Goal: Information Seeking & Learning: Learn about a topic

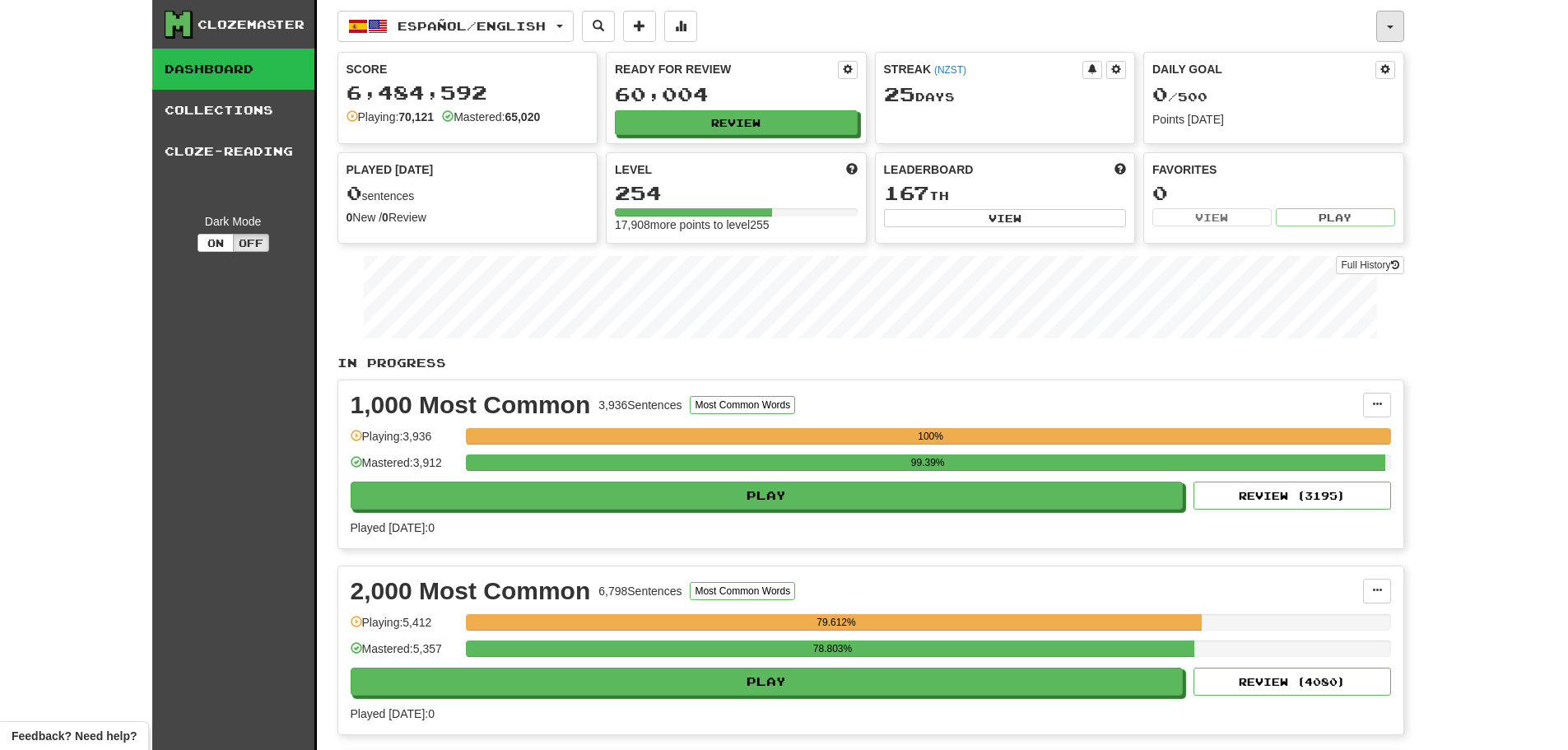
click at [1396, 26] on button "button" at bounding box center [1390, 26] width 28 height 31
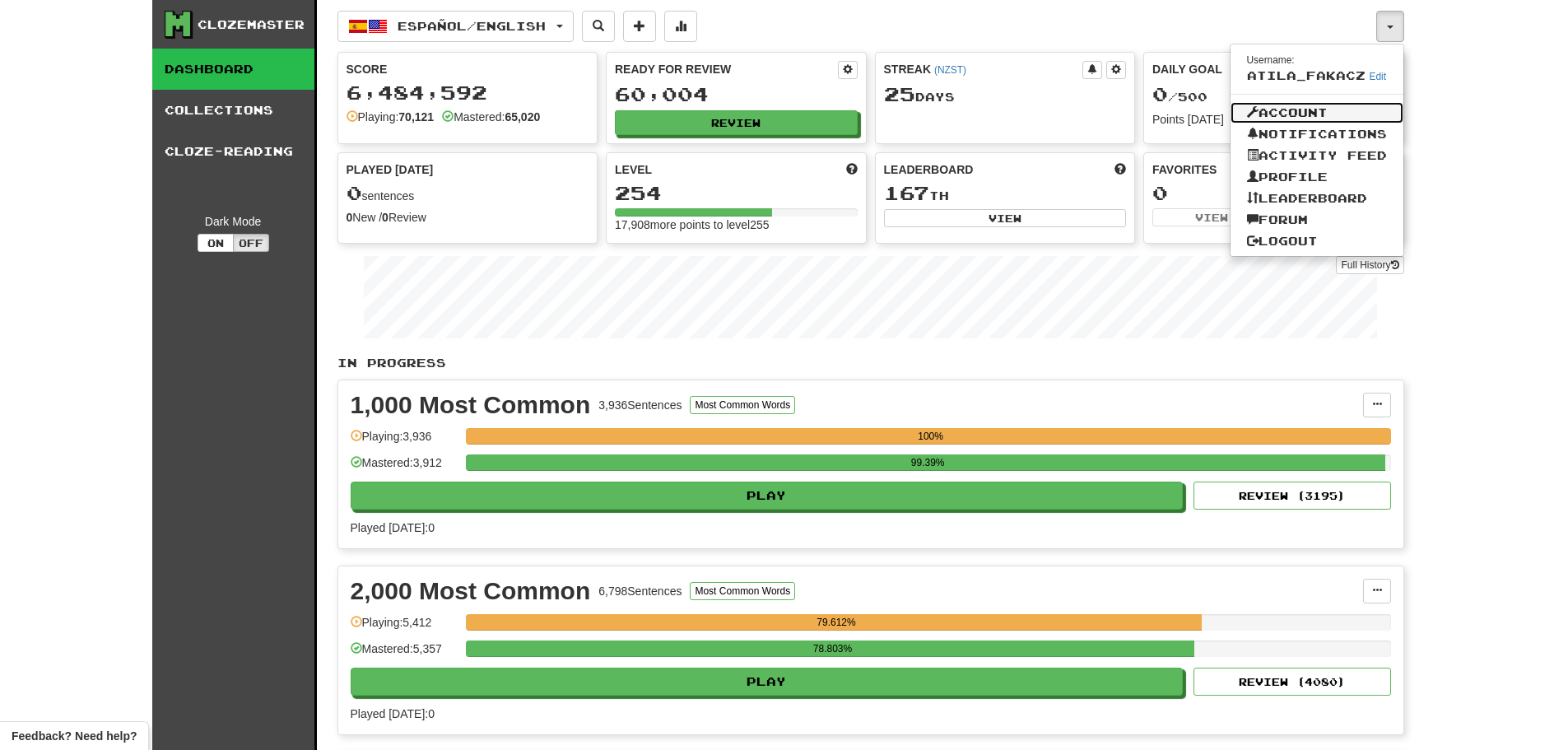
click at [1292, 110] on link "Account" at bounding box center [1317, 113] width 173 height 22
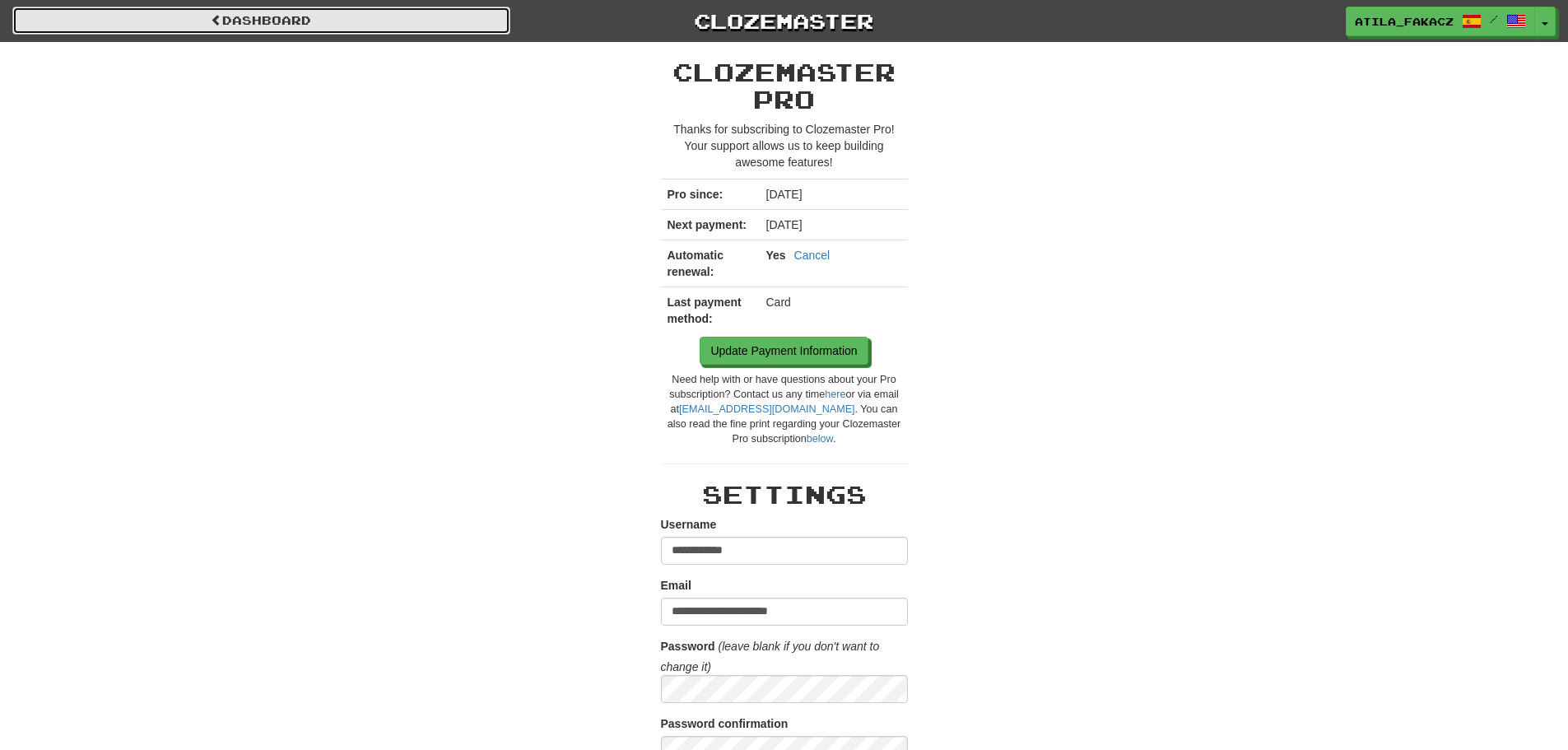
click at [288, 18] on link "Dashboard" at bounding box center [261, 20] width 498 height 28
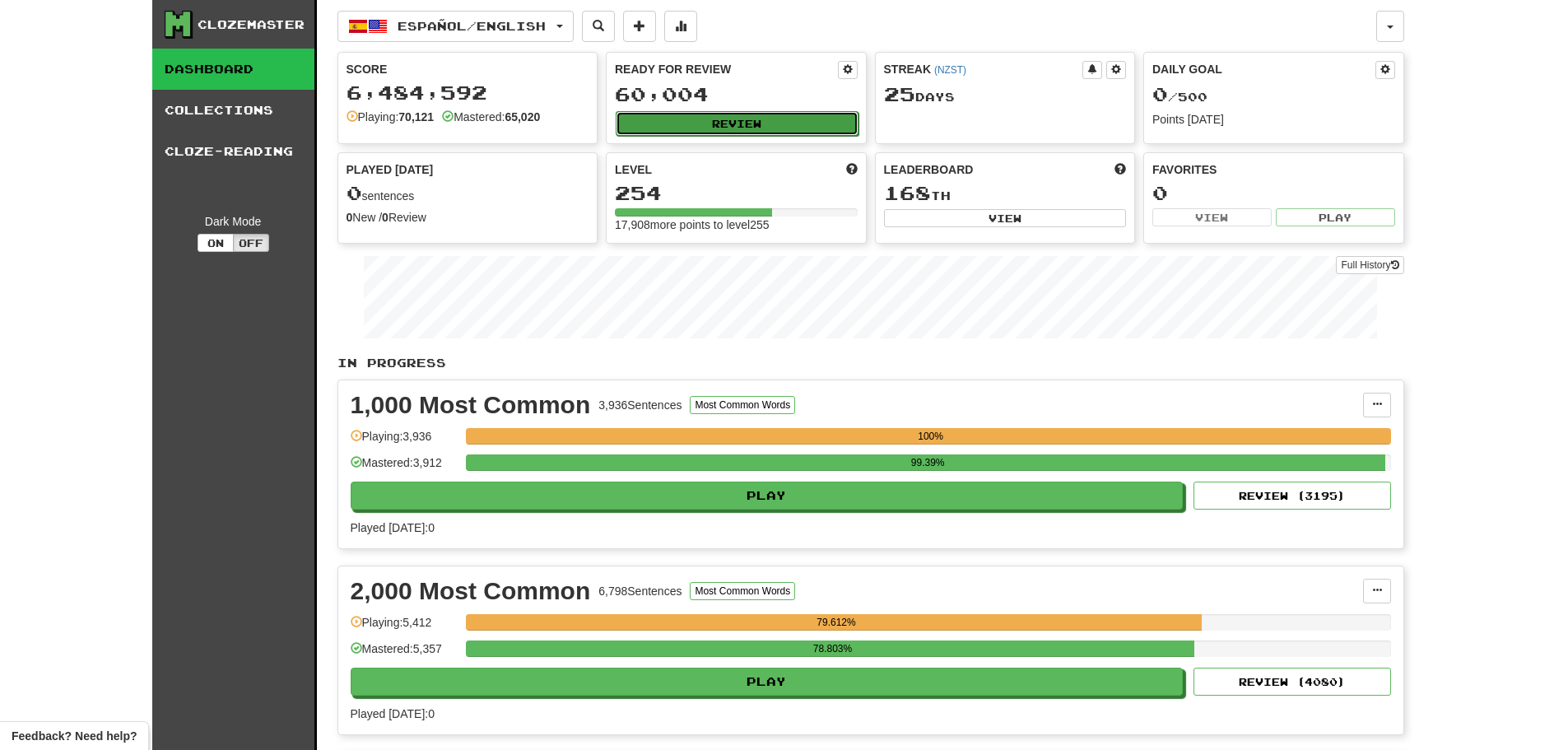
click at [693, 116] on button "Review" at bounding box center [737, 123] width 243 height 24
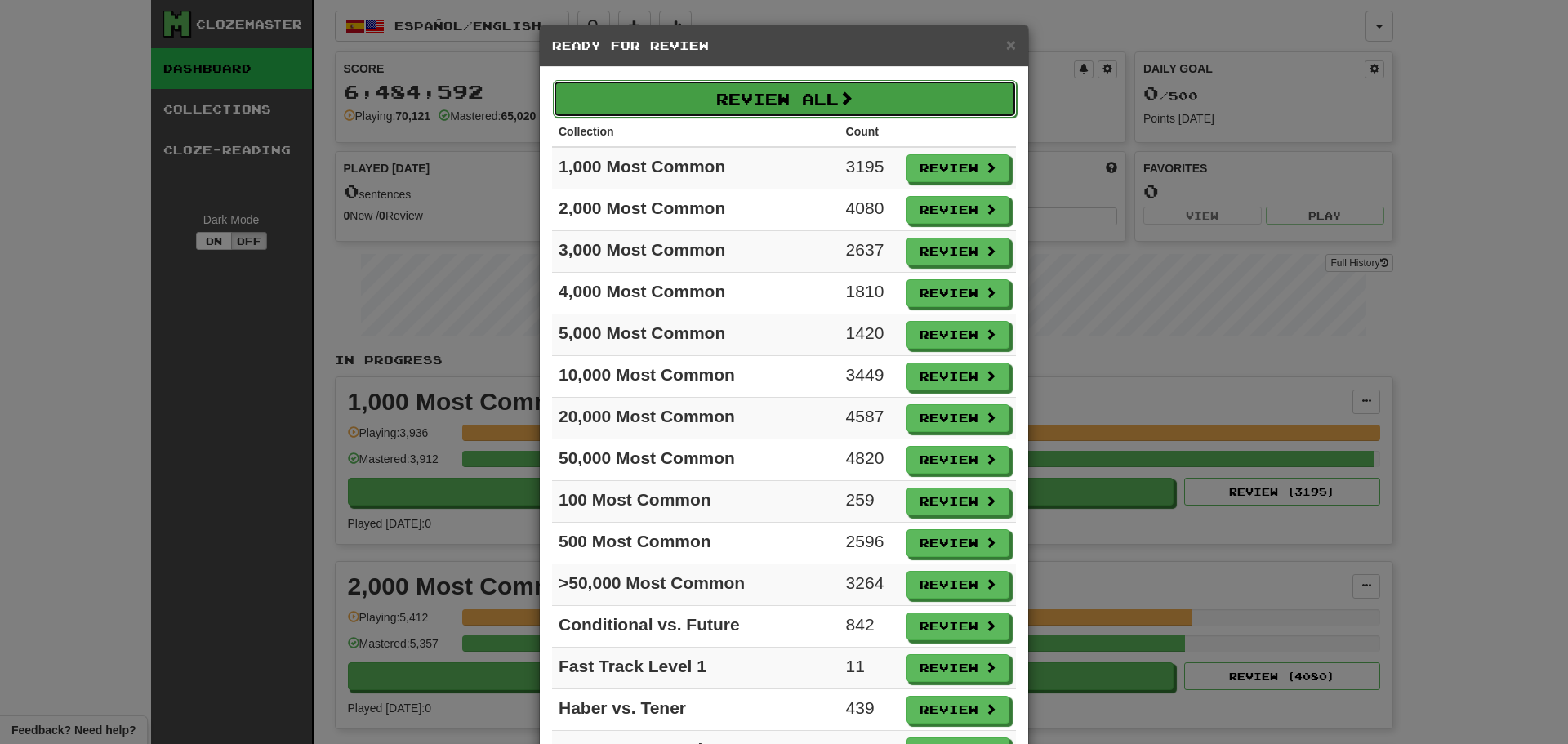
click at [713, 92] on button "Review All" at bounding box center [785, 98] width 464 height 37
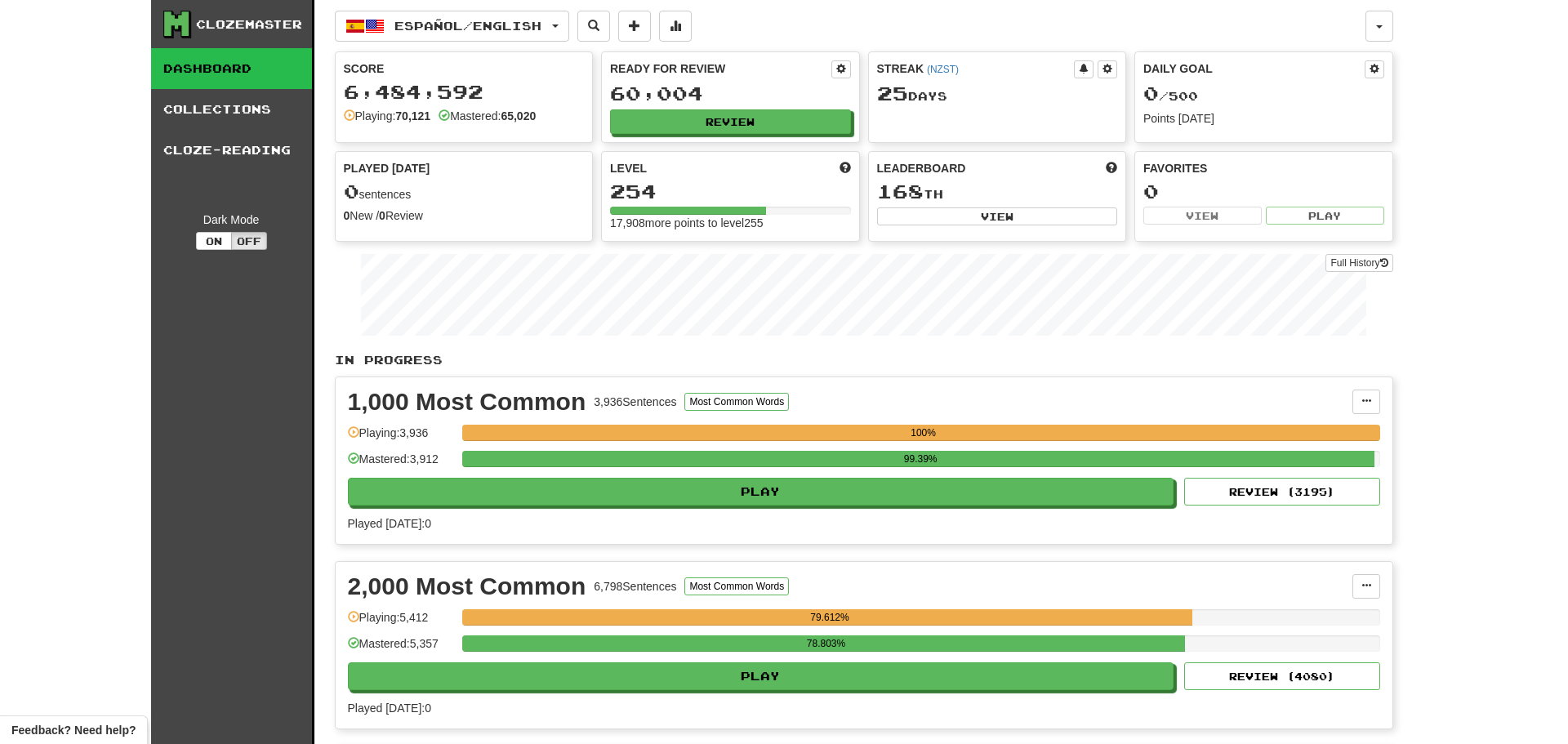
select select "********"
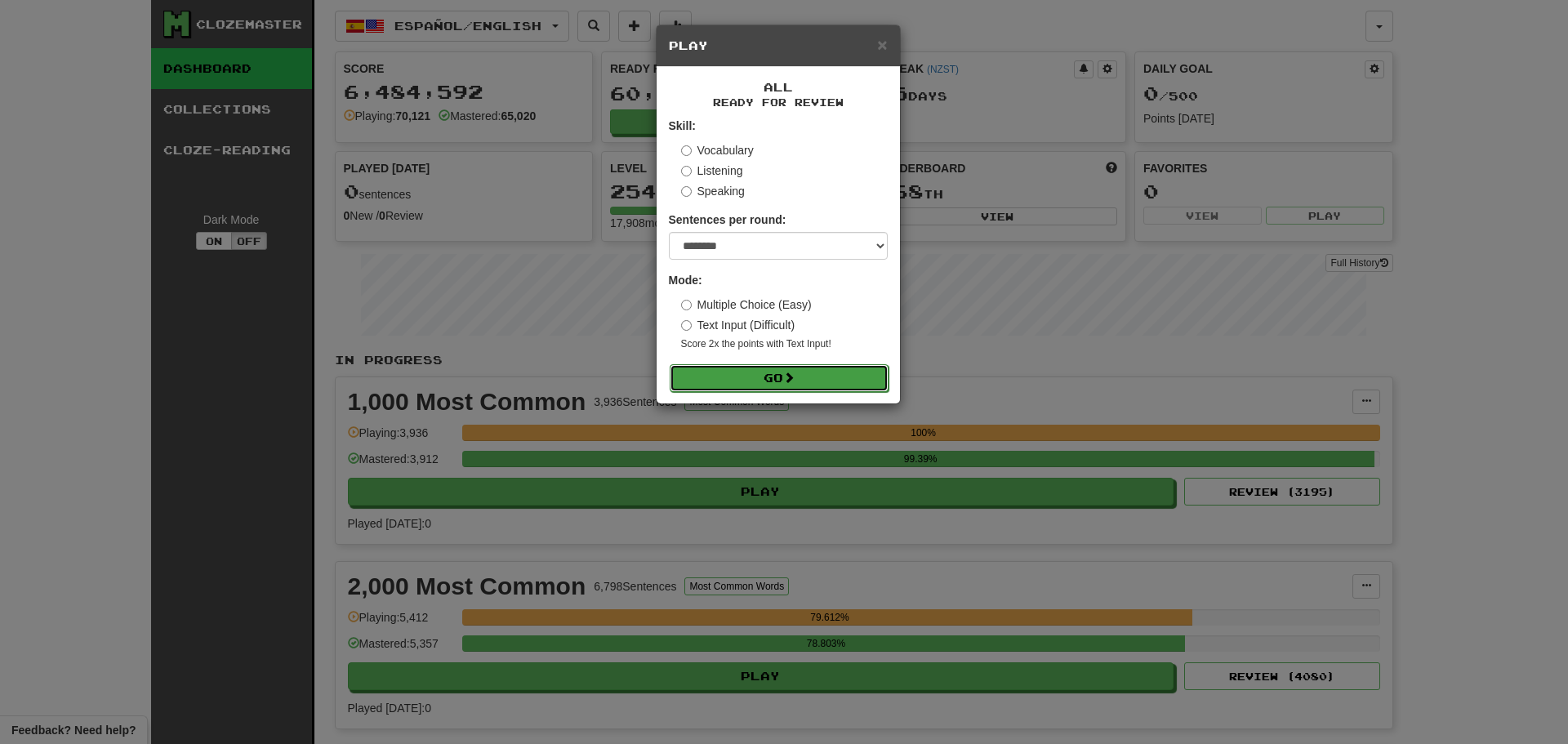
click at [786, 371] on button "Go" at bounding box center [779, 377] width 219 height 27
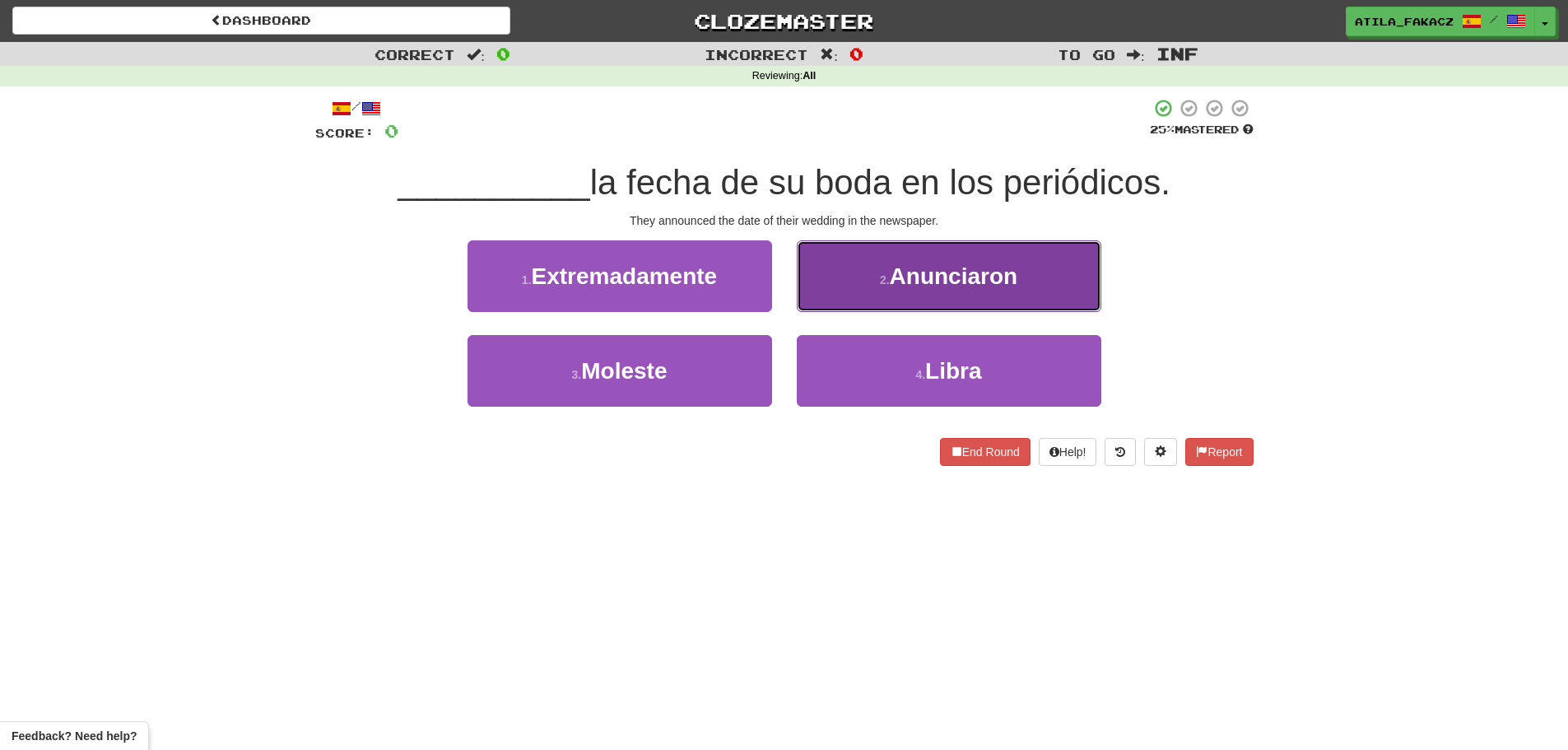
click at [899, 265] on span "Anunciaron" at bounding box center [953, 276] width 128 height 25
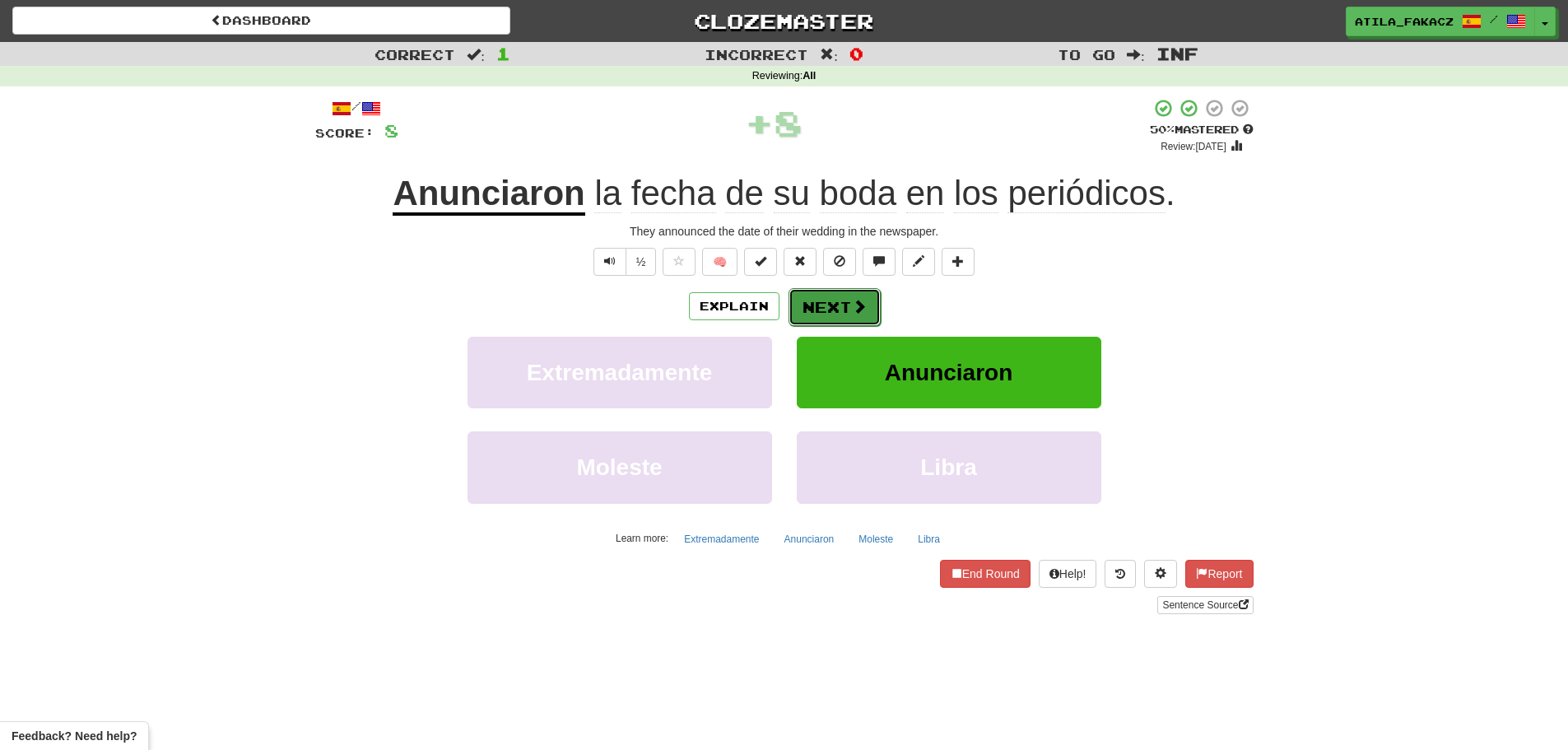
click at [856, 303] on span at bounding box center [859, 307] width 15 height 15
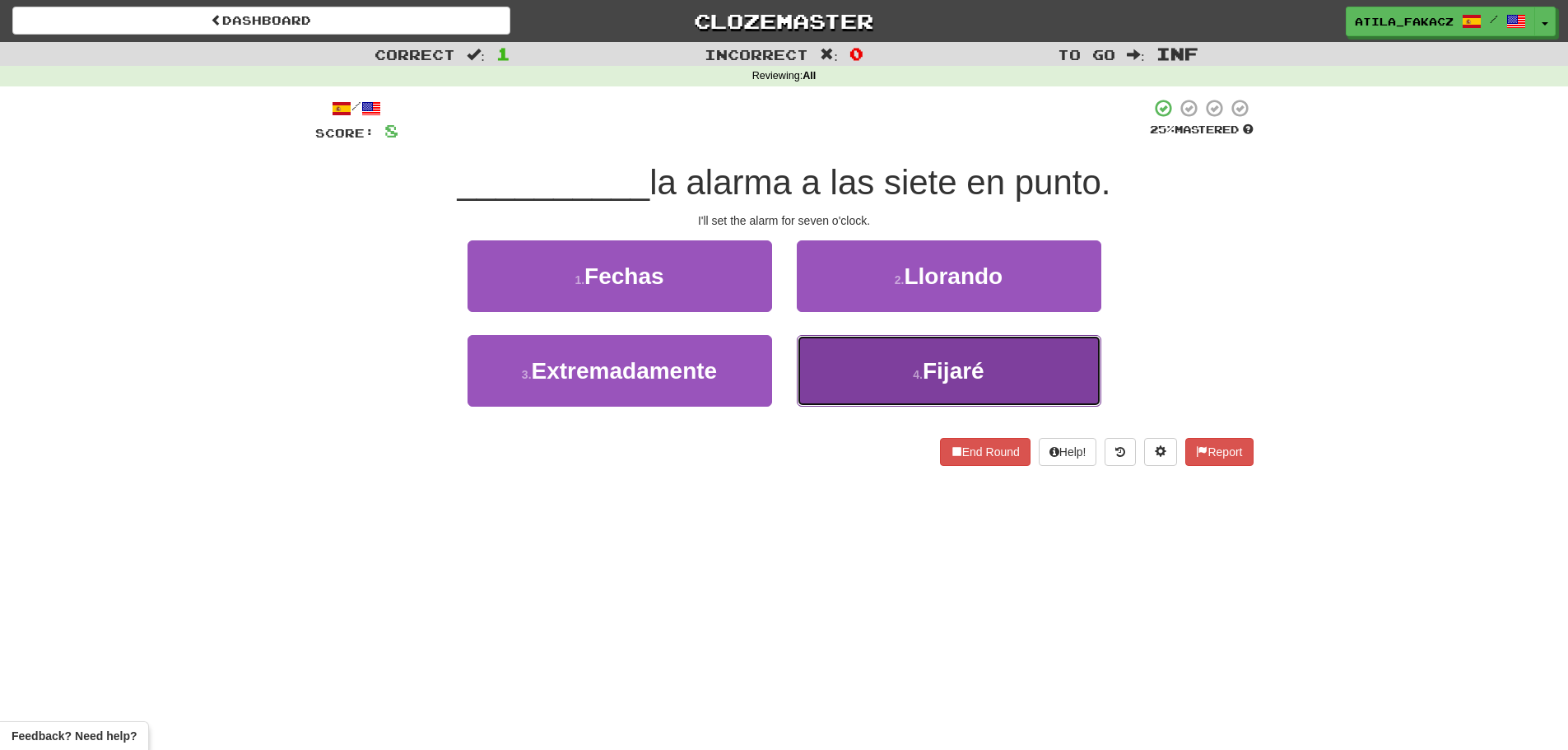
click at [929, 375] on span "Fijaré" at bounding box center [953, 370] width 62 height 25
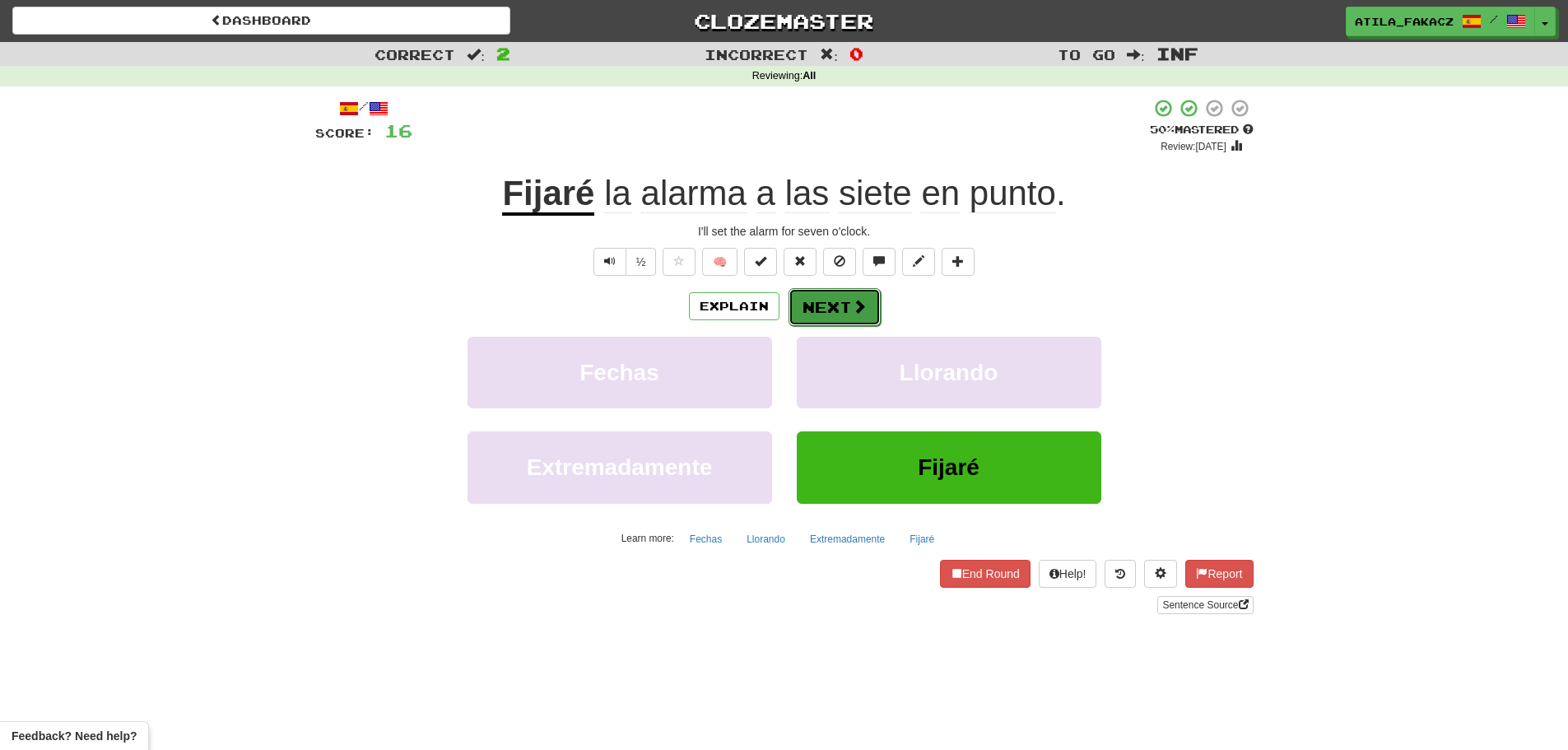
click at [863, 312] on span at bounding box center [859, 307] width 15 height 15
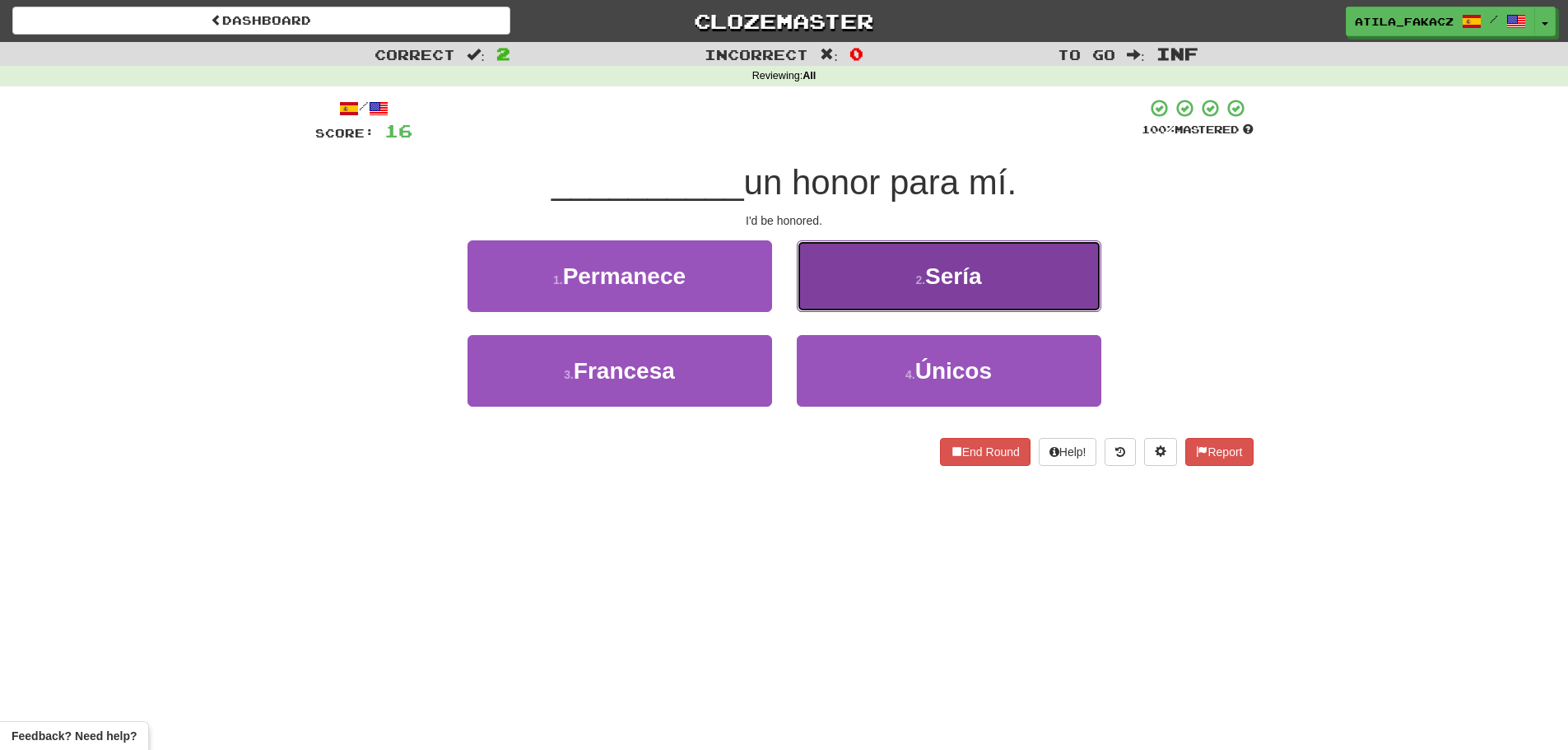
click at [865, 290] on button "2 . Sería" at bounding box center [949, 276] width 305 height 71
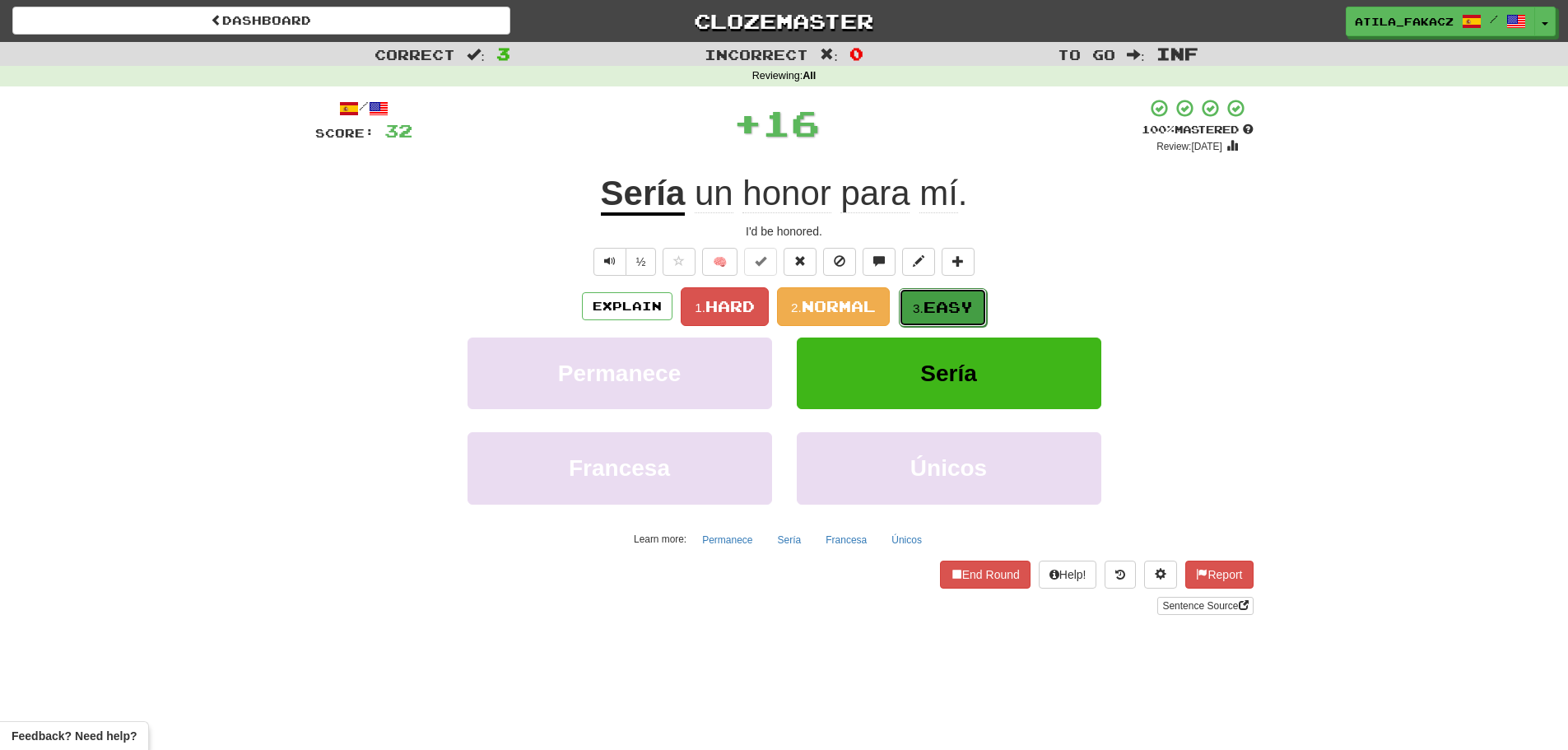
click at [931, 303] on span "Easy" at bounding box center [947, 308] width 49 height 18
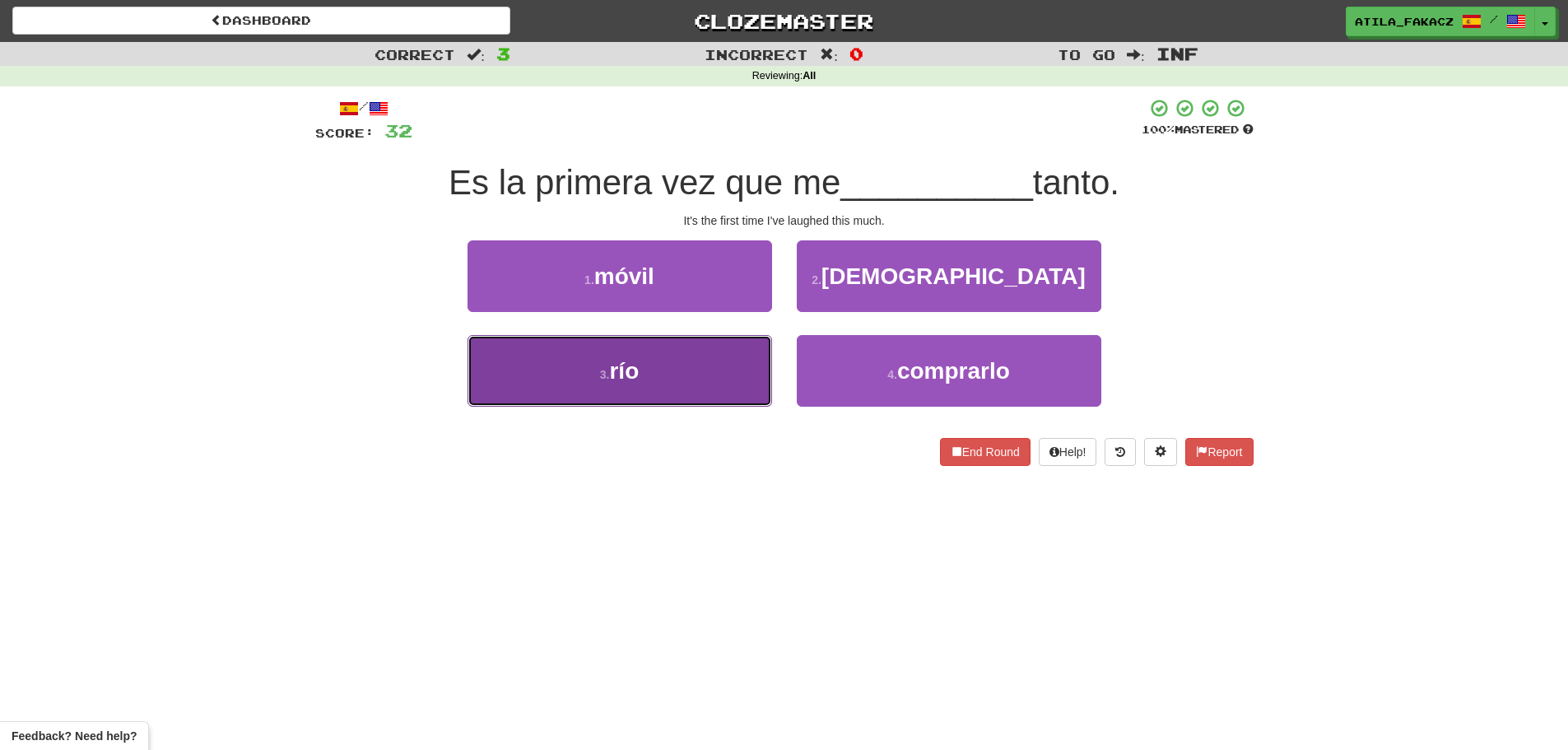
click at [666, 381] on button "3 . río" at bounding box center [620, 370] width 305 height 71
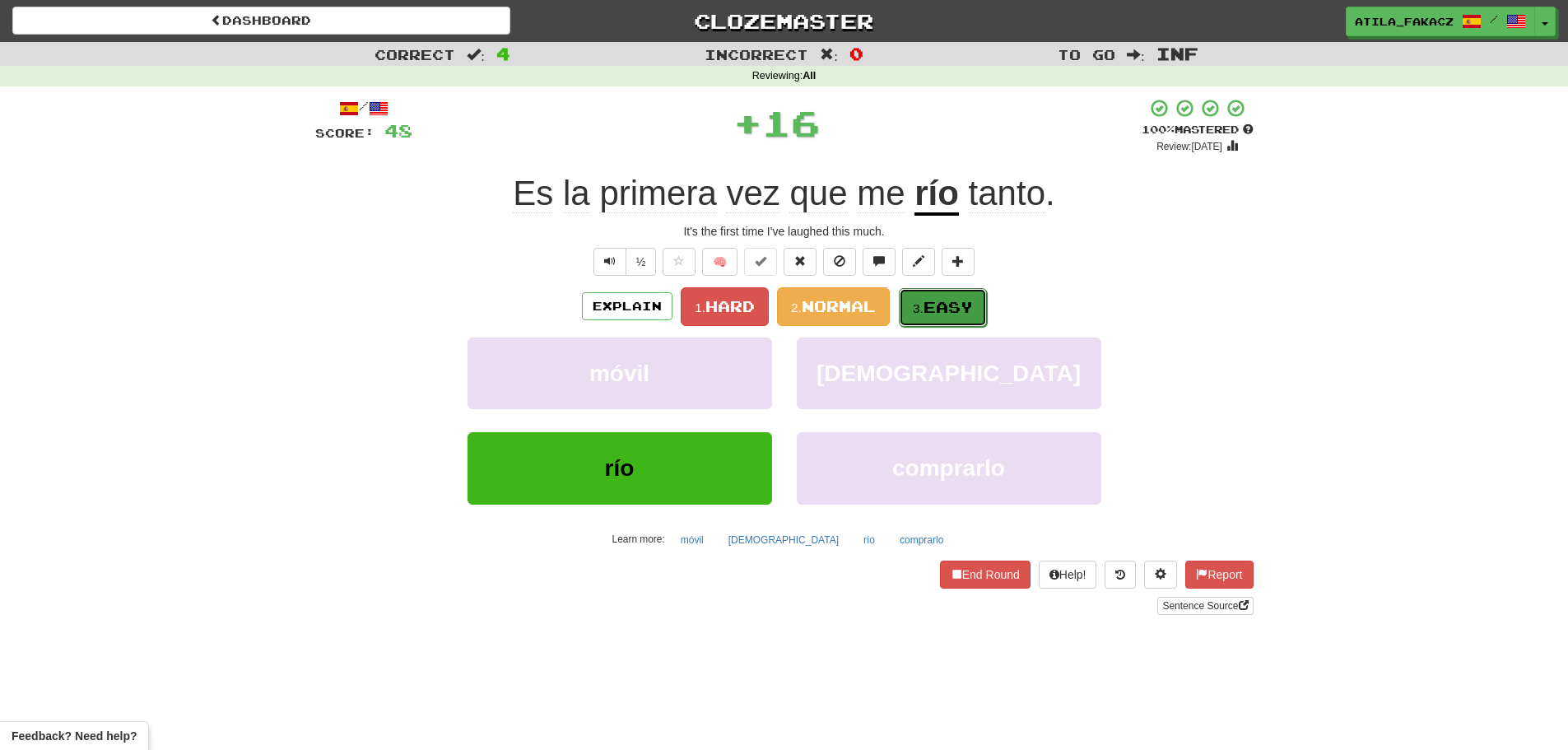
click at [938, 315] on span "Easy" at bounding box center [947, 308] width 49 height 18
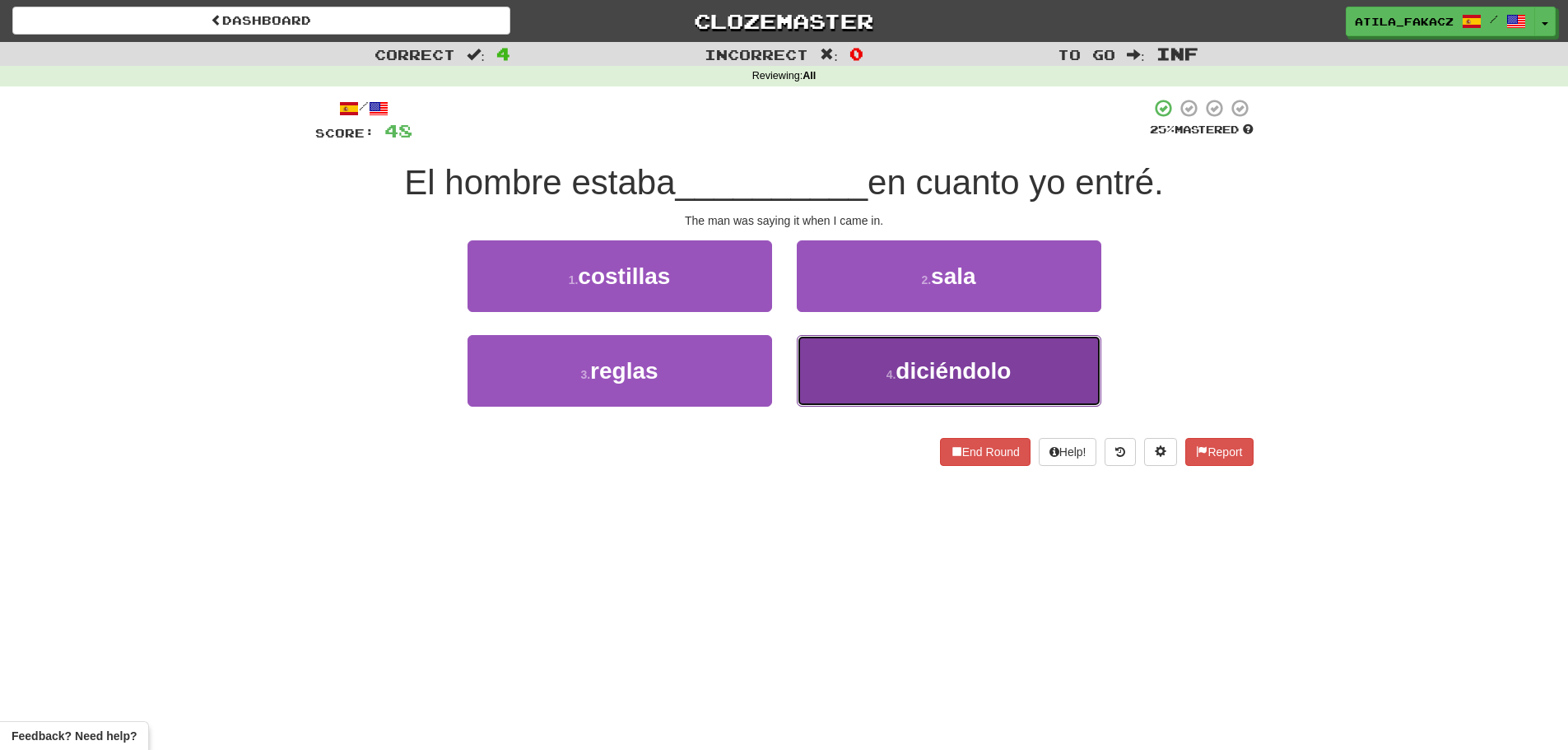
click at [891, 375] on small "4 ." at bounding box center [891, 375] width 10 height 13
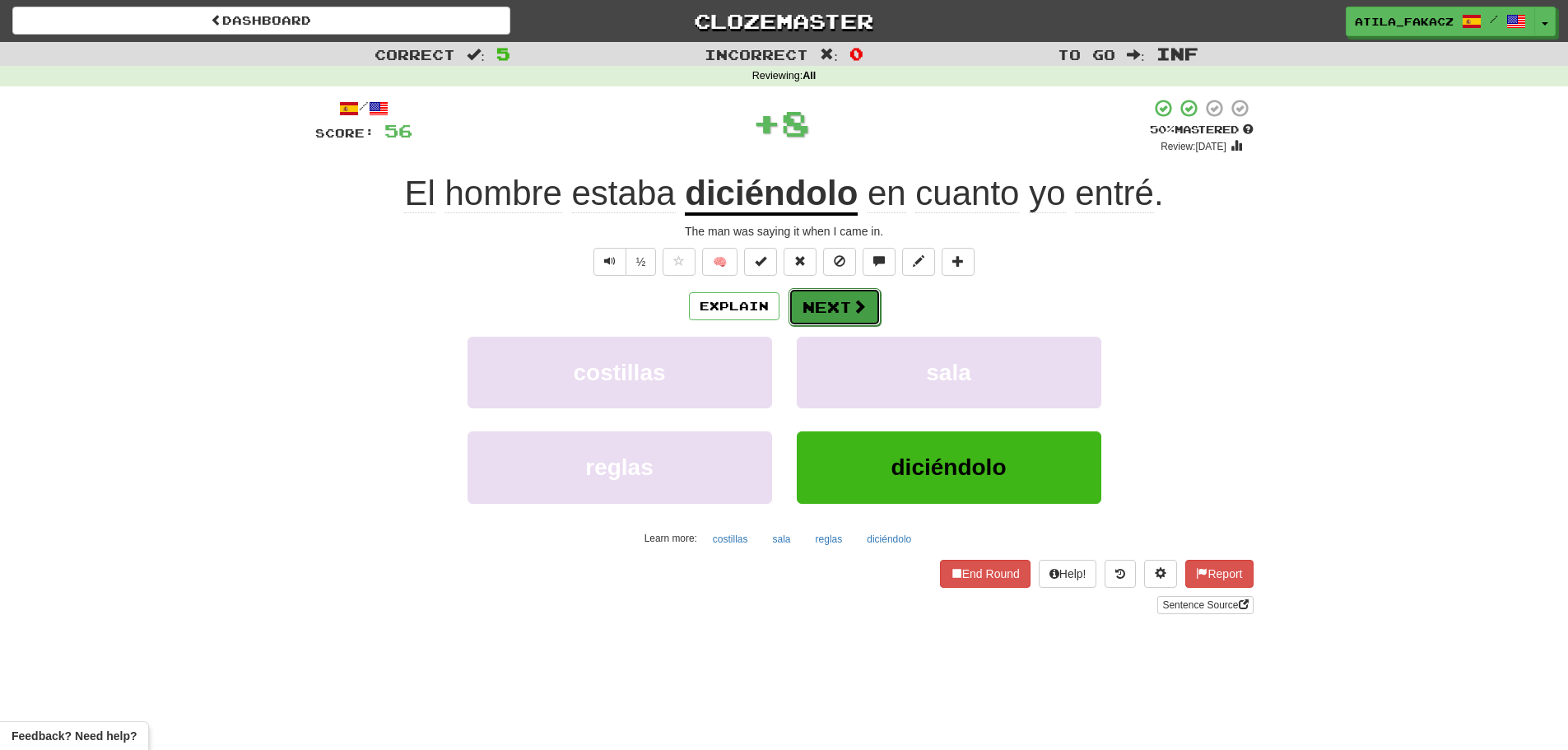
click at [840, 294] on button "Next" at bounding box center [834, 307] width 92 height 38
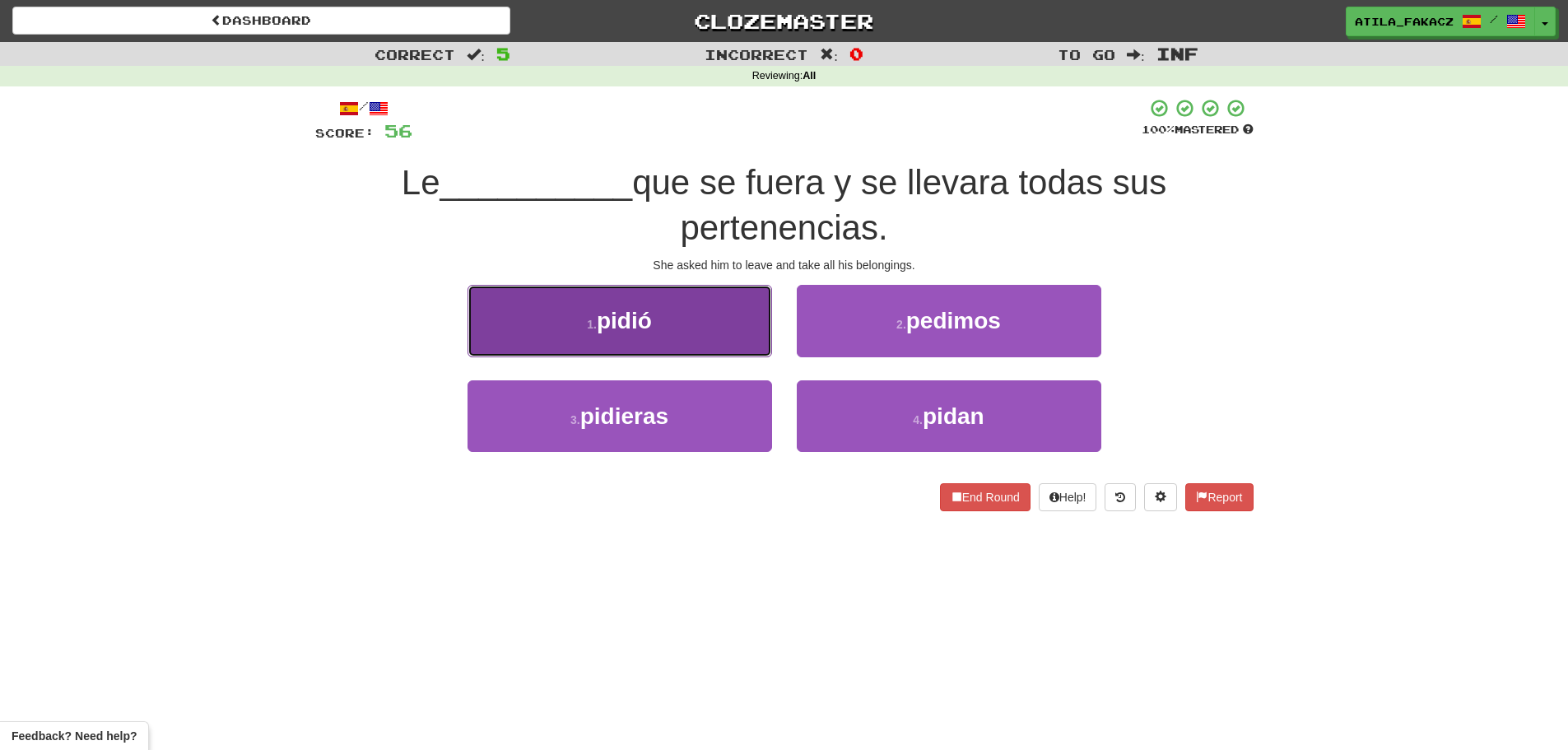
click at [747, 334] on button "1 . pidió" at bounding box center [620, 320] width 305 height 71
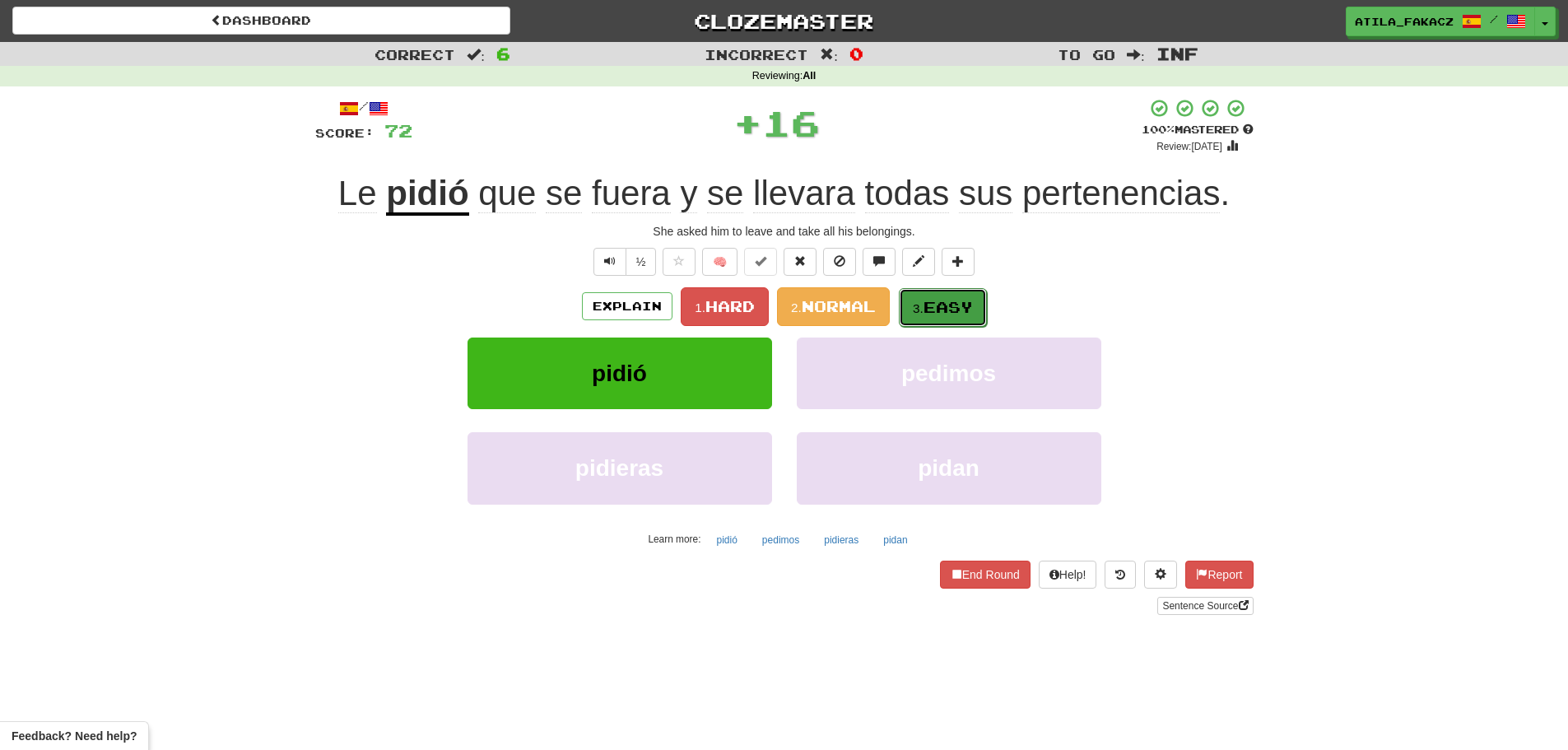
click at [946, 310] on span "Easy" at bounding box center [947, 308] width 49 height 18
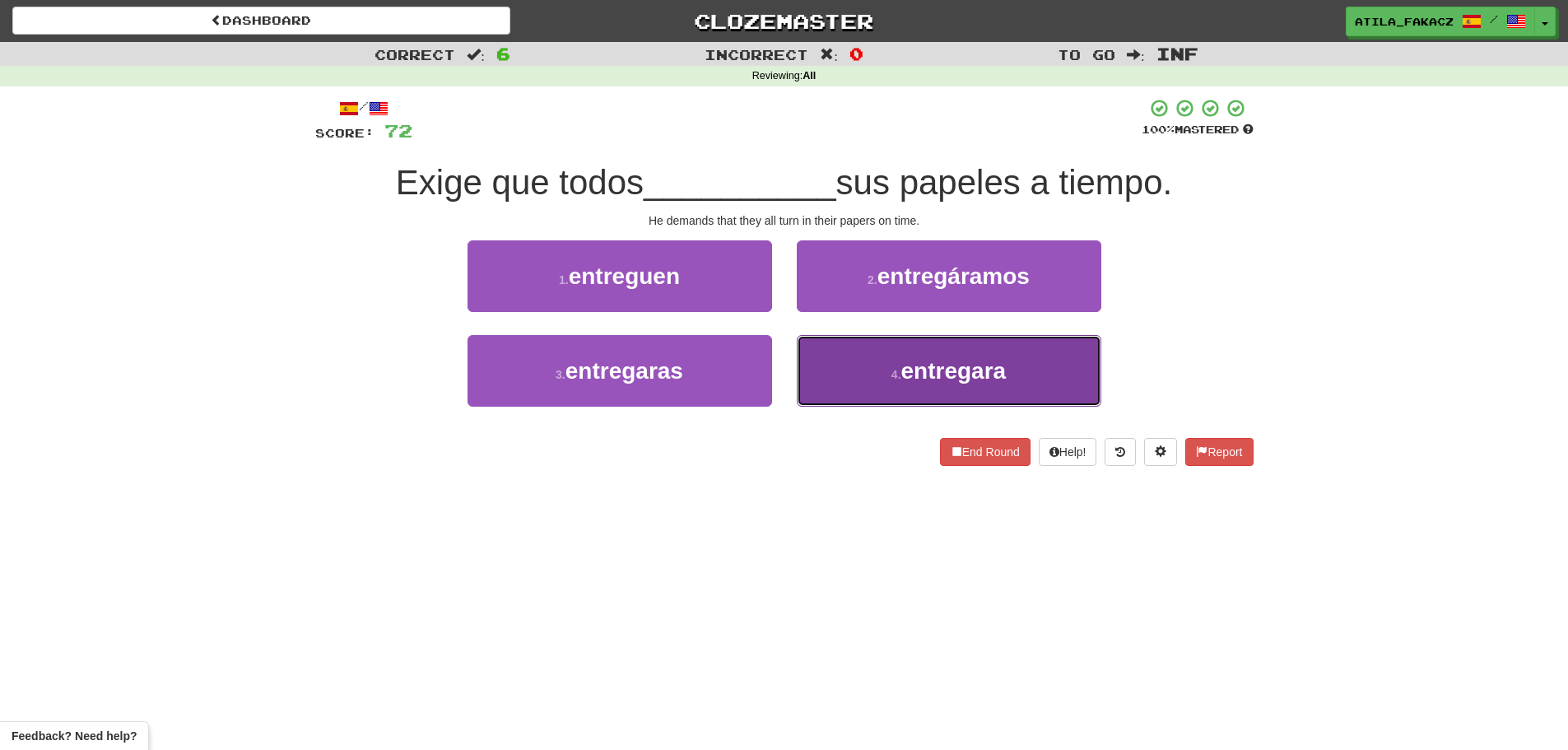
click at [864, 369] on button "4 . entregara" at bounding box center [949, 370] width 305 height 71
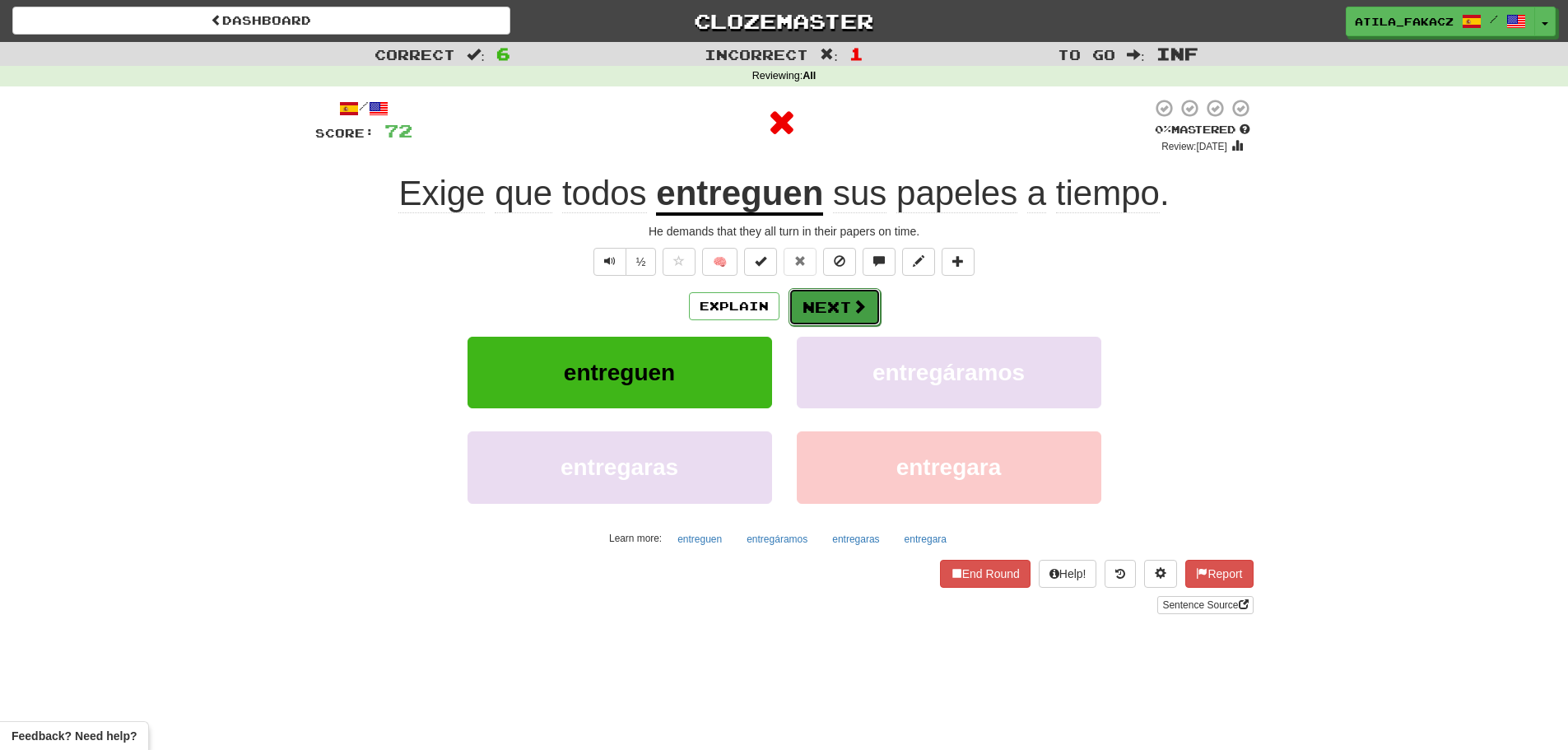
click at [857, 310] on span at bounding box center [859, 307] width 15 height 15
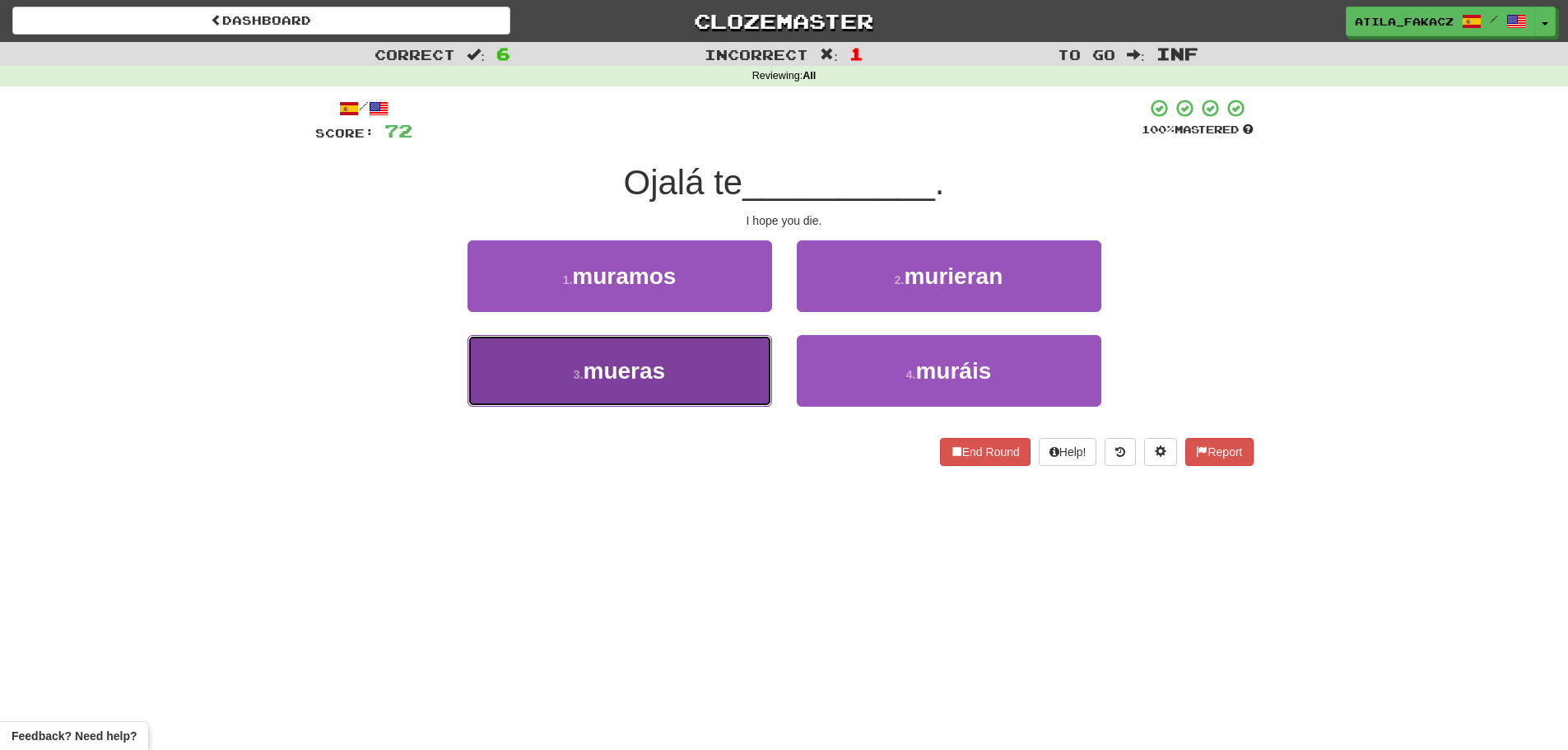
click at [685, 362] on button "3 . mueras" at bounding box center [620, 370] width 305 height 71
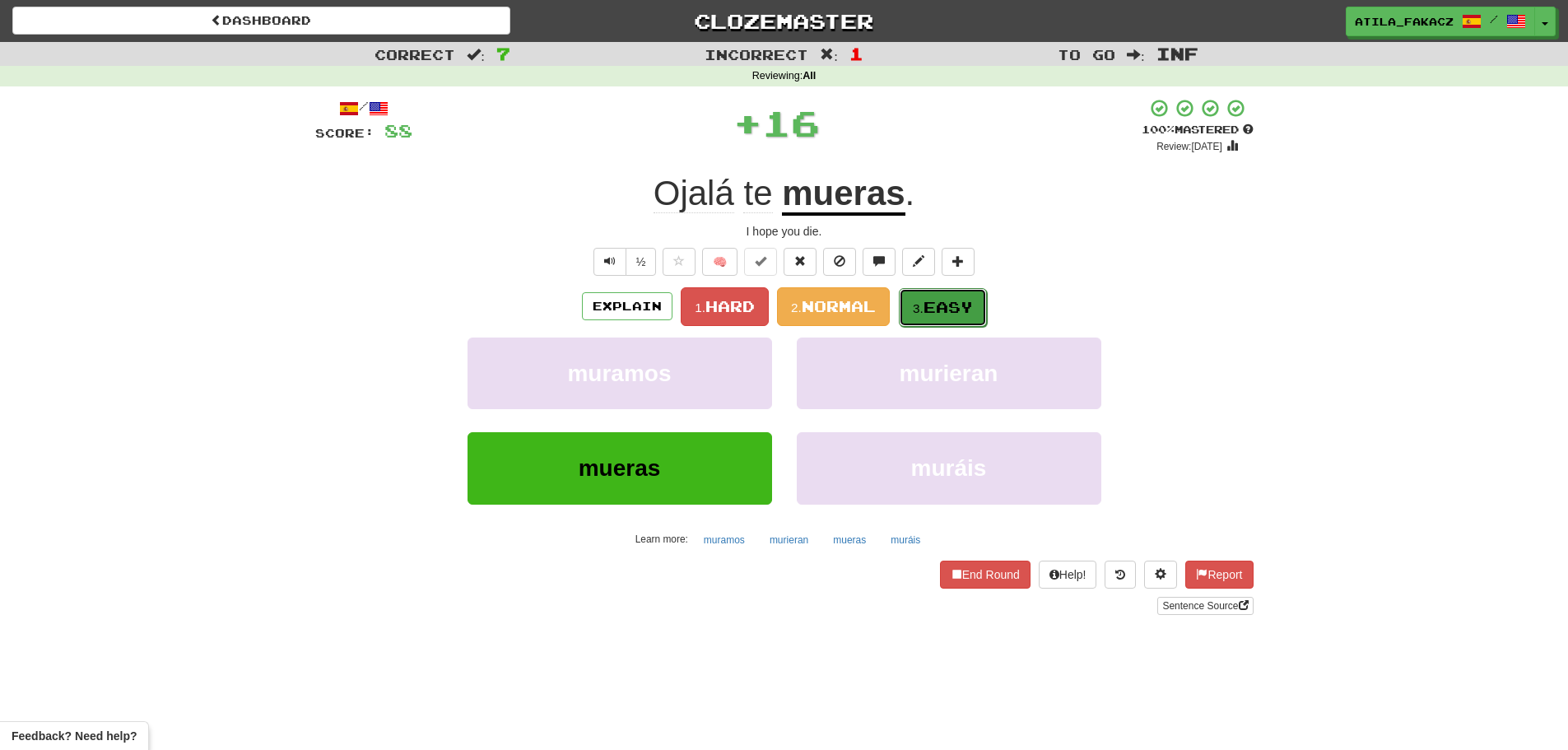
click at [938, 306] on span "Easy" at bounding box center [947, 308] width 49 height 18
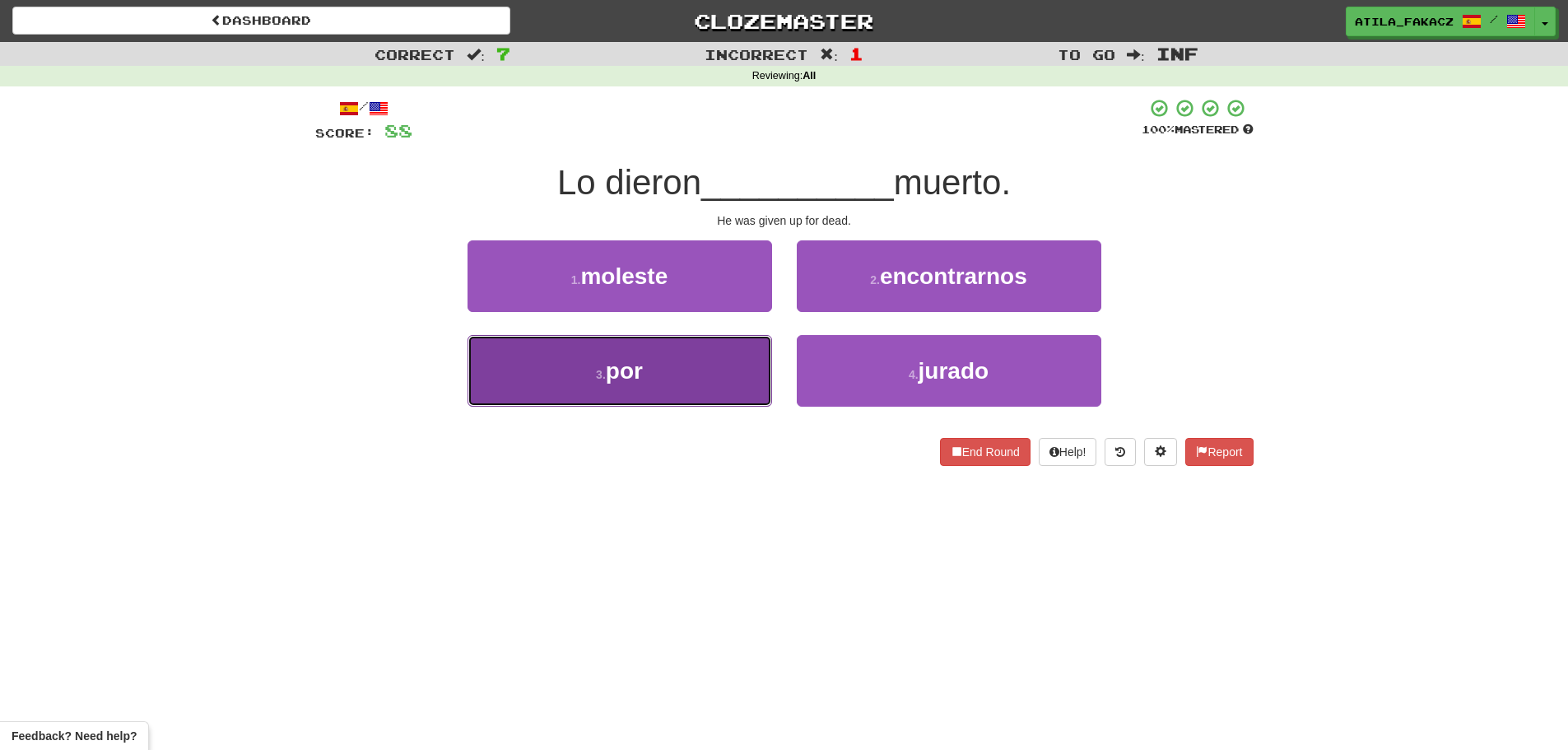
click at [711, 396] on button "3 . por" at bounding box center [620, 370] width 305 height 71
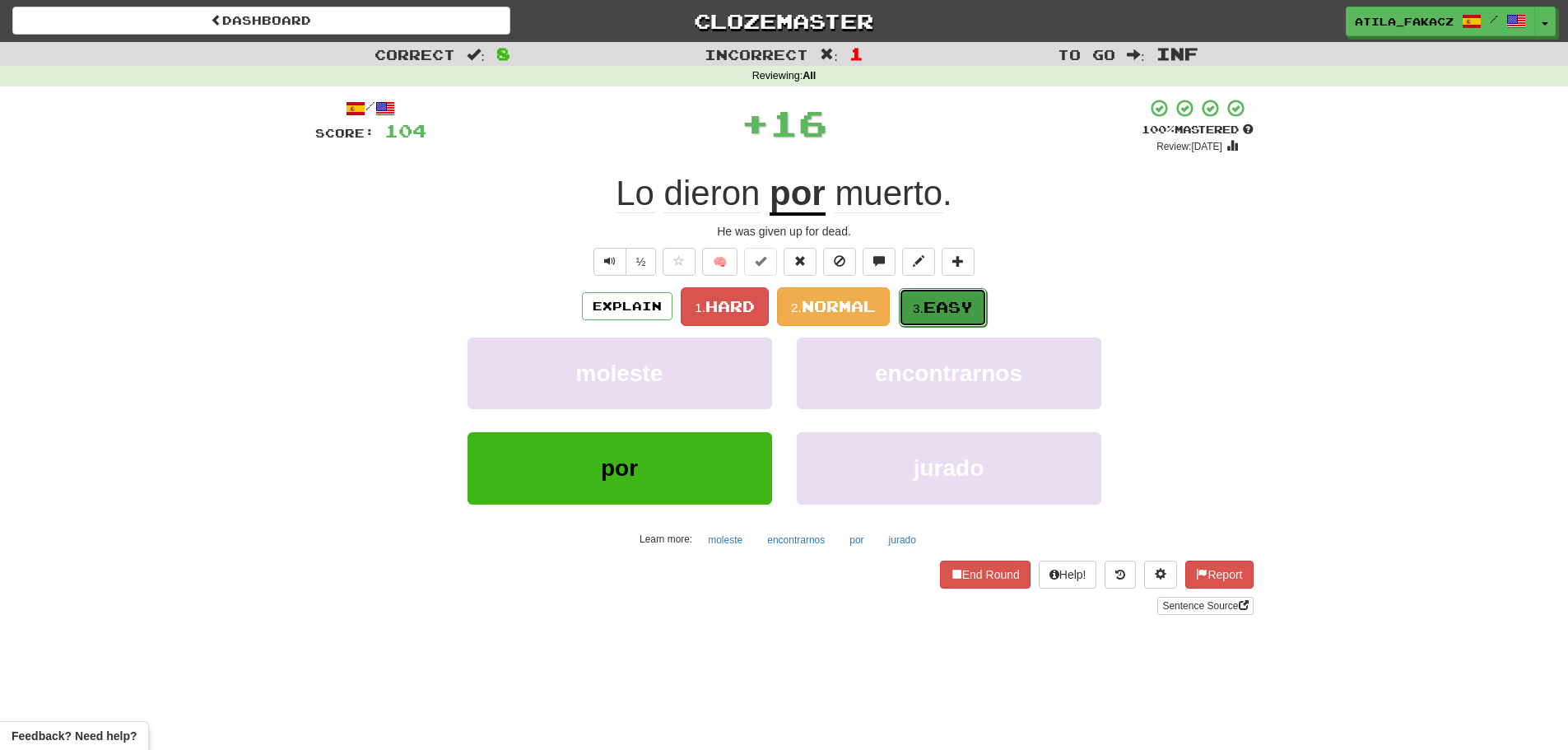
click at [926, 304] on span "Easy" at bounding box center [947, 308] width 49 height 18
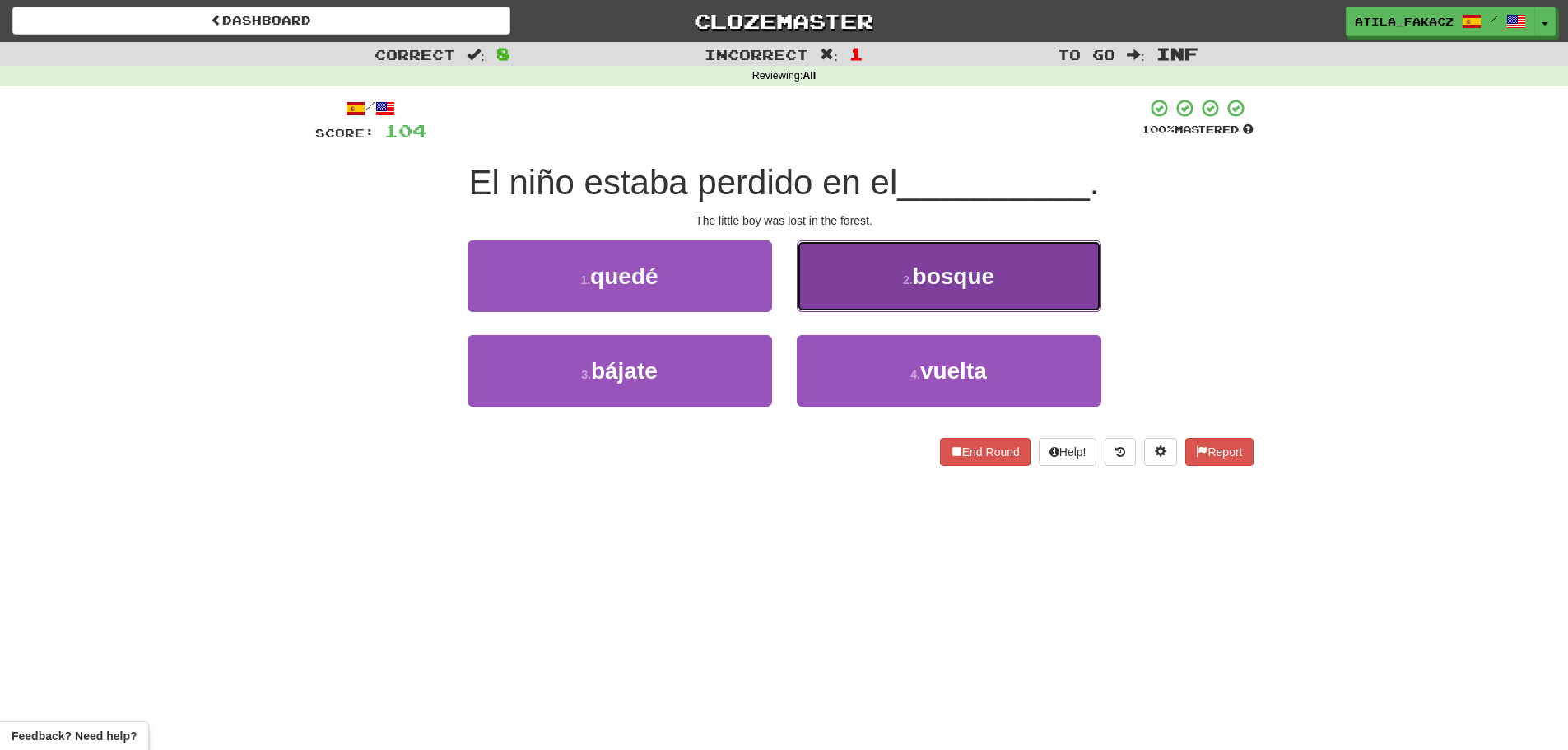
click at [846, 281] on button "2 . bosque" at bounding box center [949, 276] width 305 height 71
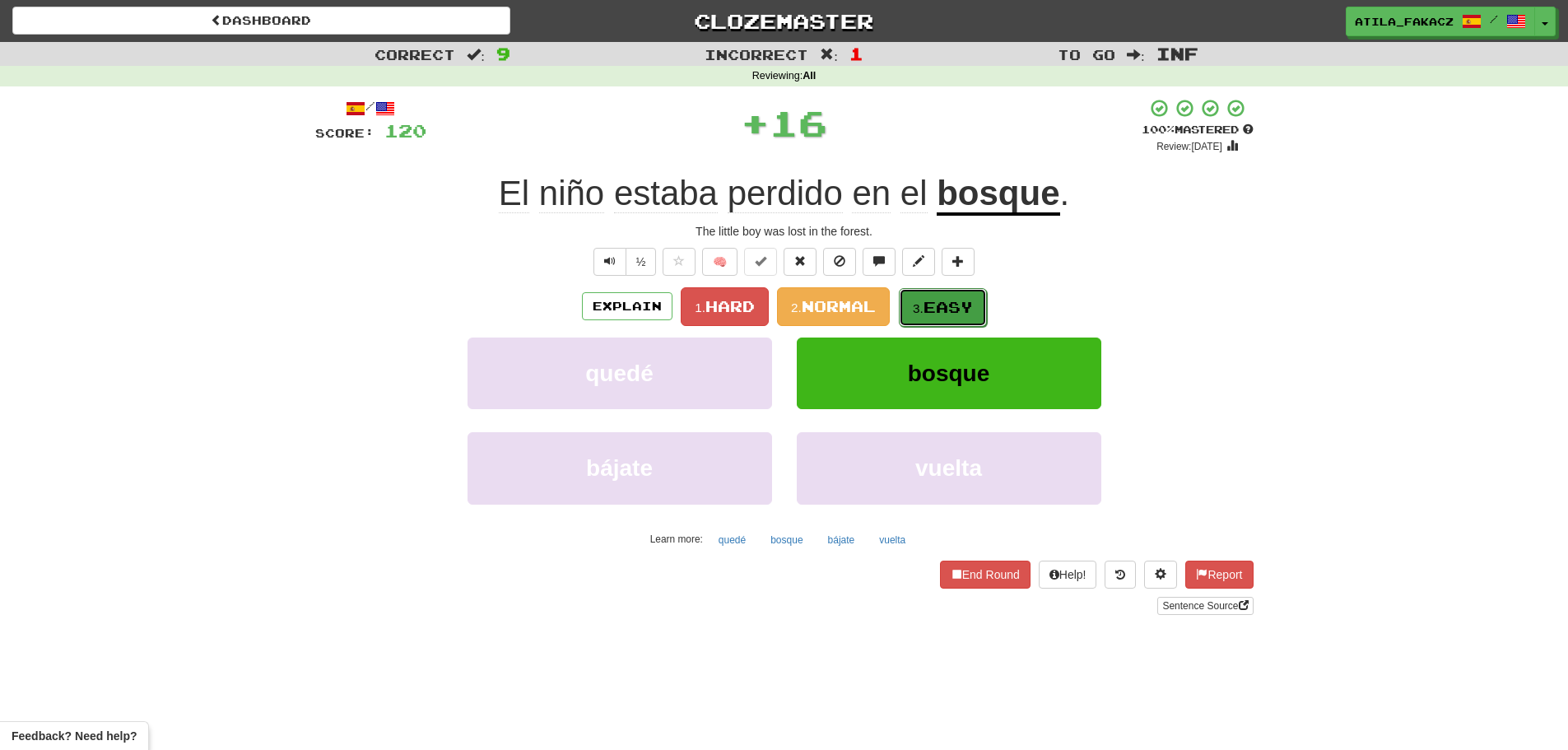
click at [931, 292] on button "3. Easy" at bounding box center [942, 308] width 88 height 39
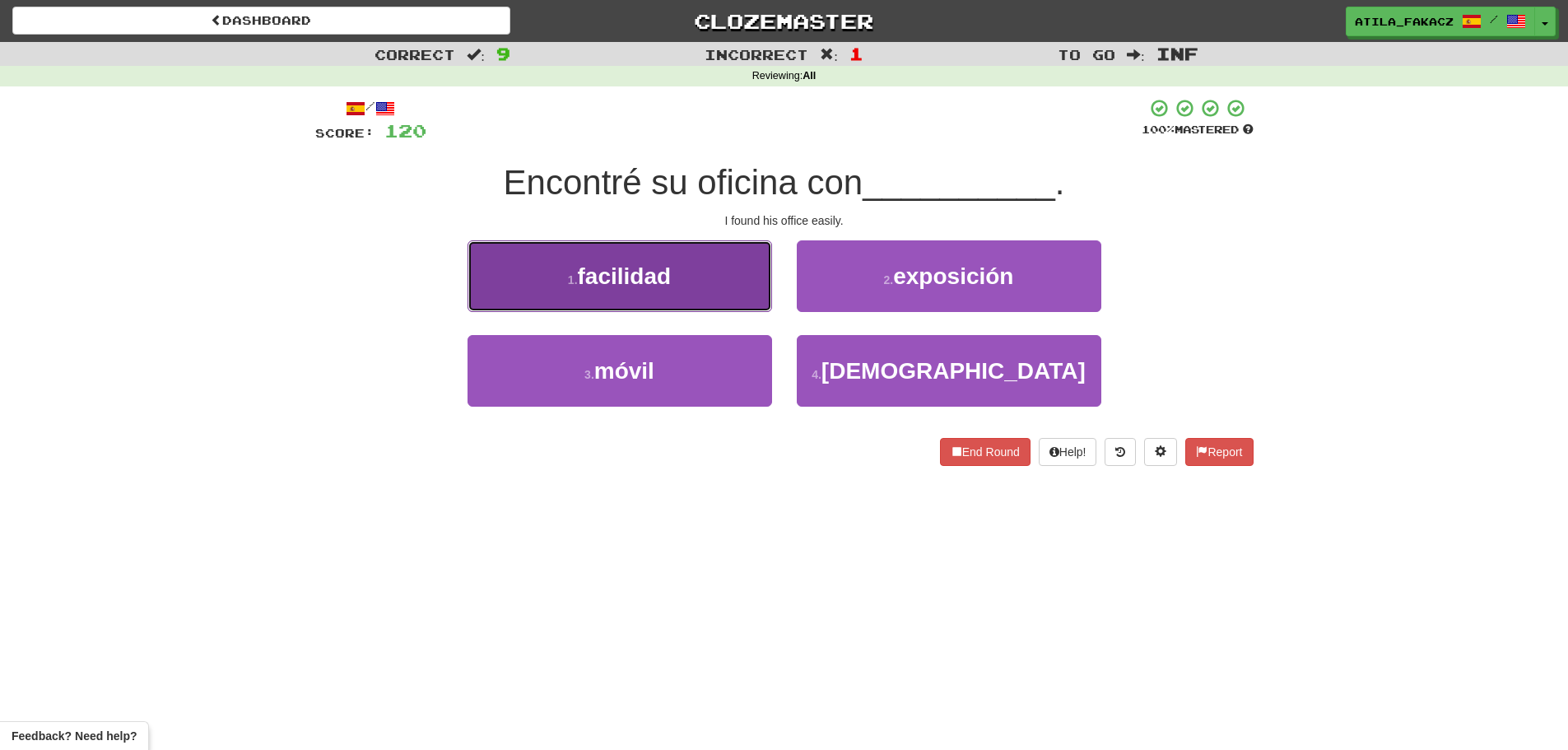
click at [688, 284] on button "1 . facilidad" at bounding box center [620, 276] width 305 height 71
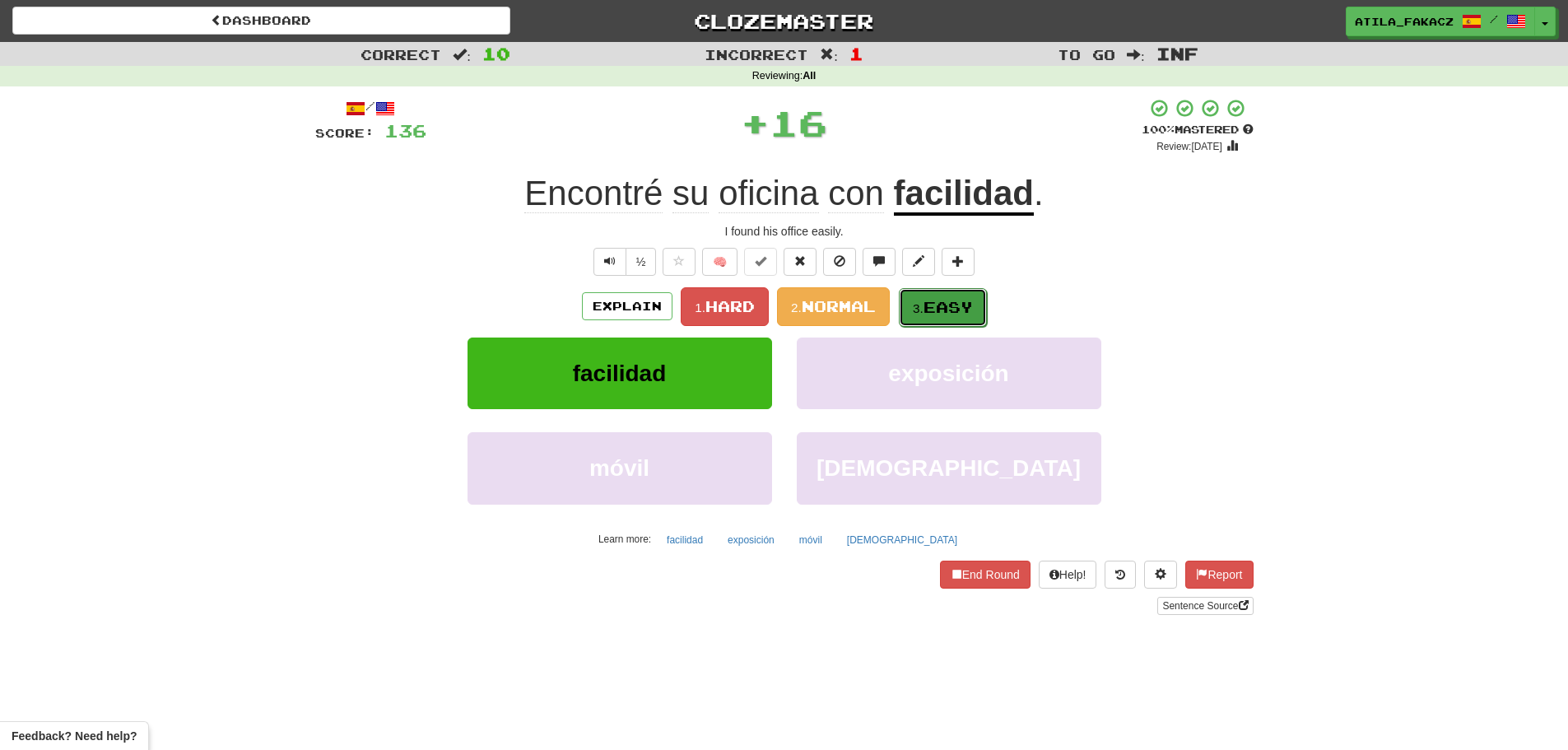
click at [948, 296] on button "3. Easy" at bounding box center [942, 308] width 88 height 39
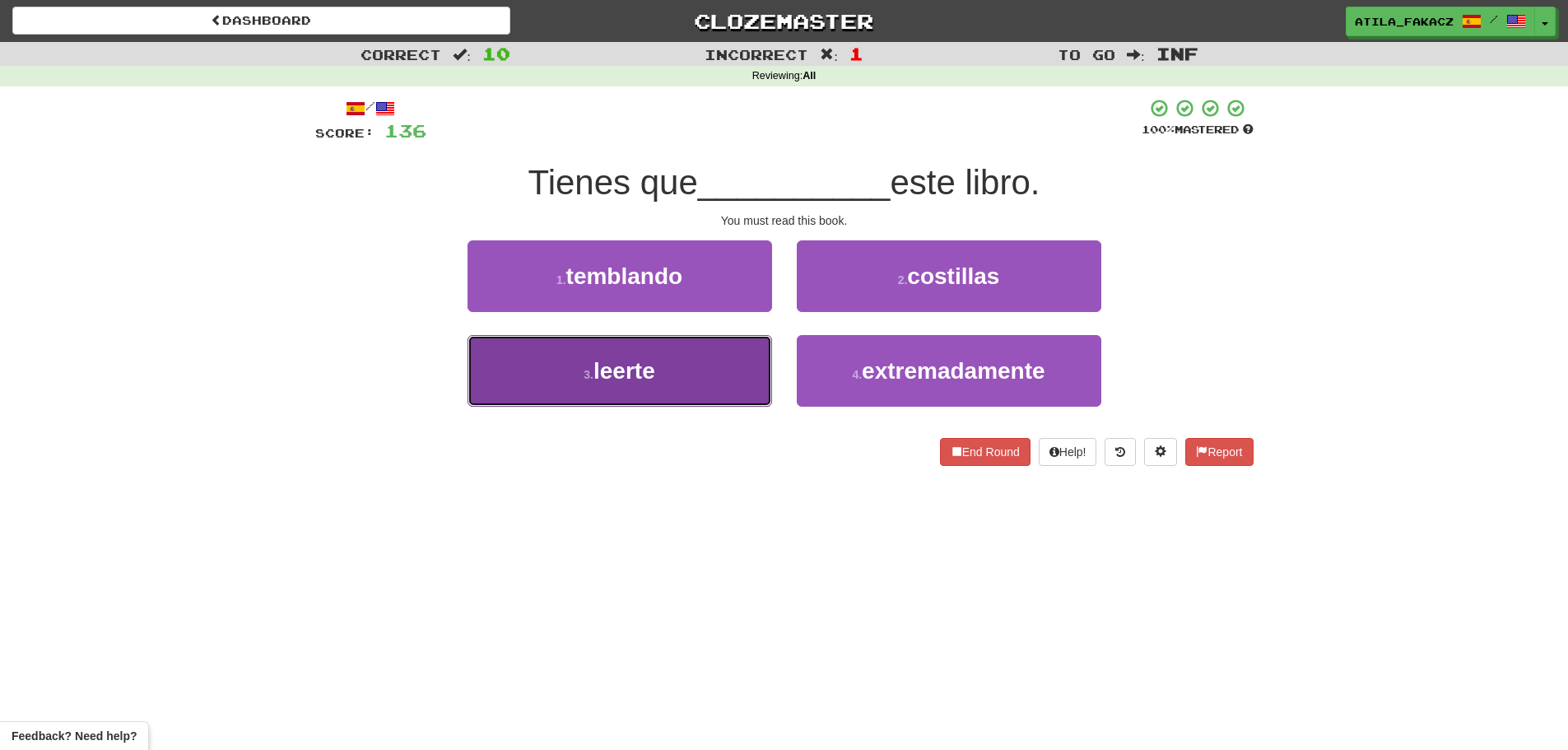
click at [673, 370] on button "3 . leerte" at bounding box center [620, 370] width 305 height 71
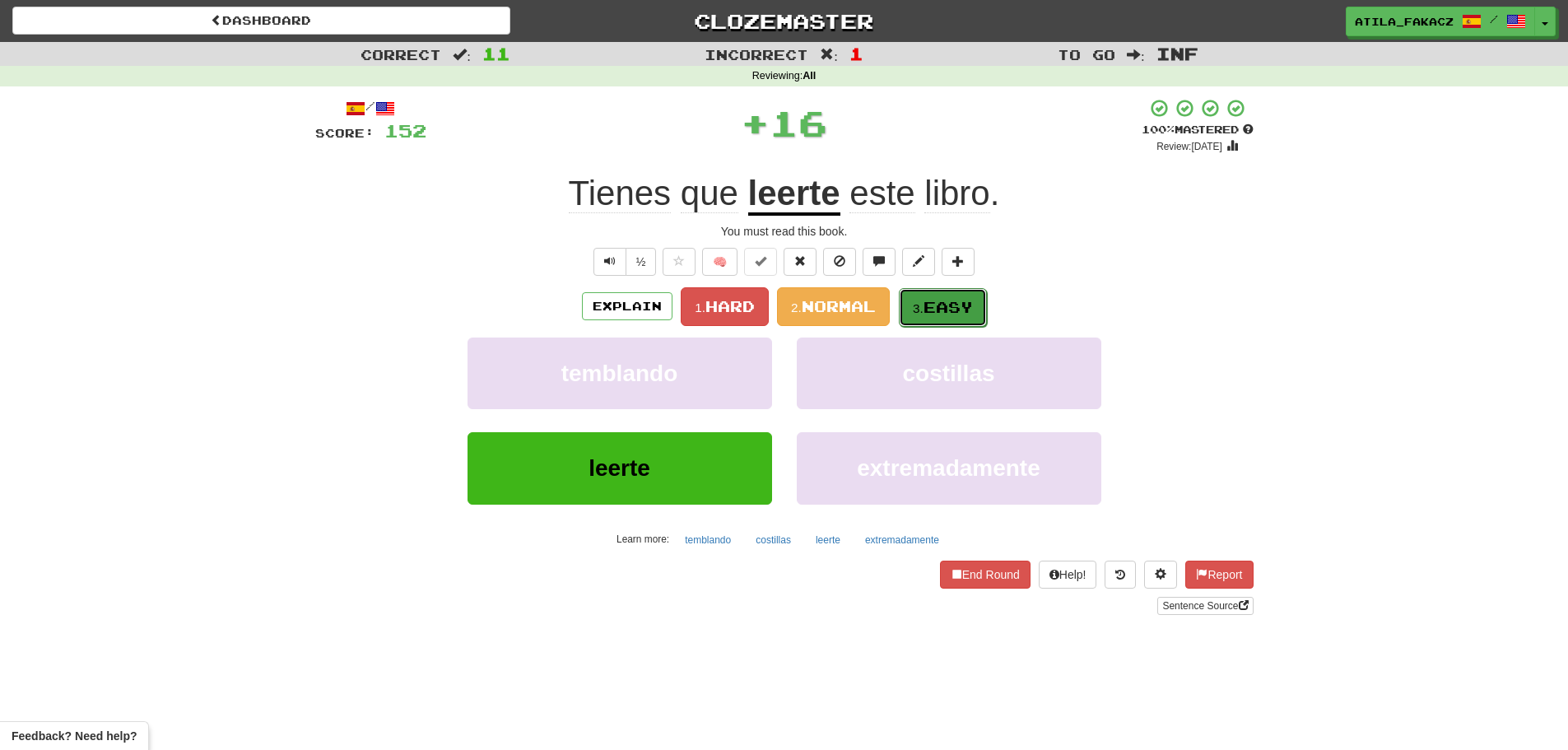
click at [962, 300] on span "Easy" at bounding box center [947, 308] width 49 height 18
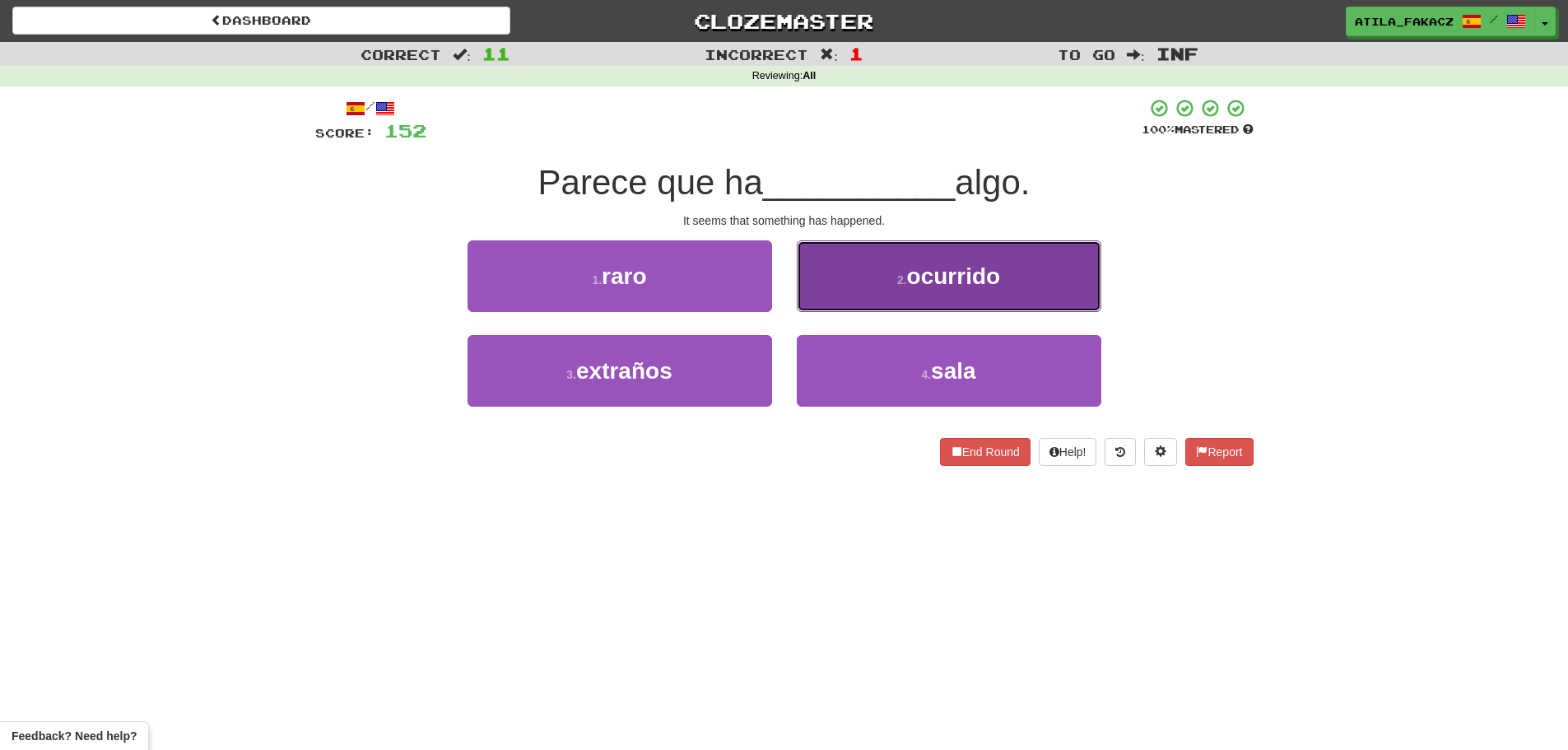
click at [910, 283] on span "ocurrido" at bounding box center [954, 276] width 94 height 25
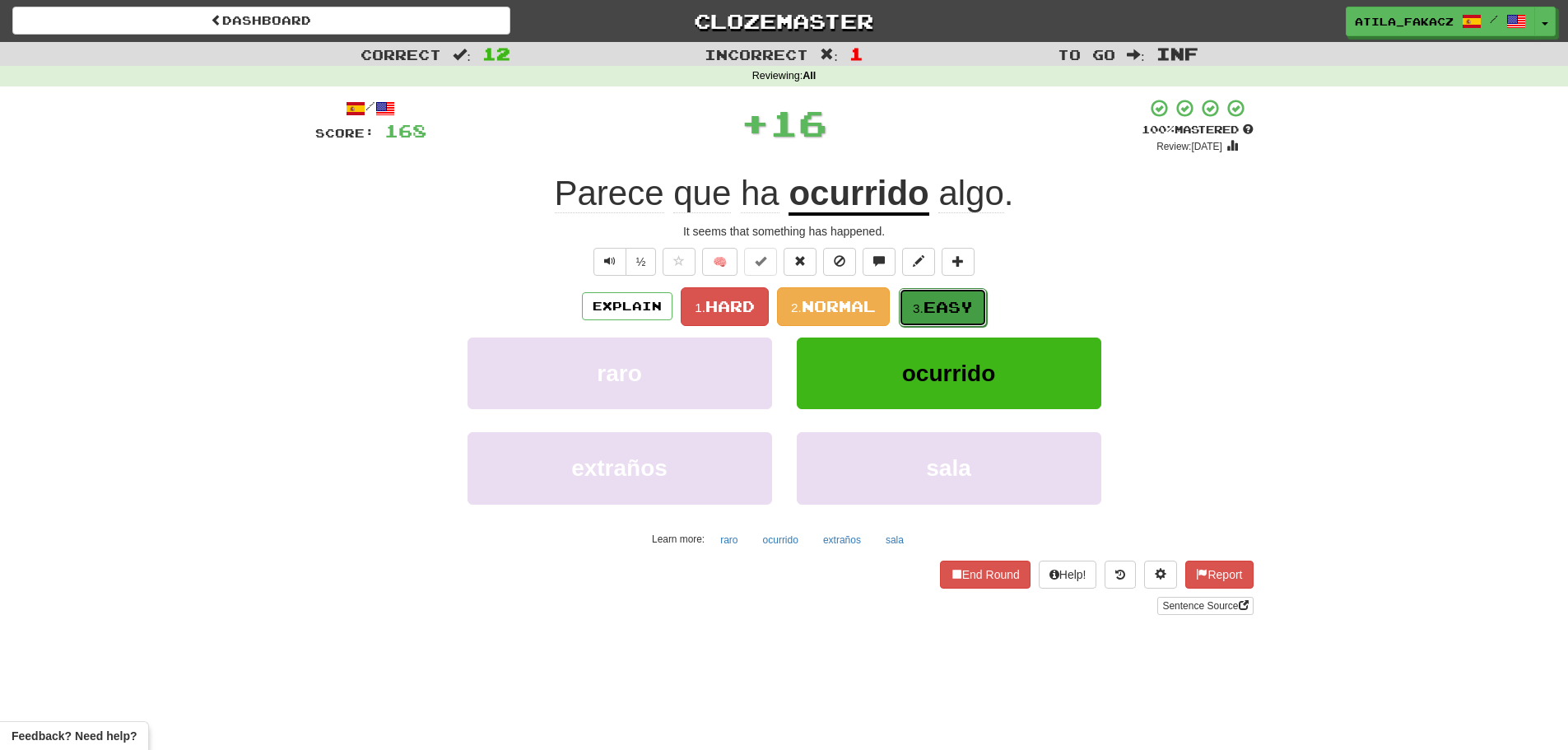
click at [931, 296] on button "3. Easy" at bounding box center [942, 308] width 88 height 39
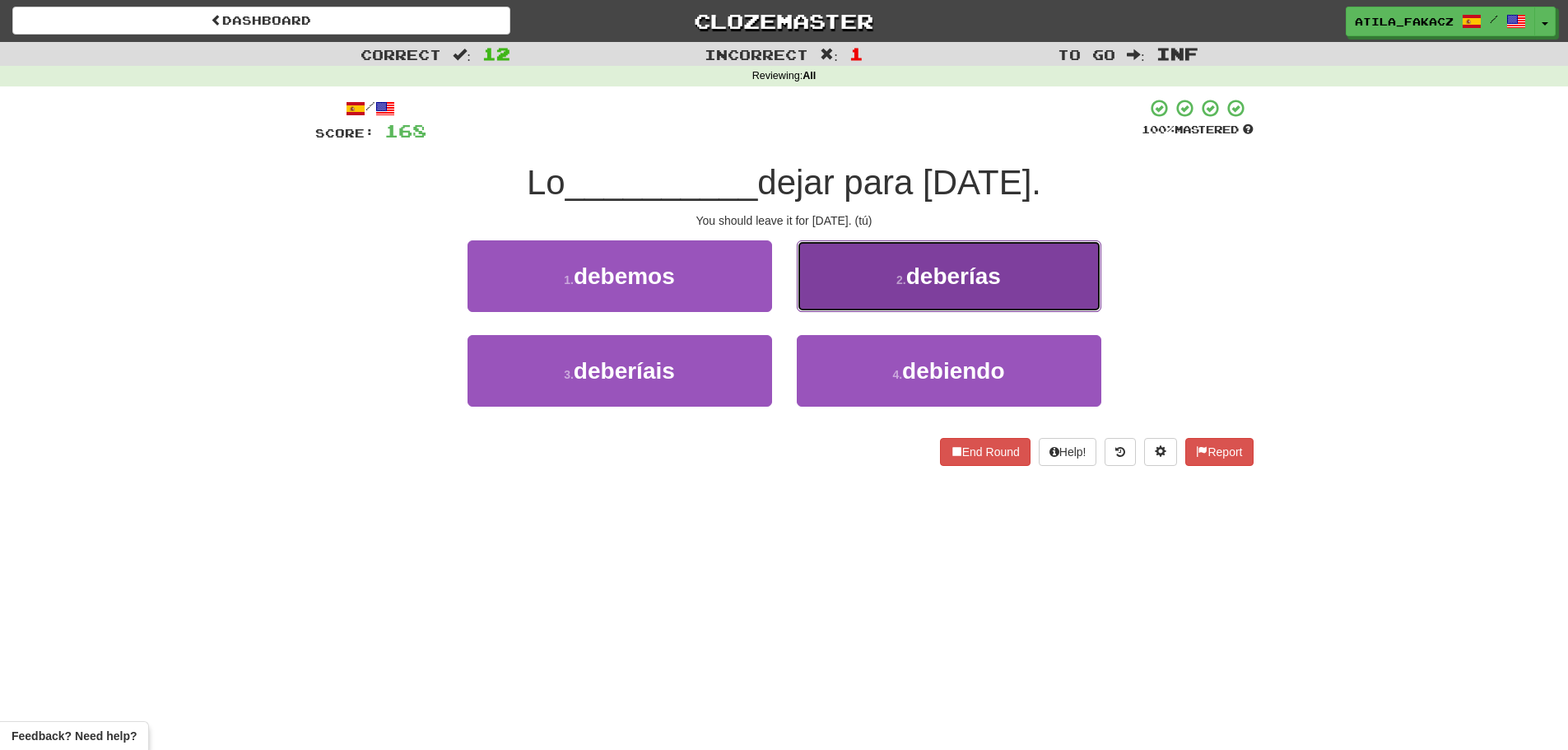
click at [854, 295] on button "2 . deberías" at bounding box center [949, 276] width 305 height 71
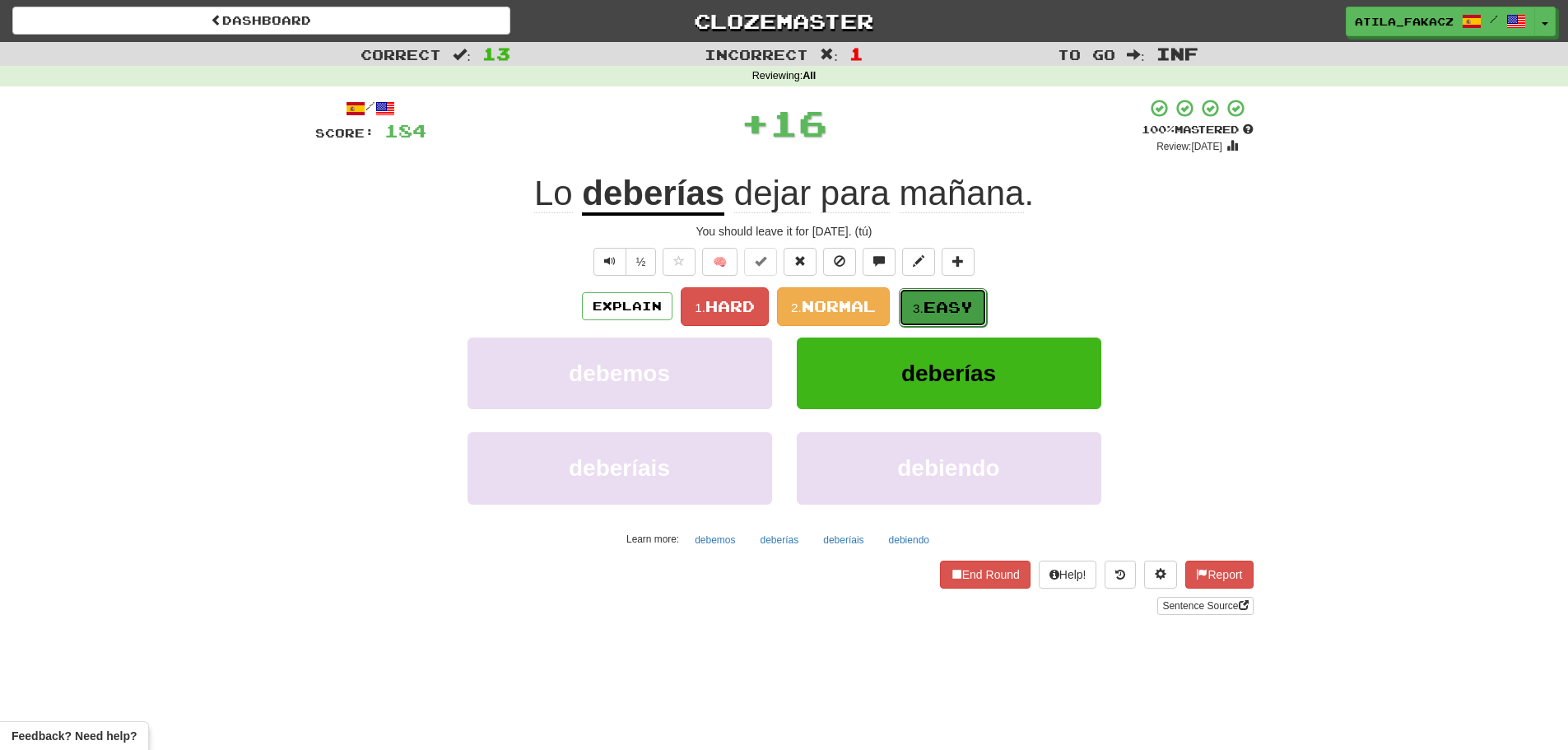
click at [963, 306] on span "Easy" at bounding box center [947, 308] width 49 height 18
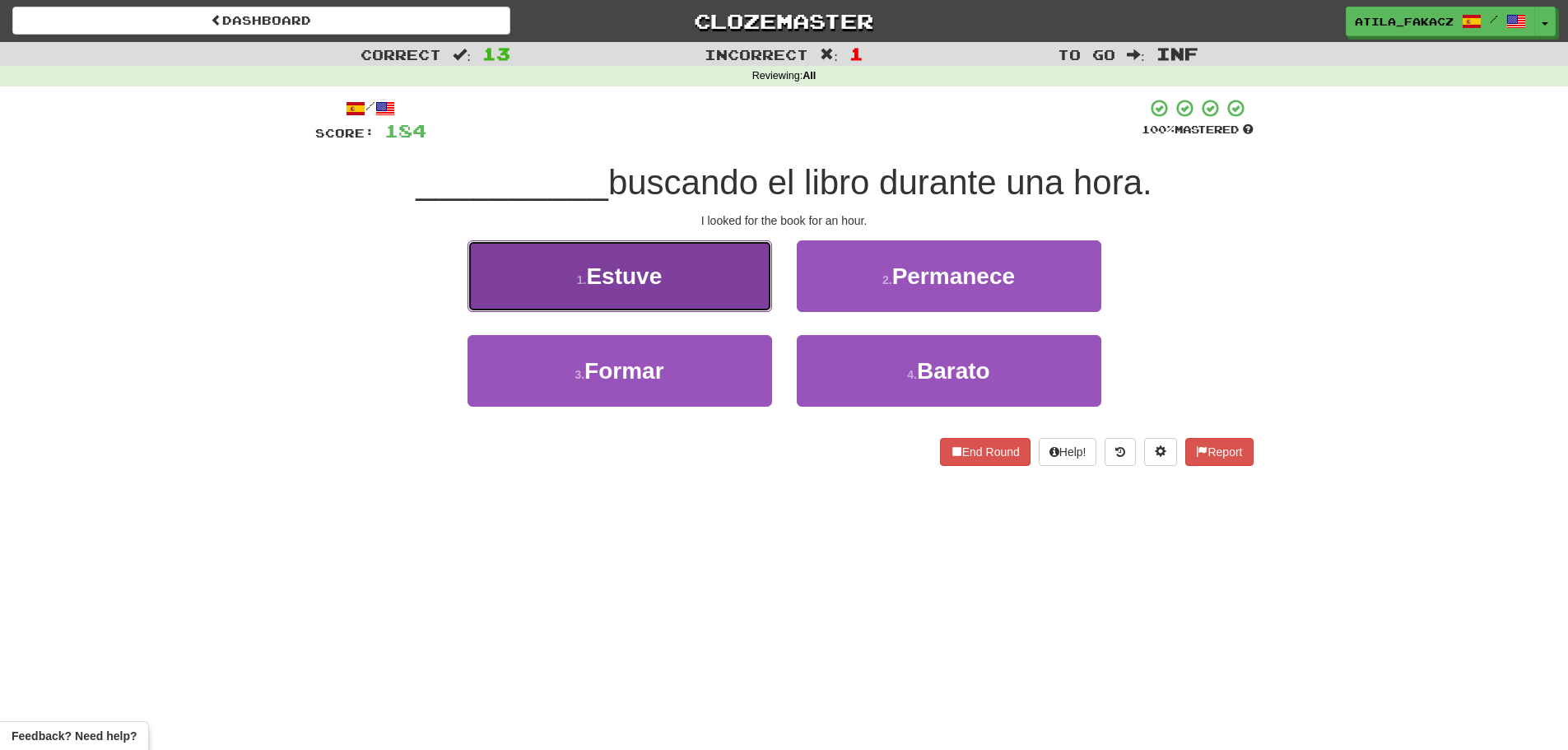
click at [670, 289] on button "1 . Estuve" at bounding box center [620, 276] width 305 height 71
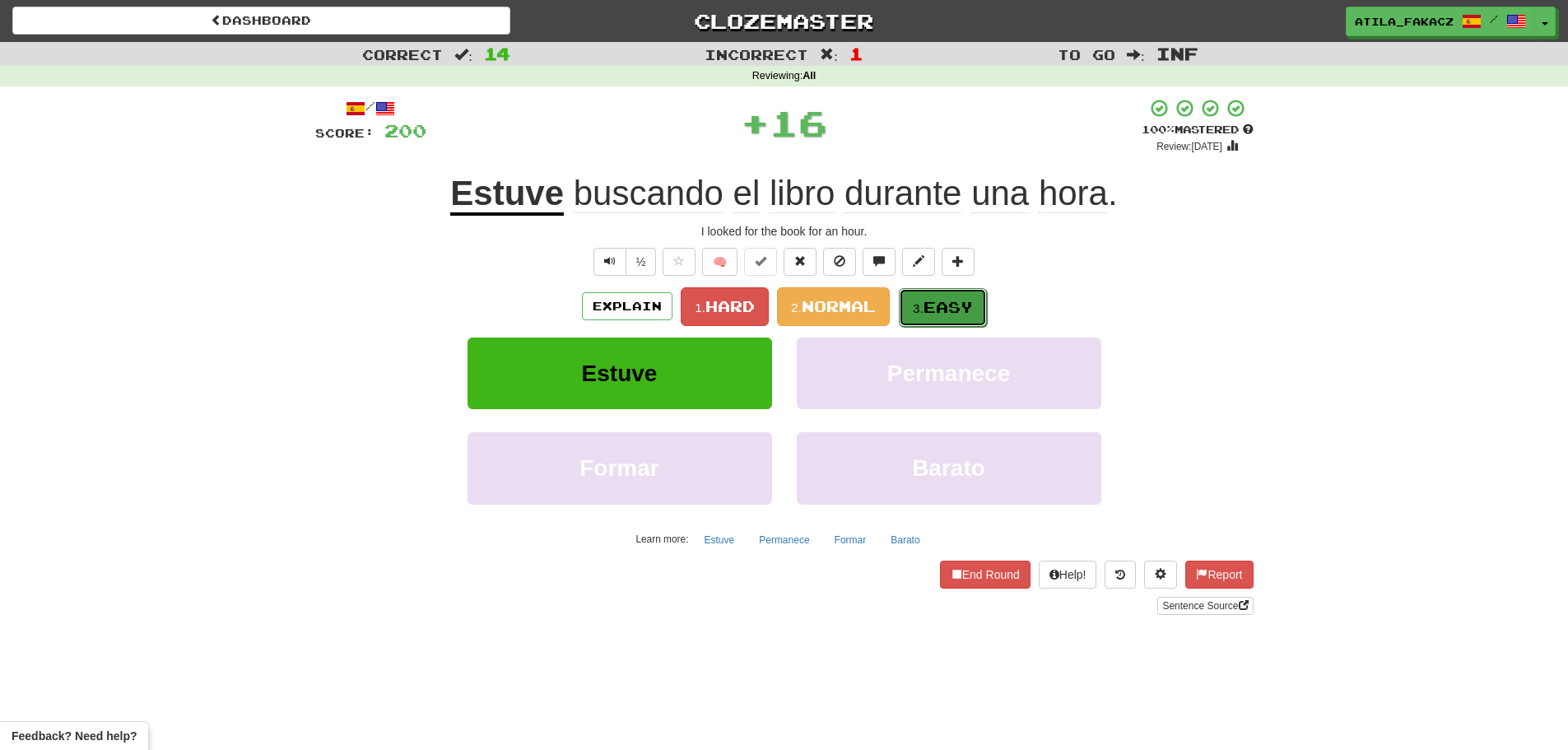
click at [936, 299] on span "Easy" at bounding box center [947, 308] width 49 height 18
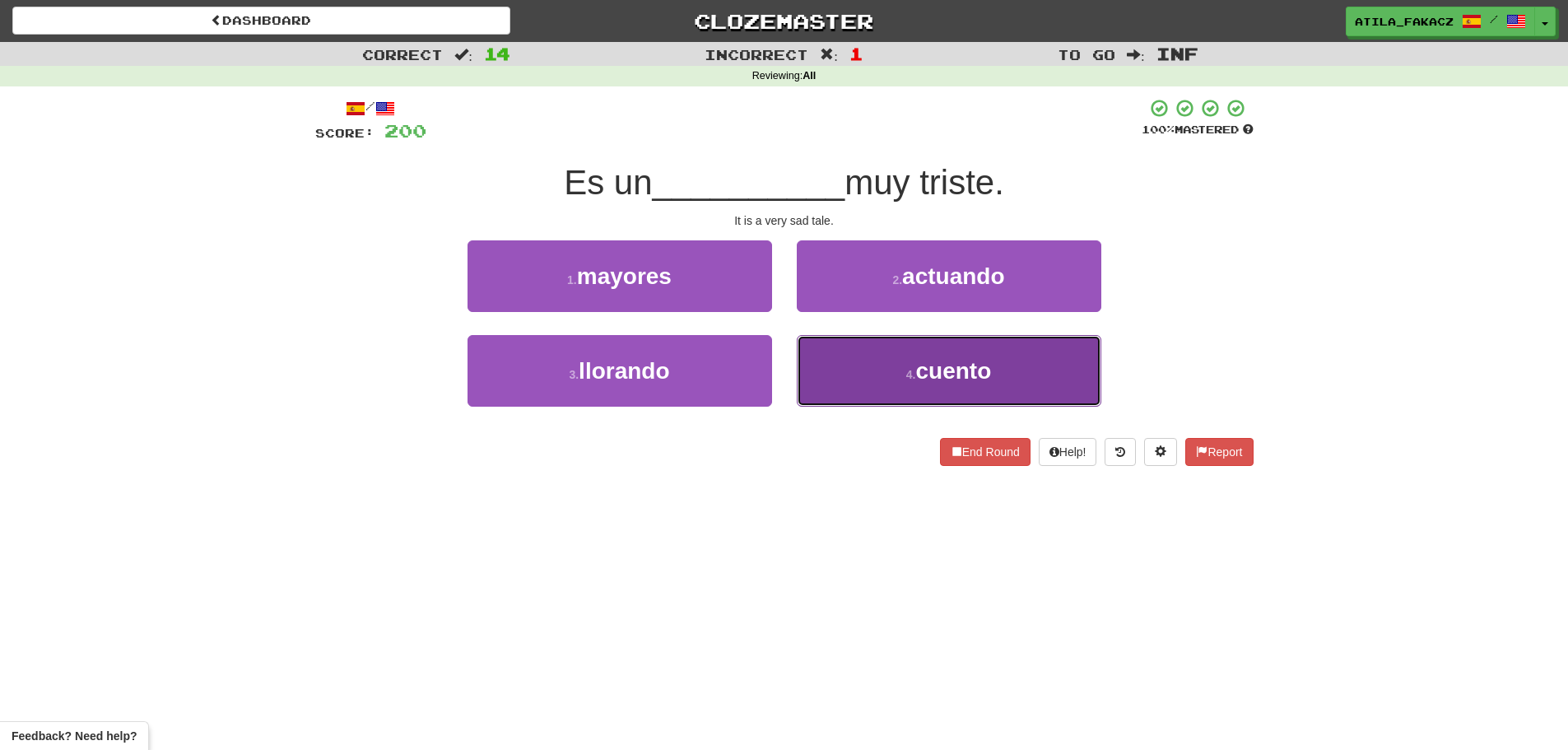
click at [870, 355] on button "4 . cuento" at bounding box center [949, 370] width 305 height 71
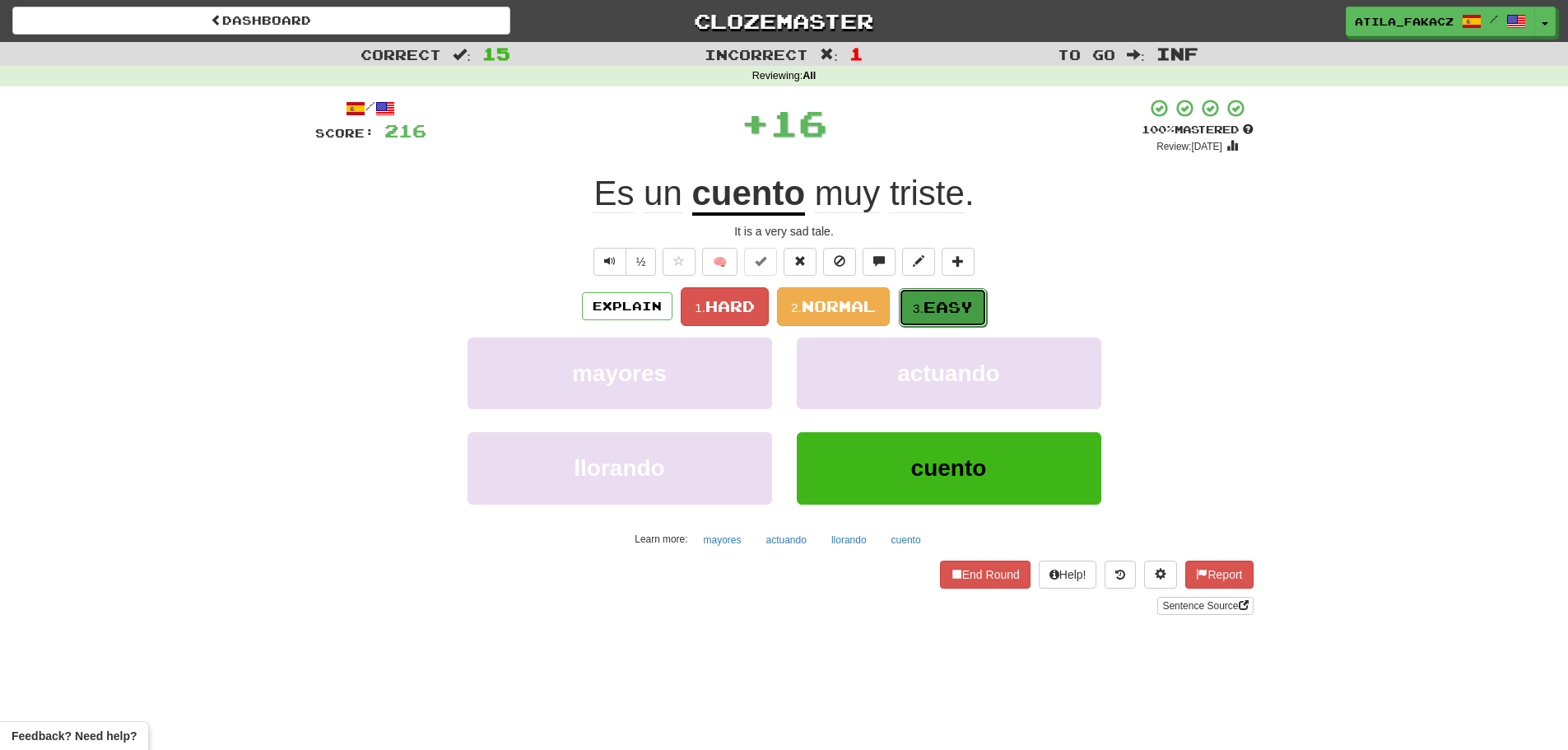
click at [944, 295] on button "3. Easy" at bounding box center [942, 308] width 88 height 39
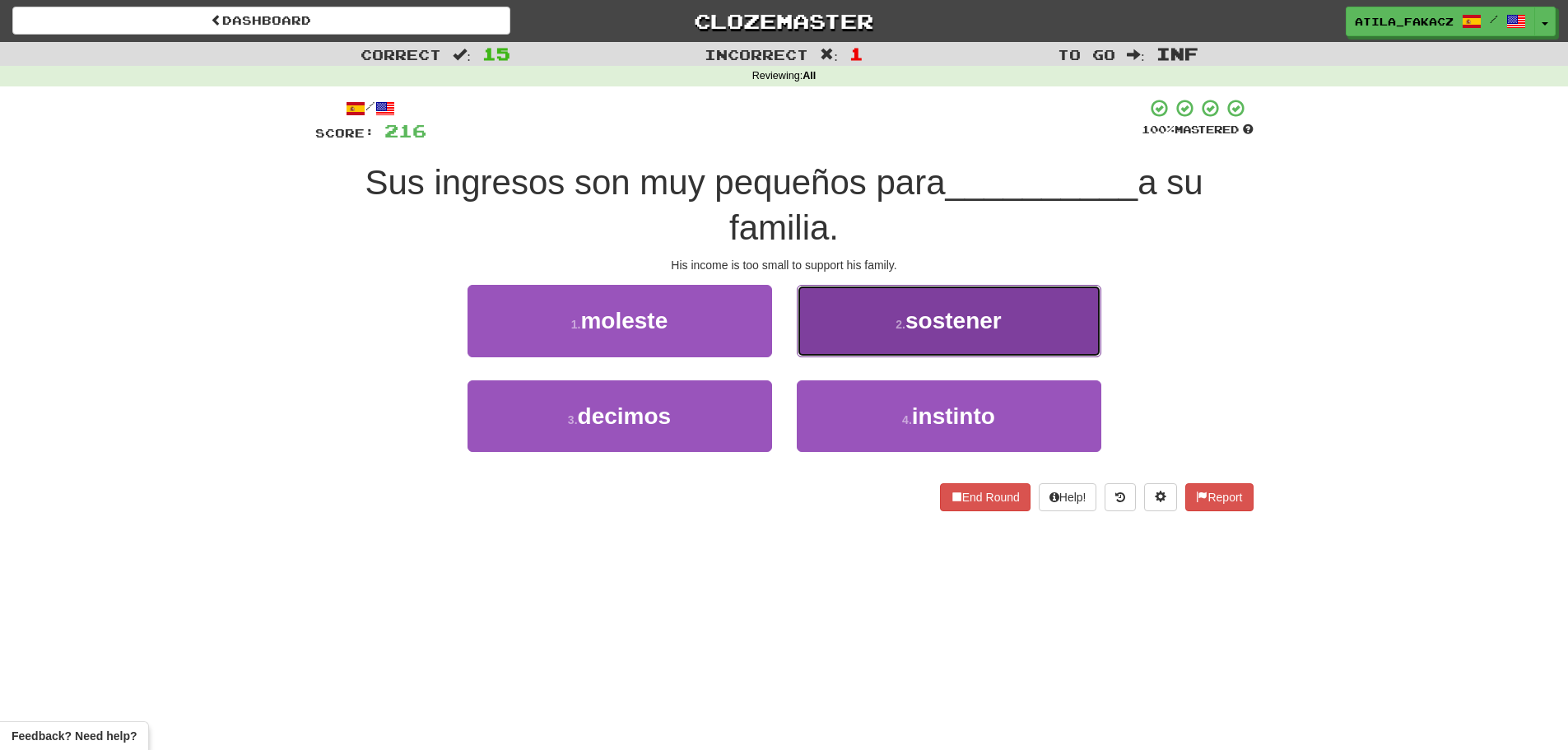
click at [872, 309] on button "2 . sostener" at bounding box center [949, 320] width 305 height 71
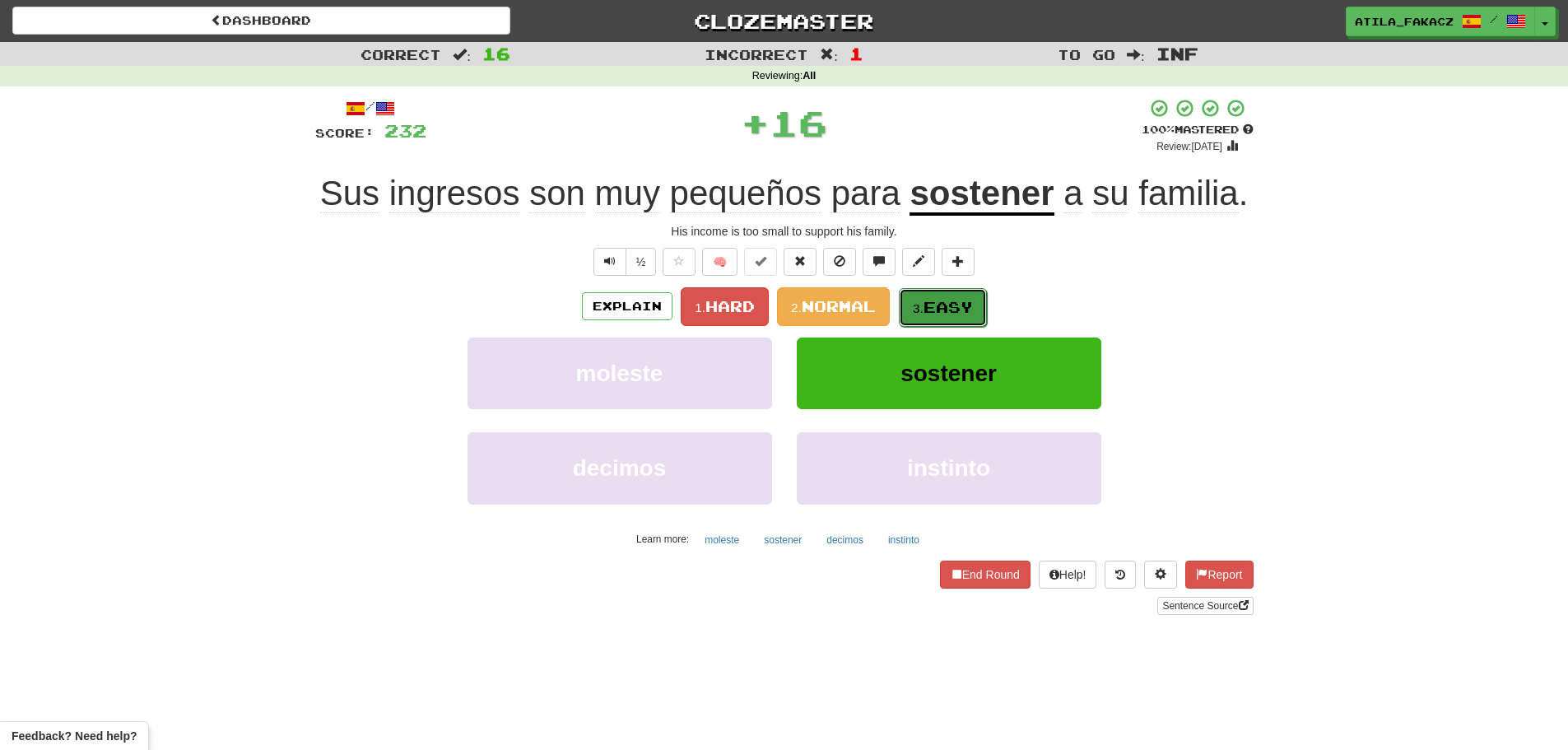
click at [946, 313] on span "Easy" at bounding box center [947, 308] width 49 height 18
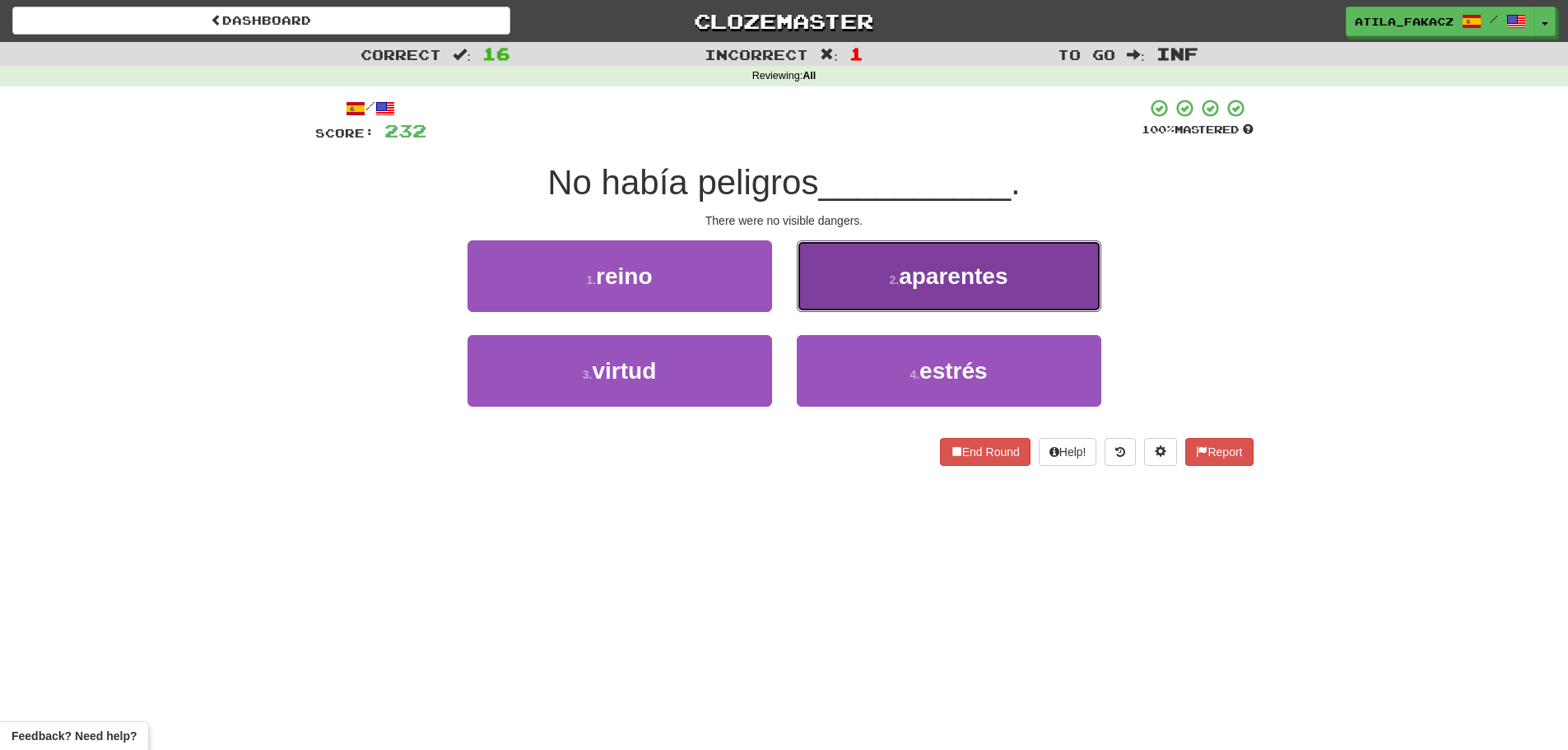
click at [881, 260] on button "2 . aparentes" at bounding box center [949, 276] width 305 height 71
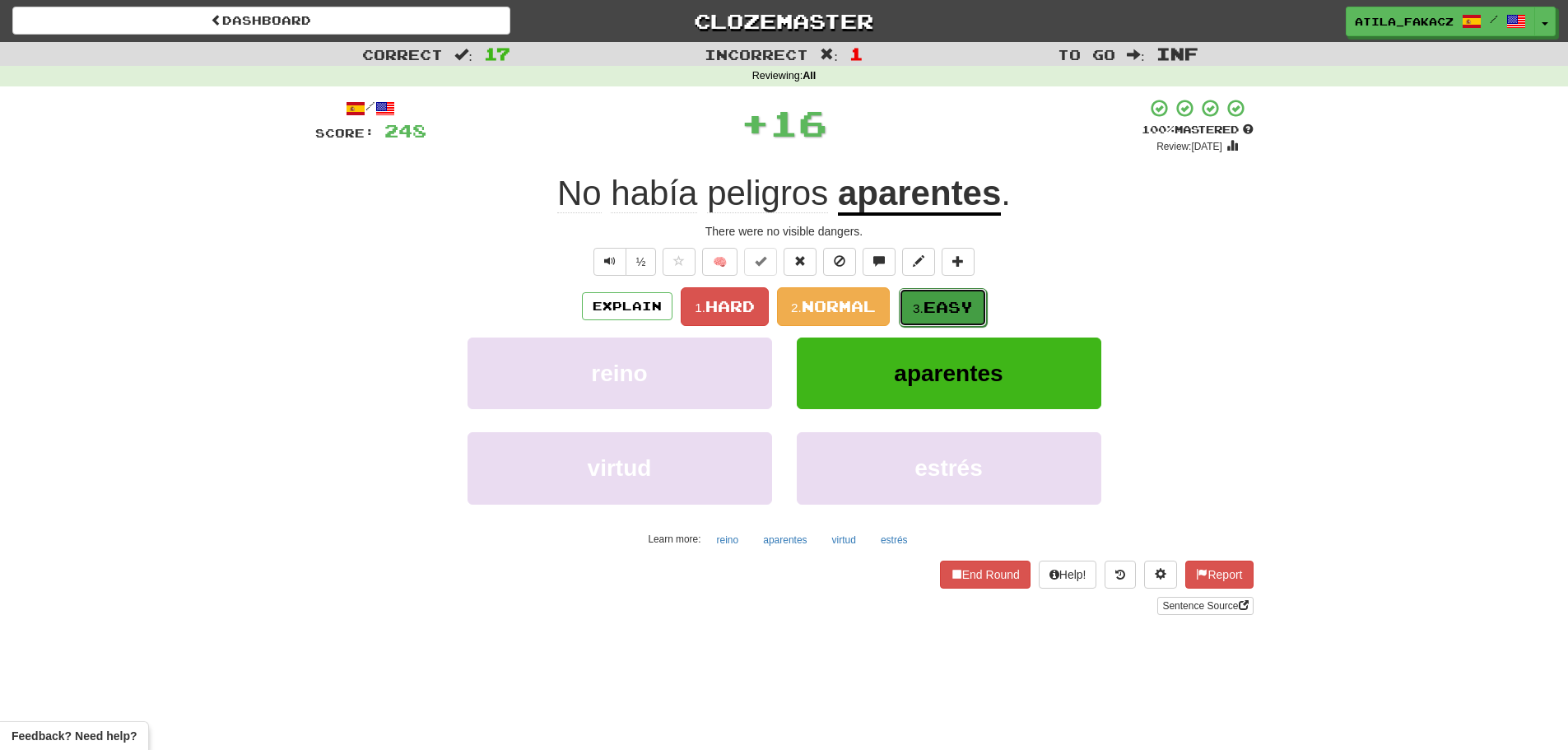
click at [935, 300] on span "Easy" at bounding box center [947, 308] width 49 height 18
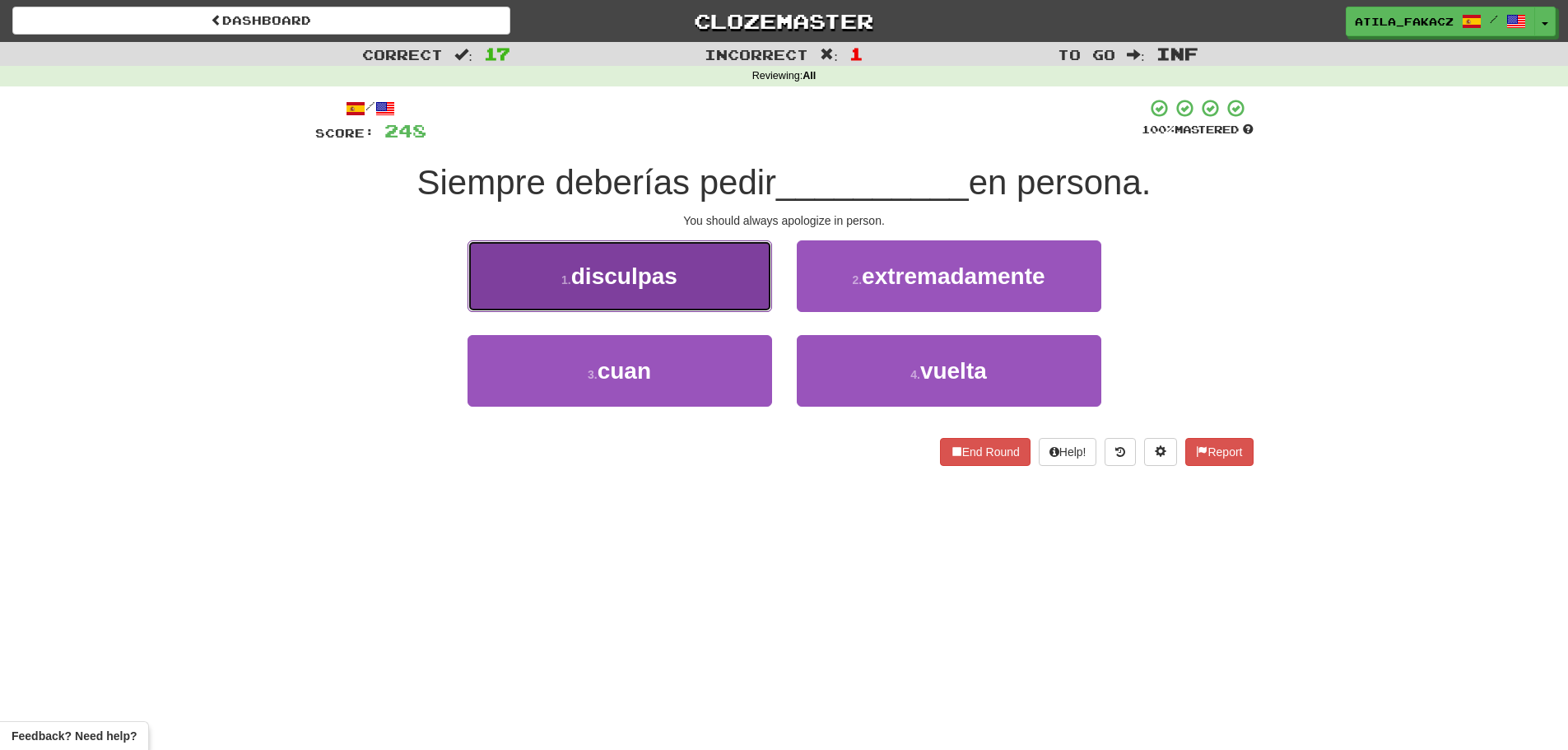
click at [746, 290] on button "1 . disculpas" at bounding box center [620, 276] width 305 height 71
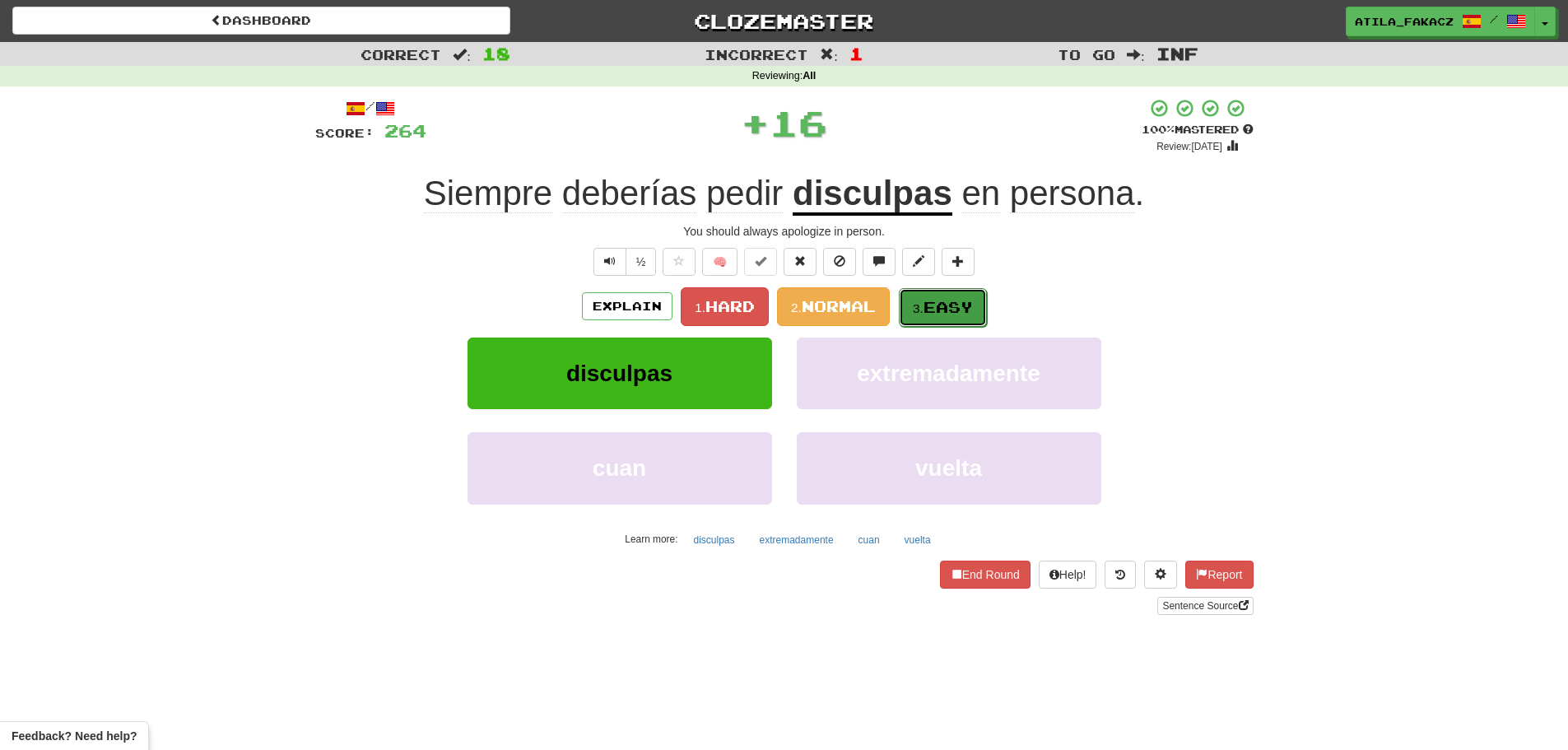
click at [926, 309] on span "Easy" at bounding box center [947, 308] width 49 height 18
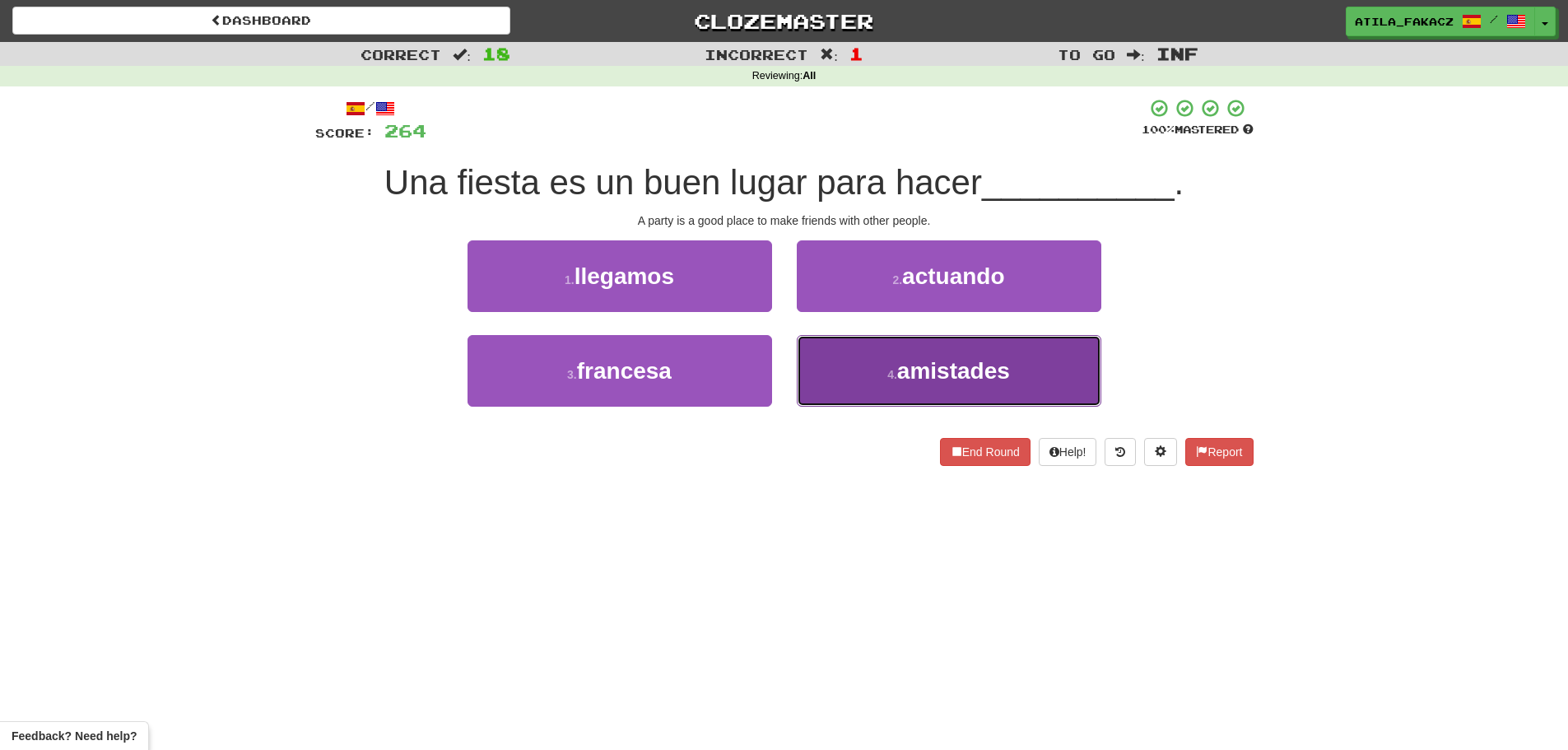
click at [858, 362] on button "4 . amistades" at bounding box center [949, 370] width 305 height 71
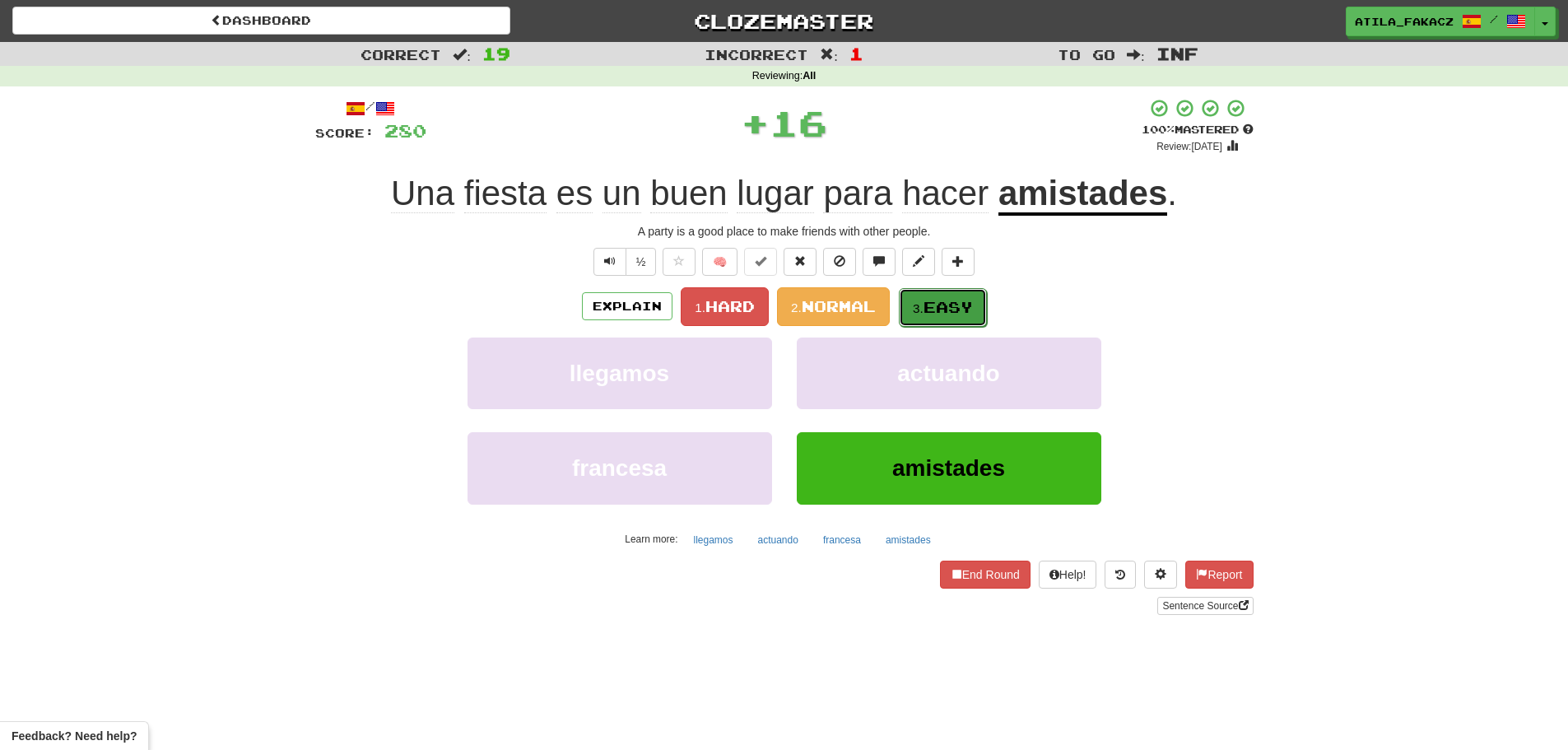
click at [921, 292] on button "3. Easy" at bounding box center [942, 308] width 88 height 39
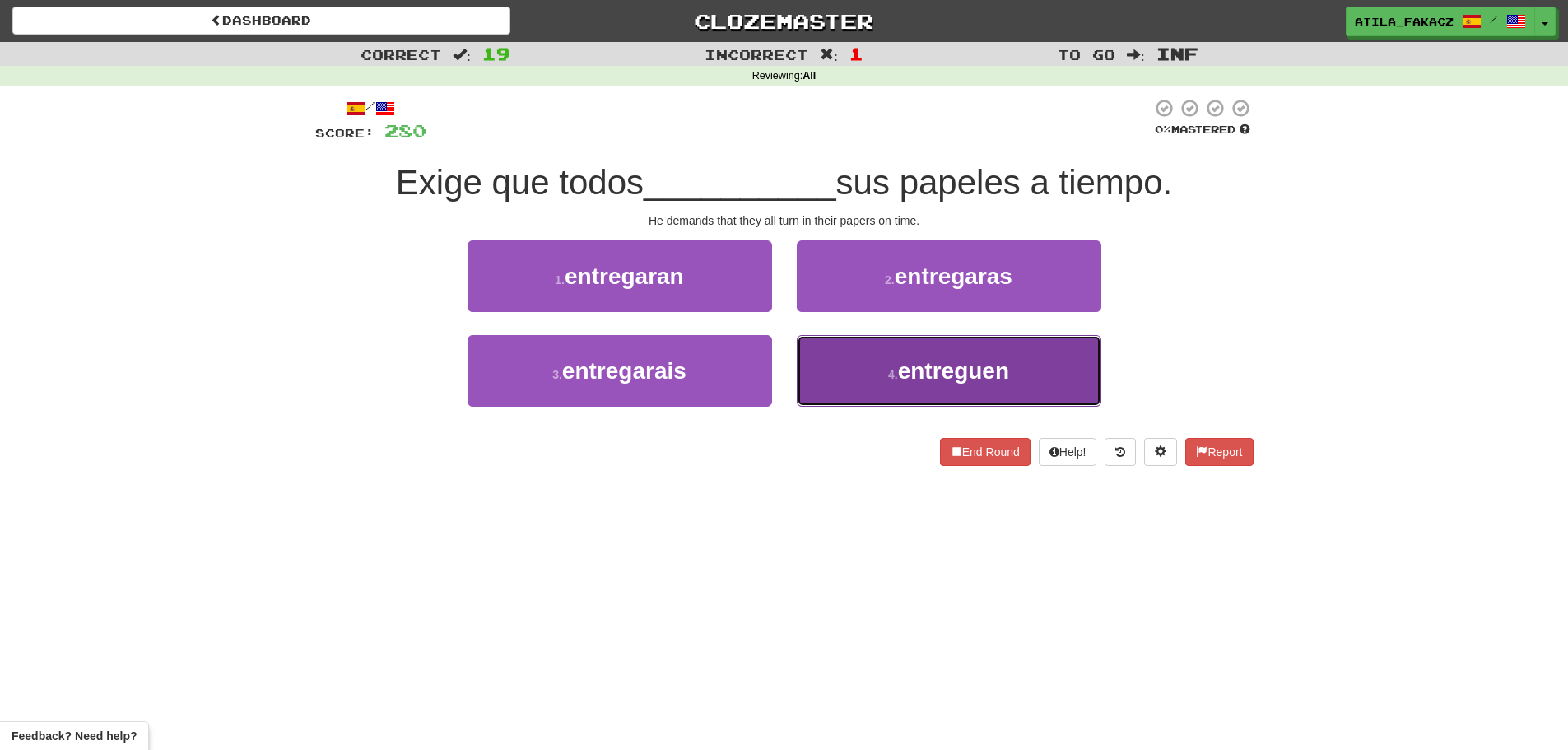
click at [885, 383] on button "4 . entreguen" at bounding box center [949, 370] width 305 height 71
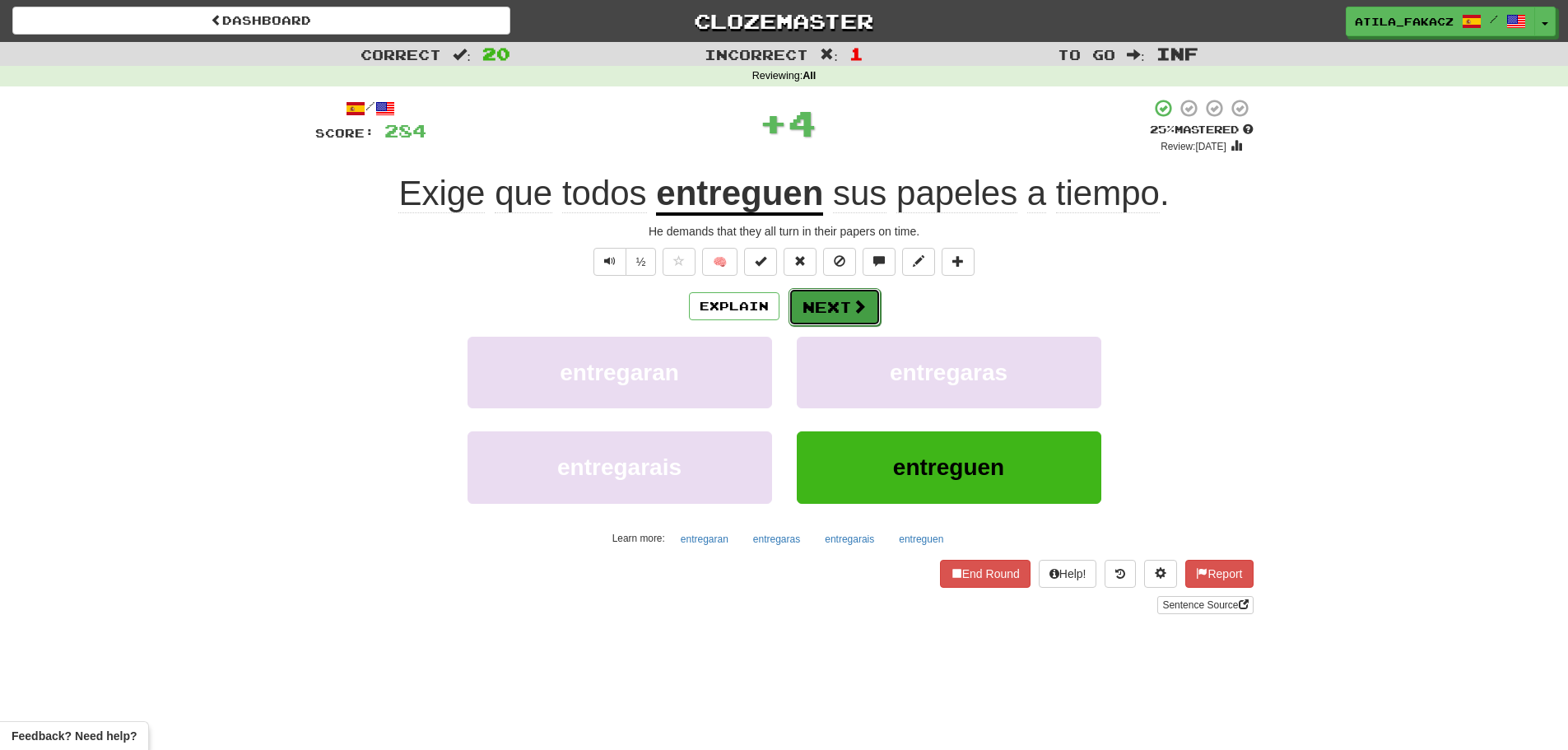
click at [863, 306] on span at bounding box center [859, 307] width 15 height 15
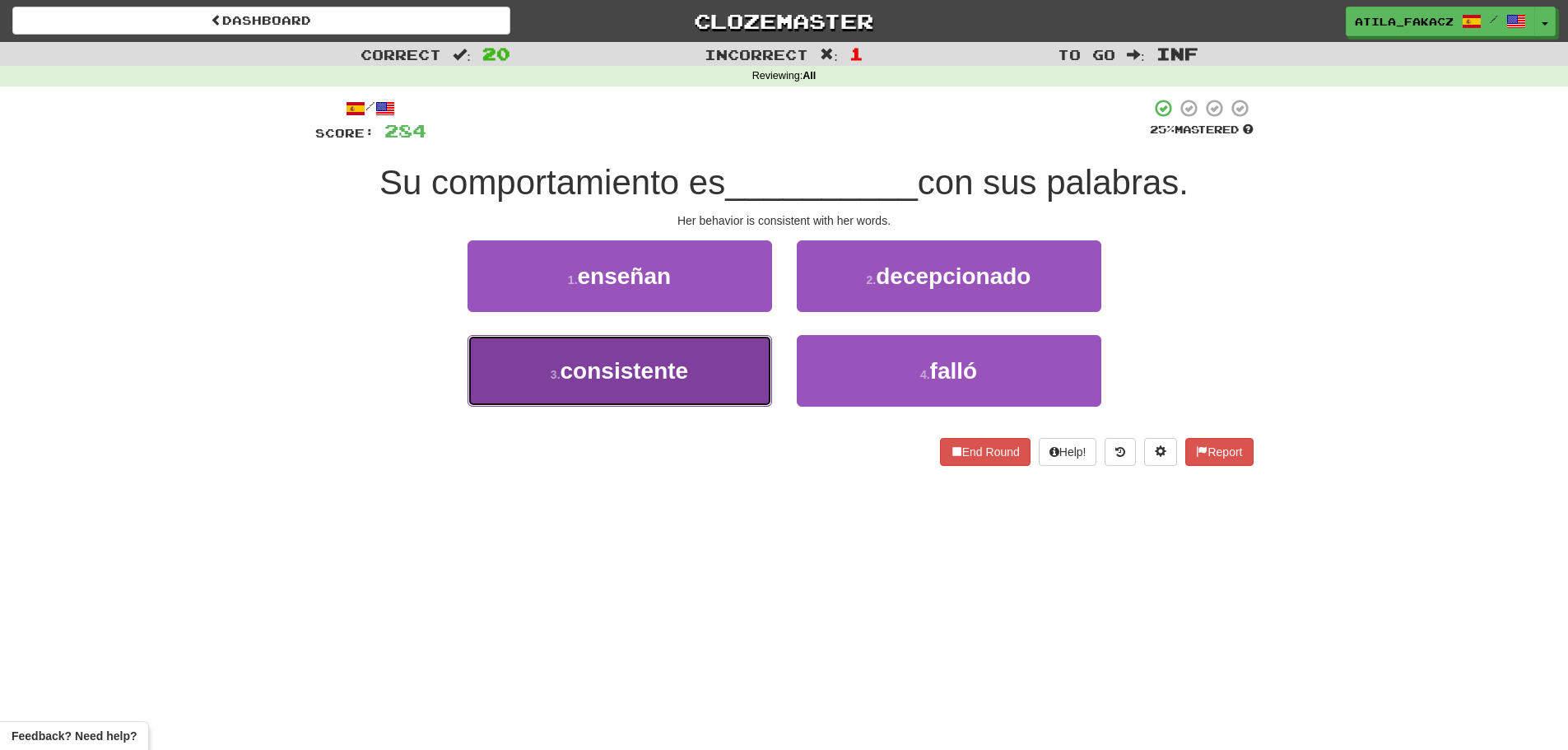
click at [719, 363] on button "3 . consistente" at bounding box center [620, 370] width 305 height 71
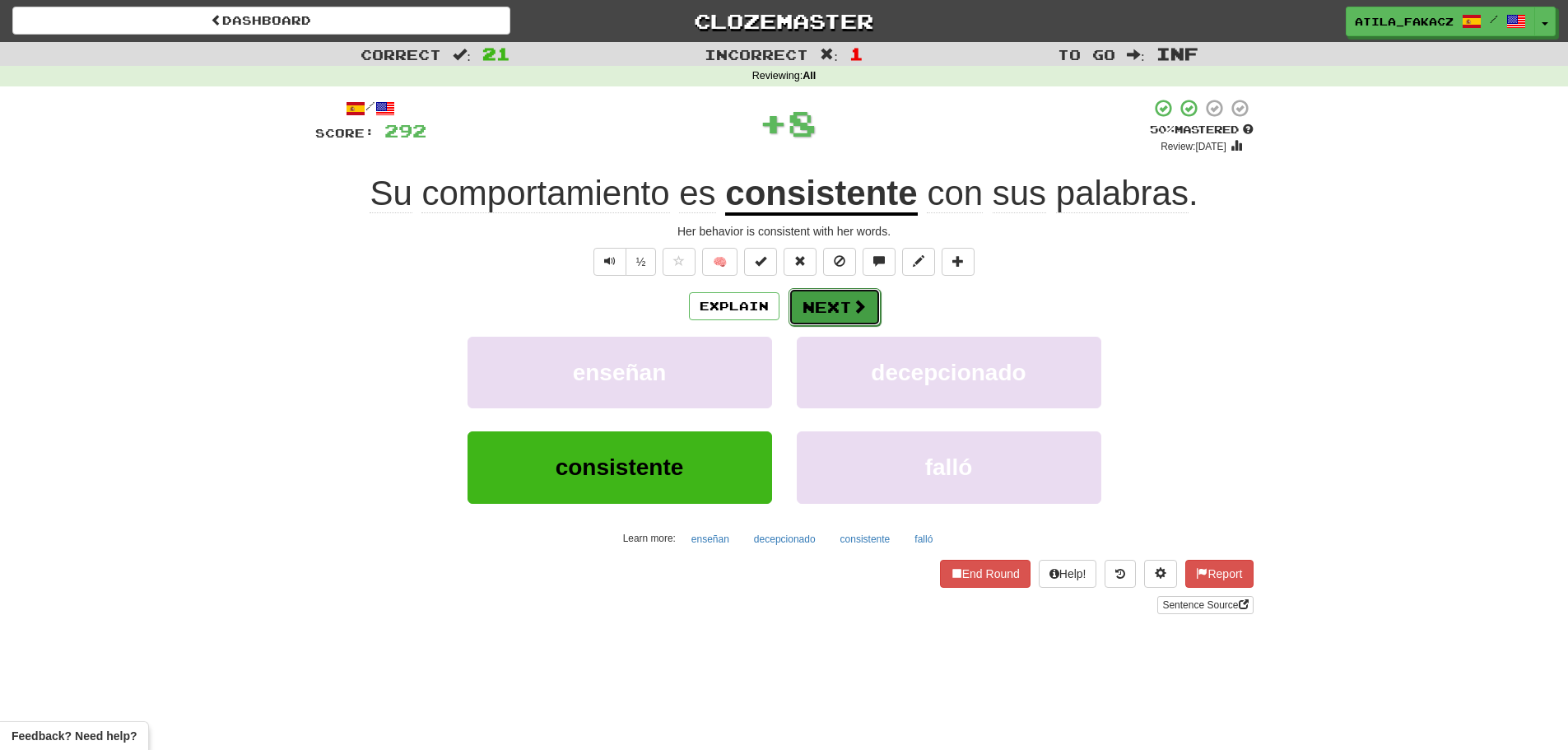
click at [833, 312] on button "Next" at bounding box center [834, 307] width 92 height 38
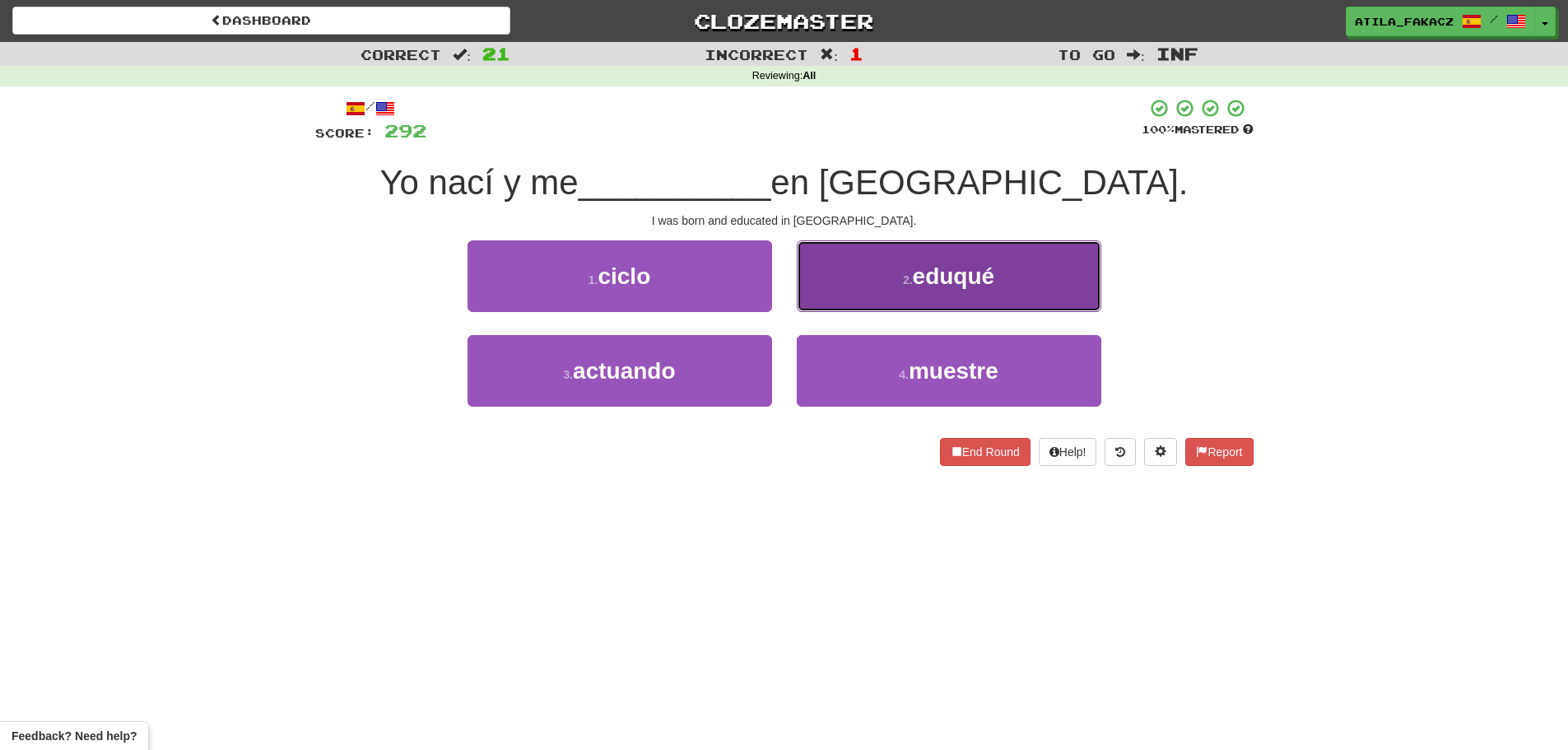
click at [854, 284] on button "2 . eduqué" at bounding box center [949, 276] width 305 height 71
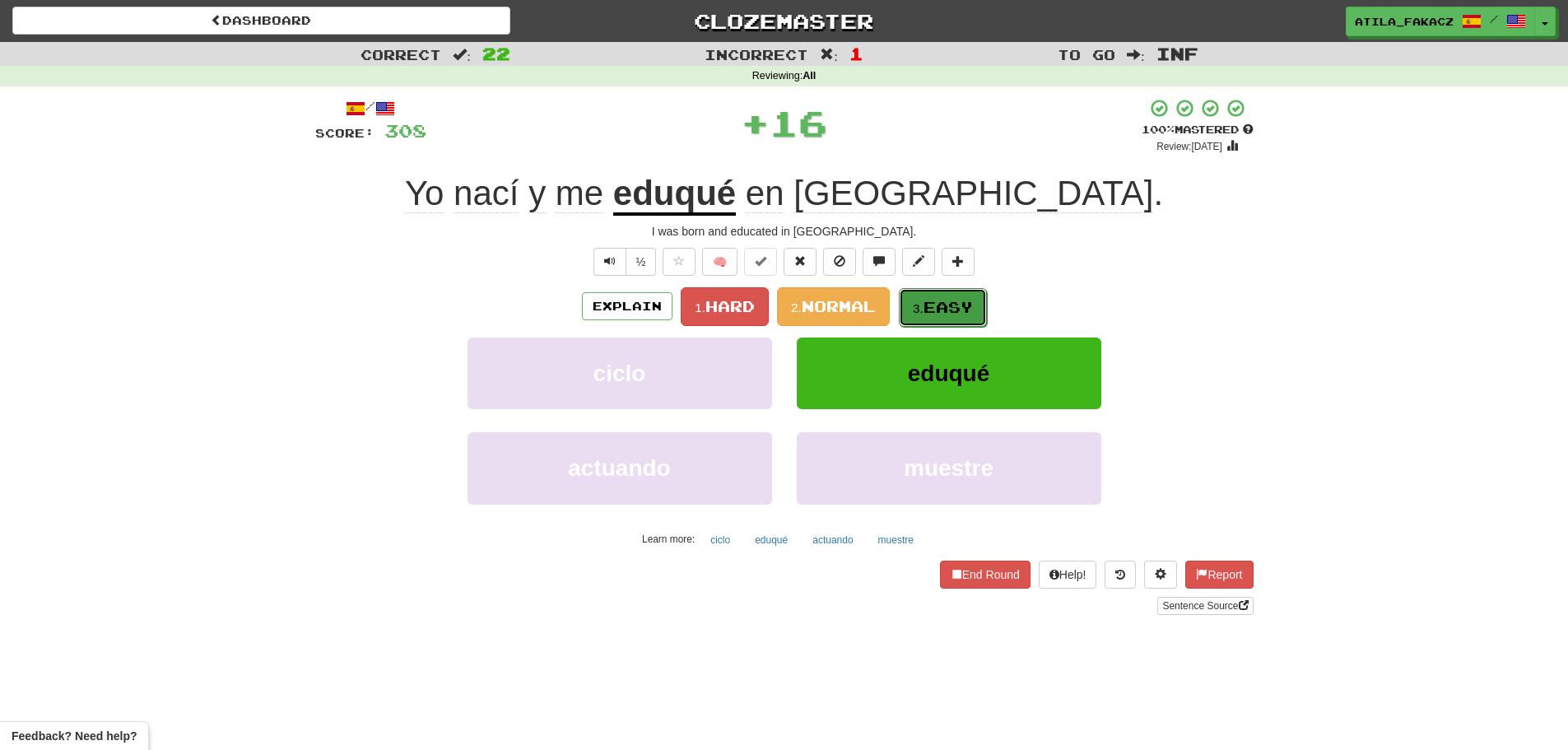
click at [936, 301] on span "Easy" at bounding box center [947, 308] width 49 height 18
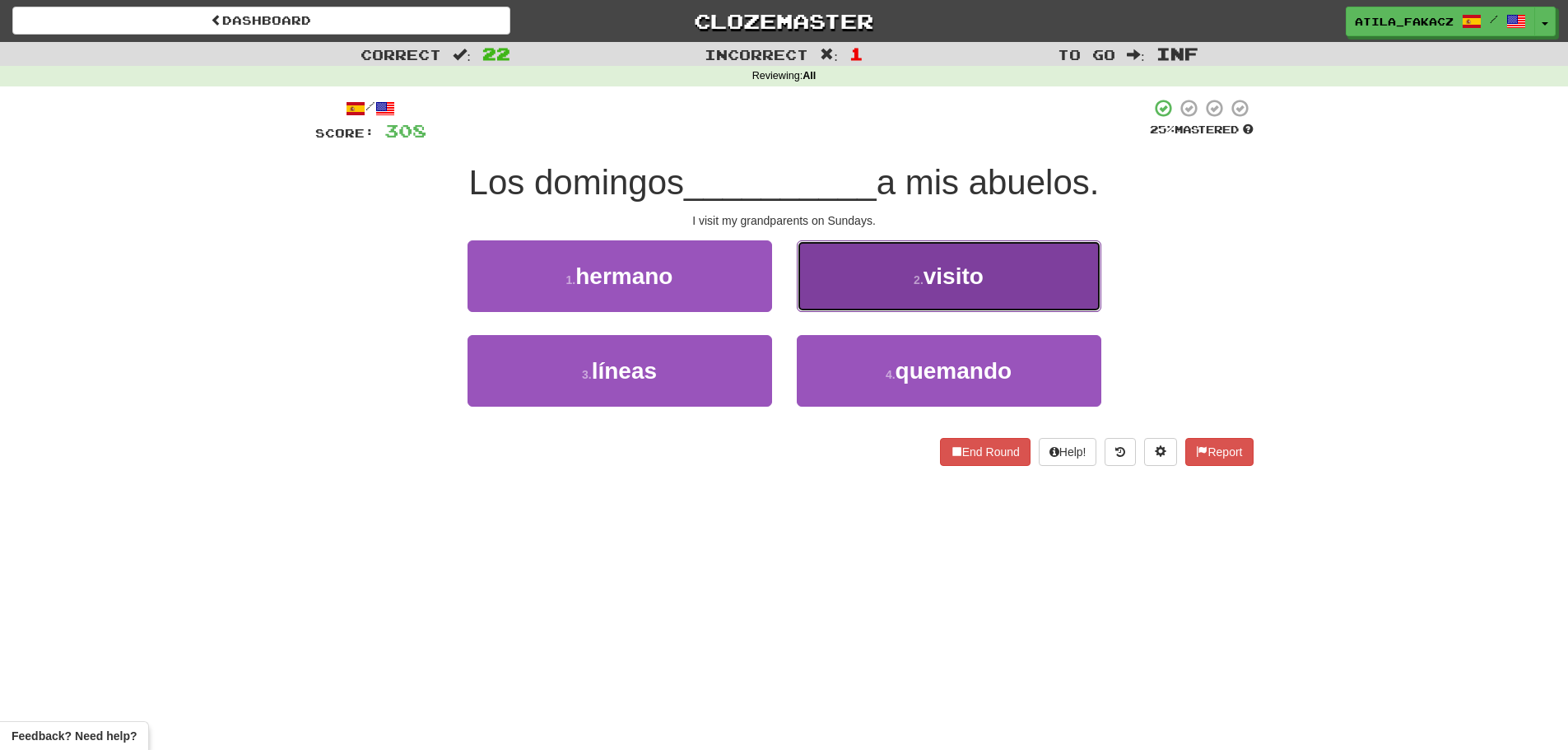
click at [867, 292] on button "2 . visito" at bounding box center [949, 276] width 305 height 71
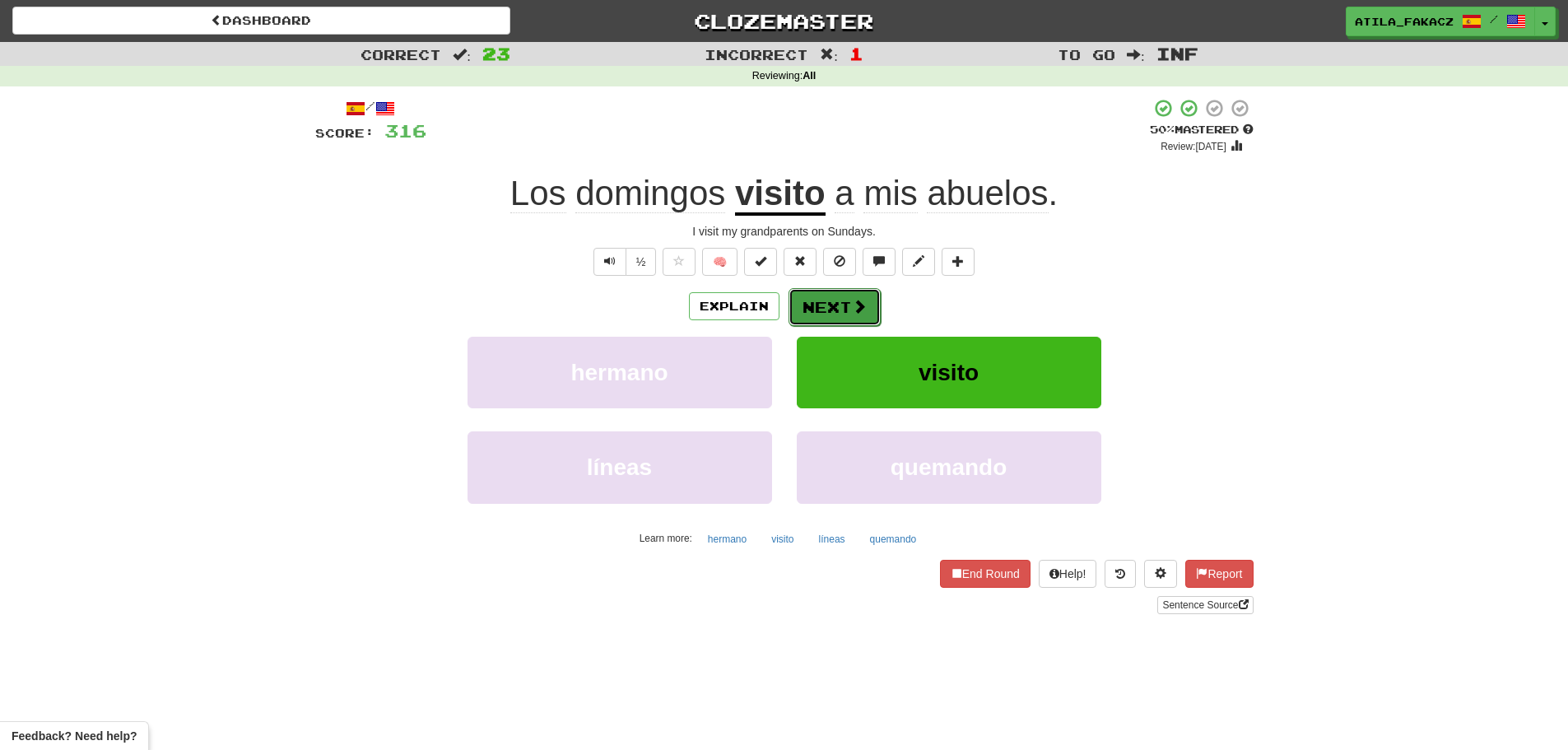
click at [821, 298] on button "Next" at bounding box center [834, 307] width 92 height 38
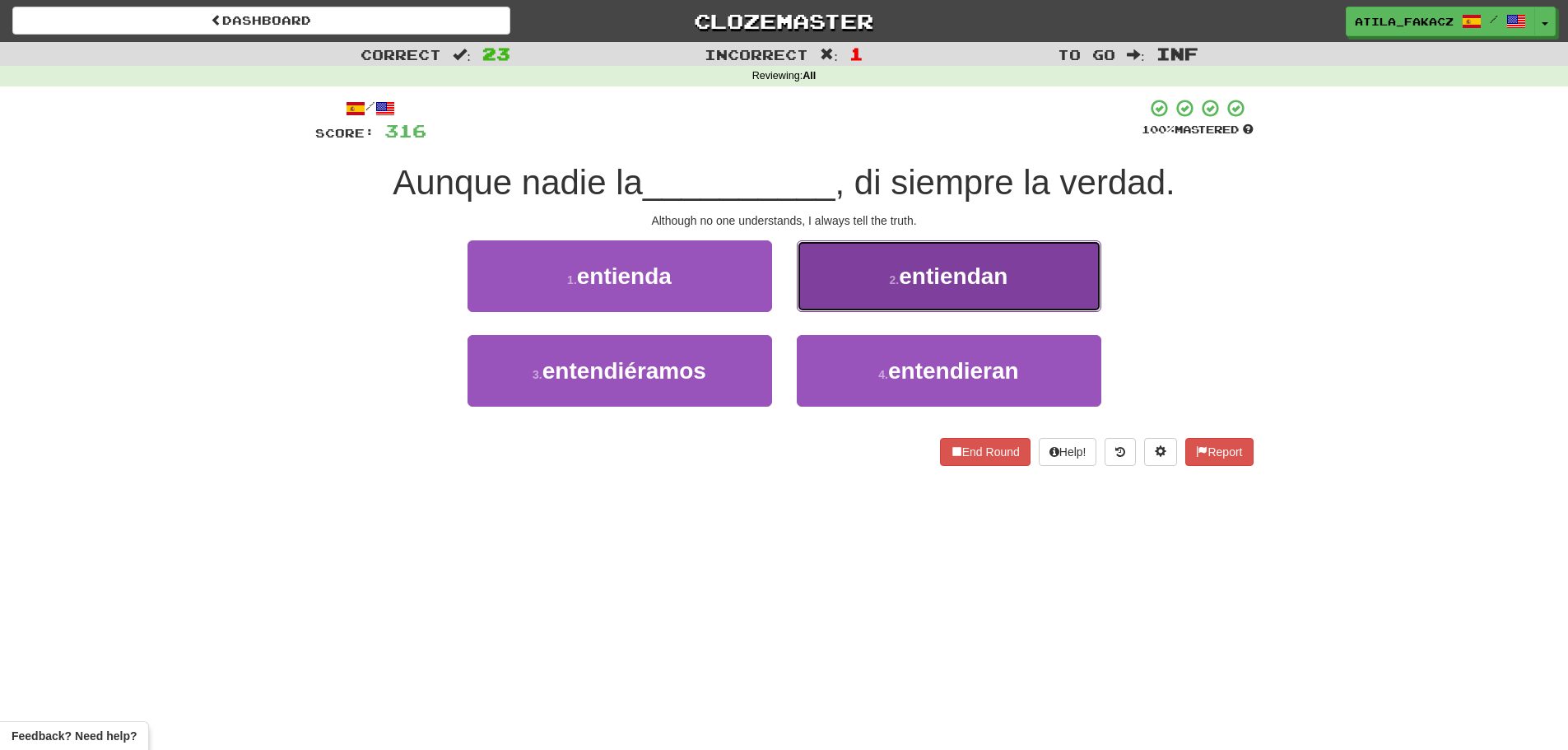
click at [867, 287] on button "2 . entiendan" at bounding box center [949, 276] width 305 height 71
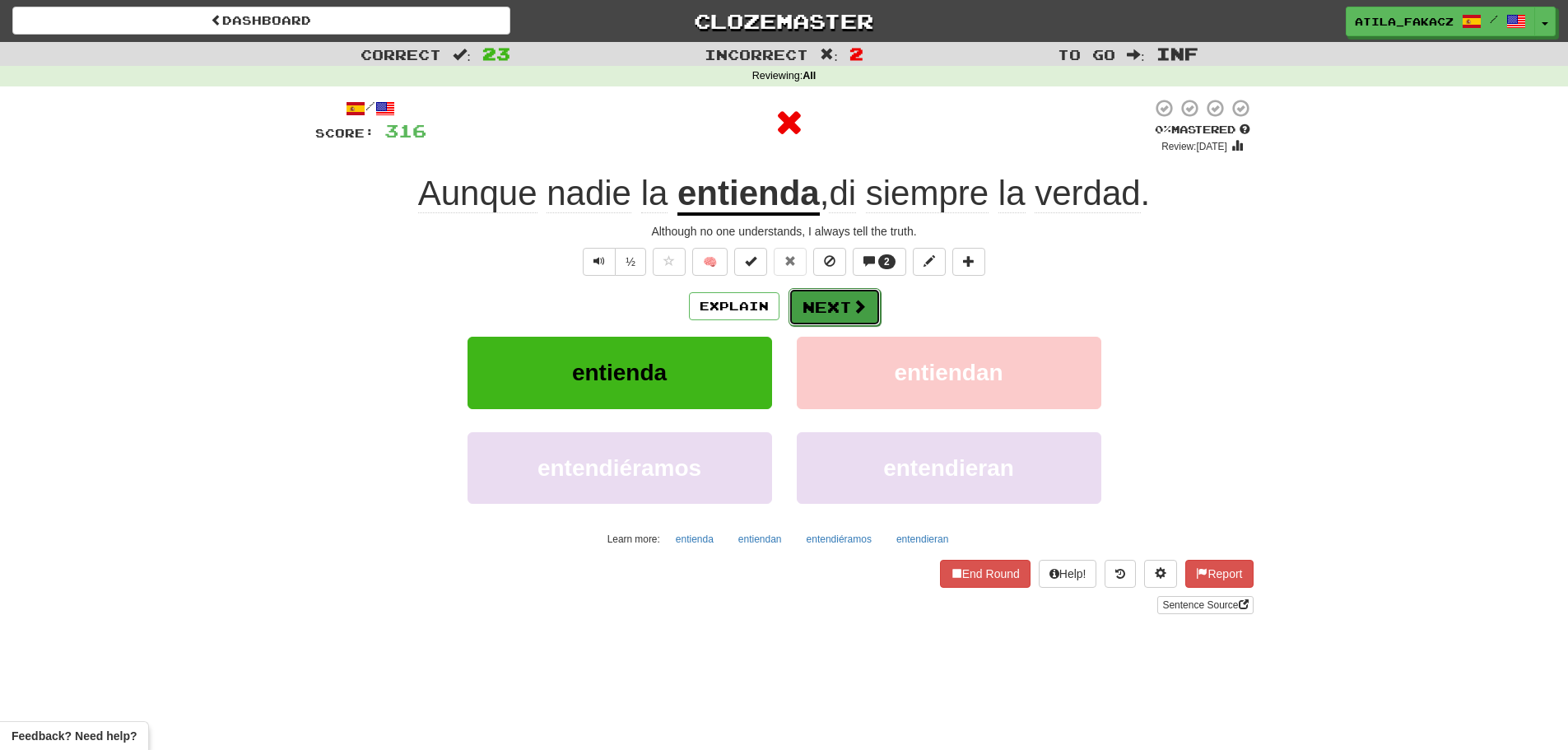
click at [864, 292] on button "Next" at bounding box center [834, 307] width 92 height 38
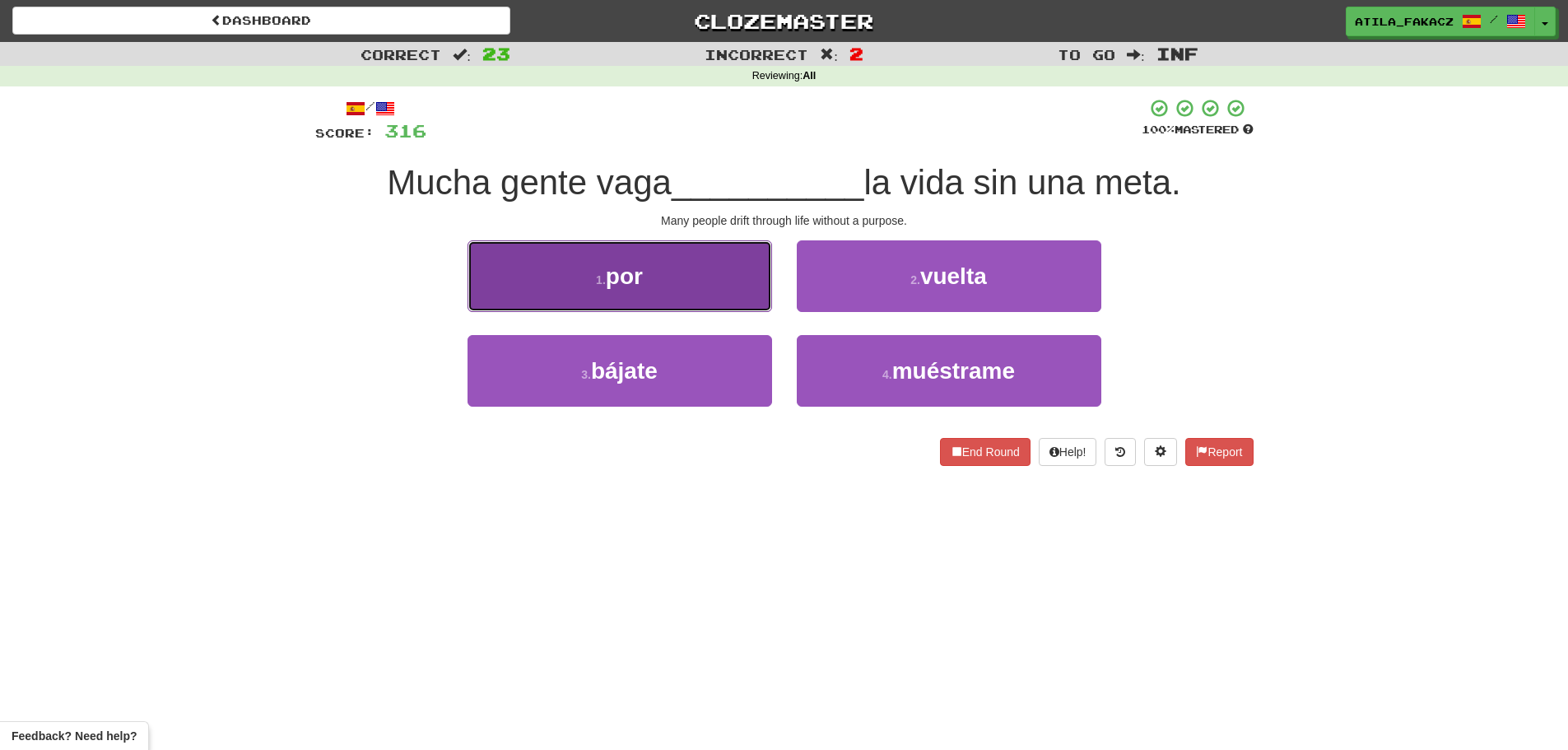
click at [722, 277] on button "1 . por" at bounding box center [620, 276] width 305 height 71
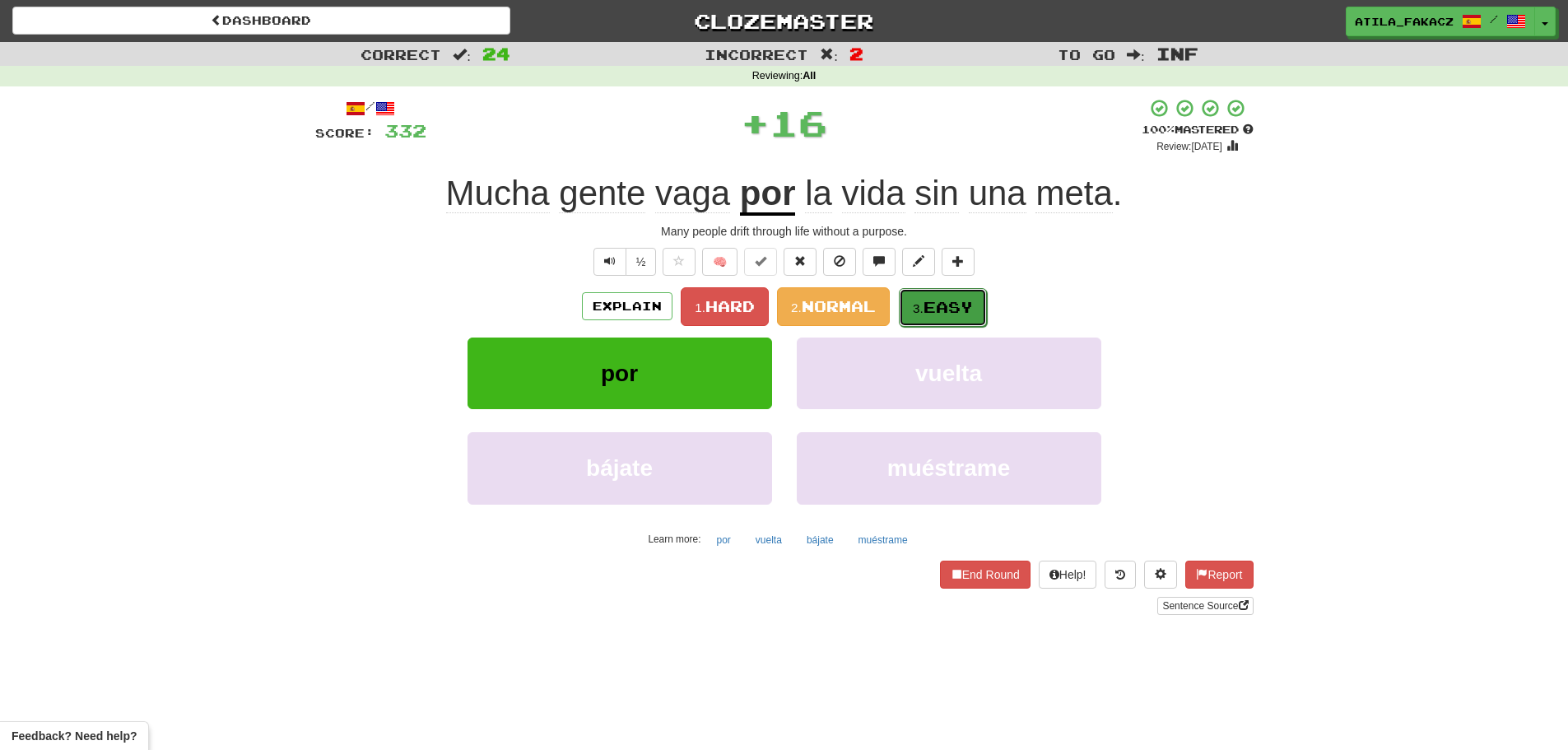
click at [933, 303] on span "Easy" at bounding box center [947, 308] width 49 height 18
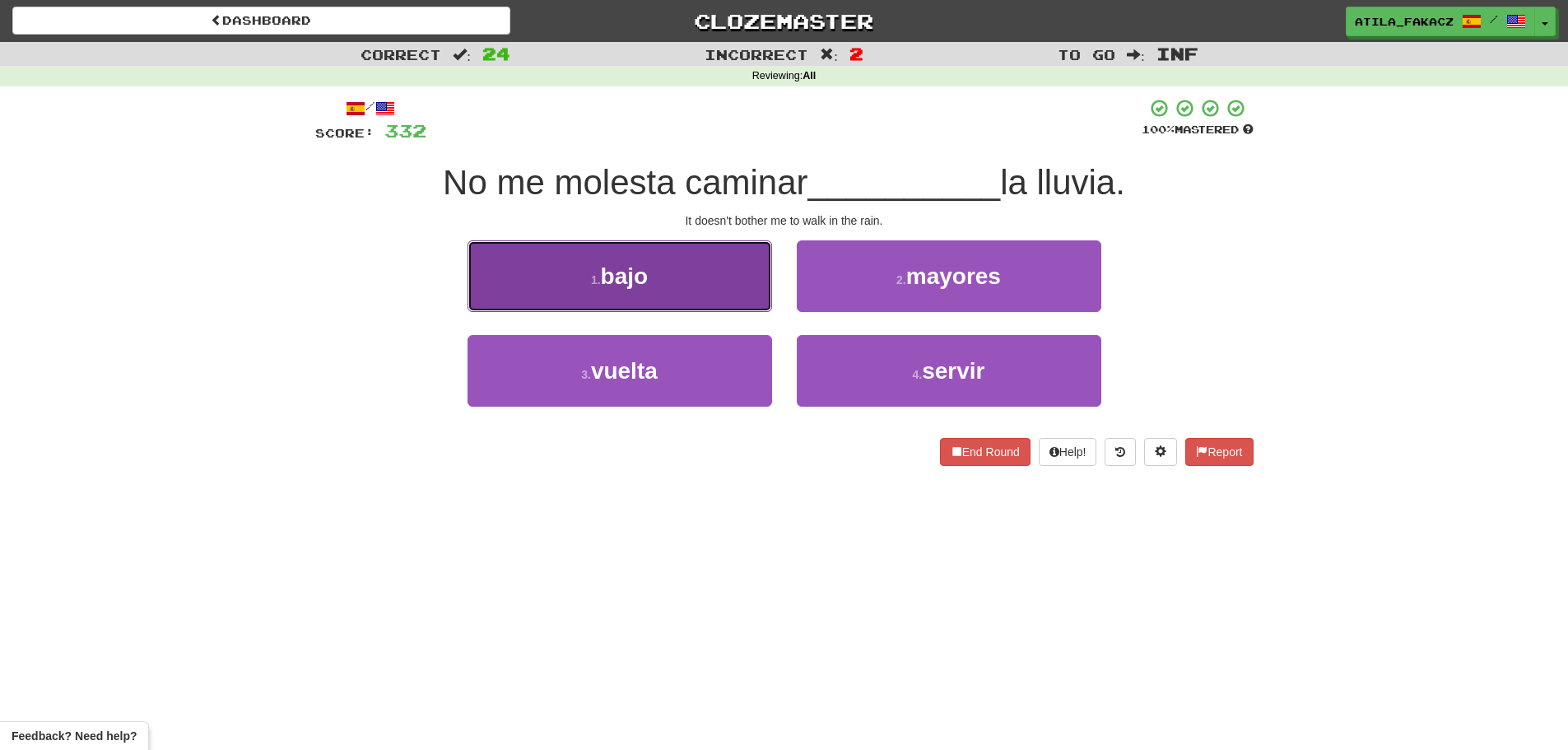
click at [721, 280] on button "1 . bajo" at bounding box center [620, 276] width 305 height 71
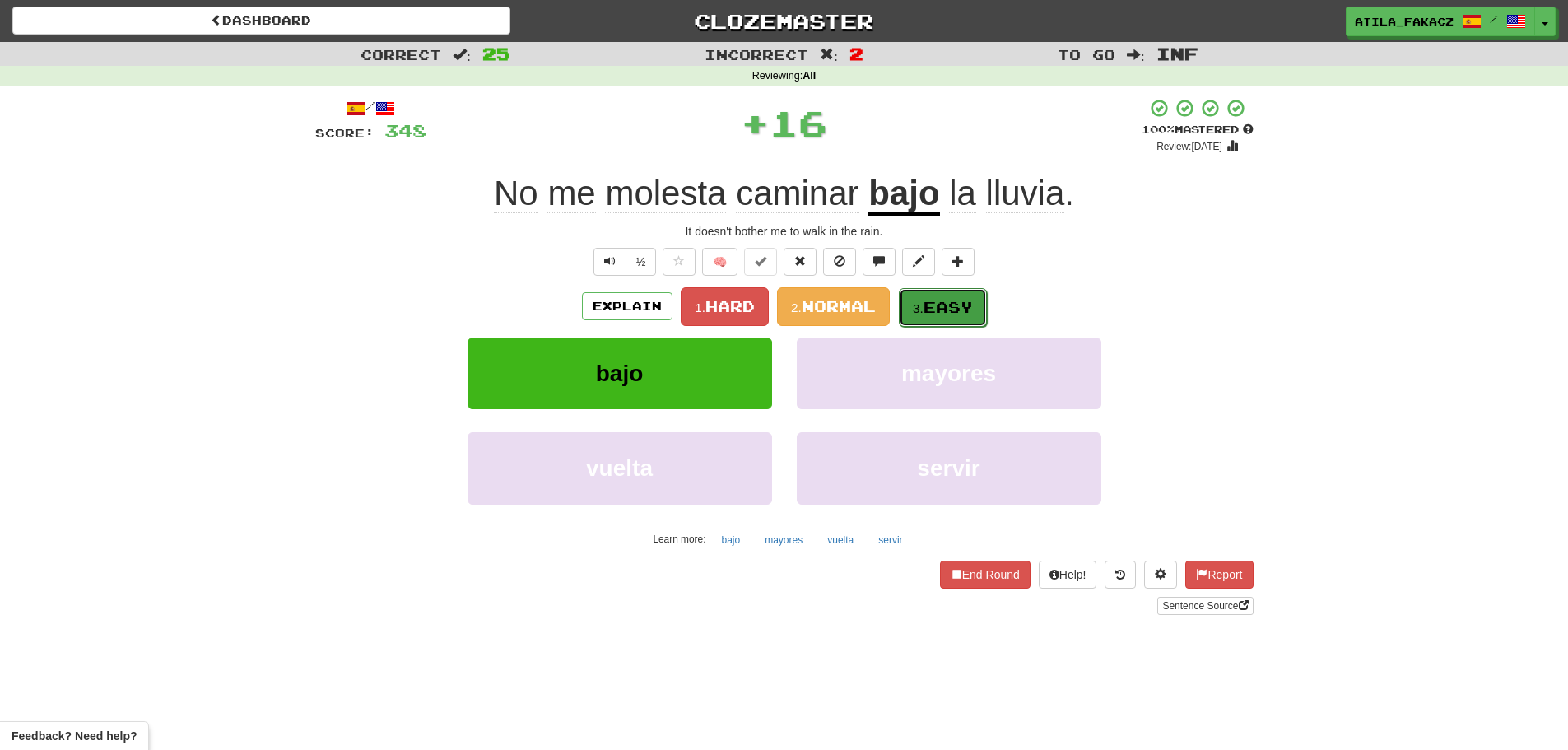
click at [941, 306] on span "Easy" at bounding box center [947, 308] width 49 height 18
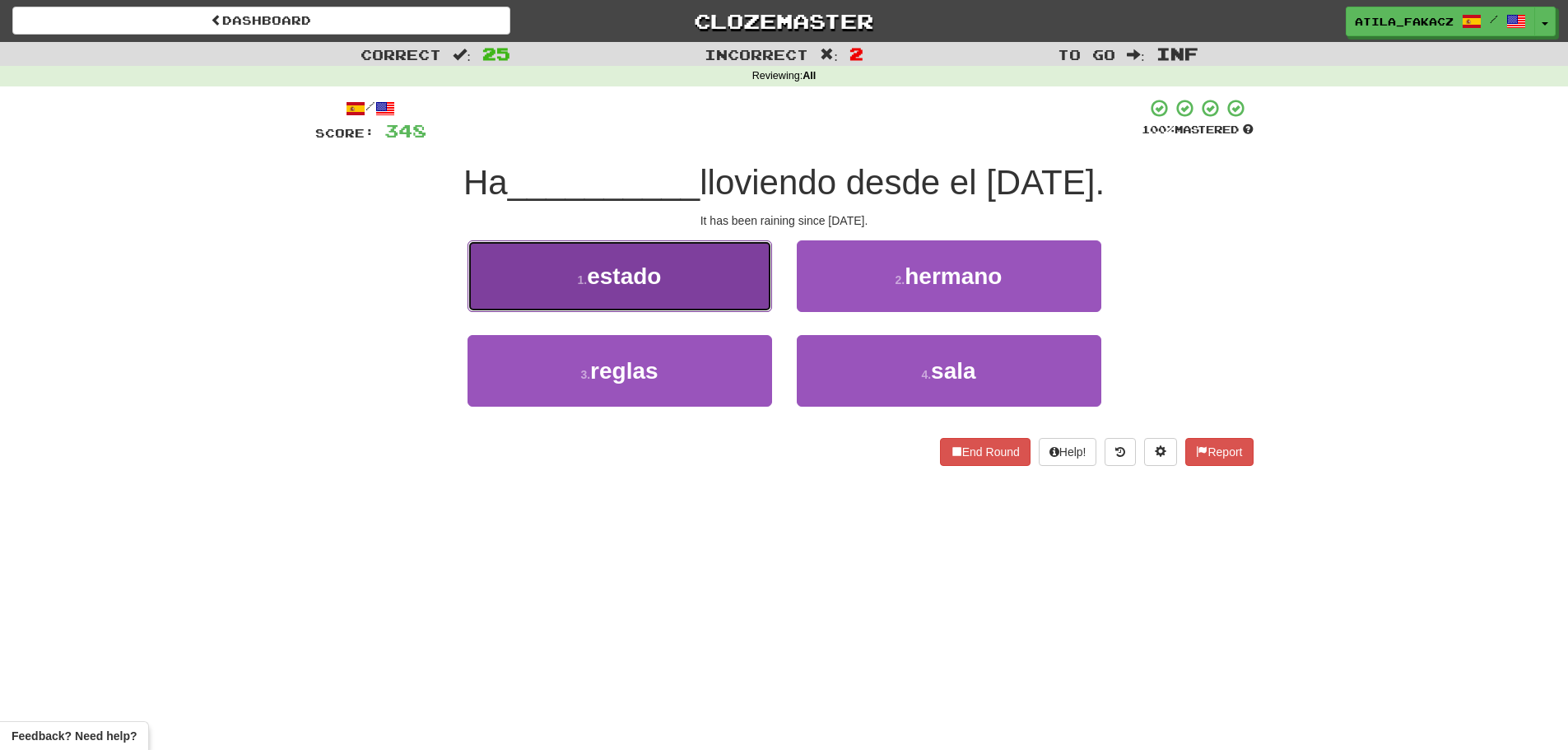
click at [688, 278] on button "1 . estado" at bounding box center [620, 276] width 305 height 71
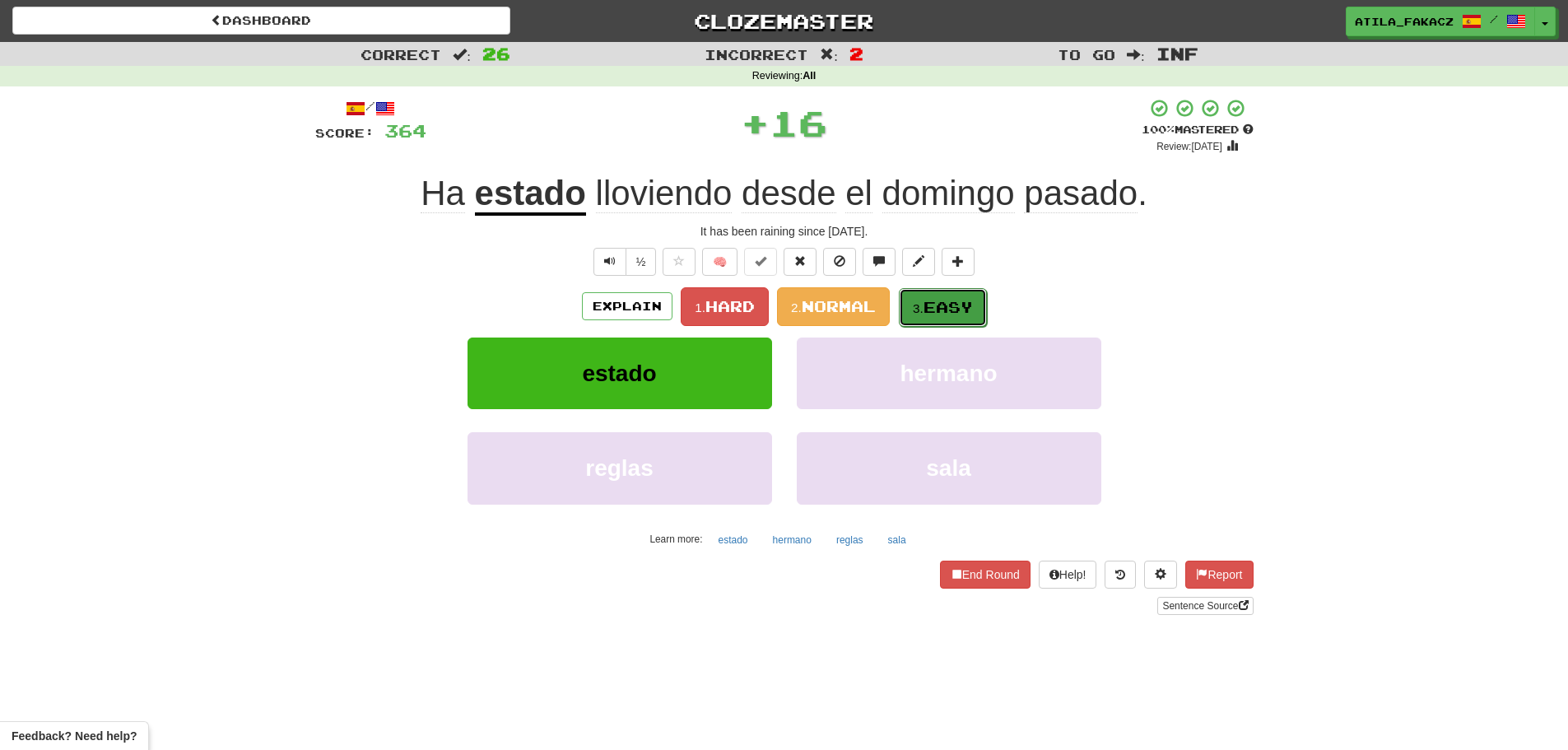
click at [949, 305] on span "Easy" at bounding box center [947, 308] width 49 height 18
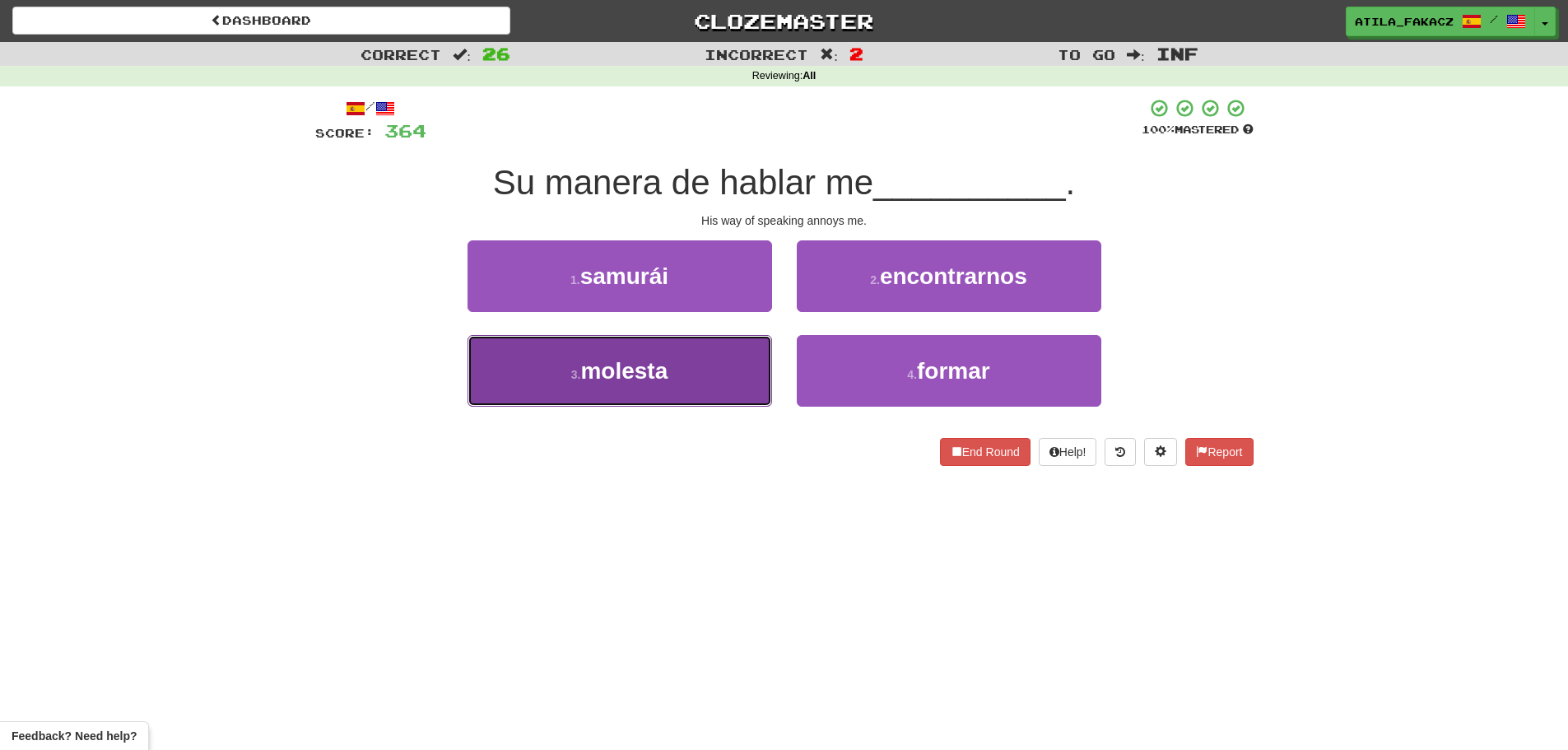
click at [725, 359] on button "3 . molesta" at bounding box center [620, 370] width 305 height 71
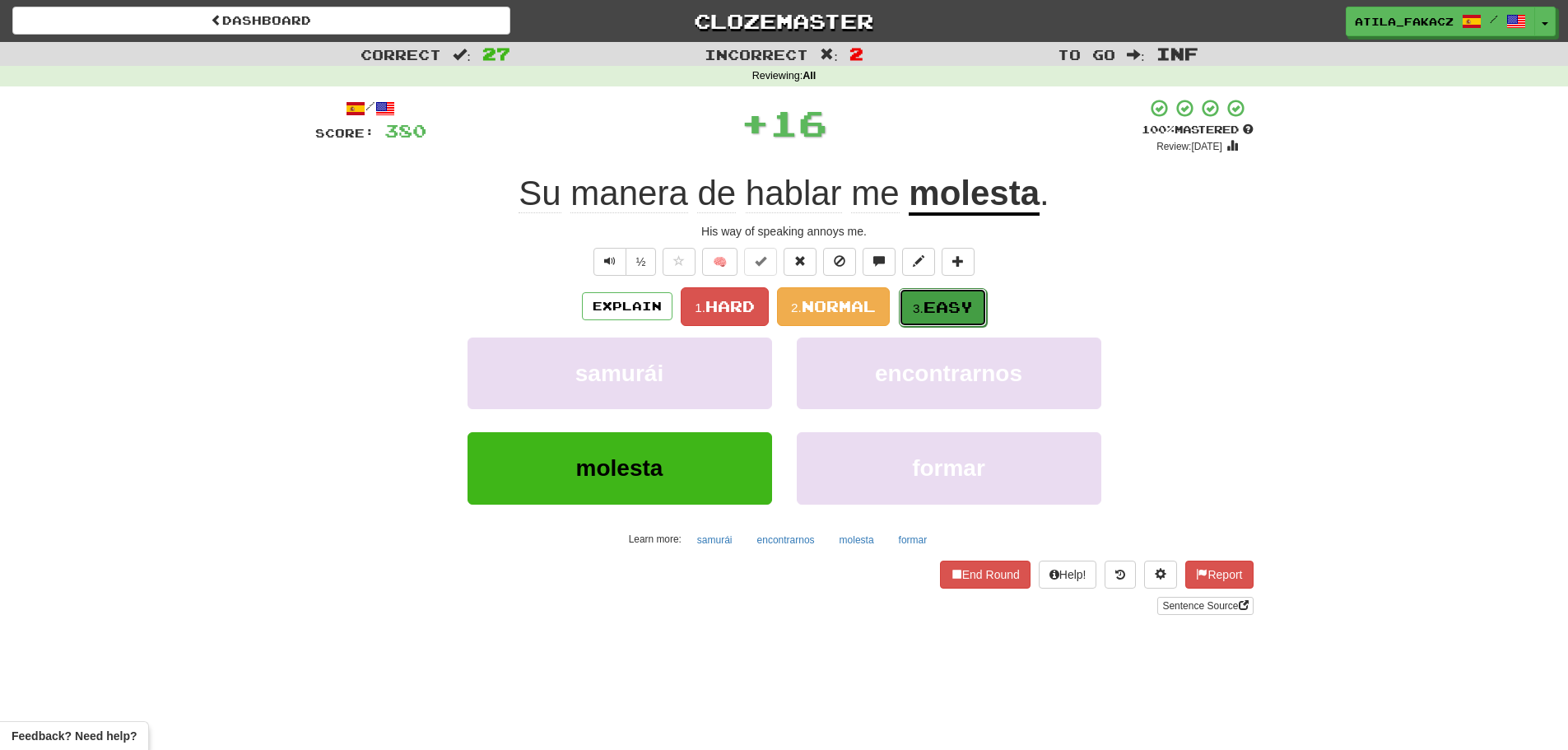
click at [940, 306] on span "Easy" at bounding box center [947, 308] width 49 height 18
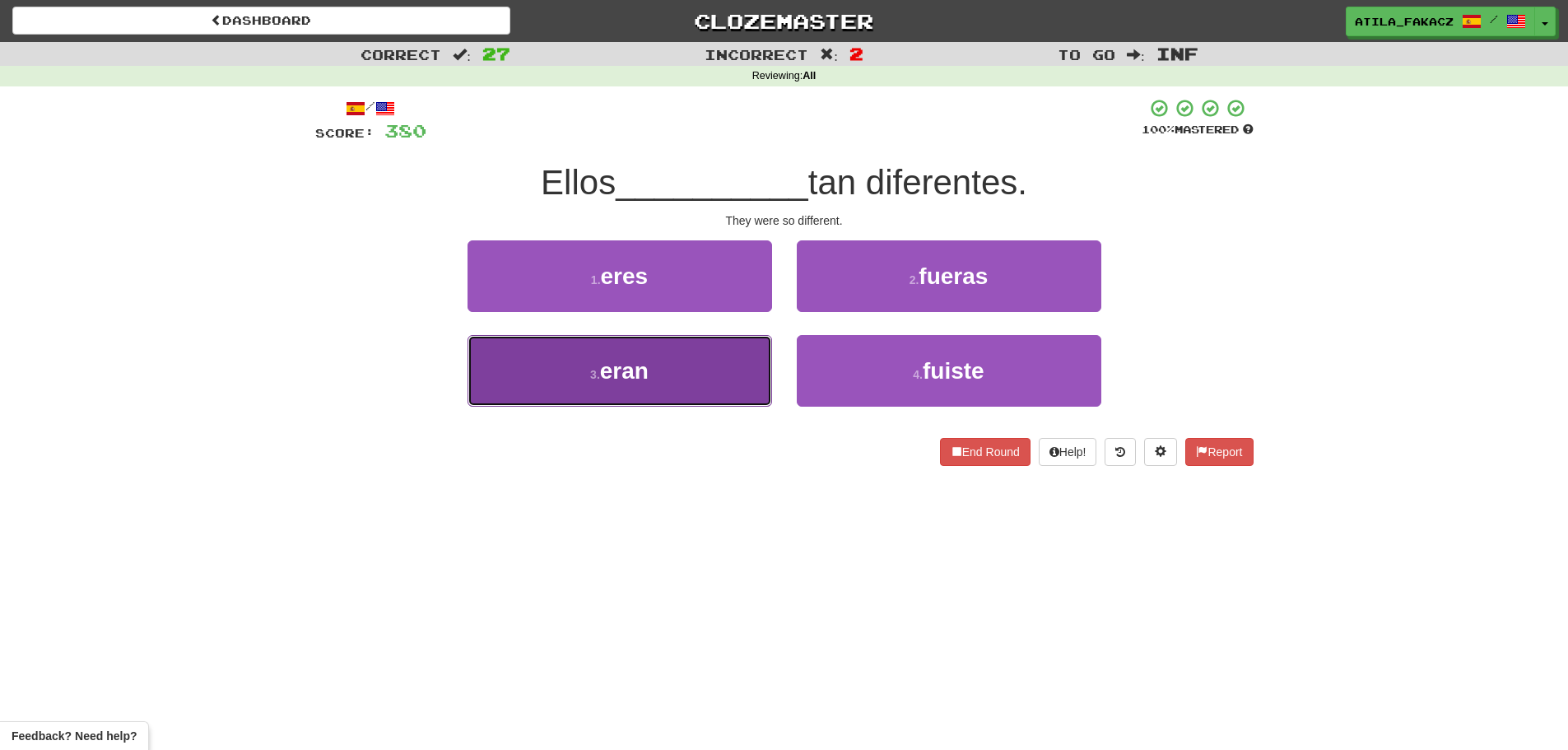
click at [713, 372] on button "3 . eran" at bounding box center [620, 370] width 305 height 71
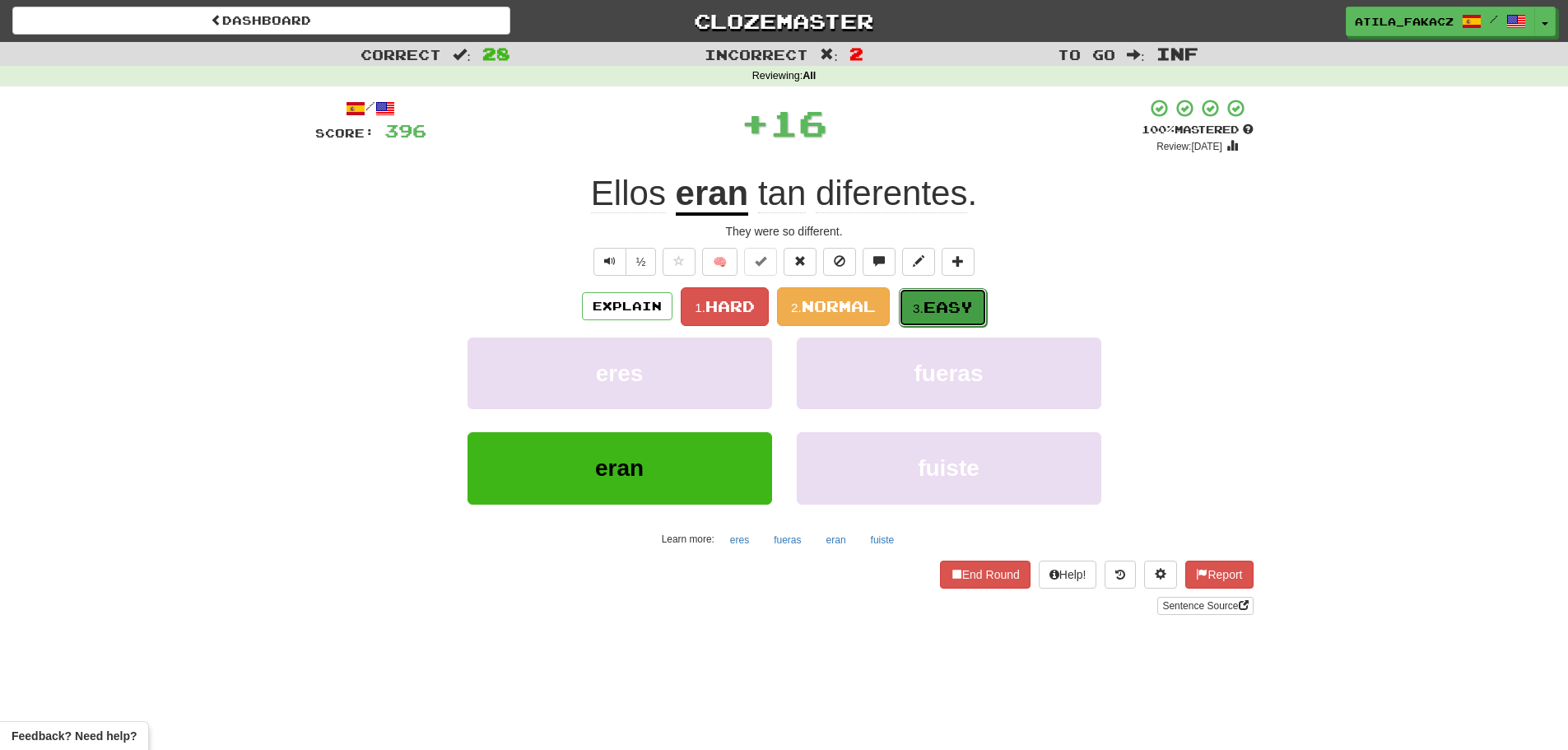
click at [967, 311] on span "Easy" at bounding box center [947, 308] width 49 height 18
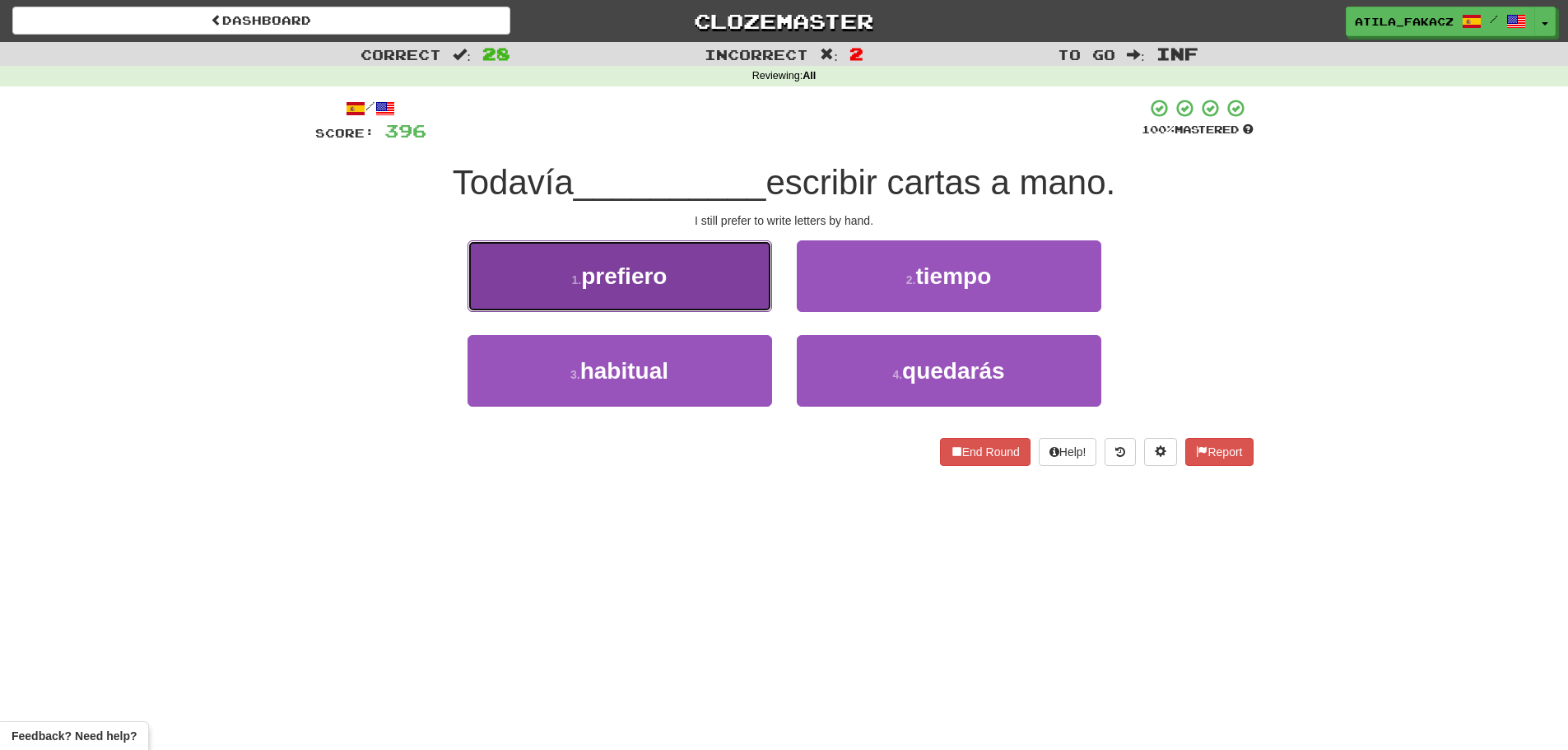
click at [698, 273] on button "1 . prefiero" at bounding box center [620, 276] width 305 height 71
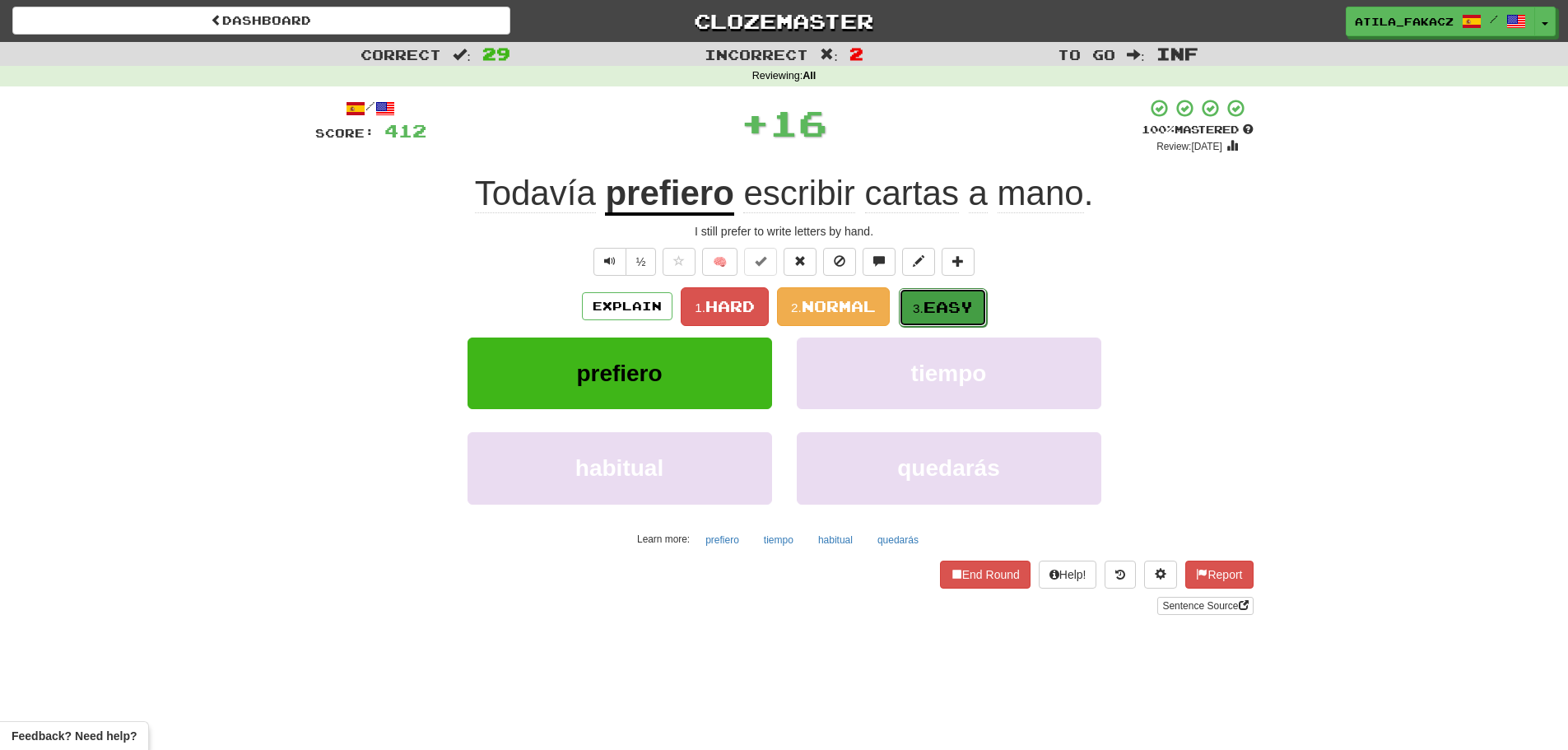
click at [968, 297] on button "3. Easy" at bounding box center [942, 308] width 88 height 39
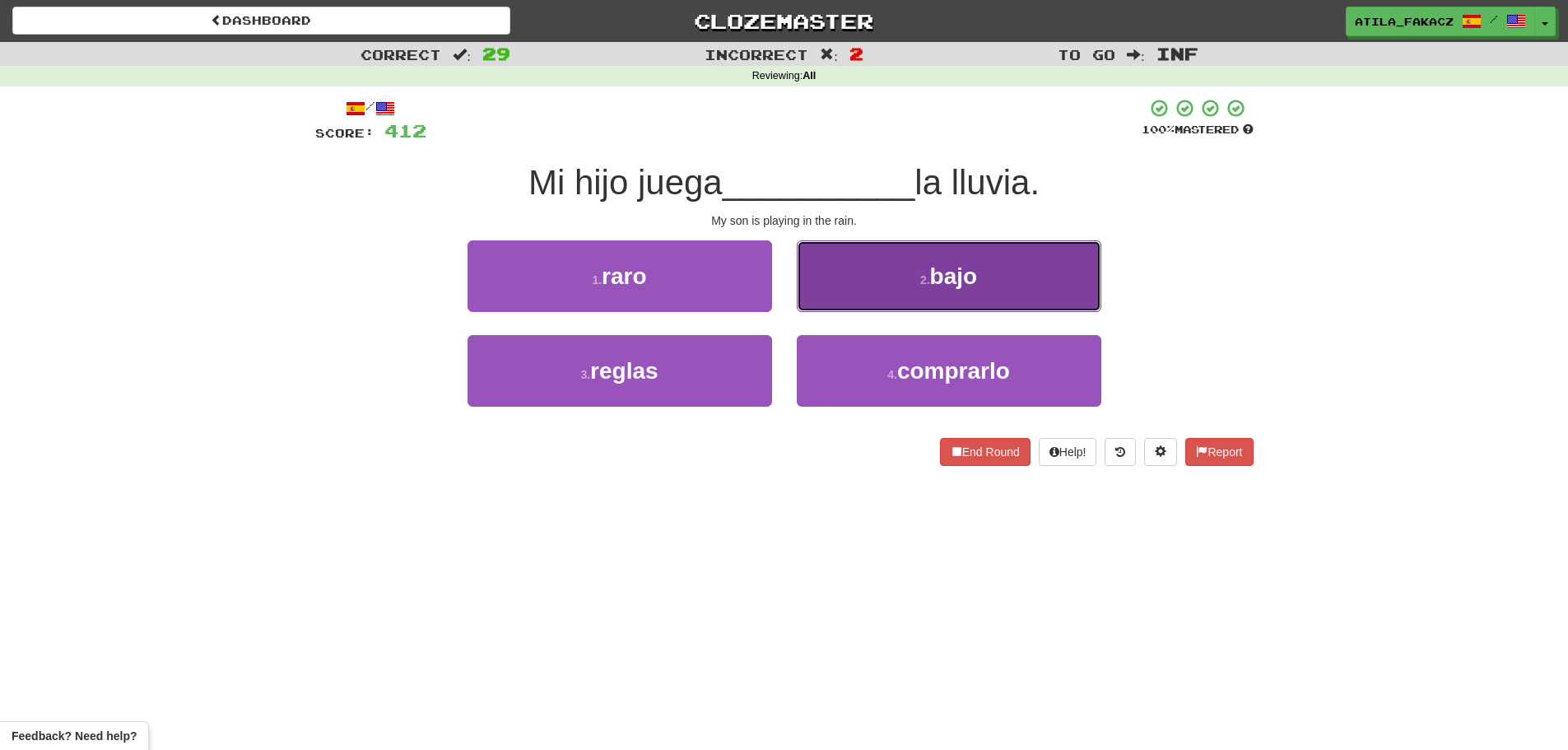
click at [886, 287] on button "2 . bajo" at bounding box center [949, 276] width 305 height 71
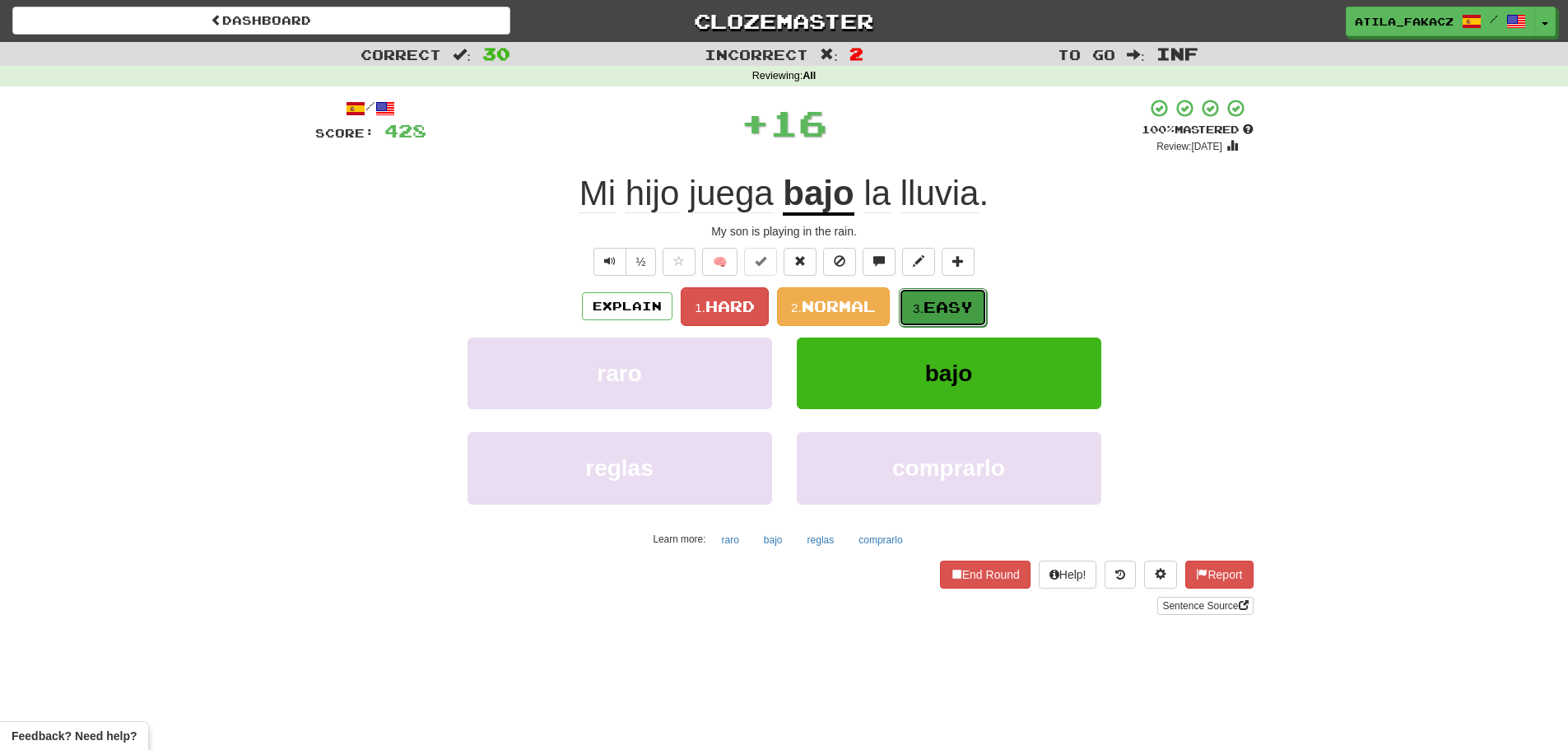
click at [935, 305] on span "Easy" at bounding box center [947, 308] width 49 height 18
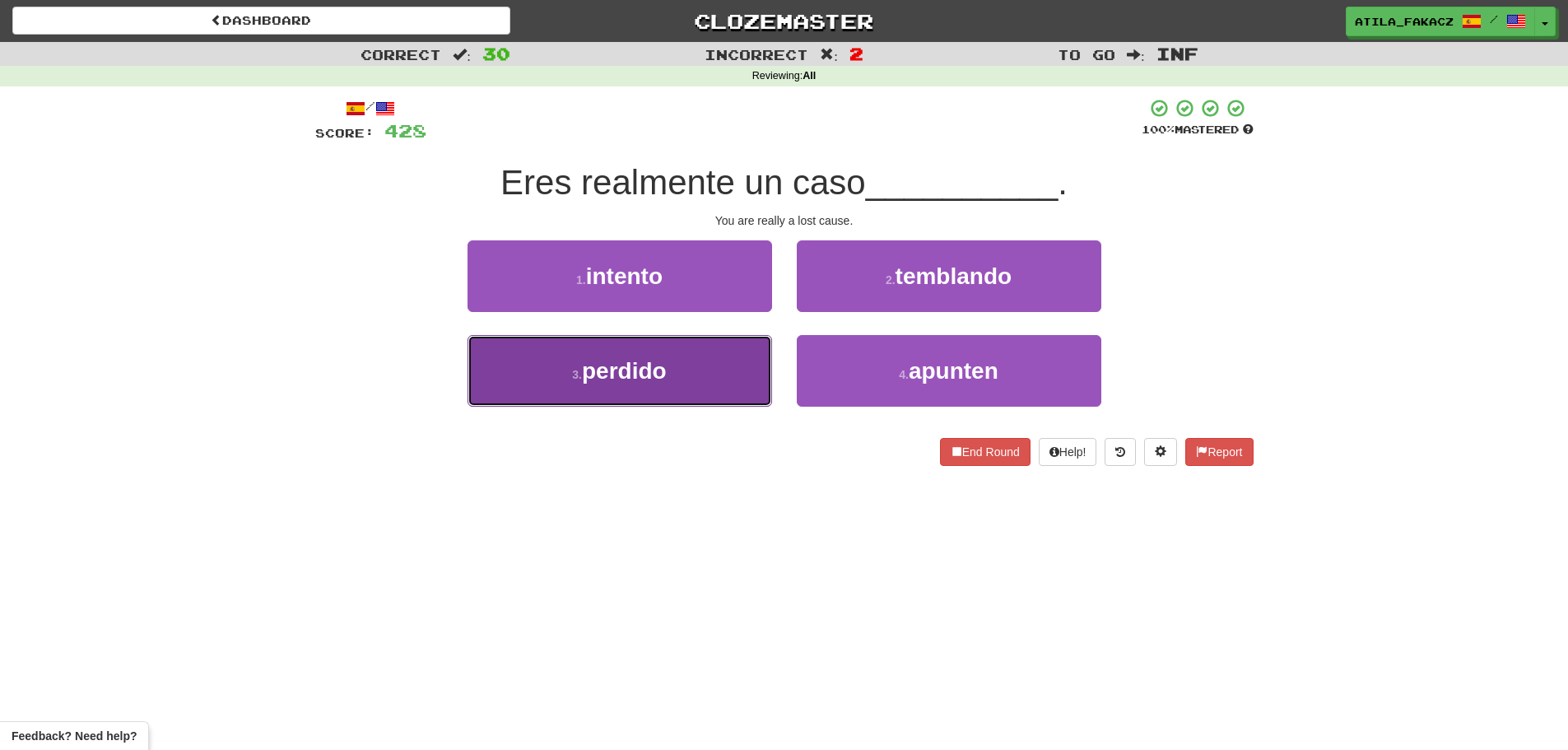
click at [711, 383] on button "3 . perdido" at bounding box center [620, 370] width 305 height 71
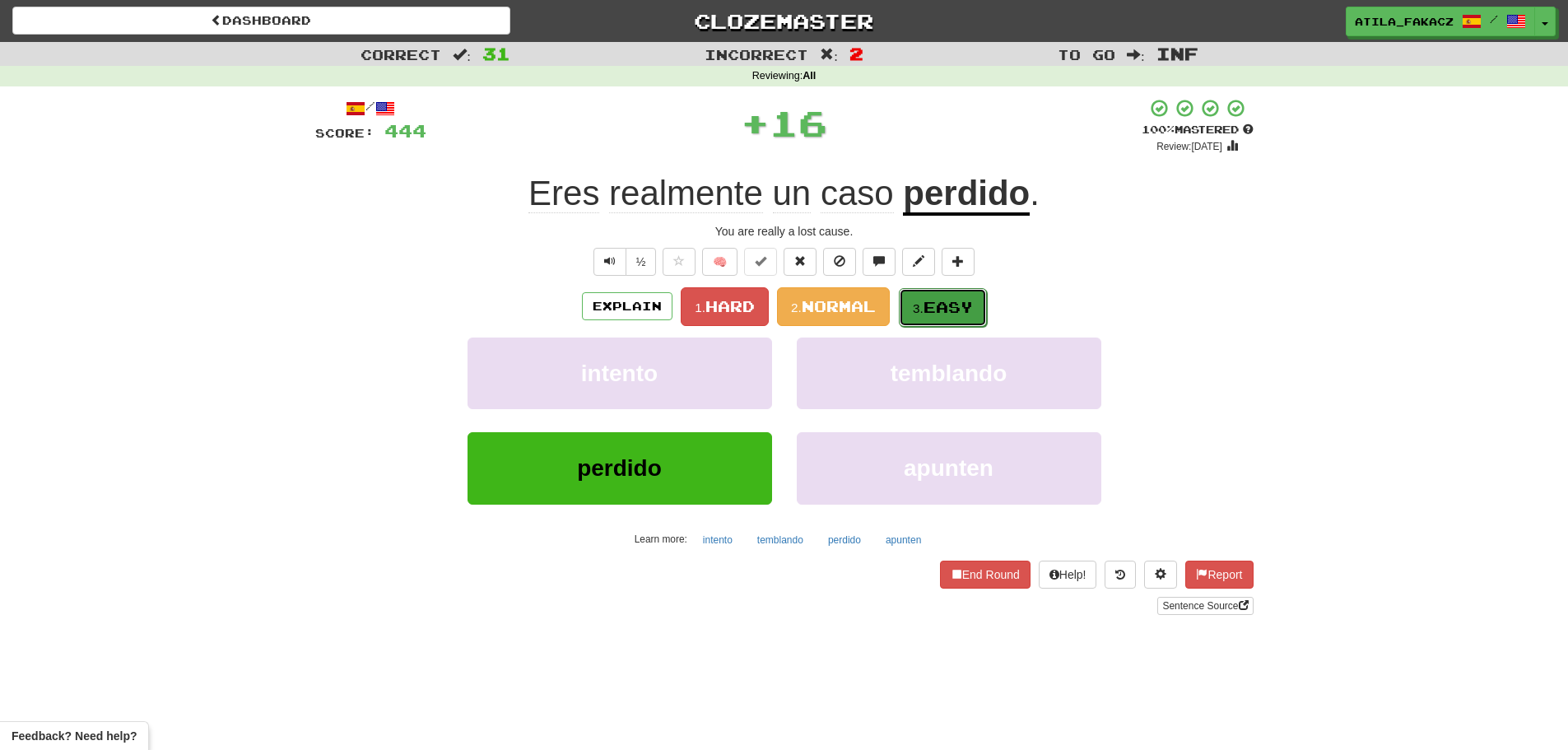
click at [969, 312] on span "Easy" at bounding box center [947, 308] width 49 height 18
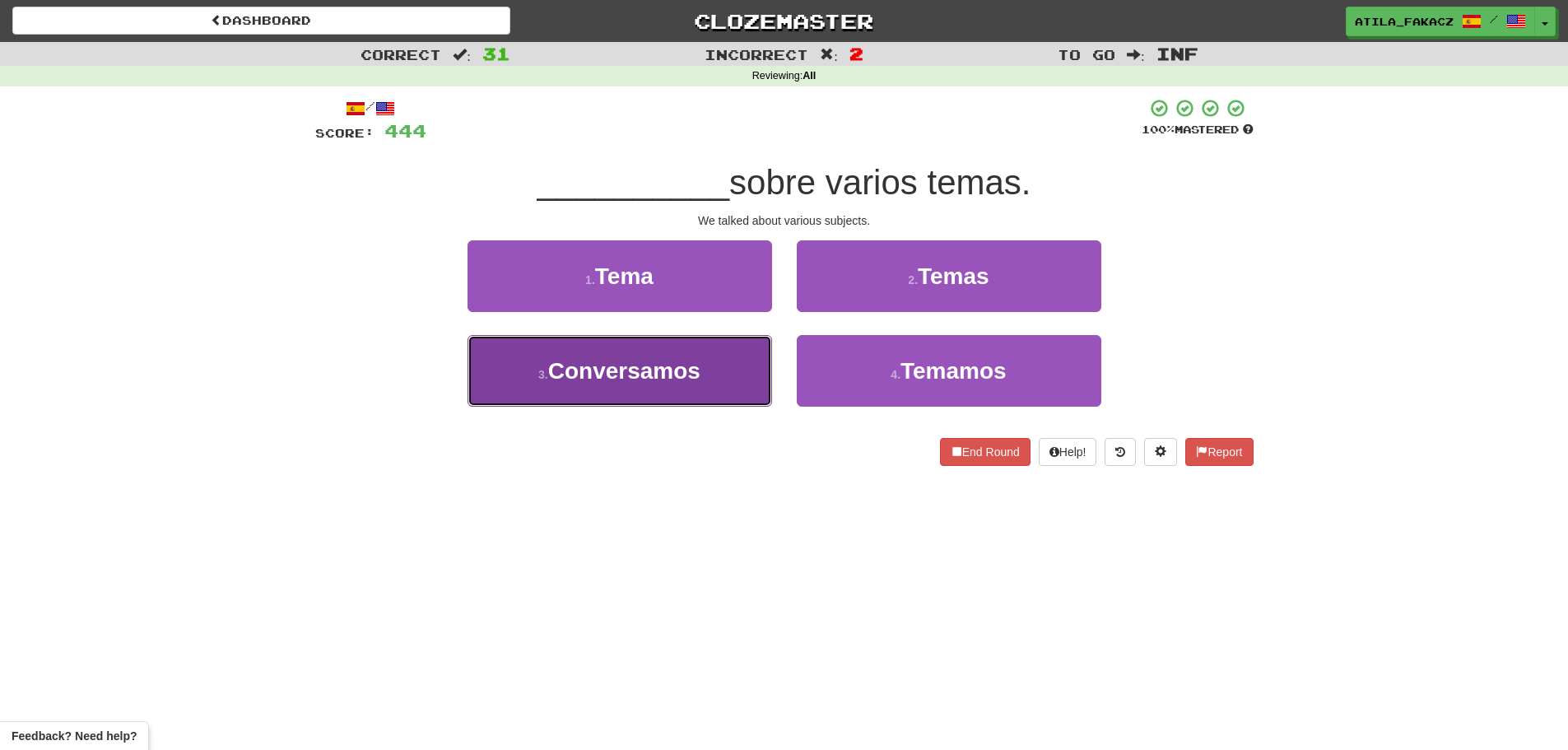
click at [734, 364] on button "3 . Conversamos" at bounding box center [620, 370] width 305 height 71
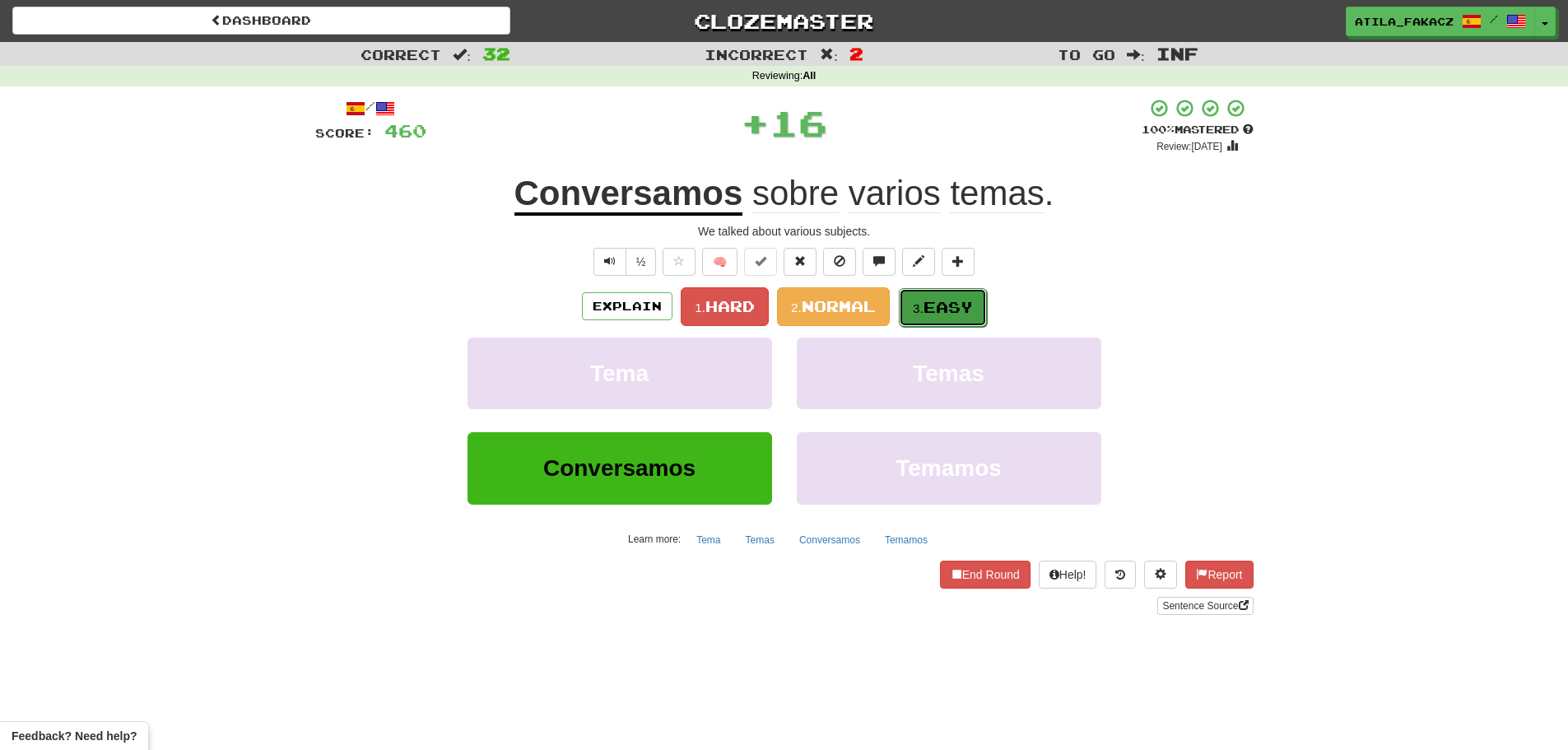
click at [955, 298] on span "Easy" at bounding box center [947, 308] width 49 height 18
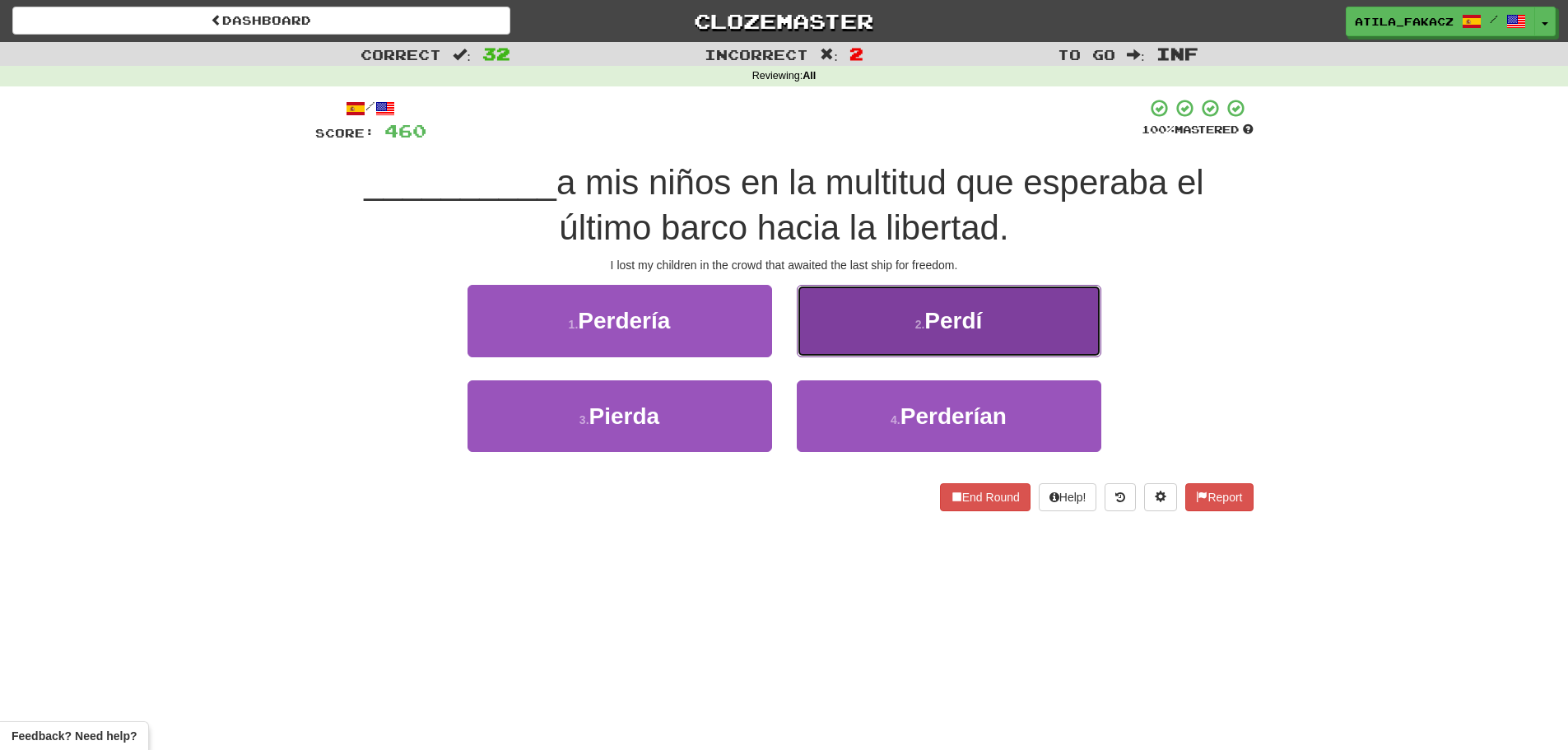
click at [869, 314] on button "2 . Perdí" at bounding box center [949, 320] width 305 height 71
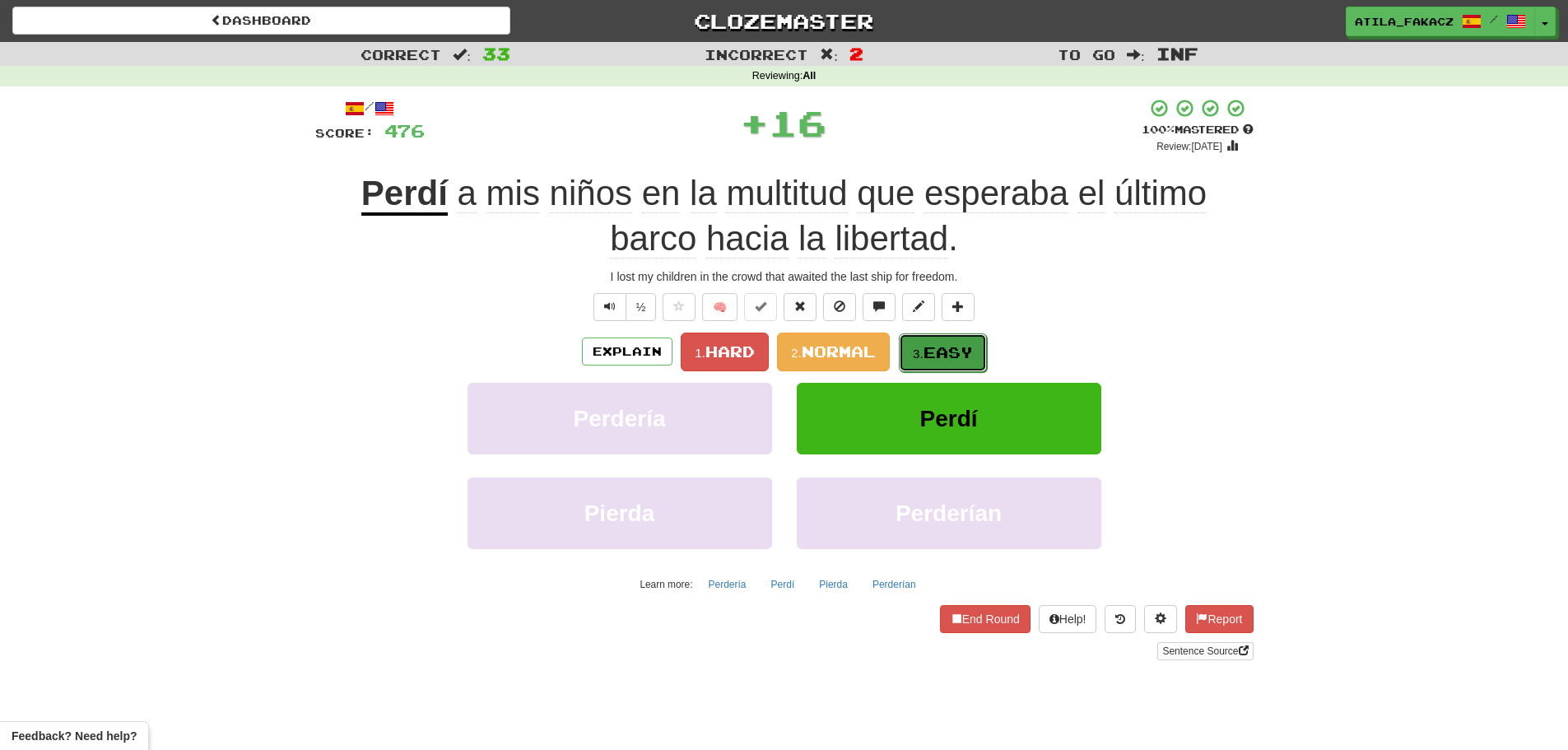
click at [918, 349] on small "3." at bounding box center [918, 354] width 11 height 14
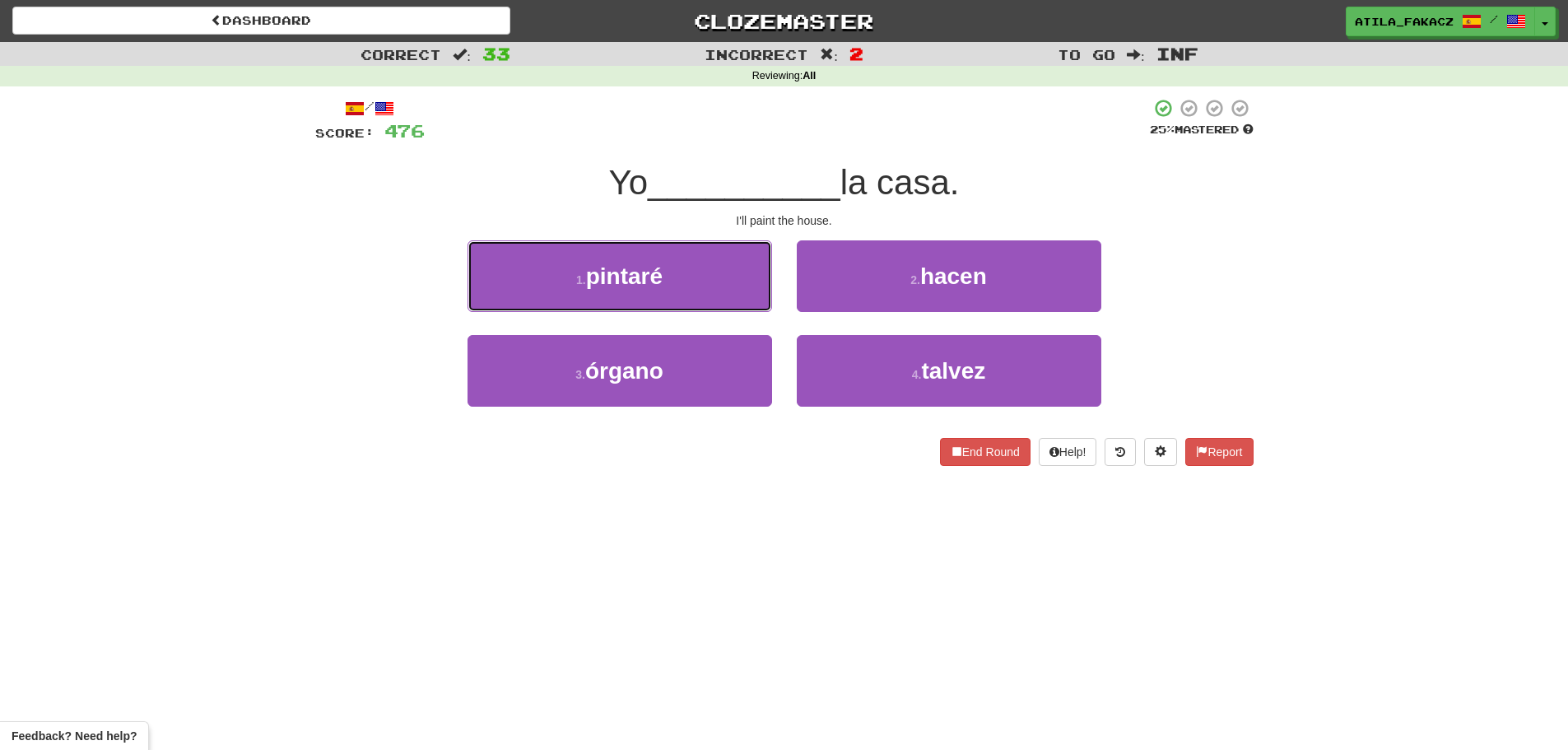
click at [701, 282] on button "1 . pintaré" at bounding box center [620, 276] width 305 height 71
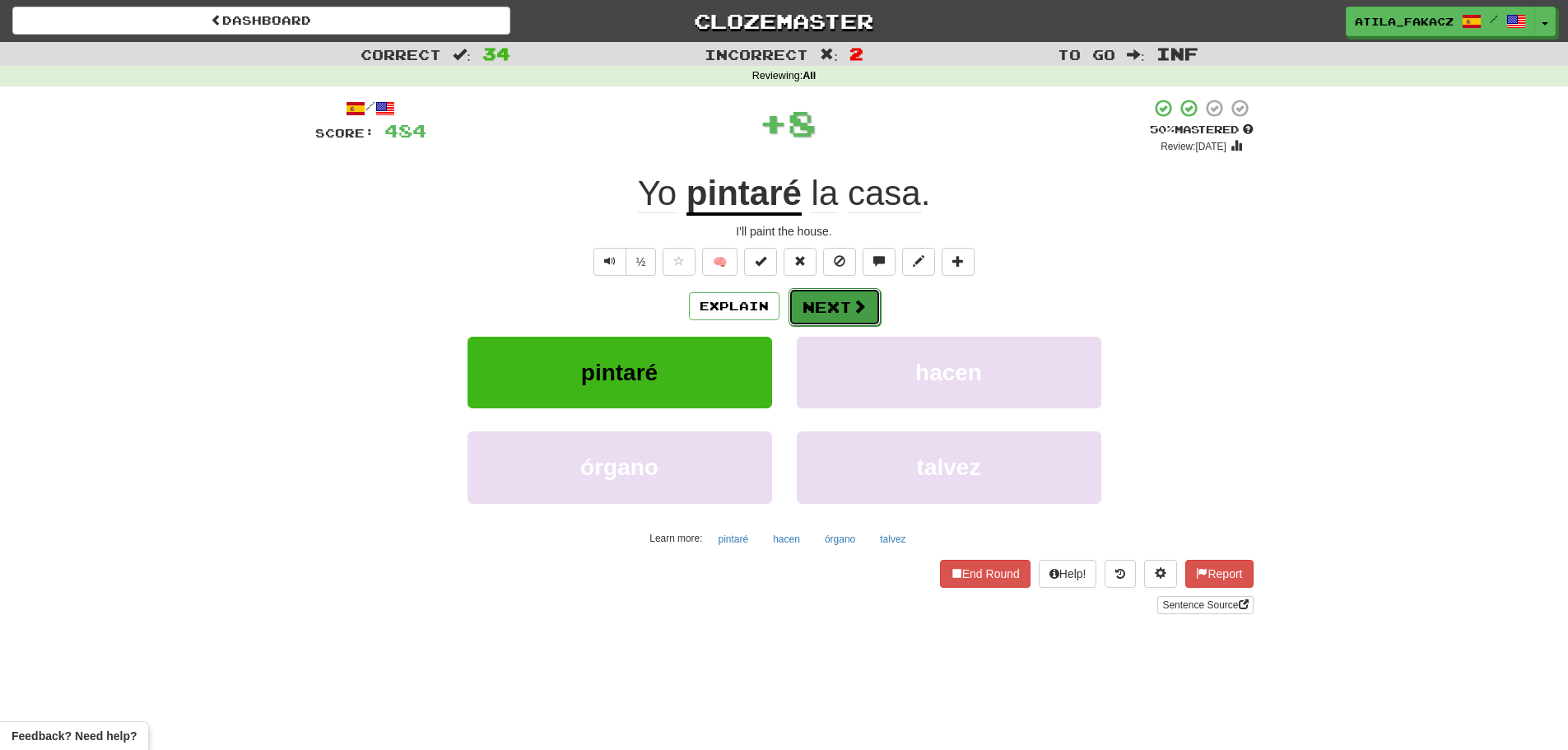
click at [865, 313] on button "Next" at bounding box center [834, 307] width 92 height 38
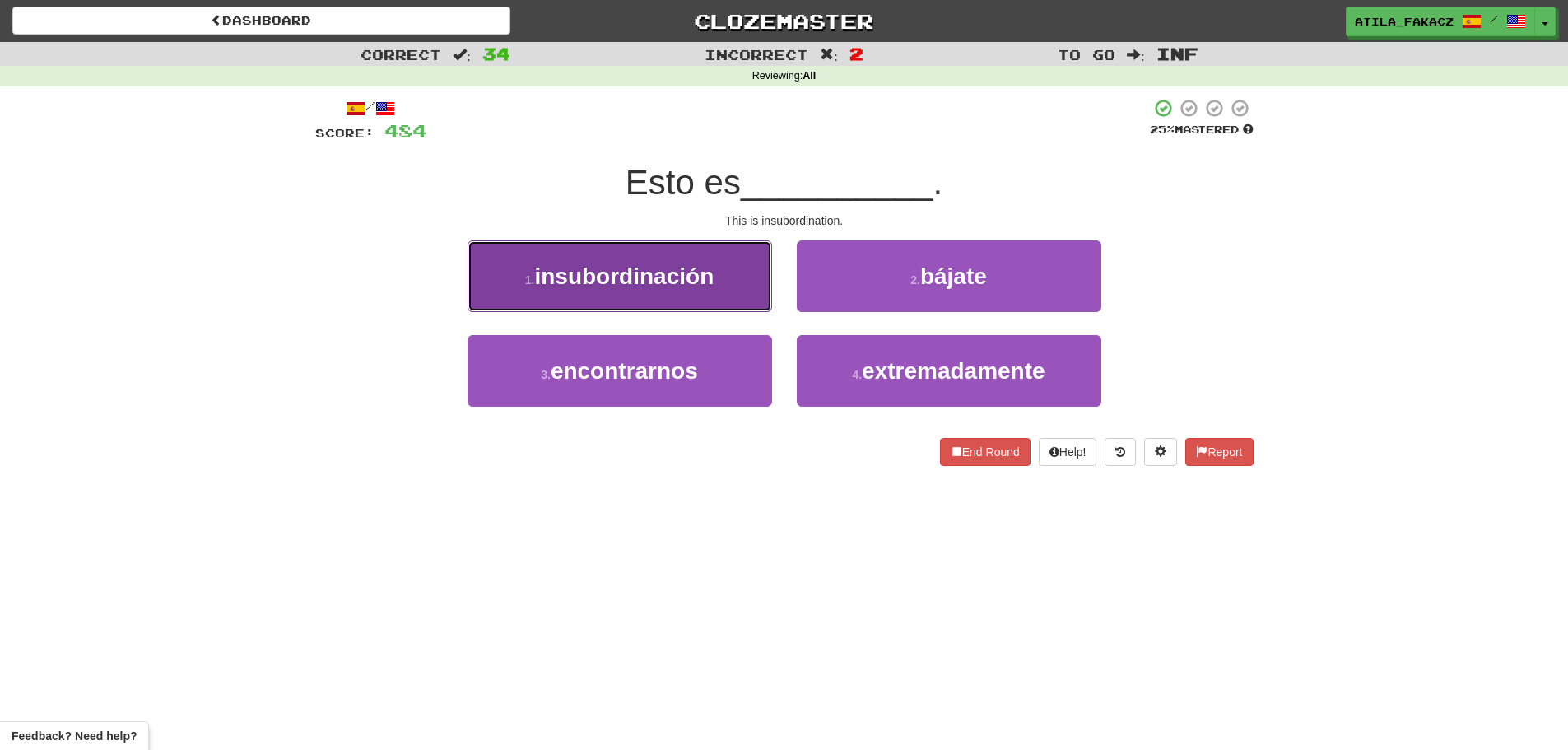
click at [753, 282] on button "1 . insubordinación" at bounding box center [620, 276] width 305 height 71
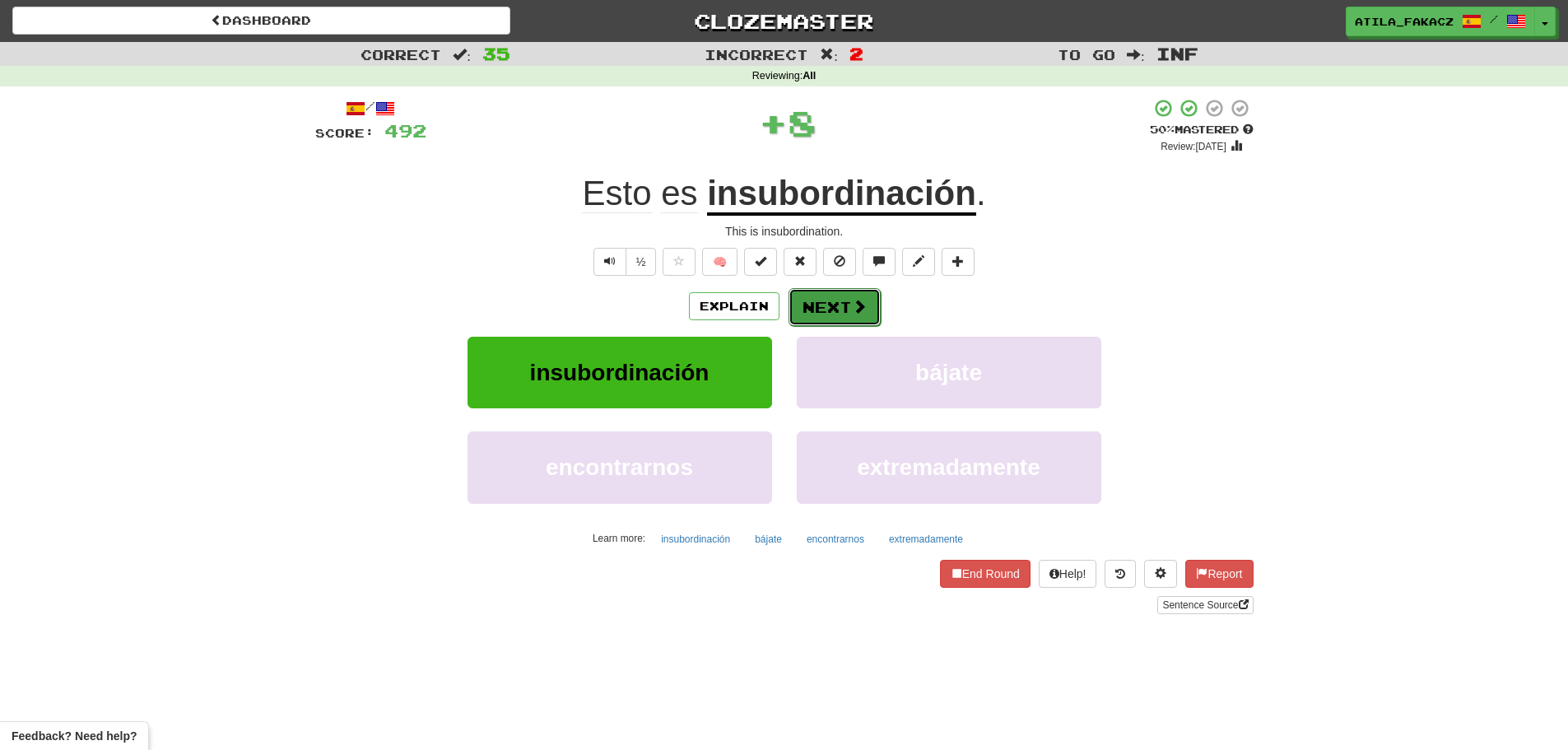
click at [833, 308] on button "Next" at bounding box center [834, 307] width 92 height 38
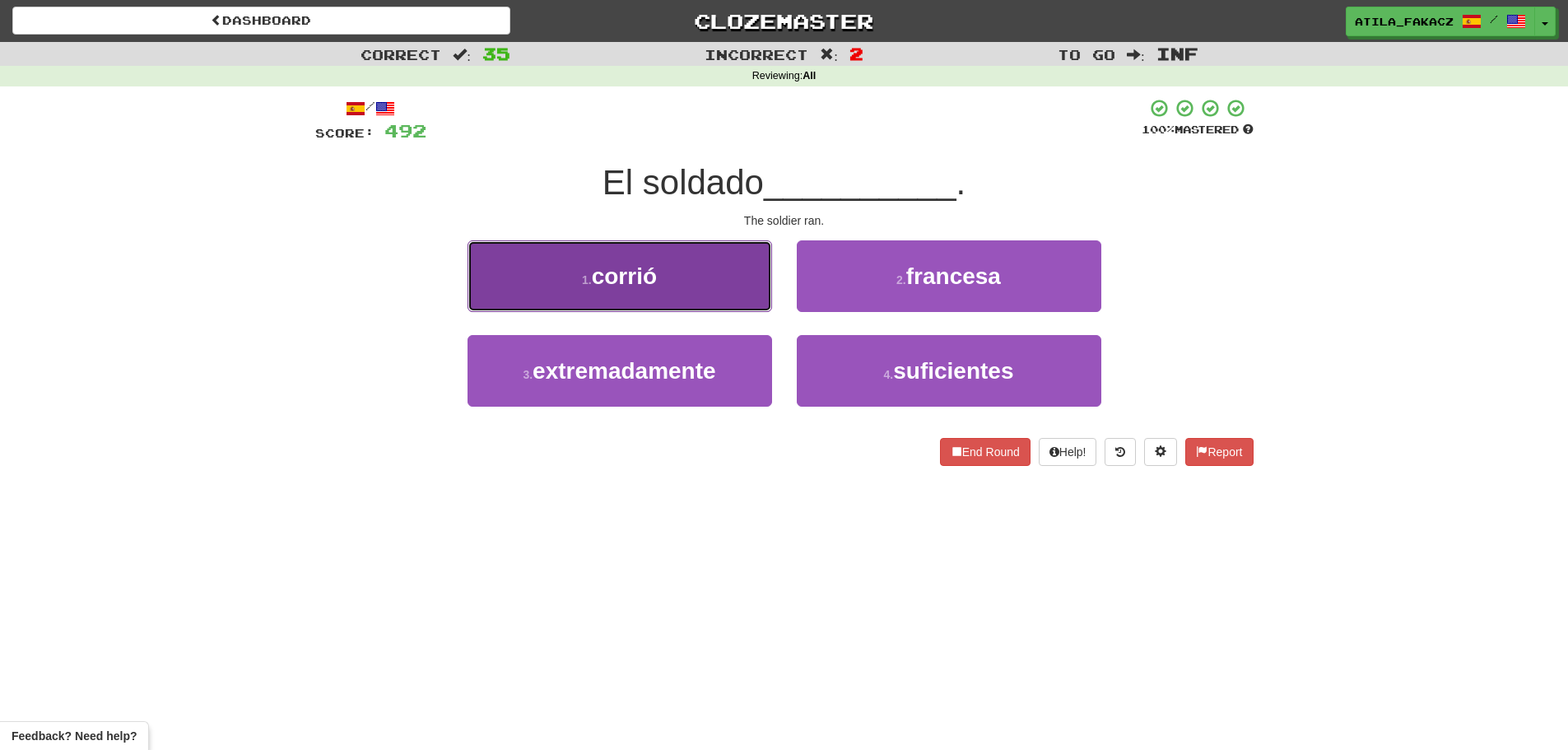
click at [672, 281] on button "1 . corrió" at bounding box center [620, 276] width 305 height 71
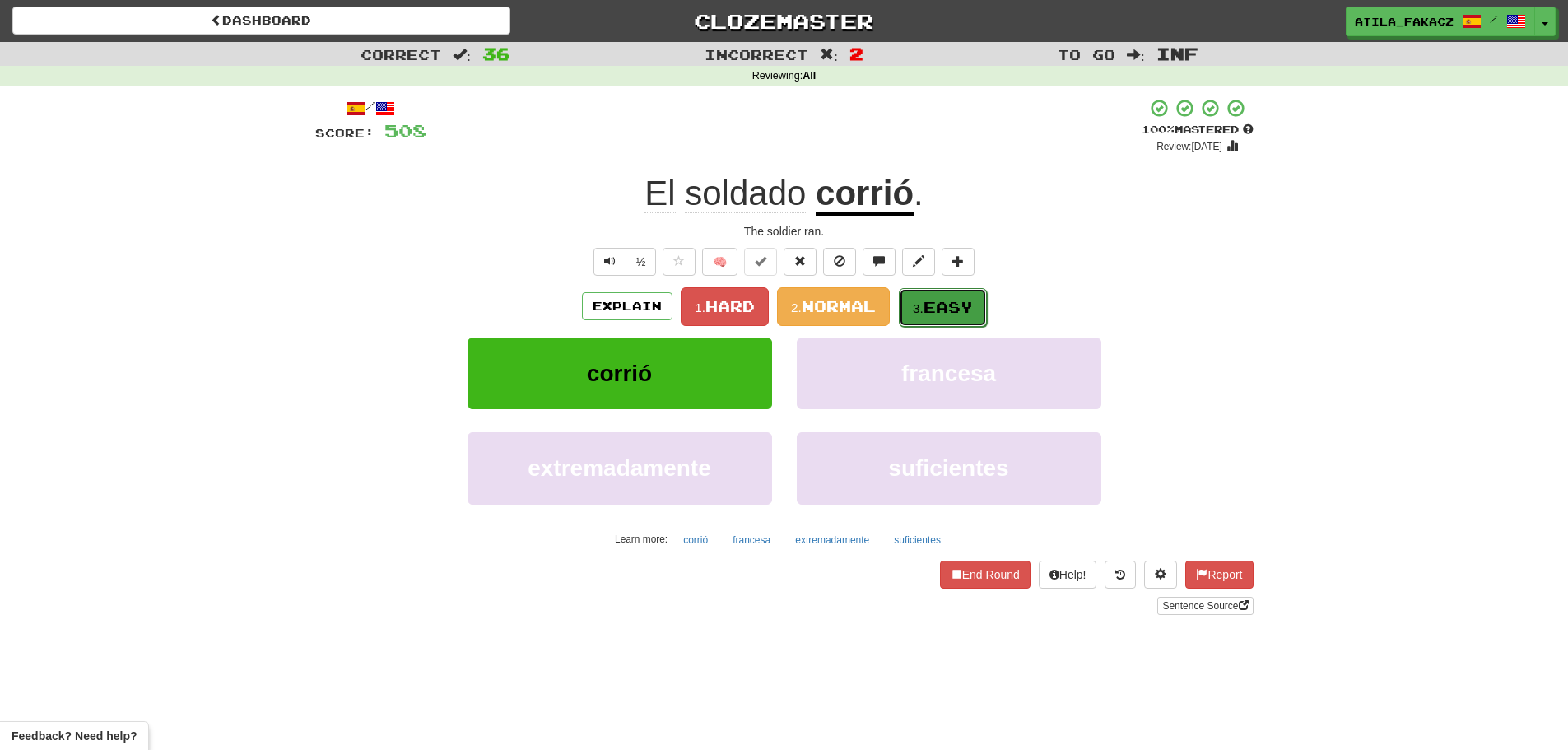
click at [946, 305] on span "Easy" at bounding box center [947, 308] width 49 height 18
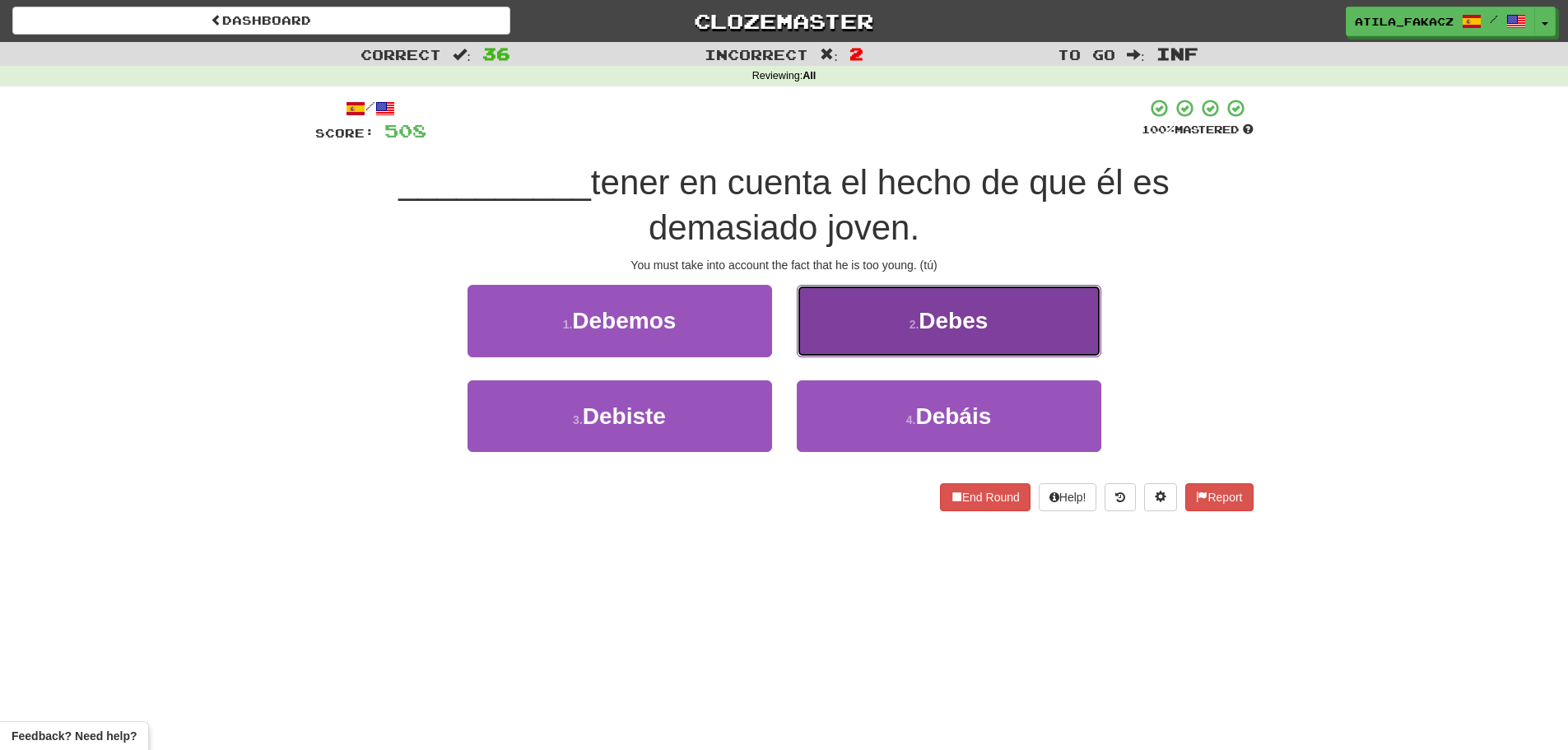
click at [880, 327] on button "2 . Debes" at bounding box center [949, 320] width 305 height 71
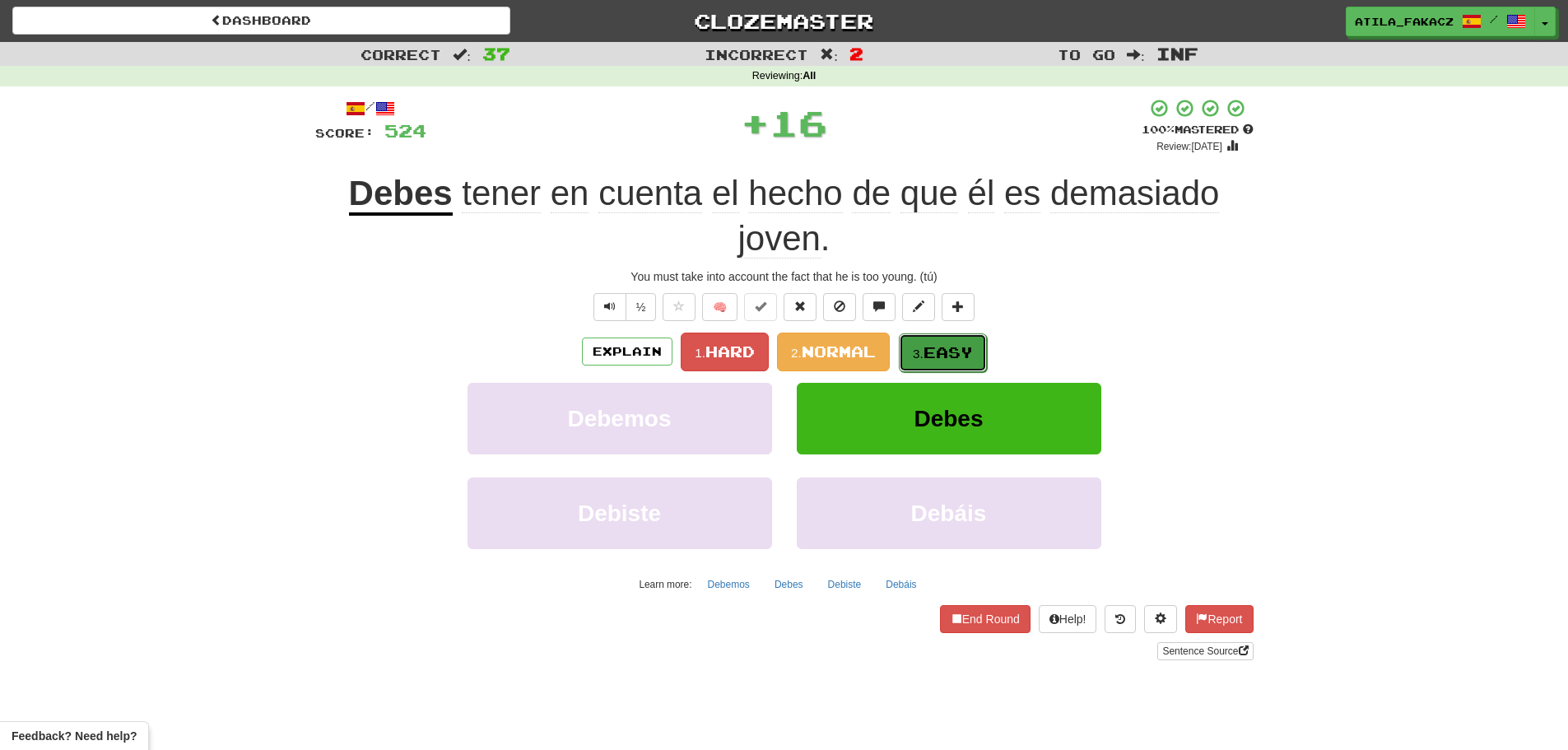
click at [928, 354] on span "Easy" at bounding box center [947, 353] width 49 height 18
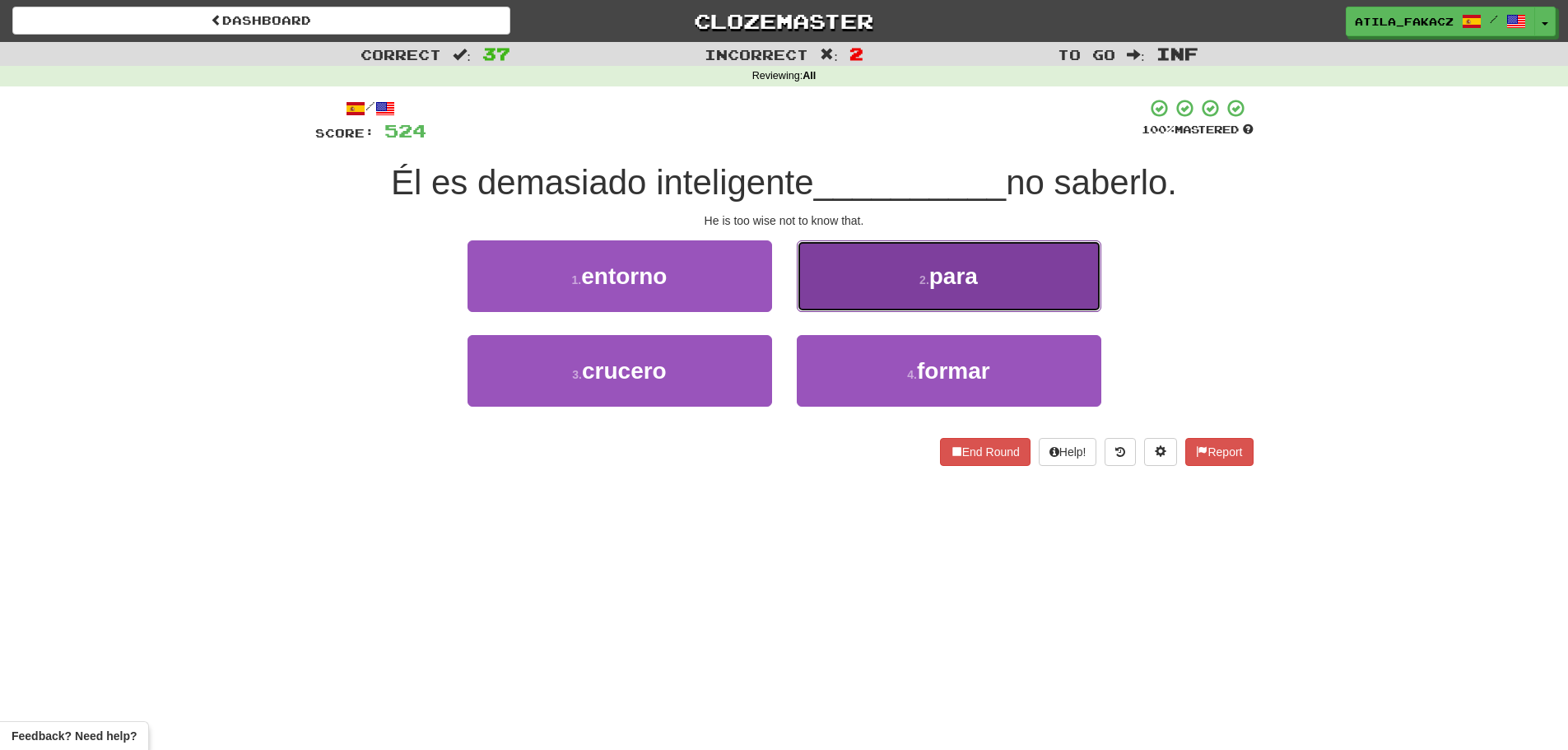
click at [885, 284] on button "2 . para" at bounding box center [949, 276] width 305 height 71
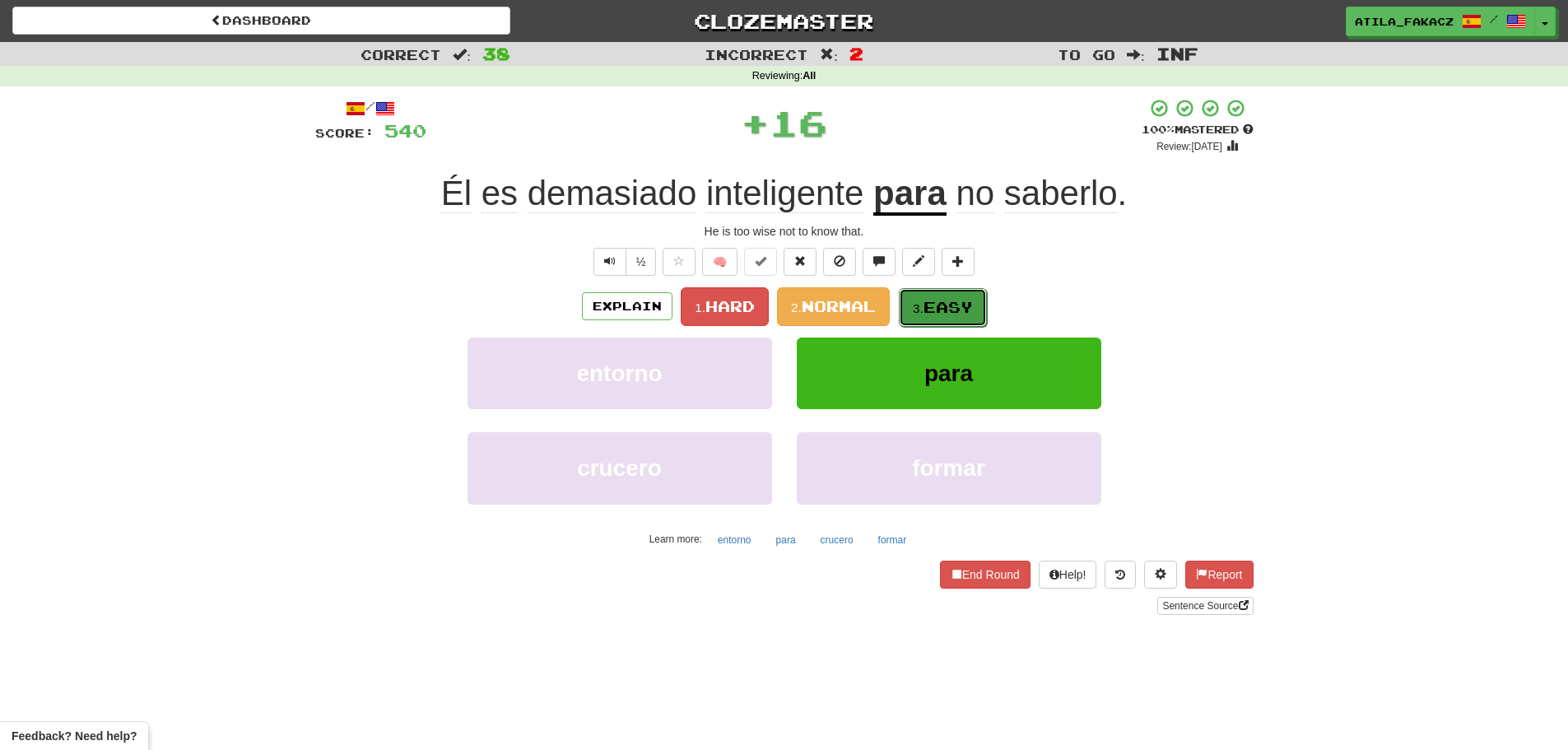
click at [931, 305] on span "Easy" at bounding box center [947, 308] width 49 height 18
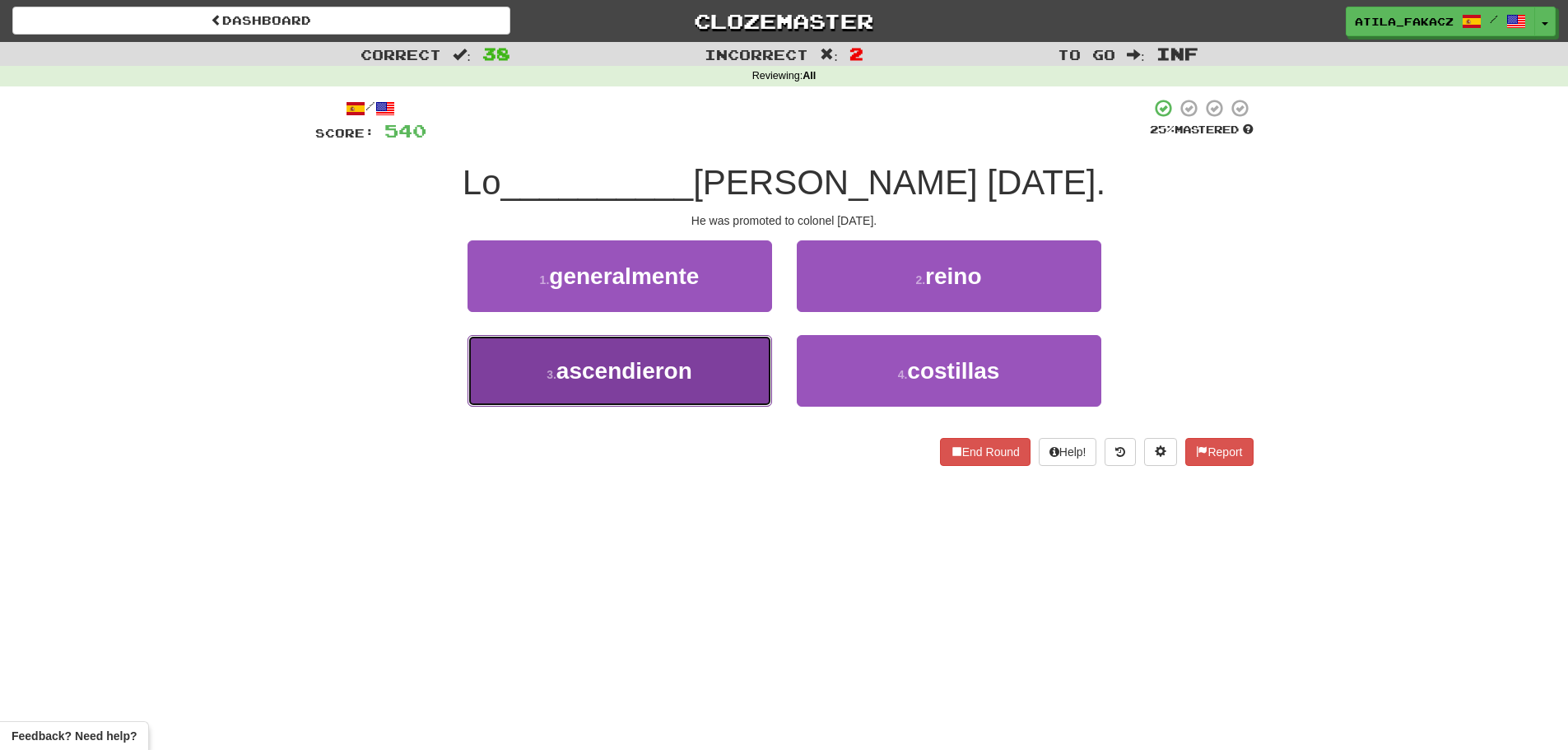
click at [671, 364] on span "ascendieron" at bounding box center [624, 370] width 136 height 25
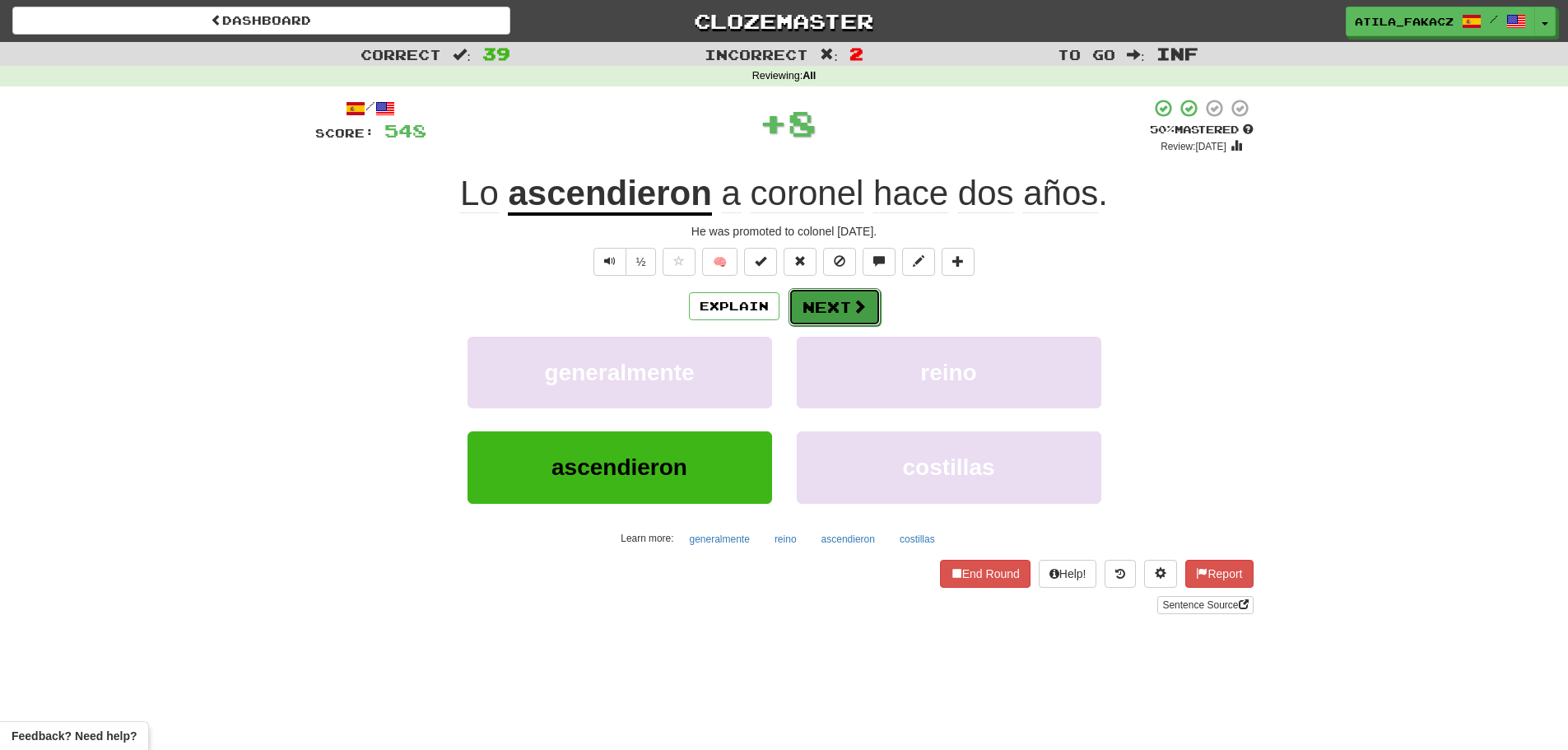
click at [860, 300] on span at bounding box center [859, 307] width 15 height 15
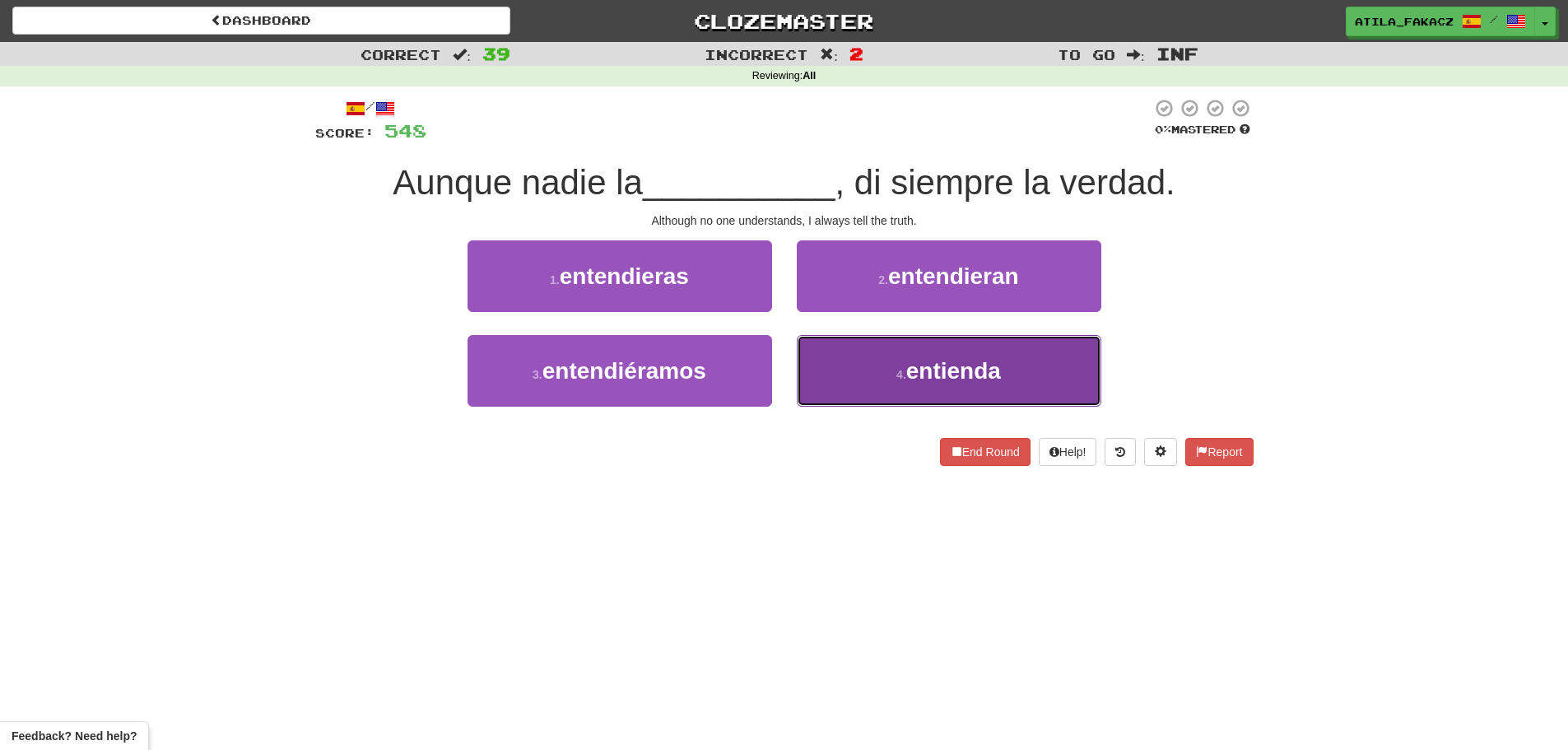
click at [883, 373] on button "4 . entienda" at bounding box center [949, 370] width 305 height 71
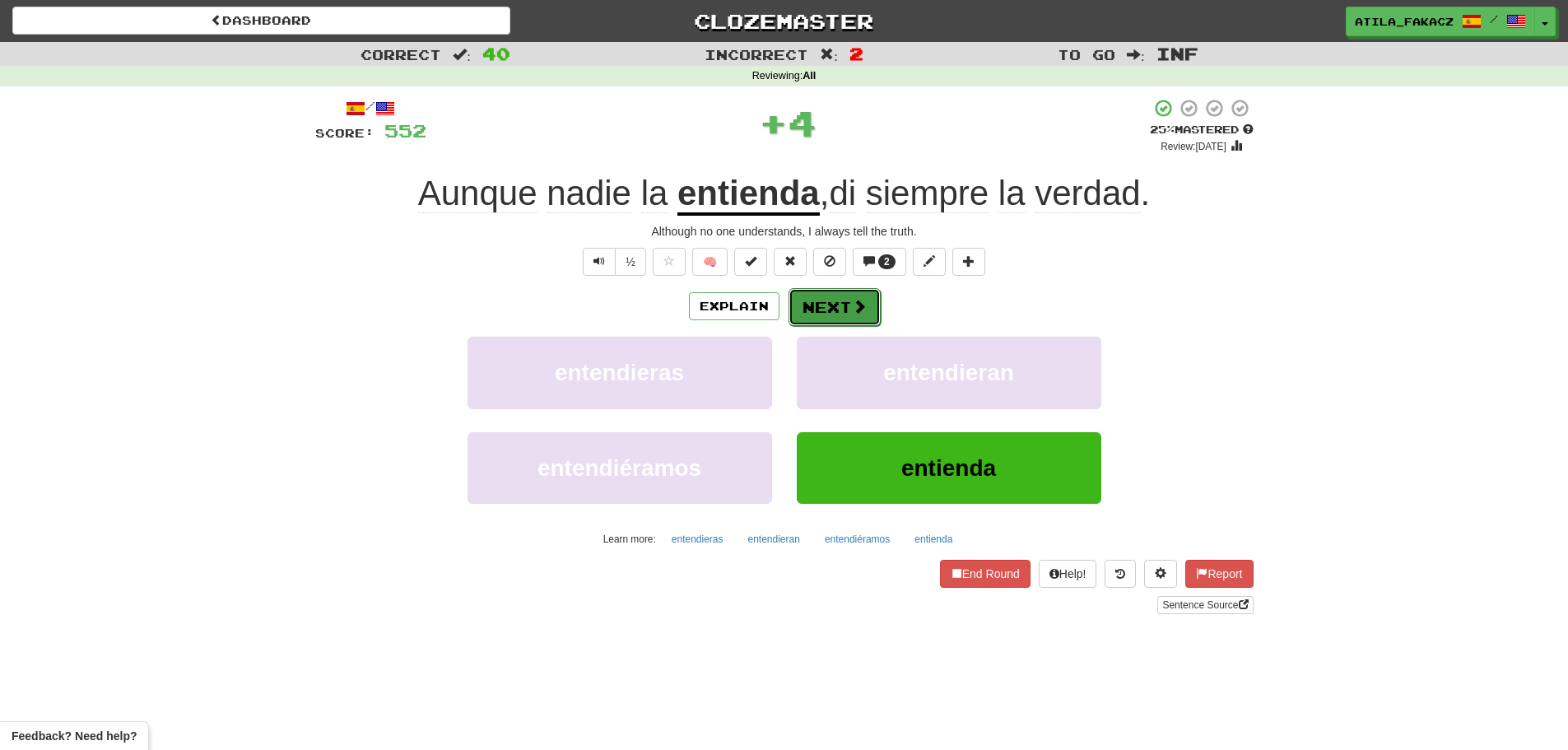
click at [847, 312] on button "Next" at bounding box center [834, 307] width 92 height 38
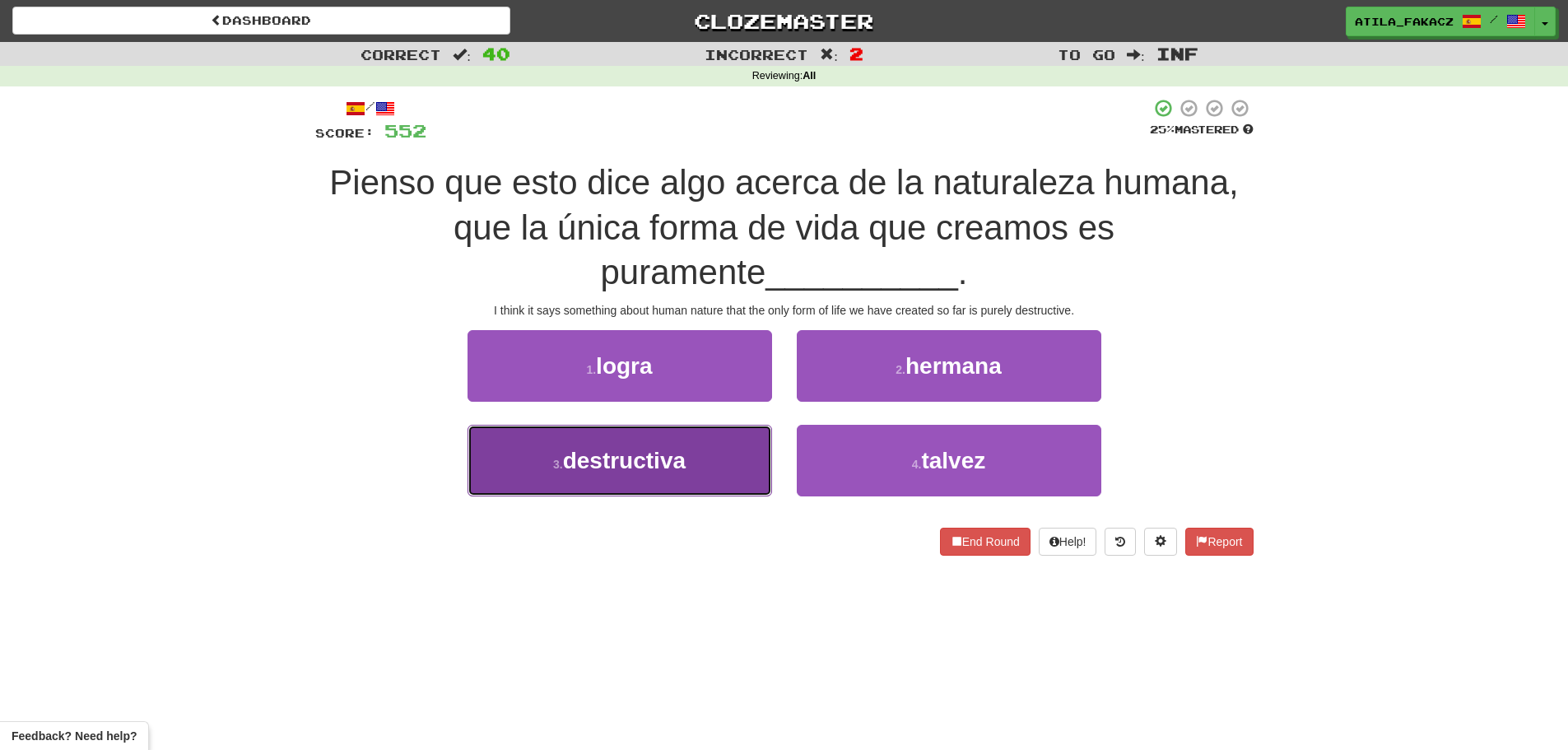
click at [700, 444] on button "3 . destructiva" at bounding box center [620, 460] width 305 height 71
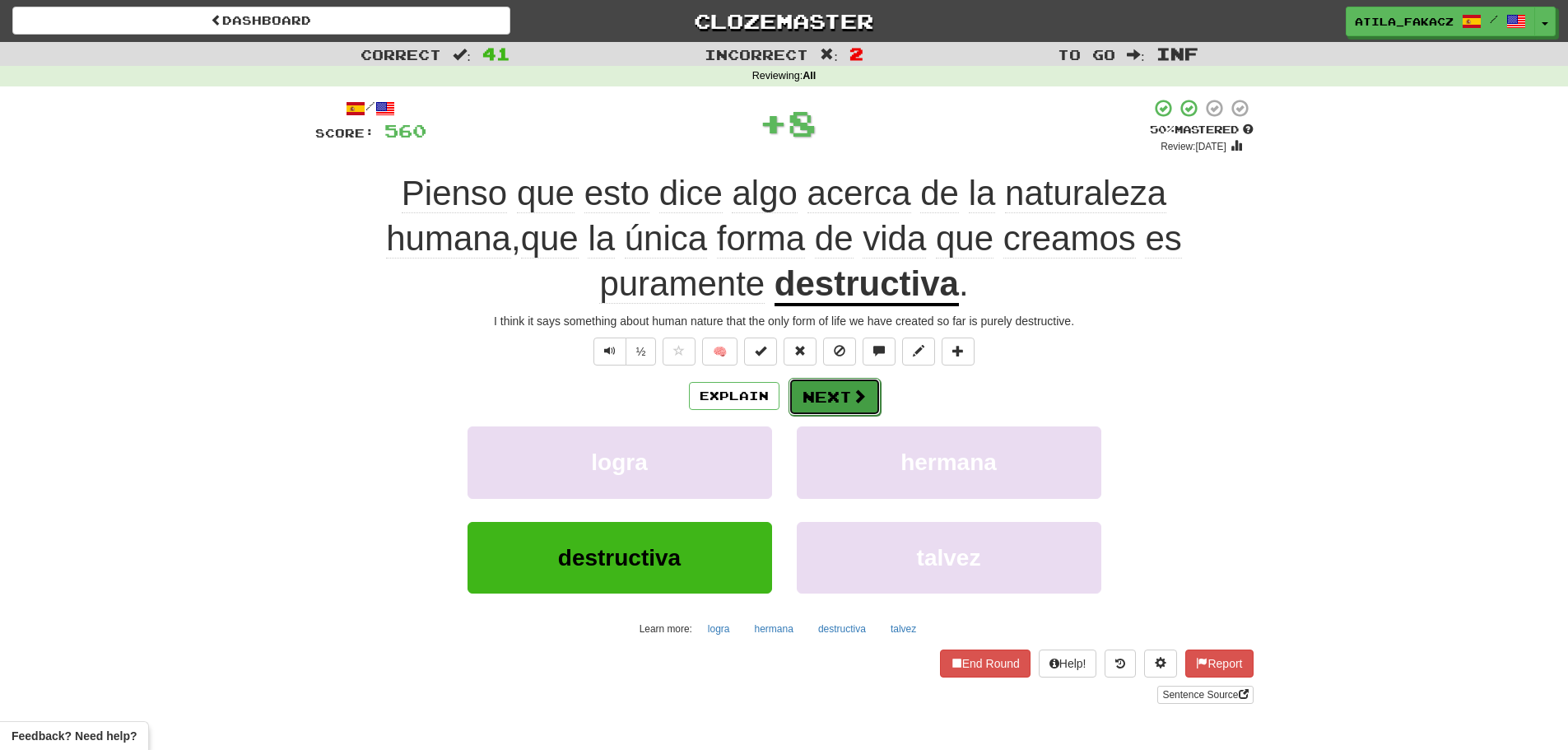
click at [842, 390] on button "Next" at bounding box center [834, 396] width 92 height 38
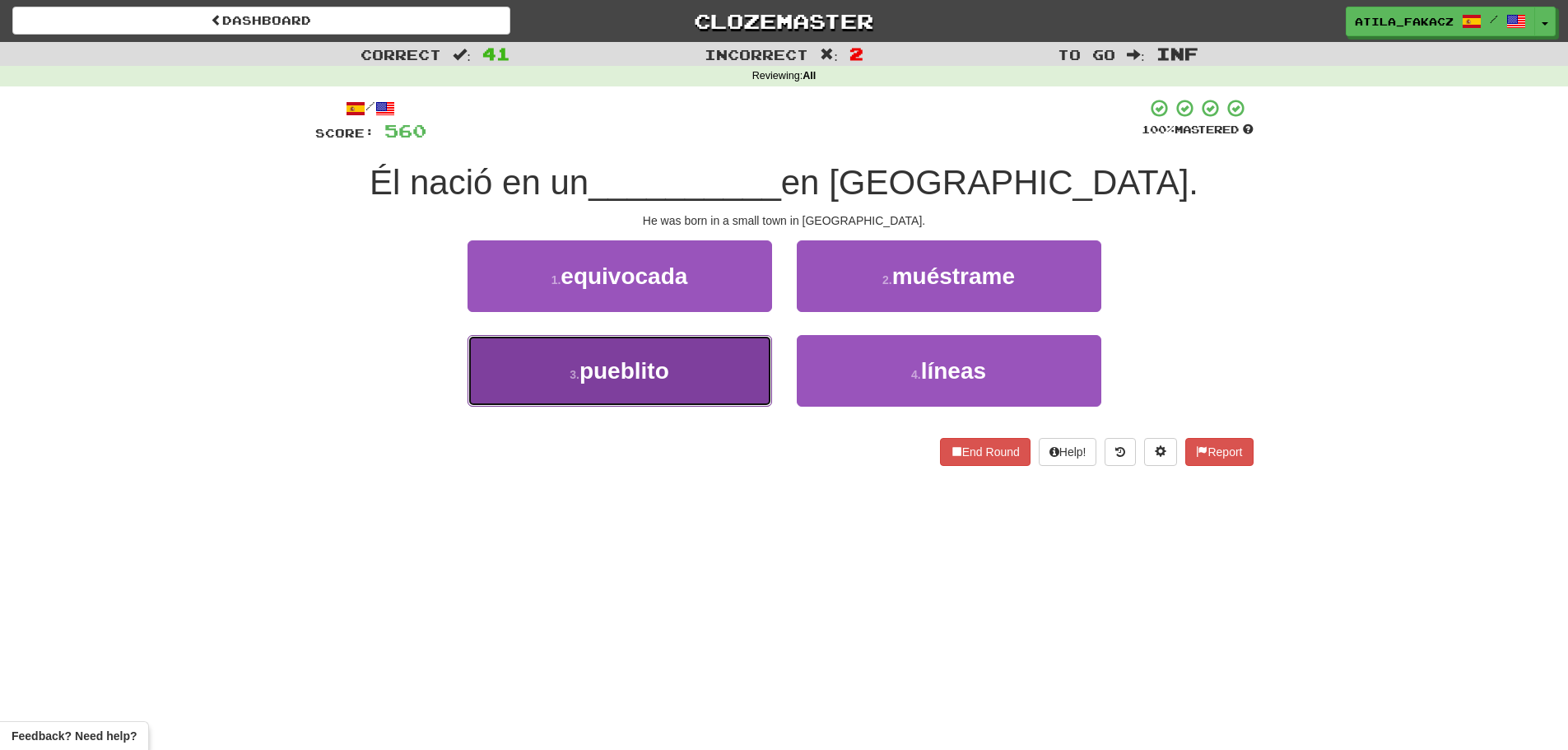
click at [721, 370] on button "3 . pueblito" at bounding box center [620, 370] width 305 height 71
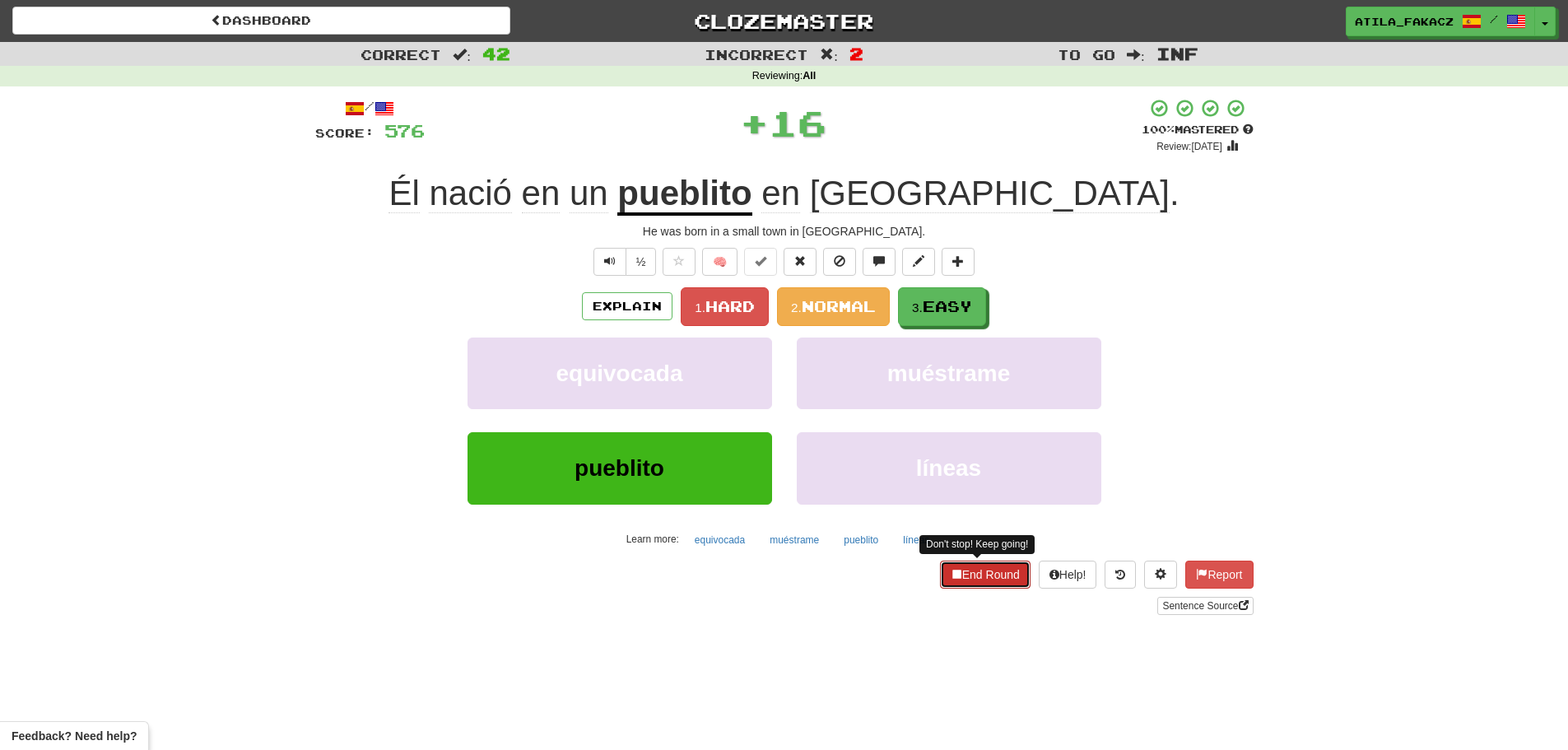
click at [977, 566] on button "End Round" at bounding box center [985, 574] width 90 height 28
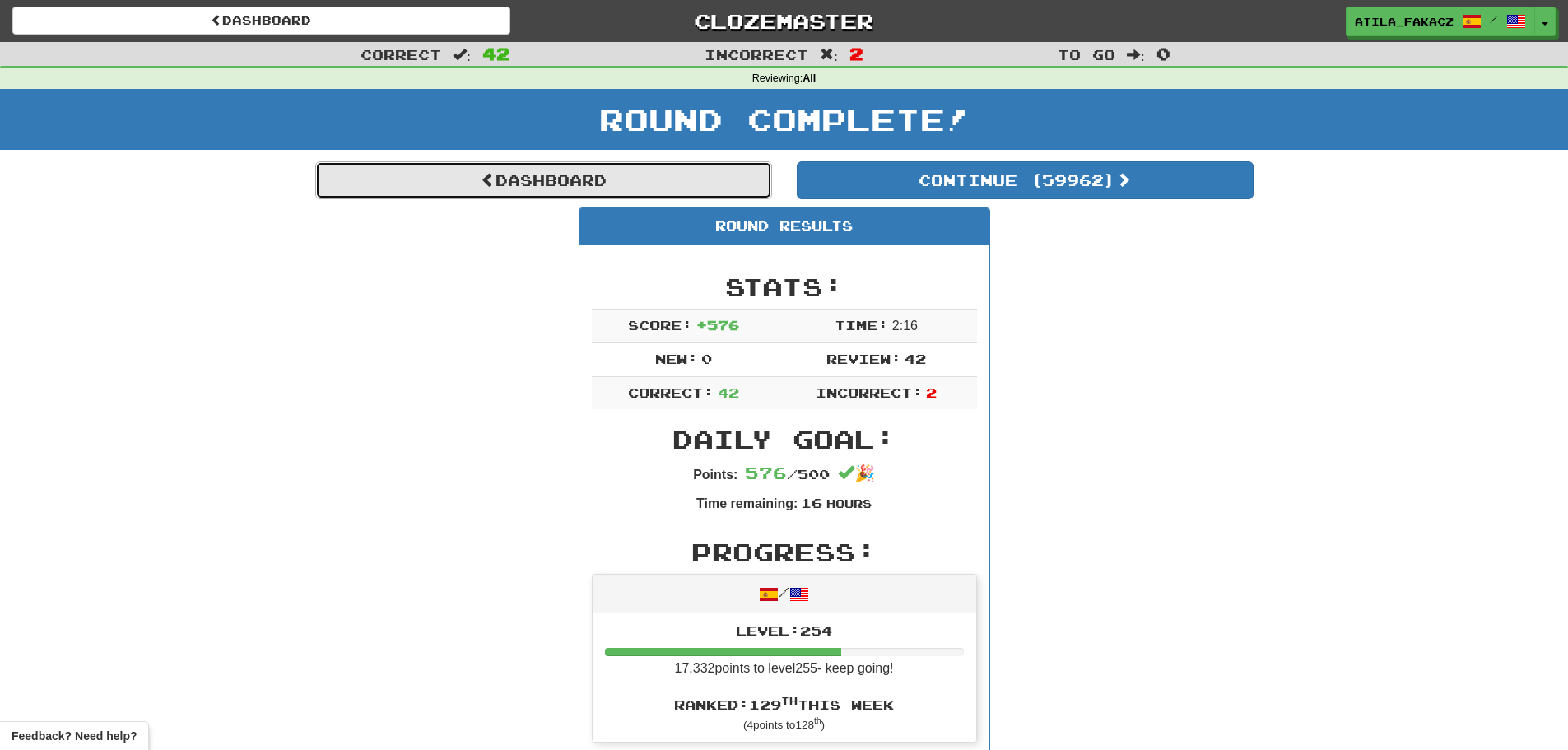
click at [509, 173] on link "Dashboard" at bounding box center [543, 180] width 456 height 38
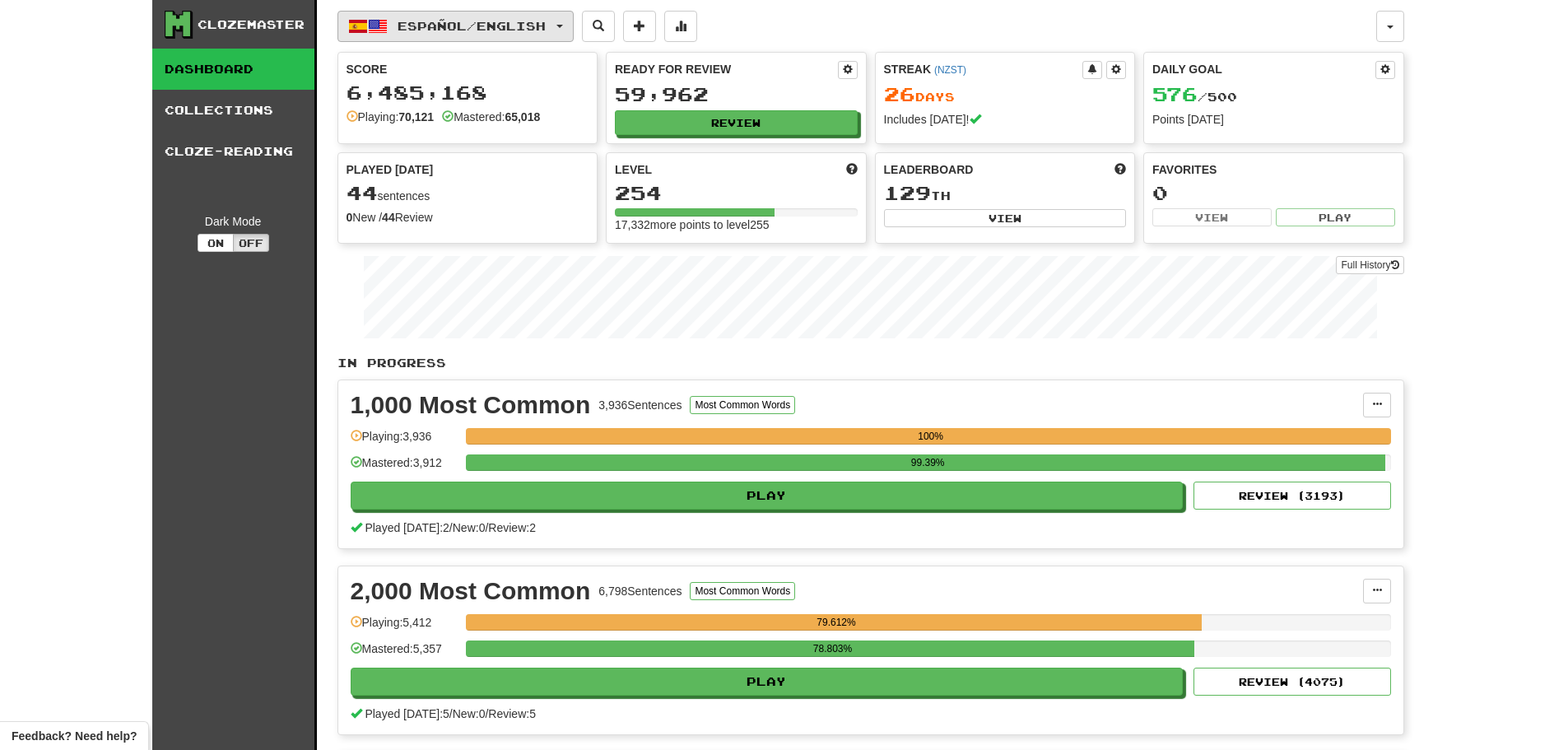
click at [569, 22] on button "Español / English" at bounding box center [456, 26] width 236 height 31
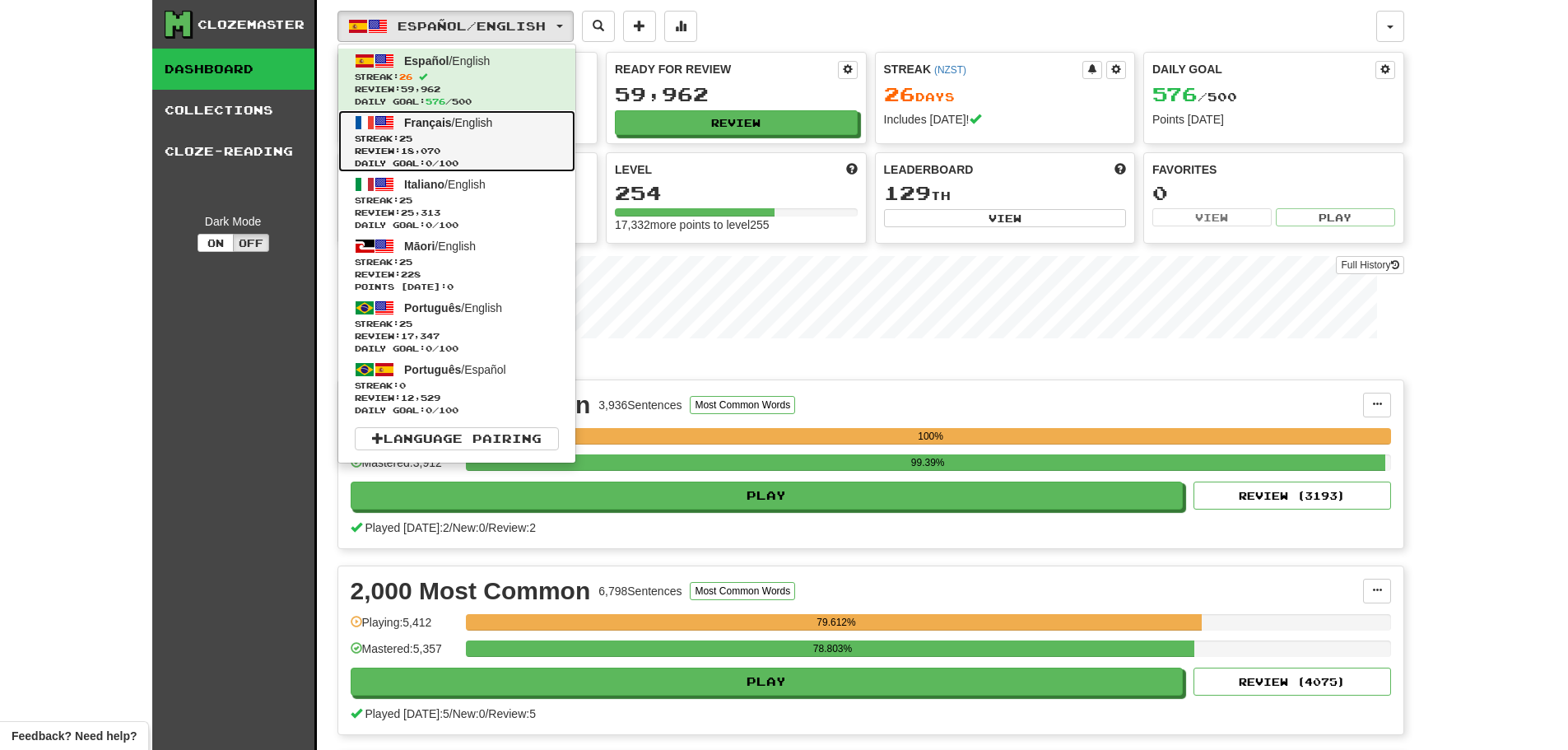
click at [482, 148] on span "Review: 18,070" at bounding box center [456, 151] width 204 height 13
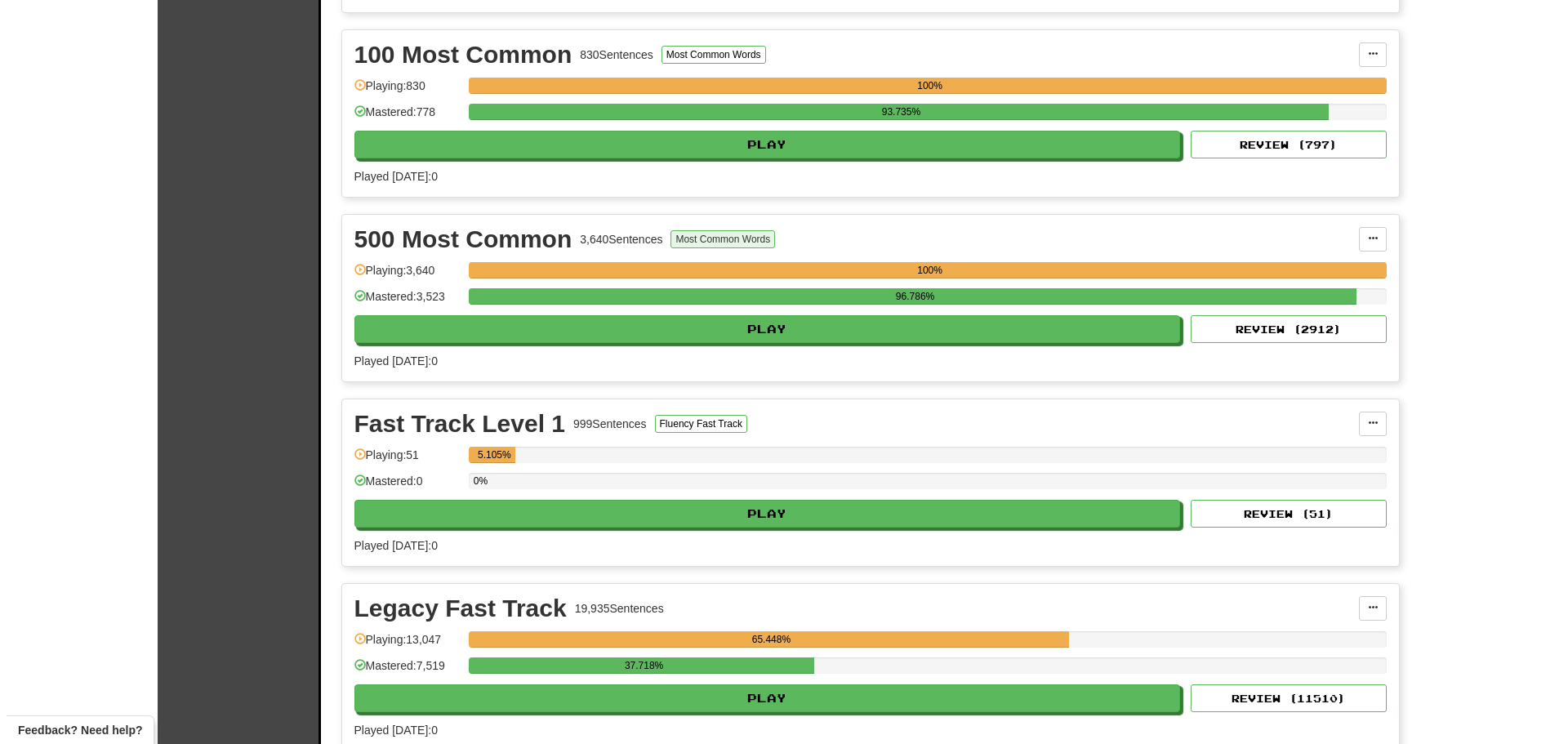
scroll to position [735, 0]
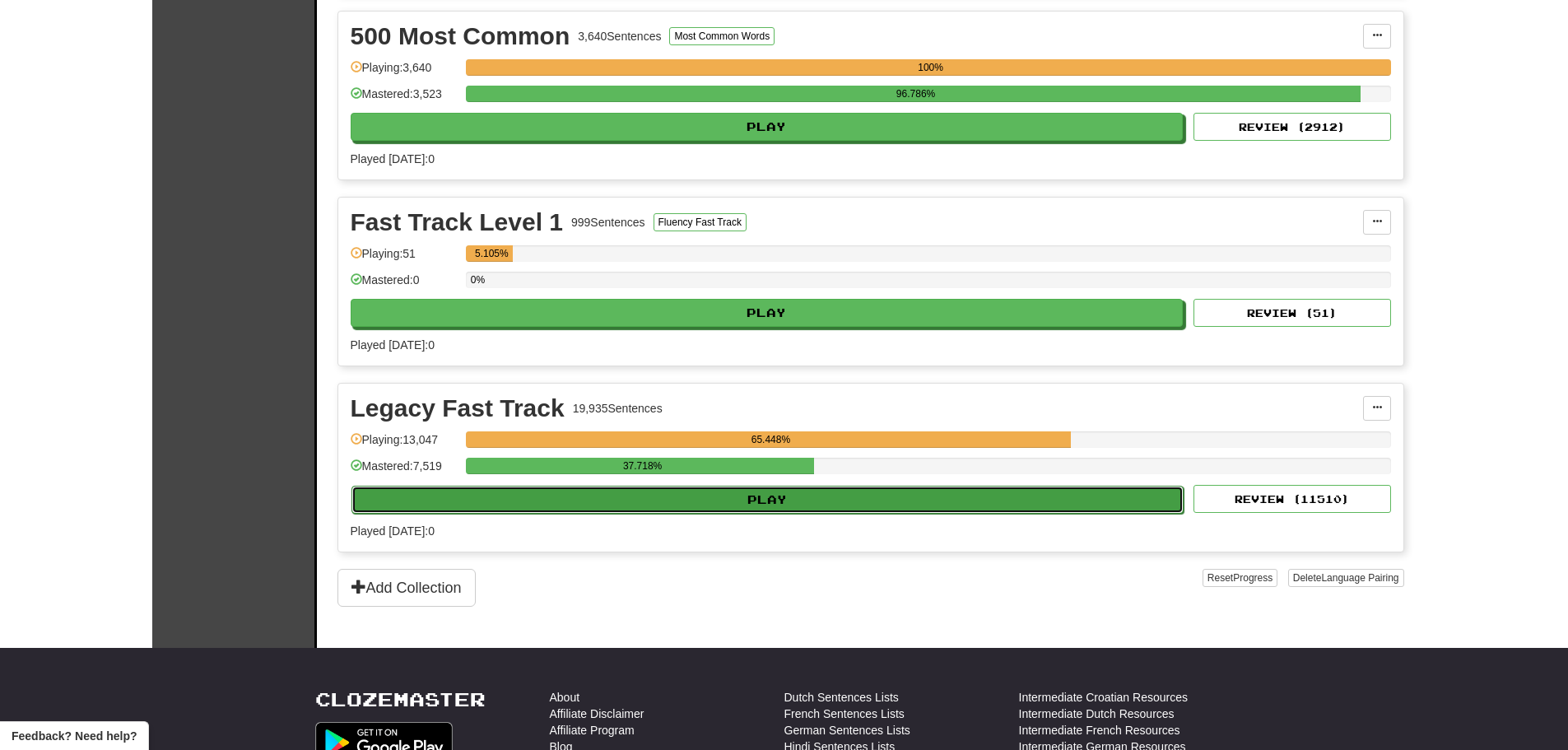
click at [725, 500] on button "Play" at bounding box center [768, 499] width 833 height 28
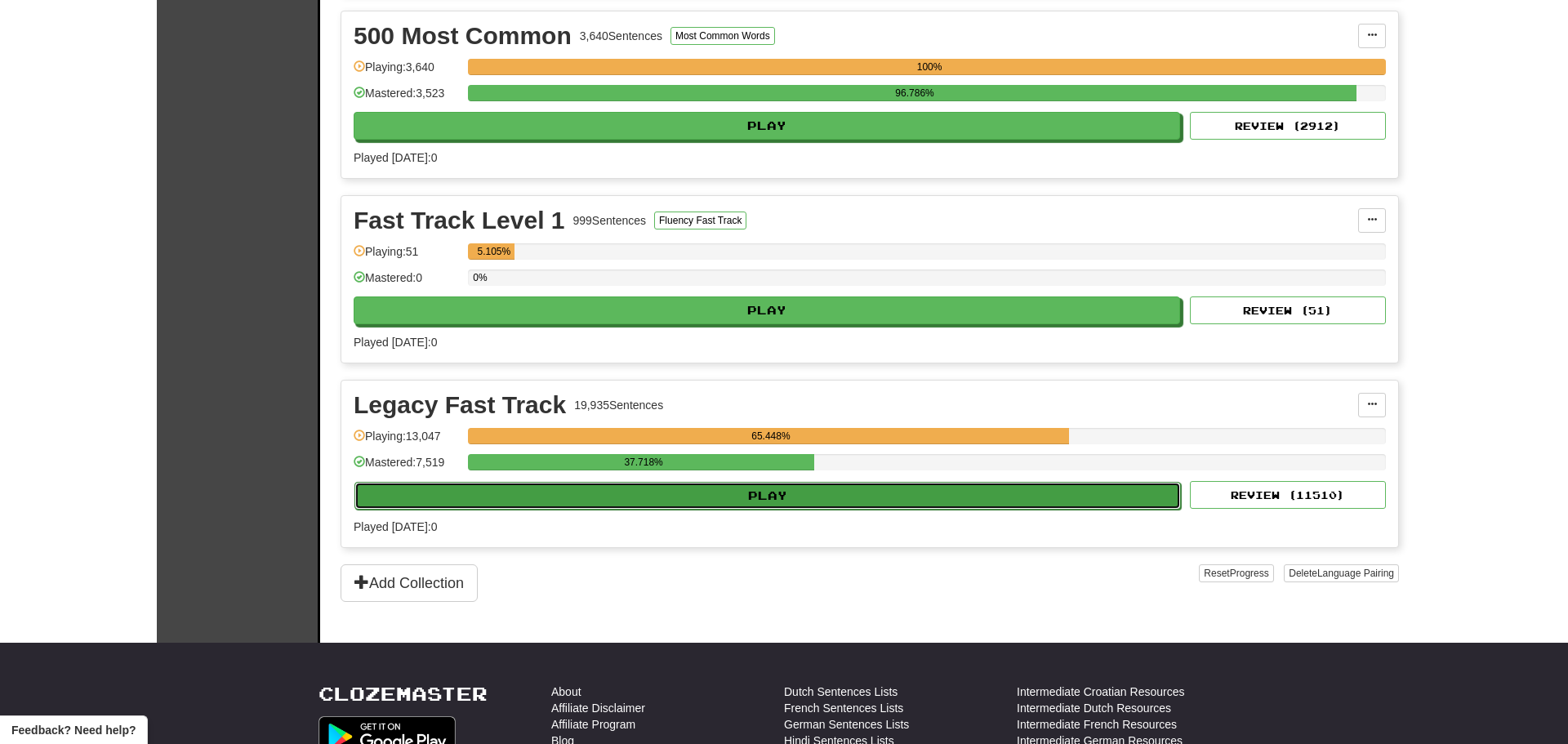
select select "********"
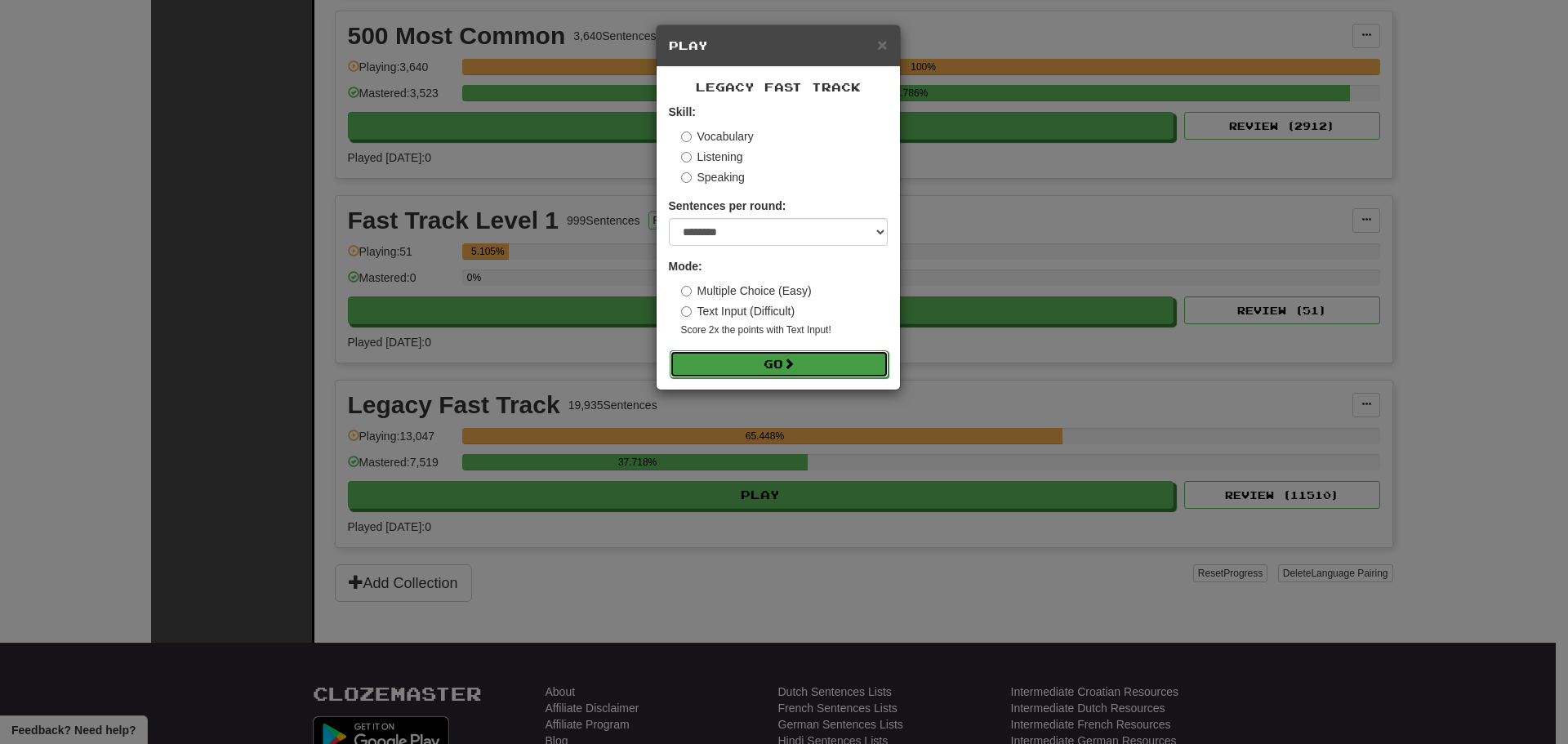
click at [764, 366] on button "Go" at bounding box center [779, 363] width 219 height 27
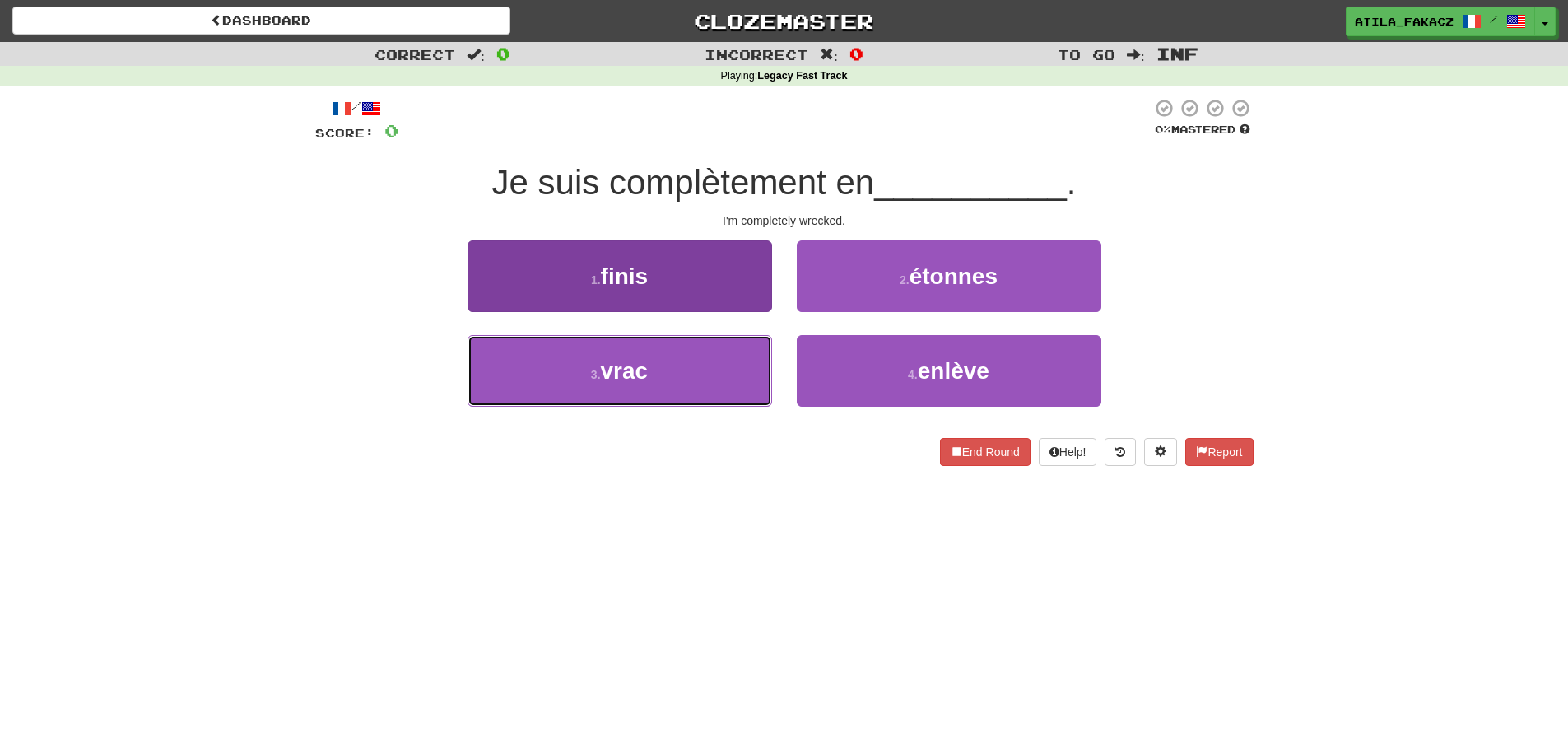
click at [726, 382] on button "3 . vrac" at bounding box center [620, 370] width 305 height 71
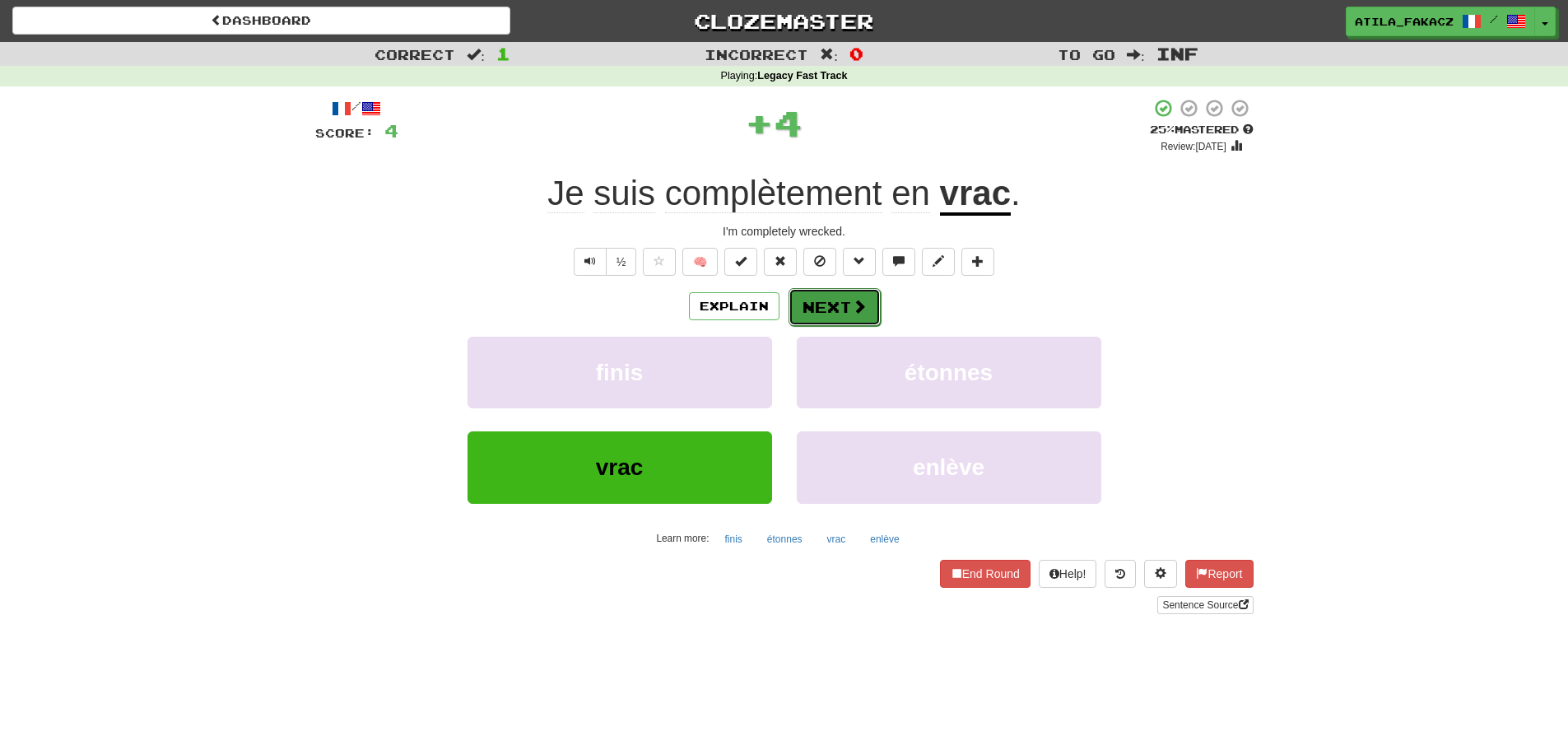
click at [872, 306] on button "Next" at bounding box center [834, 307] width 92 height 38
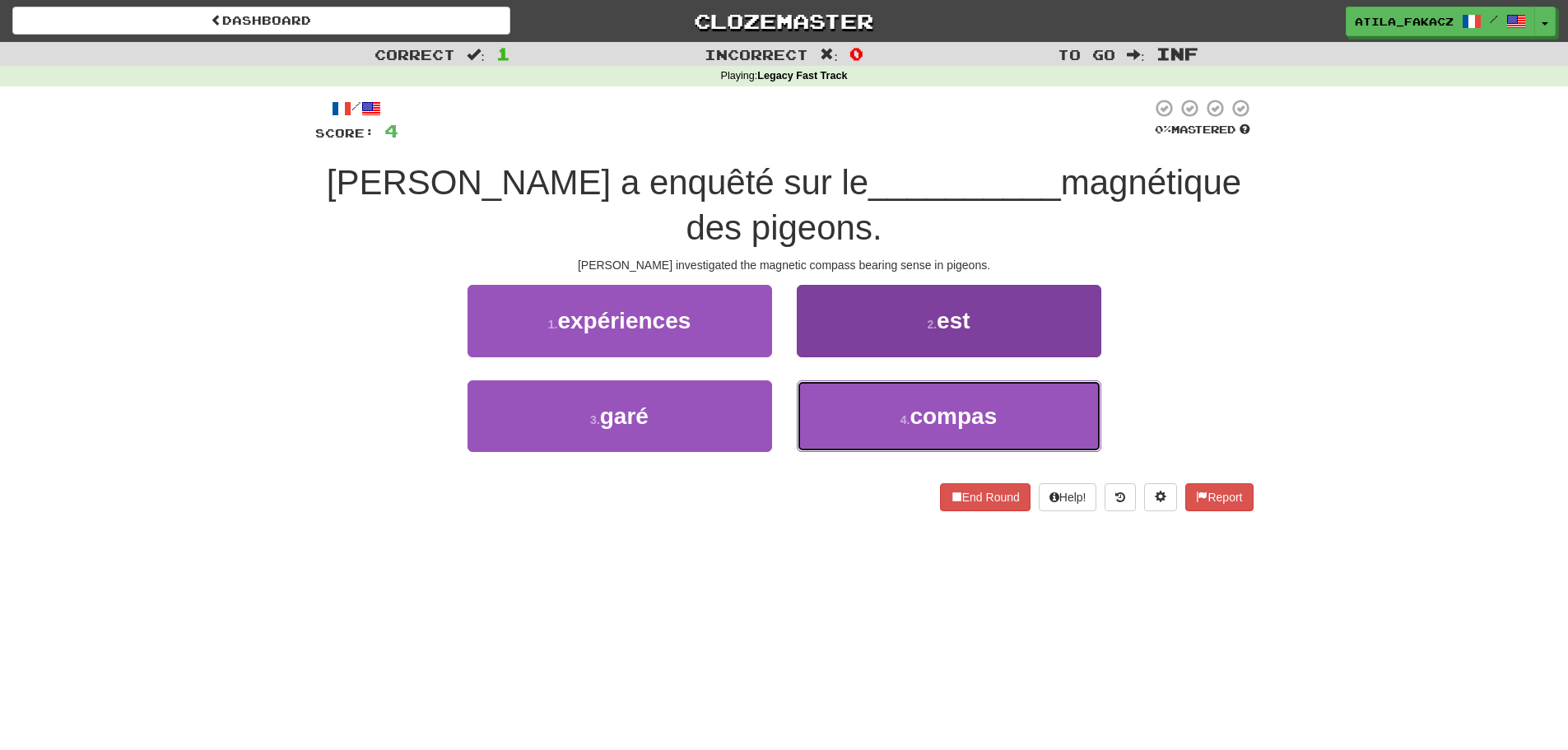
click at [854, 416] on button "4 . compas" at bounding box center [949, 416] width 305 height 71
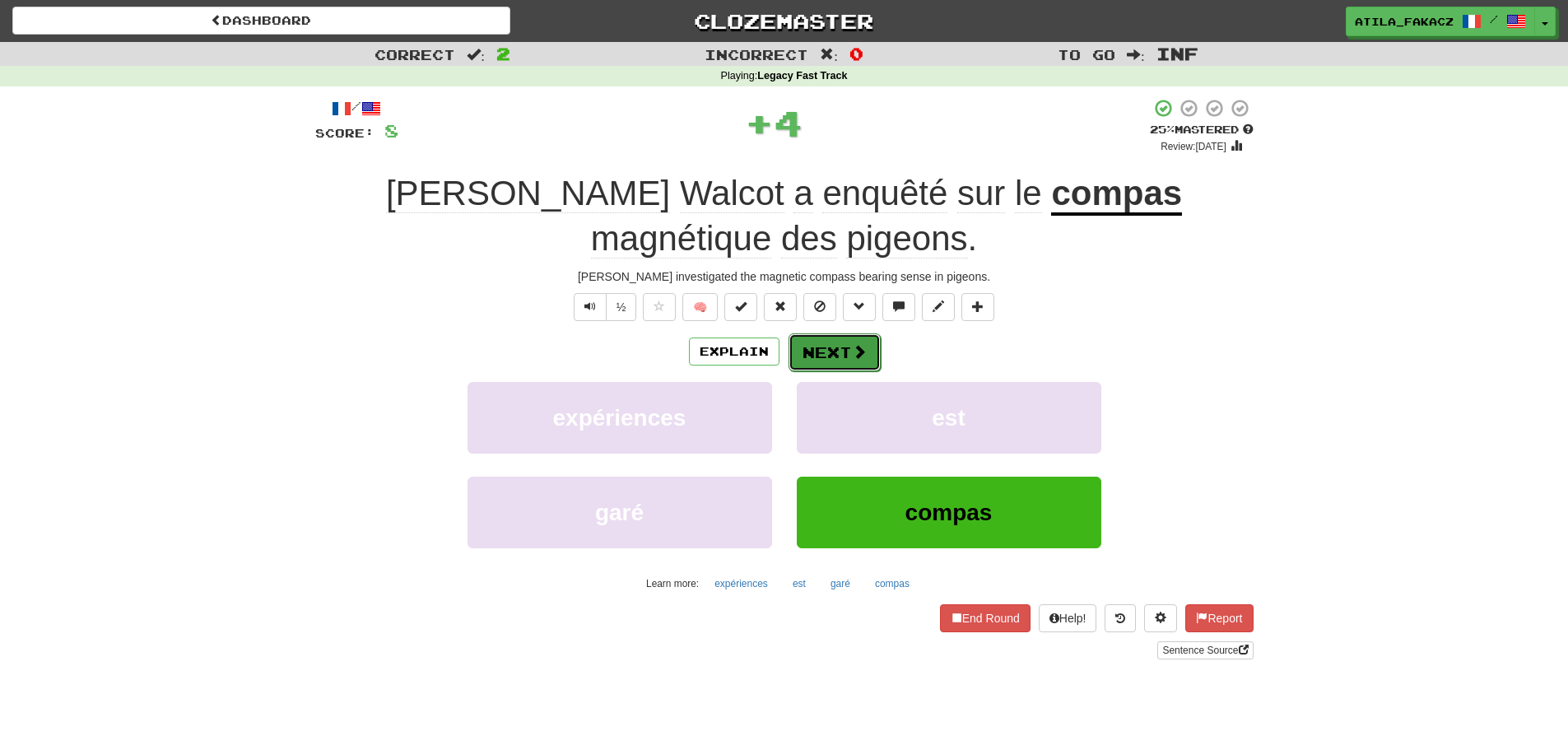
click at [842, 357] on button "Next" at bounding box center [834, 352] width 92 height 38
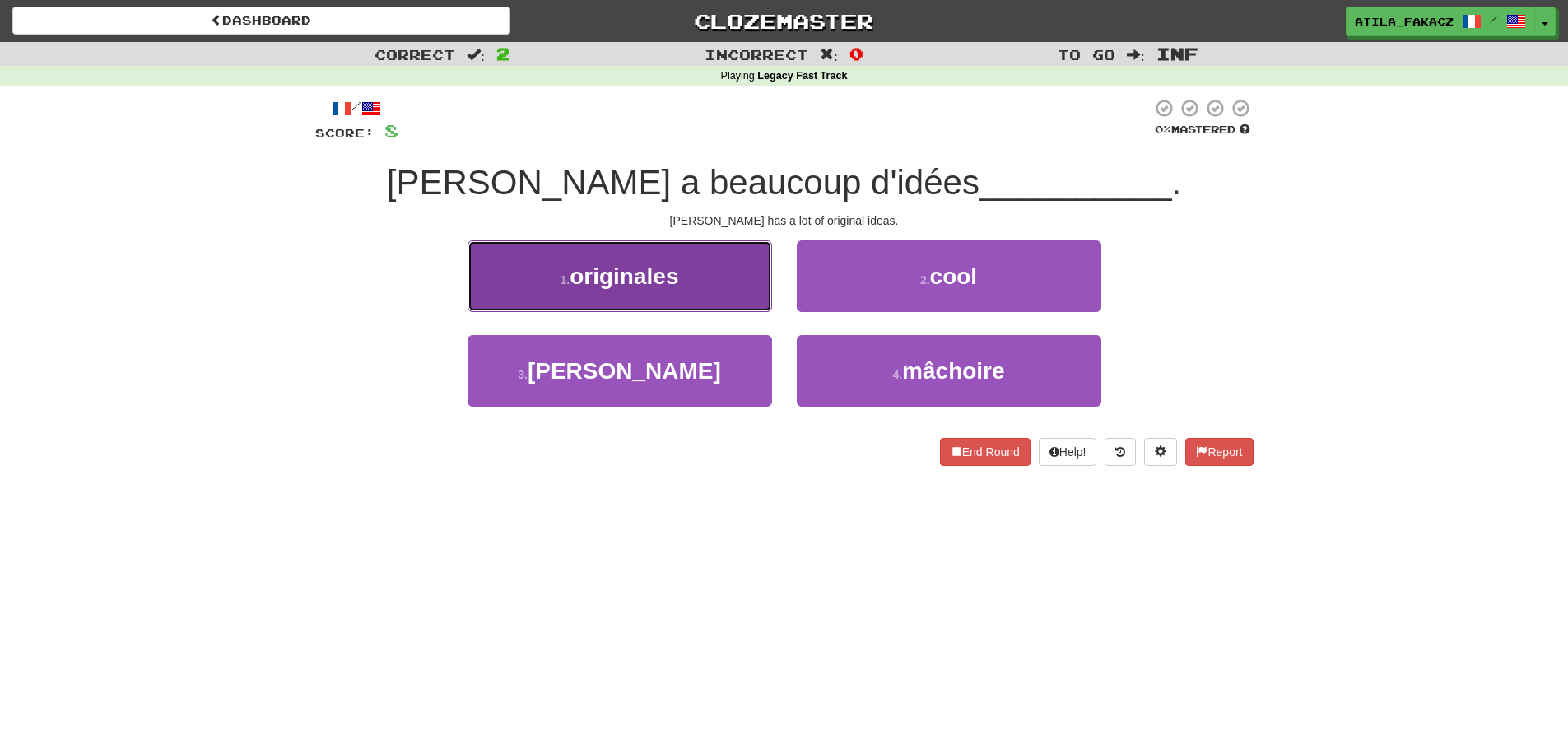
click at [708, 300] on button "1 . originales" at bounding box center [620, 276] width 305 height 71
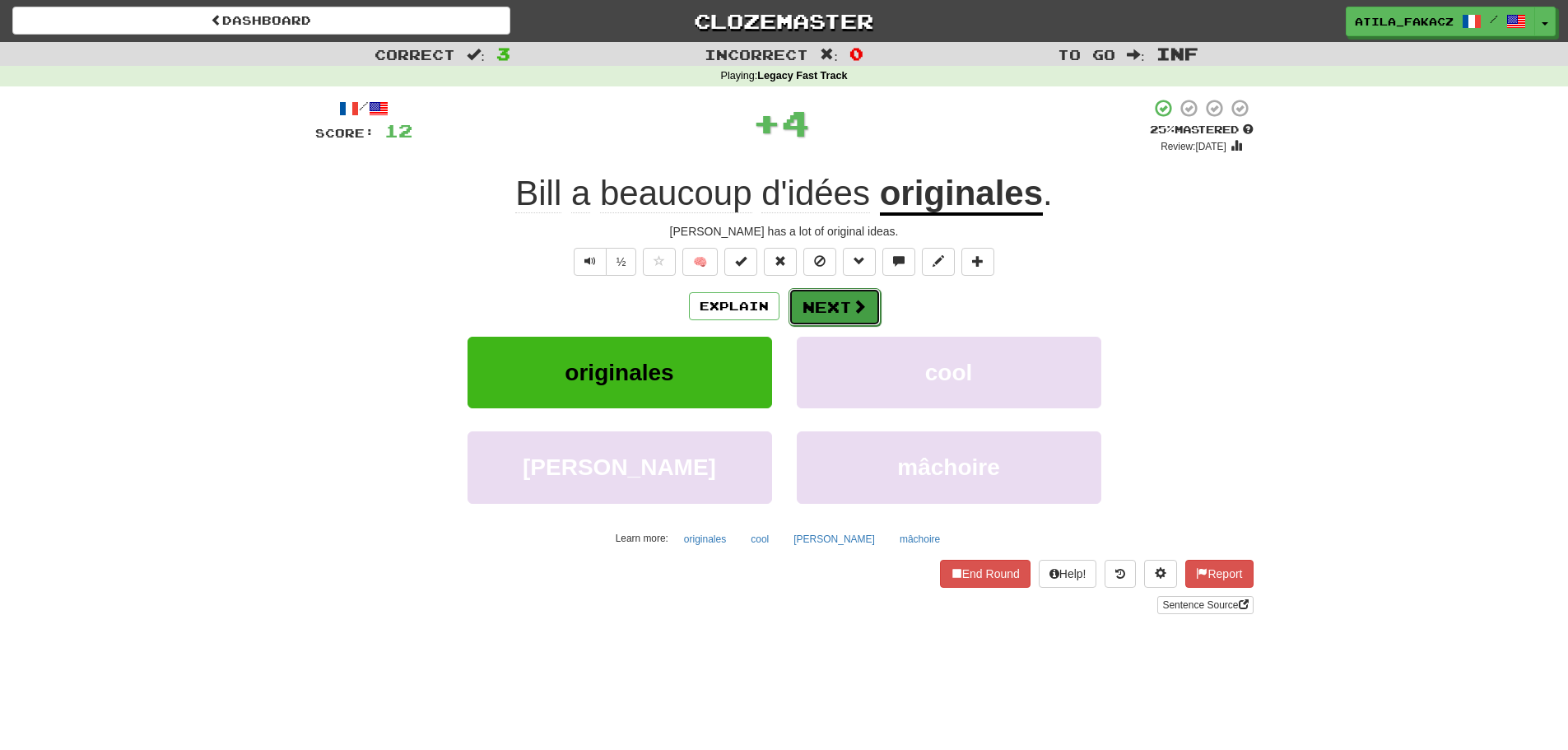
click at [857, 308] on span at bounding box center [859, 307] width 15 height 15
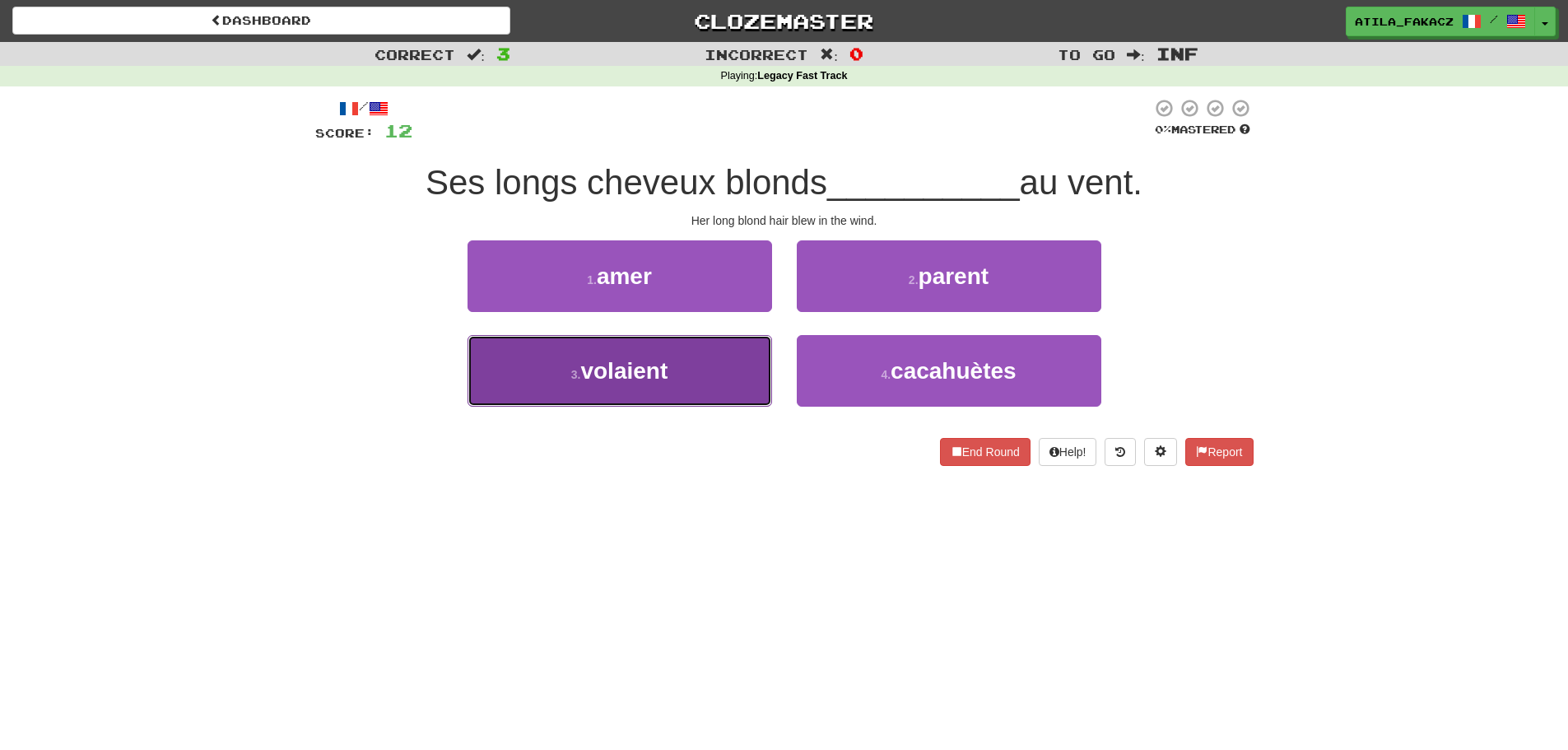
click at [724, 385] on button "3 . volaient" at bounding box center [620, 370] width 305 height 71
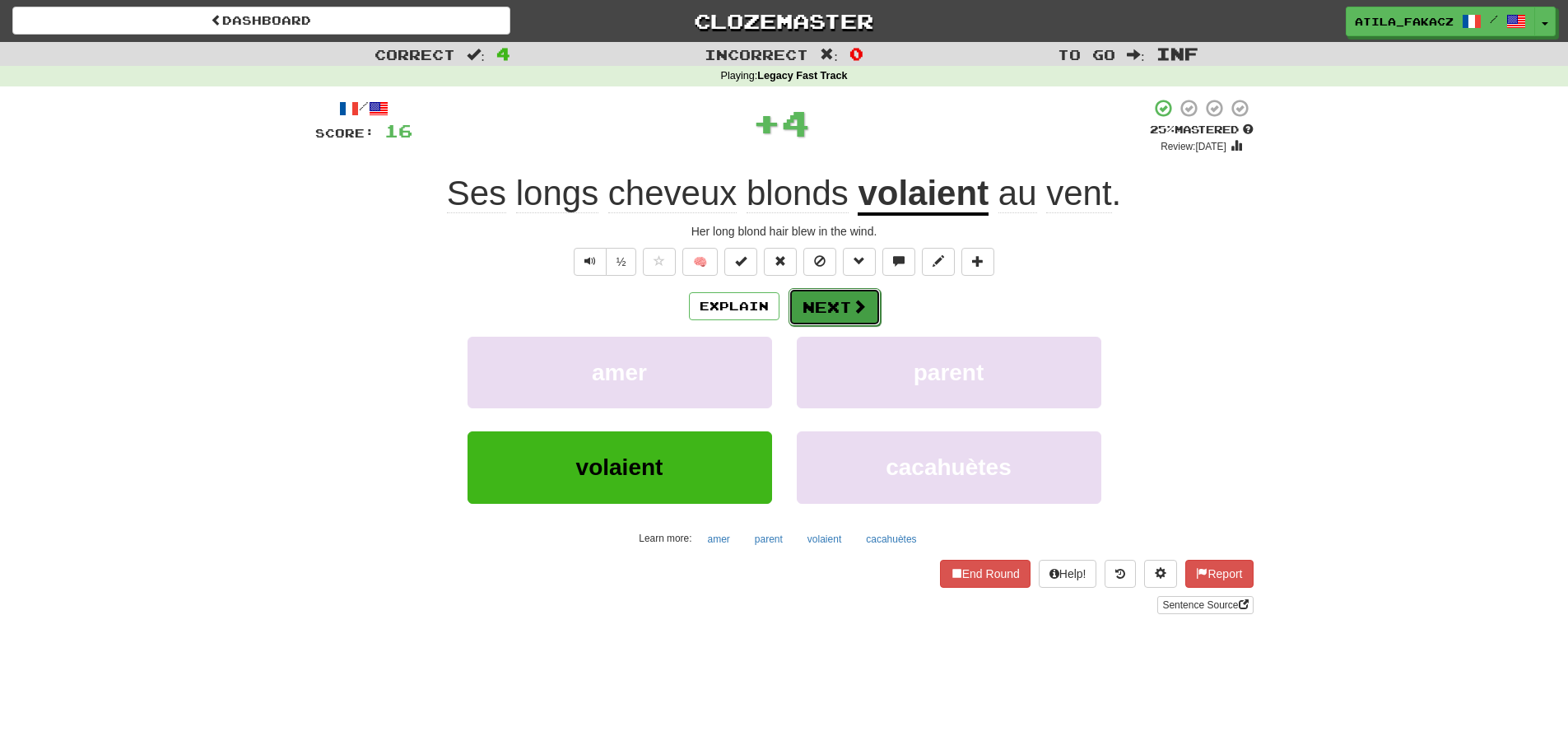
click at [825, 310] on button "Next" at bounding box center [834, 307] width 92 height 38
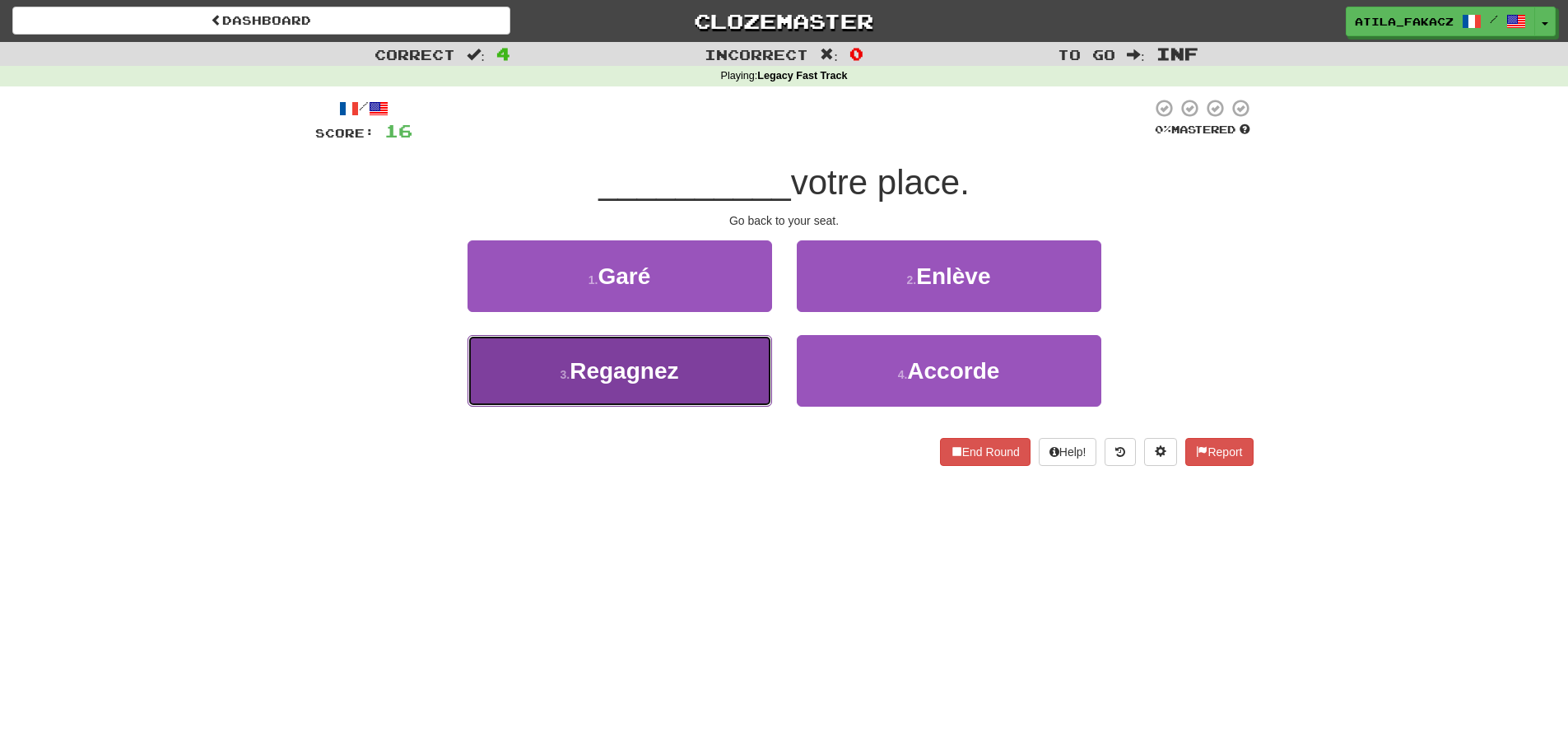
click at [713, 374] on button "3 . Regagnez" at bounding box center [620, 370] width 305 height 71
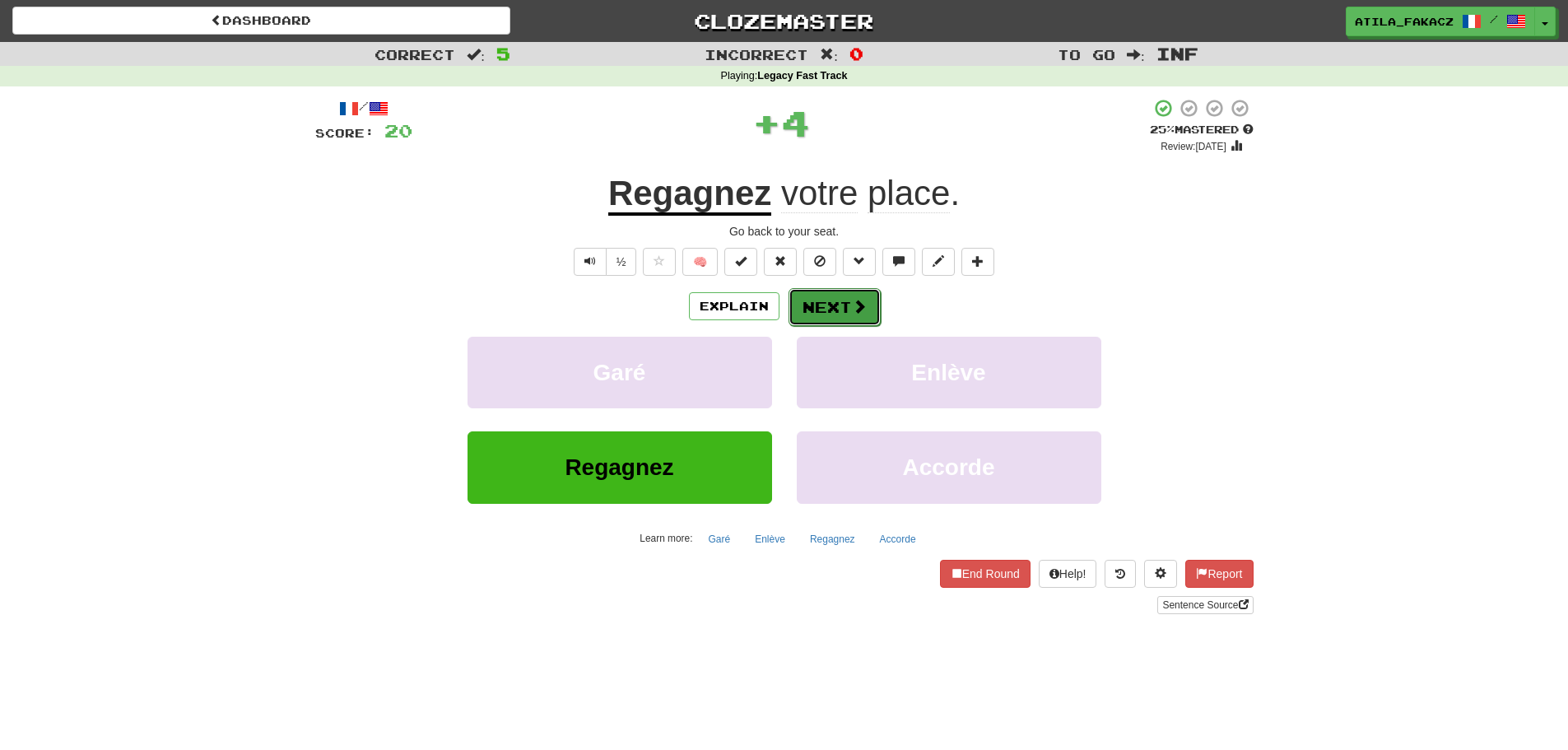
click at [833, 299] on button "Next" at bounding box center [834, 307] width 92 height 38
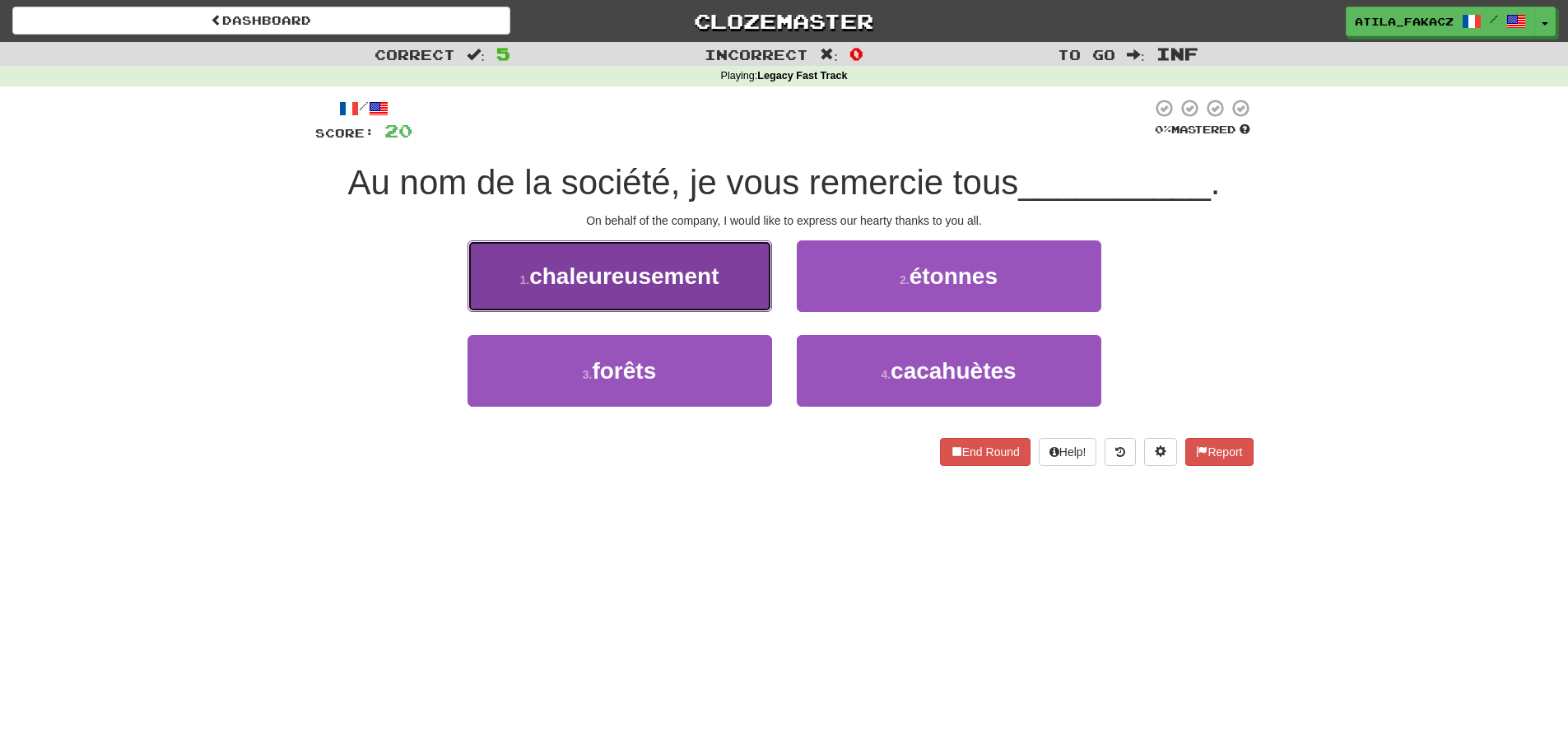
click at [724, 296] on button "1 . chaleureusement" at bounding box center [620, 276] width 305 height 71
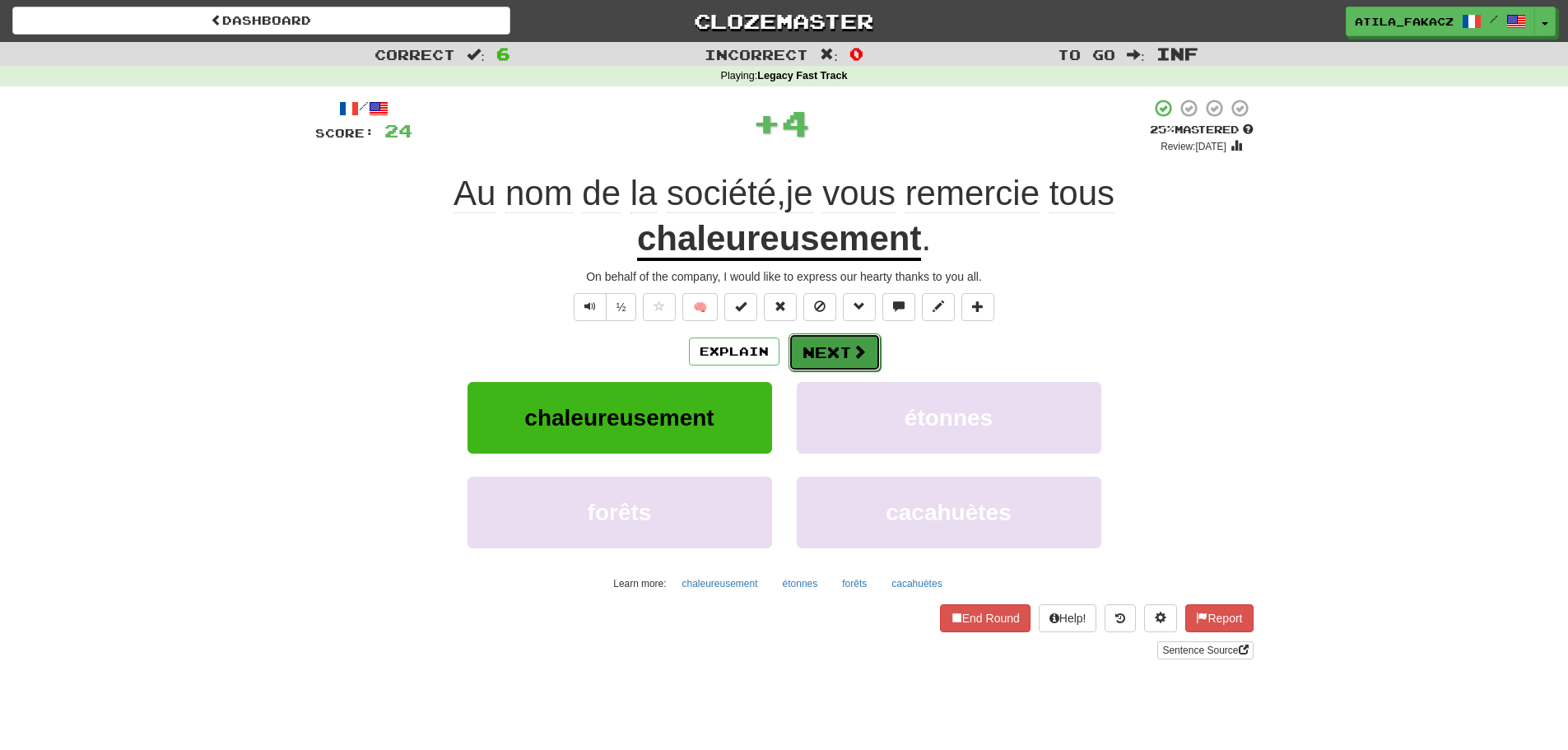
click at [858, 353] on span at bounding box center [859, 352] width 15 height 15
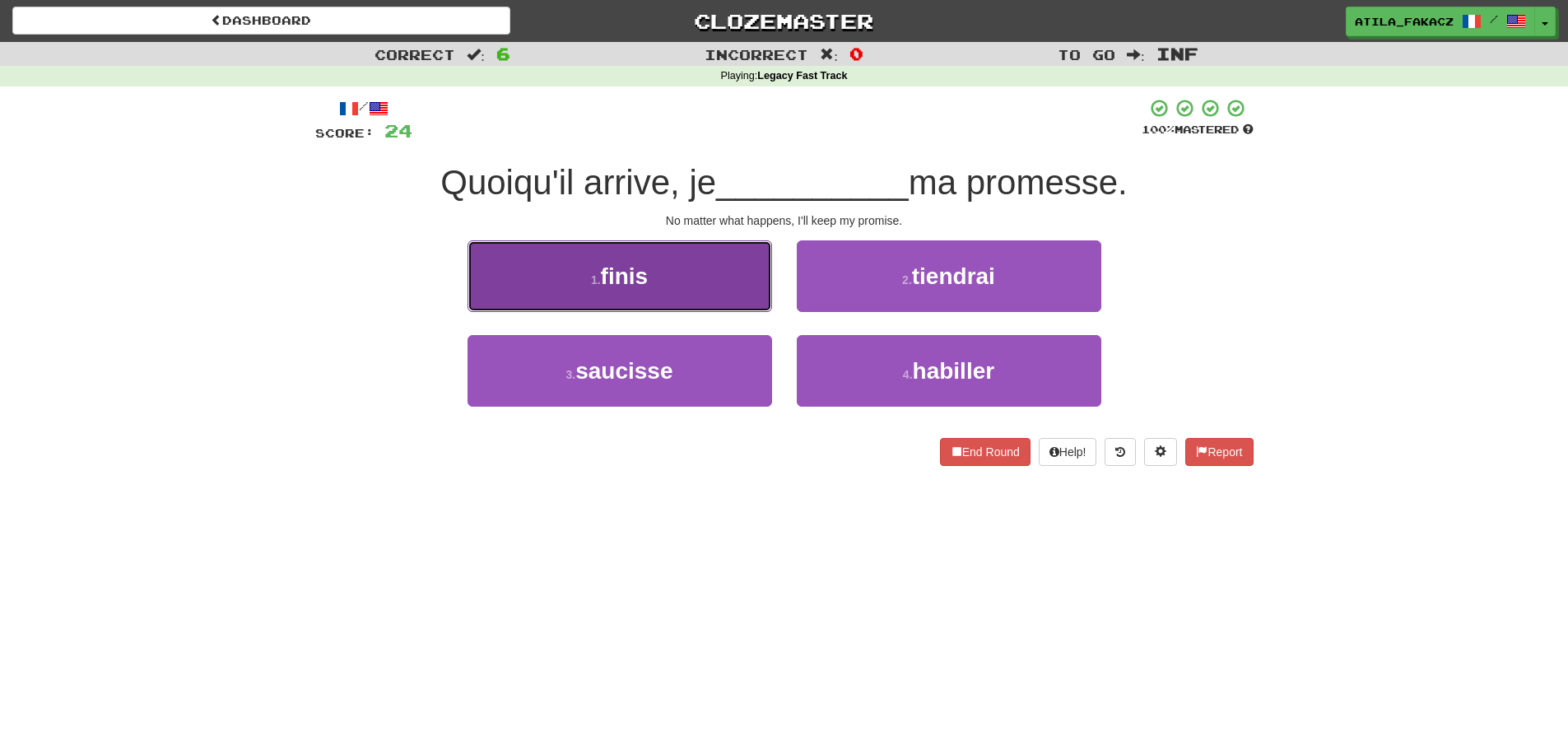
click at [732, 285] on button "1 . finis" at bounding box center [620, 276] width 305 height 71
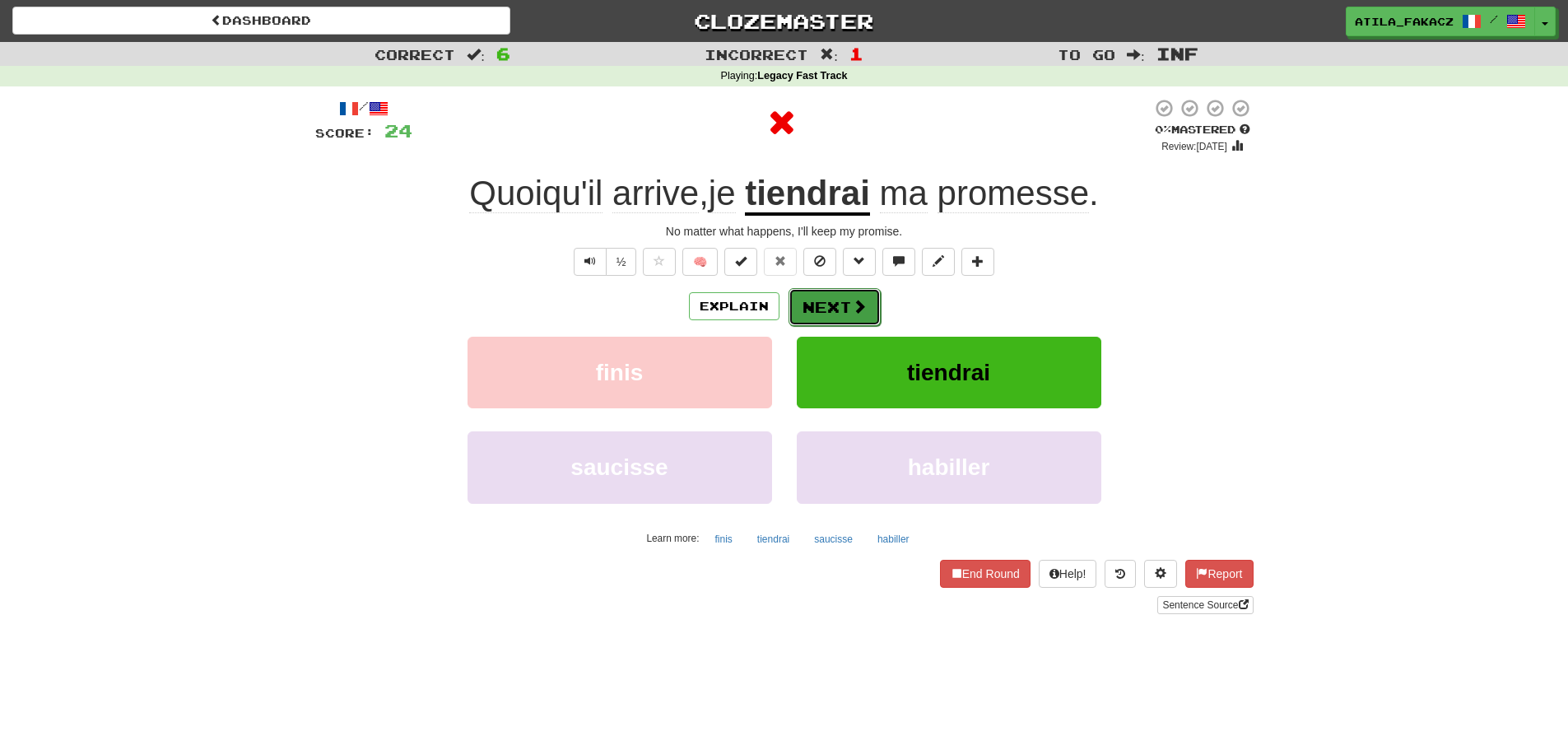
click at [854, 306] on span at bounding box center [859, 307] width 15 height 15
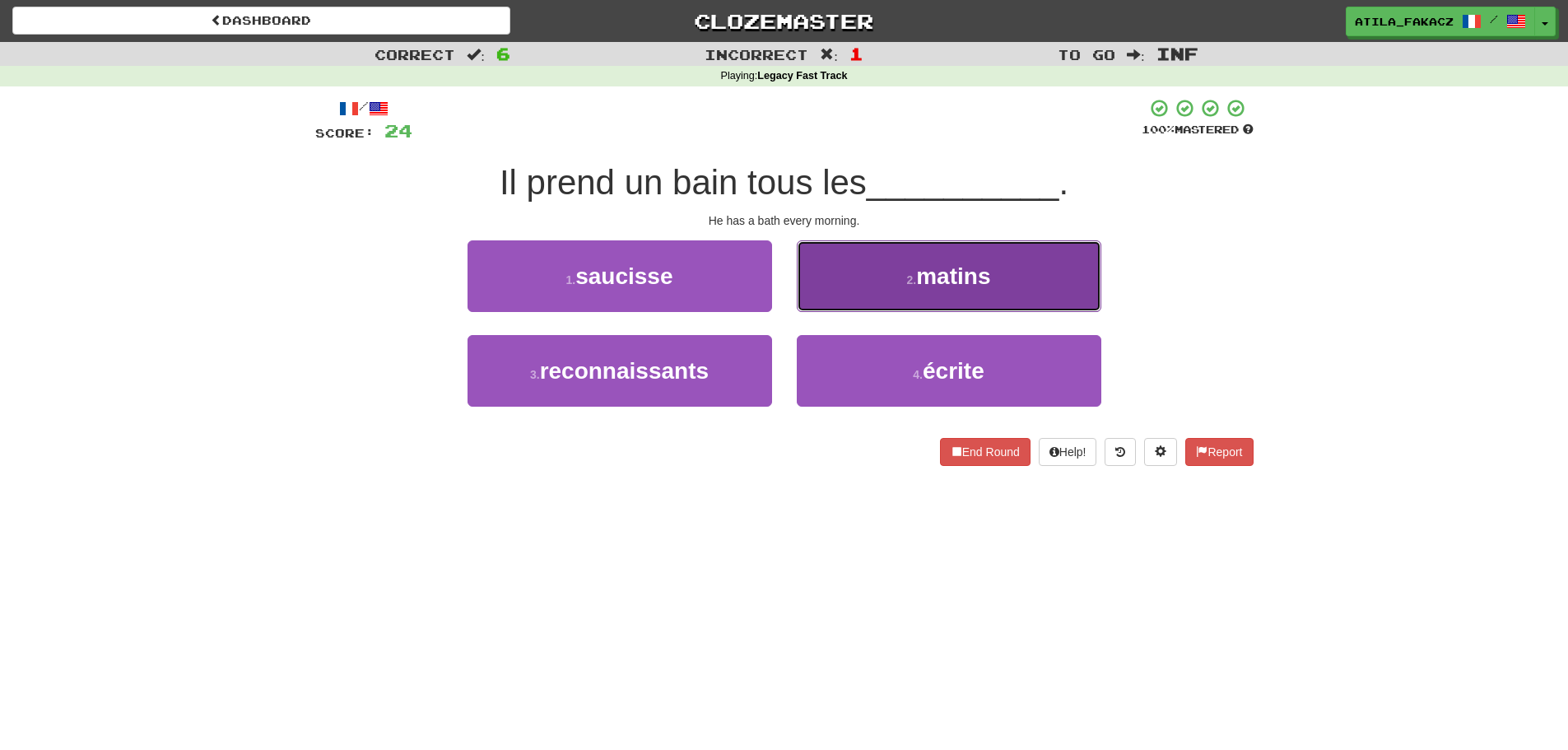
click at [848, 291] on button "2 . matins" at bounding box center [949, 276] width 305 height 71
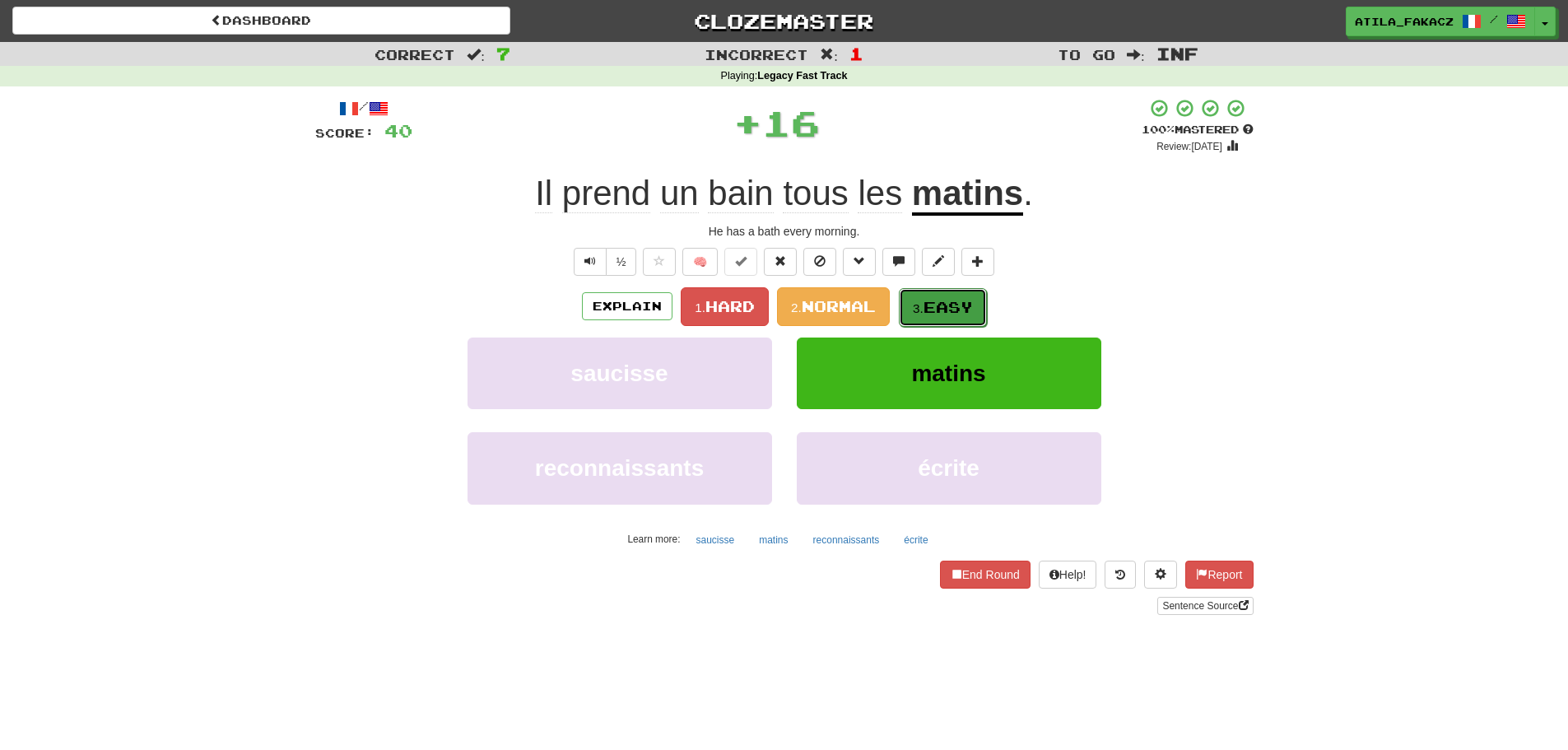
click at [923, 306] on small "3." at bounding box center [918, 308] width 11 height 14
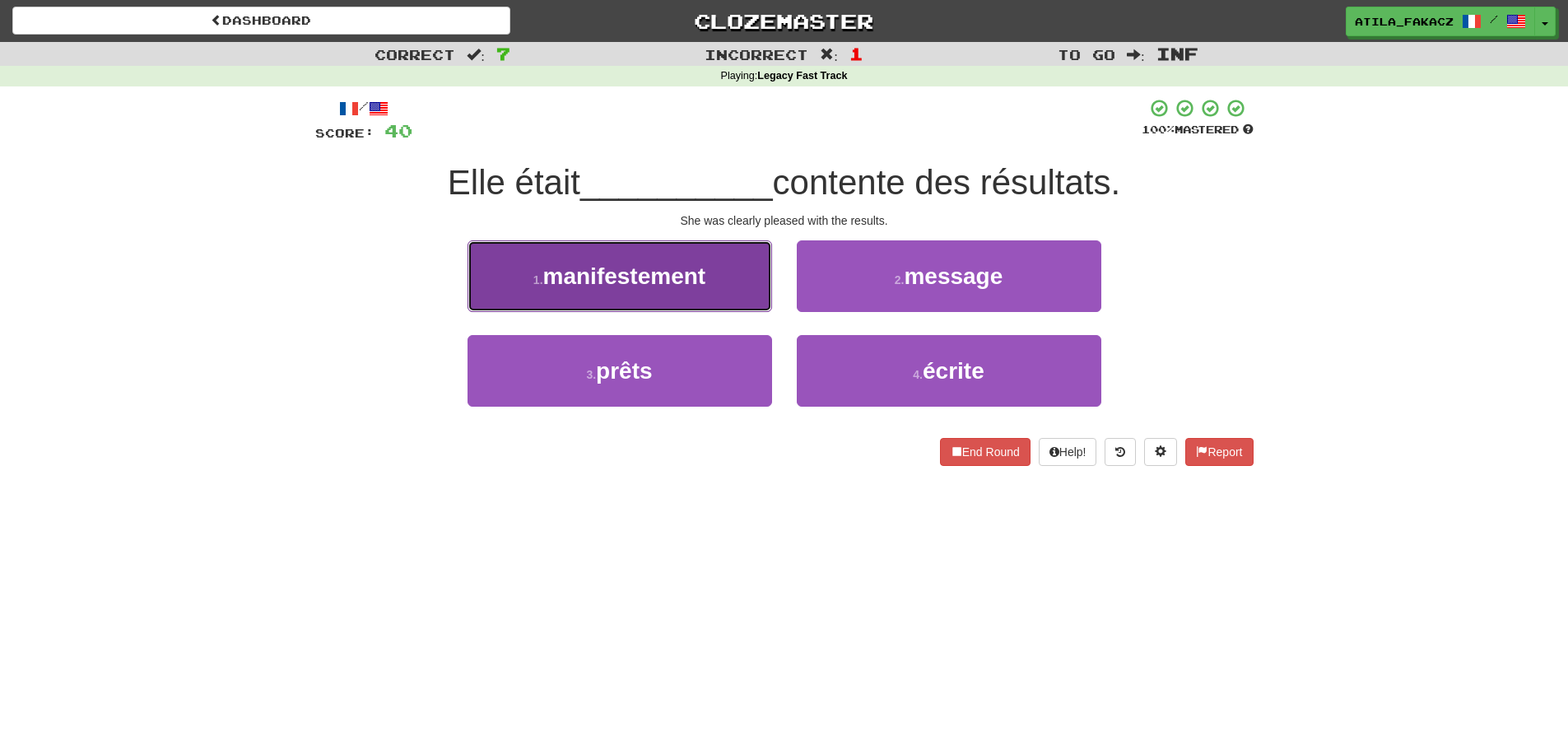
click at [706, 283] on span "manifestement" at bounding box center [624, 276] width 163 height 25
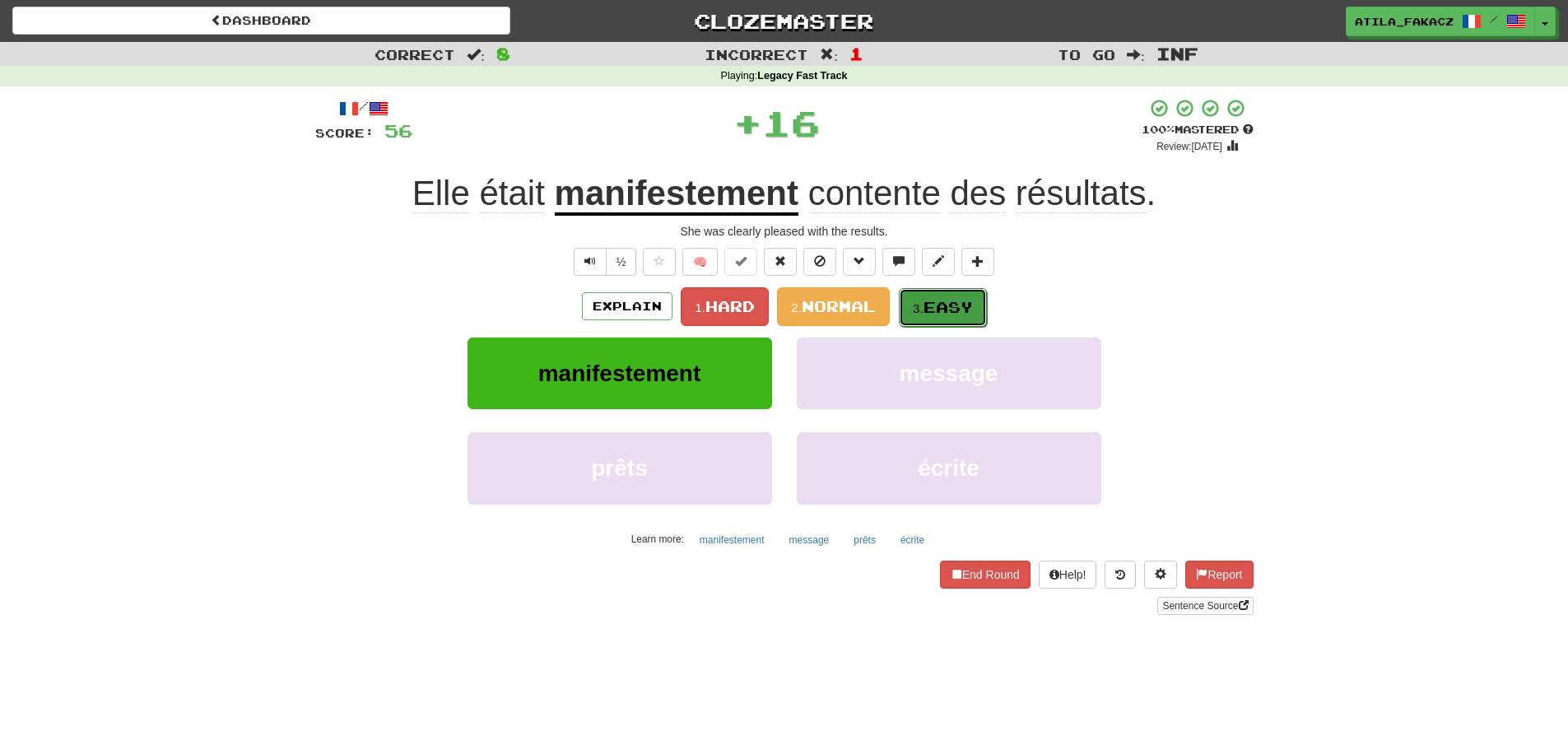
click at [915, 292] on button "3. Easy" at bounding box center [942, 308] width 88 height 39
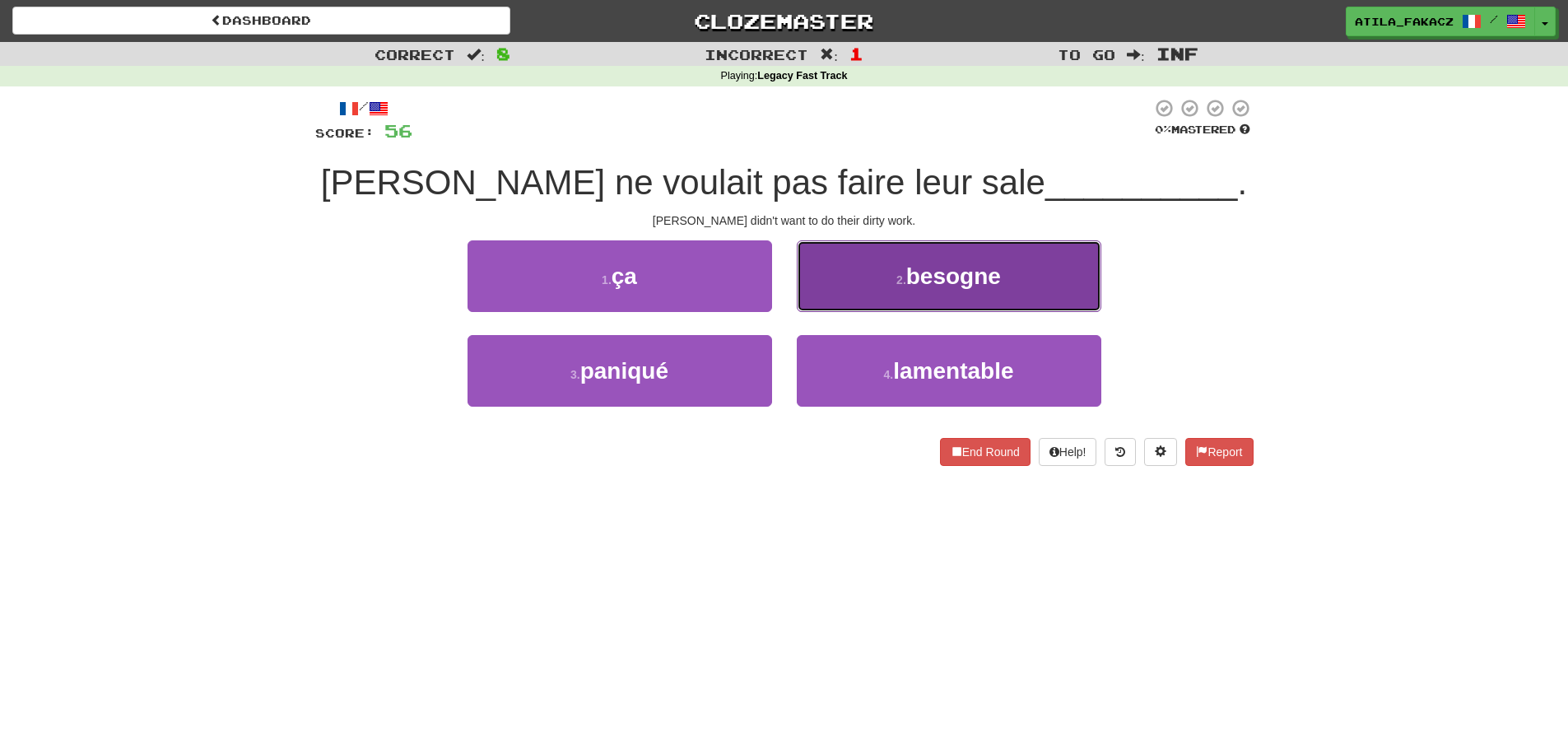
click at [868, 282] on button "2 . besogne" at bounding box center [949, 276] width 305 height 71
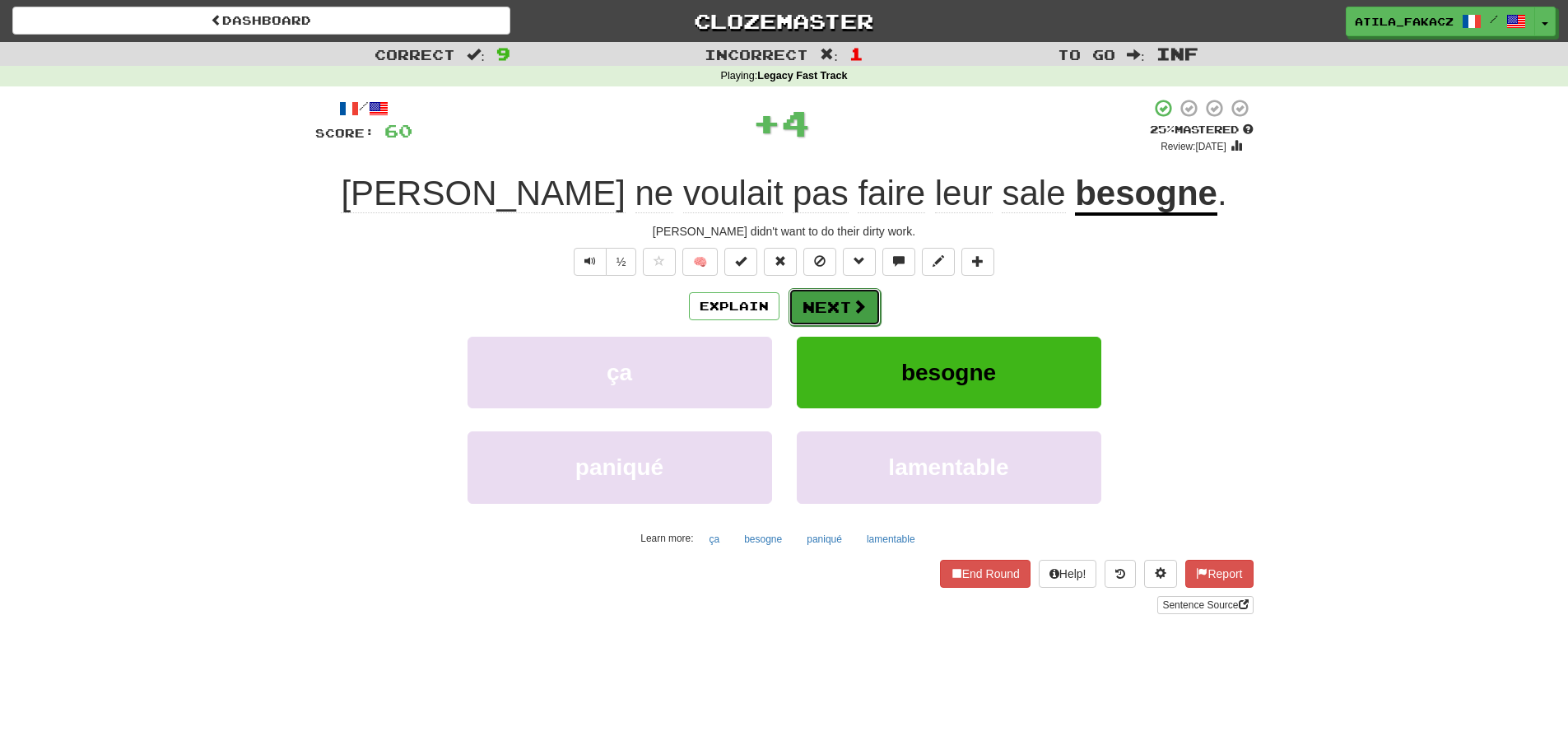
click at [862, 304] on span at bounding box center [859, 307] width 15 height 15
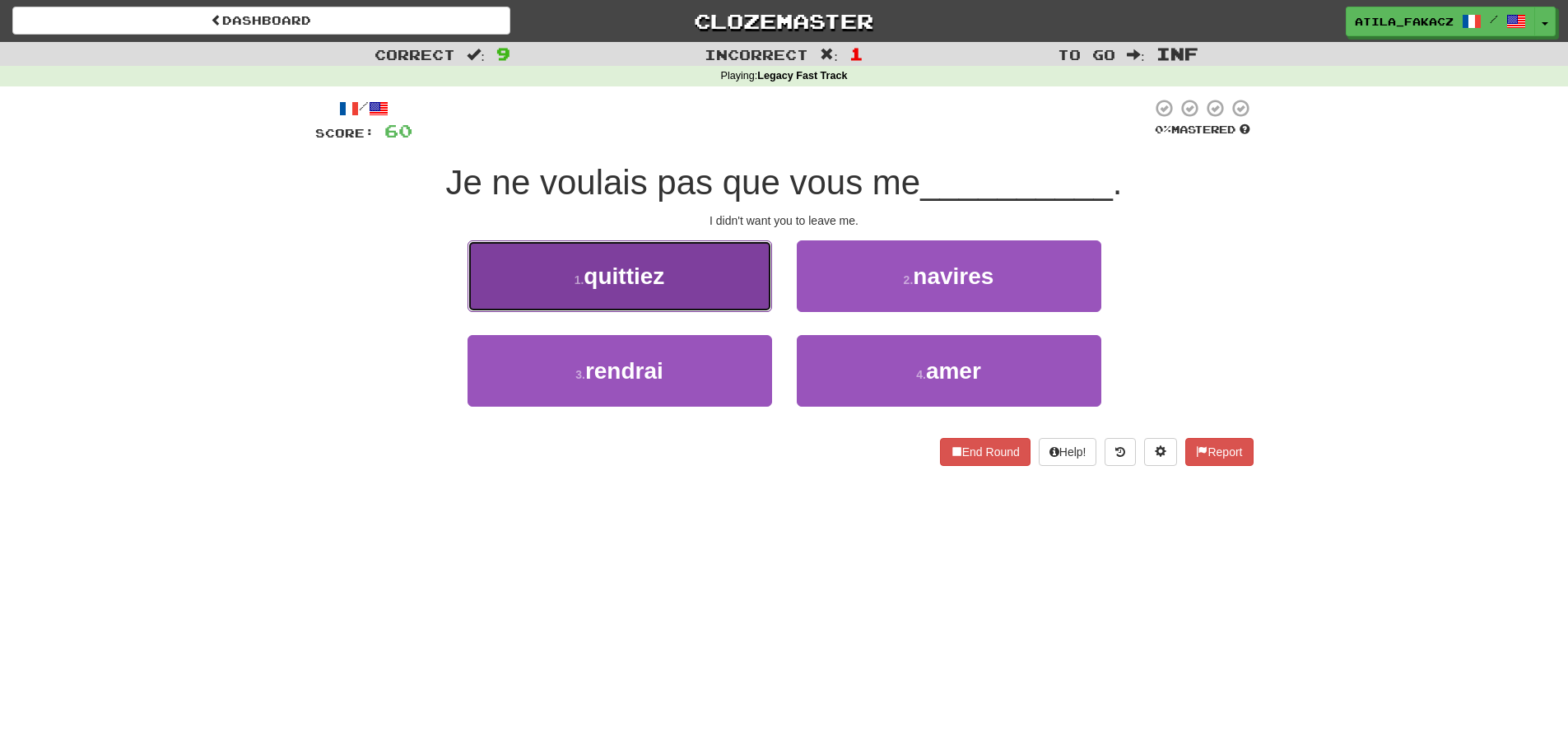
drag, startPoint x: 679, startPoint y: 282, endPoint x: 806, endPoint y: 285, distance: 127.0
click at [680, 282] on button "1 . quittiez" at bounding box center [620, 276] width 305 height 71
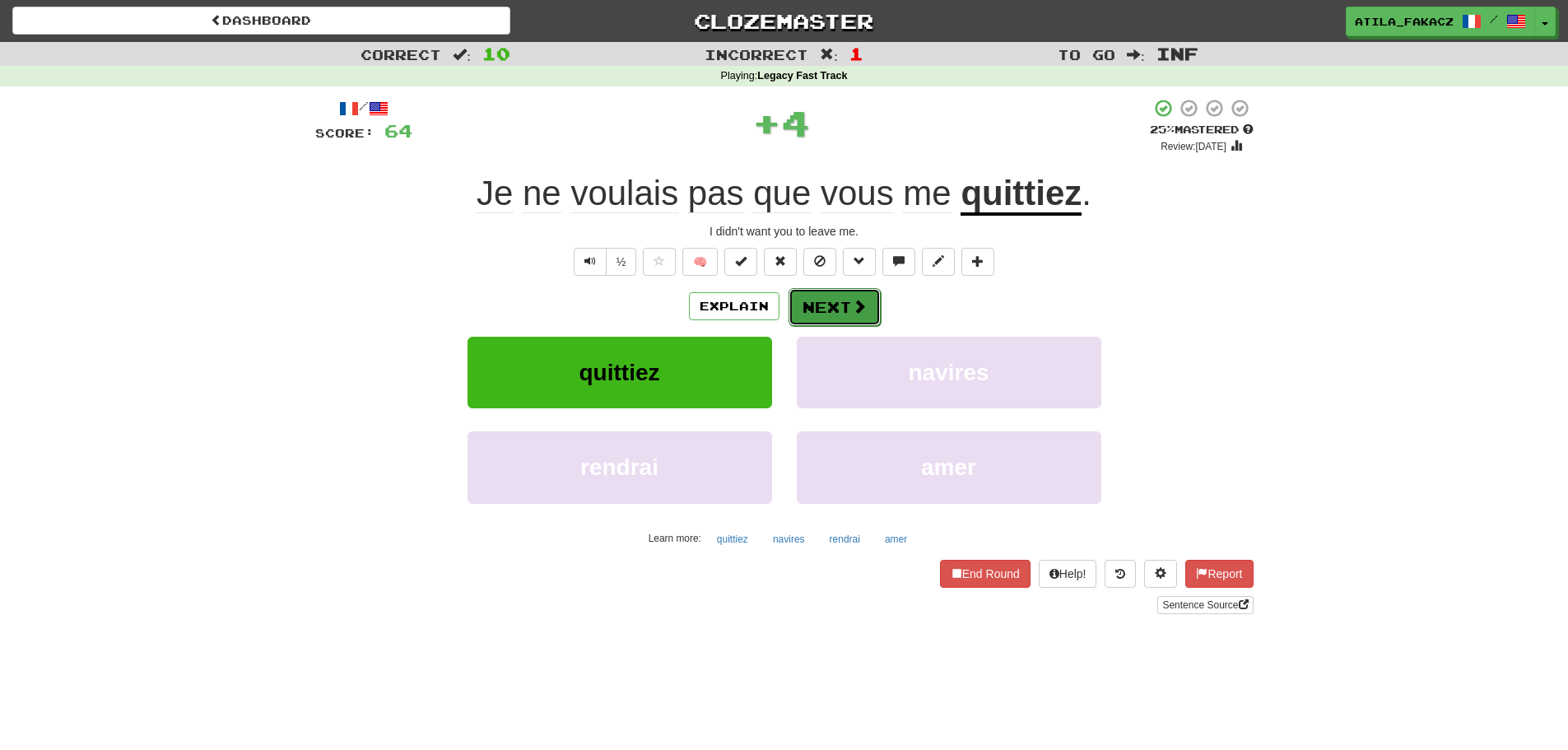
click at [841, 310] on button "Next" at bounding box center [834, 307] width 92 height 38
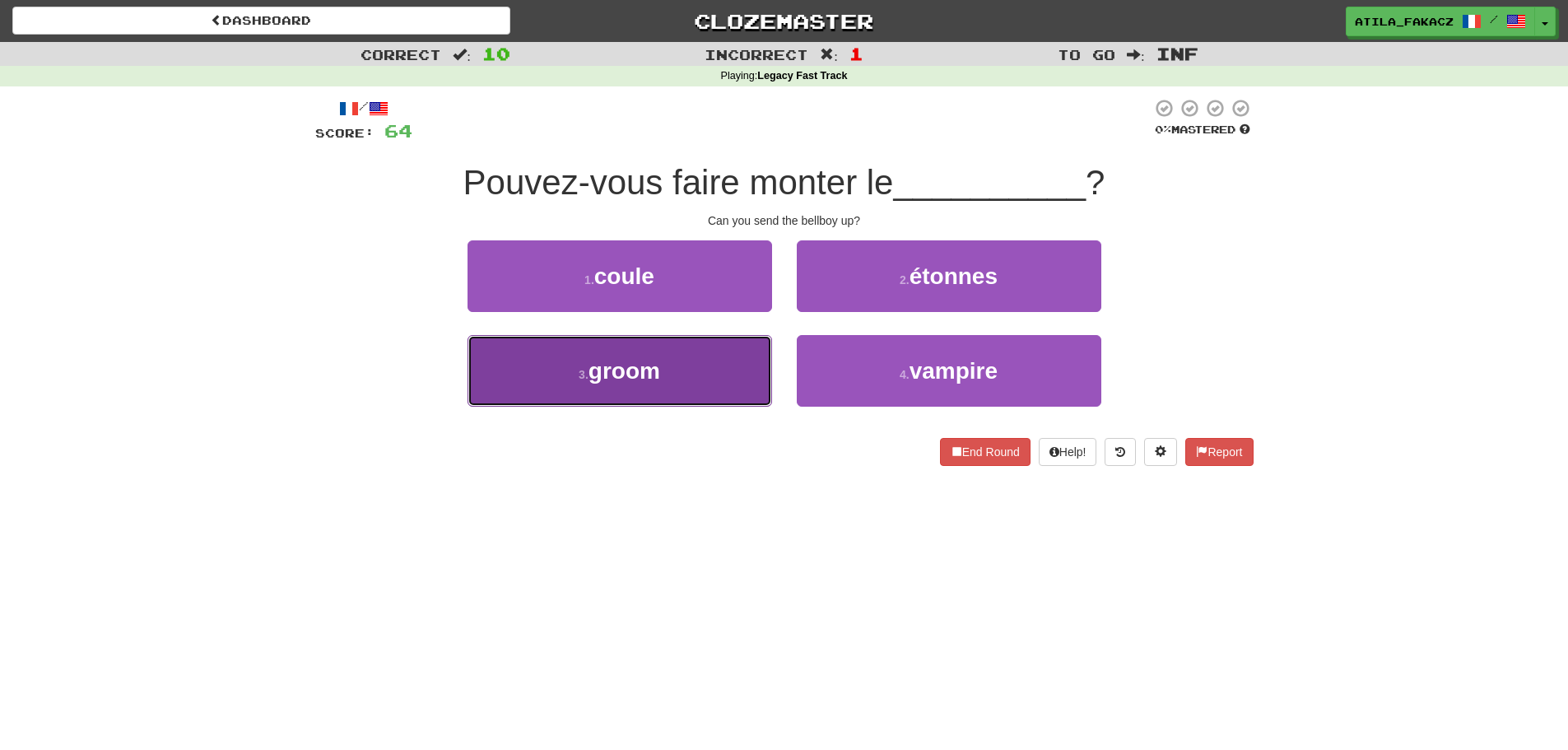
click at [704, 375] on button "3 . groom" at bounding box center [620, 370] width 305 height 71
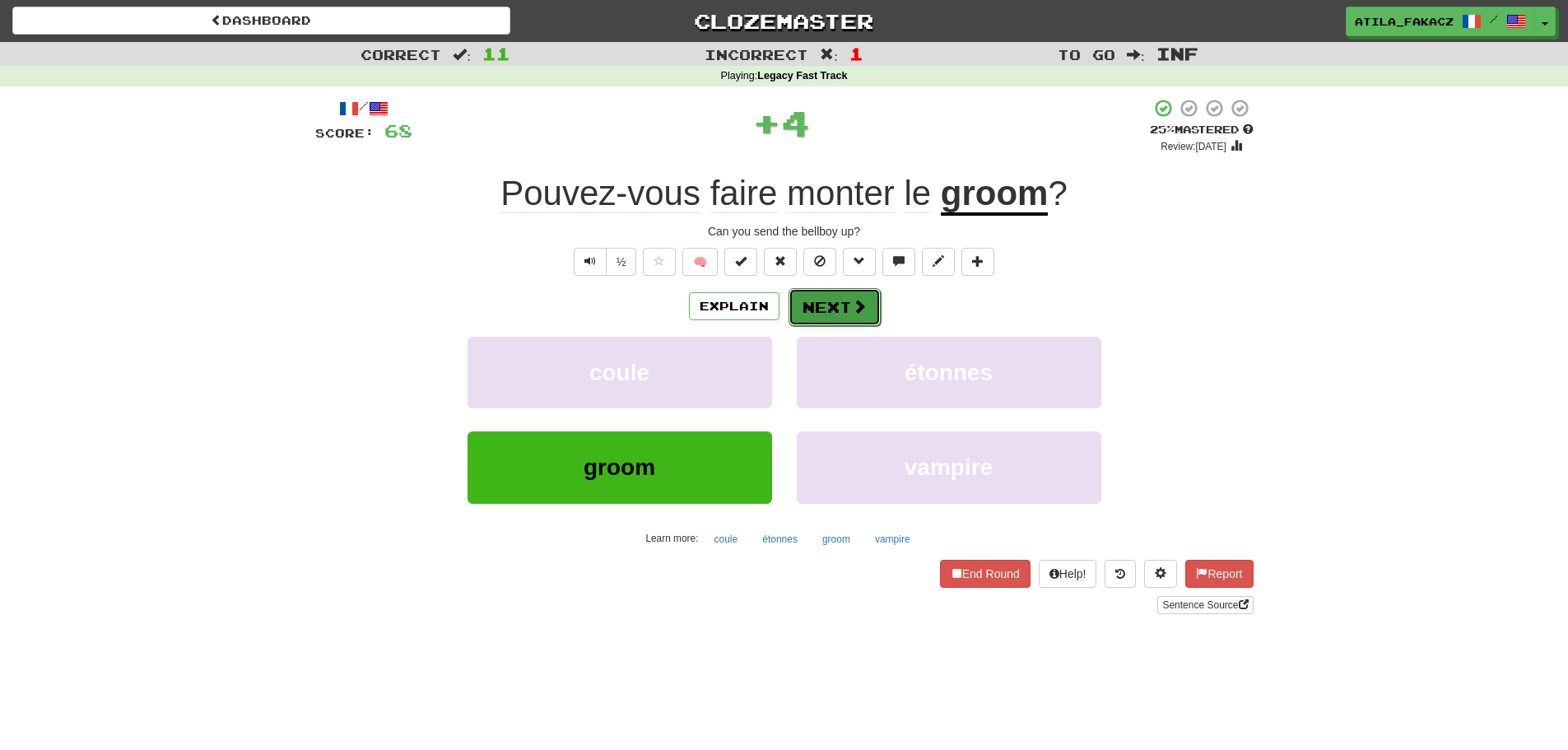
click at [827, 310] on button "Next" at bounding box center [834, 307] width 92 height 38
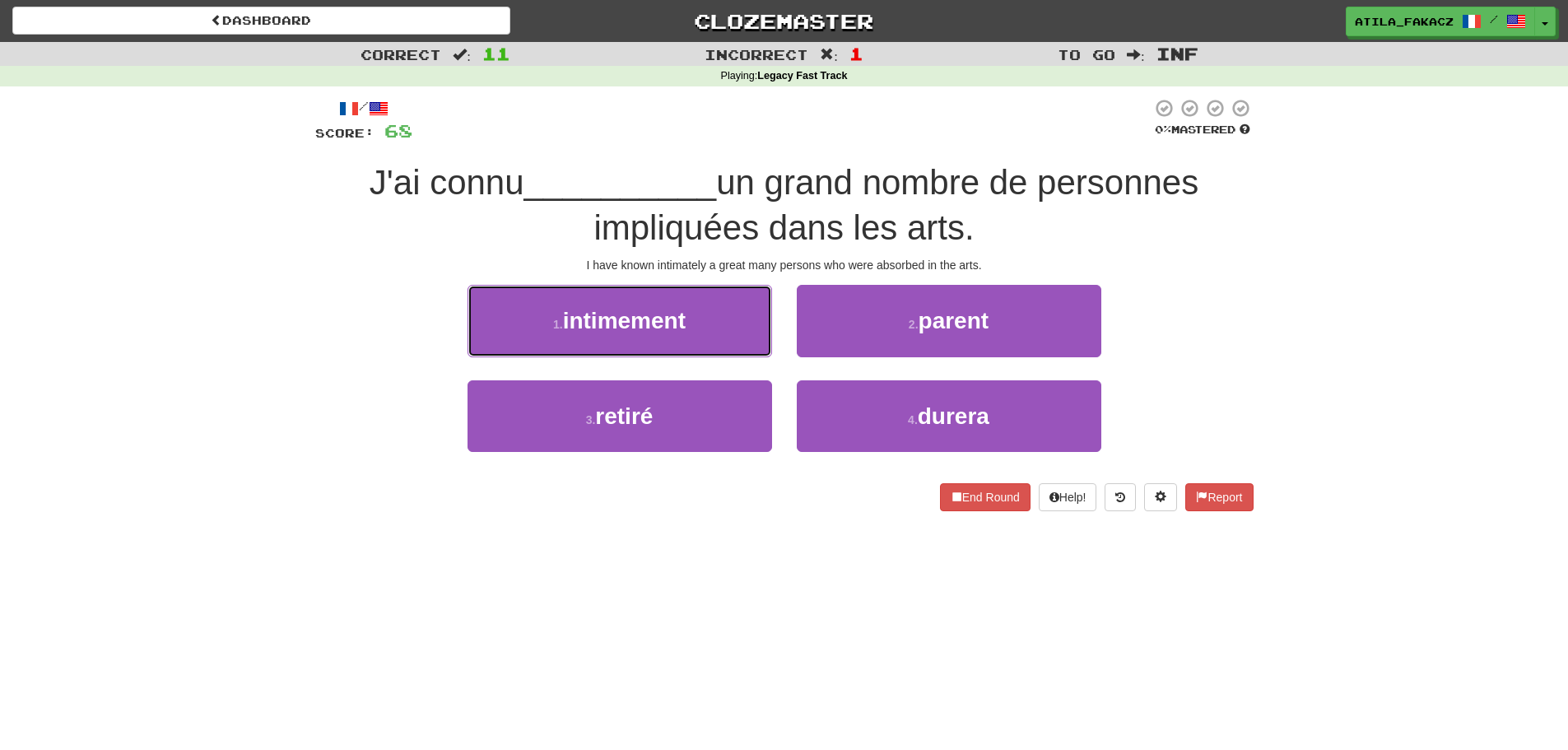
click at [700, 321] on button "1 . intimement" at bounding box center [620, 320] width 305 height 71
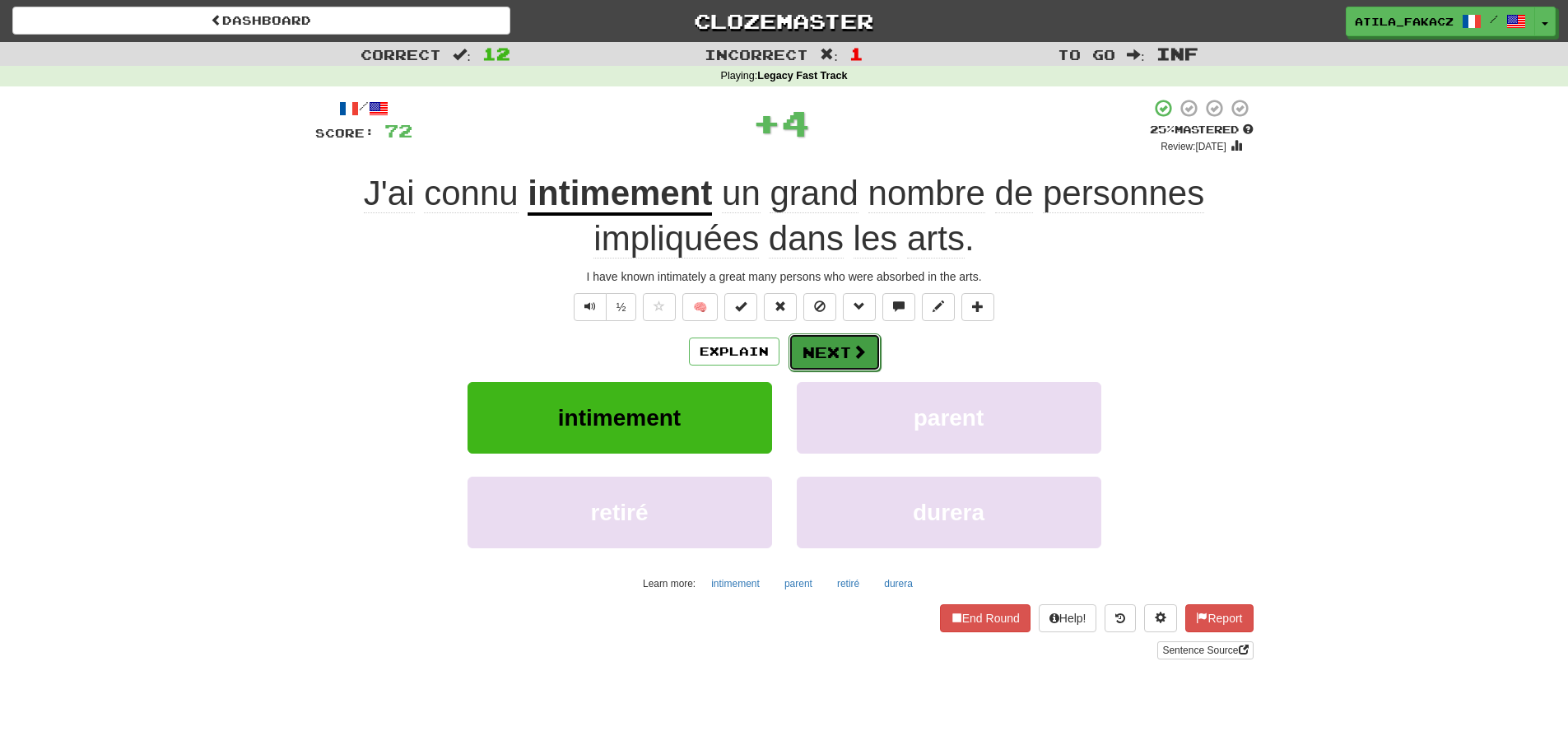
click at [854, 357] on span at bounding box center [859, 352] width 15 height 15
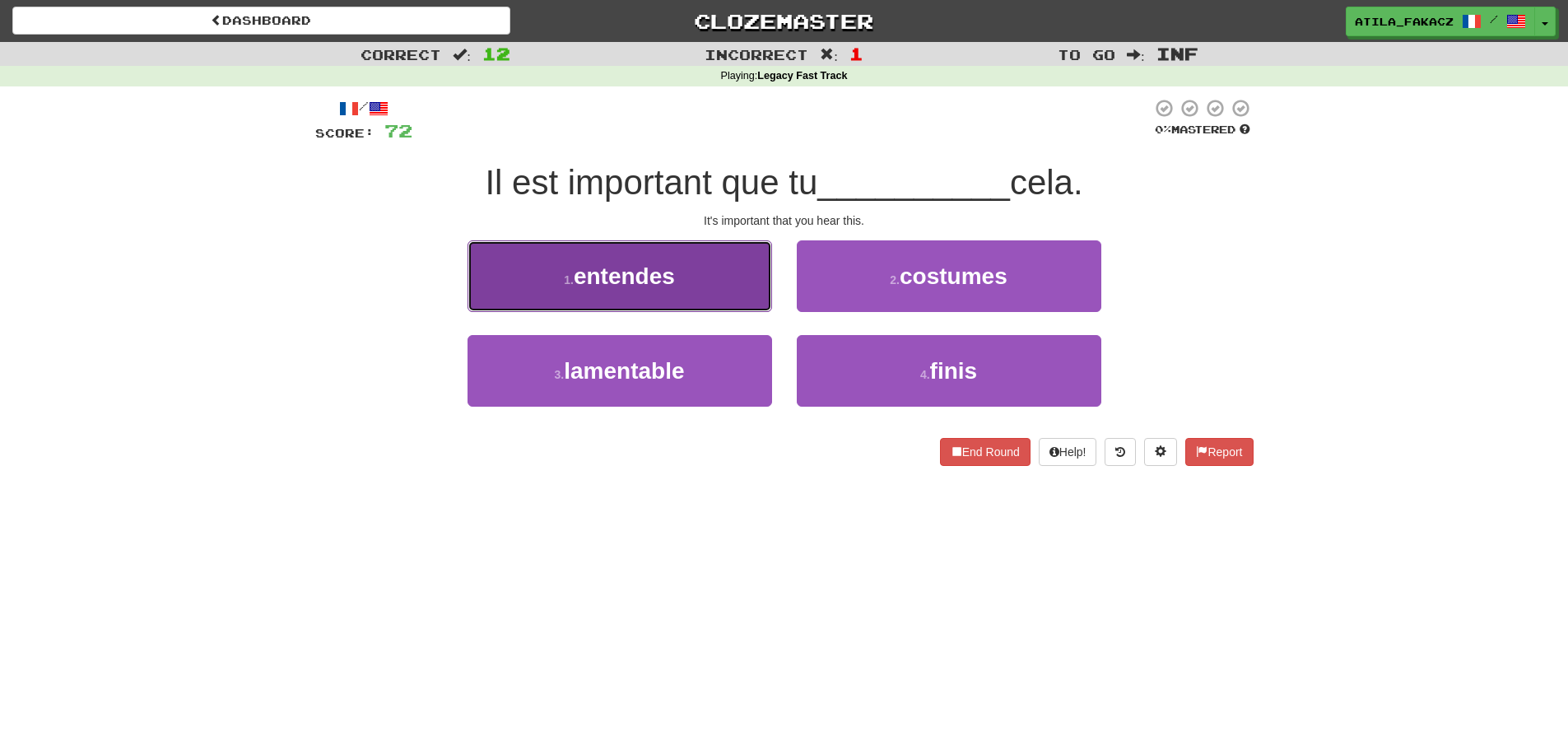
click at [704, 301] on button "1 . entendes" at bounding box center [620, 276] width 305 height 71
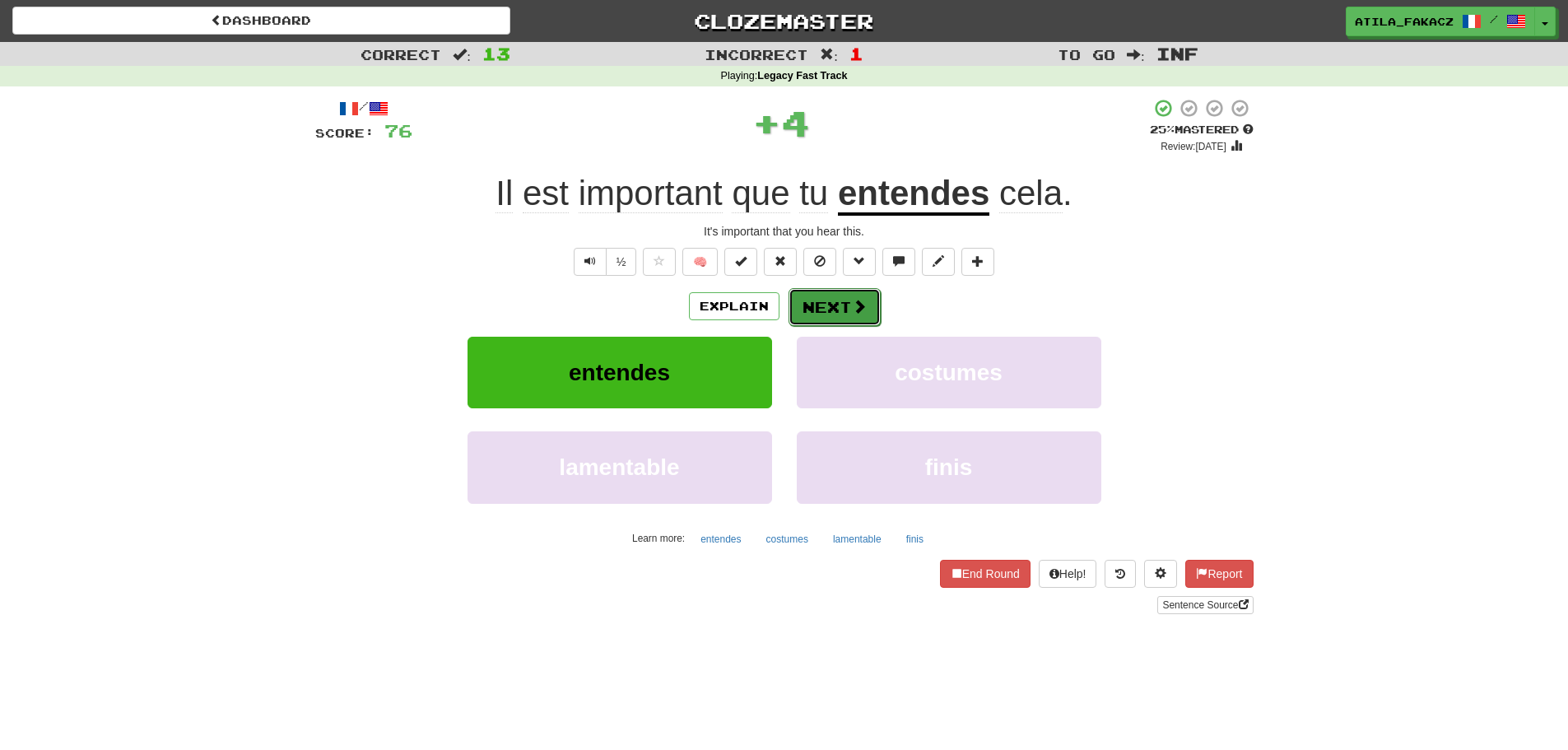
click at [864, 311] on span at bounding box center [859, 307] width 15 height 15
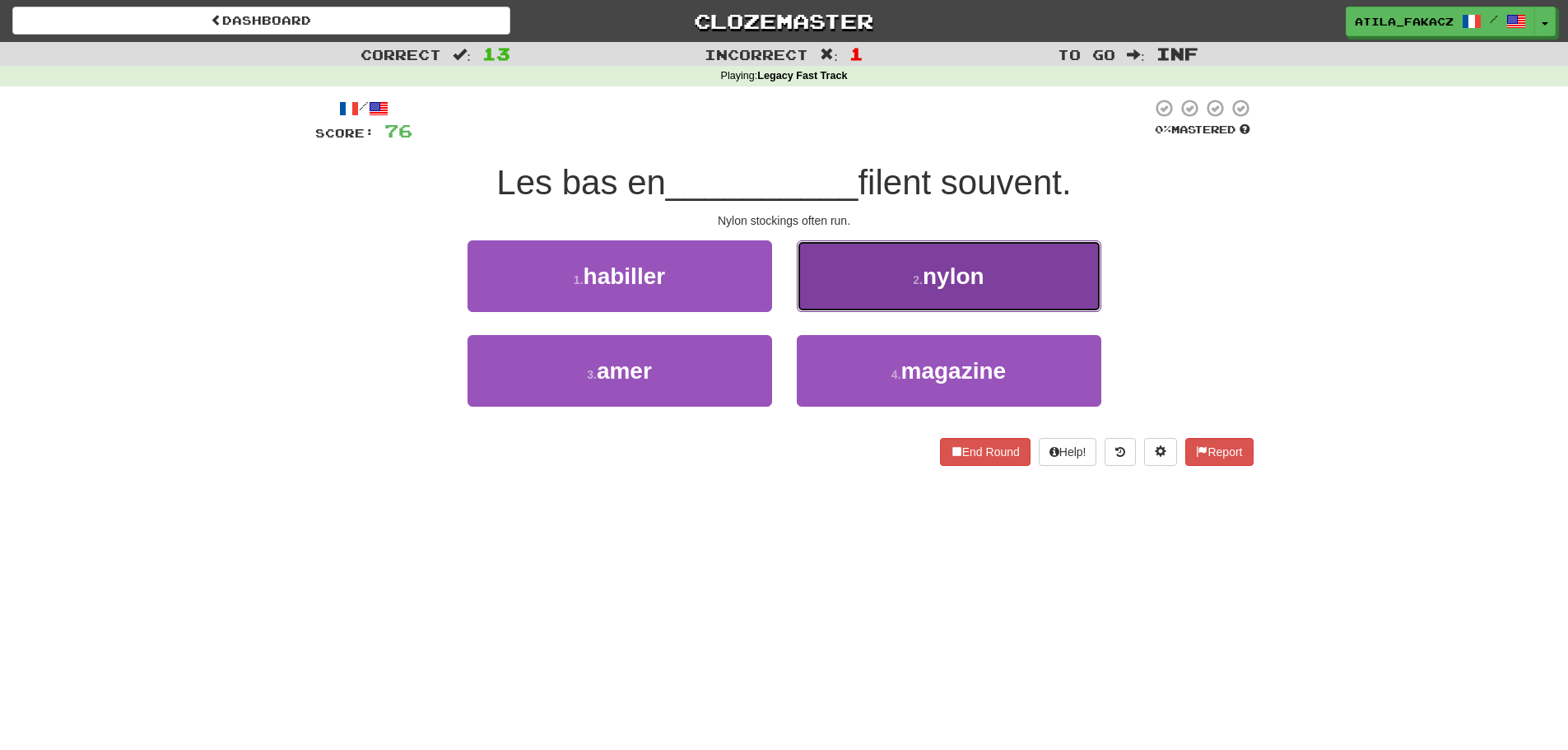
click at [880, 283] on button "2 . nylon" at bounding box center [949, 276] width 305 height 71
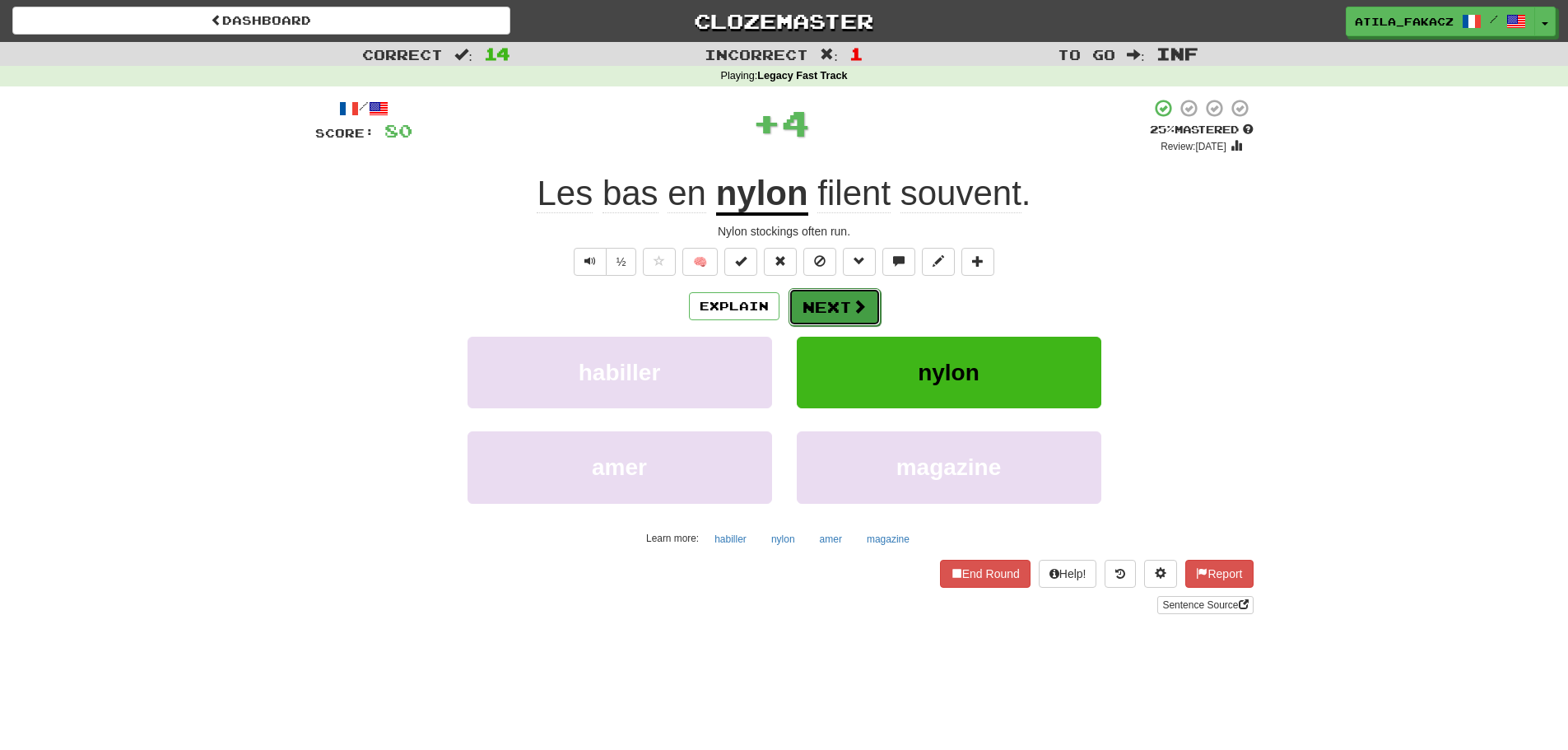
click at [856, 315] on button "Next" at bounding box center [834, 307] width 92 height 38
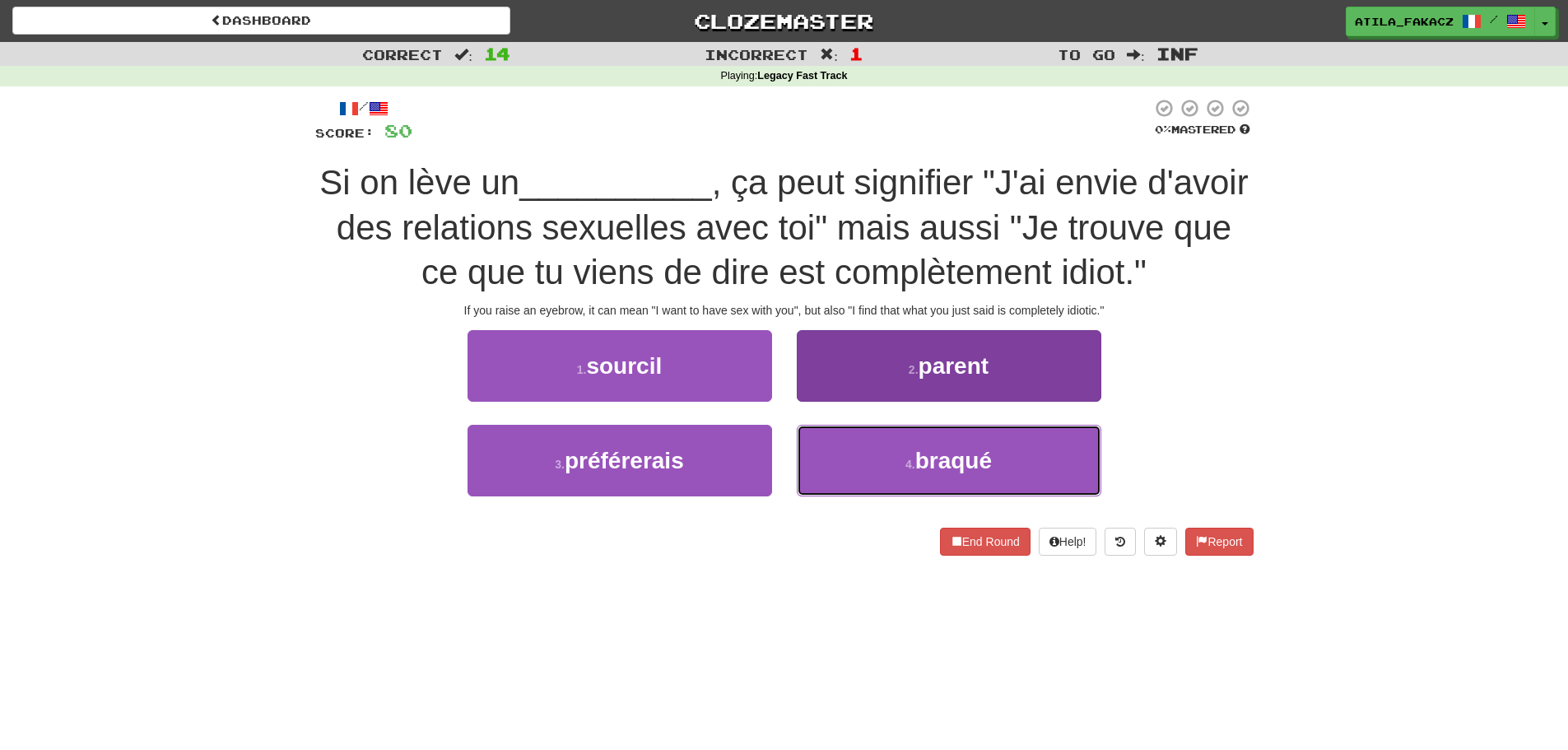
click at [846, 442] on button "4 . braqué" at bounding box center [949, 460] width 305 height 71
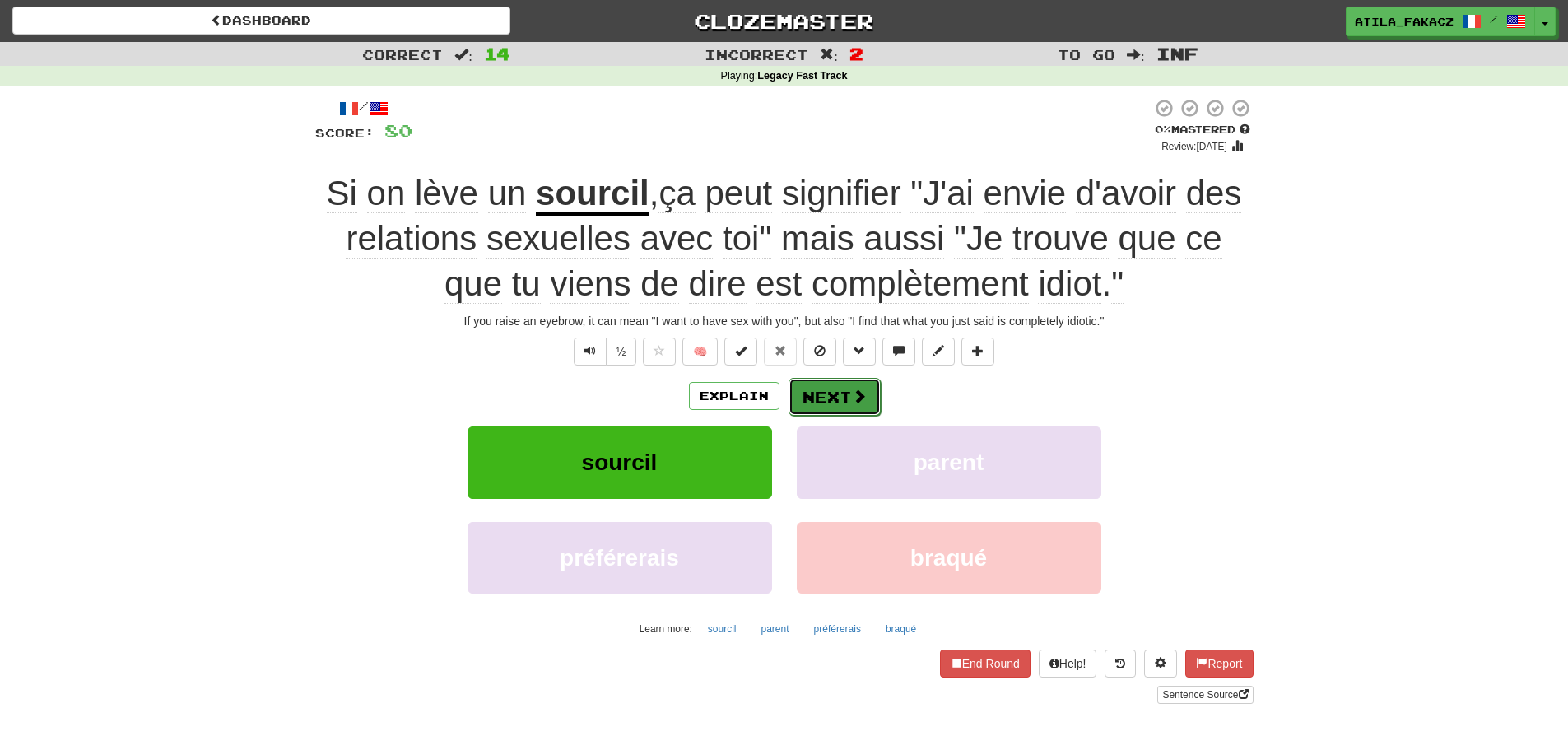
click at [854, 400] on span at bounding box center [859, 396] width 15 height 15
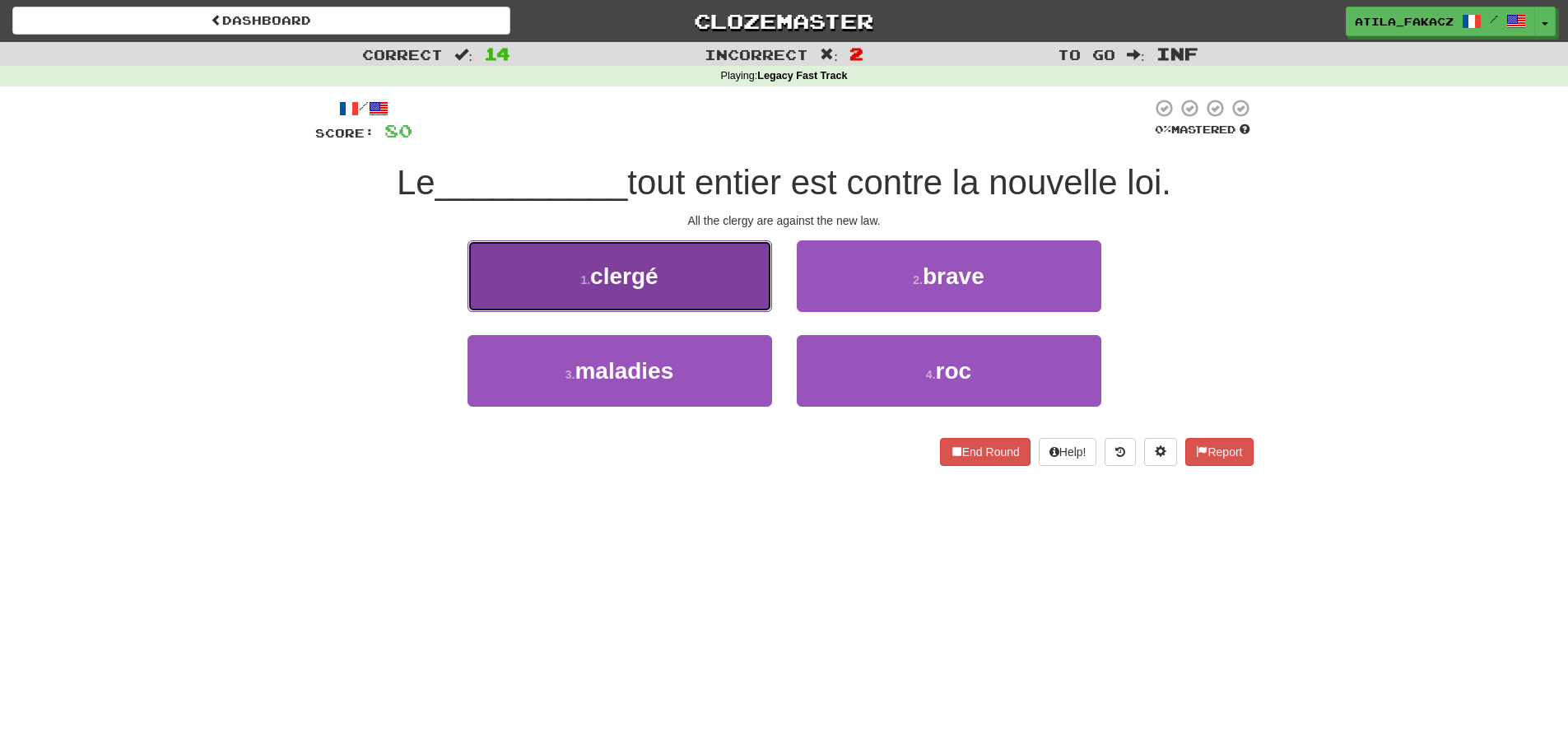
click at [709, 306] on button "1 . clergé" at bounding box center [620, 276] width 305 height 71
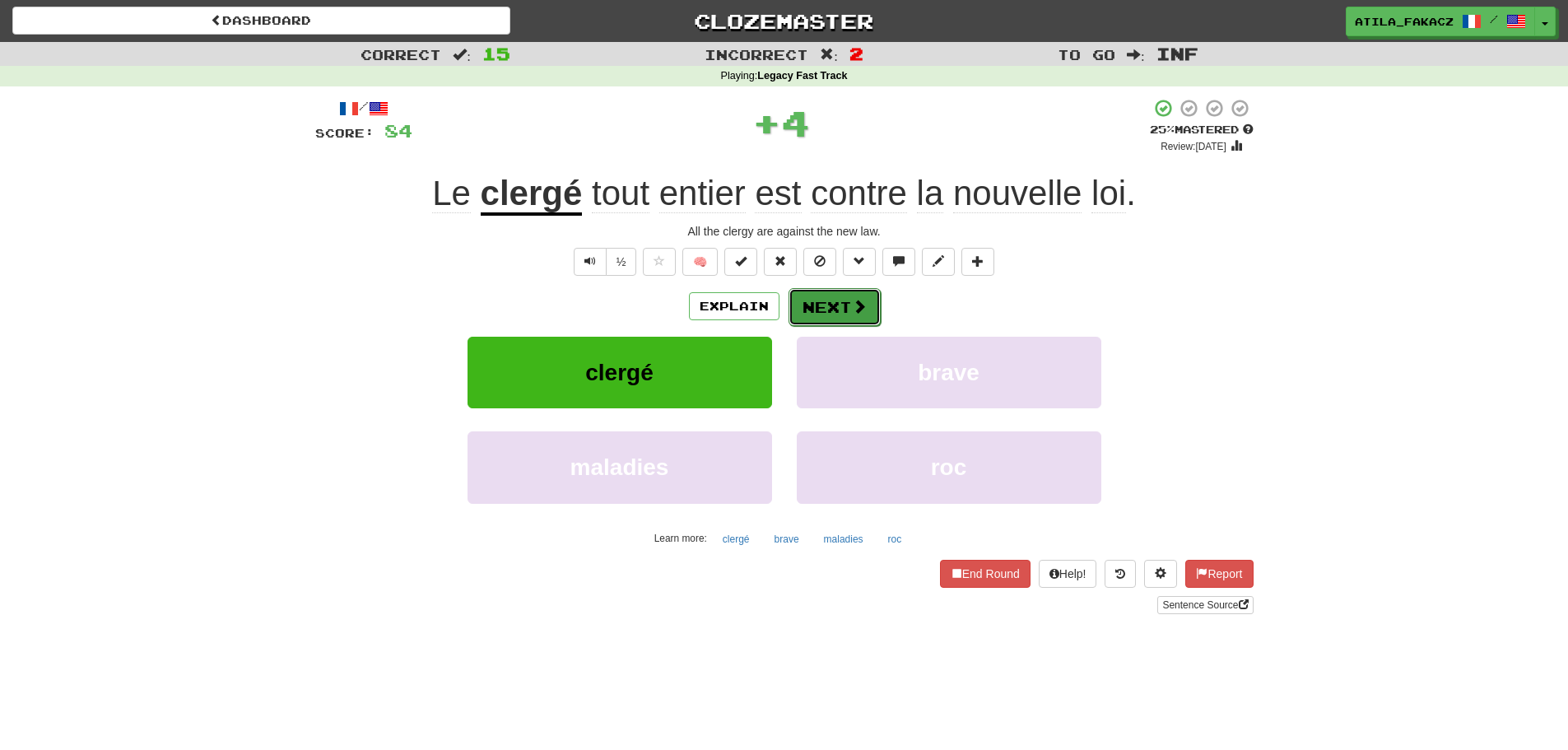
click at [836, 311] on button "Next" at bounding box center [834, 307] width 92 height 38
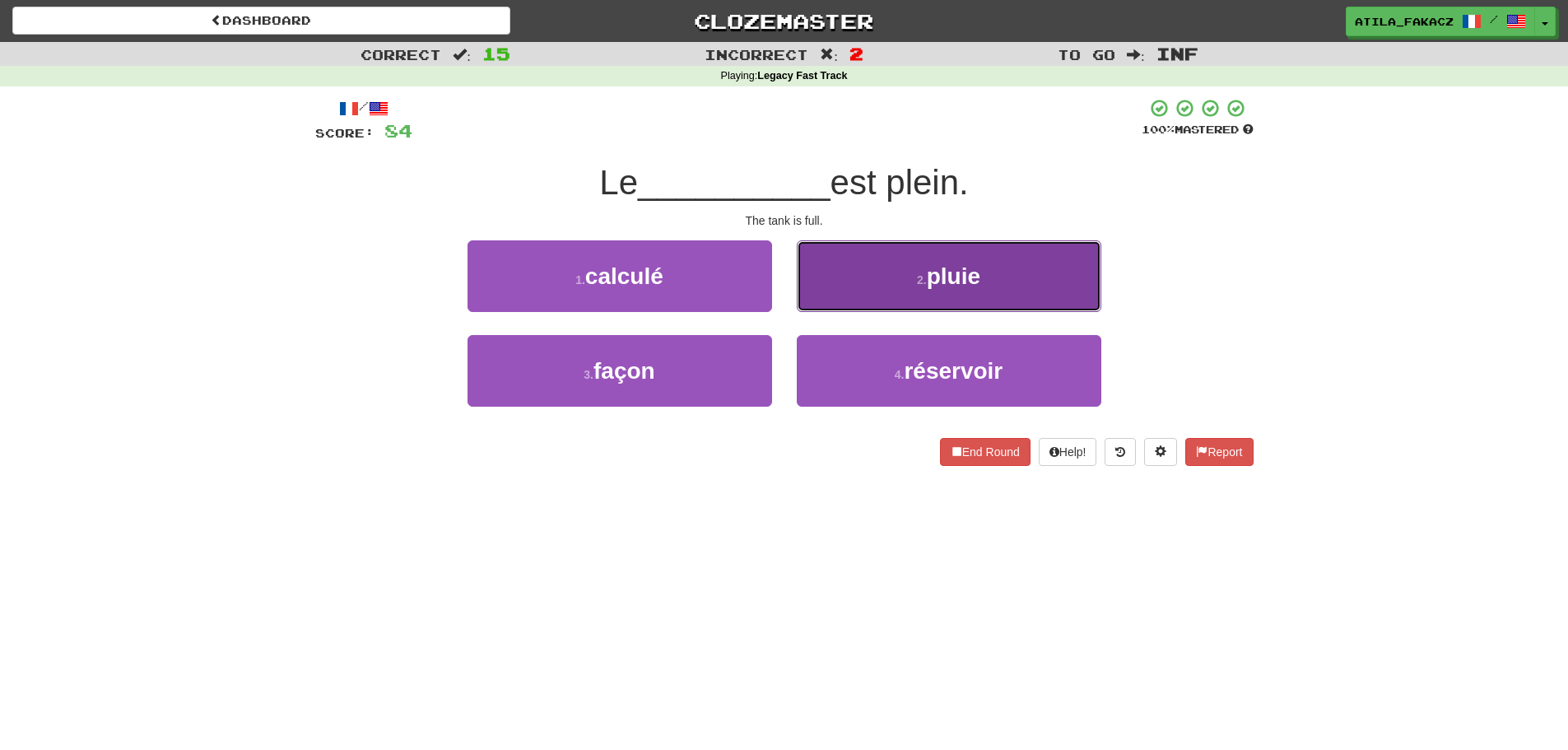
click at [892, 281] on button "2 . pluie" at bounding box center [949, 276] width 305 height 71
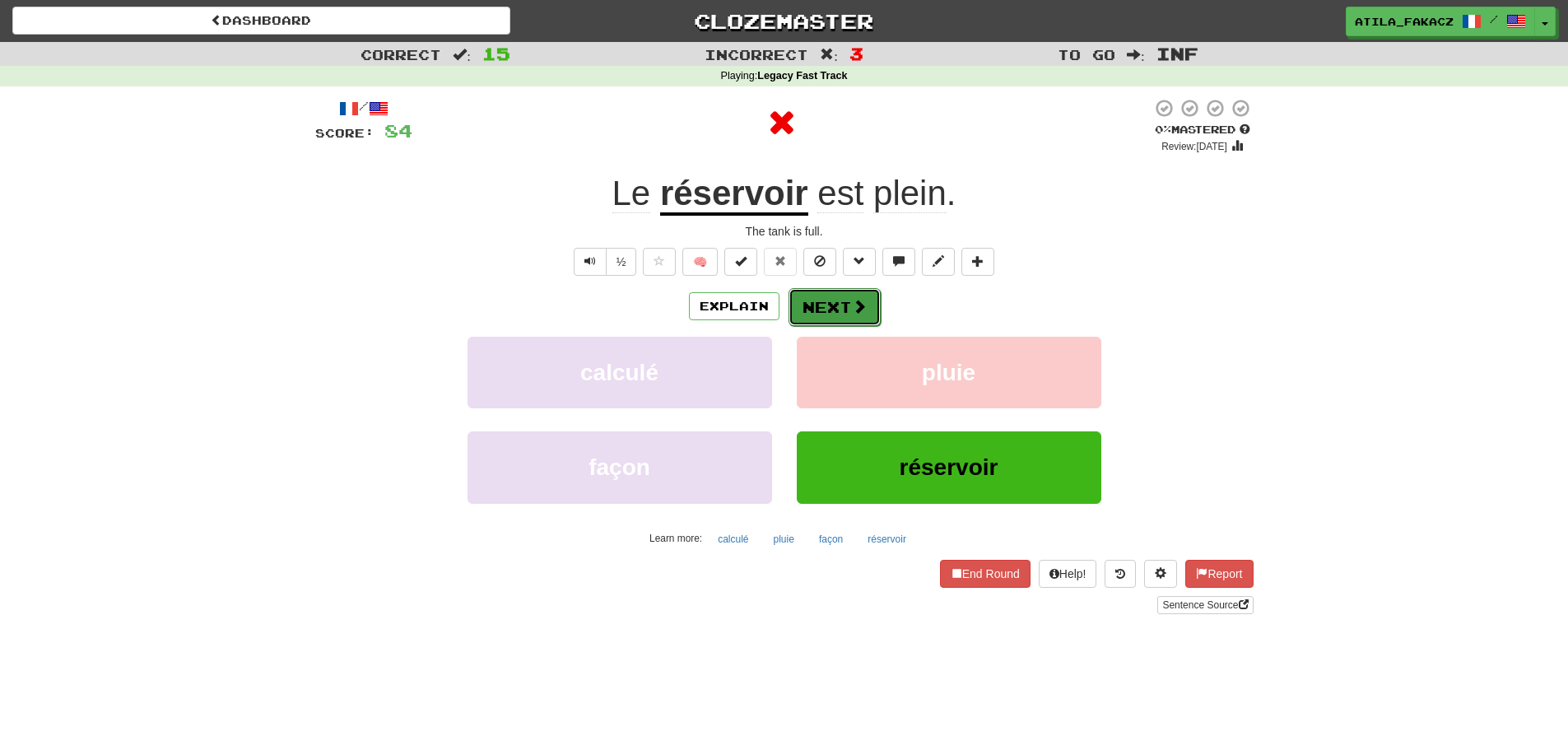
click at [842, 324] on button "Next" at bounding box center [834, 307] width 92 height 38
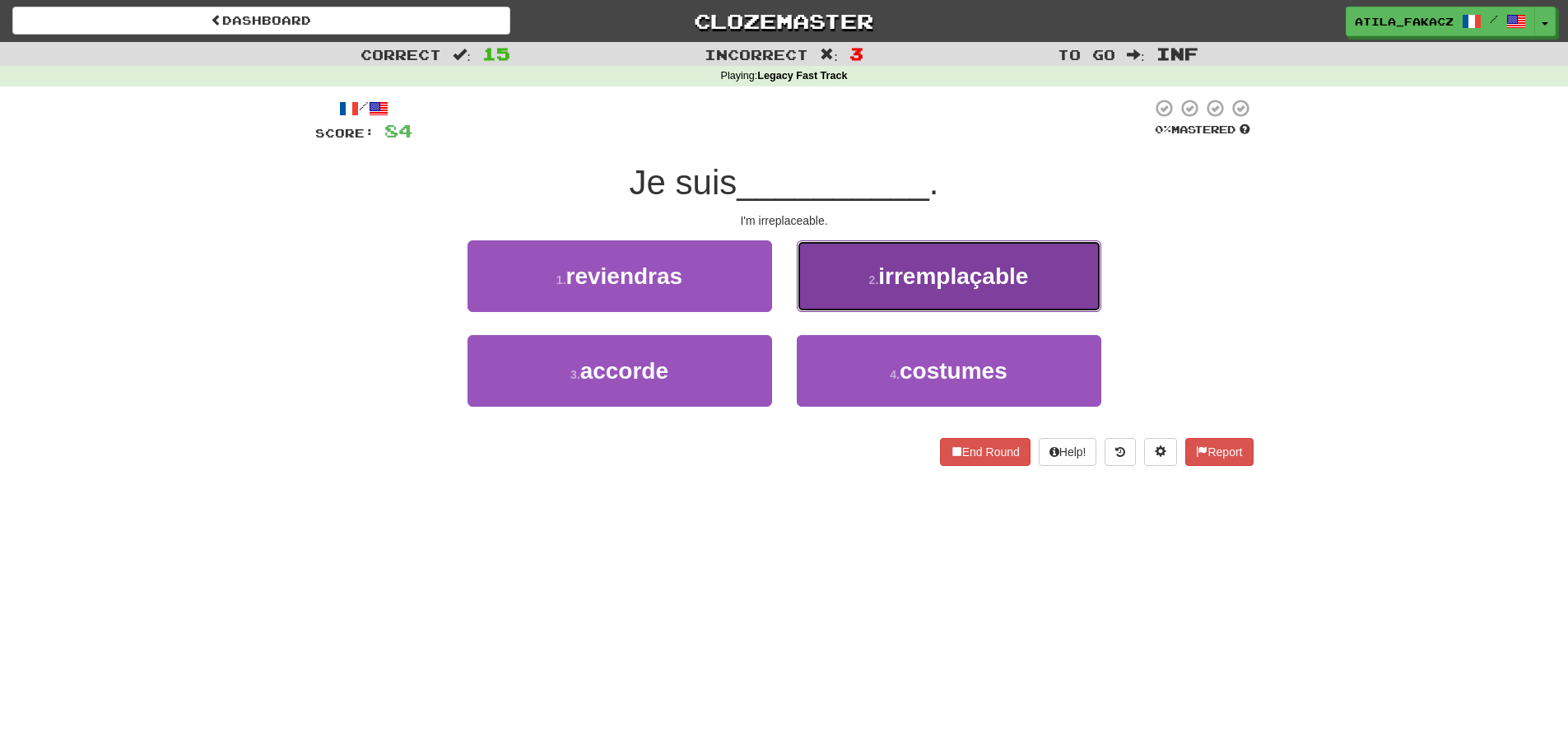
click at [848, 303] on button "2 . irremplaçable" at bounding box center [949, 276] width 305 height 71
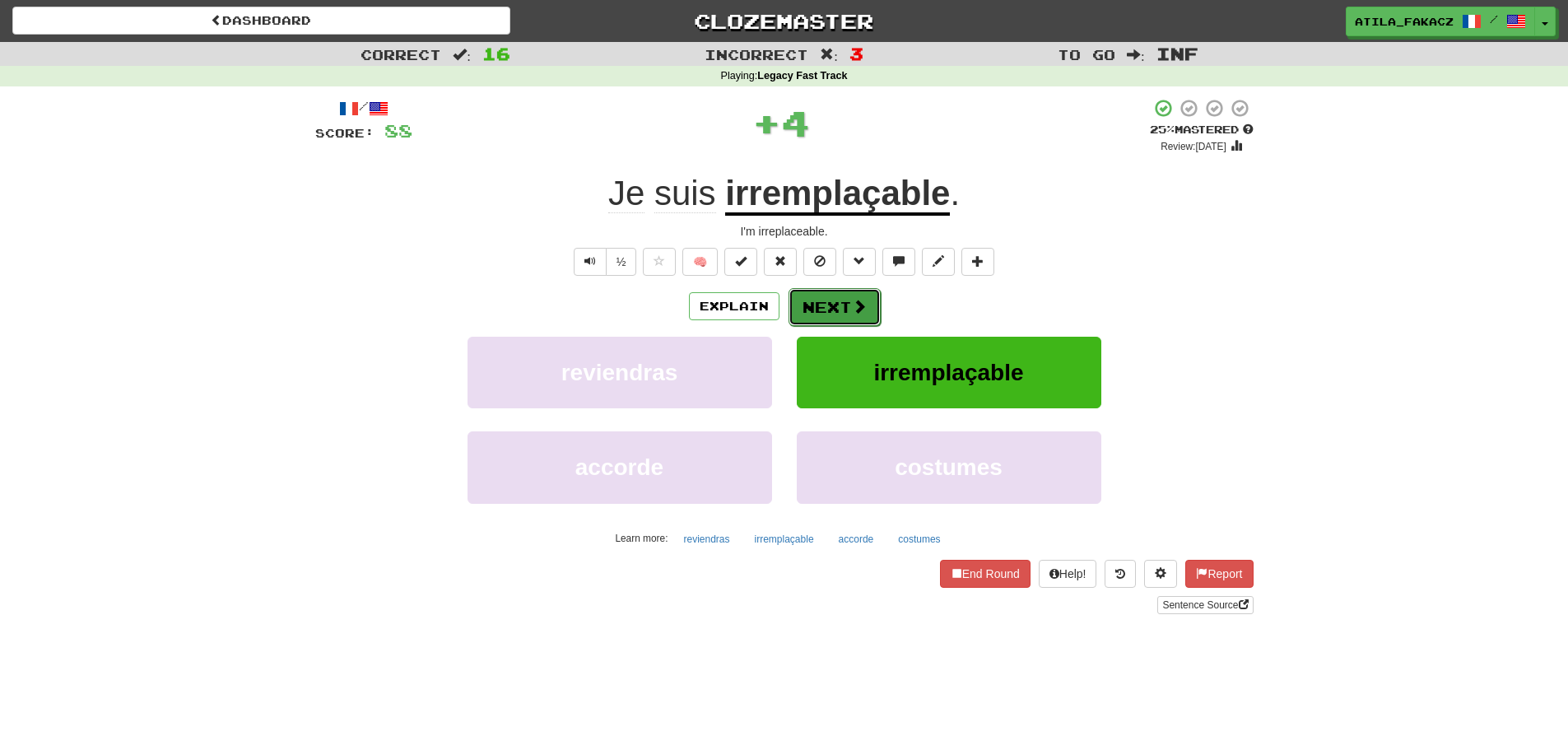
click at [859, 302] on span at bounding box center [859, 307] width 15 height 15
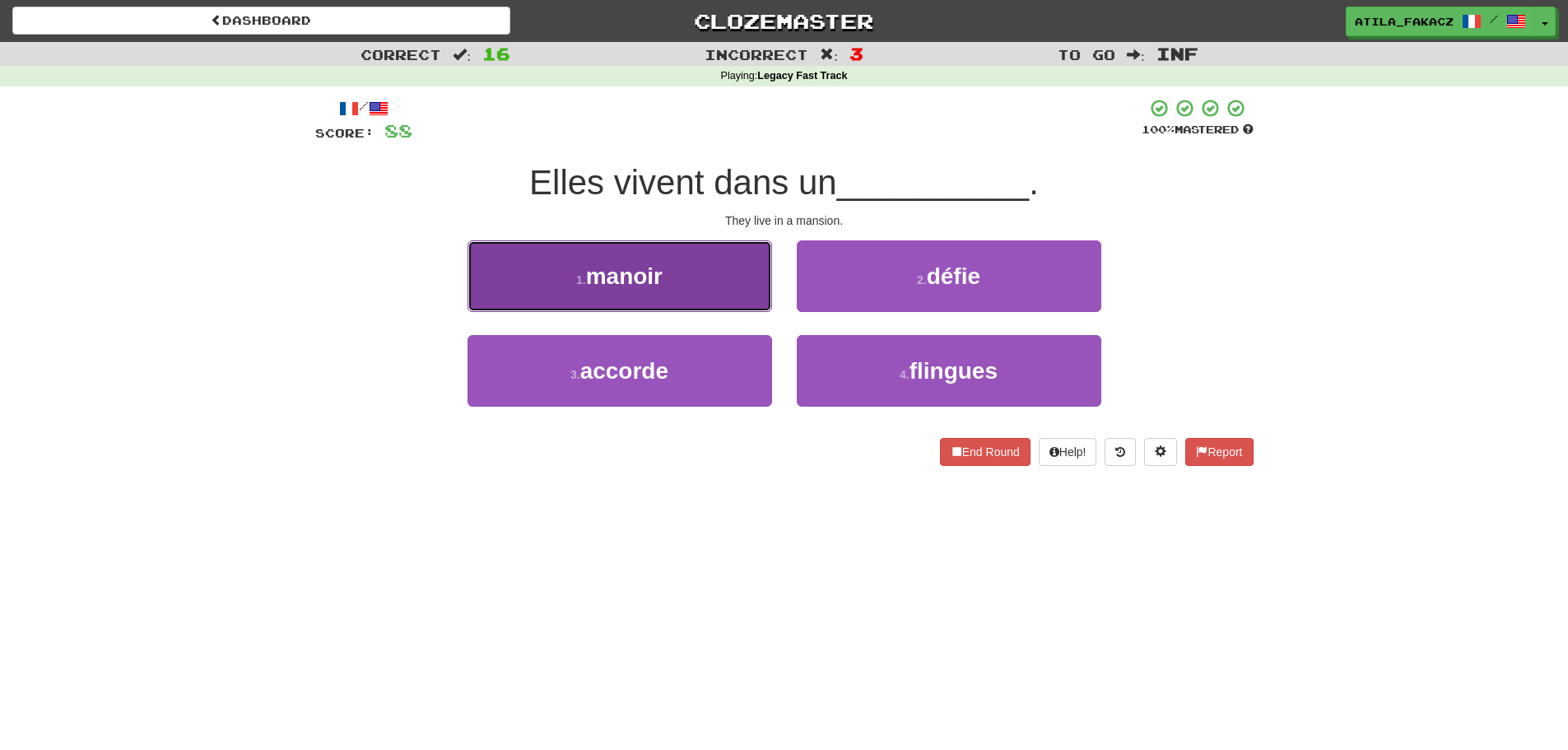
click at [710, 297] on button "1 . manoir" at bounding box center [620, 276] width 305 height 71
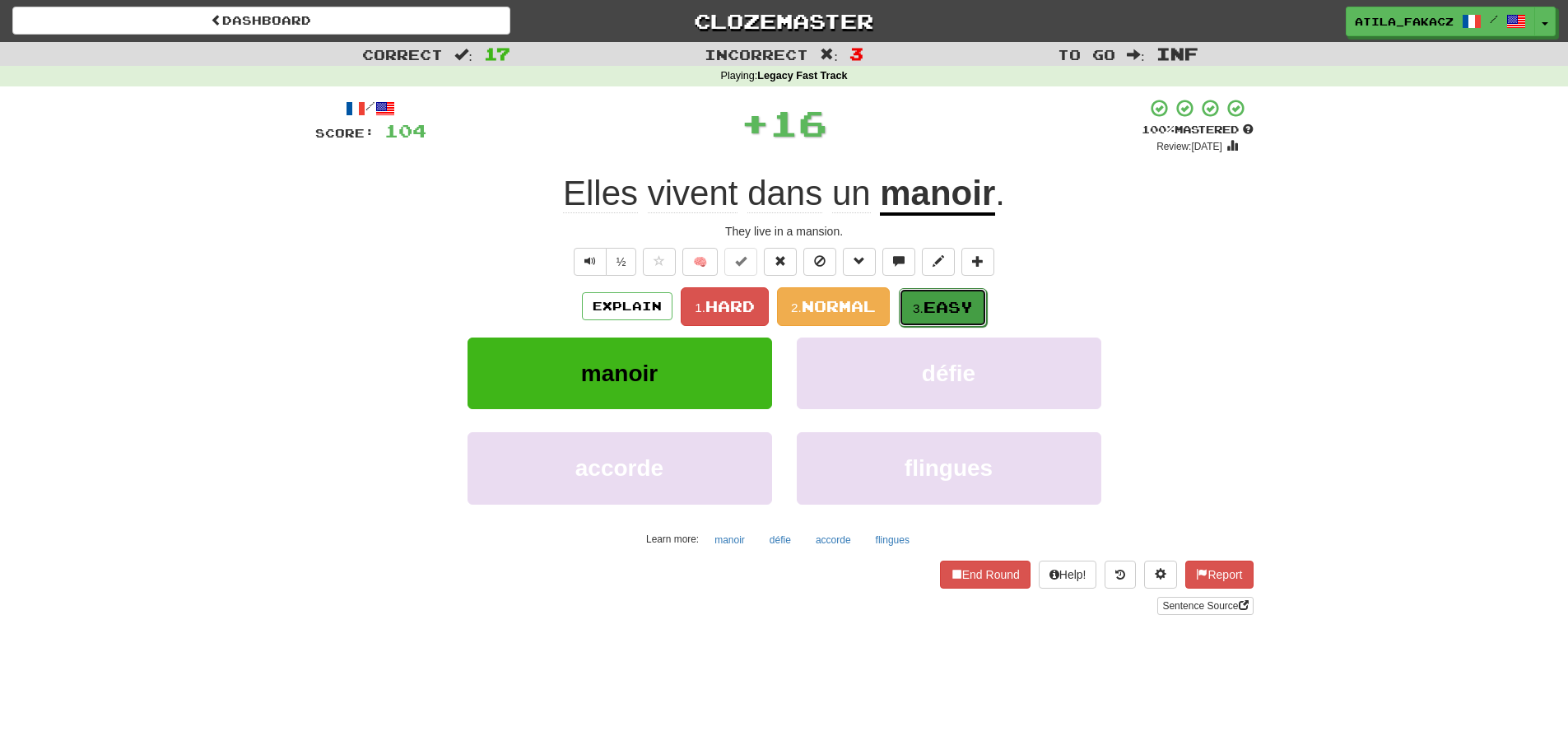
click at [910, 306] on button "3. Easy" at bounding box center [942, 308] width 88 height 39
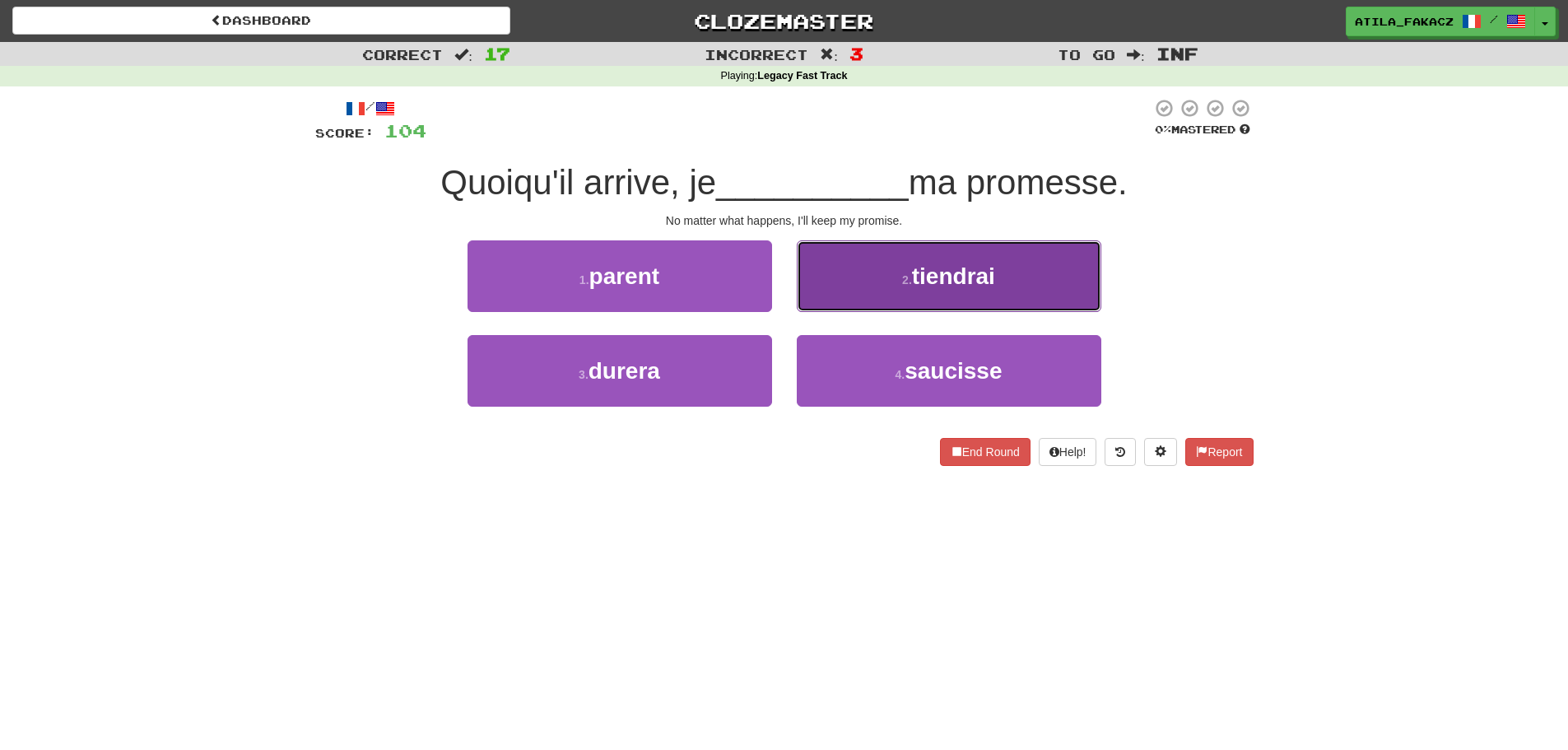
click at [849, 278] on button "2 . tiendrai" at bounding box center [949, 276] width 305 height 71
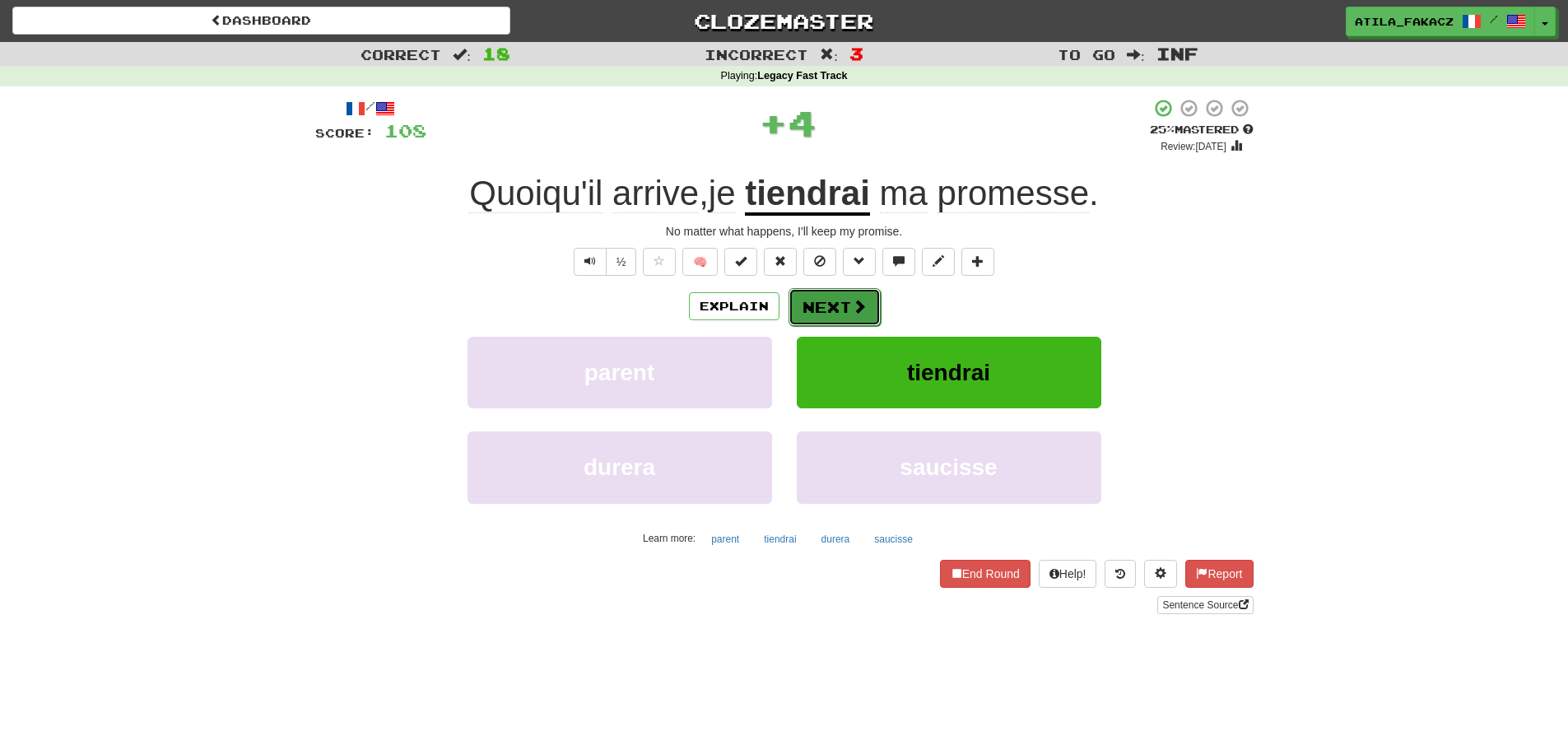
click at [865, 313] on button "Next" at bounding box center [834, 307] width 92 height 38
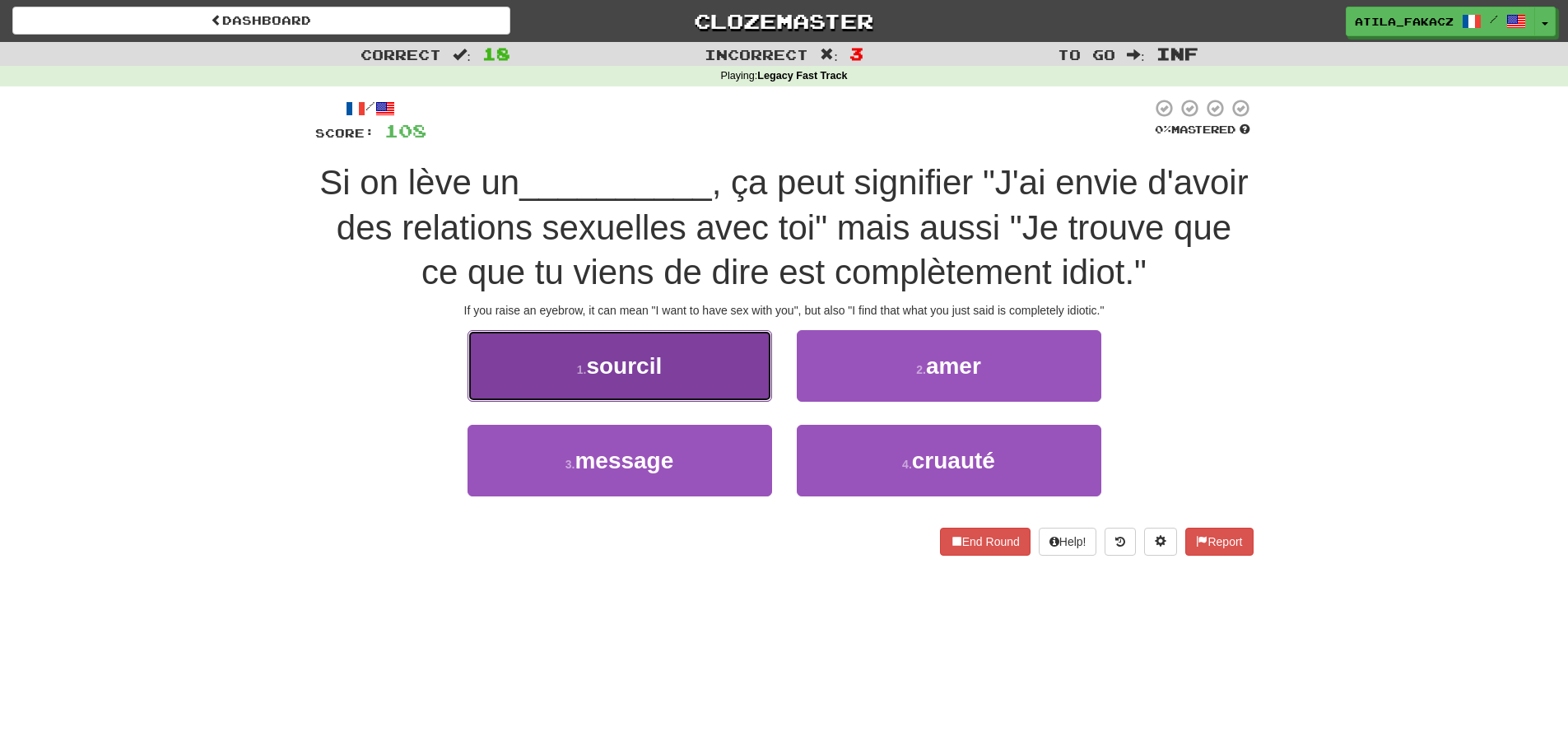
click at [714, 367] on button "1 . sourcil" at bounding box center [620, 365] width 305 height 71
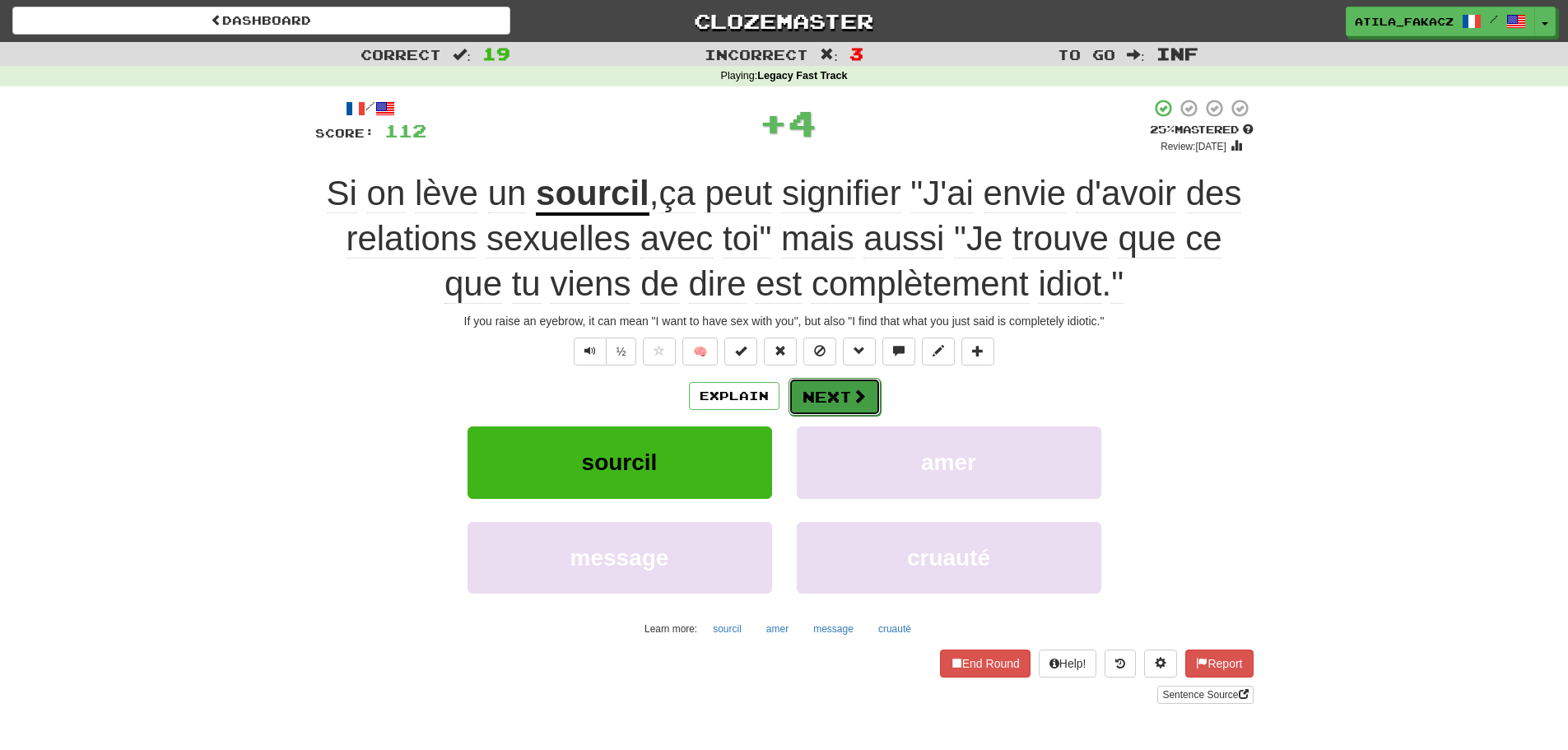
click at [829, 386] on button "Next" at bounding box center [834, 396] width 92 height 38
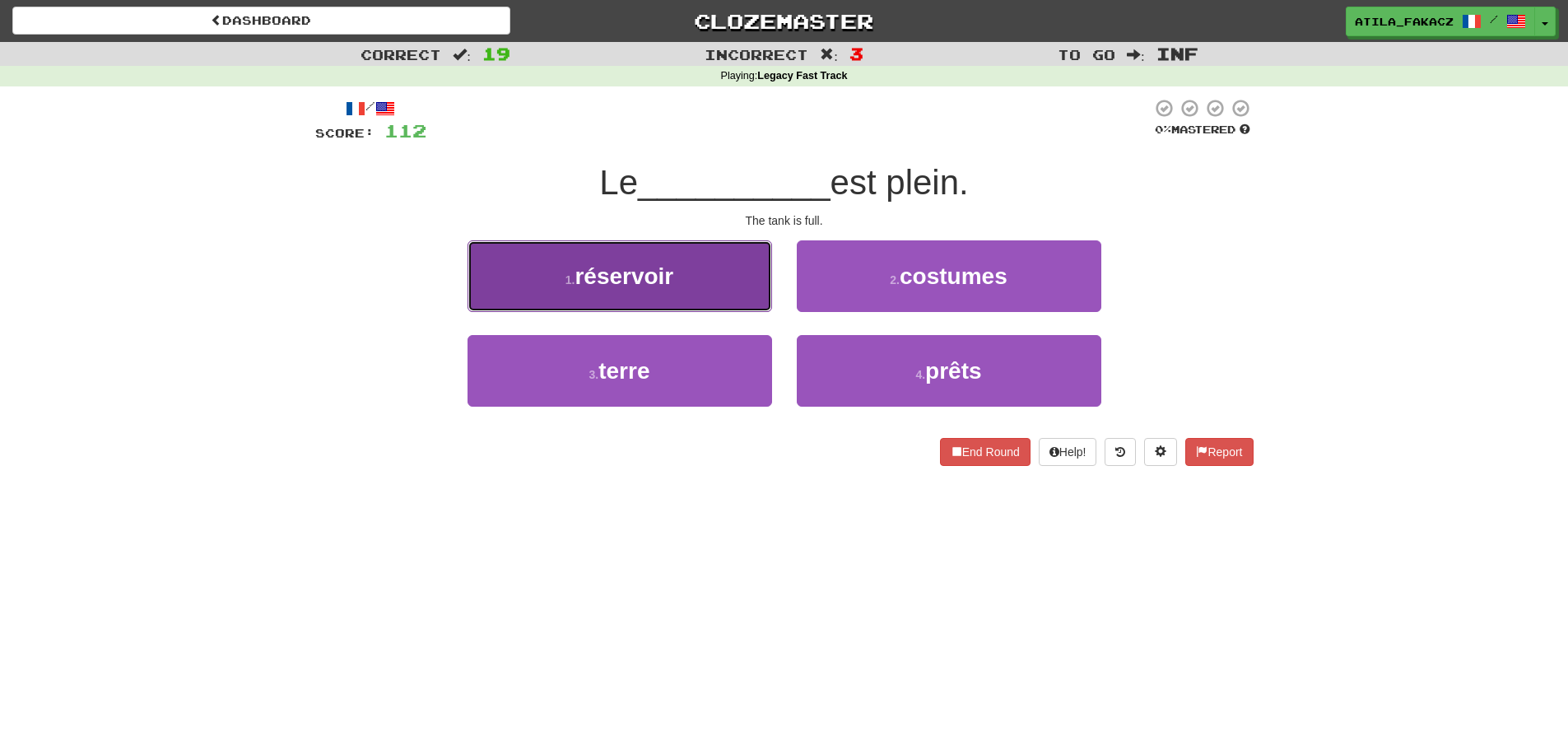
click at [704, 289] on button "1 . réservoir" at bounding box center [620, 276] width 305 height 71
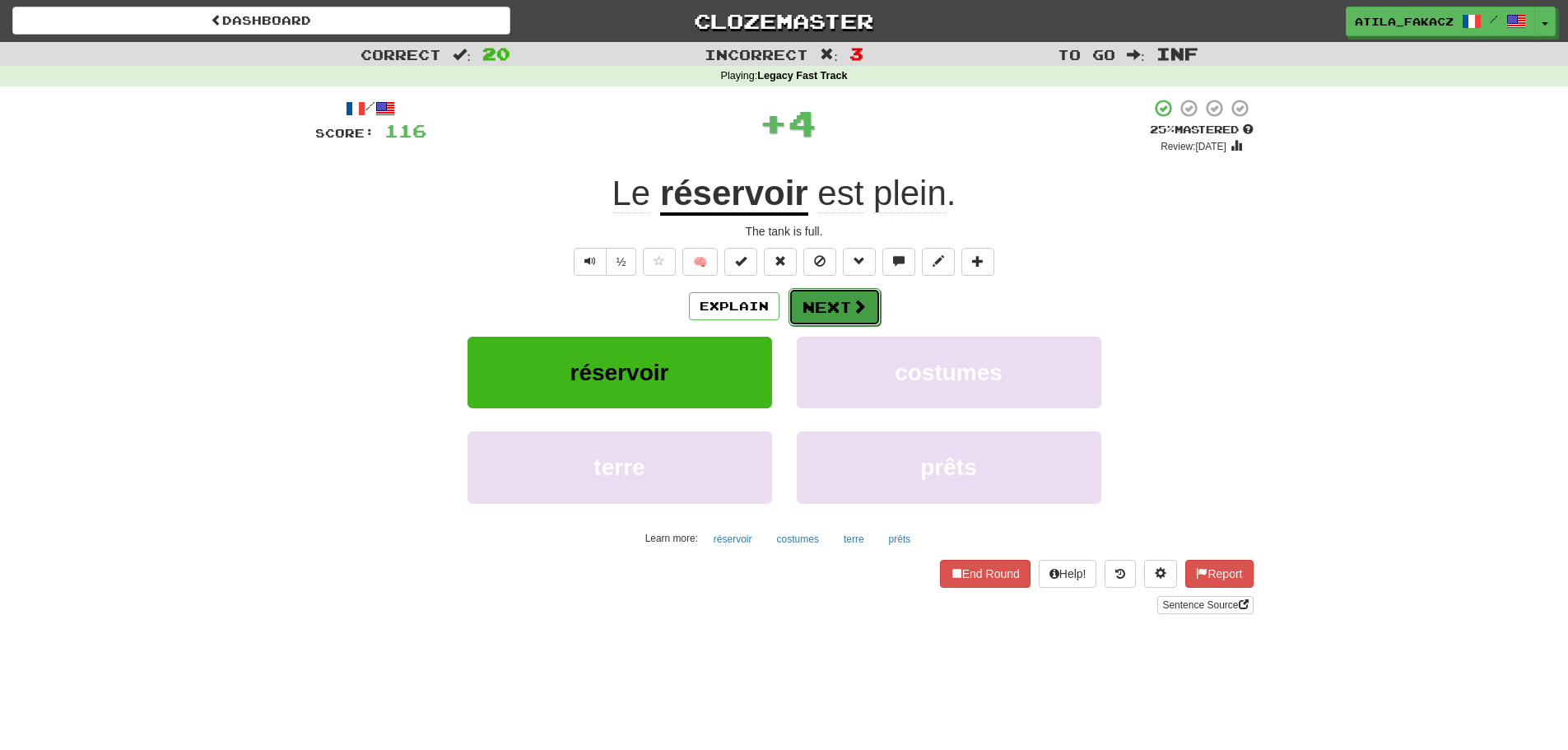
click at [838, 316] on button "Next" at bounding box center [834, 307] width 92 height 38
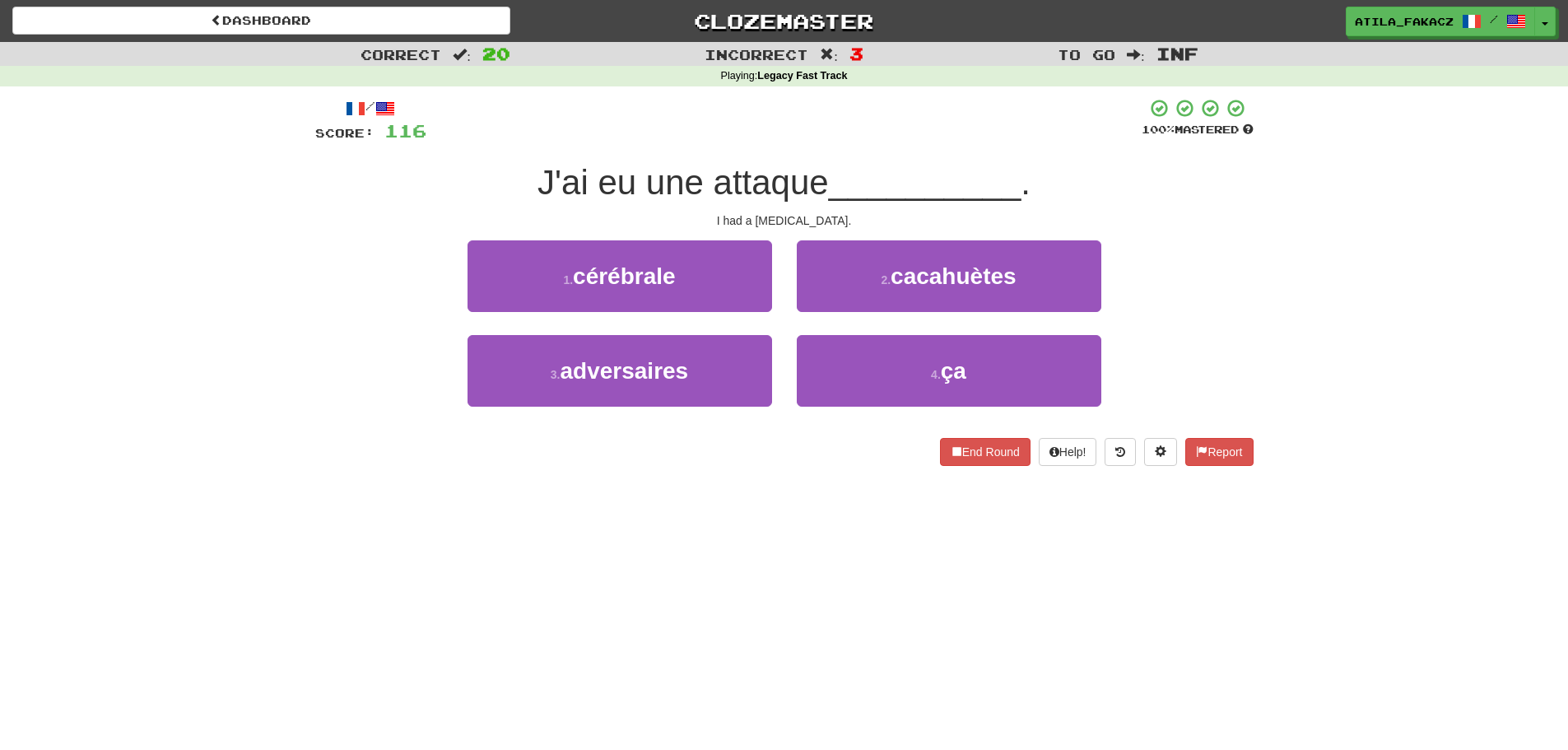
click at [700, 324] on div "1 . cérébrale" at bounding box center [619, 287] width 329 height 95
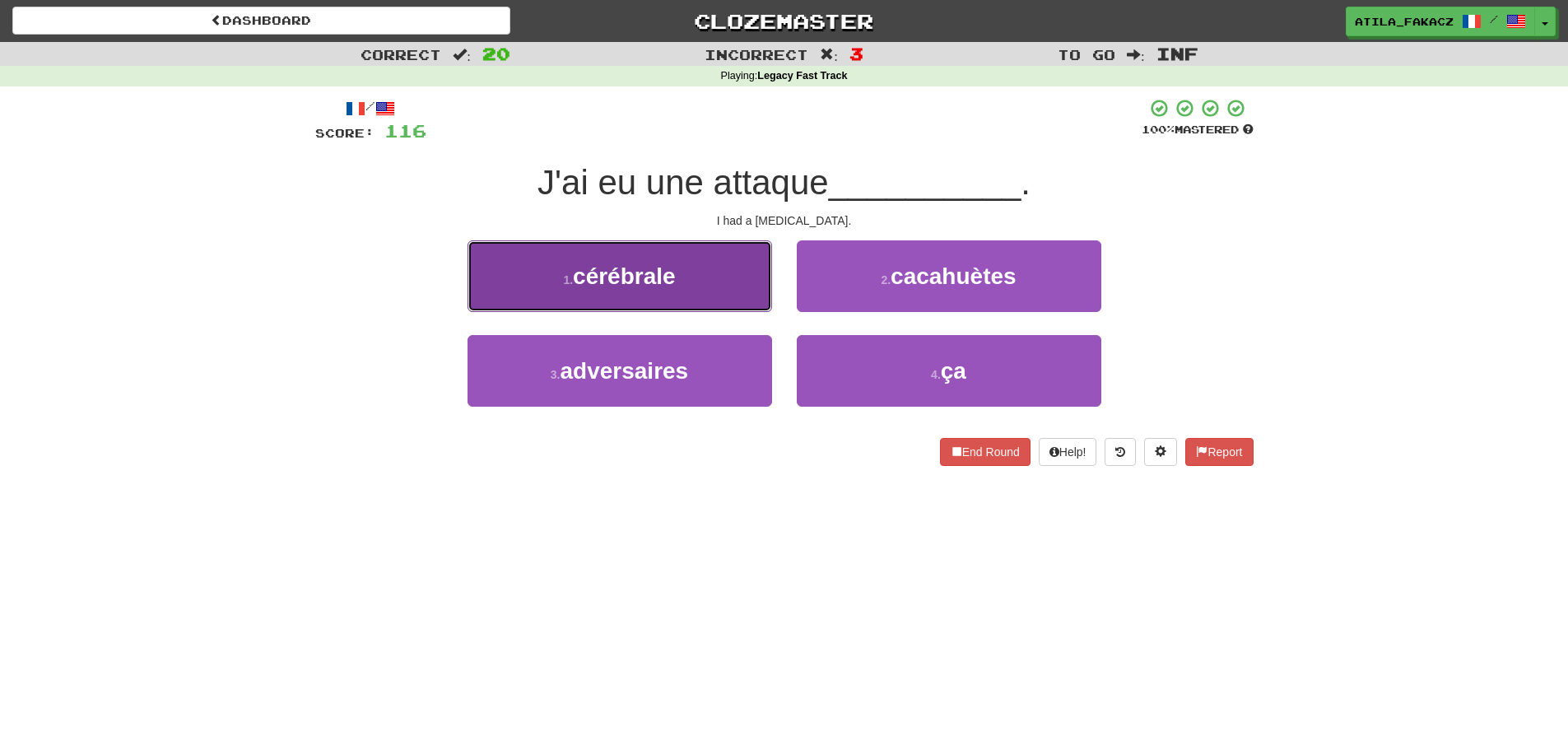
click at [711, 303] on button "1 . cérébrale" at bounding box center [620, 276] width 305 height 71
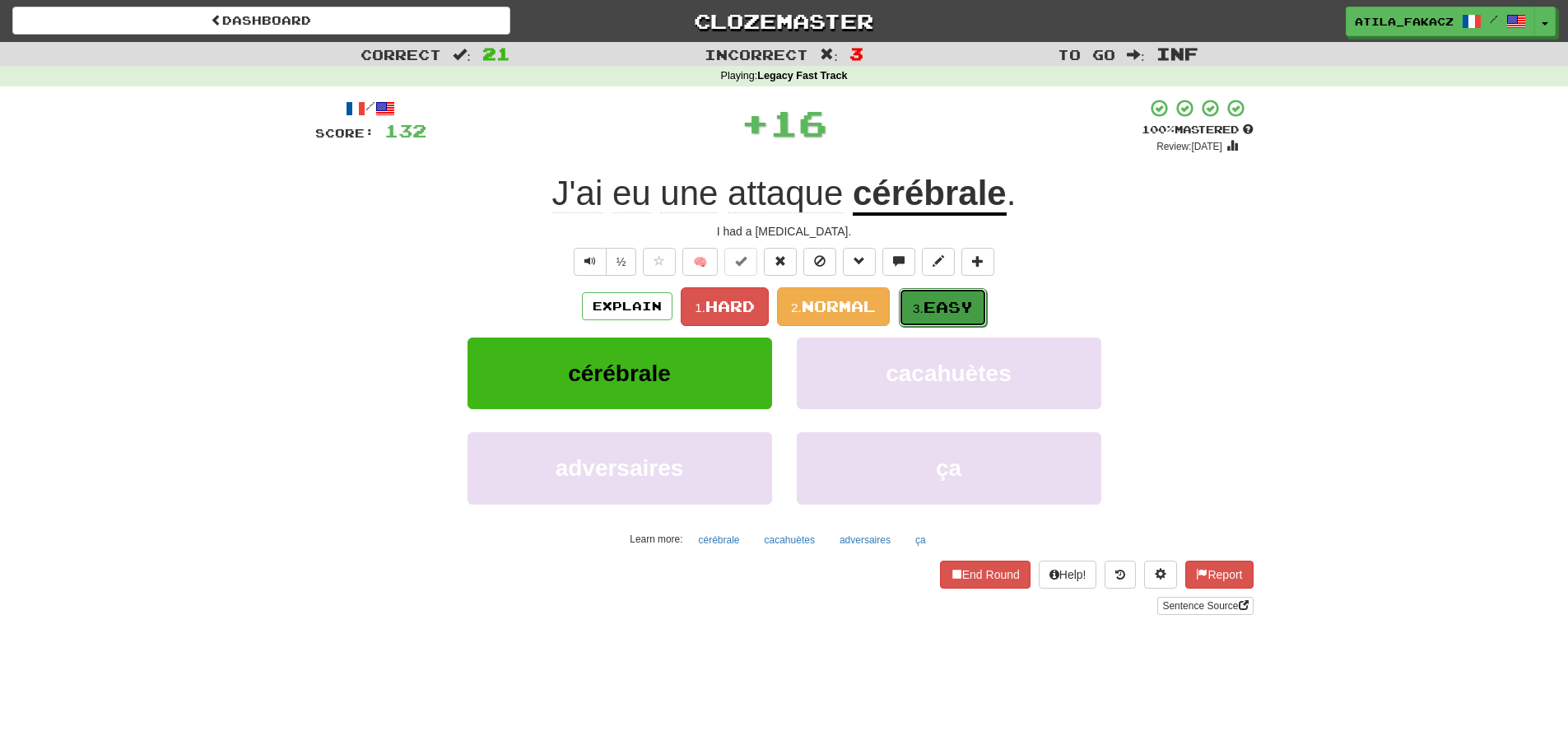
click at [939, 309] on span "Easy" at bounding box center [947, 308] width 49 height 18
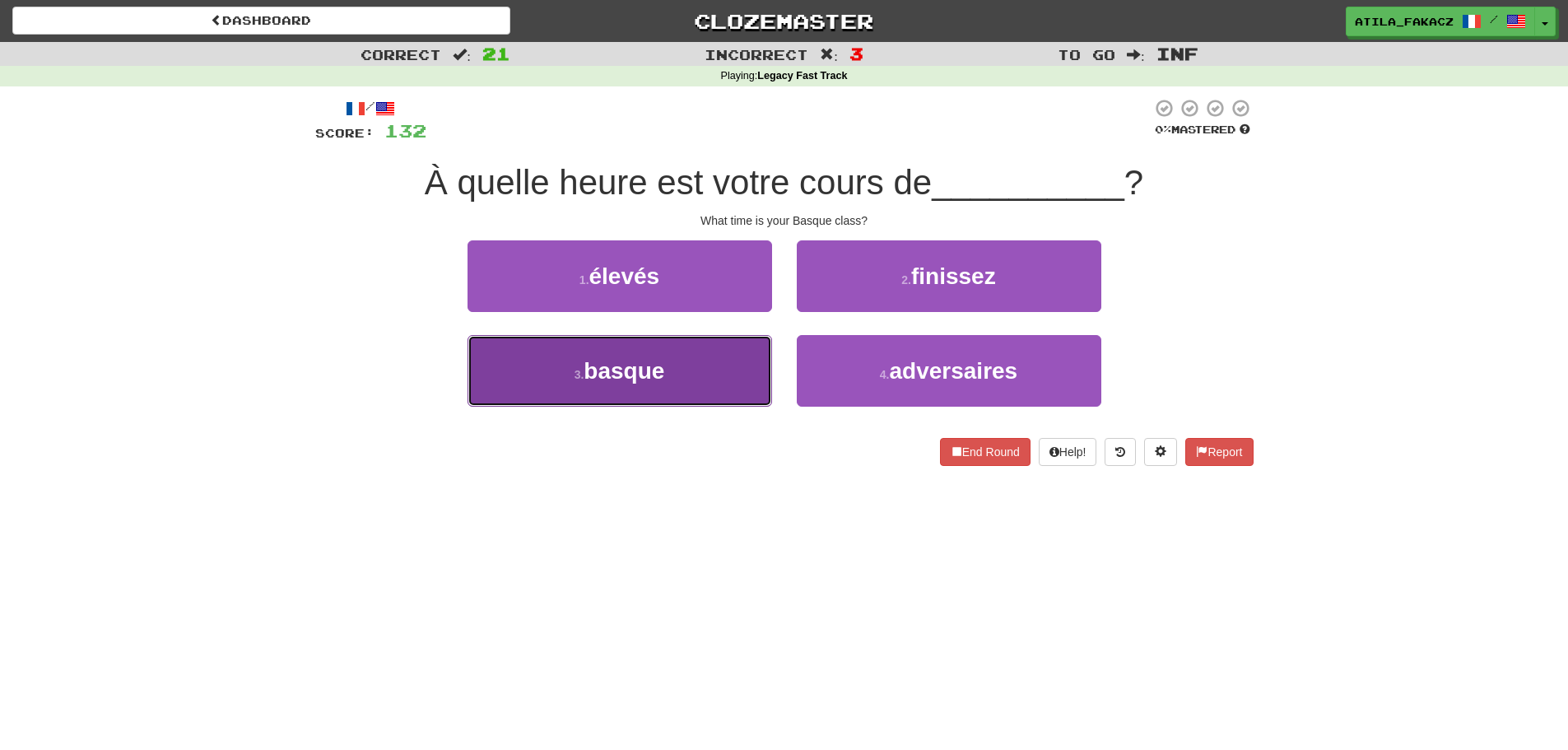
click at [682, 359] on button "3 . basque" at bounding box center [620, 370] width 305 height 71
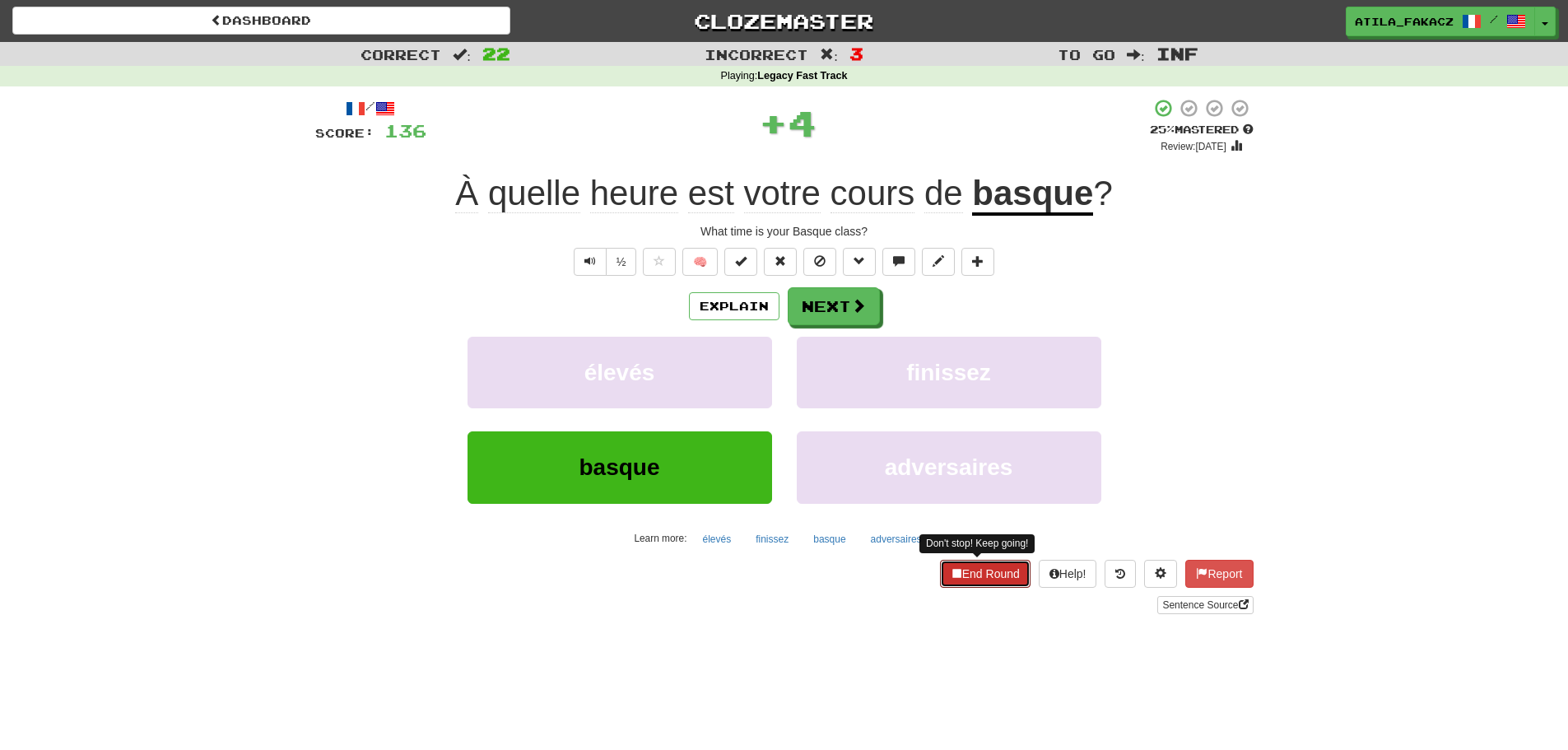
click at [964, 569] on button "End Round" at bounding box center [985, 573] width 90 height 28
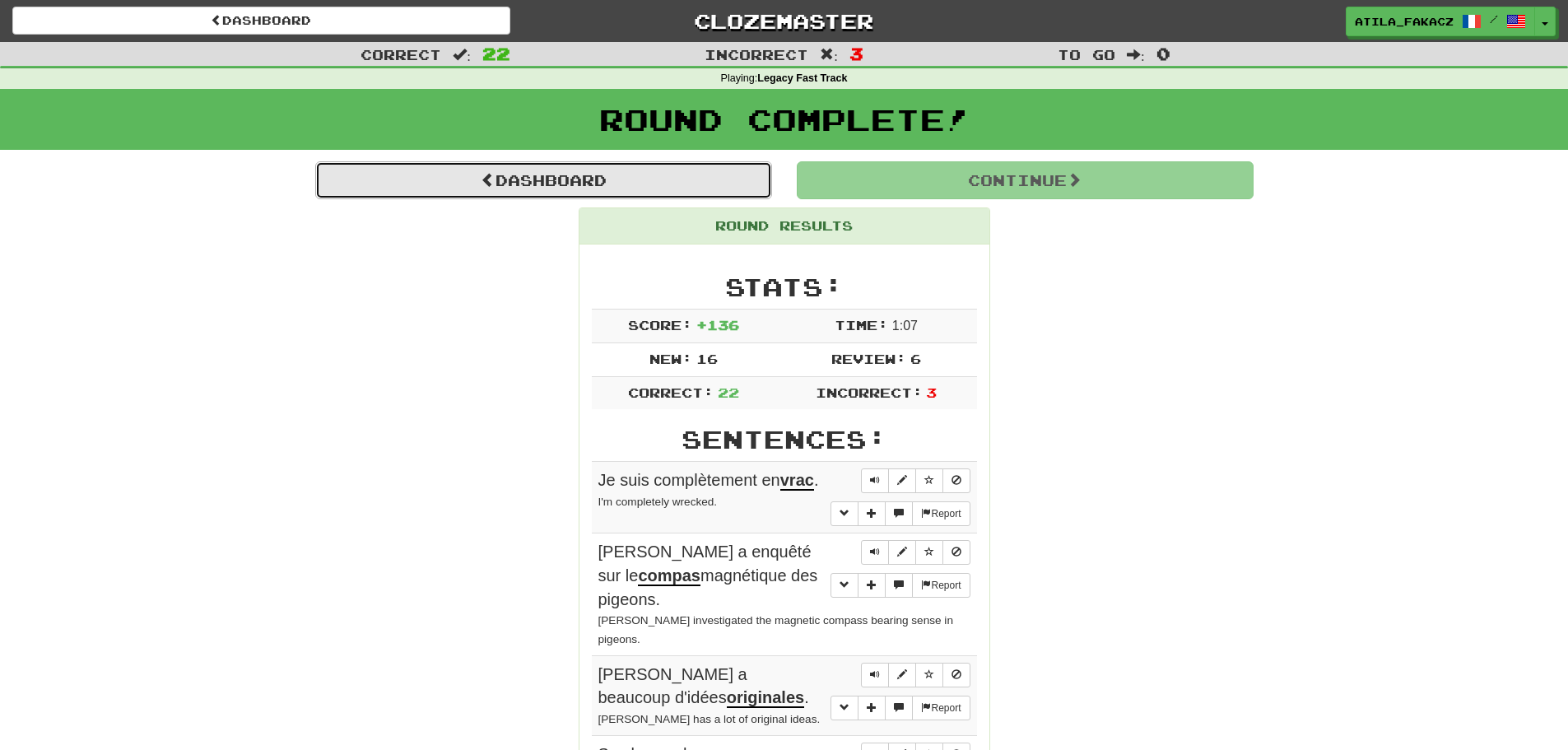
click at [531, 182] on link "Dashboard" at bounding box center [543, 180] width 456 height 38
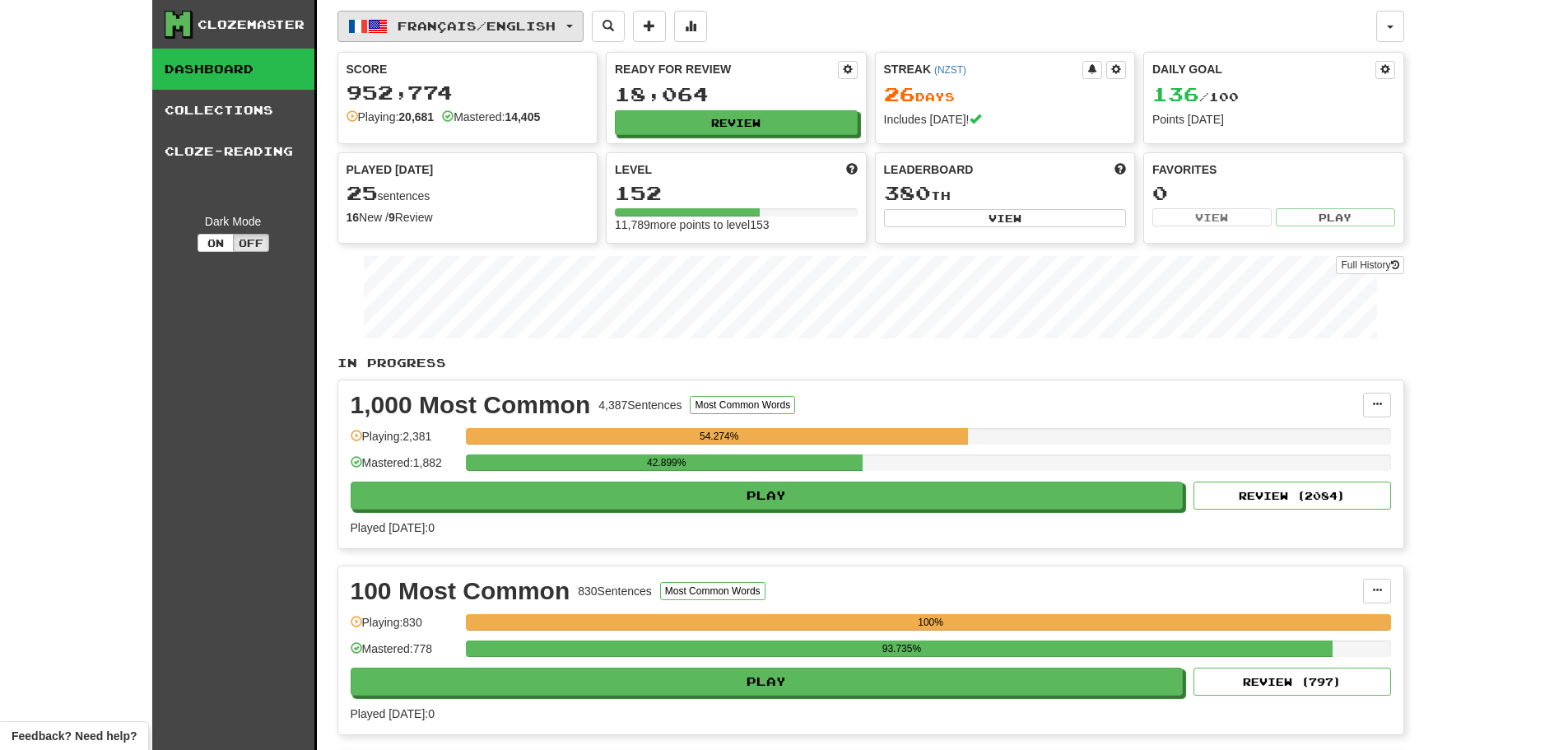
click at [526, 31] on span "Français / English" at bounding box center [477, 26] width 158 height 14
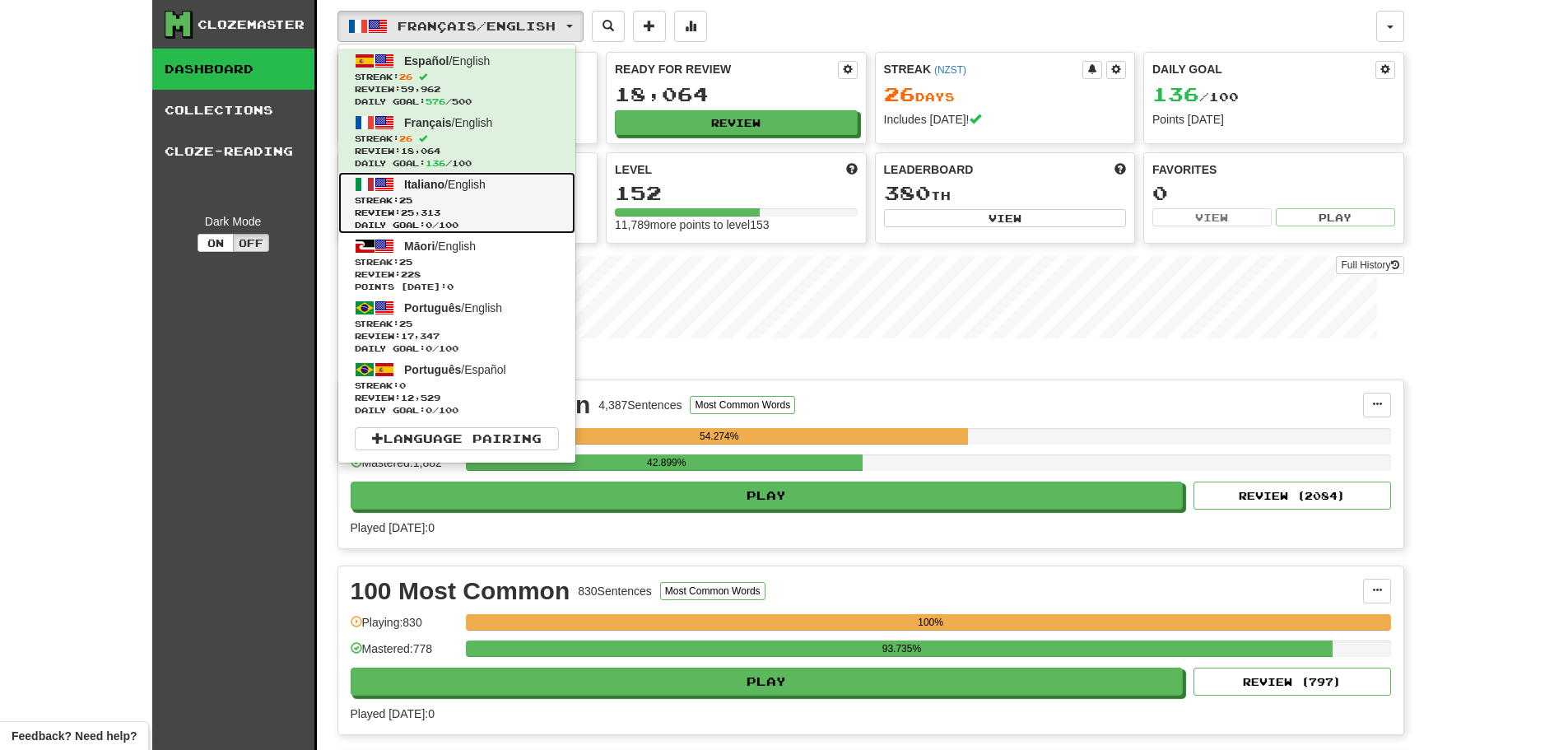
click at [460, 204] on span "Streak: 25" at bounding box center [456, 200] width 204 height 13
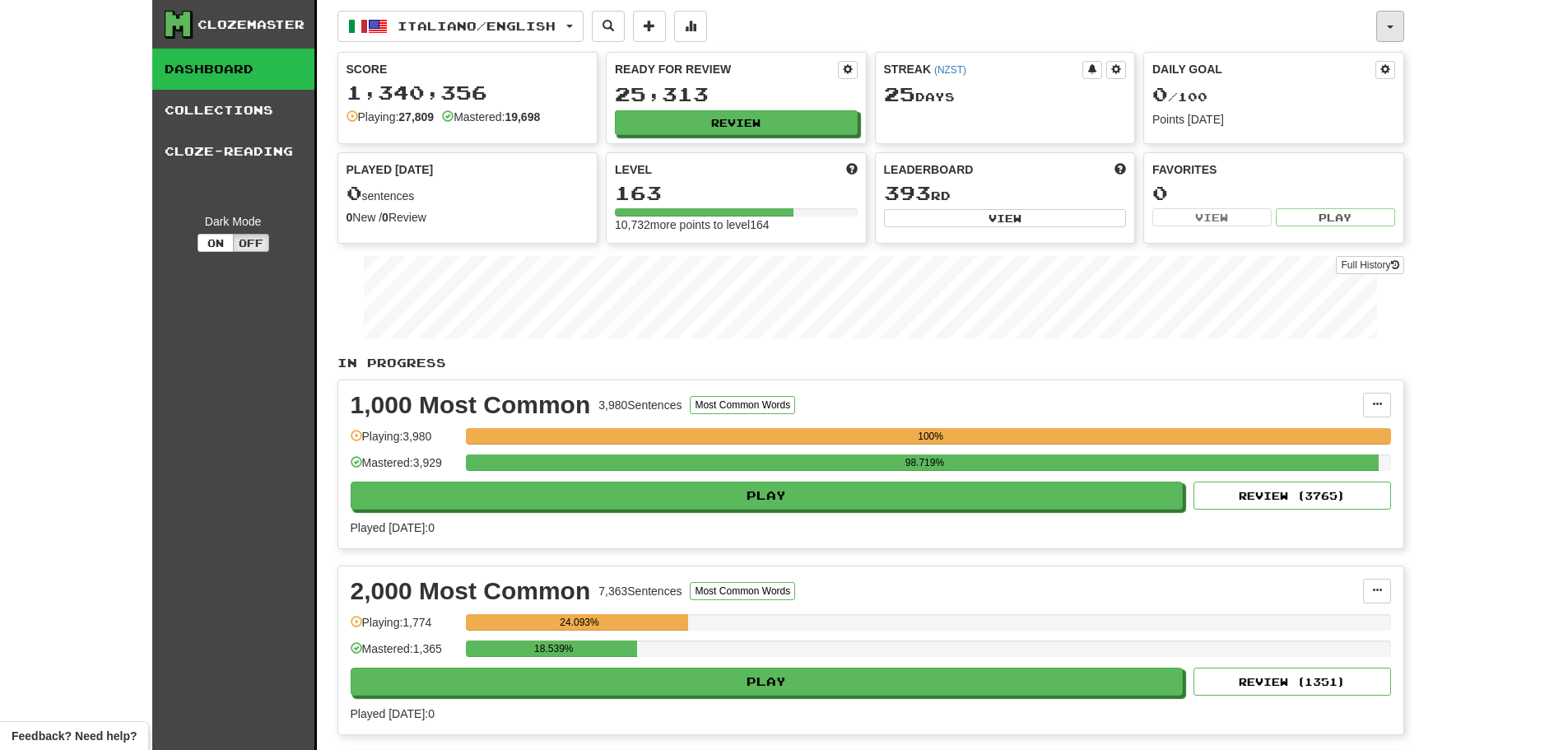
click at [1385, 19] on button "button" at bounding box center [1390, 26] width 28 height 31
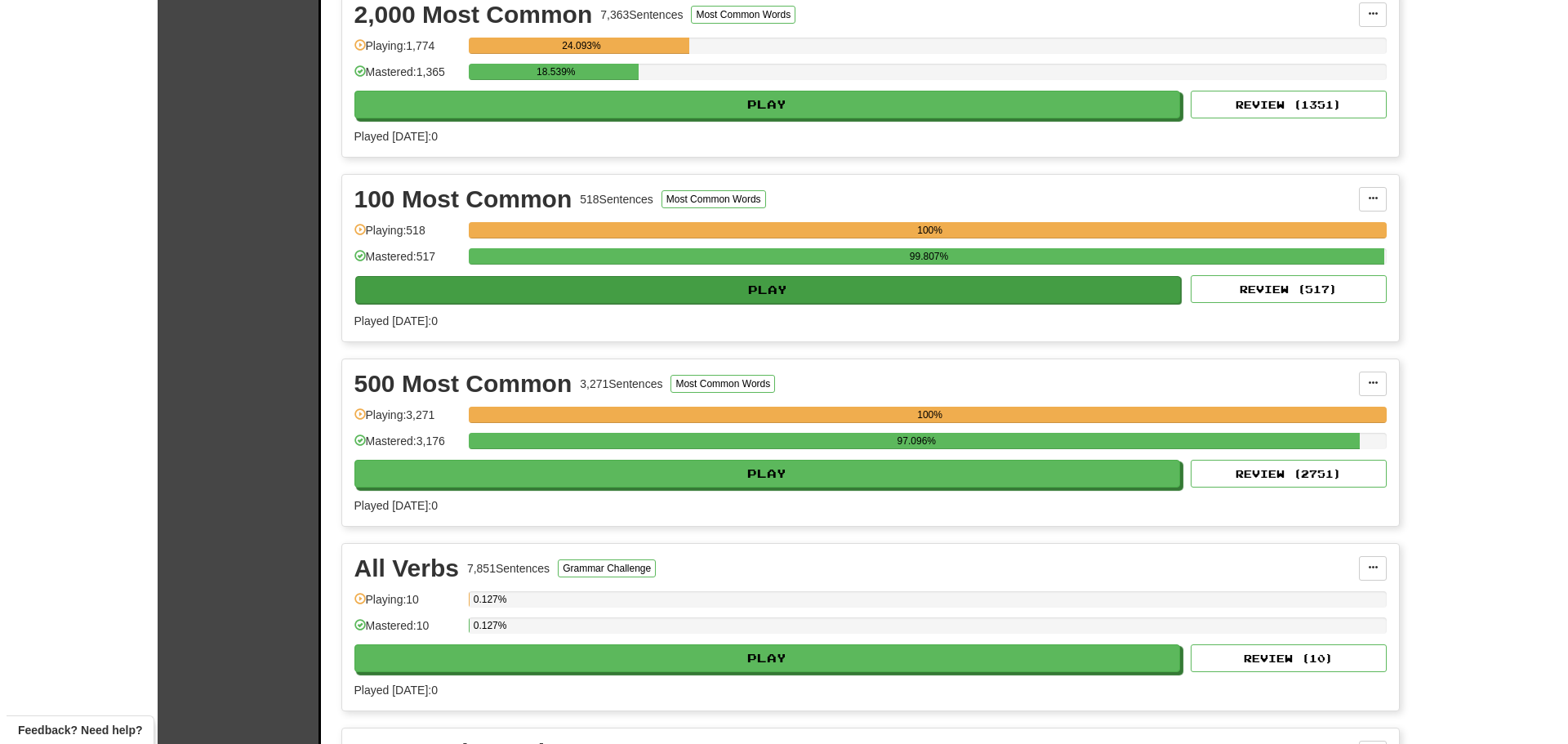
scroll to position [980, 0]
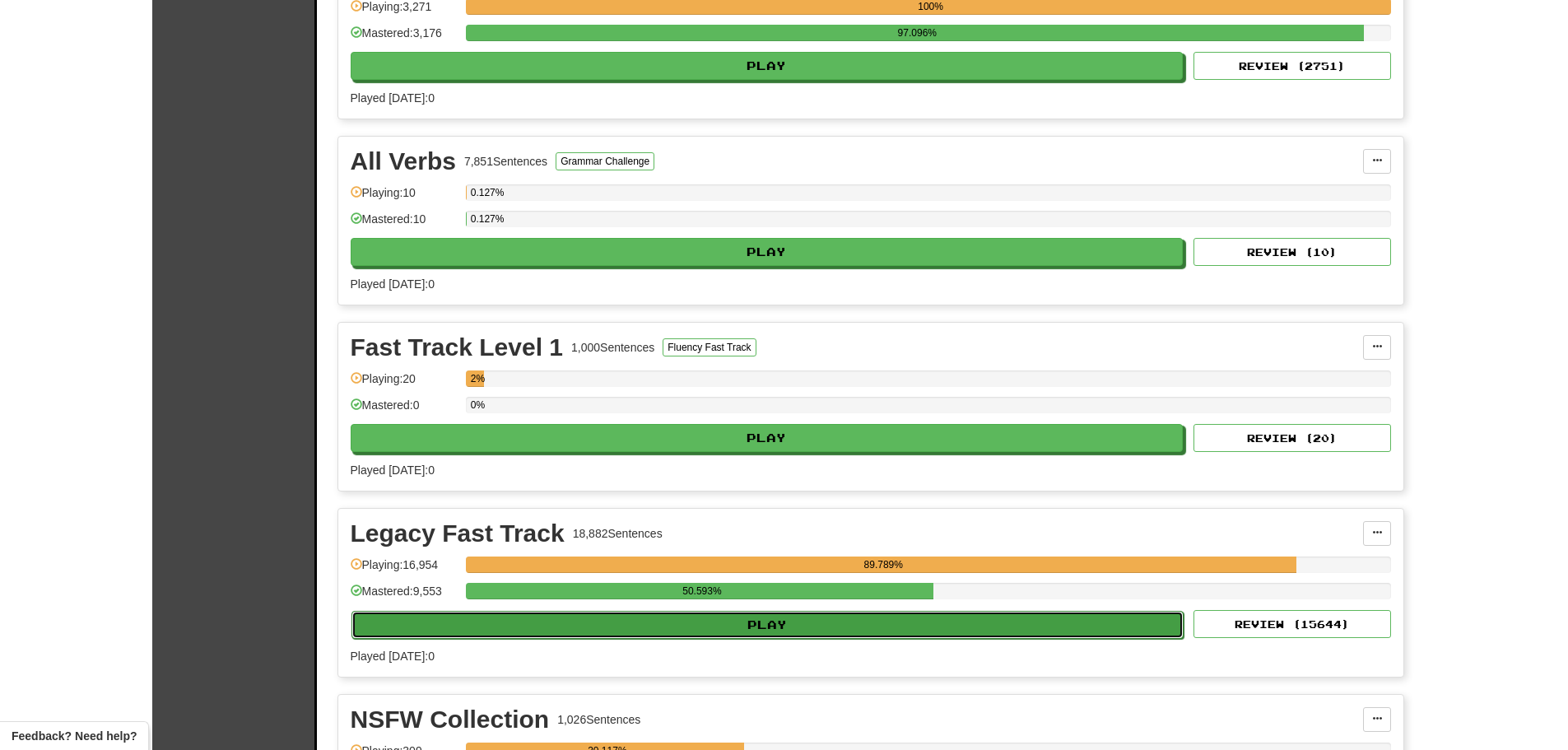
click at [819, 622] on button "Play" at bounding box center [768, 624] width 833 height 28
select select "********"
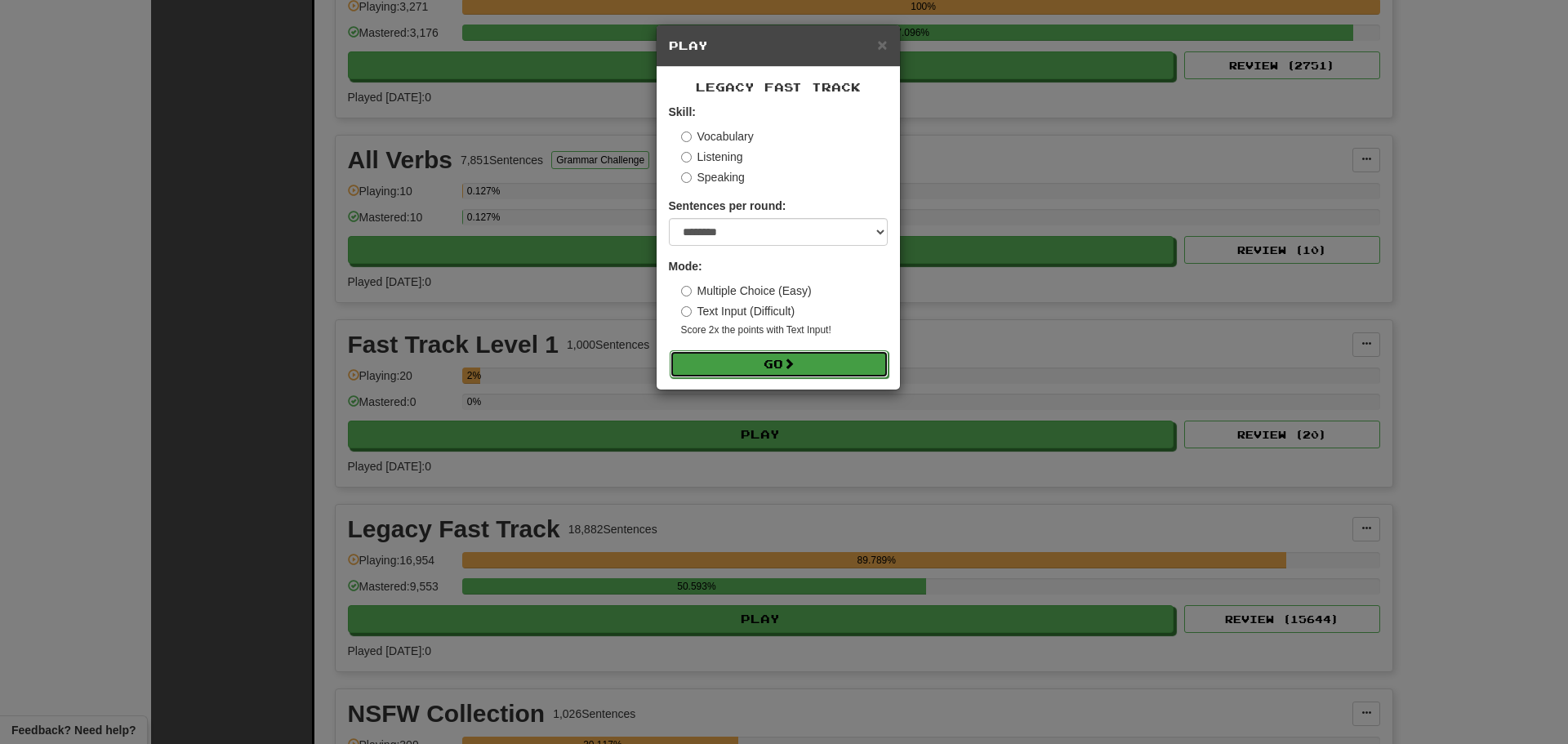
click at [783, 362] on button "Go" at bounding box center [779, 363] width 219 height 27
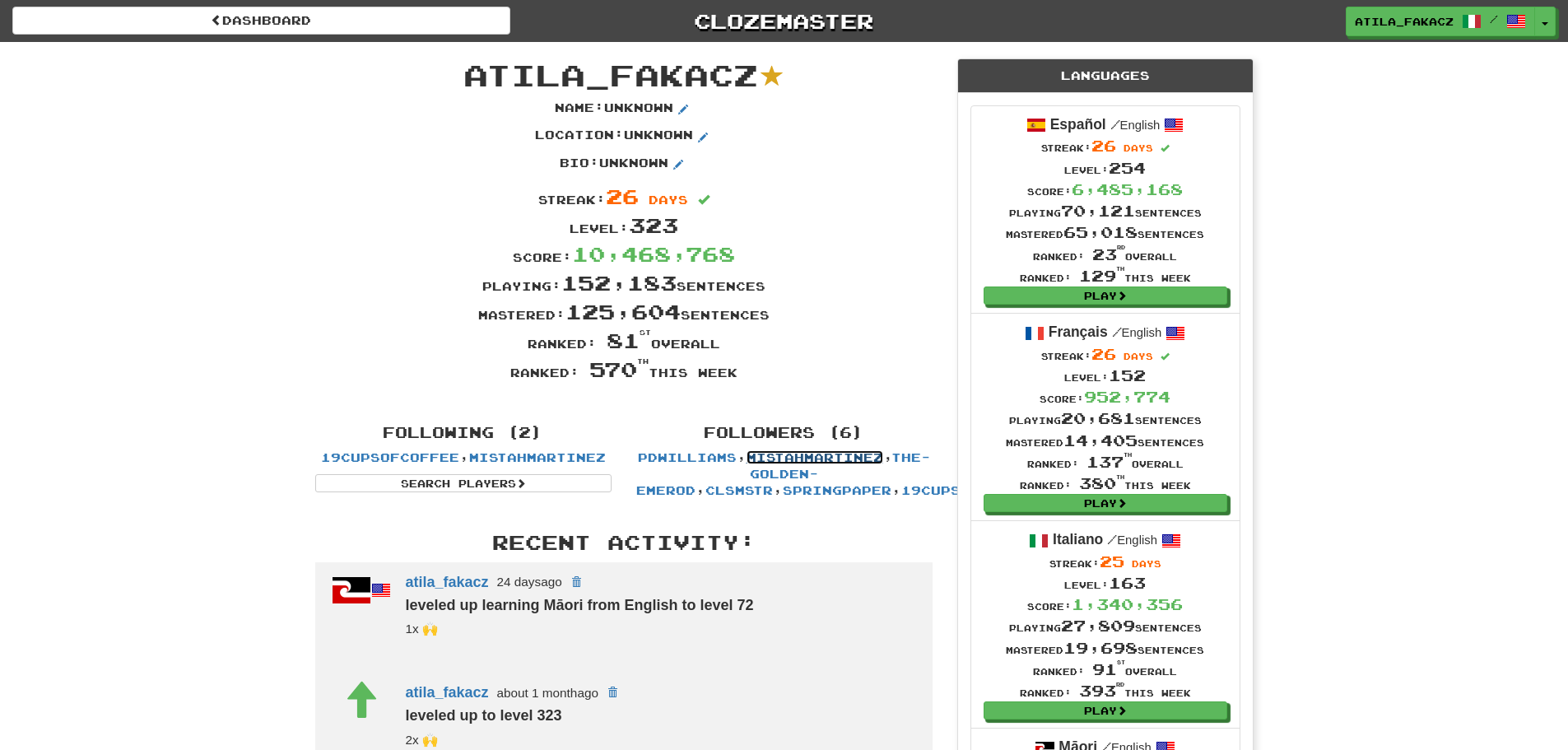
click at [837, 461] on link "MistahMartinez" at bounding box center [814, 457] width 137 height 14
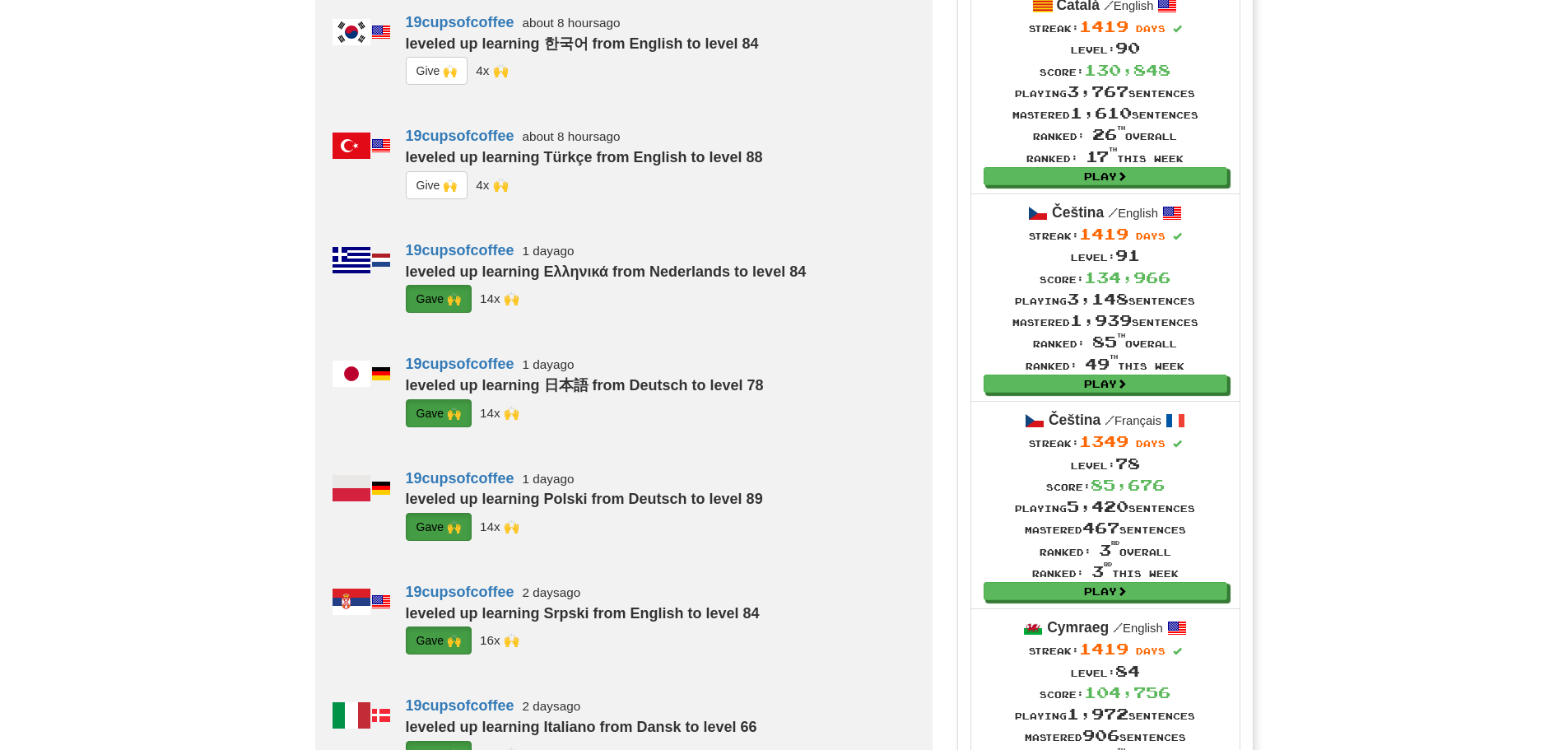
scroll to position [1317, 0]
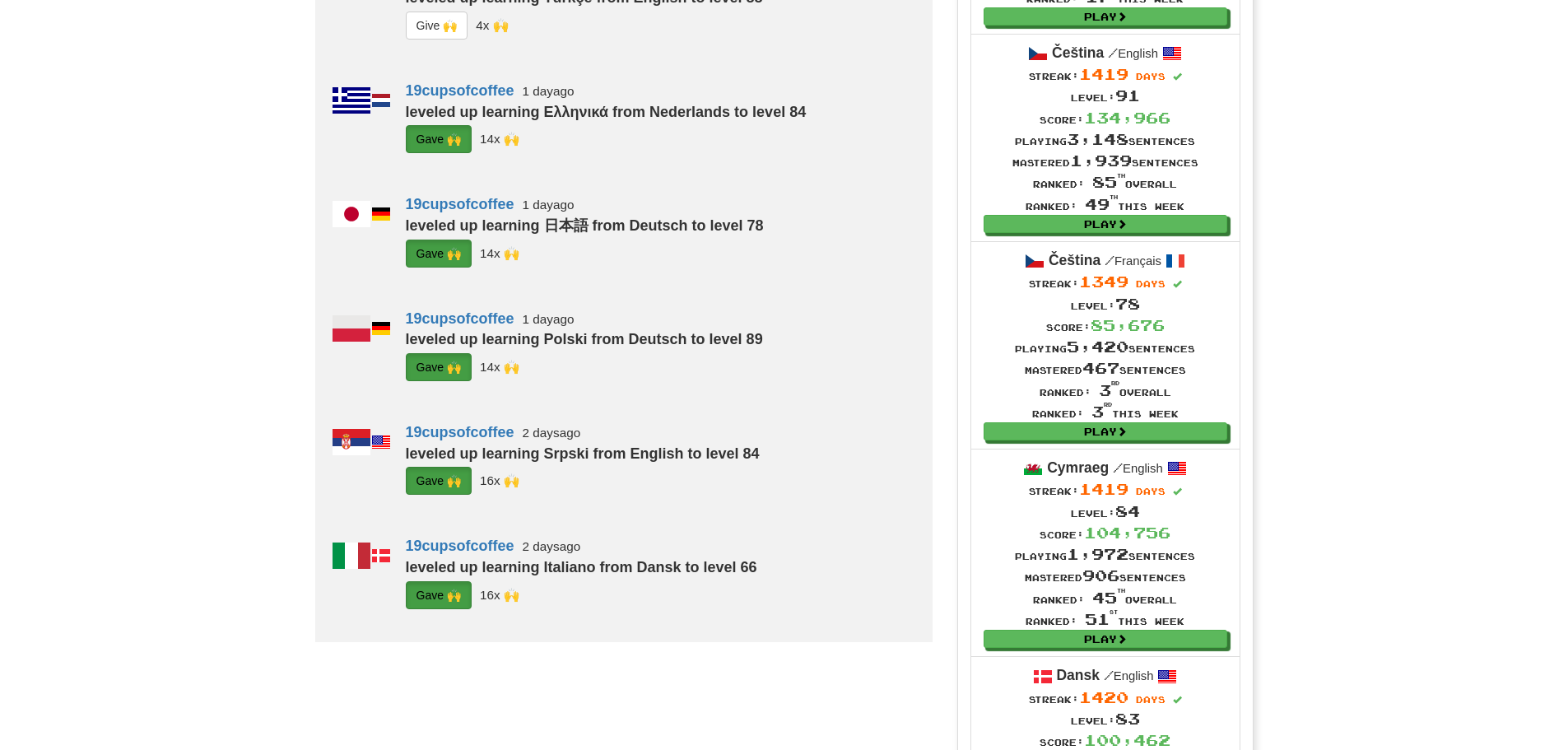
click at [425, 39] on button "G i ve 🙌" at bounding box center [436, 25] width 63 height 28
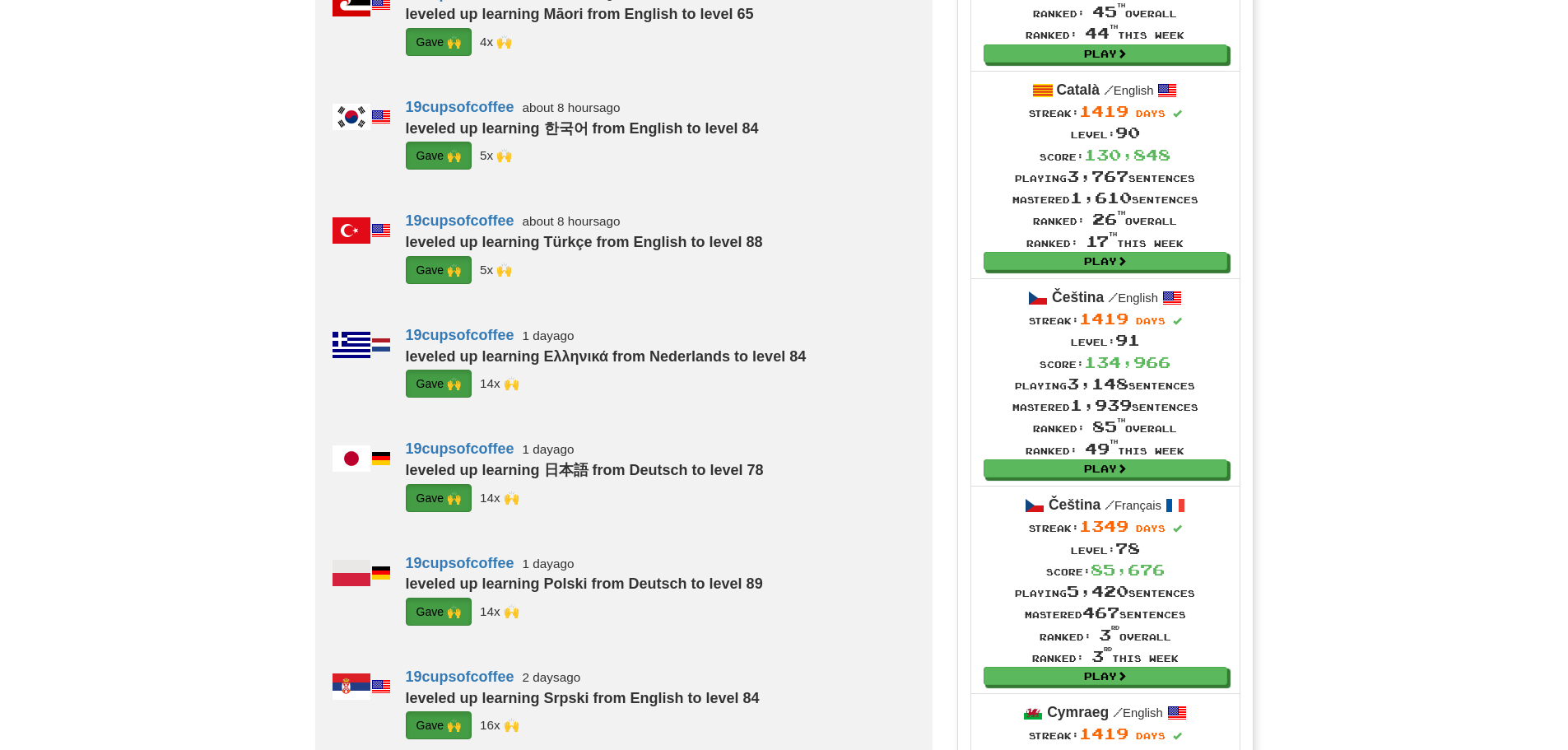
scroll to position [823, 0]
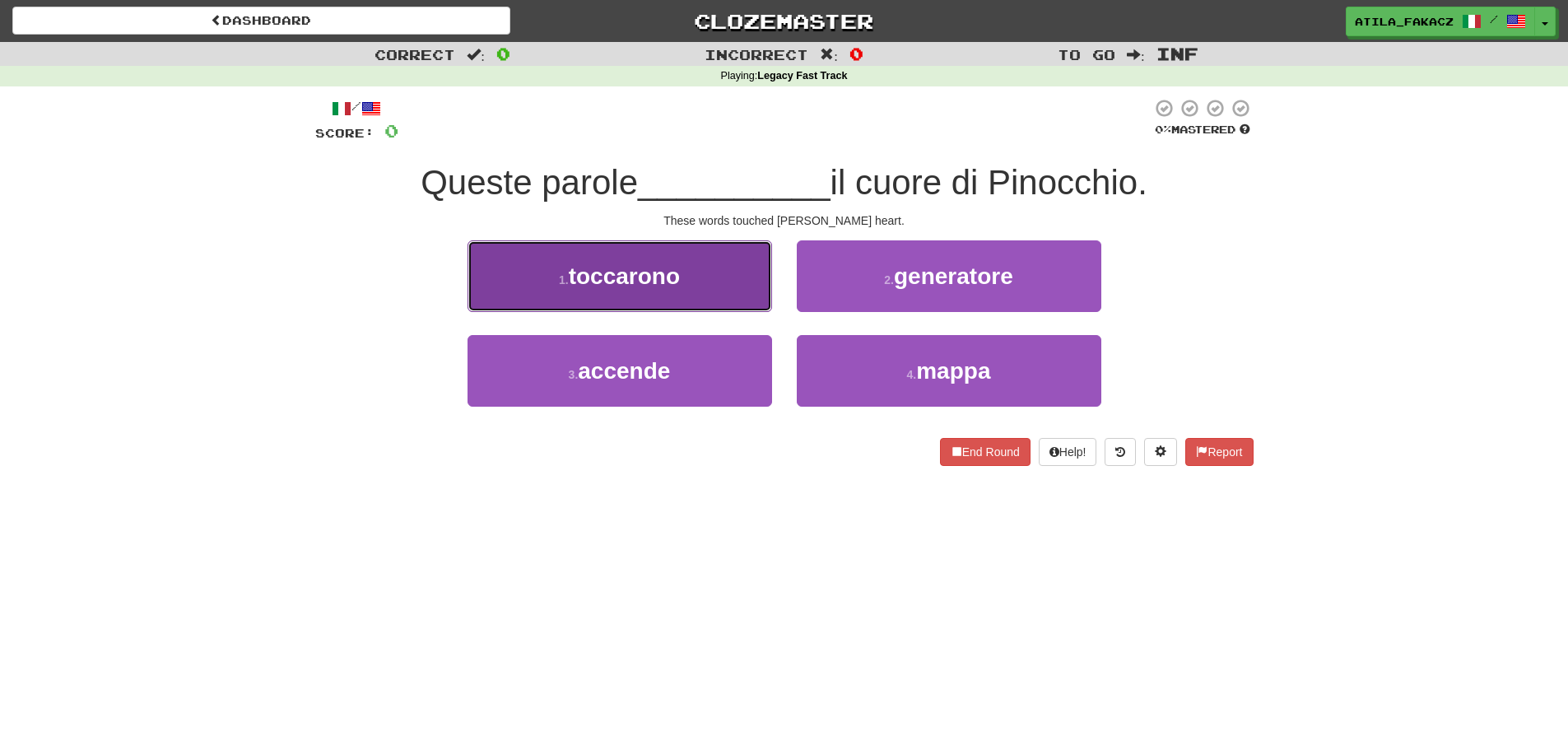
click at [763, 282] on button "1 . toccarono" at bounding box center [620, 276] width 305 height 71
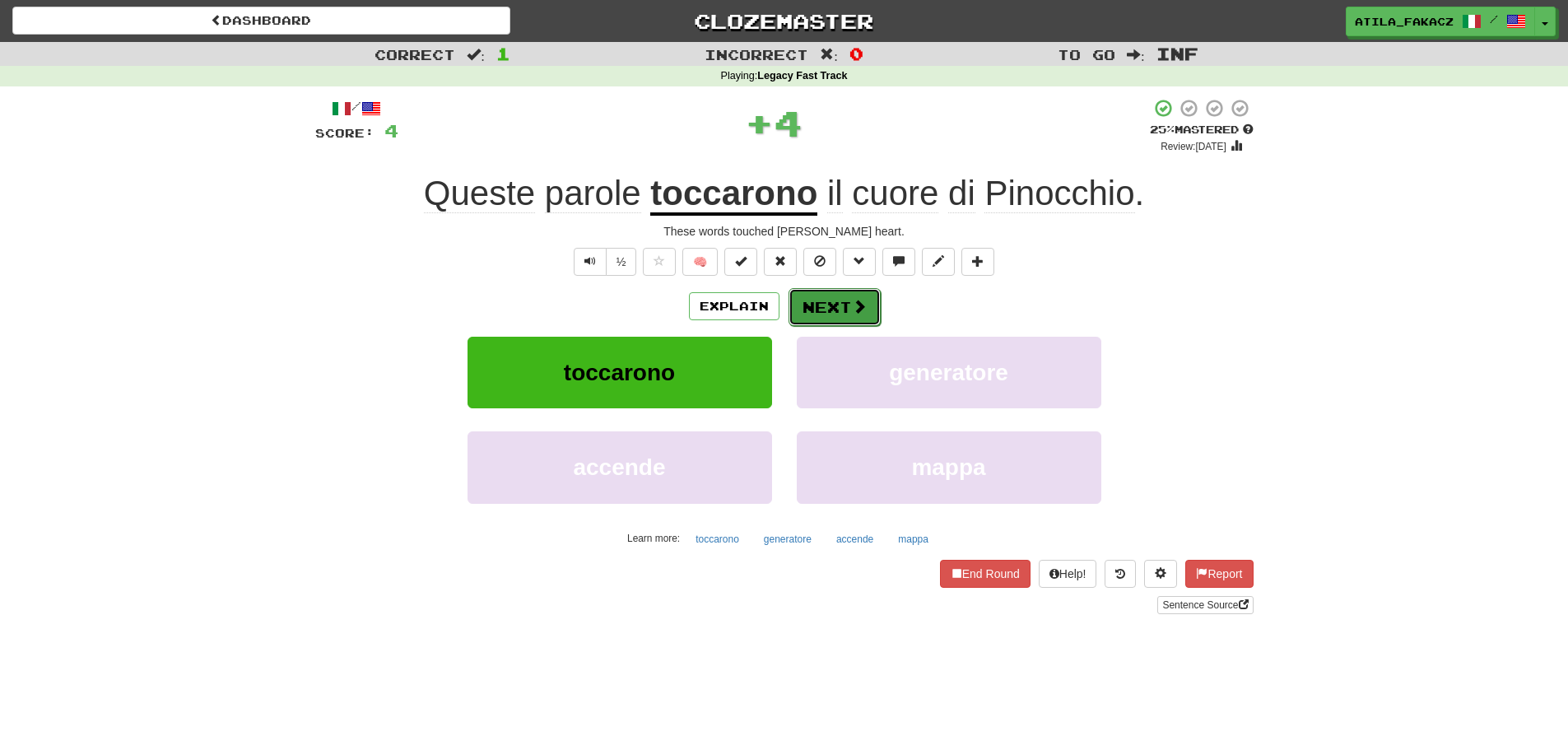
click at [848, 308] on button "Next" at bounding box center [834, 307] width 92 height 38
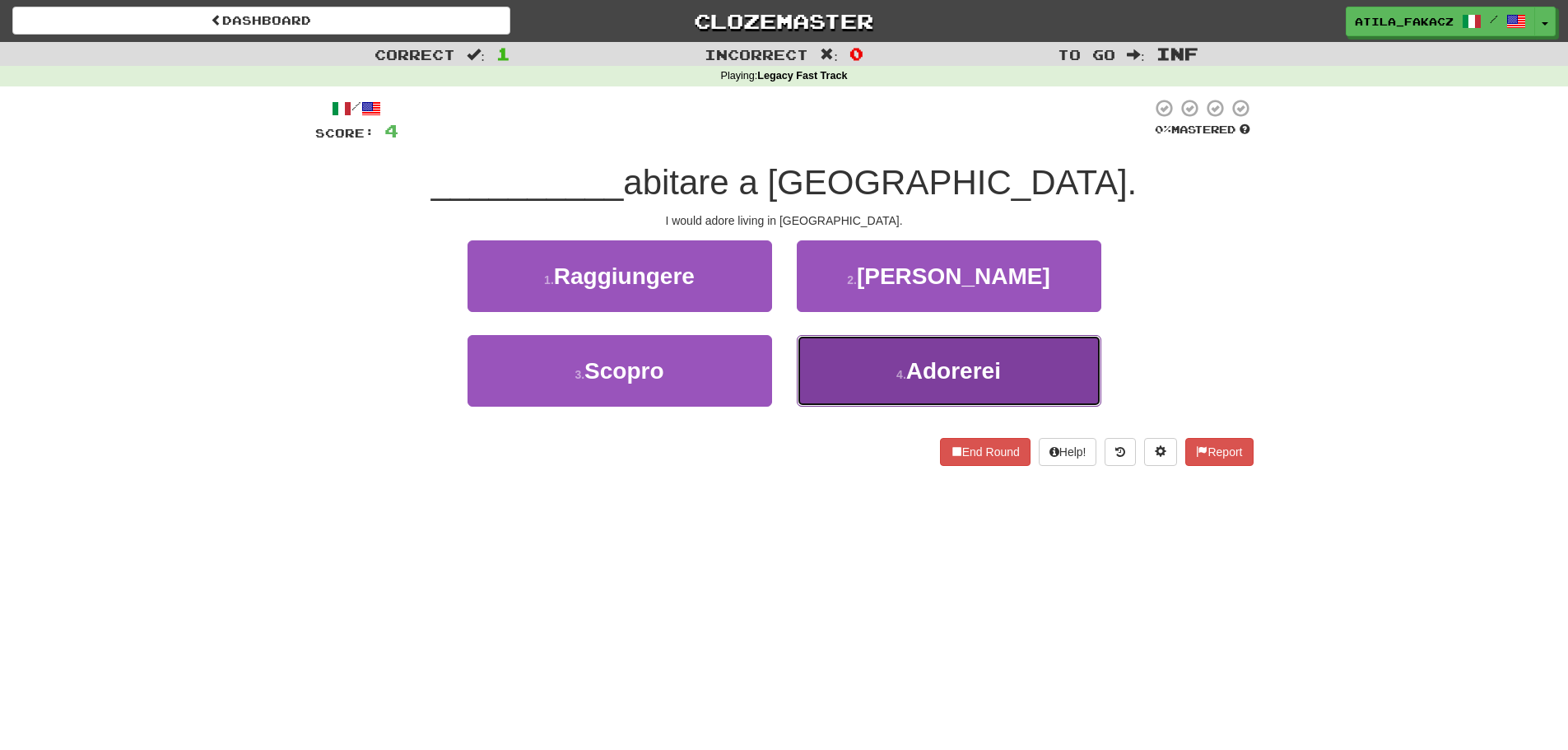
click at [860, 372] on button "4 . Adorerei" at bounding box center [949, 370] width 305 height 71
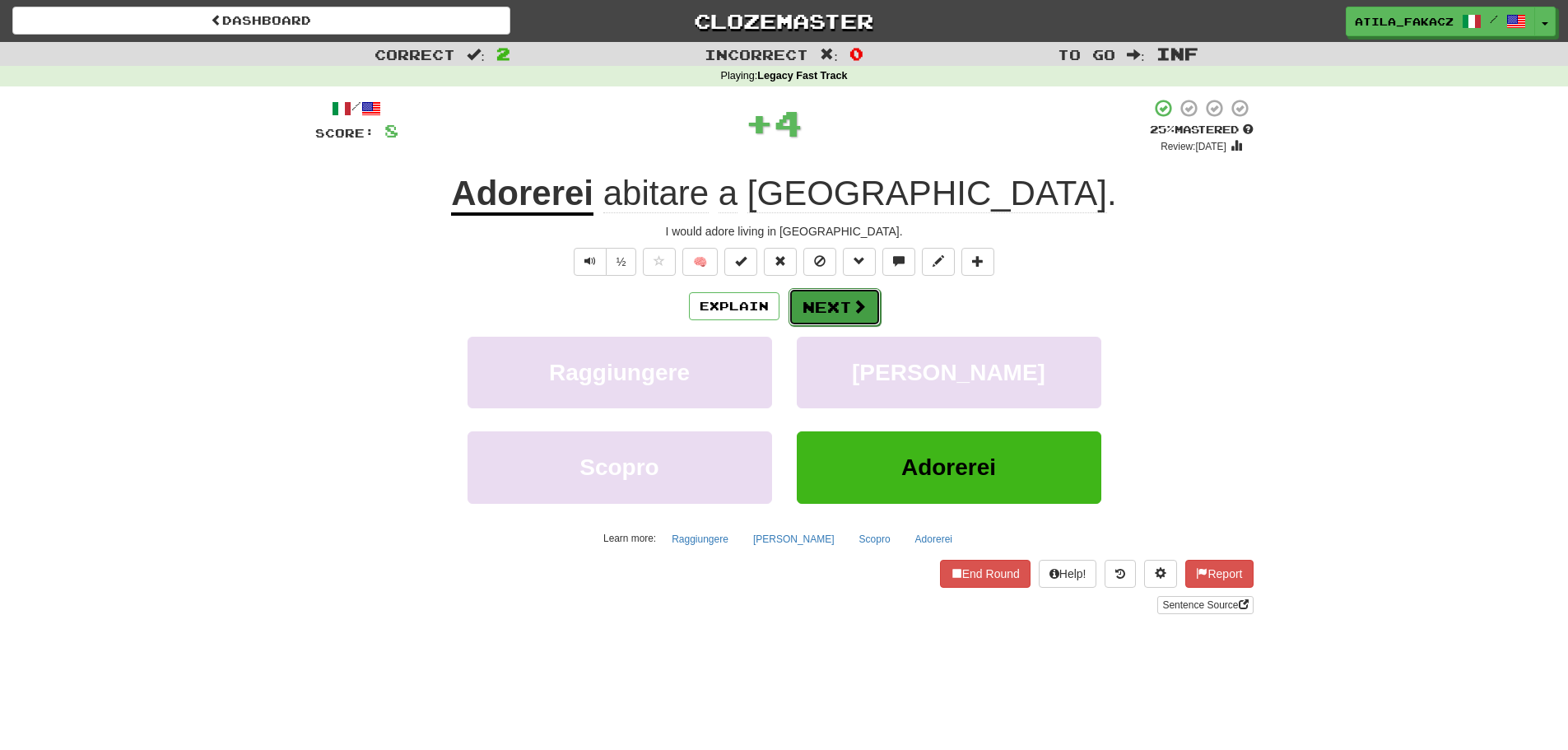
click at [855, 318] on button "Next" at bounding box center [834, 307] width 92 height 38
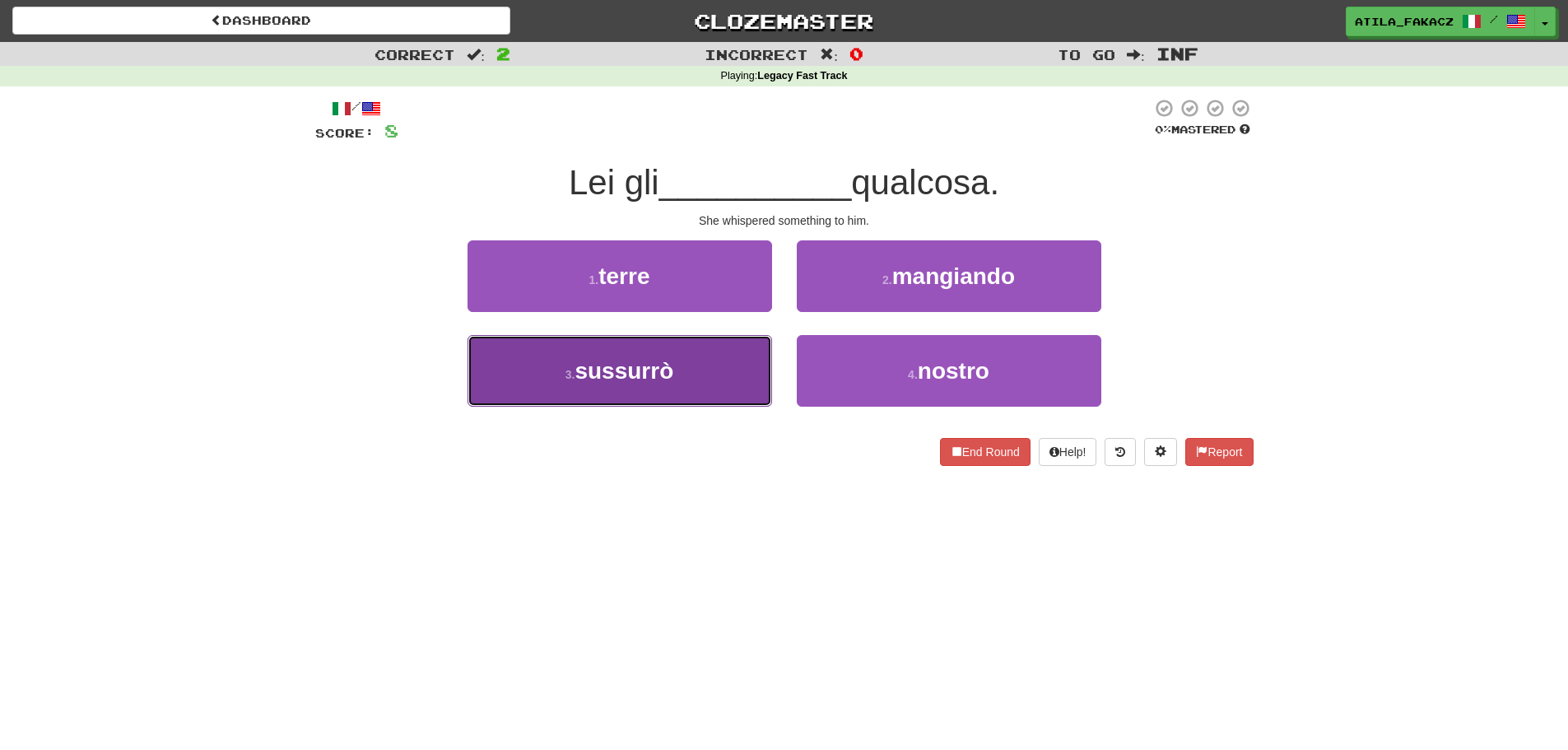
click at [755, 374] on button "3 . sussurrò" at bounding box center [620, 370] width 305 height 71
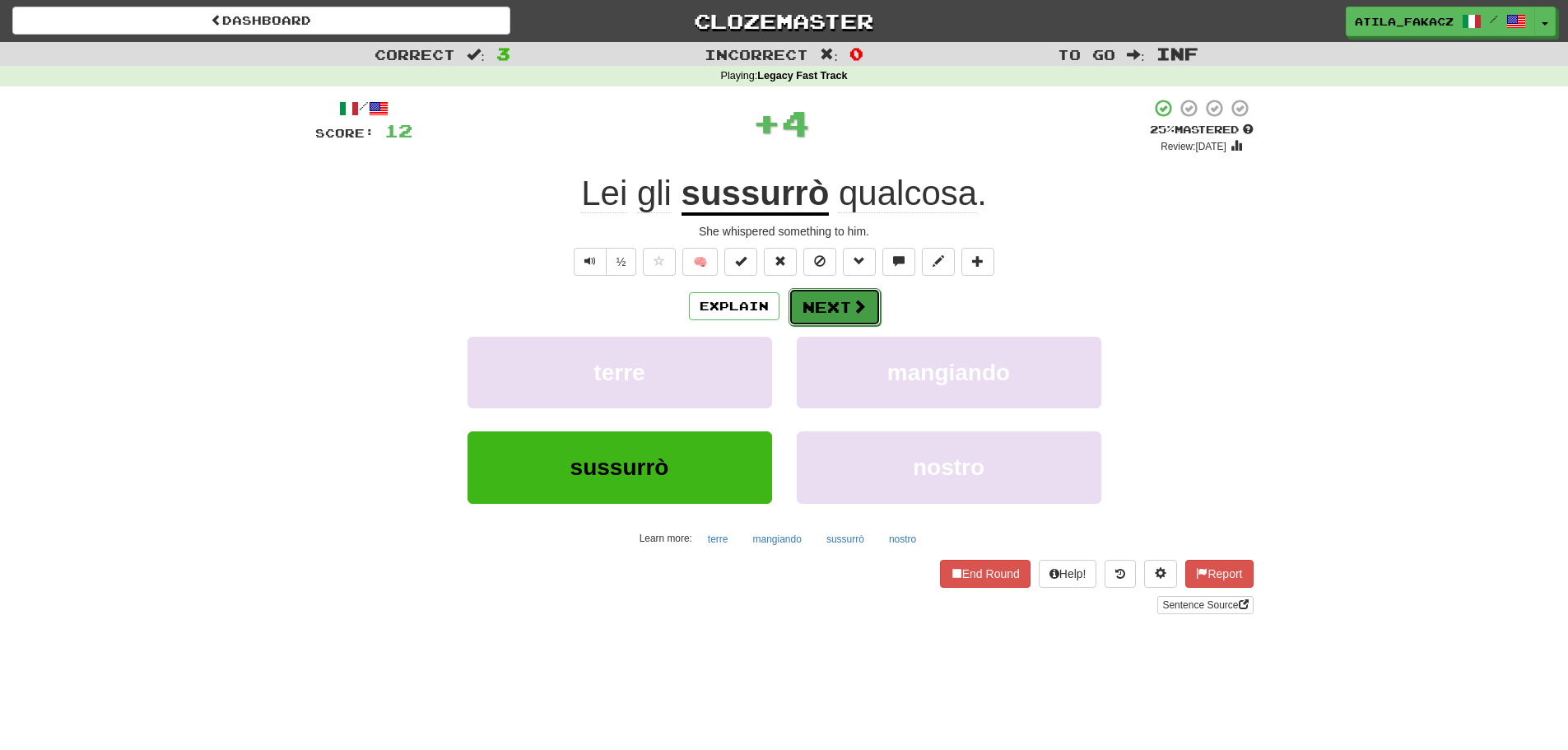
click at [865, 309] on button "Next" at bounding box center [834, 307] width 92 height 38
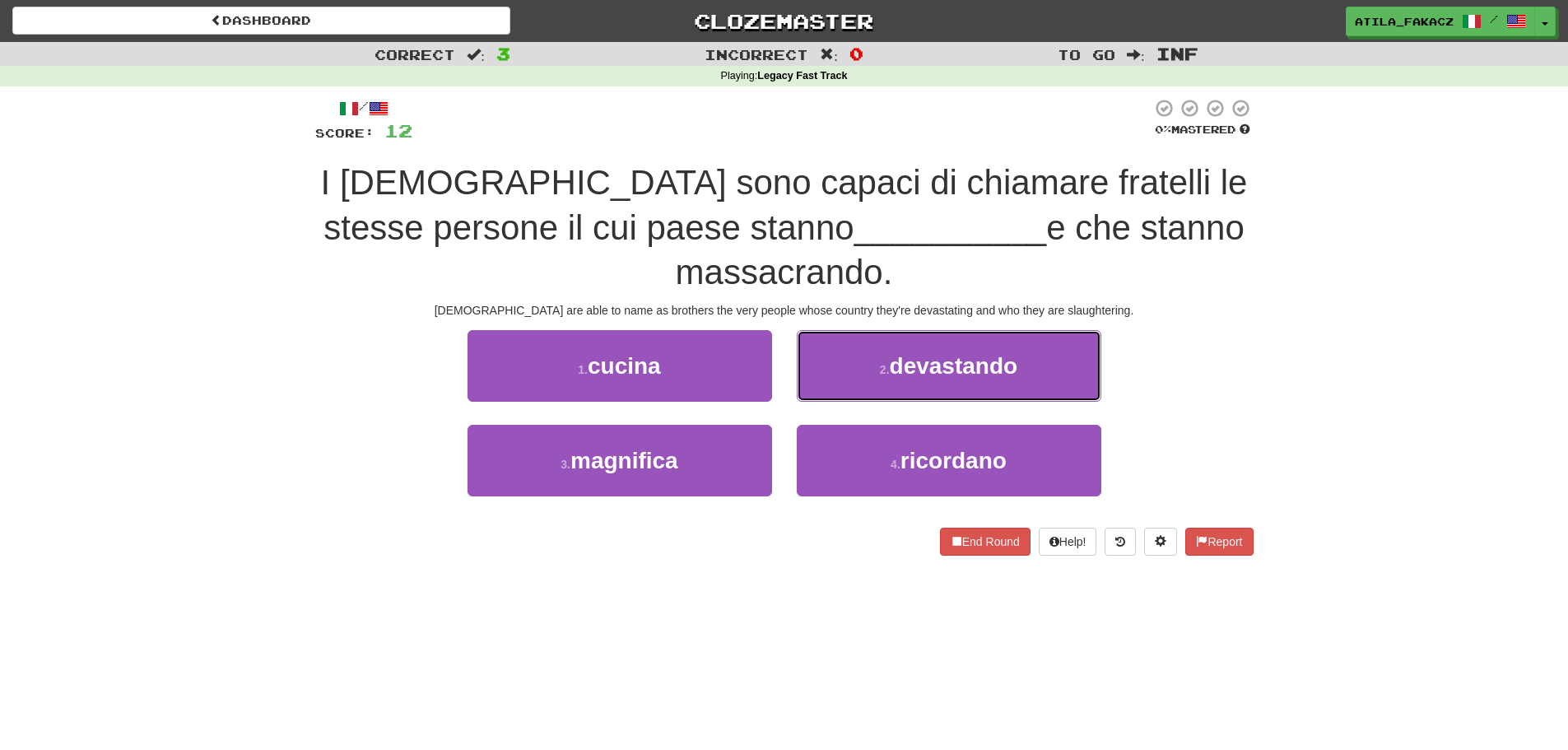
drag, startPoint x: 832, startPoint y: 318, endPoint x: 833, endPoint y: 326, distance: 8.1
click at [832, 330] on button "2 . devastando" at bounding box center [949, 365] width 305 height 71
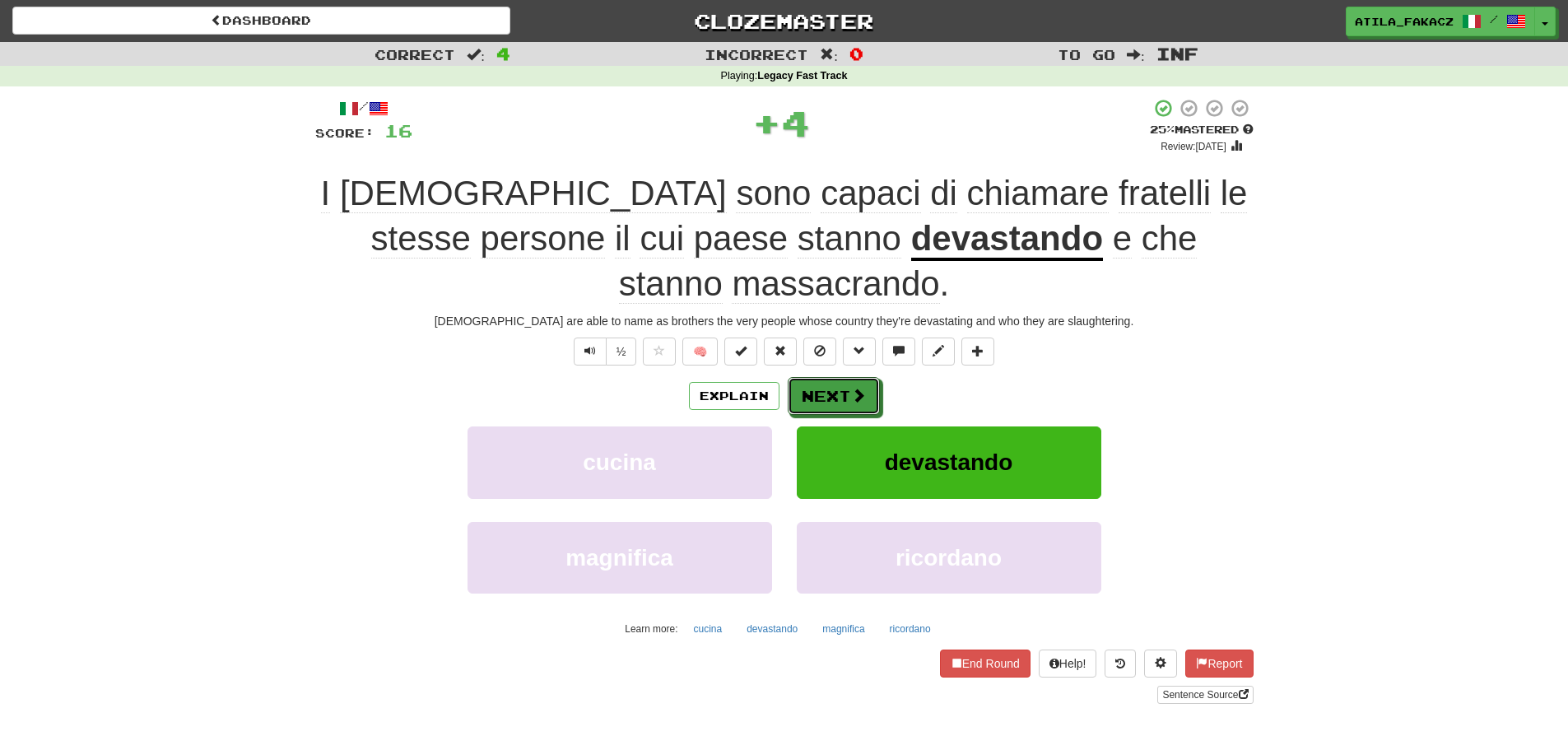
click at [839, 377] on button "Next" at bounding box center [833, 396] width 92 height 38
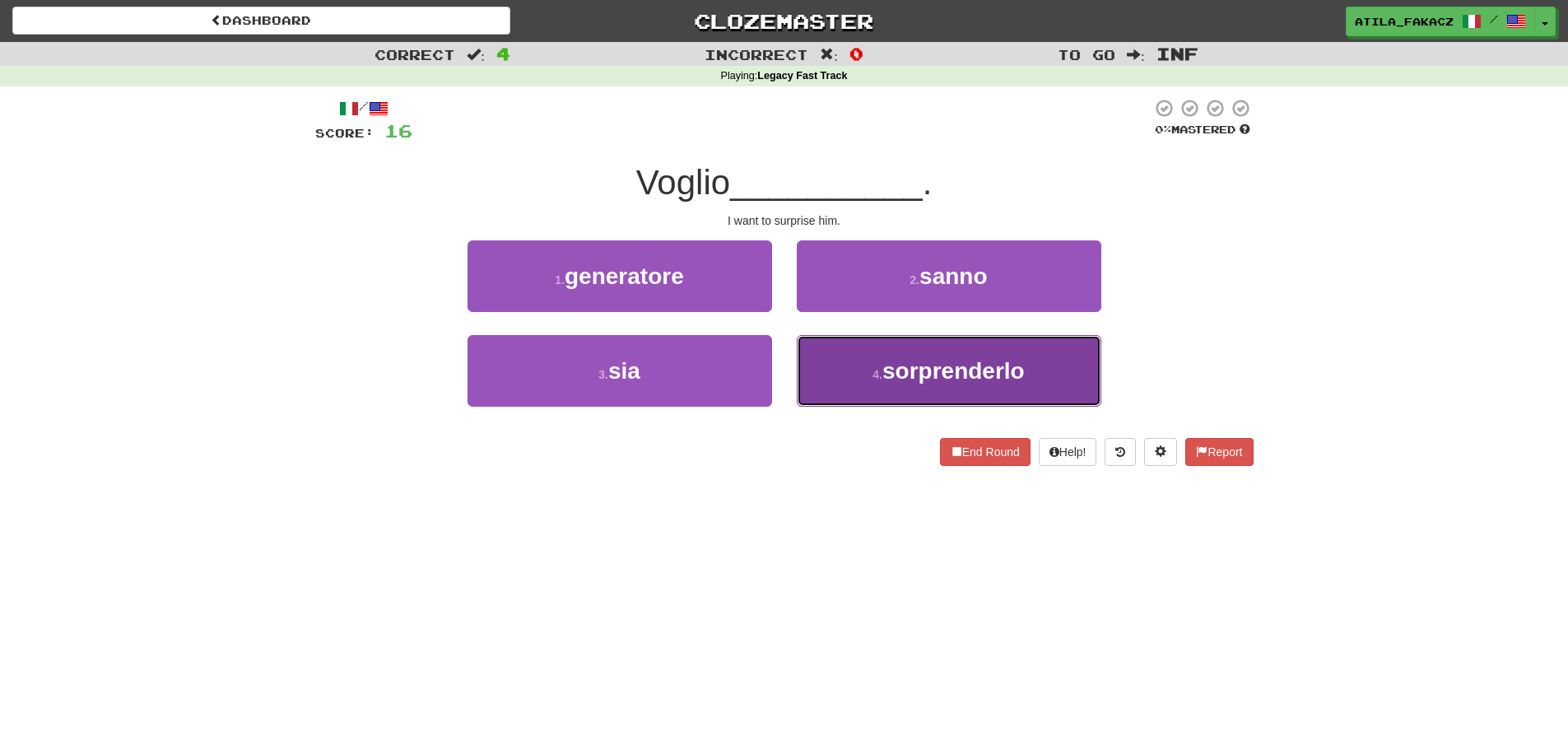
click at [841, 359] on button "4 . sorprenderlo" at bounding box center [949, 370] width 305 height 71
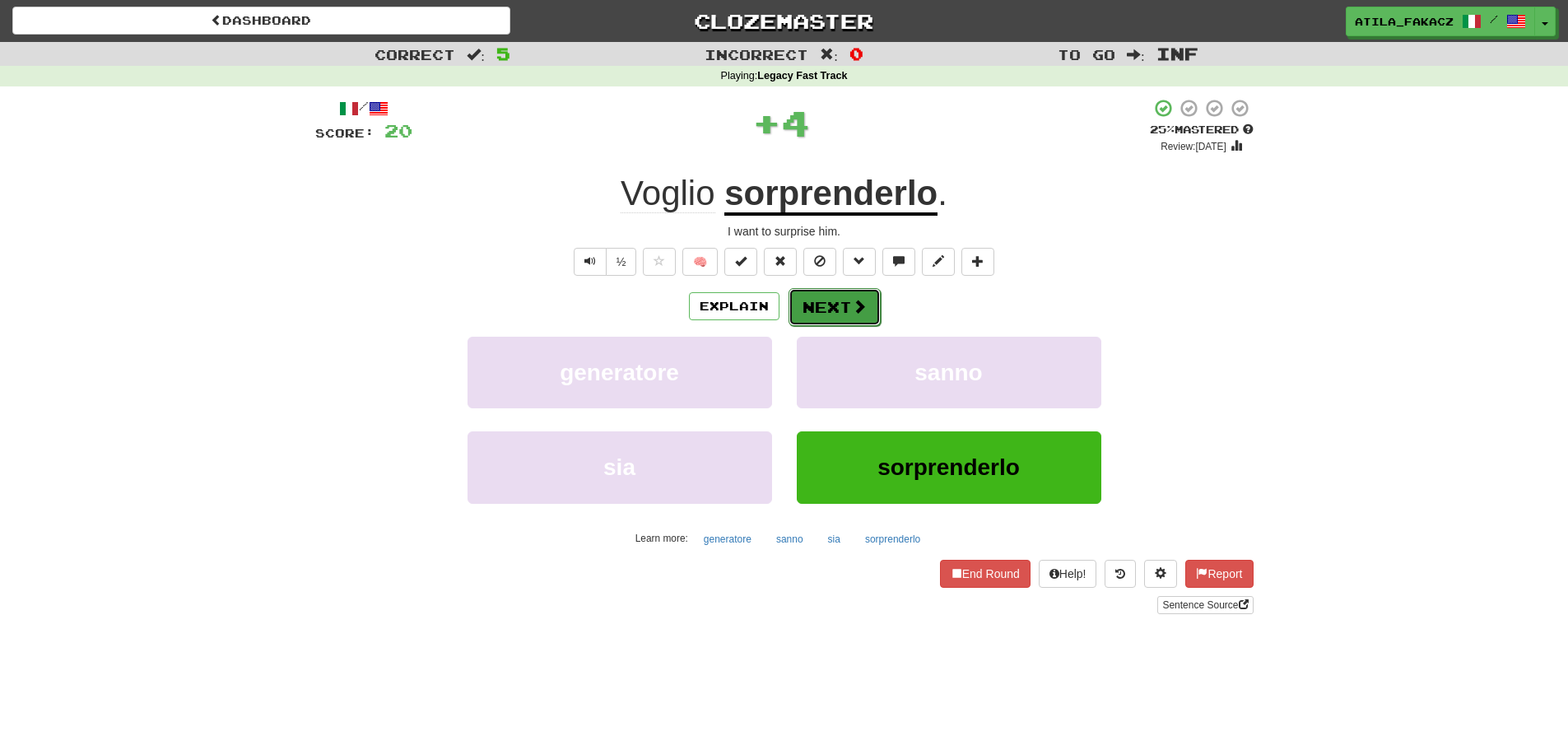
click at [854, 304] on span at bounding box center [859, 307] width 15 height 15
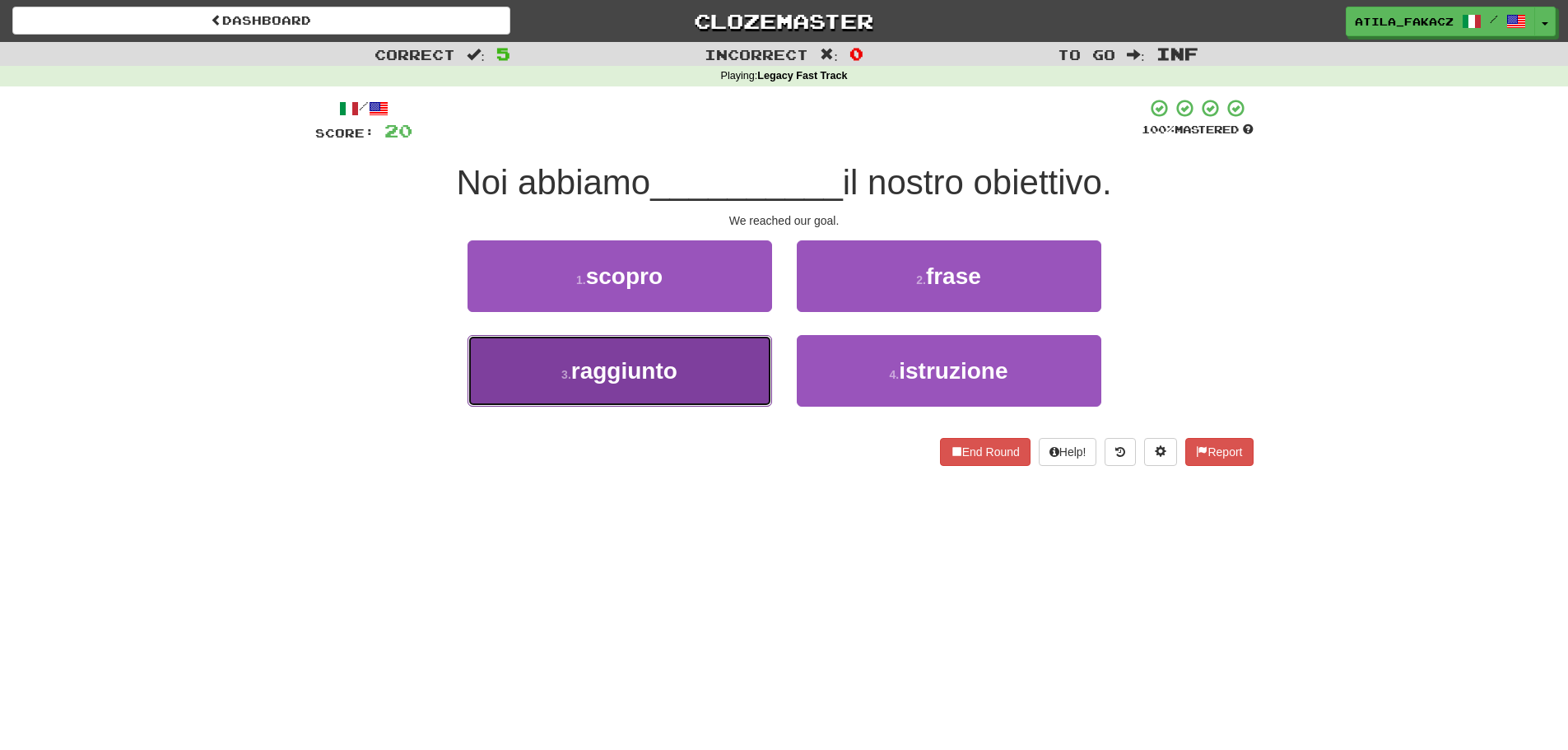
click at [741, 391] on button "3 . raggiunto" at bounding box center [620, 370] width 305 height 71
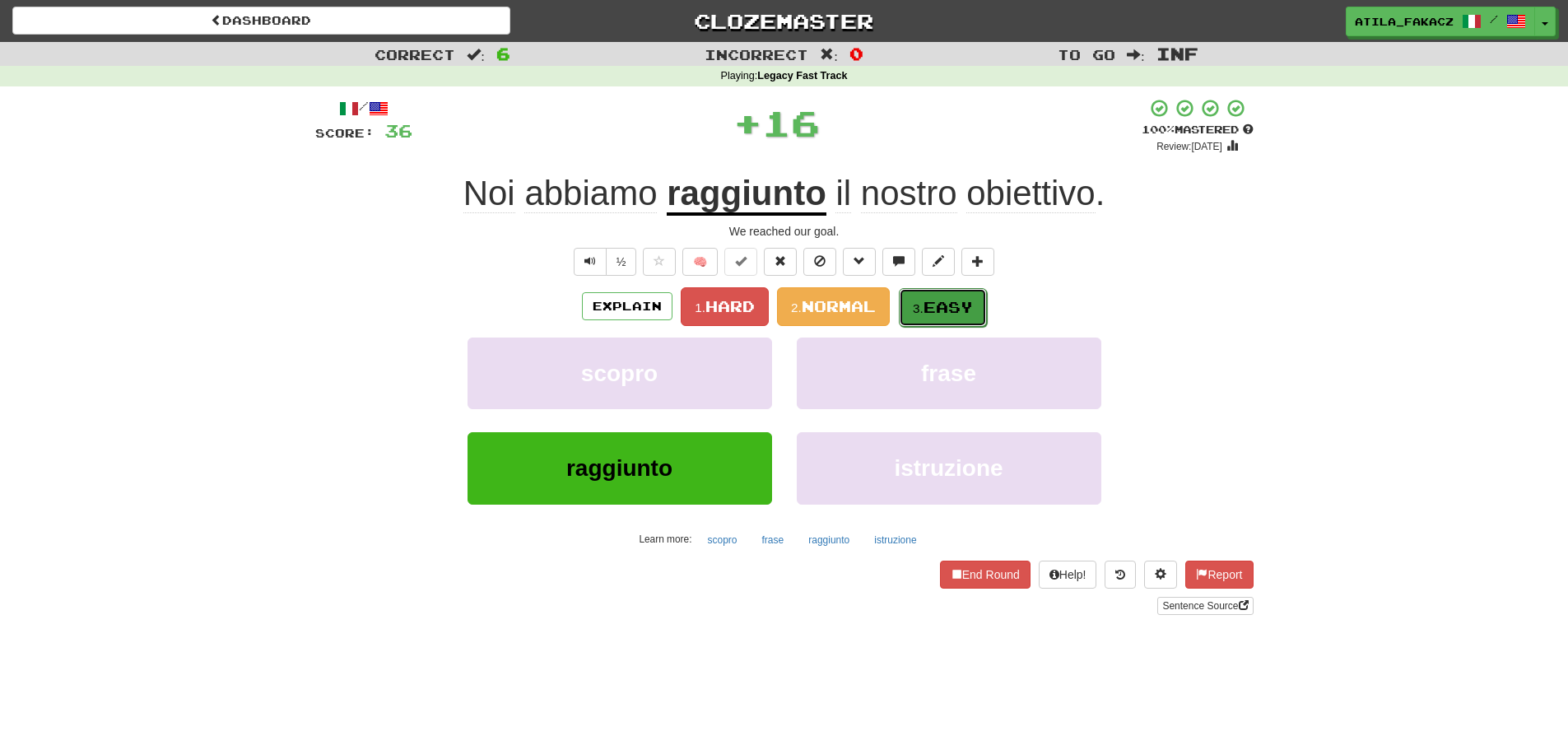
click at [944, 296] on button "3. Easy" at bounding box center [942, 308] width 88 height 39
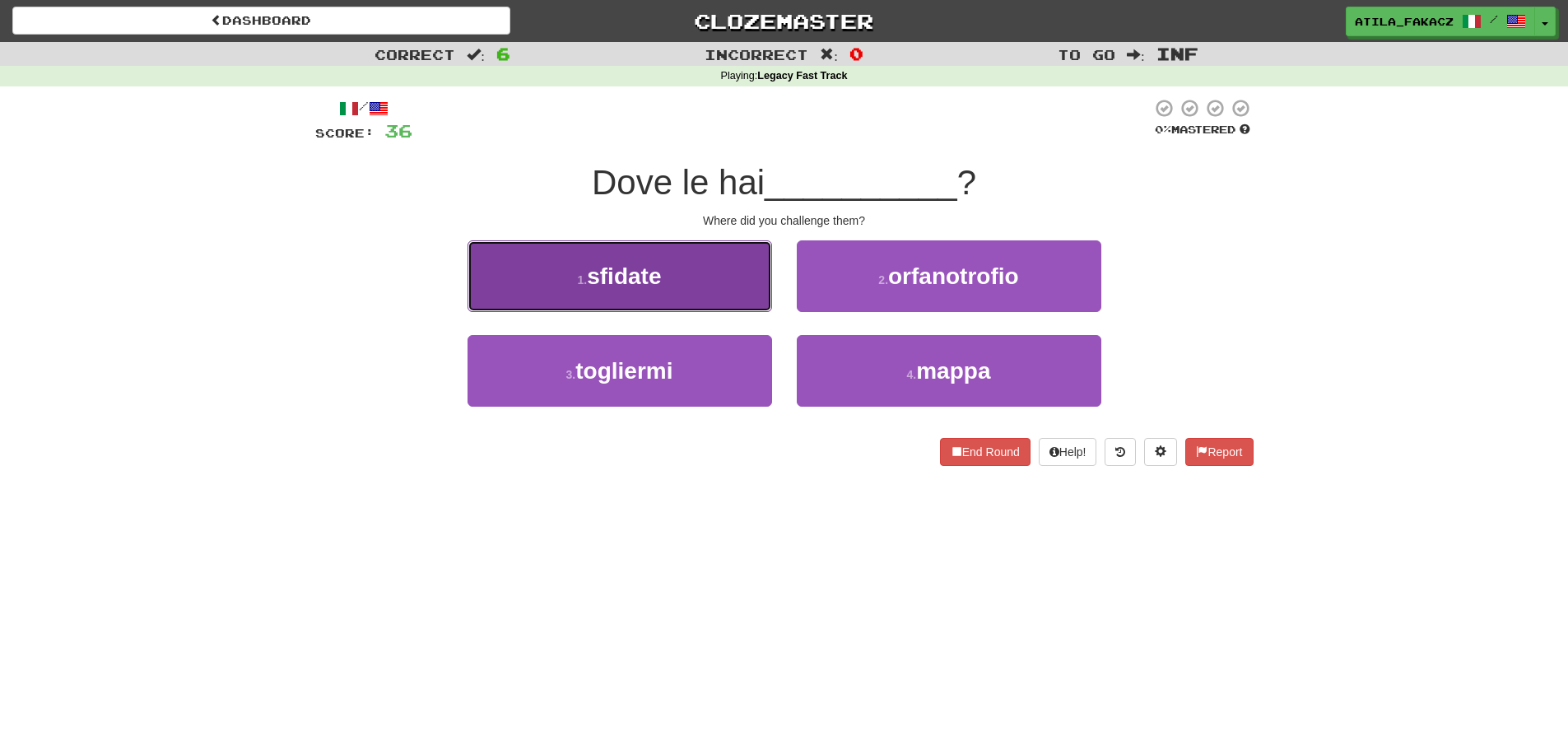
click at [719, 305] on button "1 . sfidate" at bounding box center [620, 276] width 305 height 71
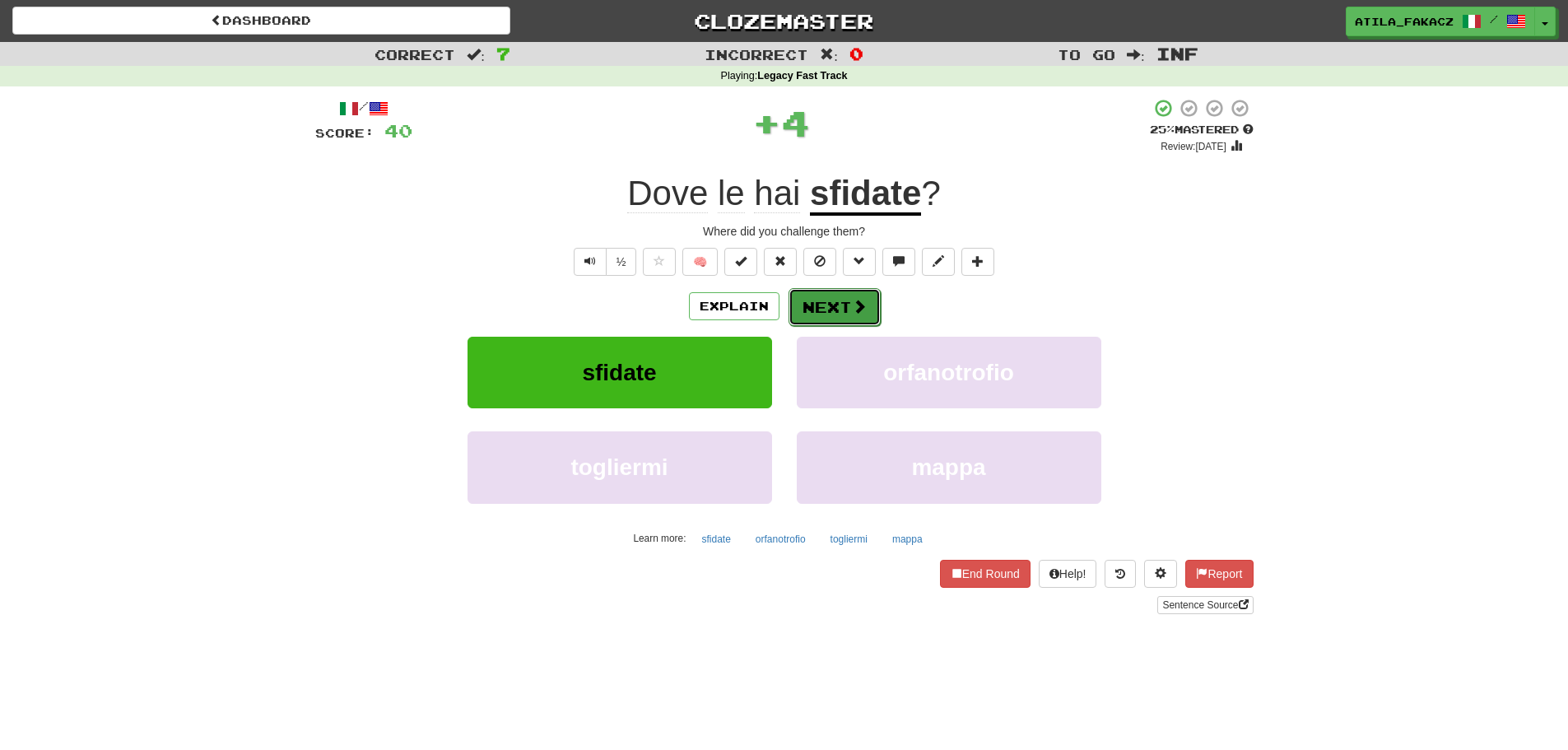
click at [855, 313] on span at bounding box center [859, 307] width 15 height 15
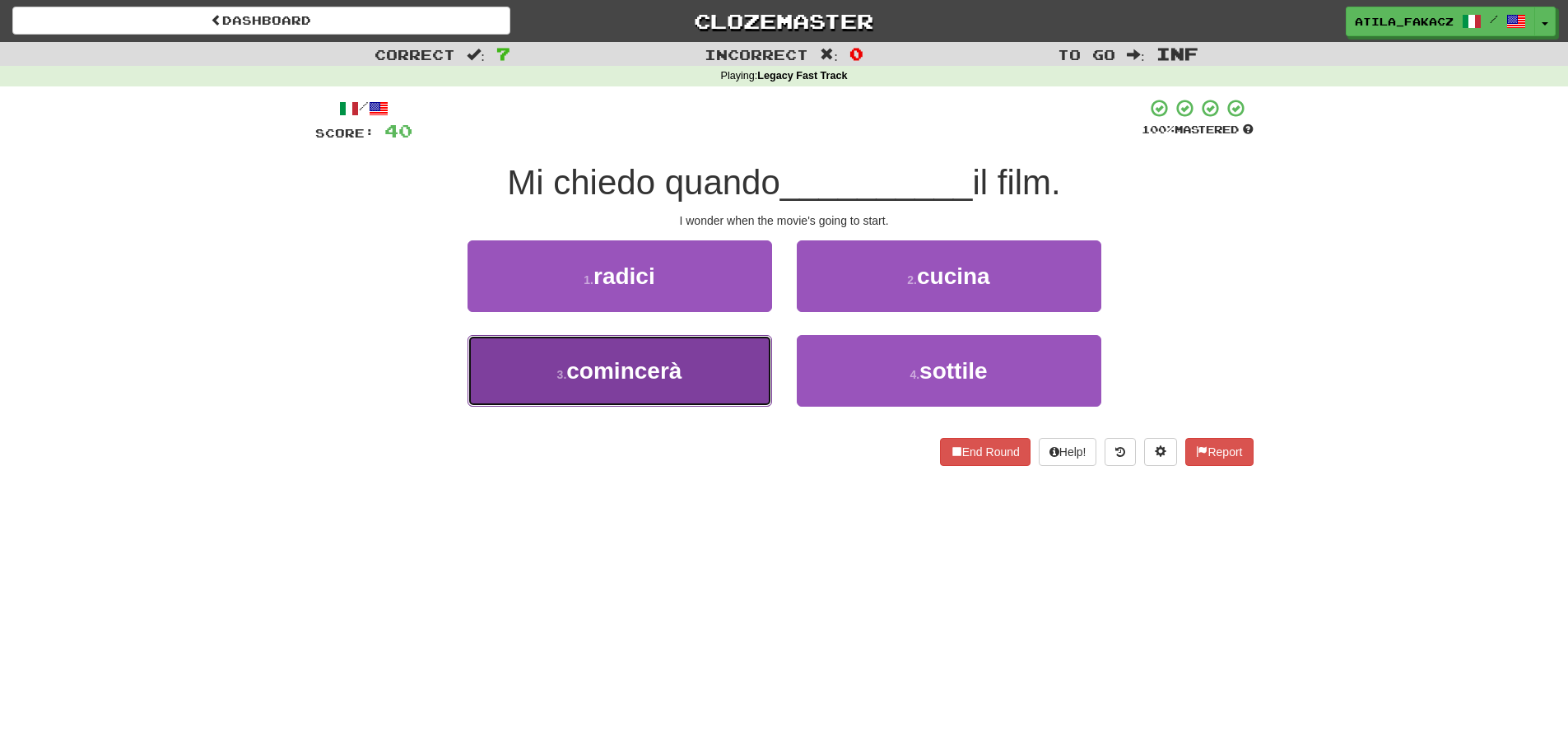
click at [617, 366] on span "comincerà" at bounding box center [624, 370] width 116 height 25
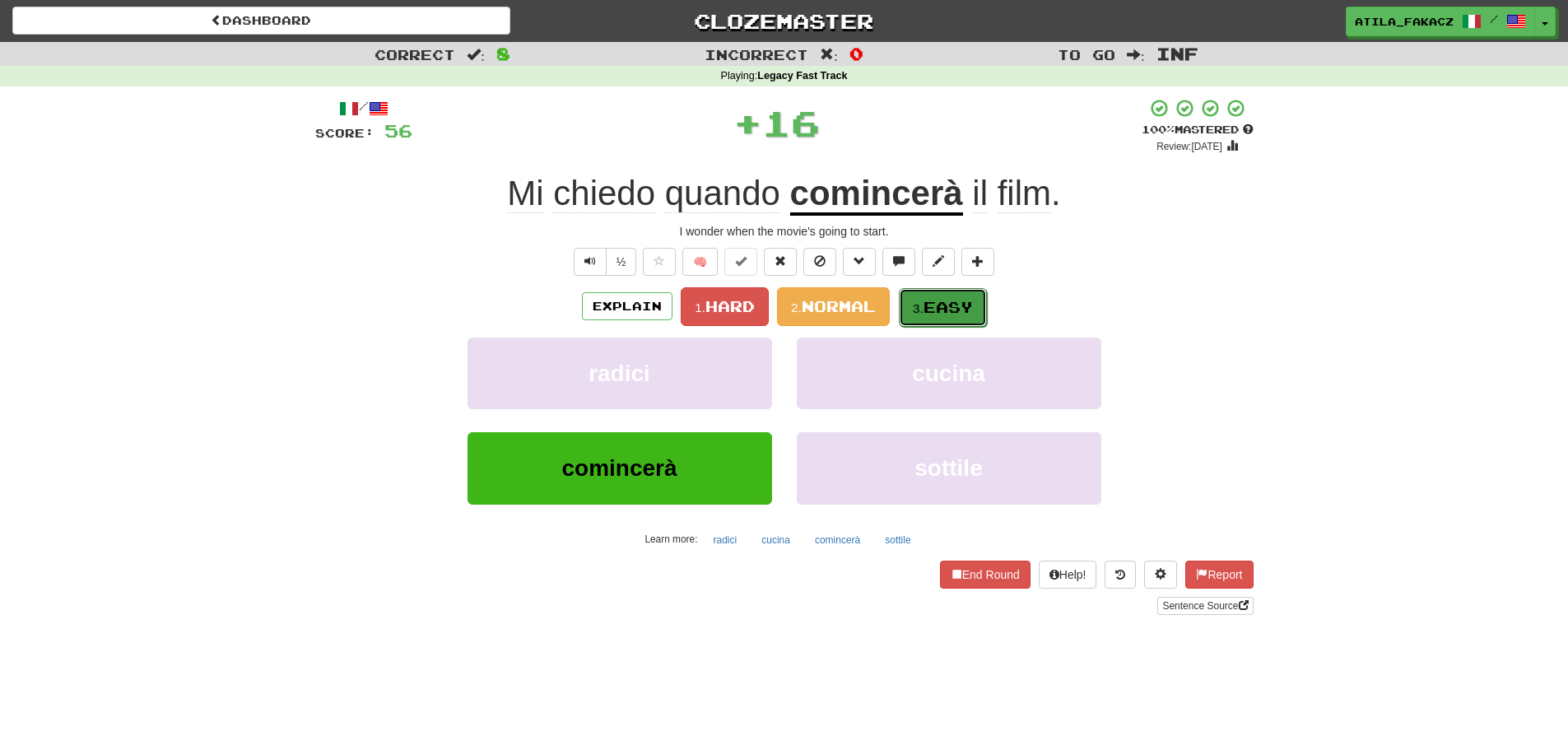
click at [921, 306] on small "3." at bounding box center [918, 308] width 11 height 14
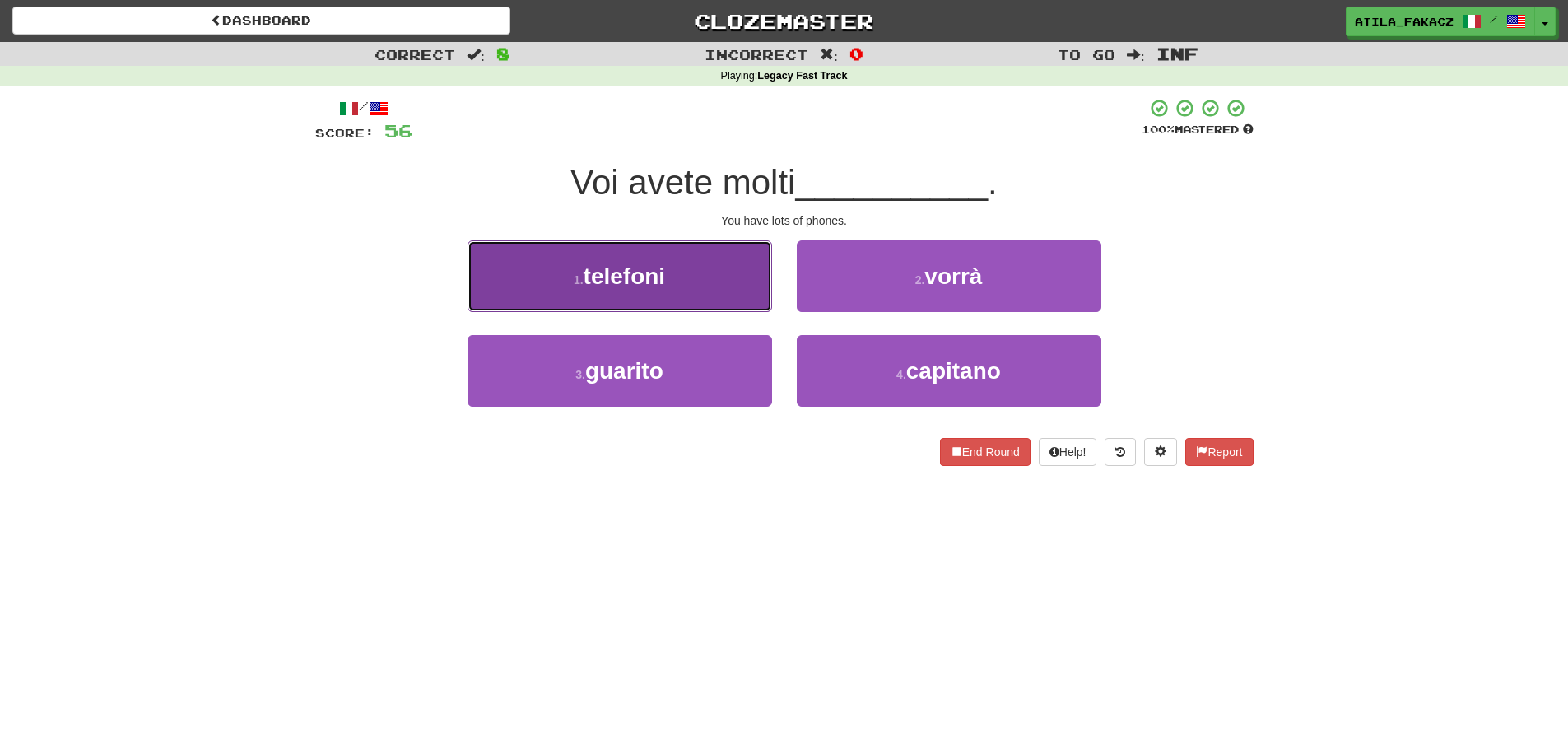
click at [710, 280] on button "1 . telefoni" at bounding box center [620, 276] width 305 height 71
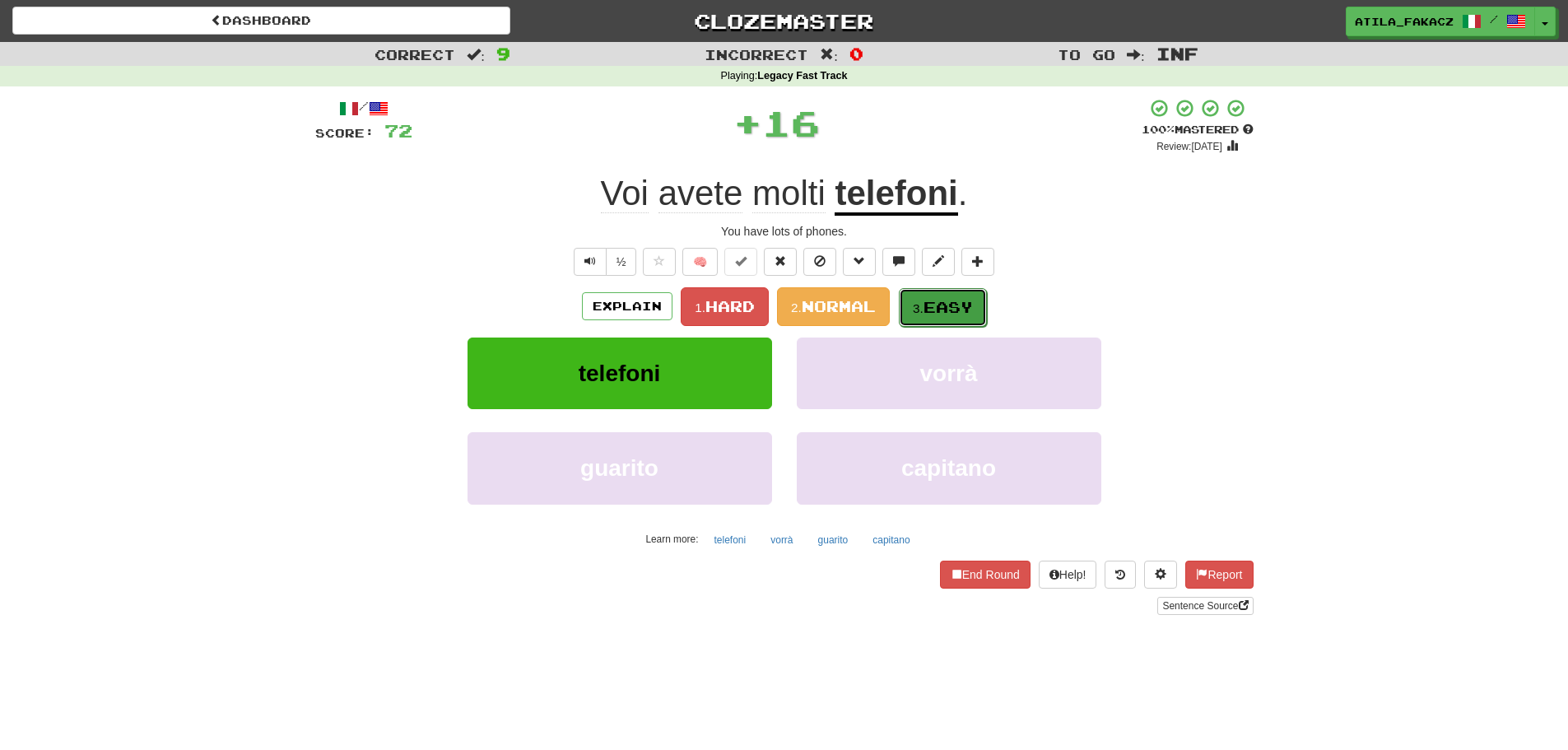
click at [954, 303] on span "Easy" at bounding box center [947, 308] width 49 height 18
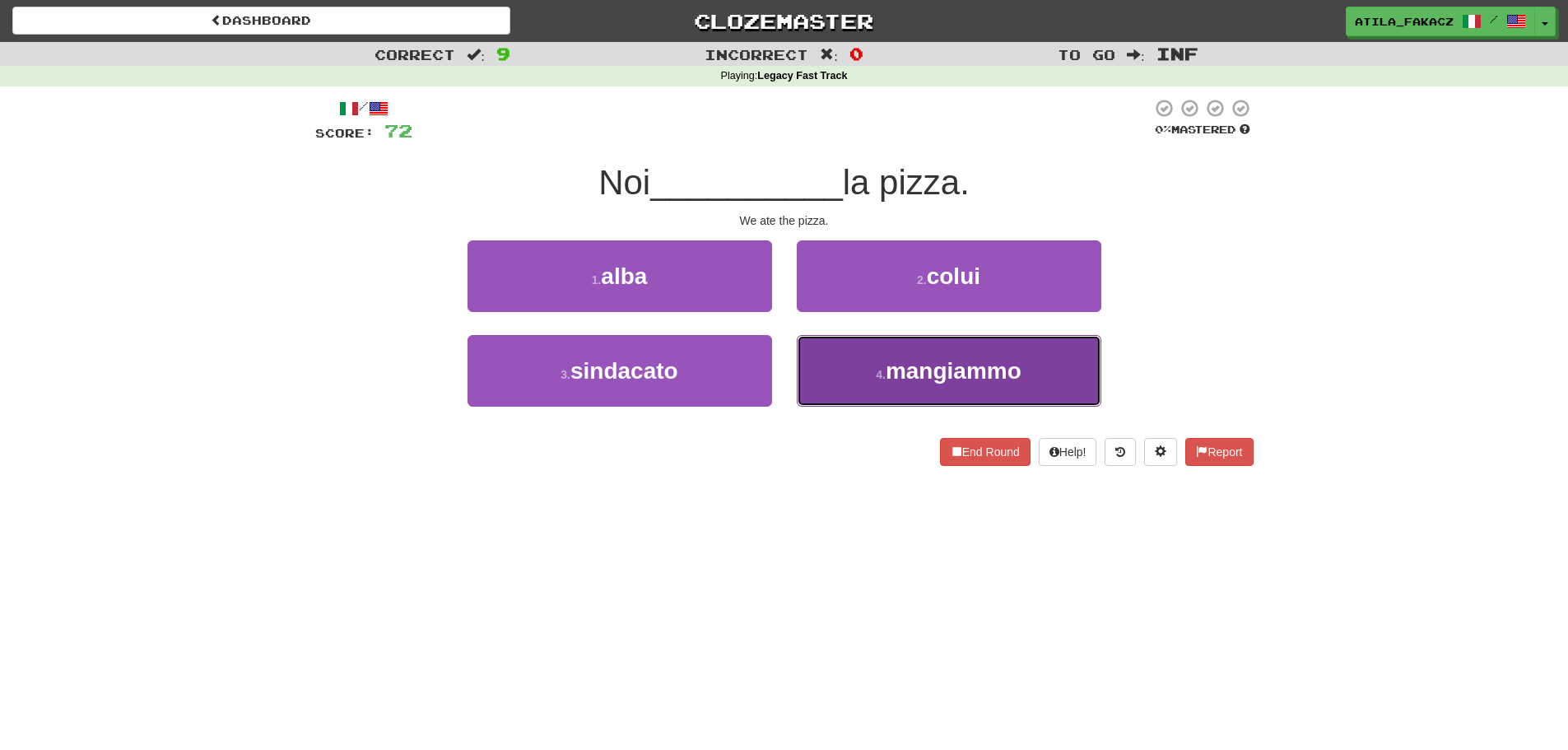
click at [843, 356] on button "4 . [GEOGRAPHIC_DATA]" at bounding box center [949, 370] width 305 height 71
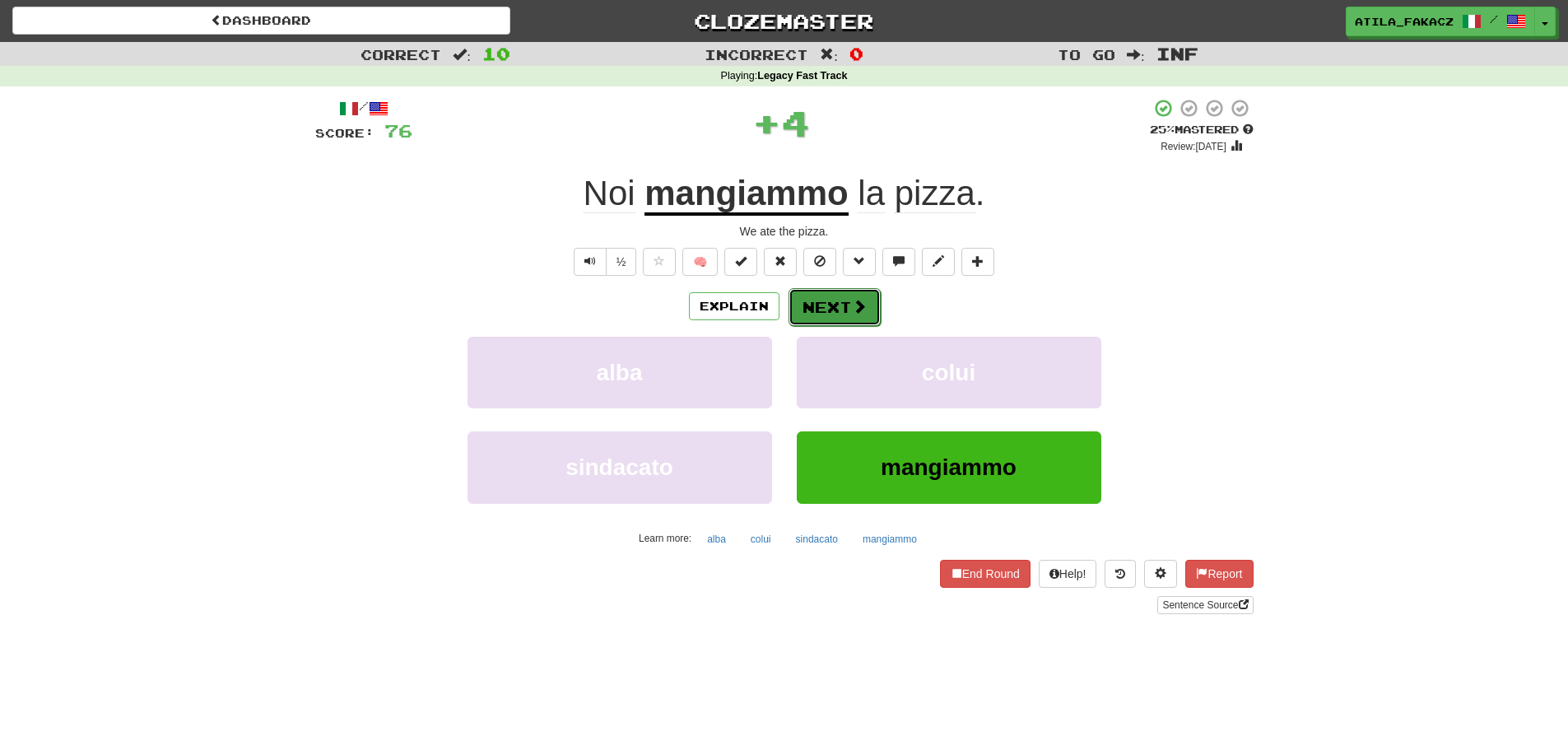
click at [862, 311] on span at bounding box center [859, 307] width 15 height 15
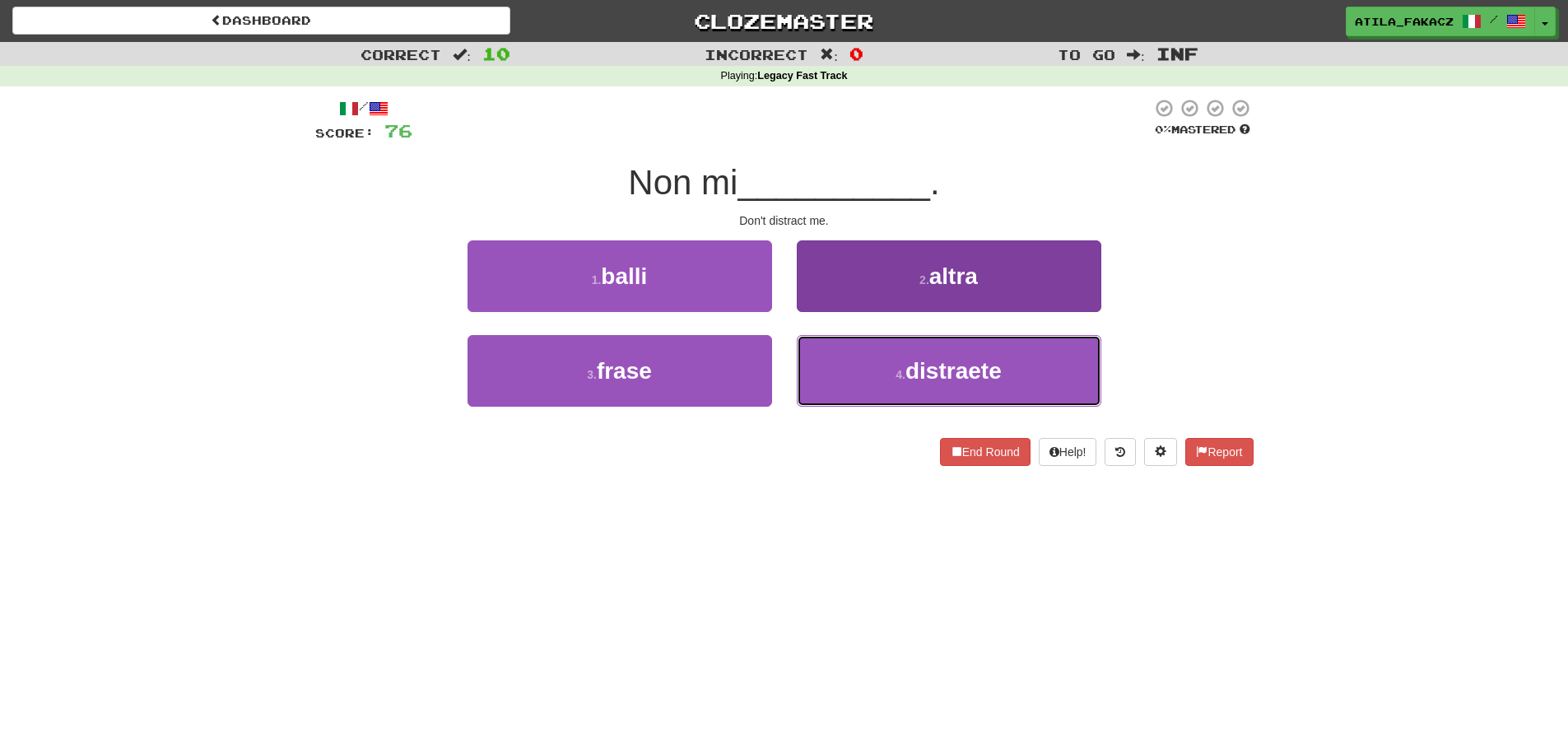
drag, startPoint x: 851, startPoint y: 375, endPoint x: 859, endPoint y: 356, distance: 20.6
click at [853, 375] on button "4 . distraete" at bounding box center [949, 370] width 305 height 71
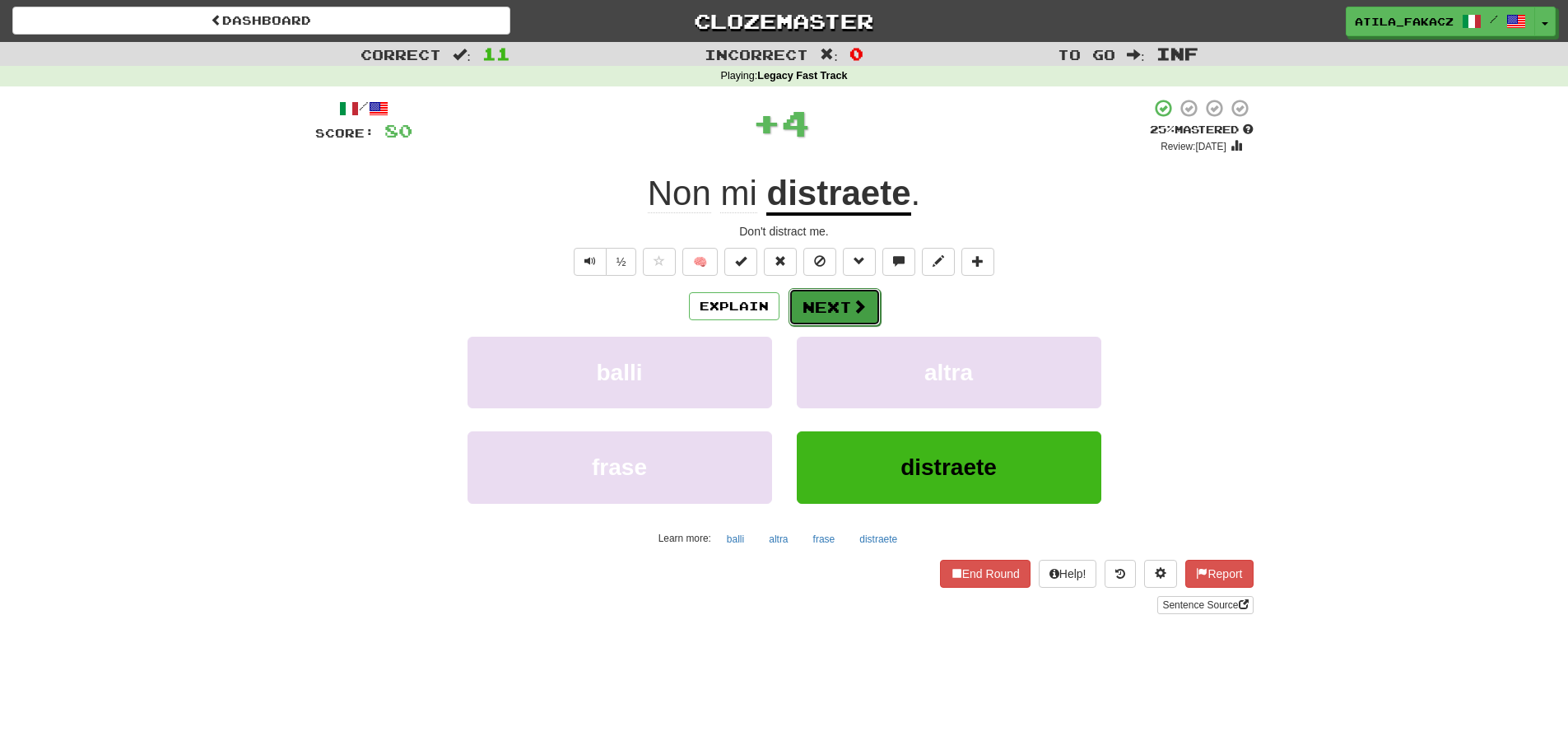
click at [847, 296] on button "Next" at bounding box center [834, 307] width 92 height 38
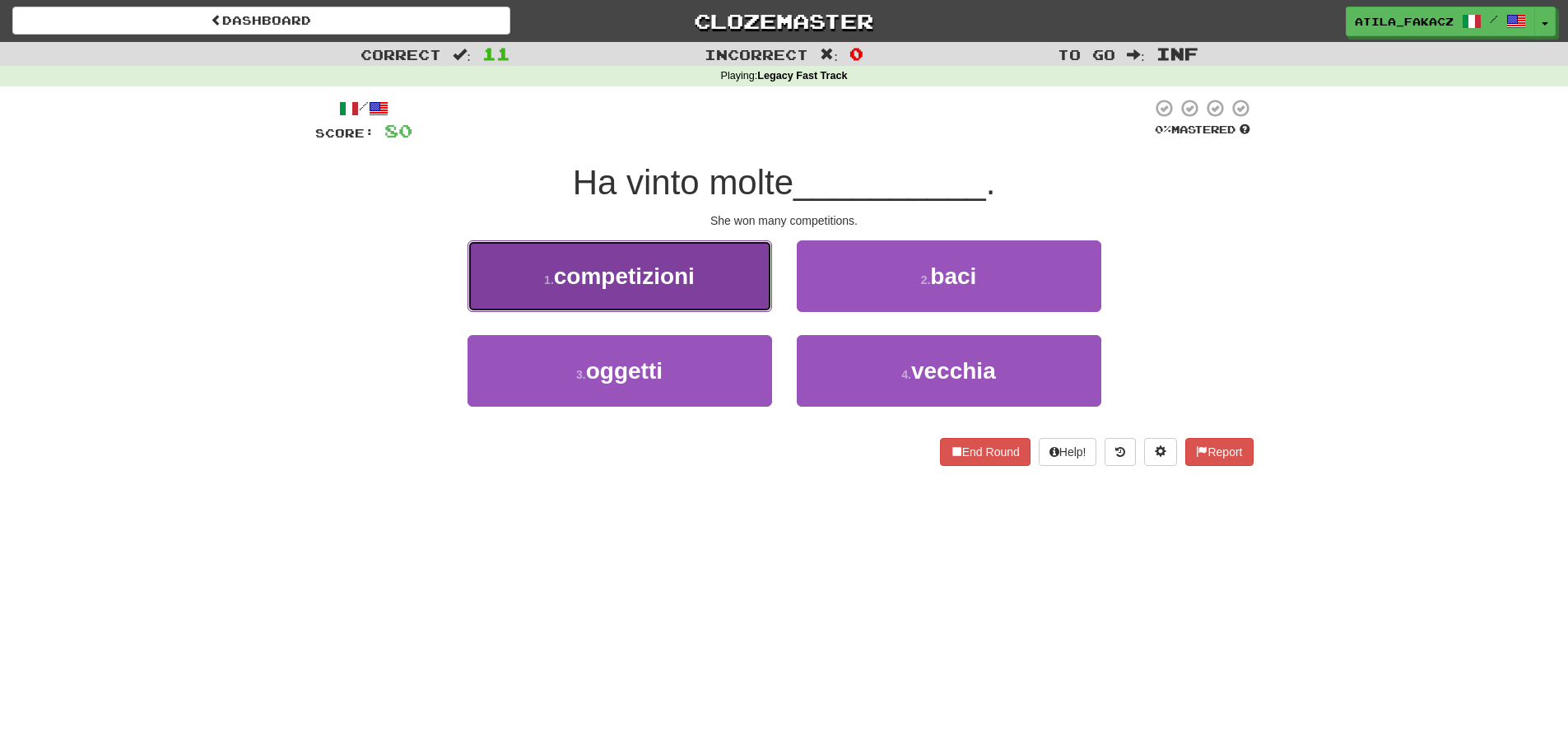
click at [724, 280] on button "1 . competizioni" at bounding box center [620, 276] width 305 height 71
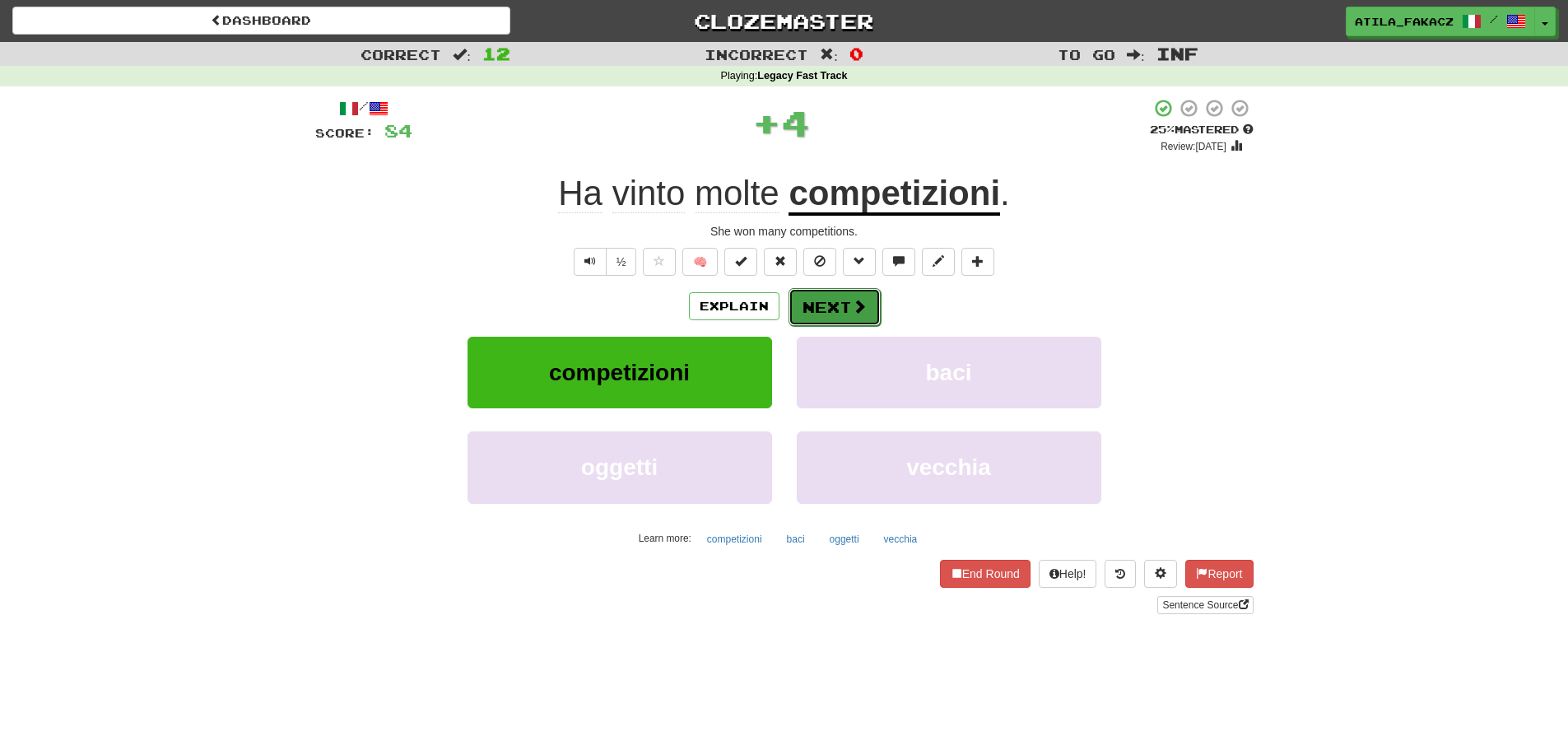
click at [843, 300] on button "Next" at bounding box center [834, 307] width 92 height 38
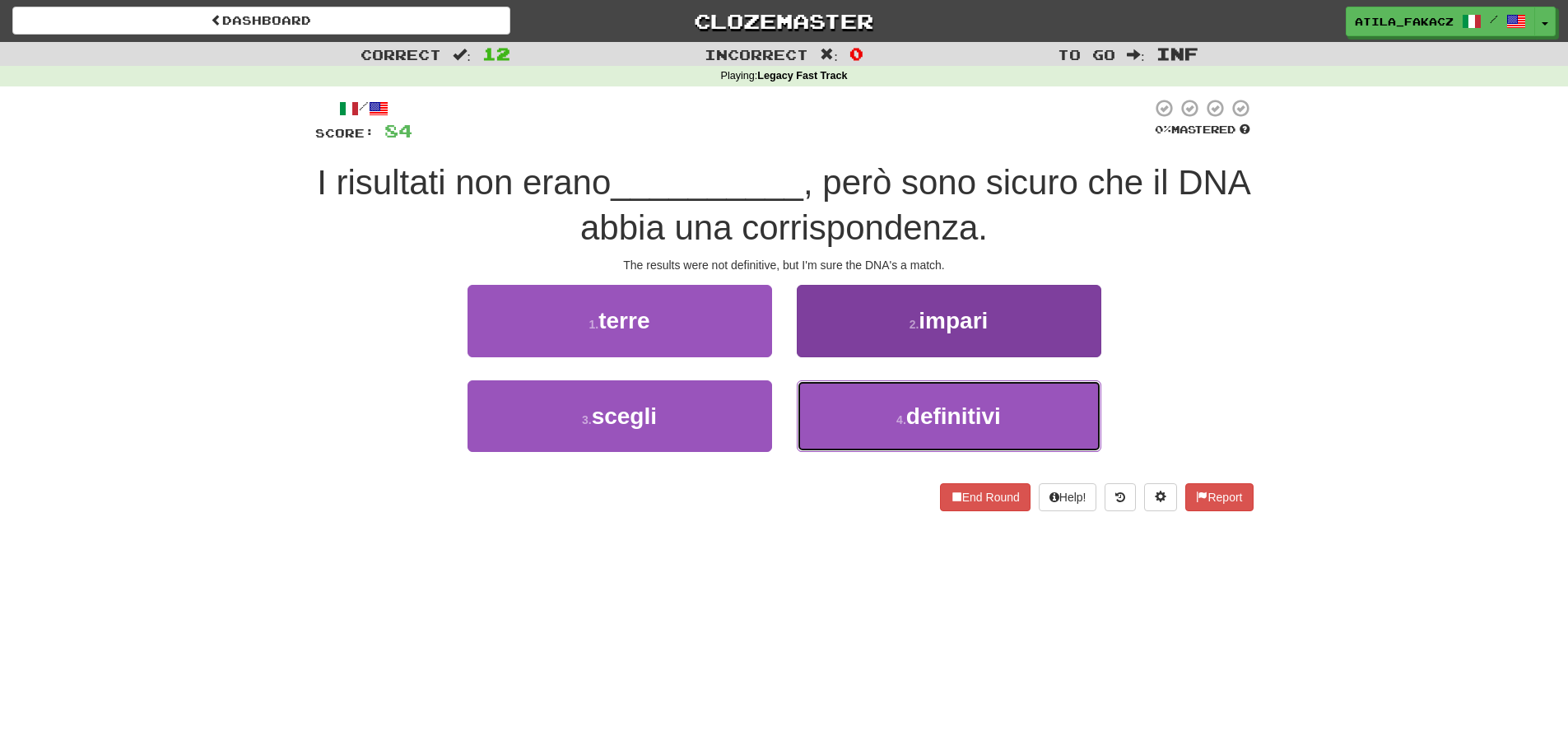
click at [843, 396] on button "4 . definitivi" at bounding box center [949, 416] width 305 height 71
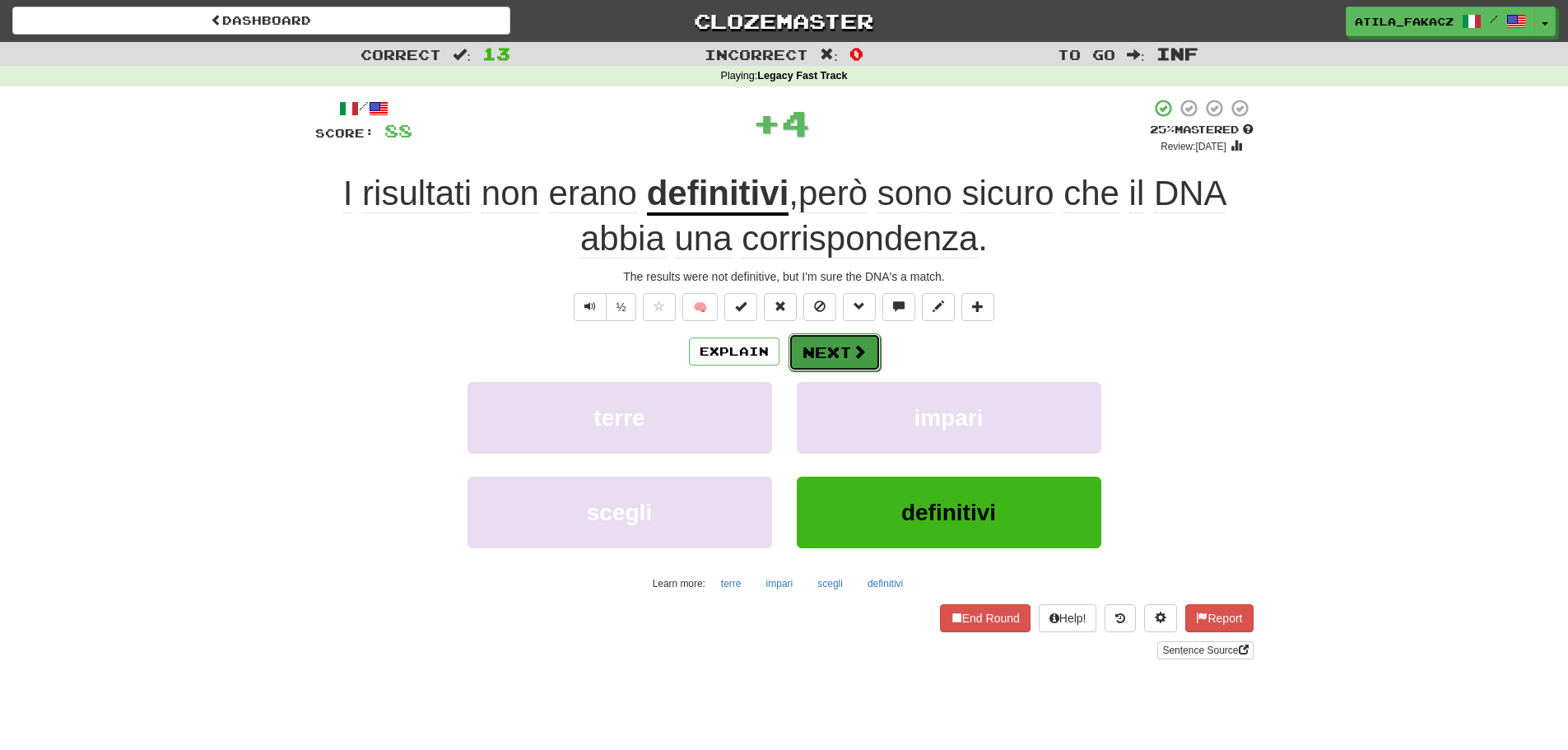
click at [844, 338] on button "Next" at bounding box center [834, 352] width 92 height 38
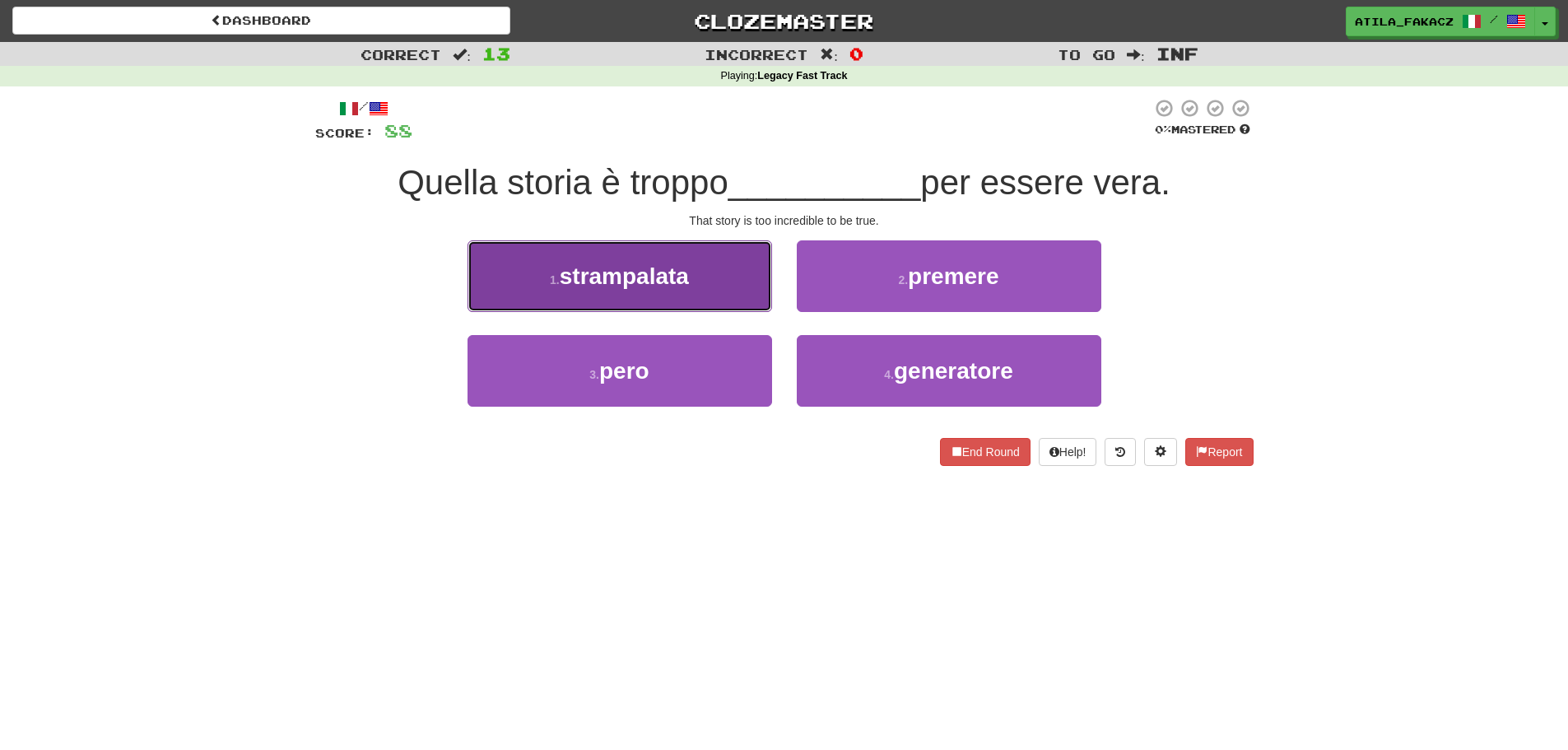
click at [719, 293] on button "1 . [GEOGRAPHIC_DATA]" at bounding box center [620, 276] width 305 height 71
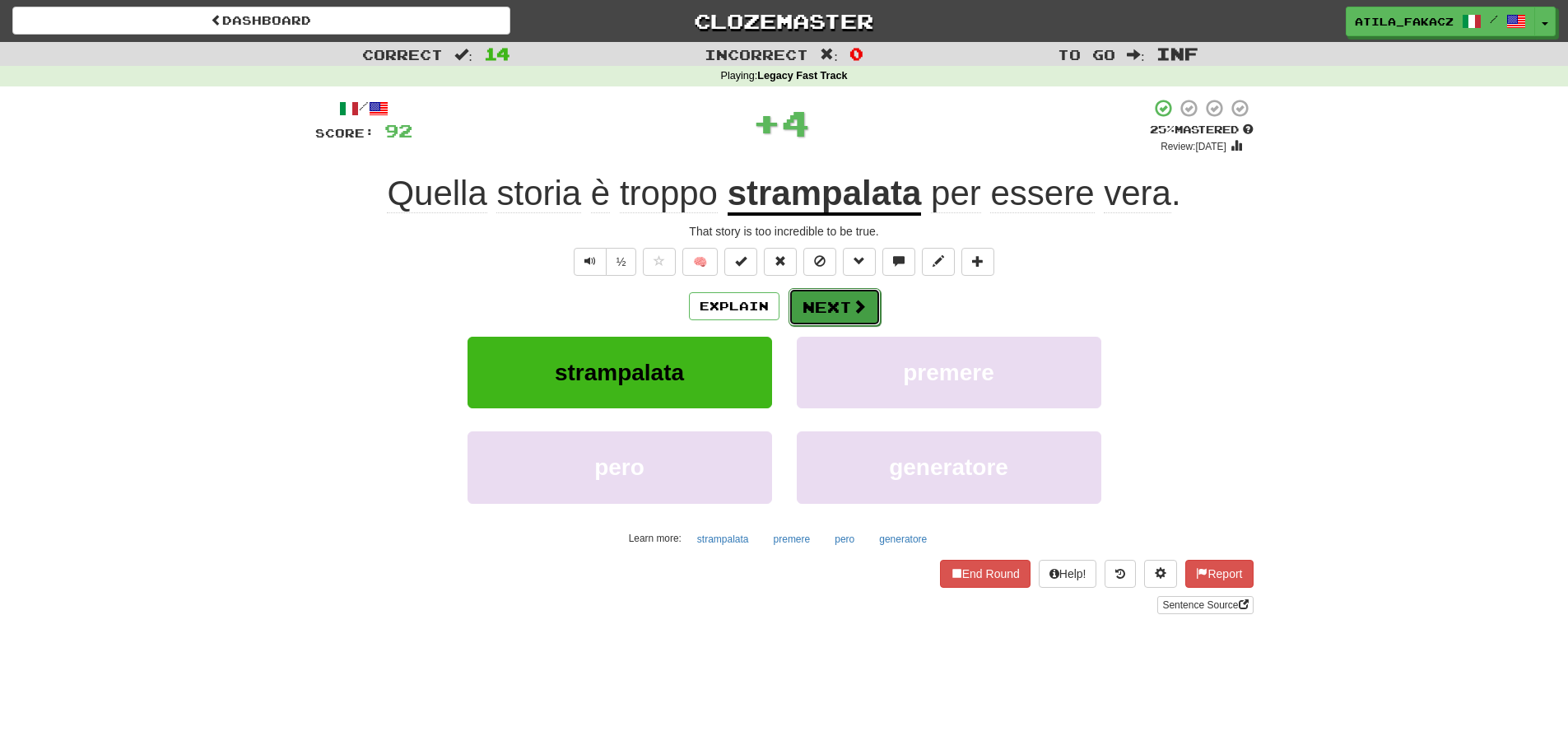
click at [854, 310] on span at bounding box center [859, 307] width 15 height 15
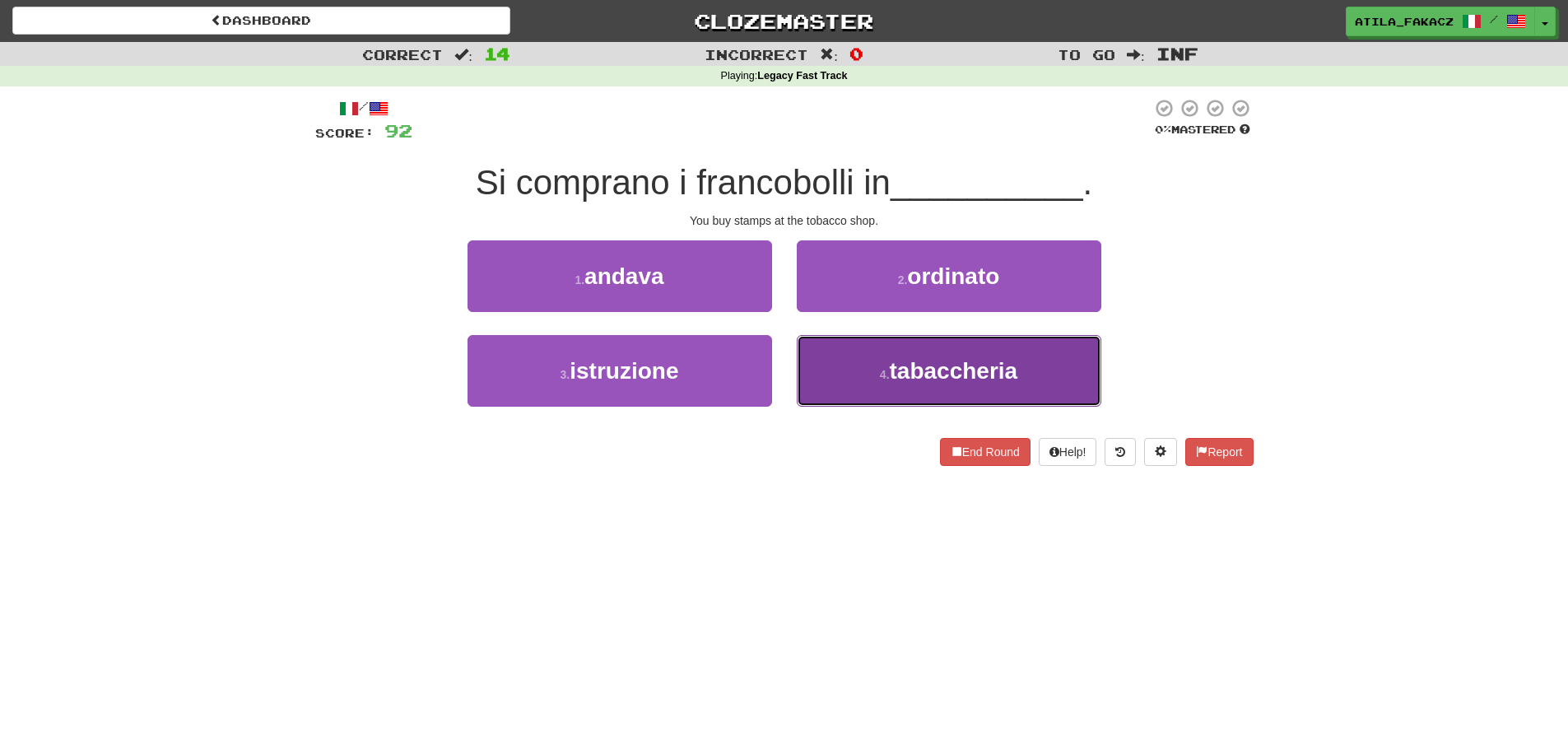
click at [827, 368] on button "4 . tabaccheria" at bounding box center [949, 370] width 305 height 71
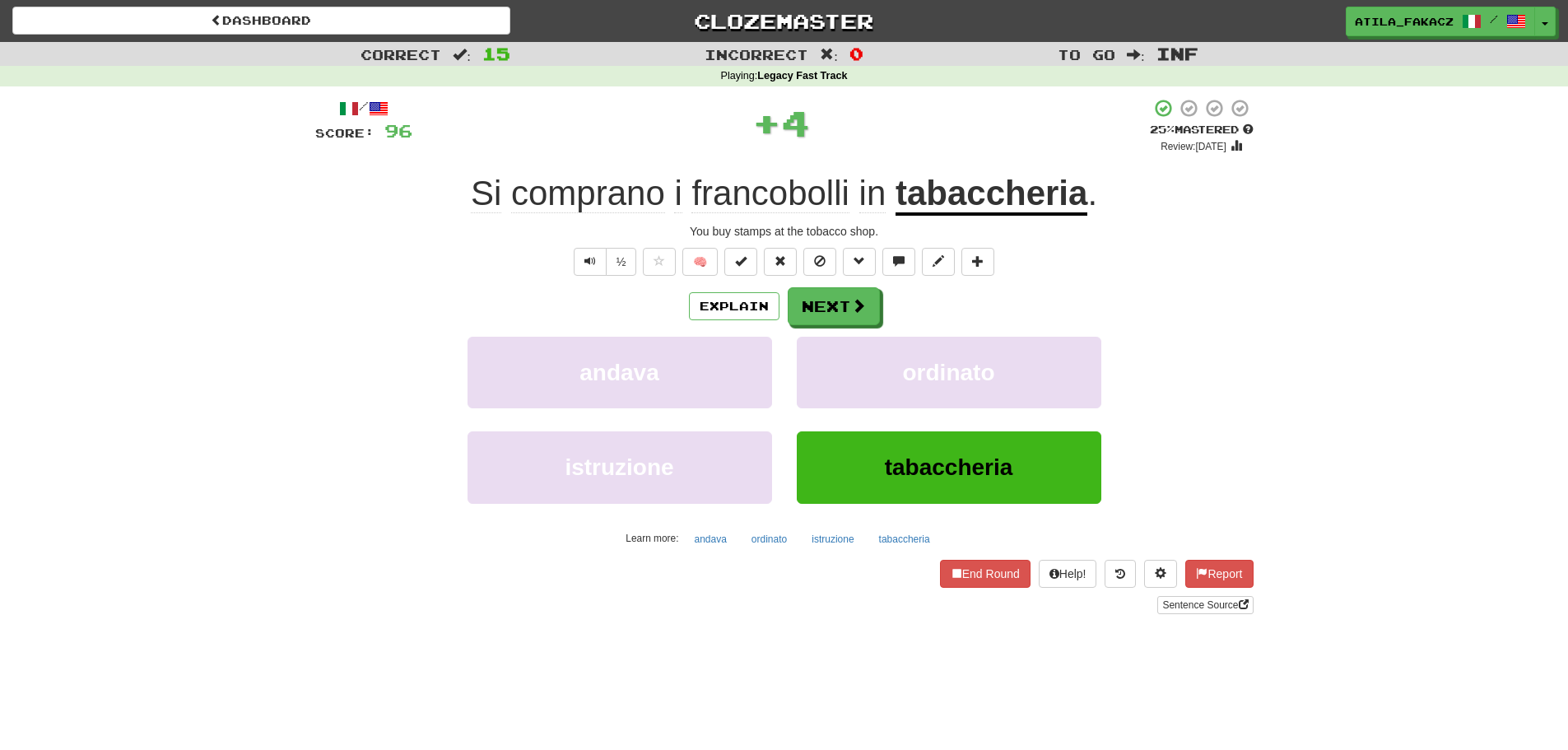
click at [827, 327] on div "Explain Next andava ordinato istruzione tabaccheria Learn more: andava ordinato…" at bounding box center [784, 419] width 938 height 264
click at [827, 322] on button "Next" at bounding box center [834, 307] width 92 height 38
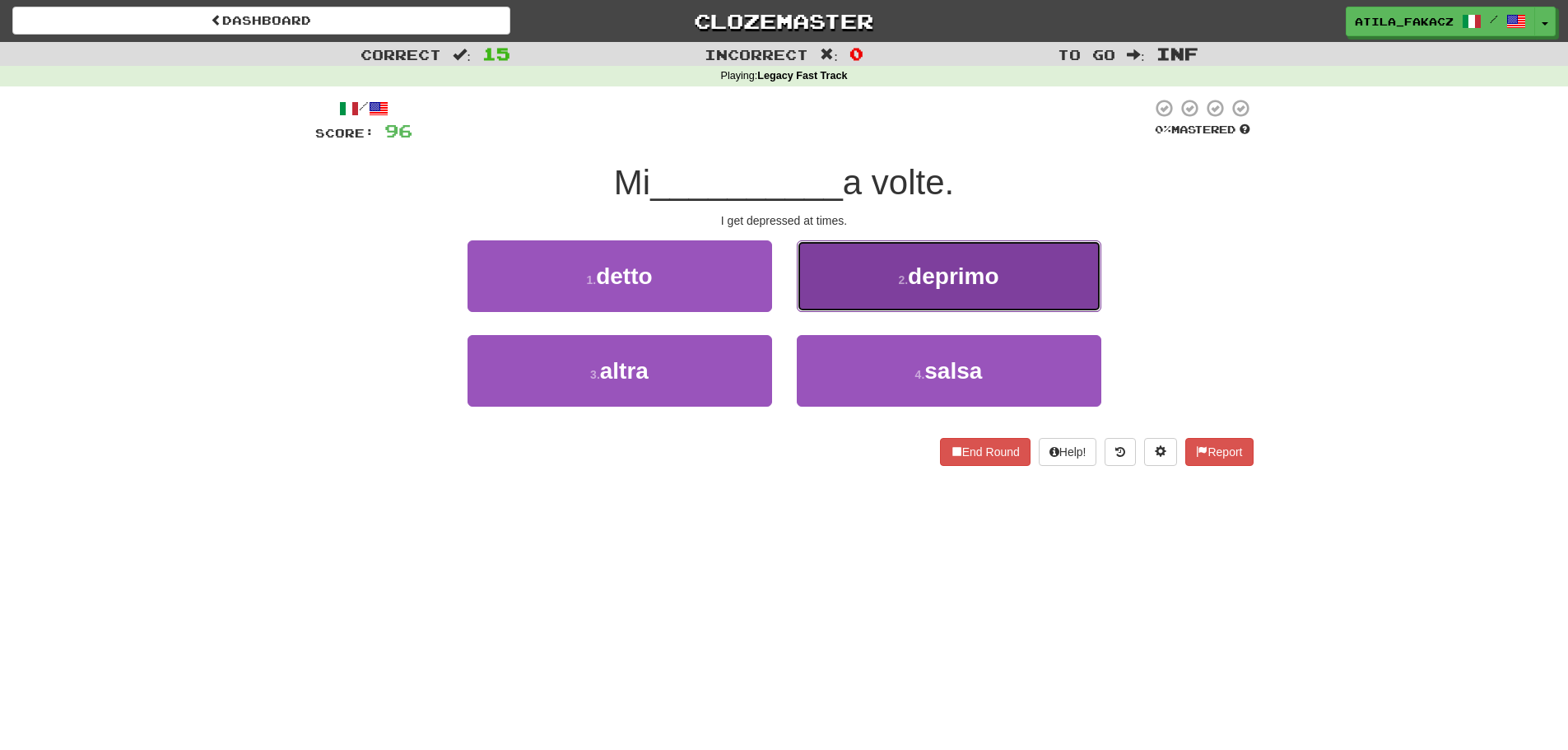
click at [837, 284] on button "2 . deprimo" at bounding box center [949, 276] width 305 height 71
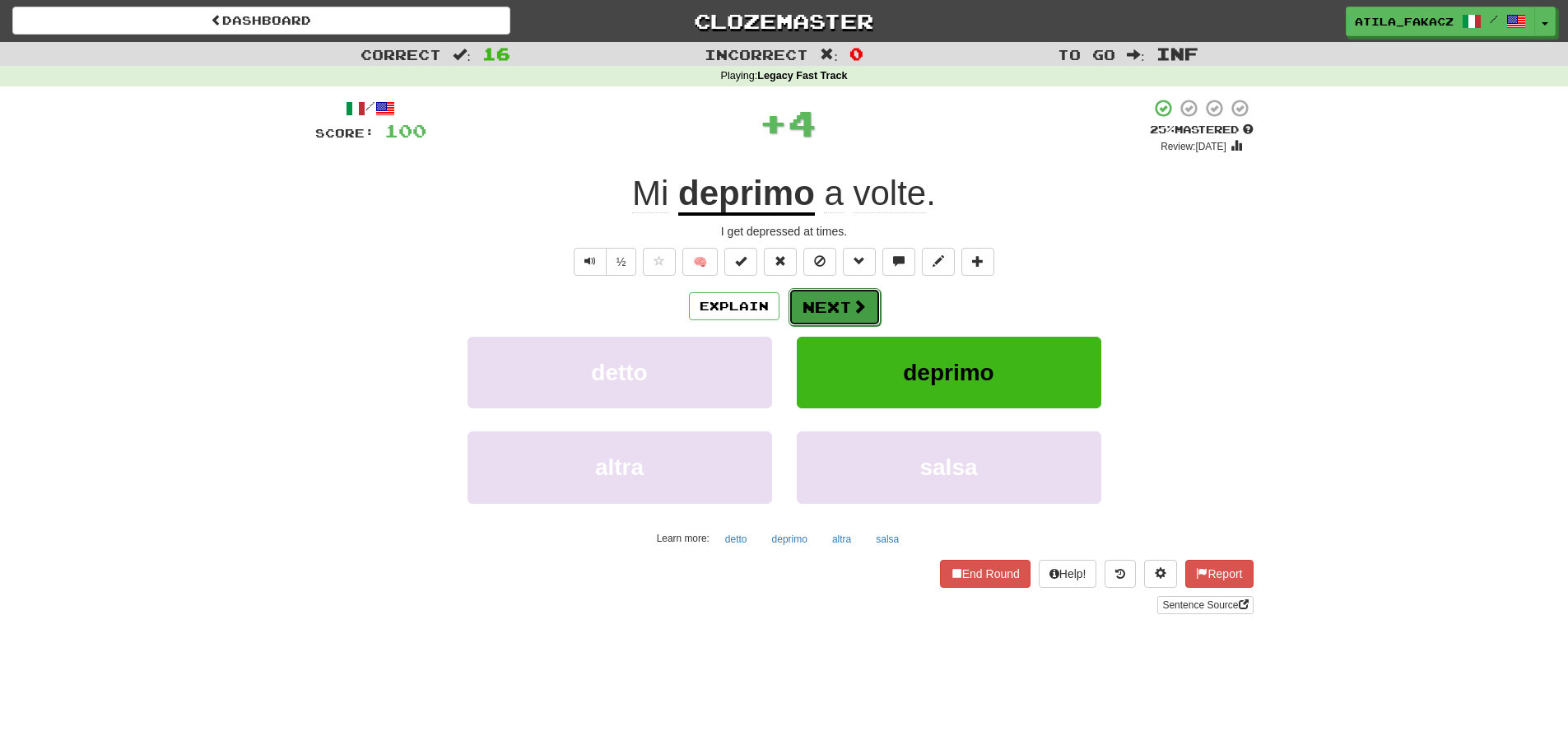
click at [861, 300] on span at bounding box center [859, 307] width 15 height 15
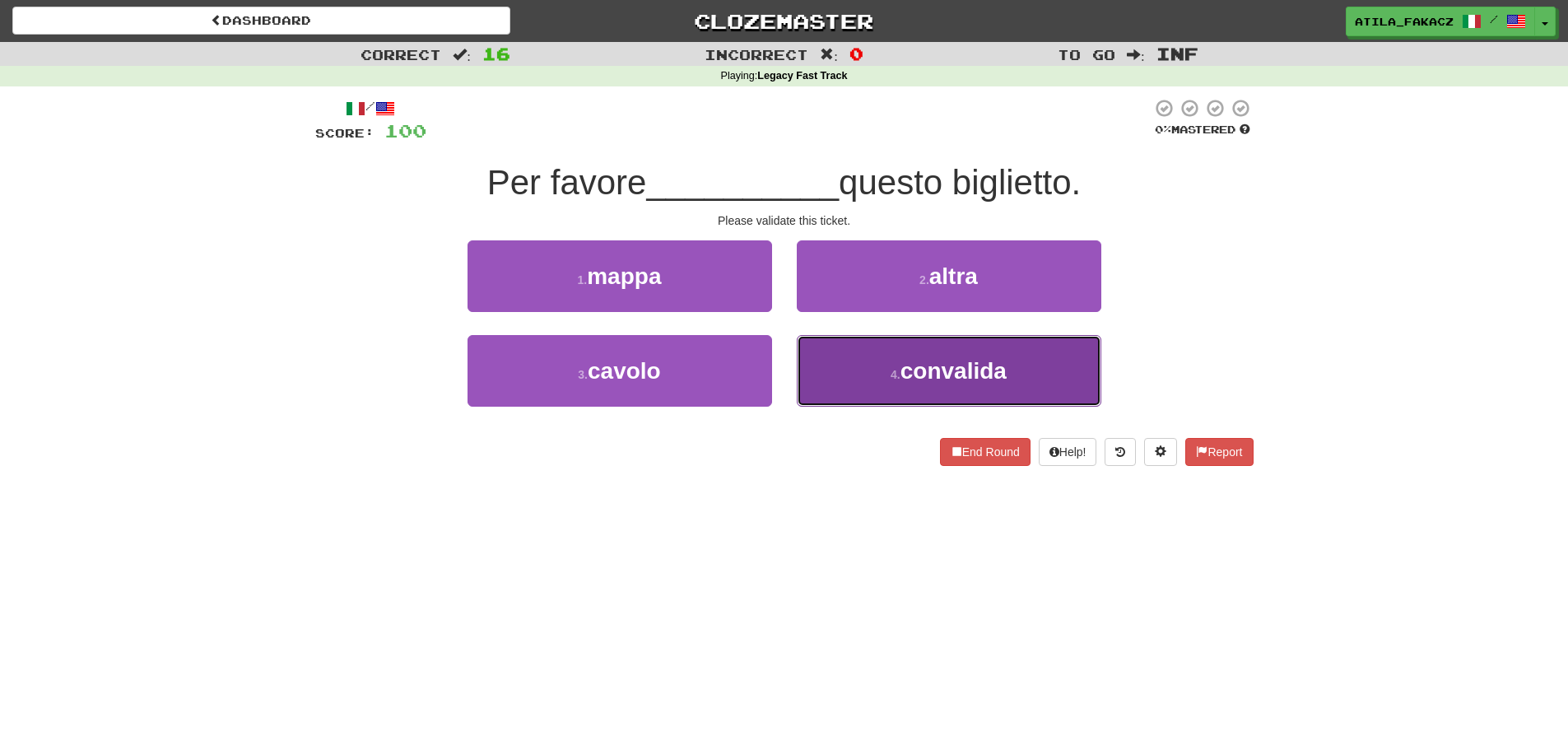
click at [828, 359] on button "4 . [GEOGRAPHIC_DATA]" at bounding box center [949, 370] width 305 height 71
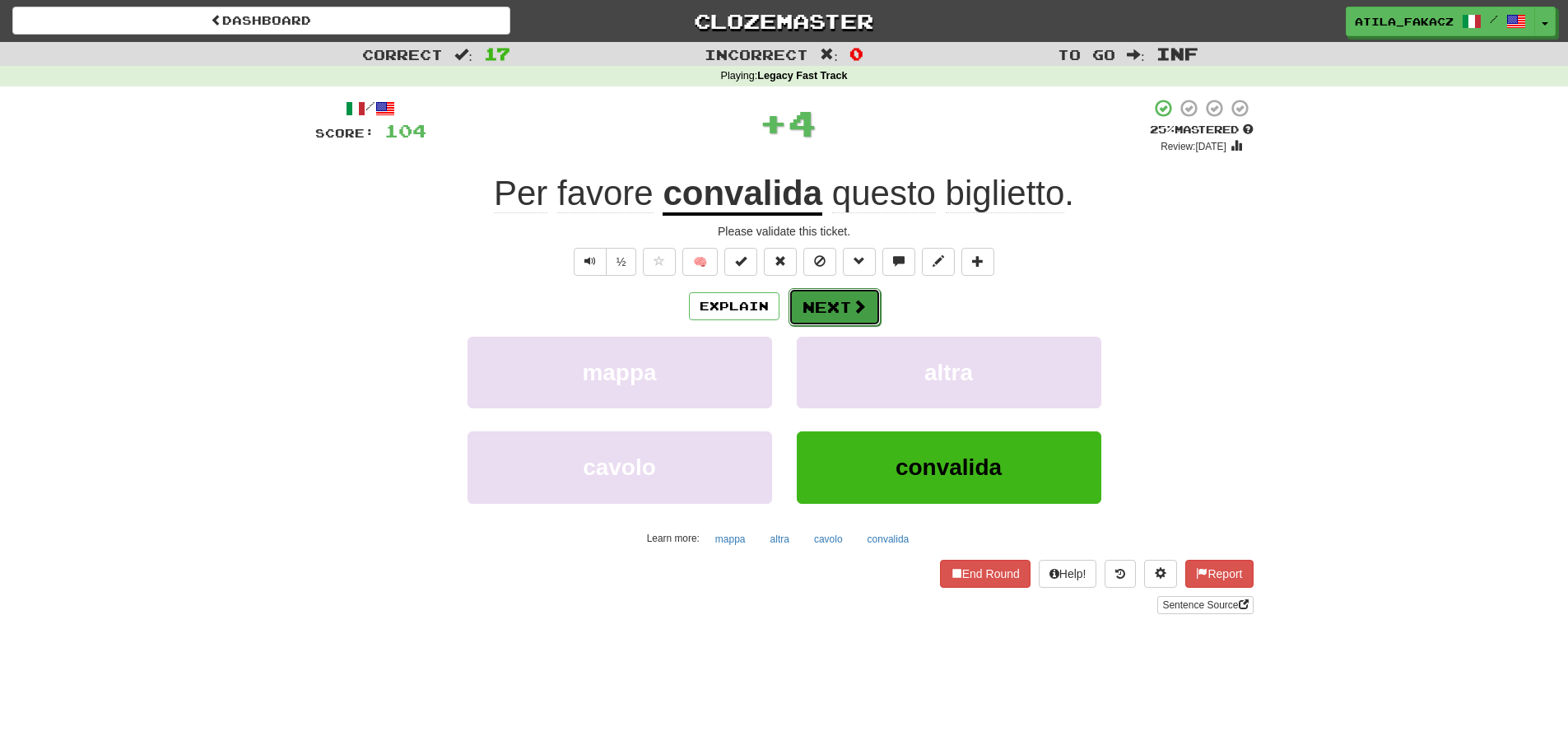
click at [838, 316] on button "Next" at bounding box center [834, 307] width 92 height 38
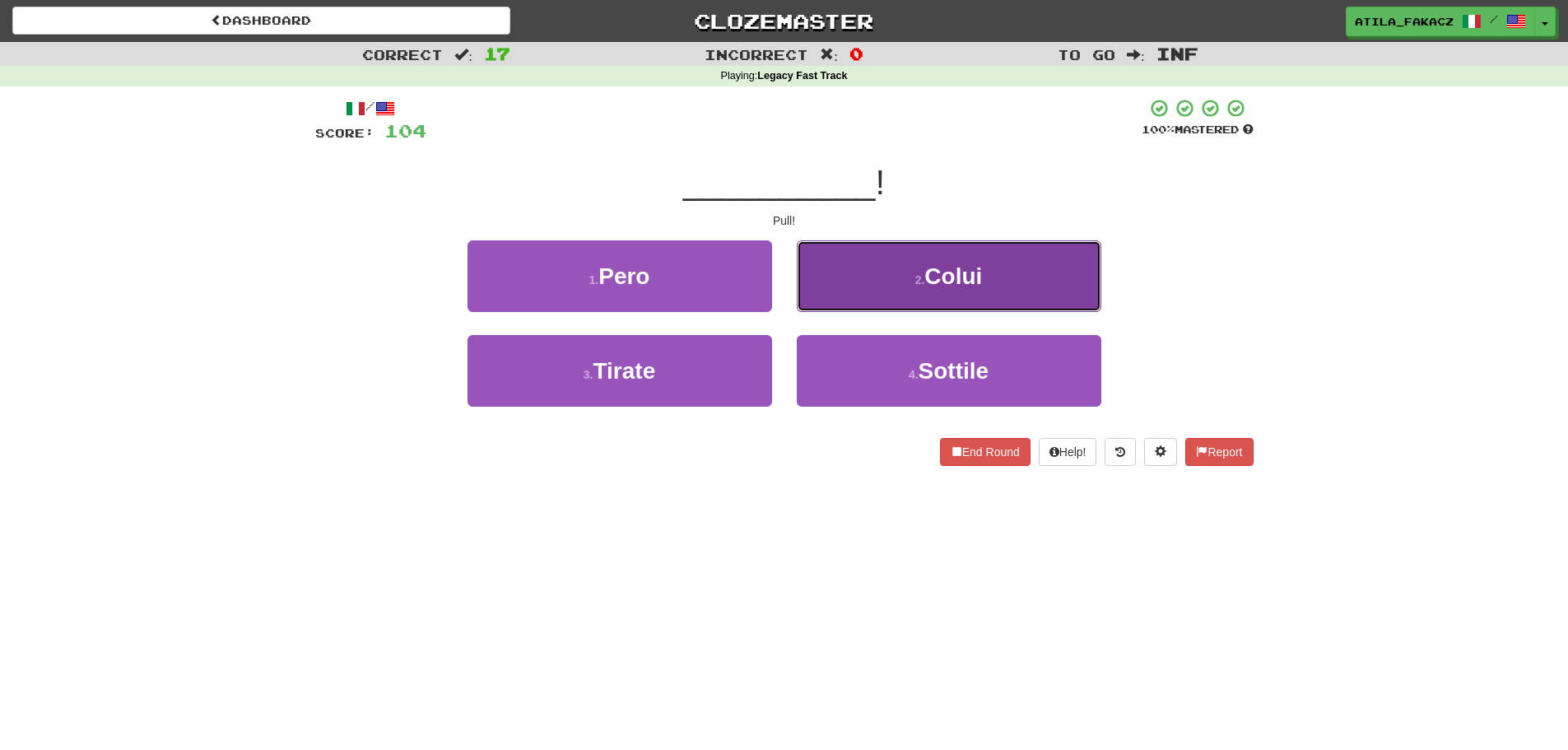
click at [833, 281] on button "2 . Colui" at bounding box center [949, 276] width 305 height 71
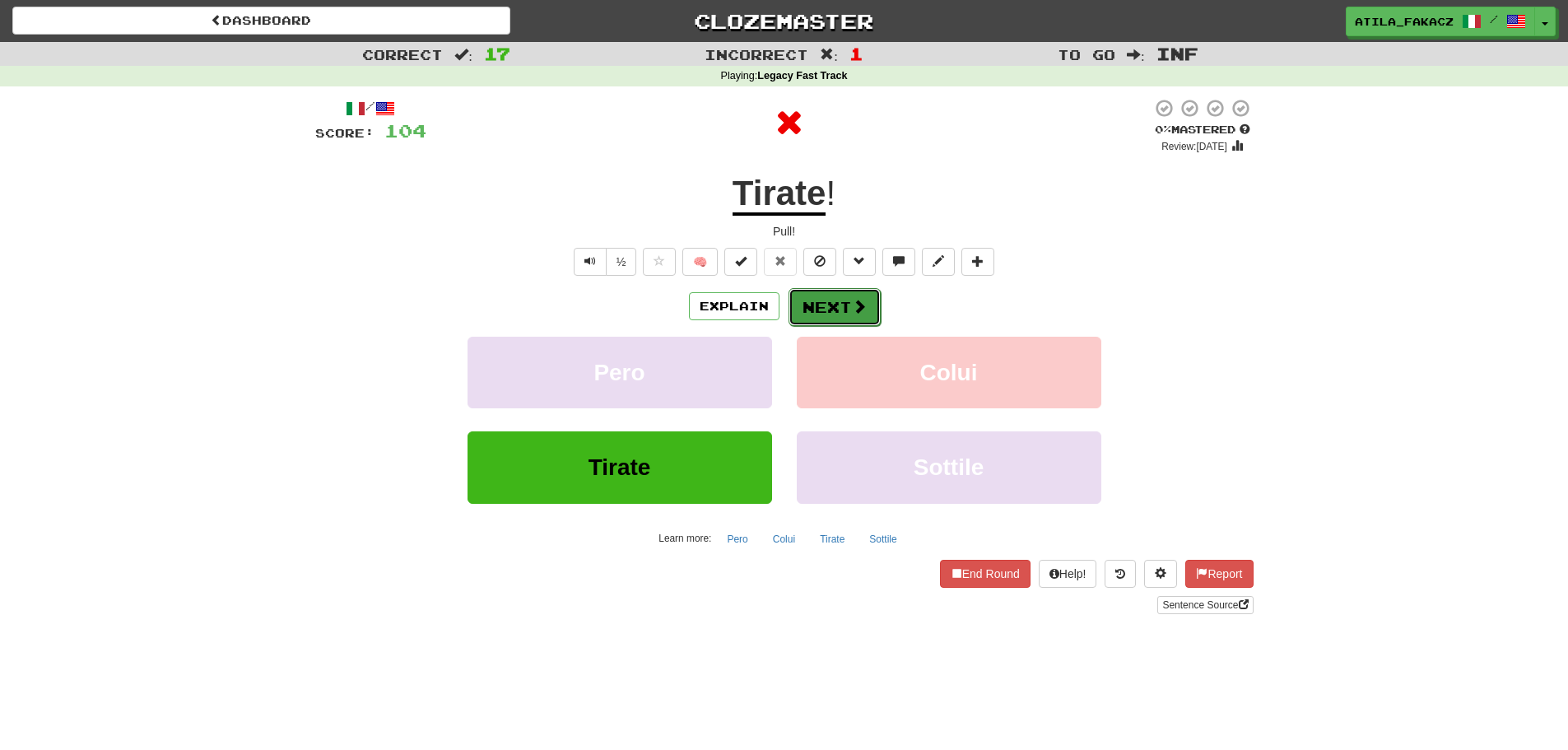
click at [836, 309] on button "Next" at bounding box center [834, 307] width 92 height 38
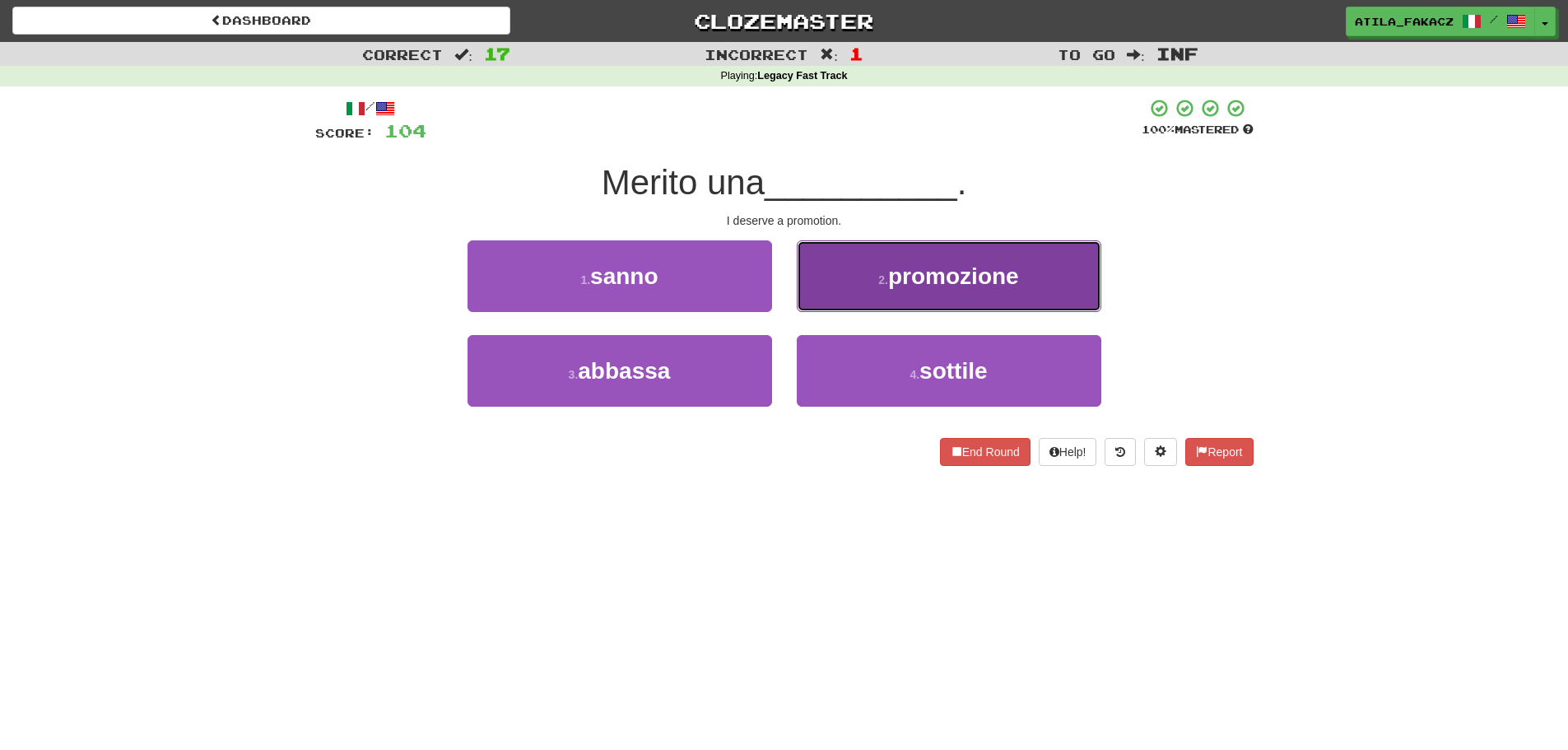
click at [859, 292] on button "2 . promozione" at bounding box center [949, 276] width 305 height 71
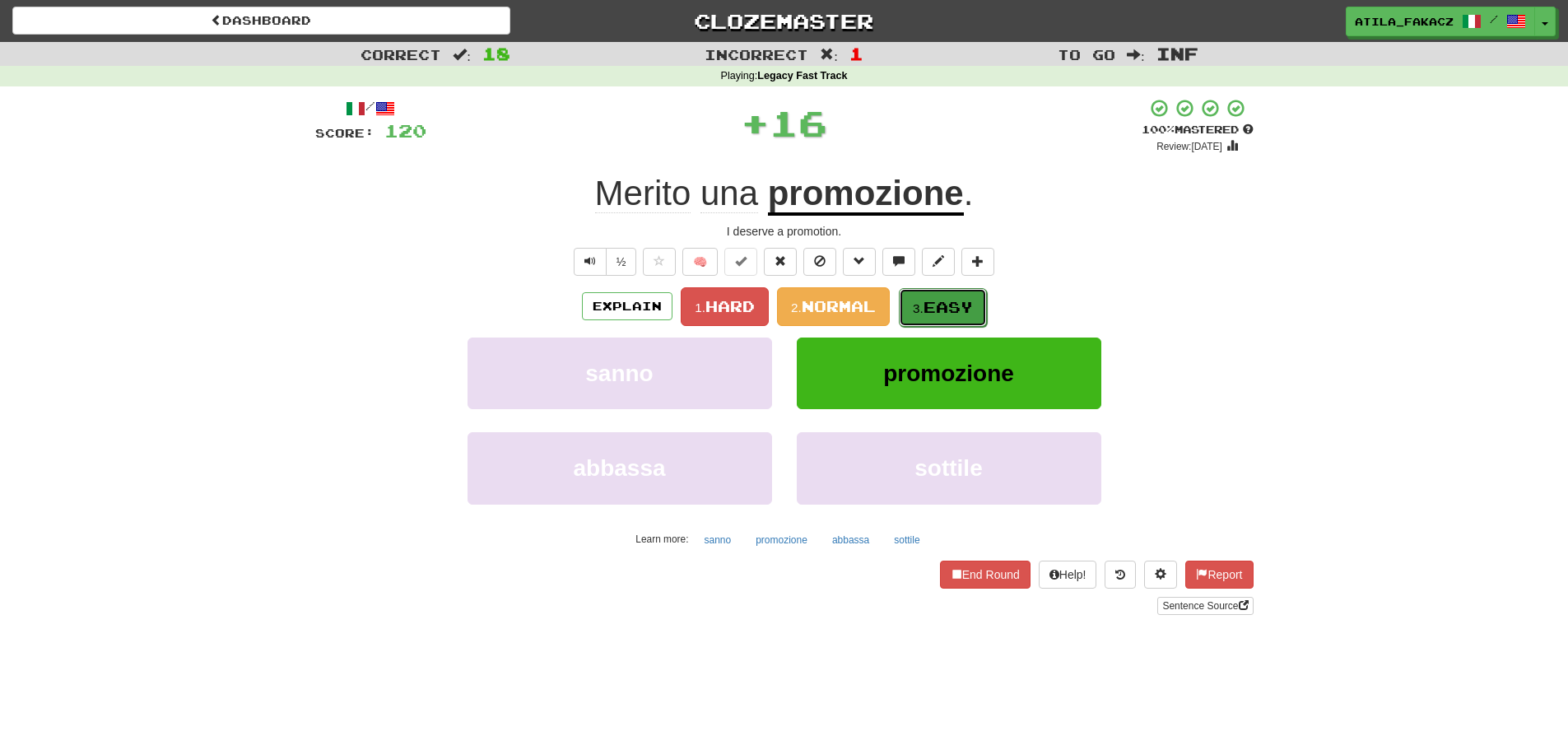
click at [921, 303] on small "3." at bounding box center [918, 308] width 11 height 14
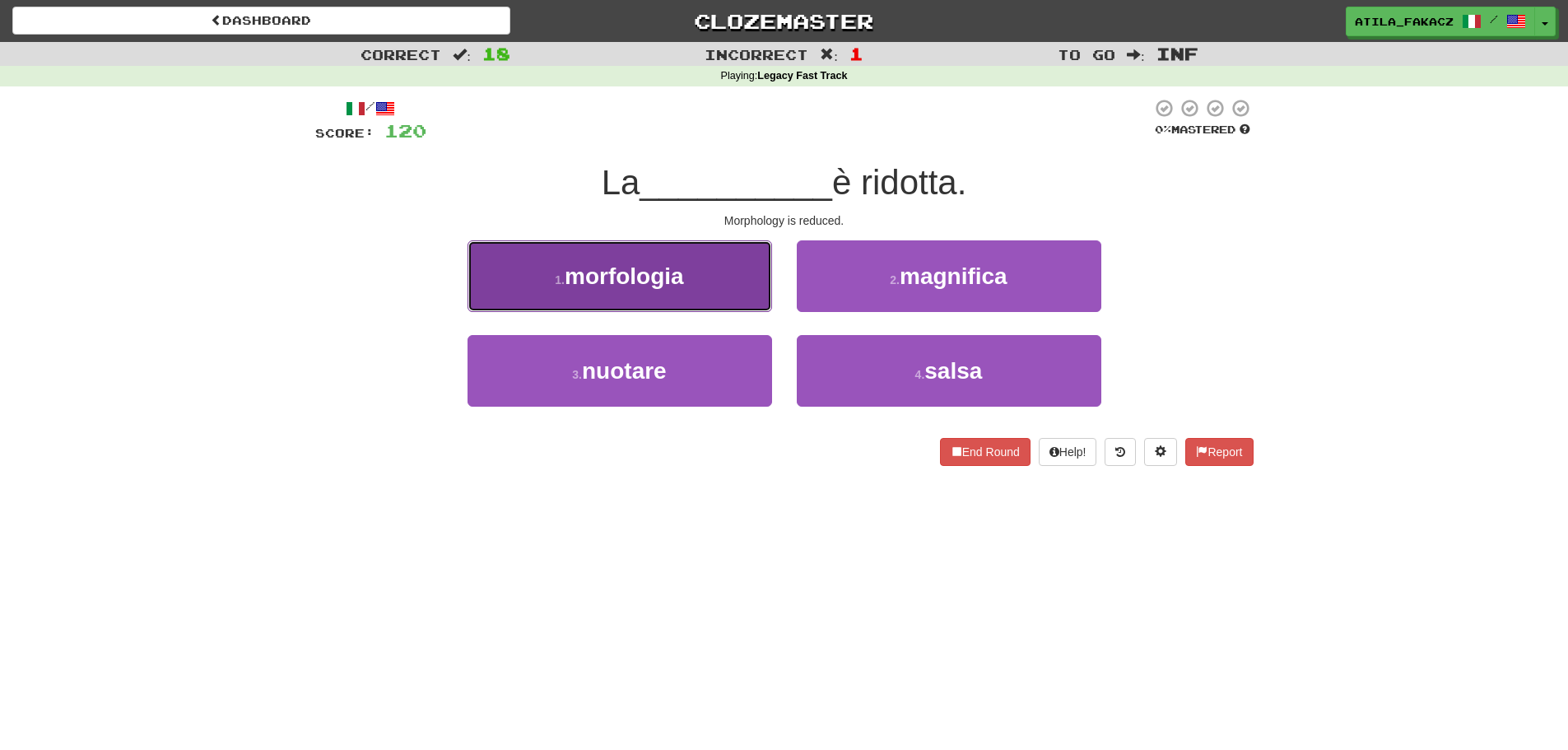
click at [766, 308] on button "1 . morfologia" at bounding box center [620, 276] width 305 height 71
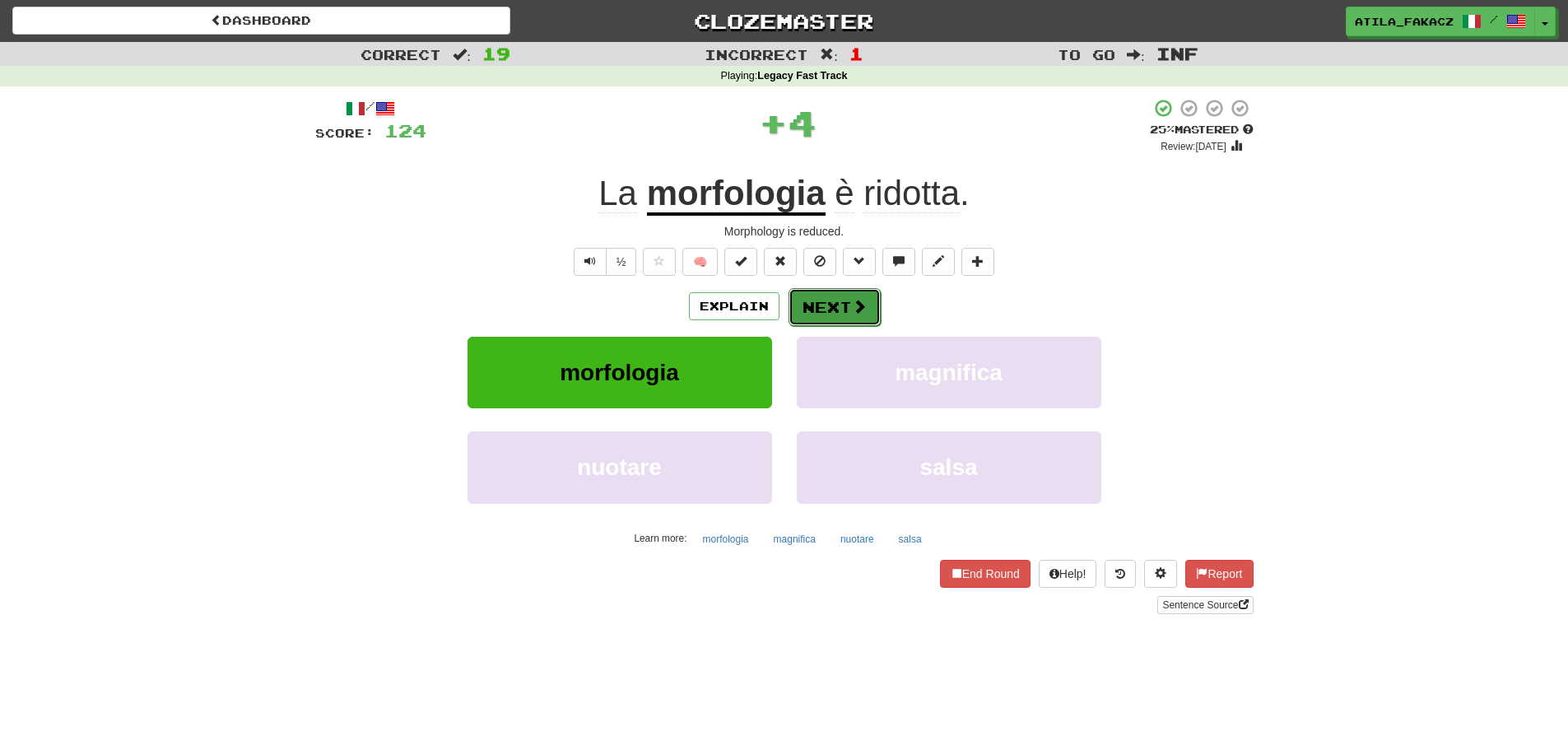
click at [821, 303] on button "Next" at bounding box center [834, 307] width 92 height 38
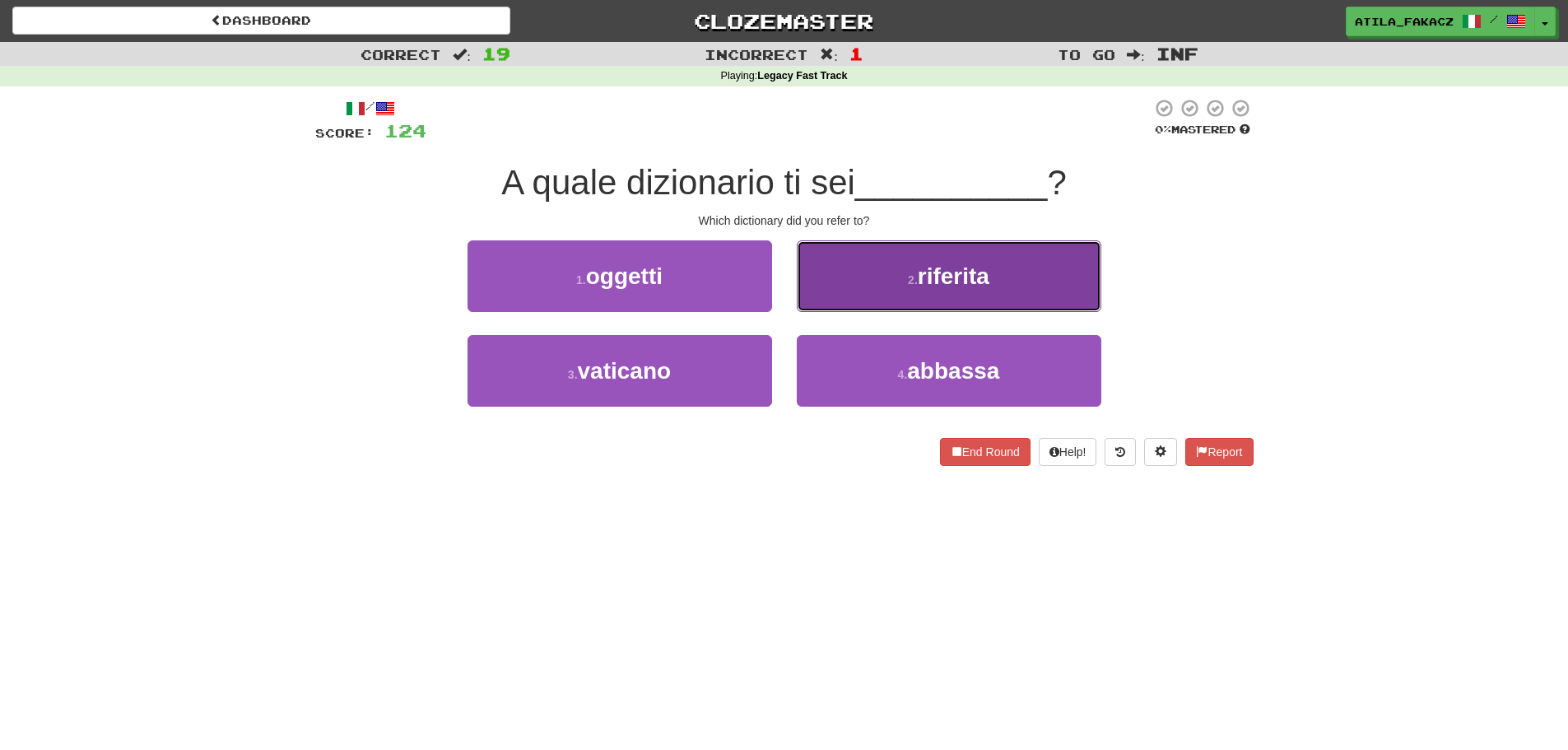
click at [869, 282] on button "2 . riferita" at bounding box center [949, 276] width 305 height 71
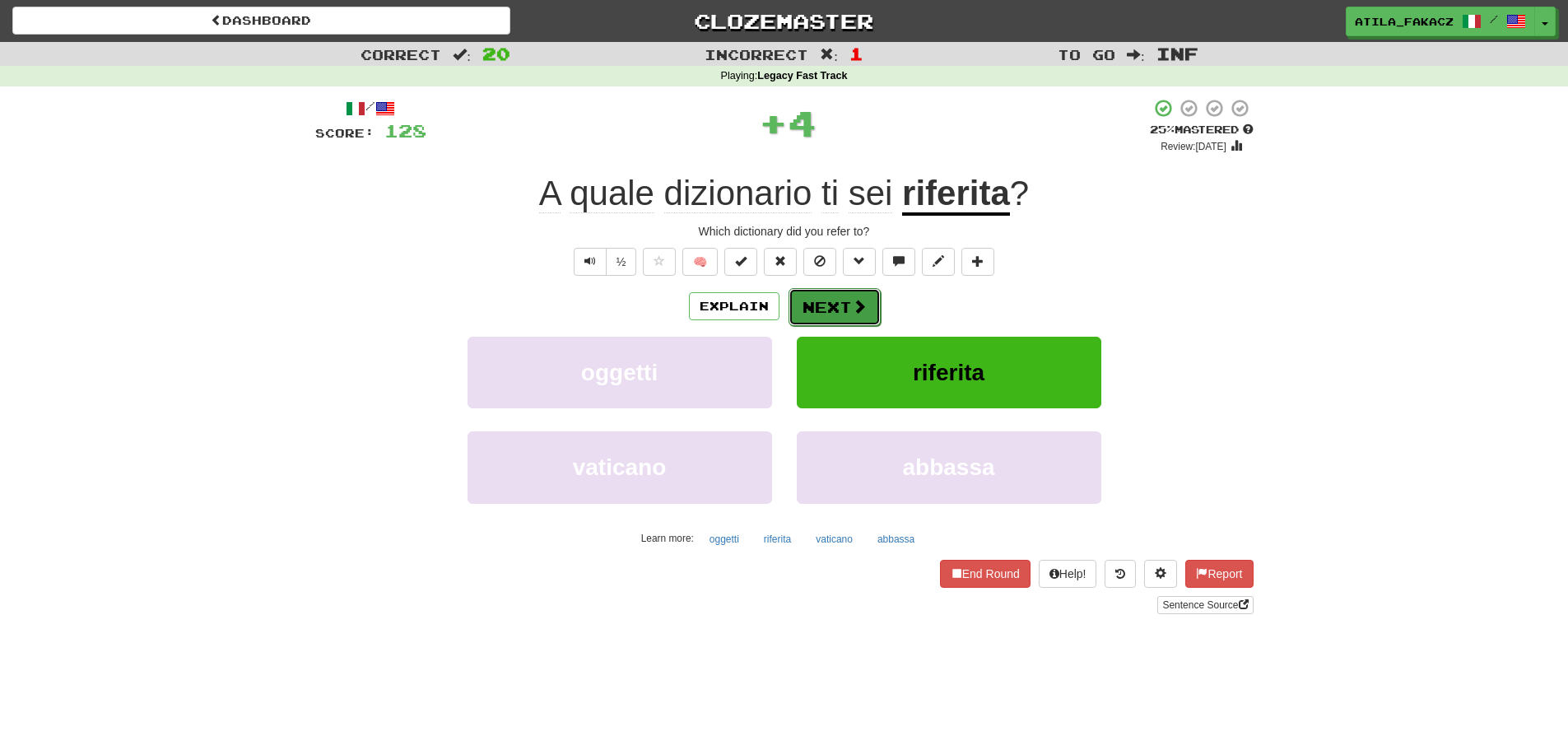
click at [864, 308] on span at bounding box center [859, 307] width 15 height 15
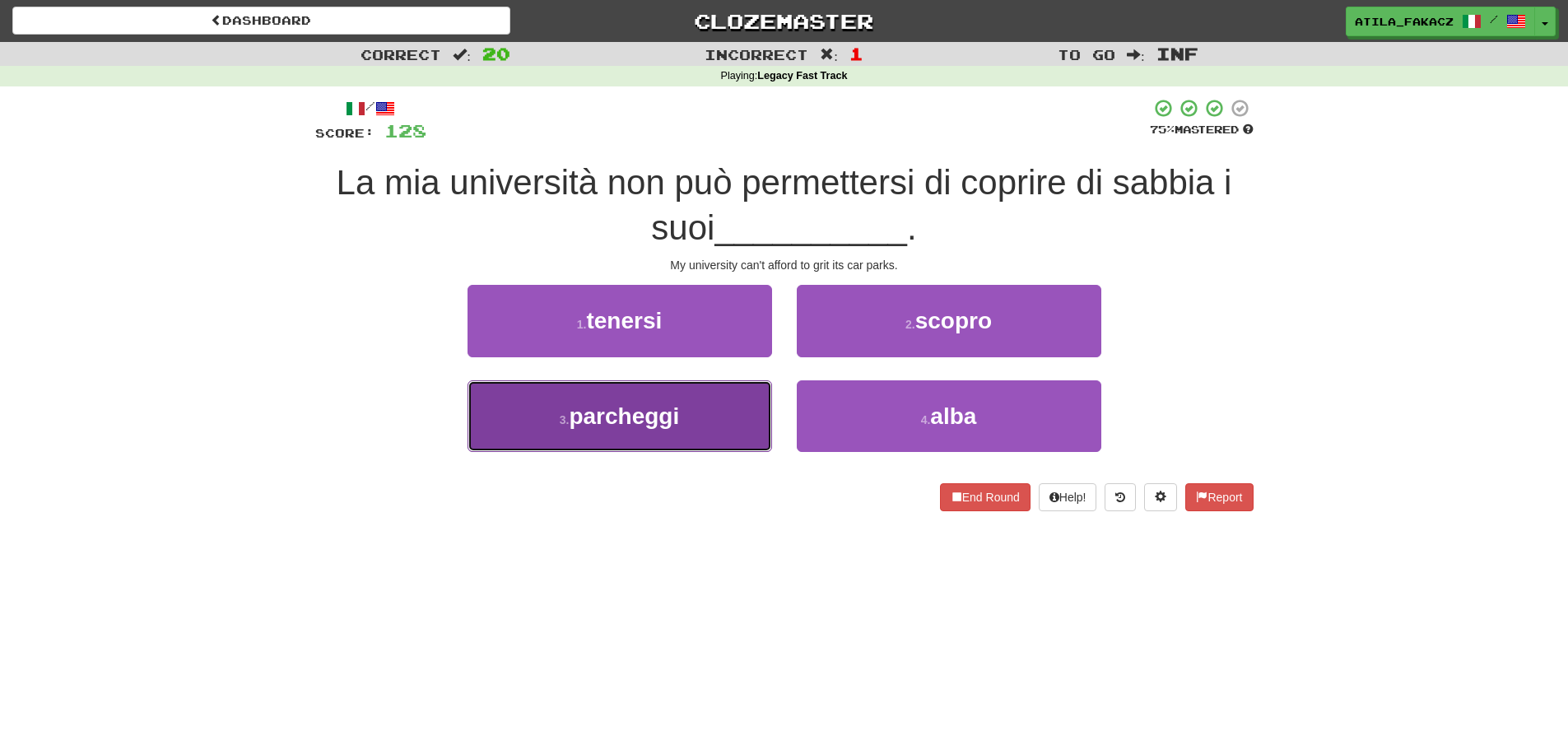
click at [745, 411] on button "3 . [GEOGRAPHIC_DATA]" at bounding box center [620, 416] width 305 height 71
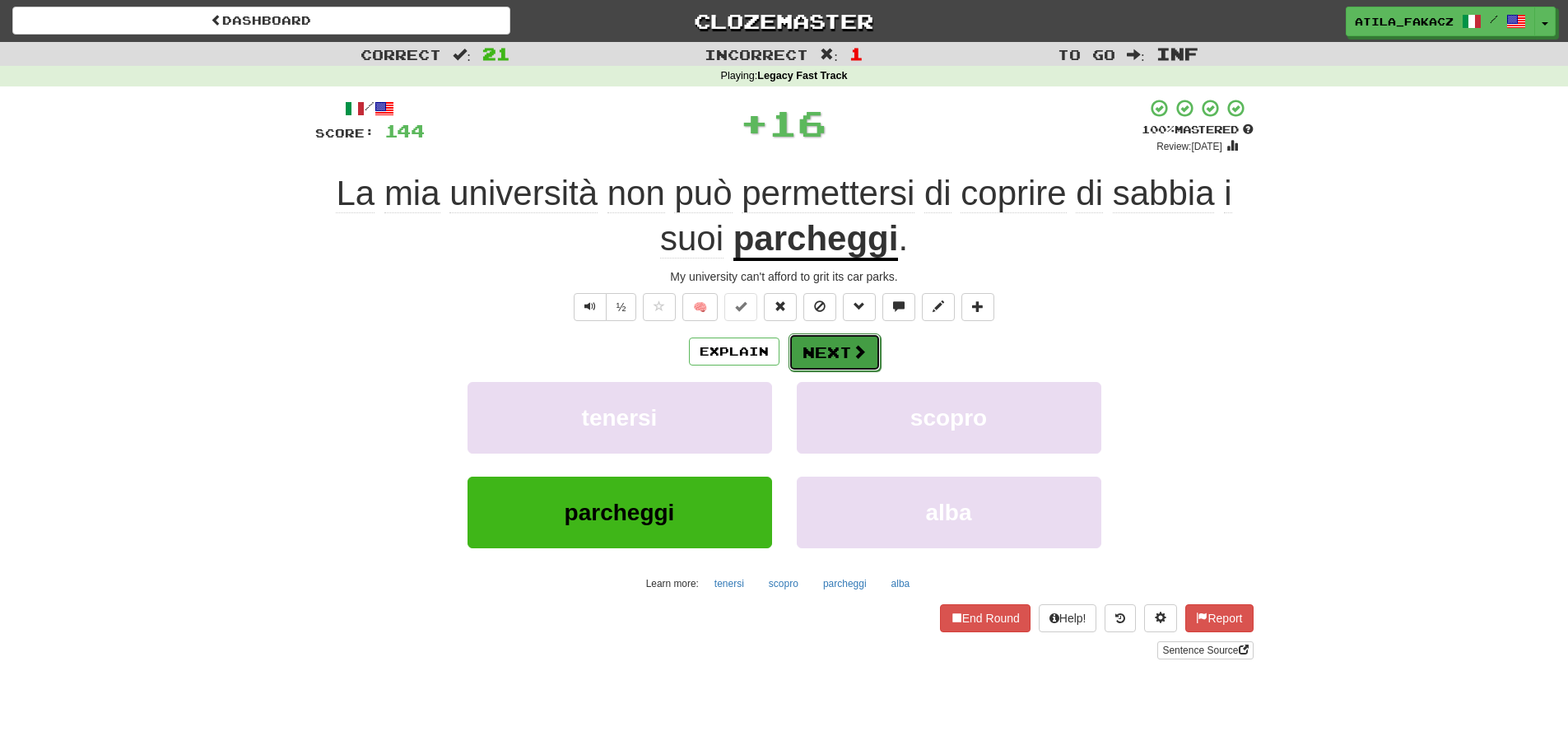
click at [848, 359] on button "Next" at bounding box center [834, 352] width 92 height 38
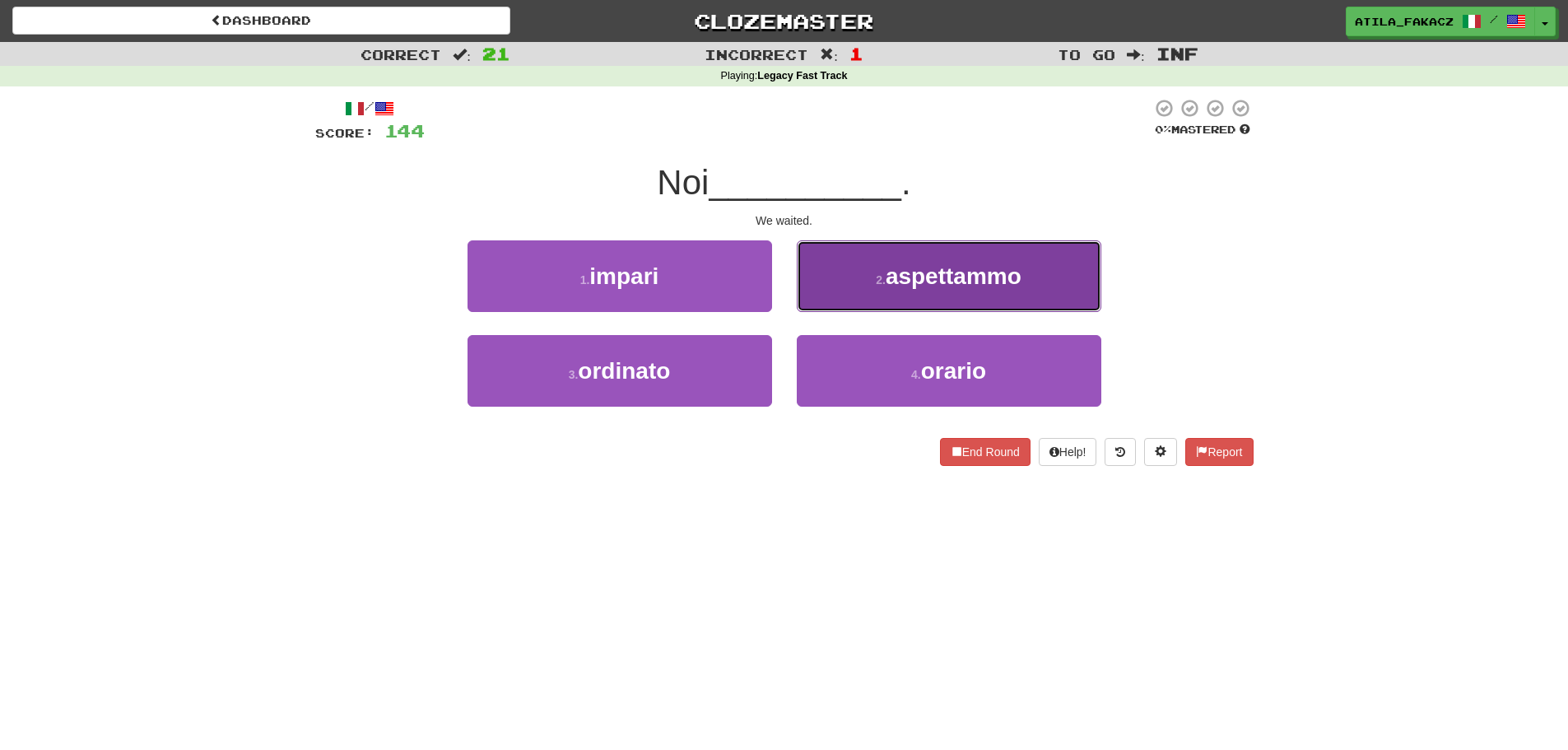
click at [840, 292] on button "2 . aspettammo" at bounding box center [949, 276] width 305 height 71
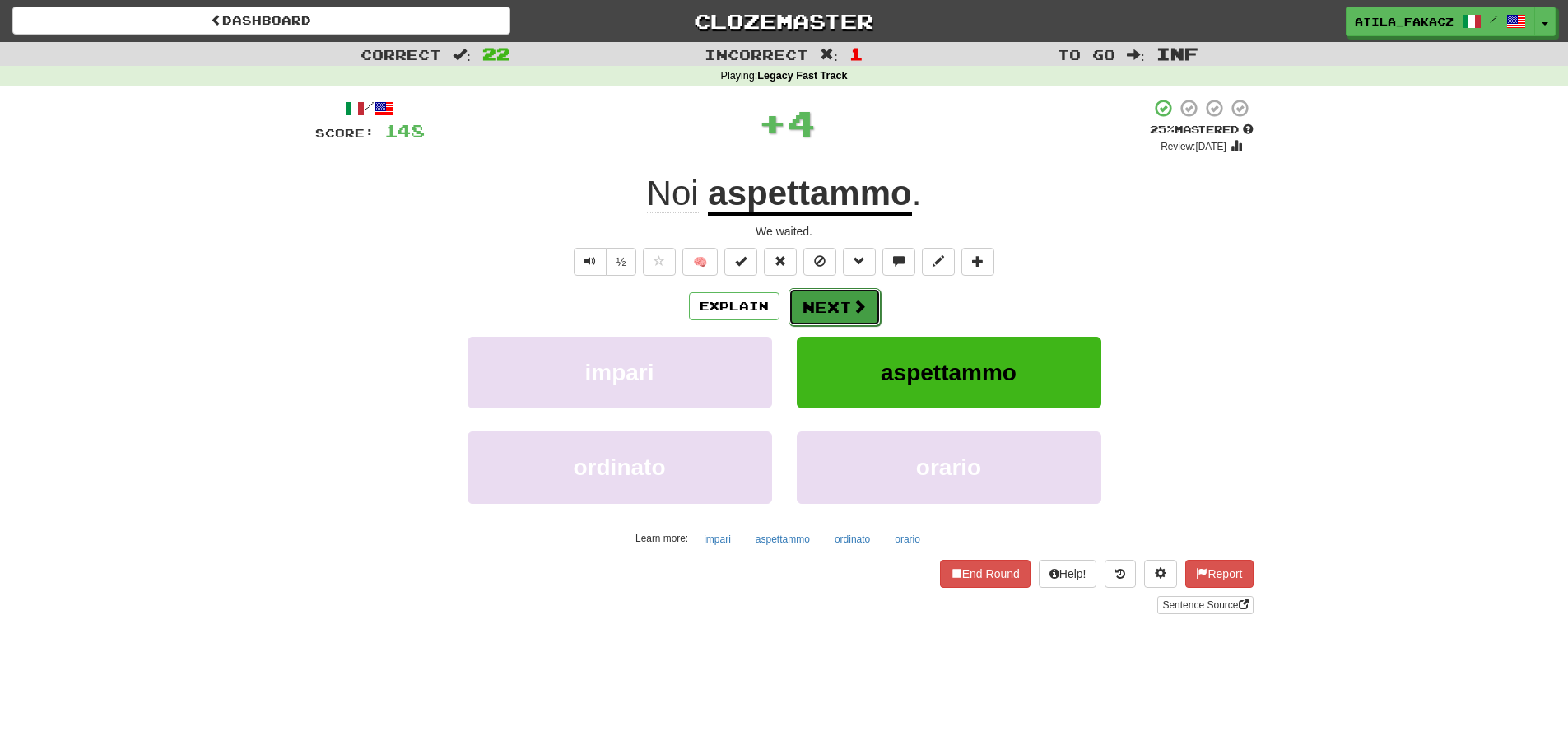
click at [852, 305] on span at bounding box center [859, 307] width 15 height 15
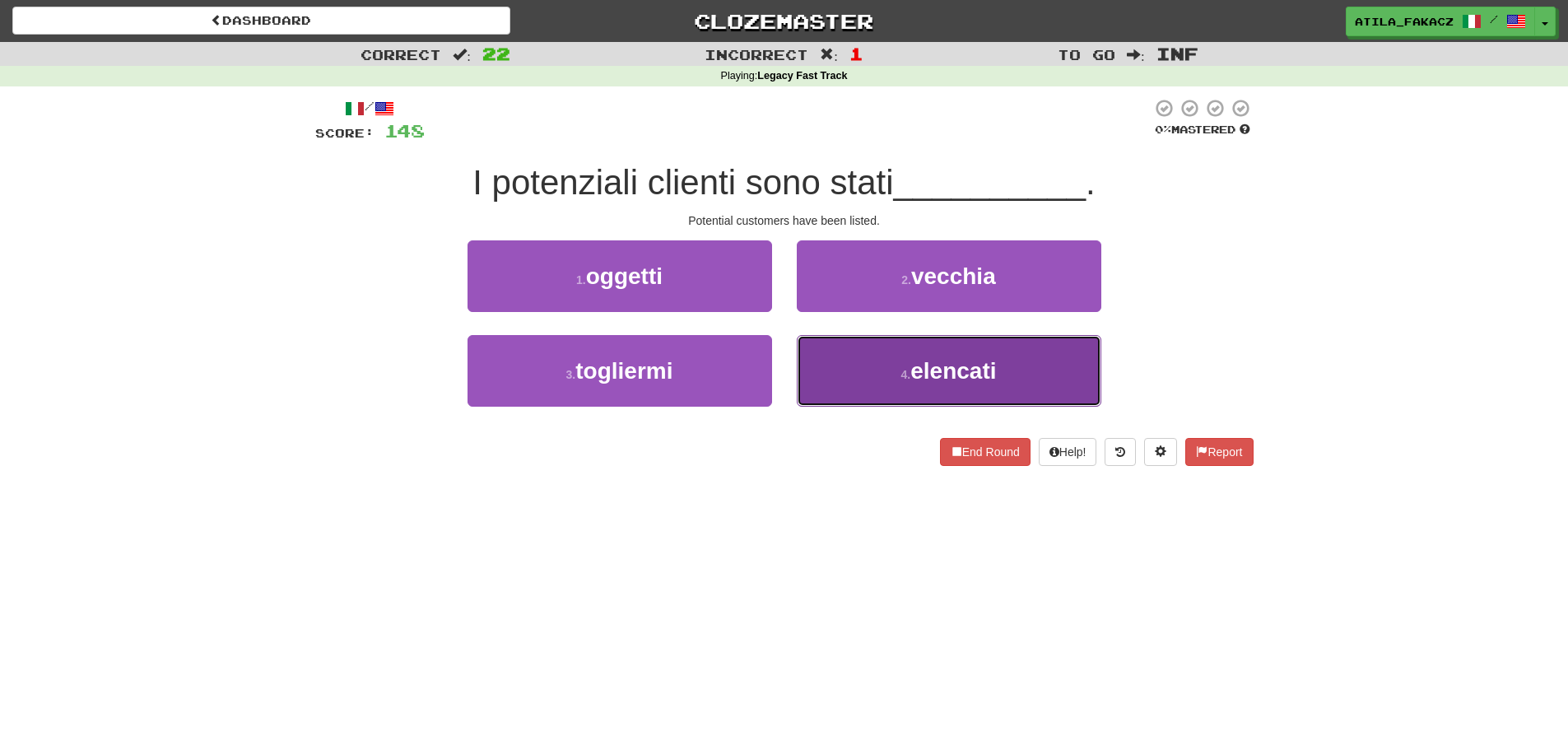
click at [894, 366] on button "4 . elencati" at bounding box center [949, 370] width 305 height 71
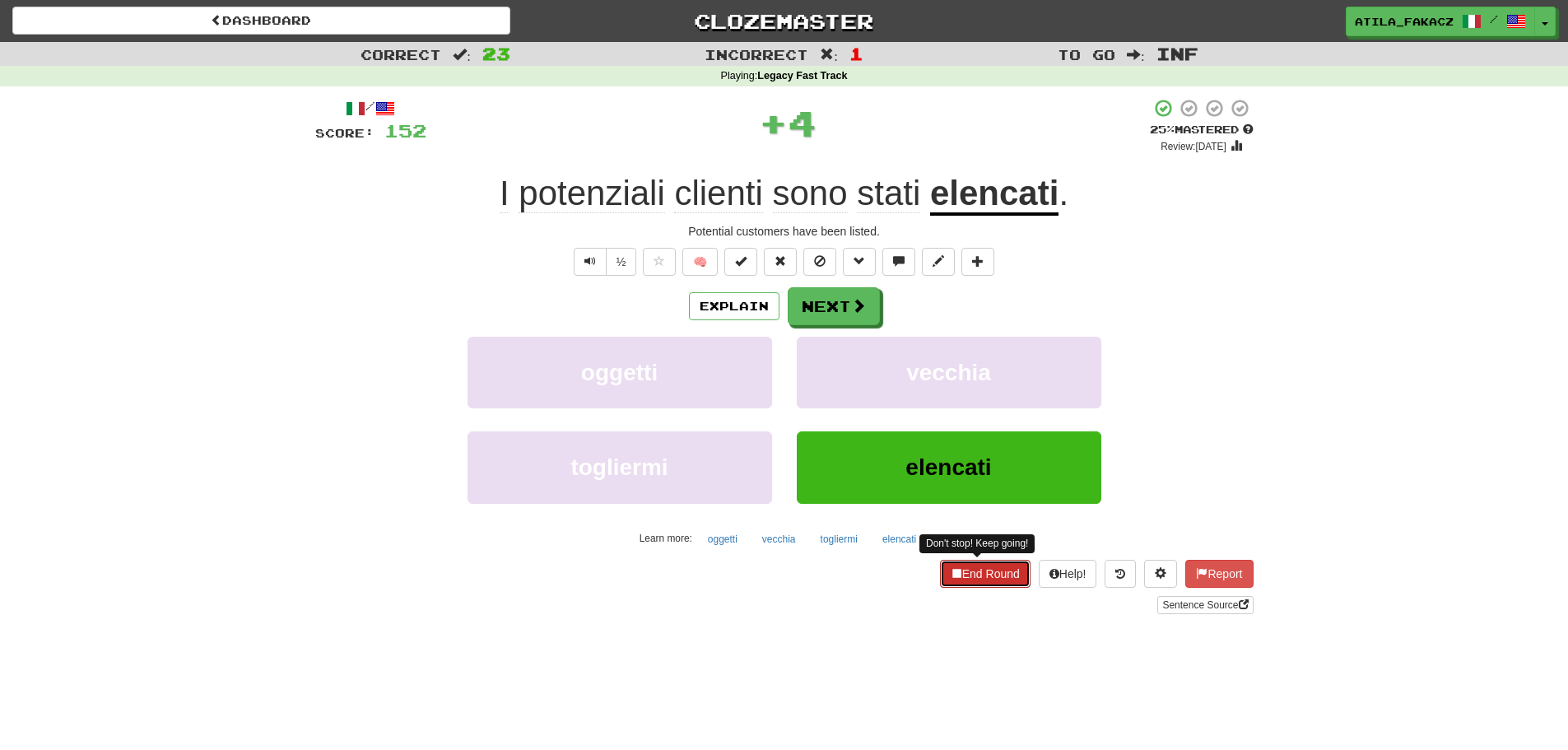
click at [983, 572] on button "End Round" at bounding box center [985, 573] width 90 height 28
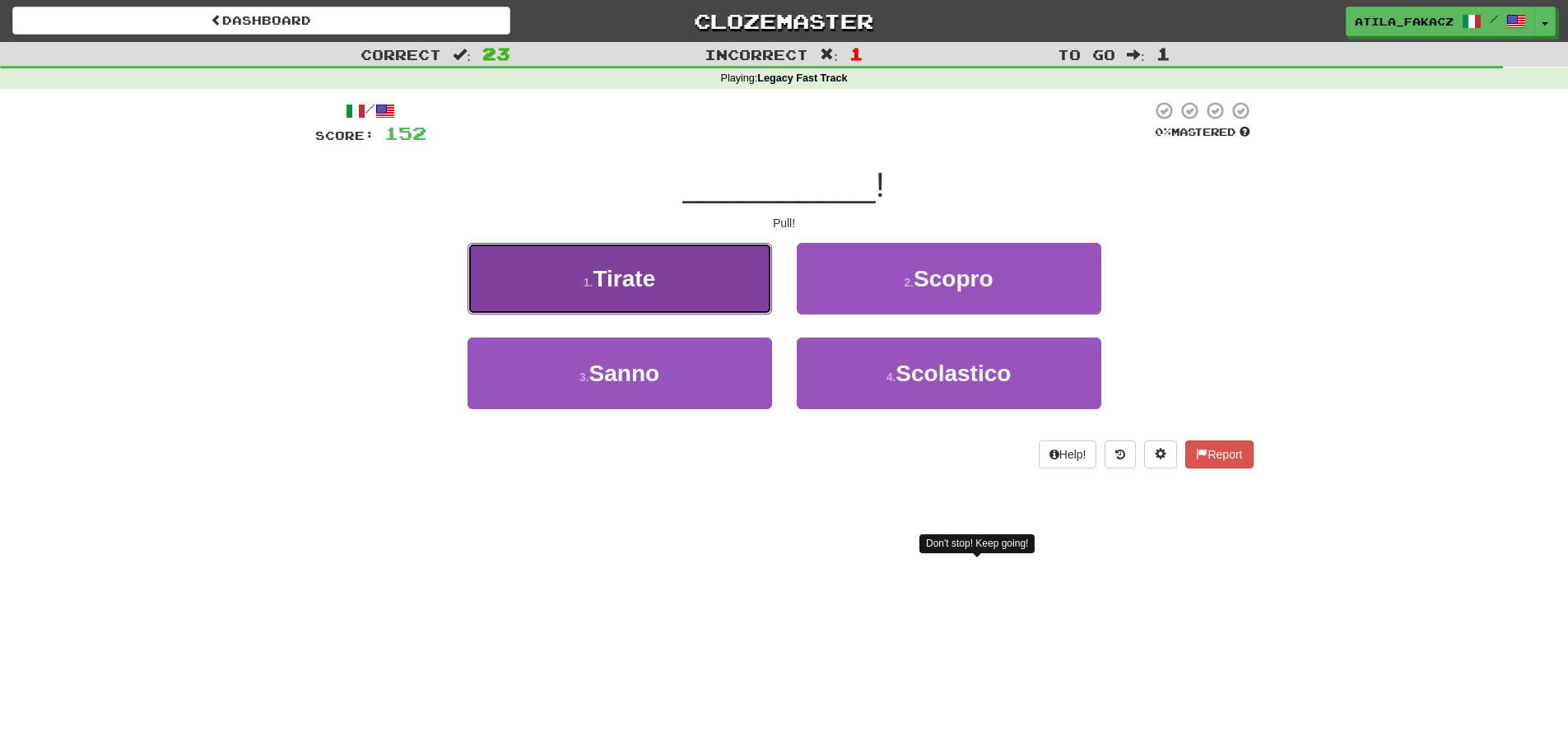
click at [721, 285] on button "1 . Tirate" at bounding box center [620, 278] width 305 height 71
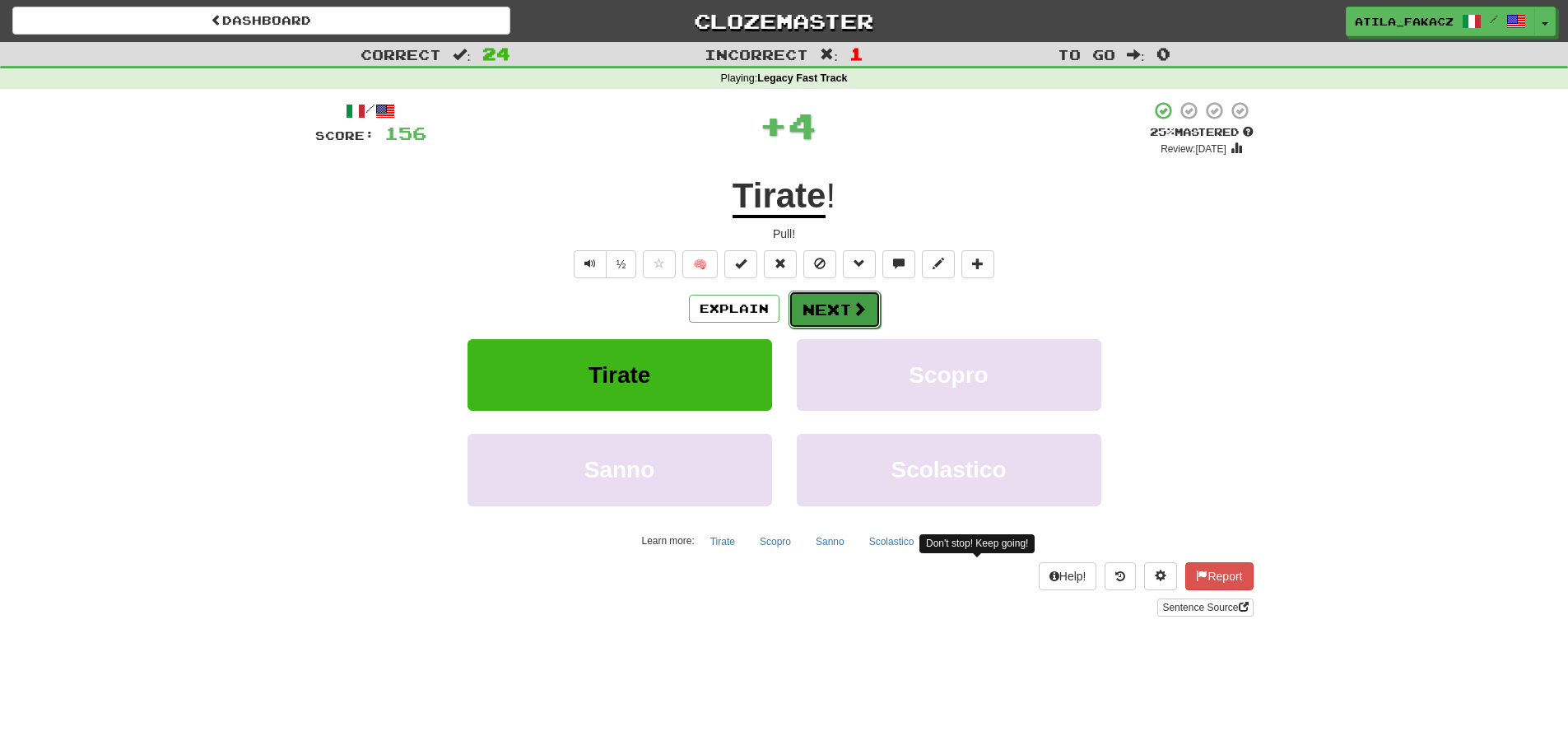
click at [837, 310] on button "Next" at bounding box center [834, 309] width 92 height 38
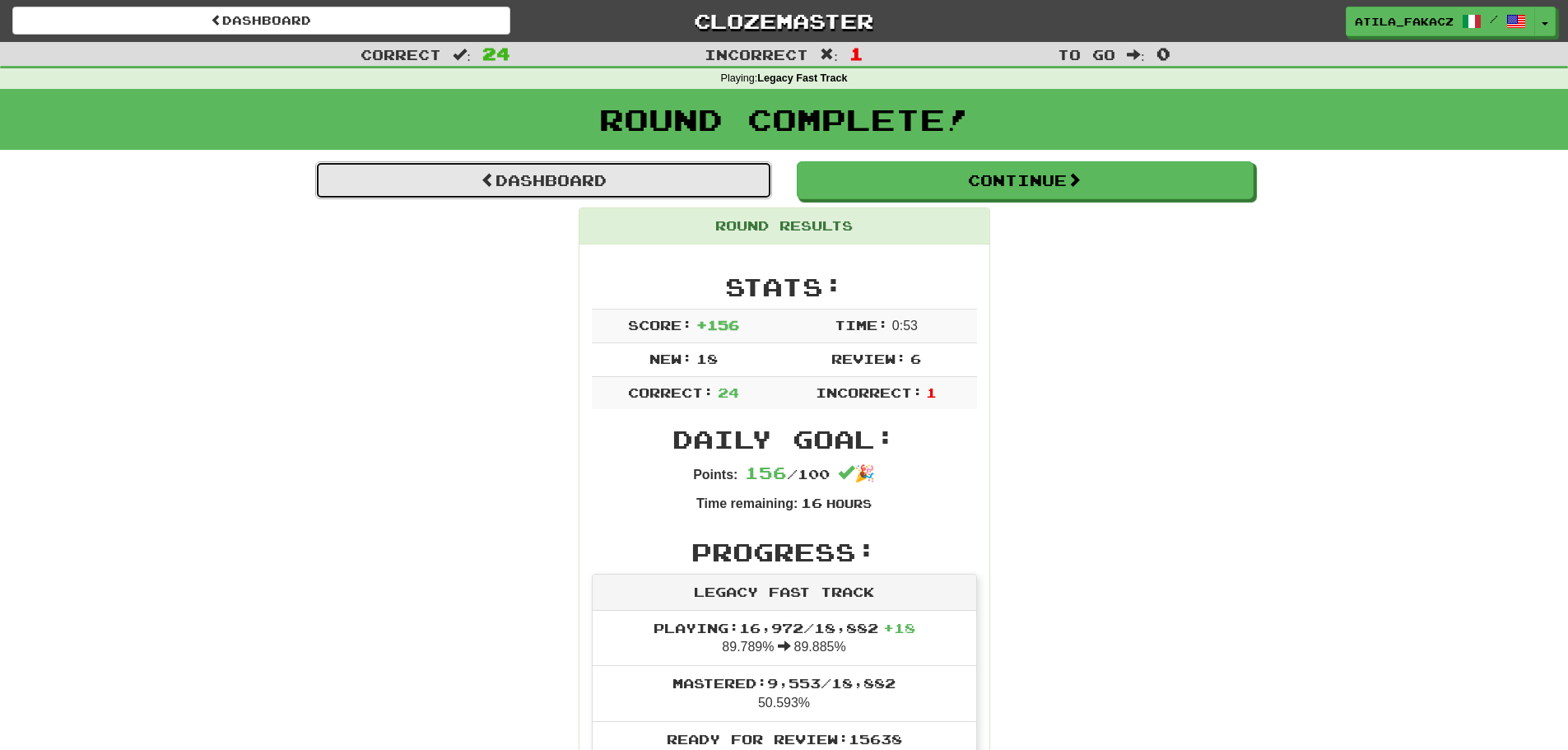
click at [567, 190] on link "Dashboard" at bounding box center [543, 180] width 456 height 38
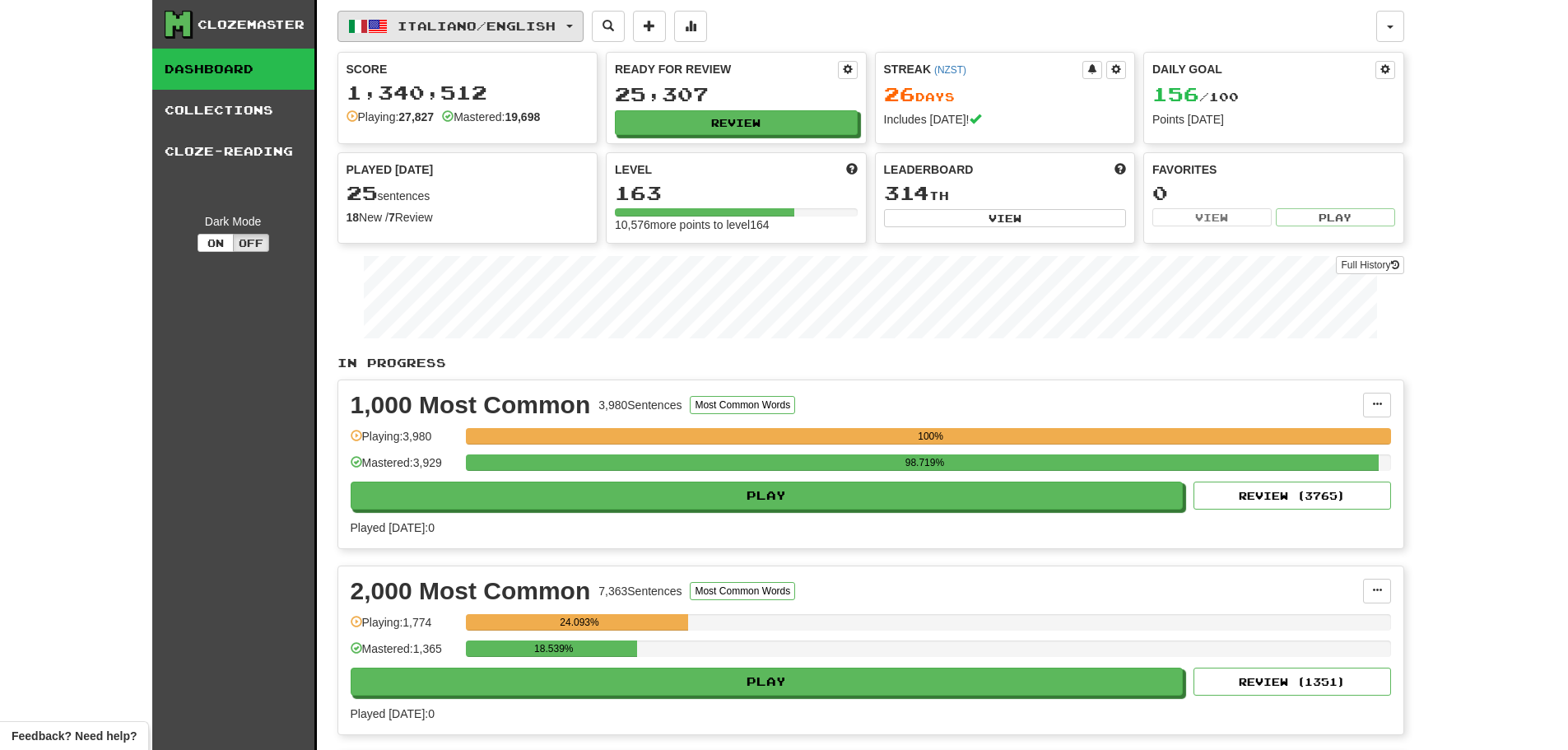
click at [477, 30] on span "Italiano / English" at bounding box center [477, 26] width 158 height 14
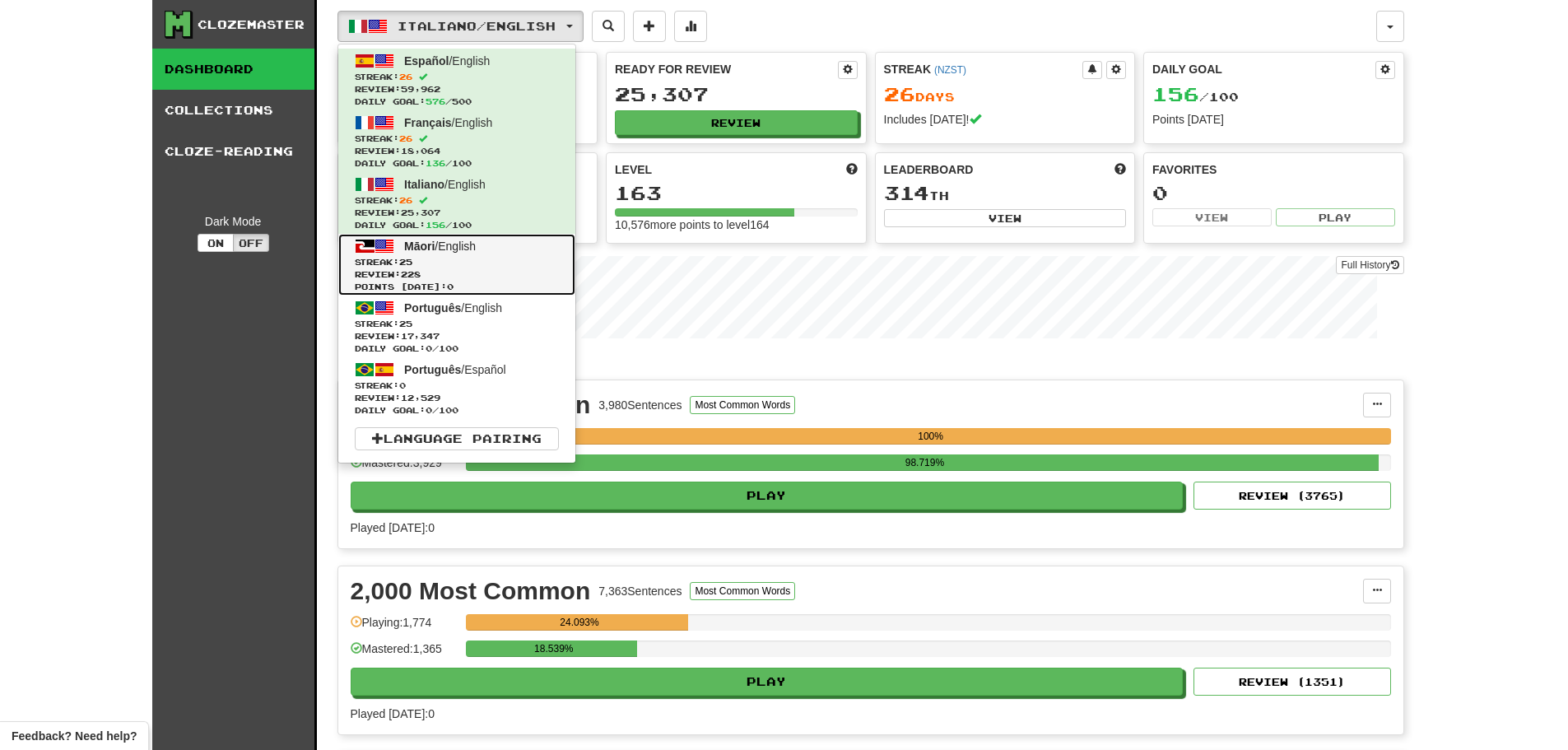
click at [458, 258] on span "Streak: 25" at bounding box center [456, 262] width 204 height 13
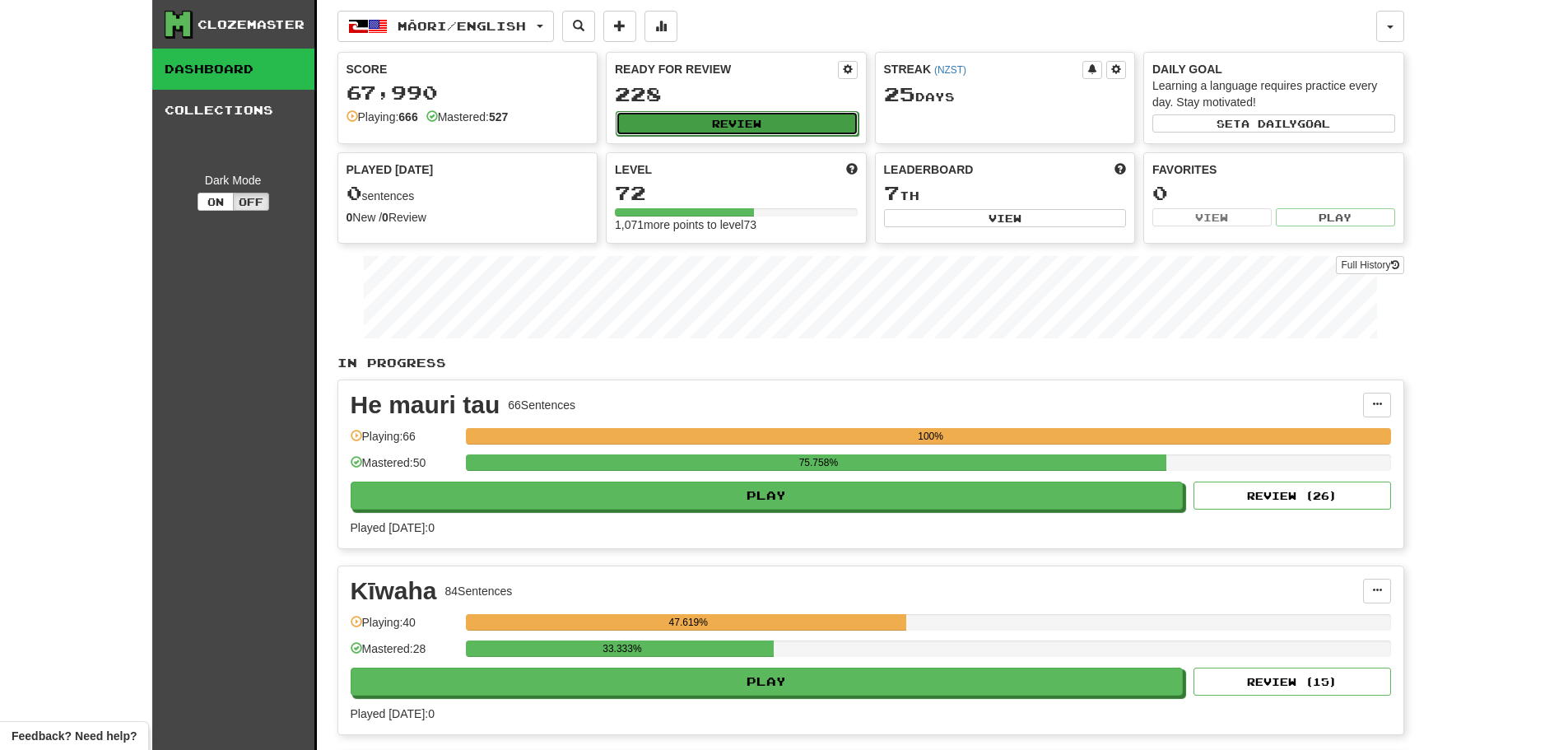
click at [751, 120] on button "Review" at bounding box center [737, 123] width 243 height 24
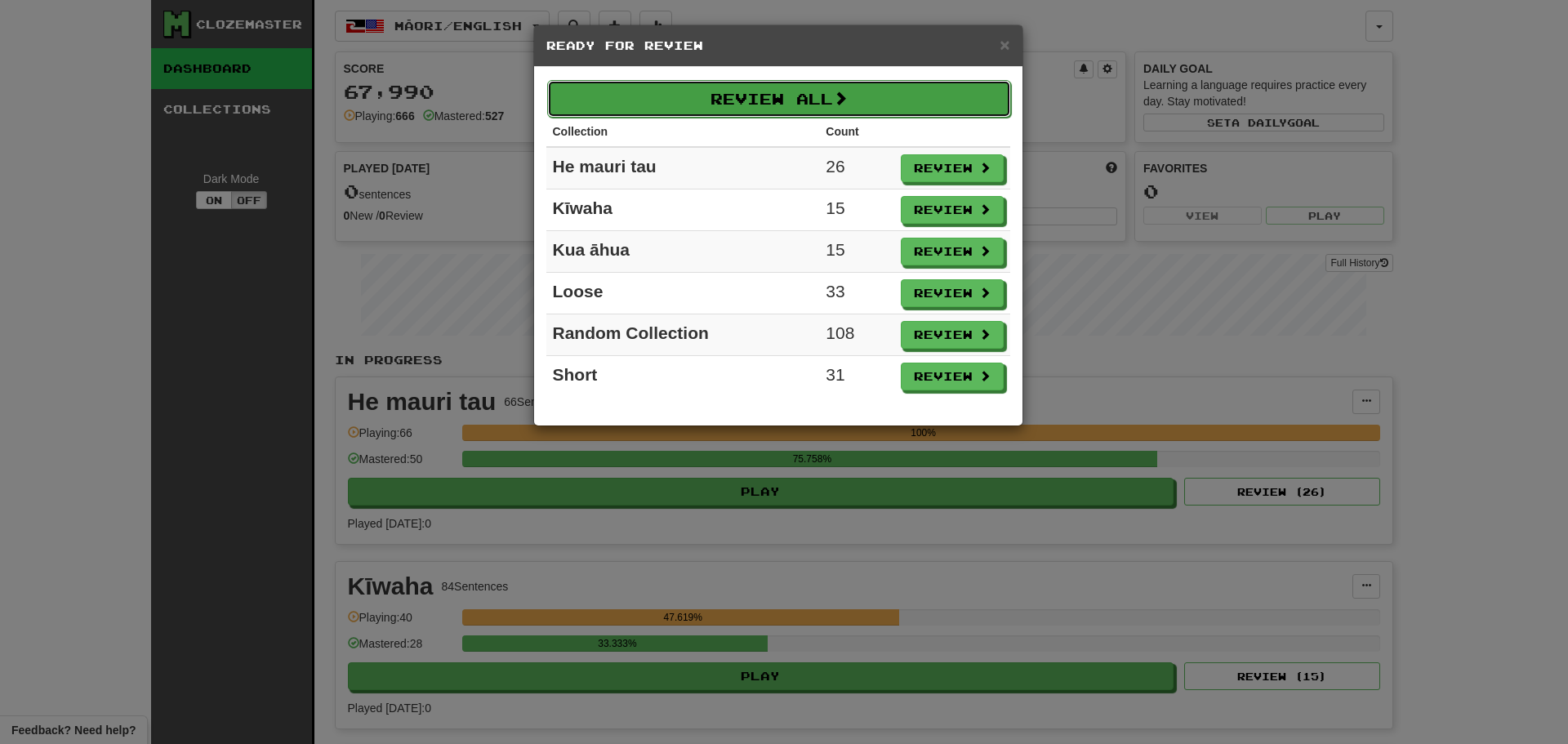
click at [747, 100] on button "Review All" at bounding box center [779, 98] width 464 height 37
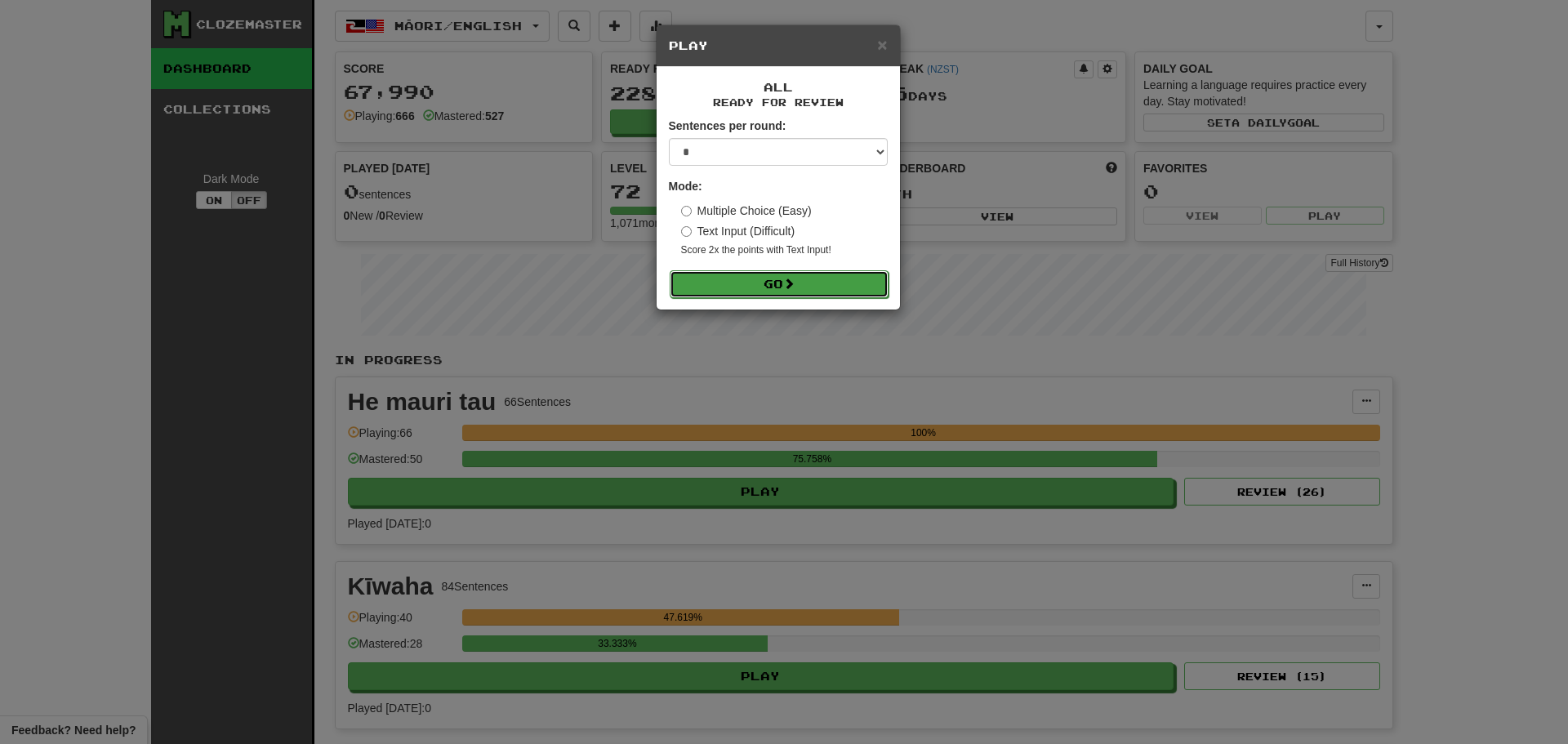
click at [735, 281] on button "Go" at bounding box center [779, 283] width 219 height 27
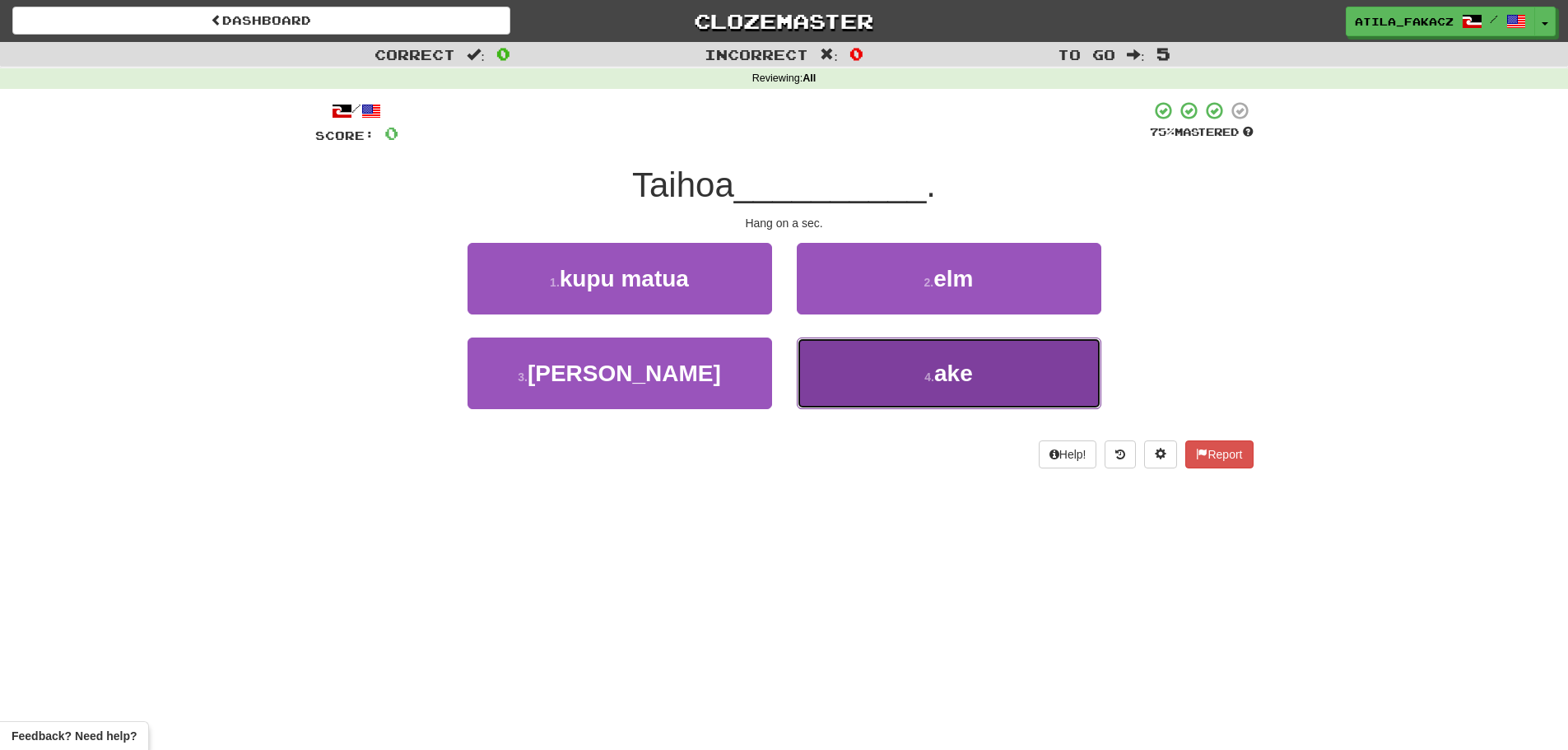
click at [870, 370] on button "4 . ake" at bounding box center [949, 373] width 305 height 71
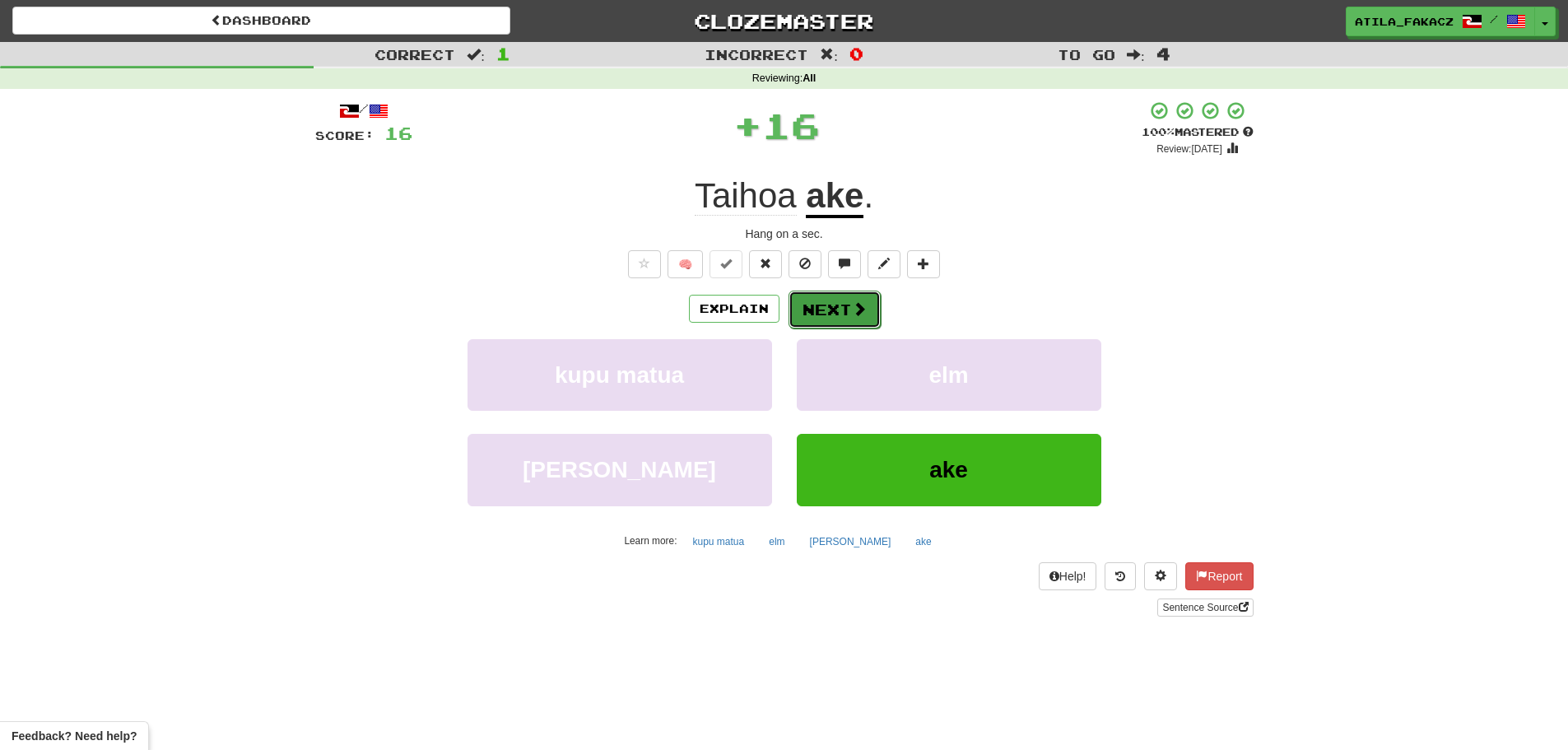
click at [860, 308] on span at bounding box center [859, 309] width 15 height 15
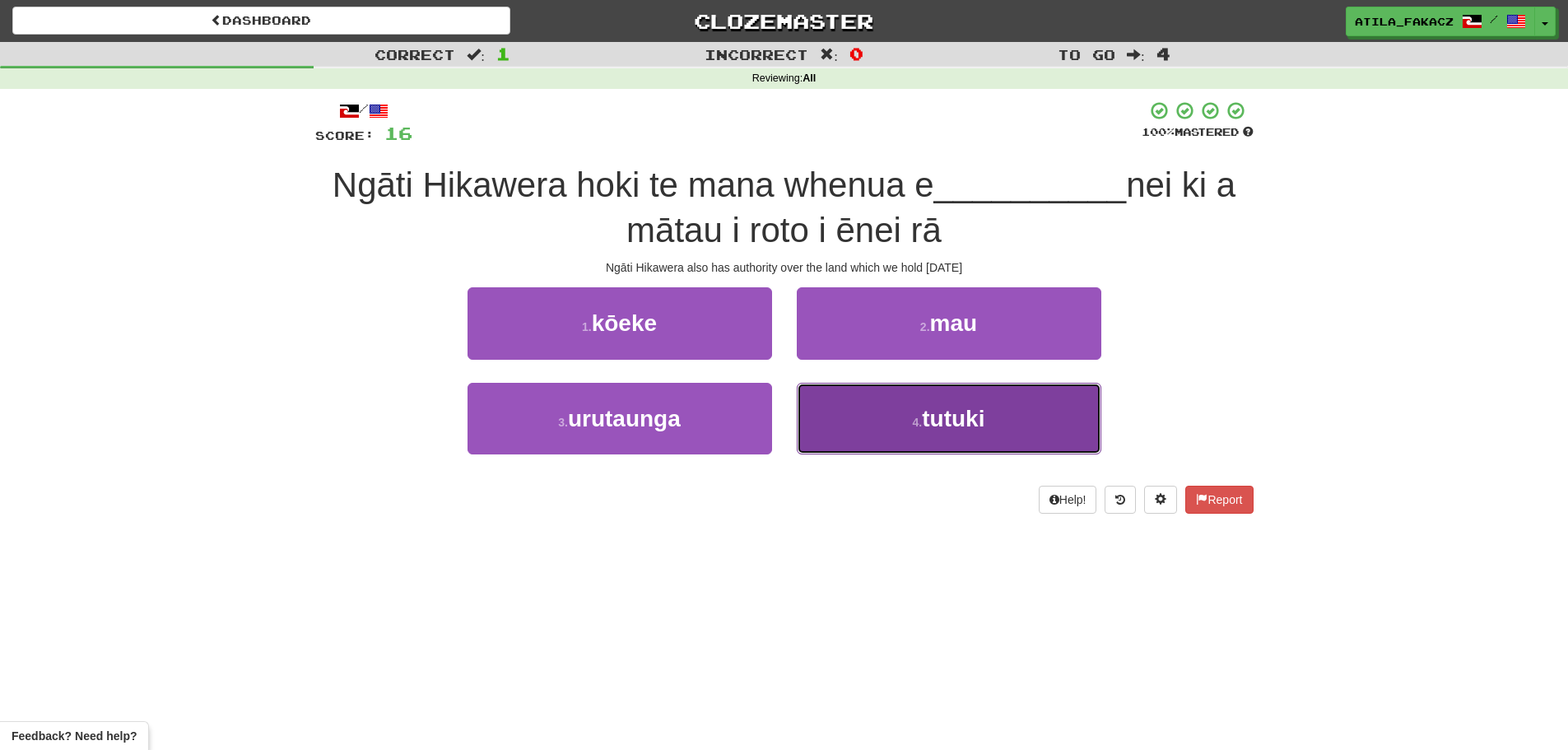
drag, startPoint x: 878, startPoint y: 415, endPoint x: 878, endPoint y: 373, distance: 42.0
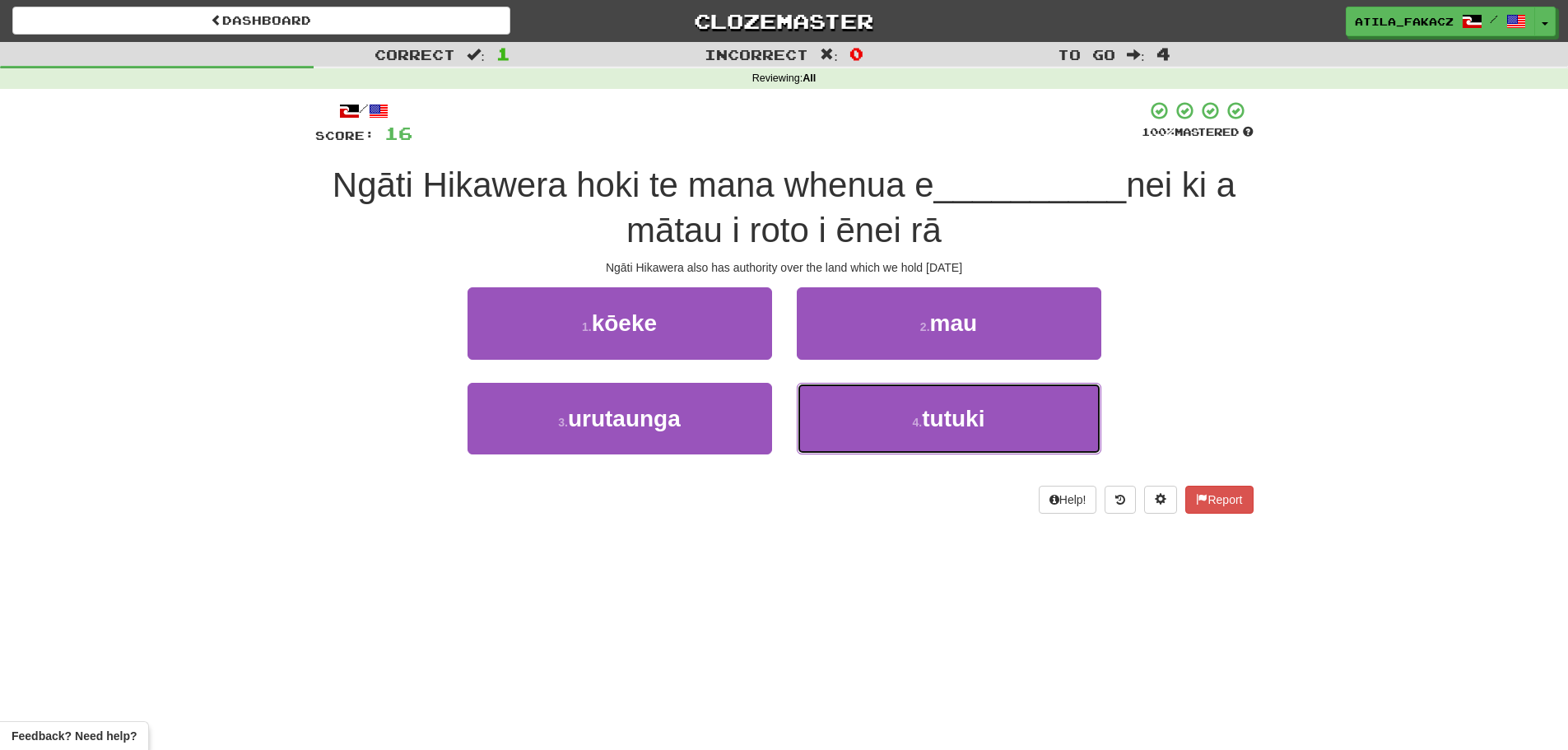
click at [879, 415] on button "4 . tutuki" at bounding box center [949, 418] width 305 height 71
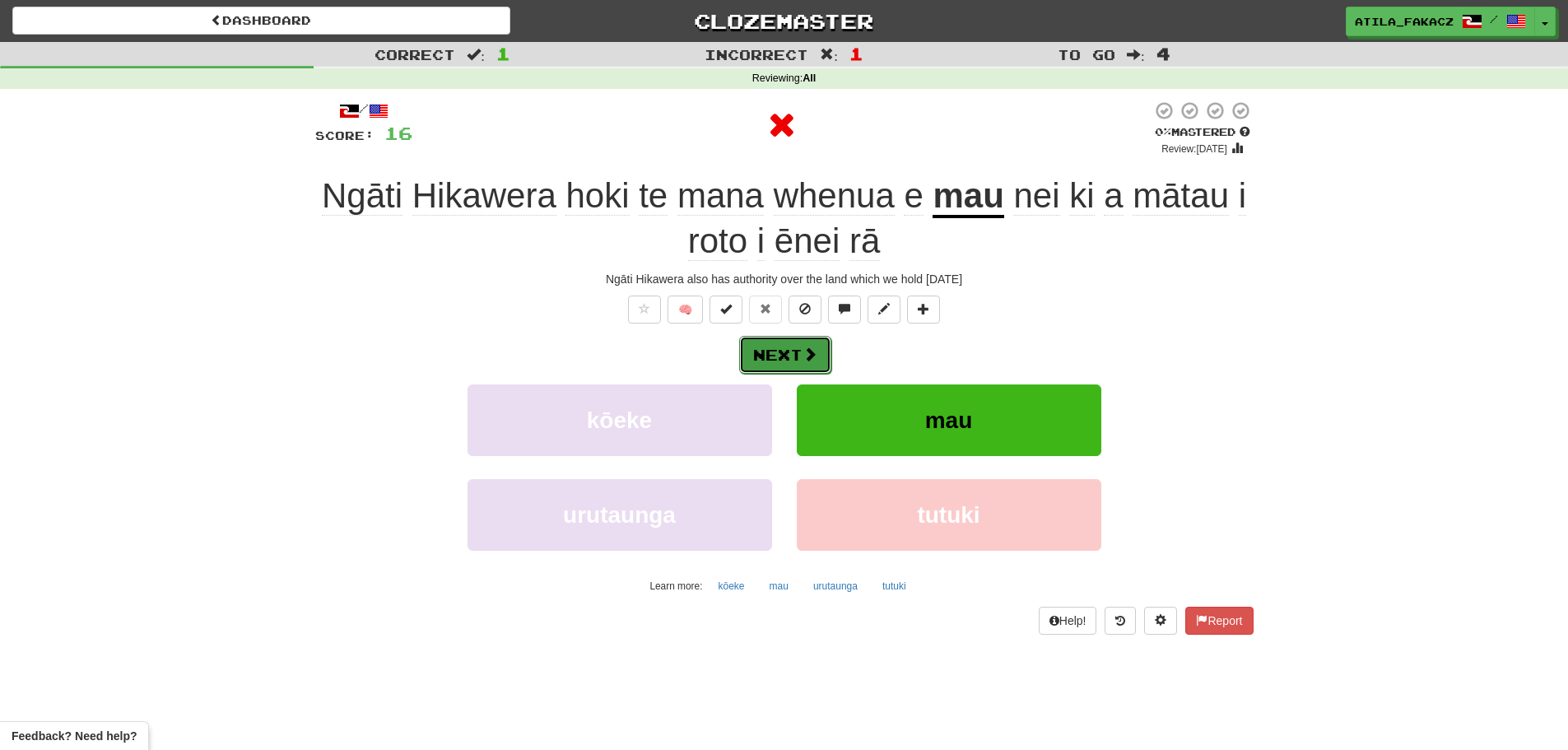
click at [818, 354] on button "Next" at bounding box center [785, 354] width 92 height 38
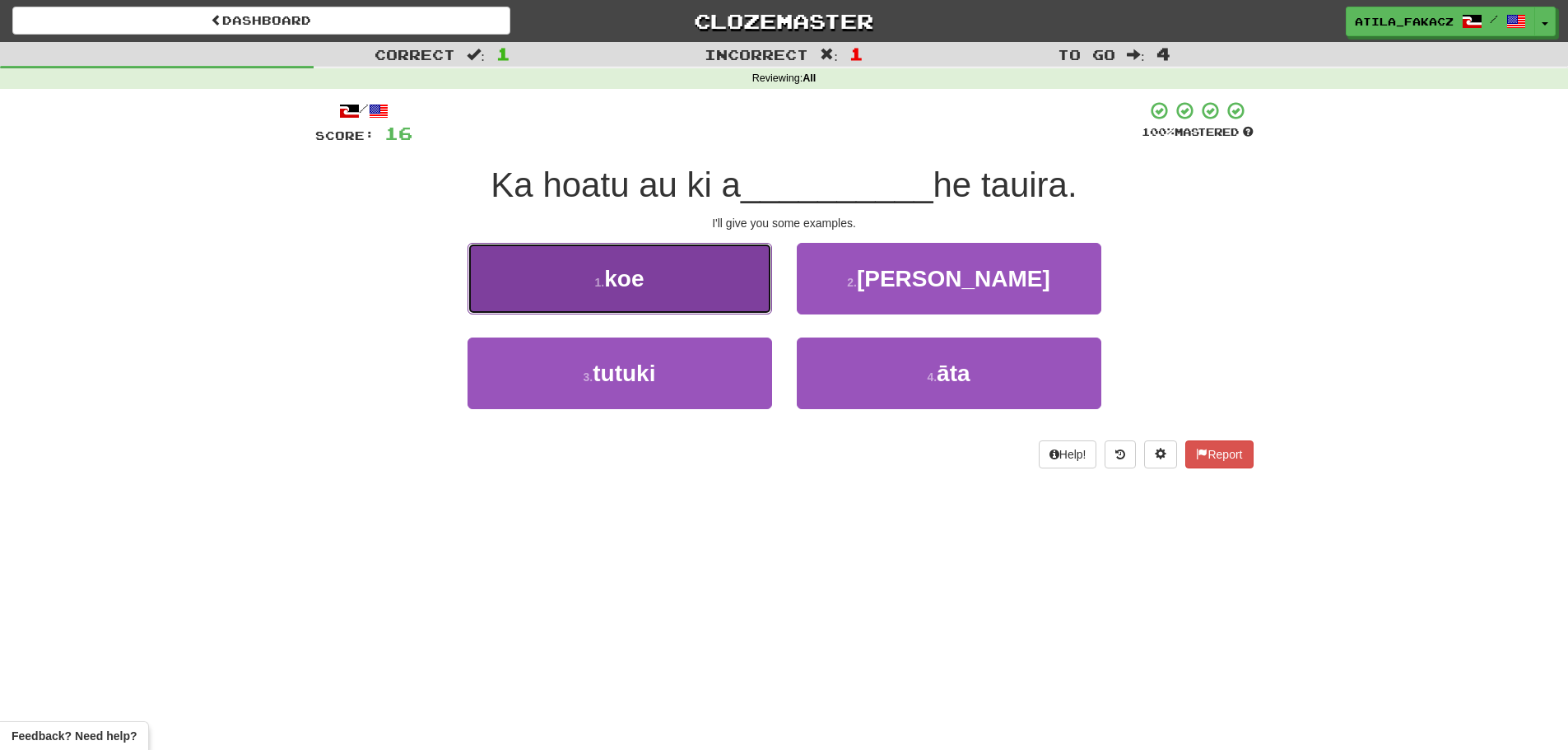
click at [707, 285] on button "1 . koe" at bounding box center [620, 278] width 305 height 71
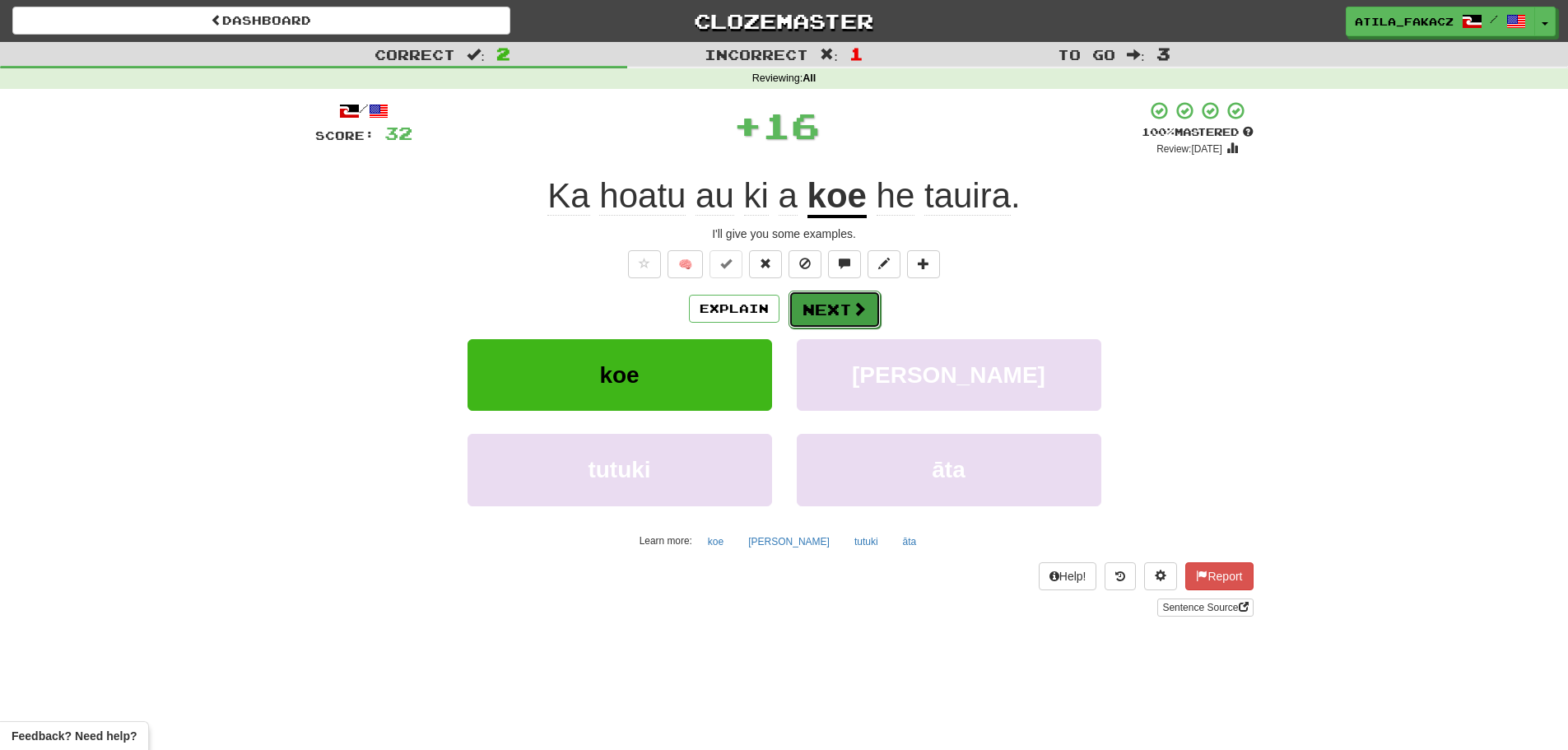
click at [843, 311] on button "Next" at bounding box center [834, 309] width 92 height 38
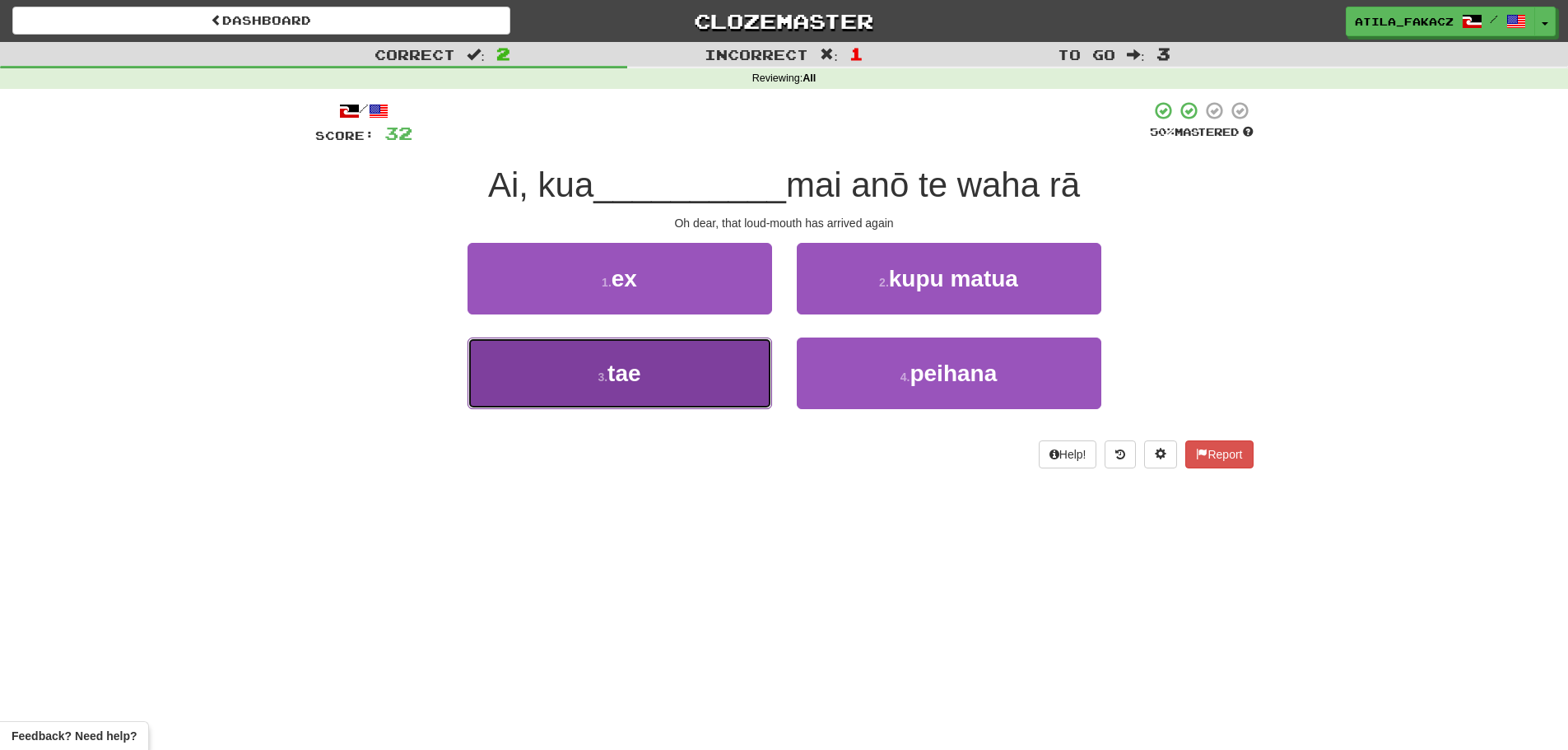
click at [636, 374] on span "tae" at bounding box center [623, 373] width 33 height 25
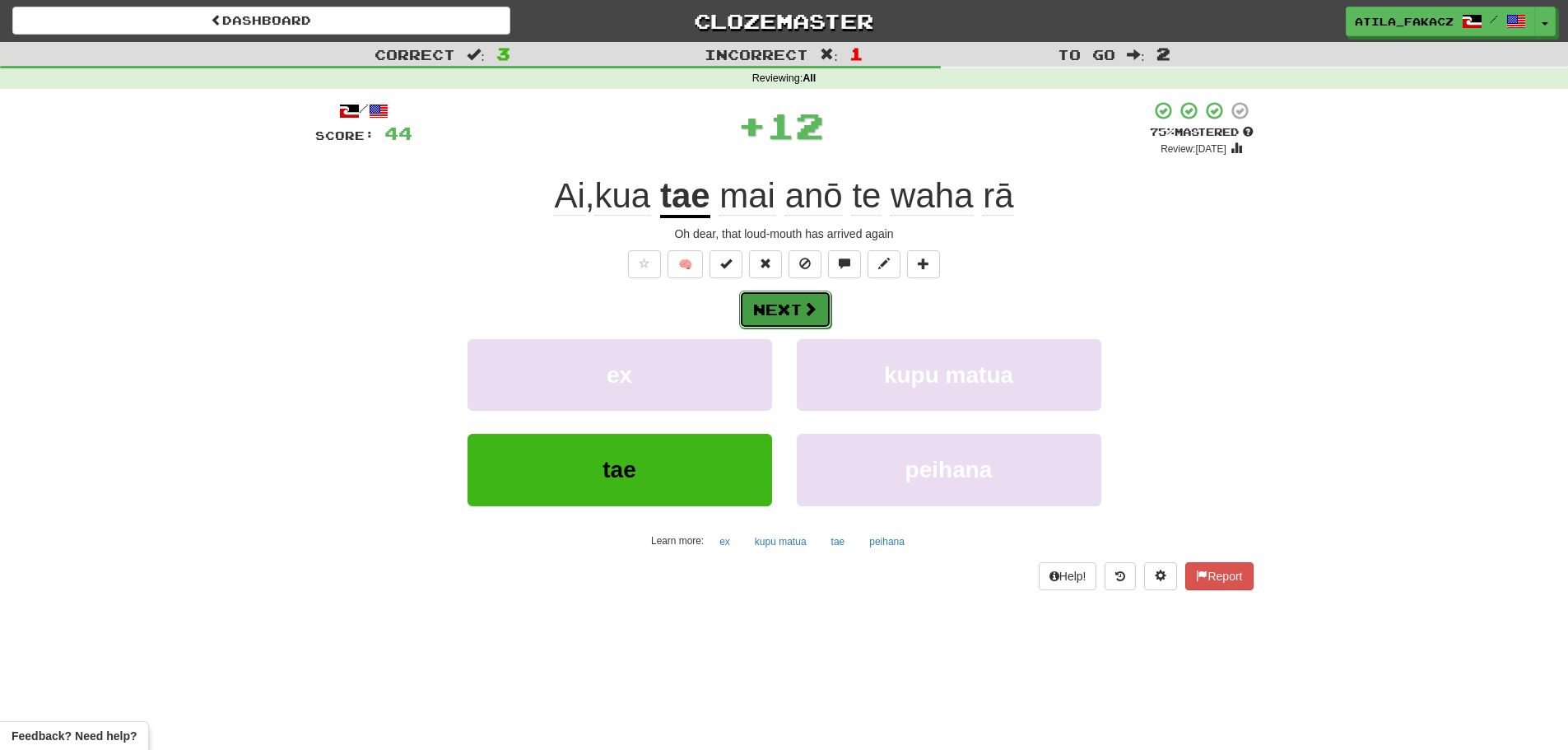
click at [814, 302] on span at bounding box center [810, 309] width 15 height 15
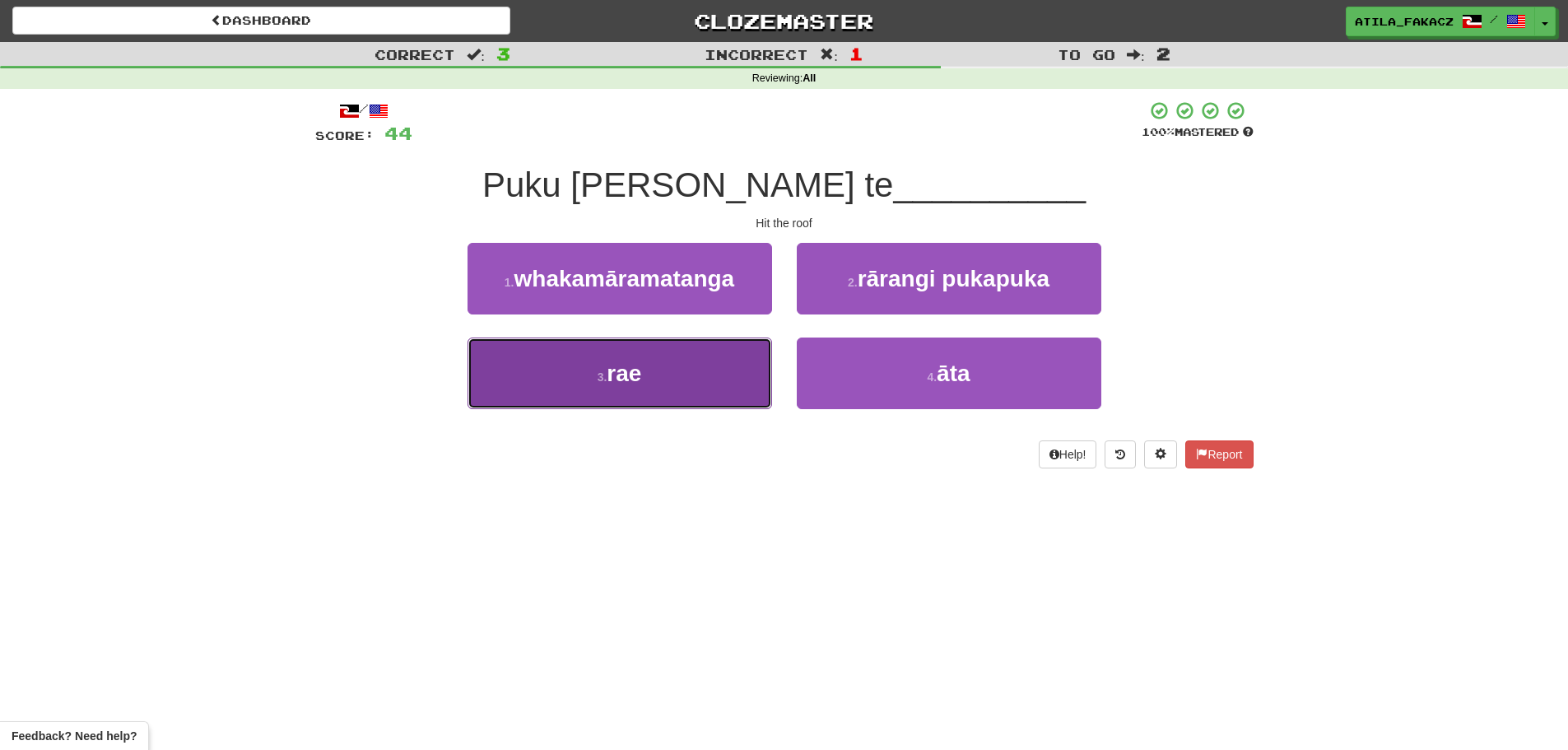
click at [716, 367] on button "3 . rae" at bounding box center [620, 373] width 305 height 71
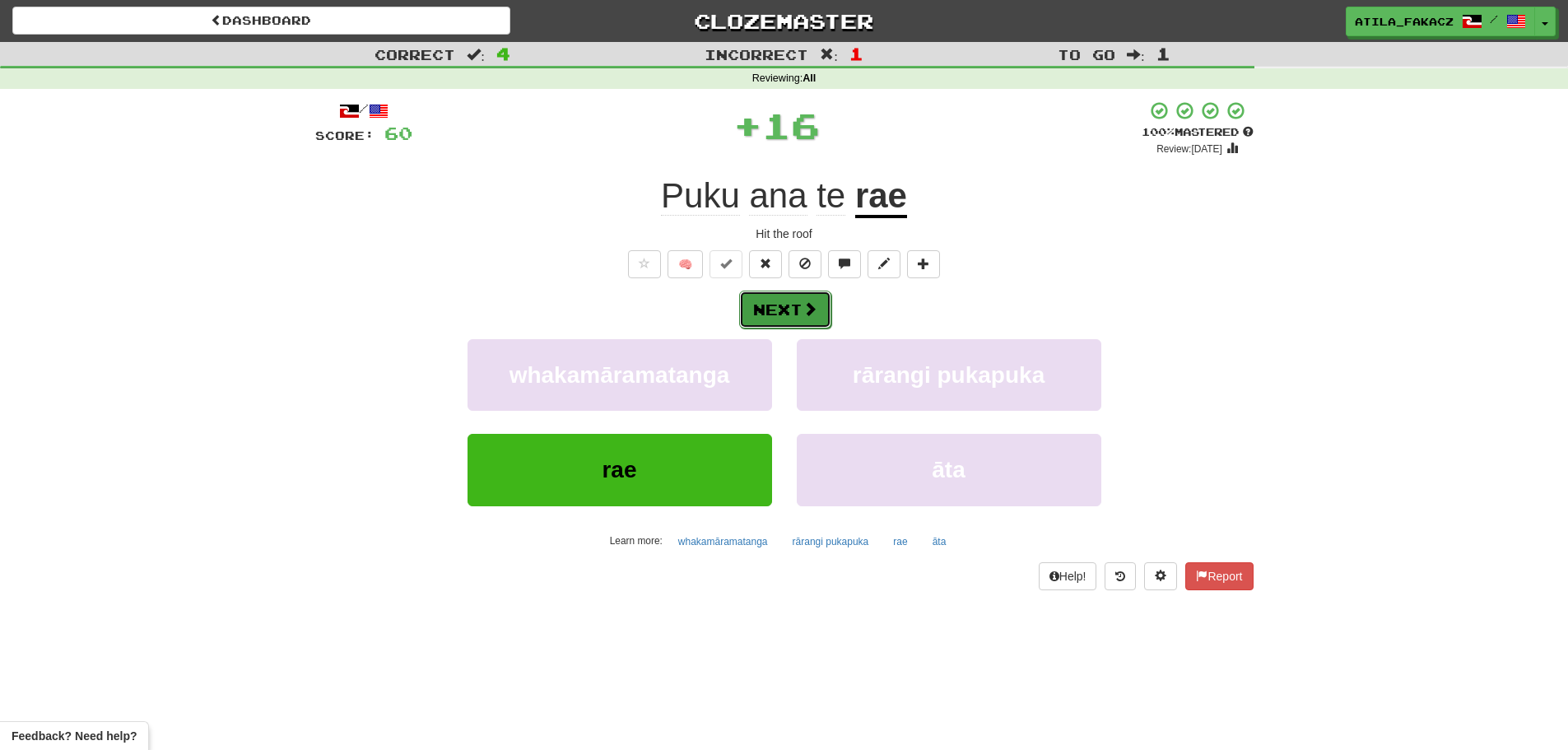
click at [804, 318] on button "Next" at bounding box center [785, 309] width 92 height 38
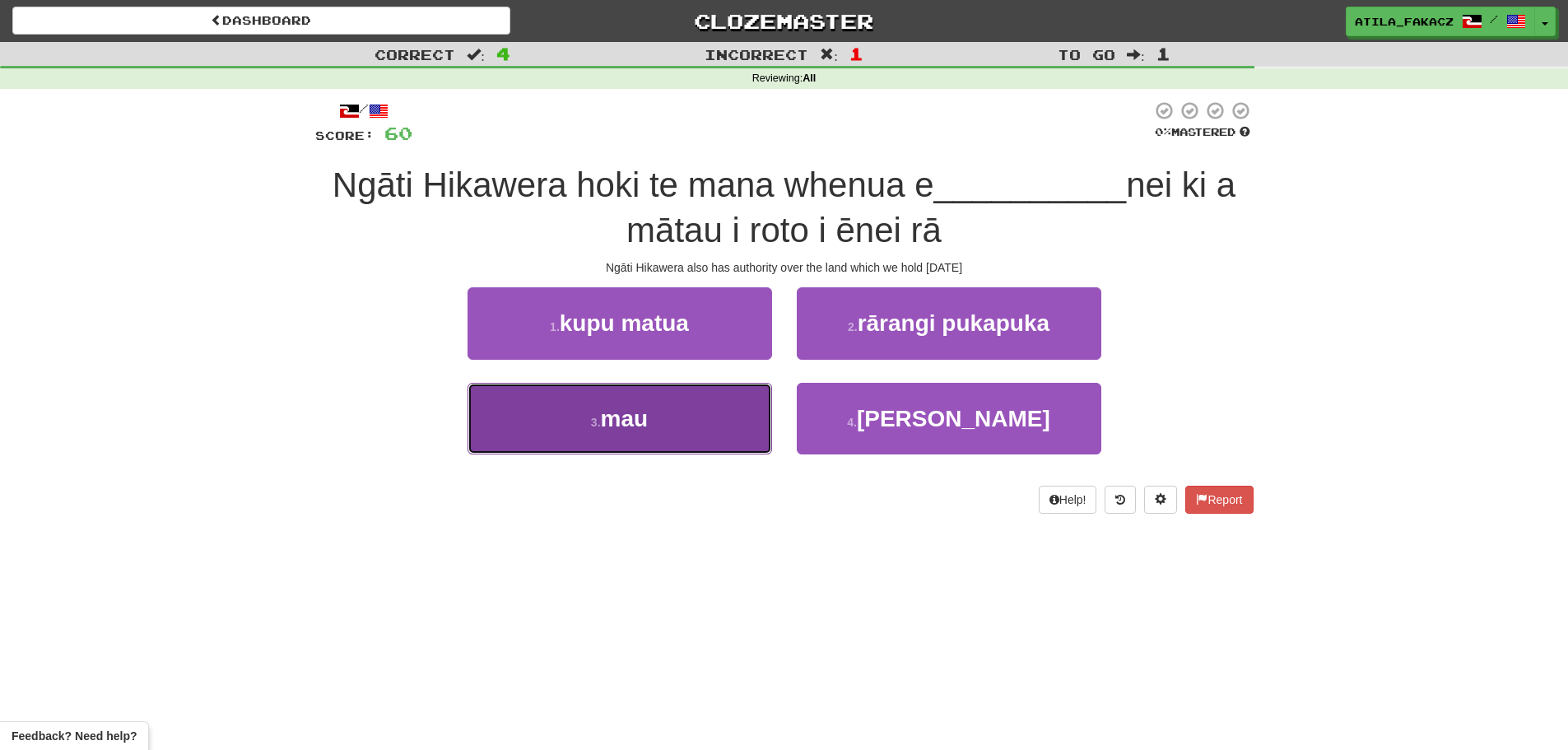
click at [693, 410] on button "3 . mau" at bounding box center [620, 418] width 305 height 71
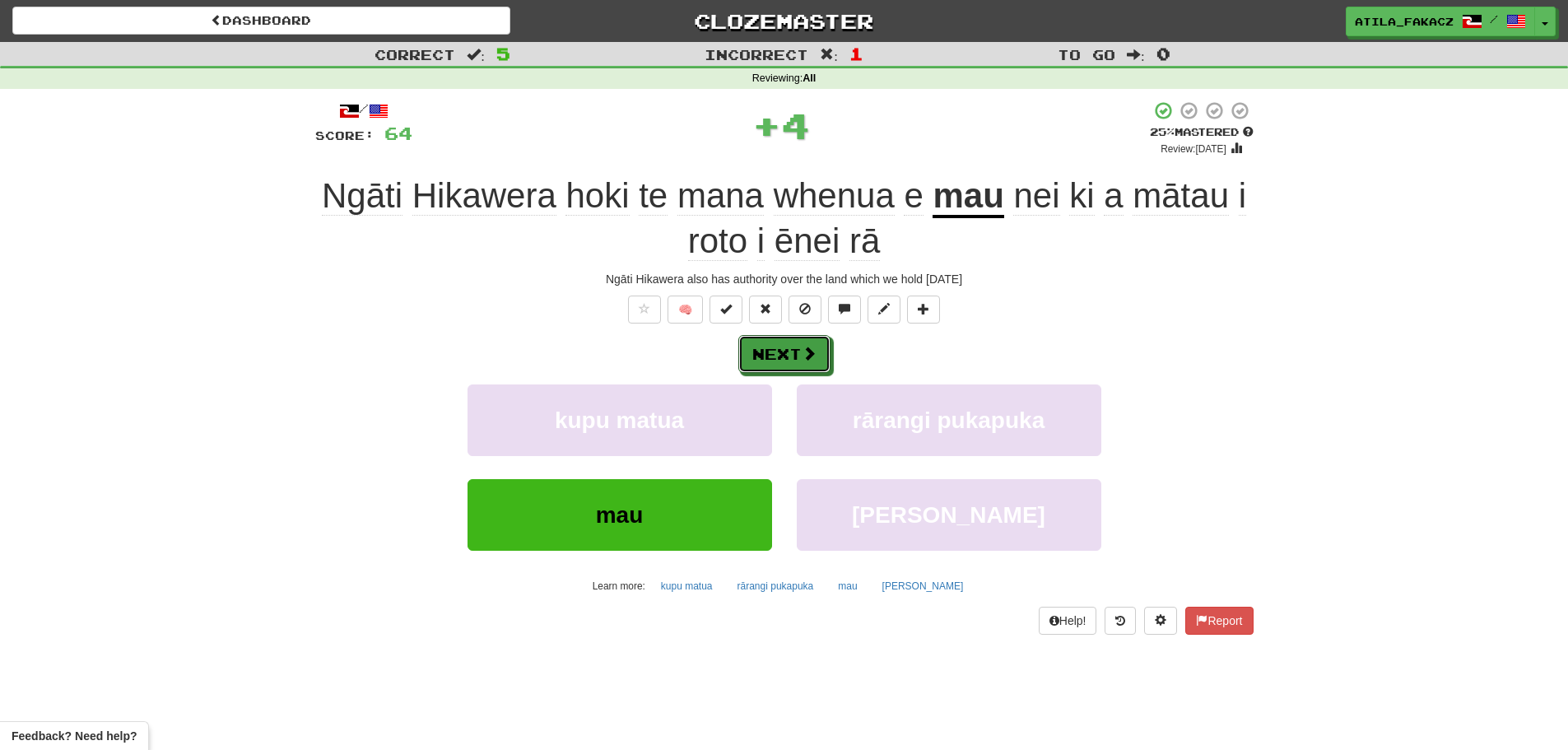
click at [797, 352] on button "Next" at bounding box center [784, 354] width 92 height 38
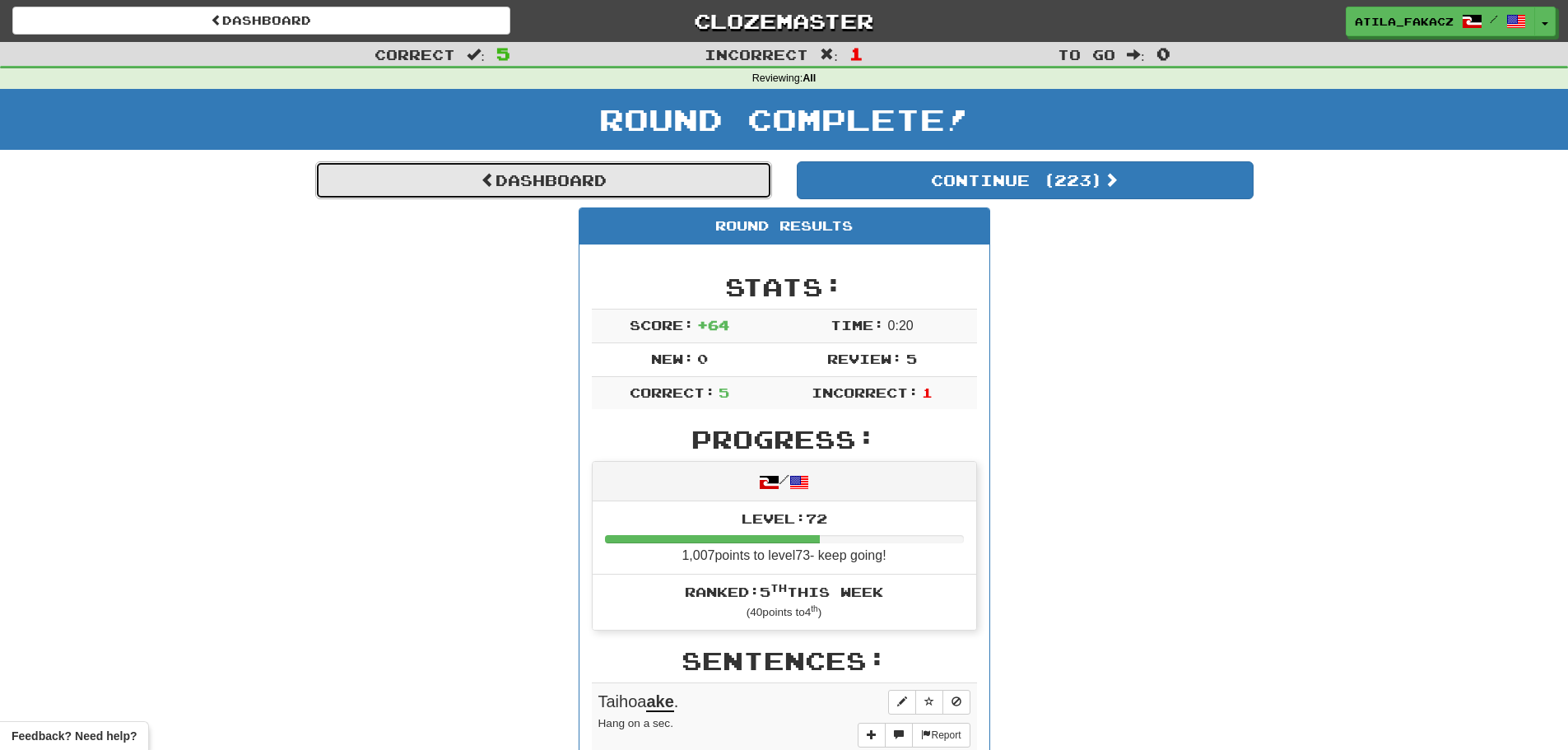
click at [575, 188] on link "Dashboard" at bounding box center [543, 180] width 456 height 38
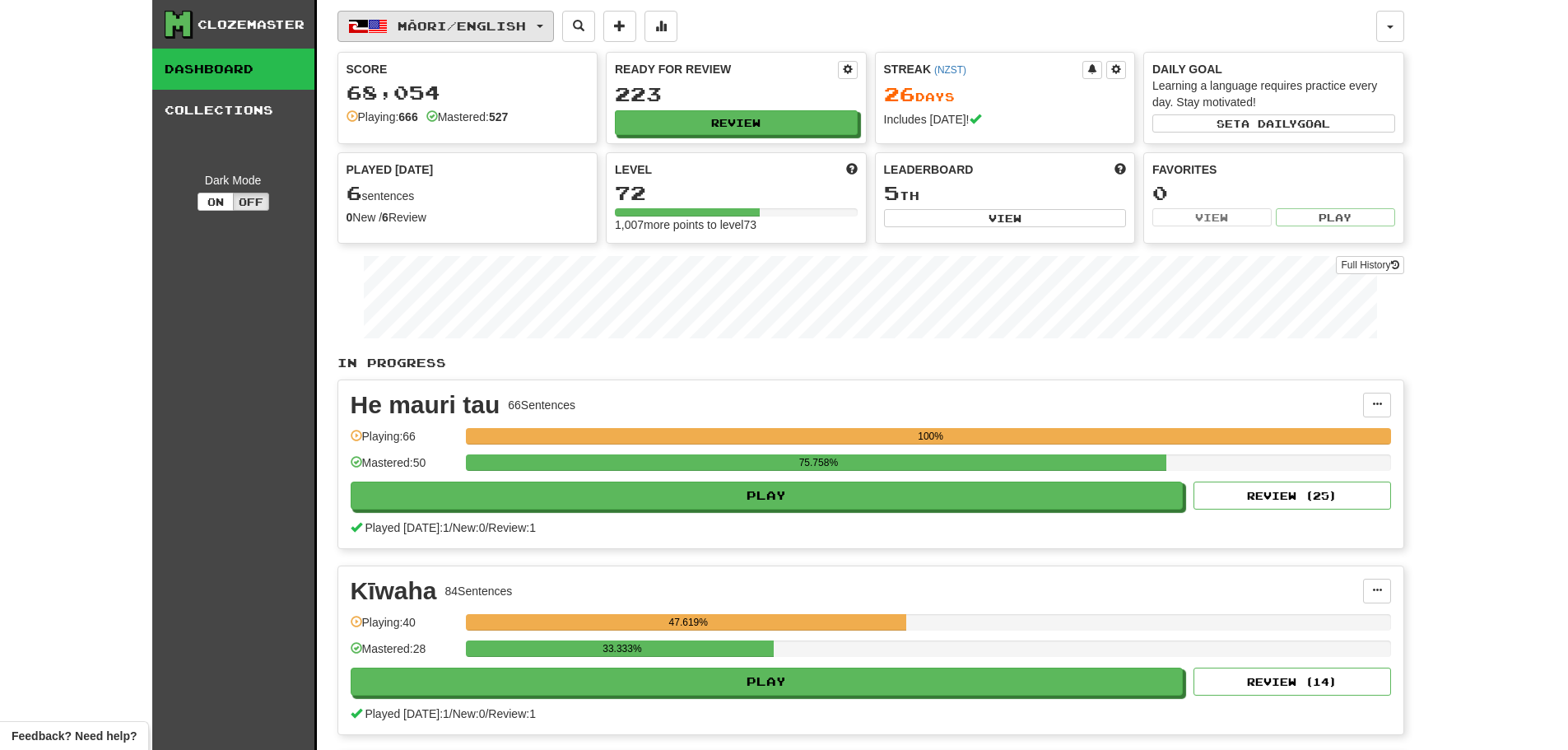
click at [431, 18] on button "Māori / English" at bounding box center [446, 26] width 216 height 31
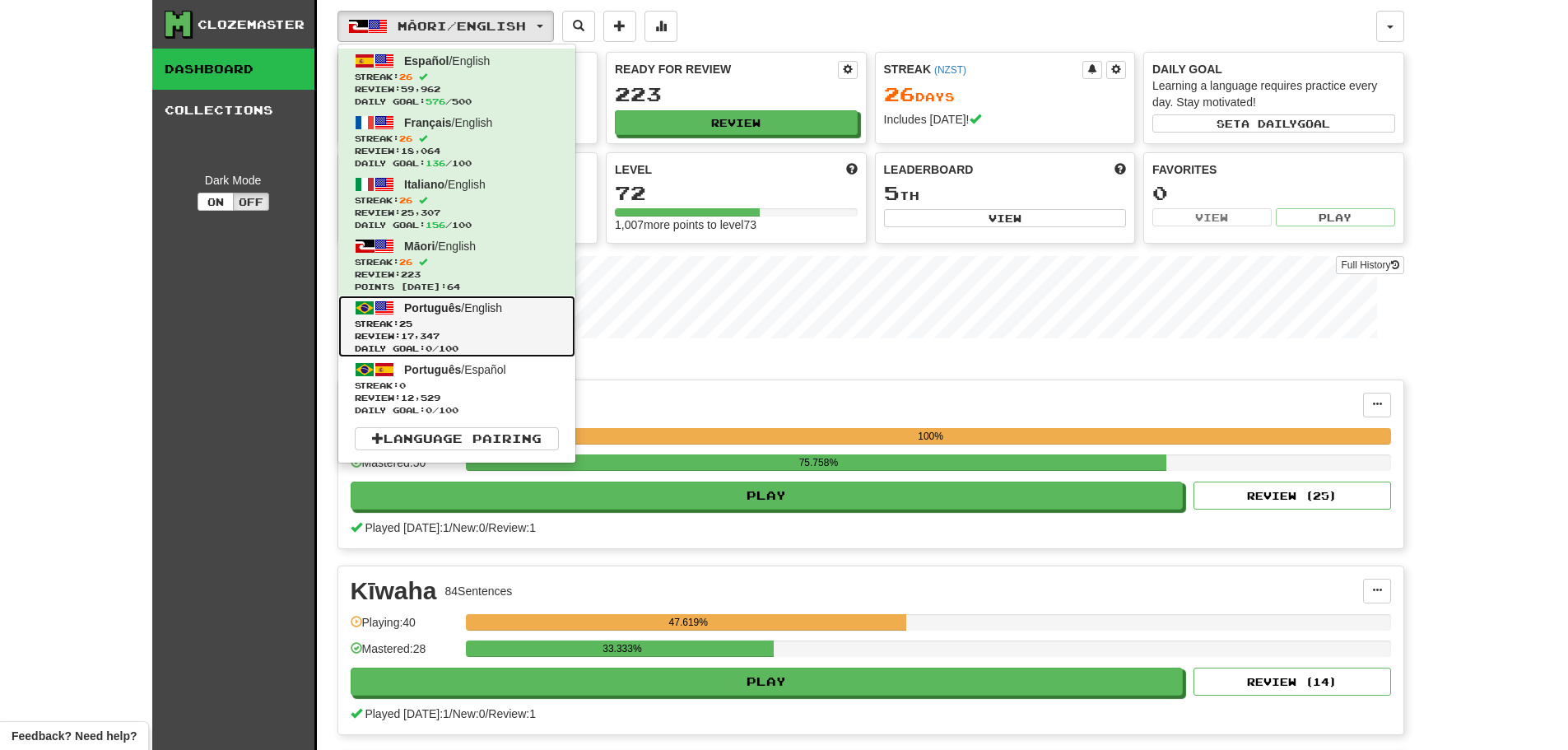
click at [443, 323] on span "Streak: 25" at bounding box center [456, 323] width 204 height 13
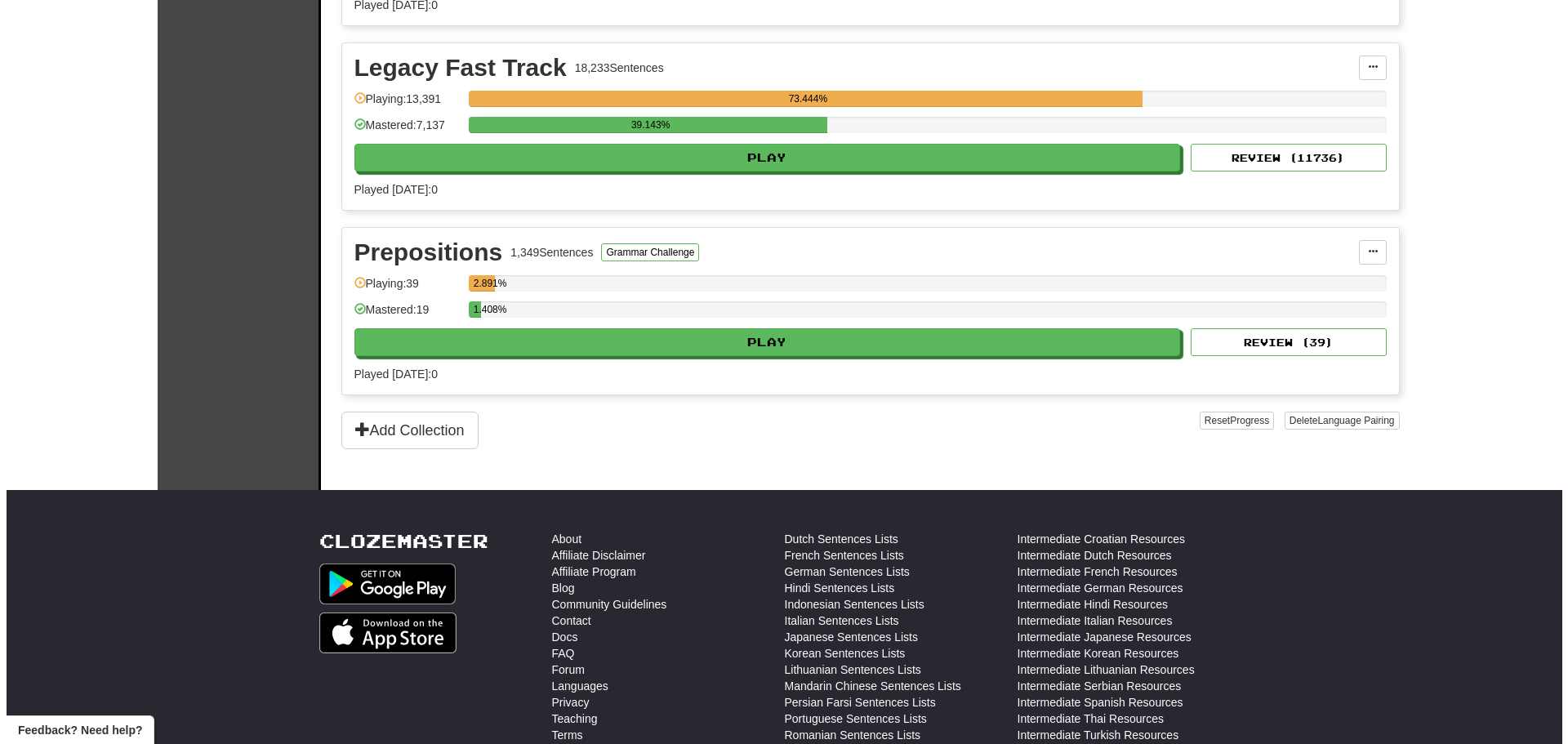
scroll to position [816, 0]
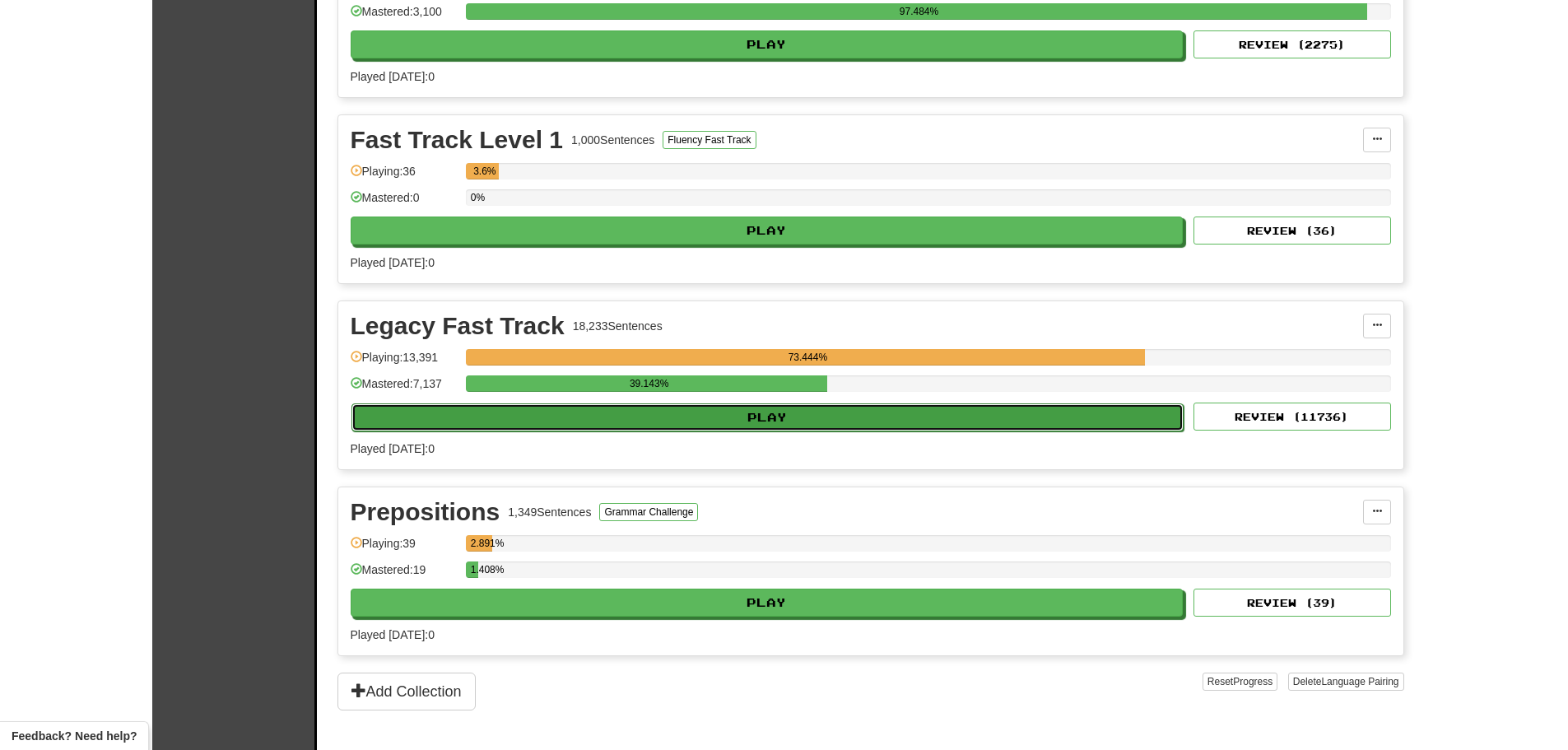
click at [751, 427] on button "Play" at bounding box center [768, 416] width 833 height 28
select select "********"
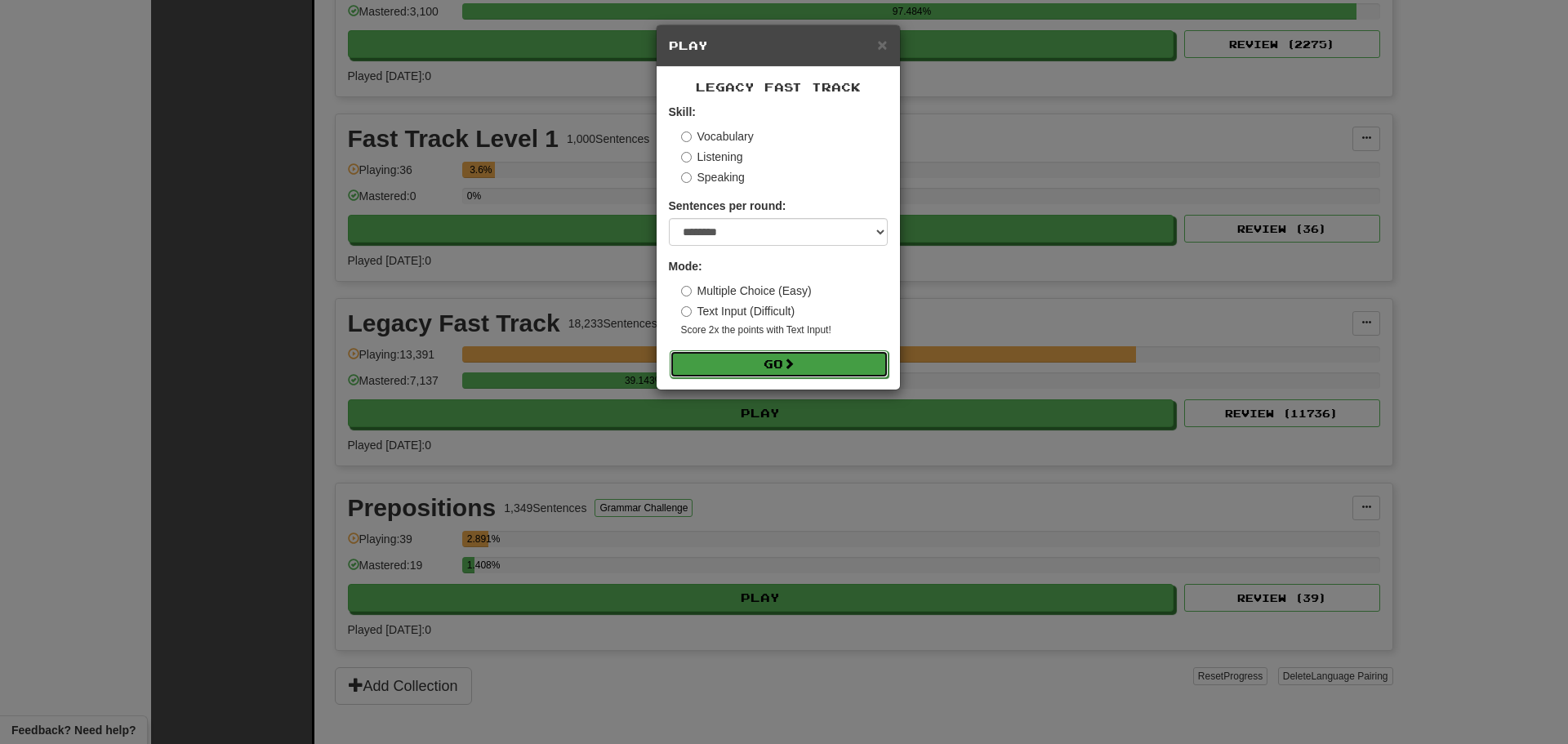
click at [764, 362] on button "Go" at bounding box center [779, 363] width 219 height 27
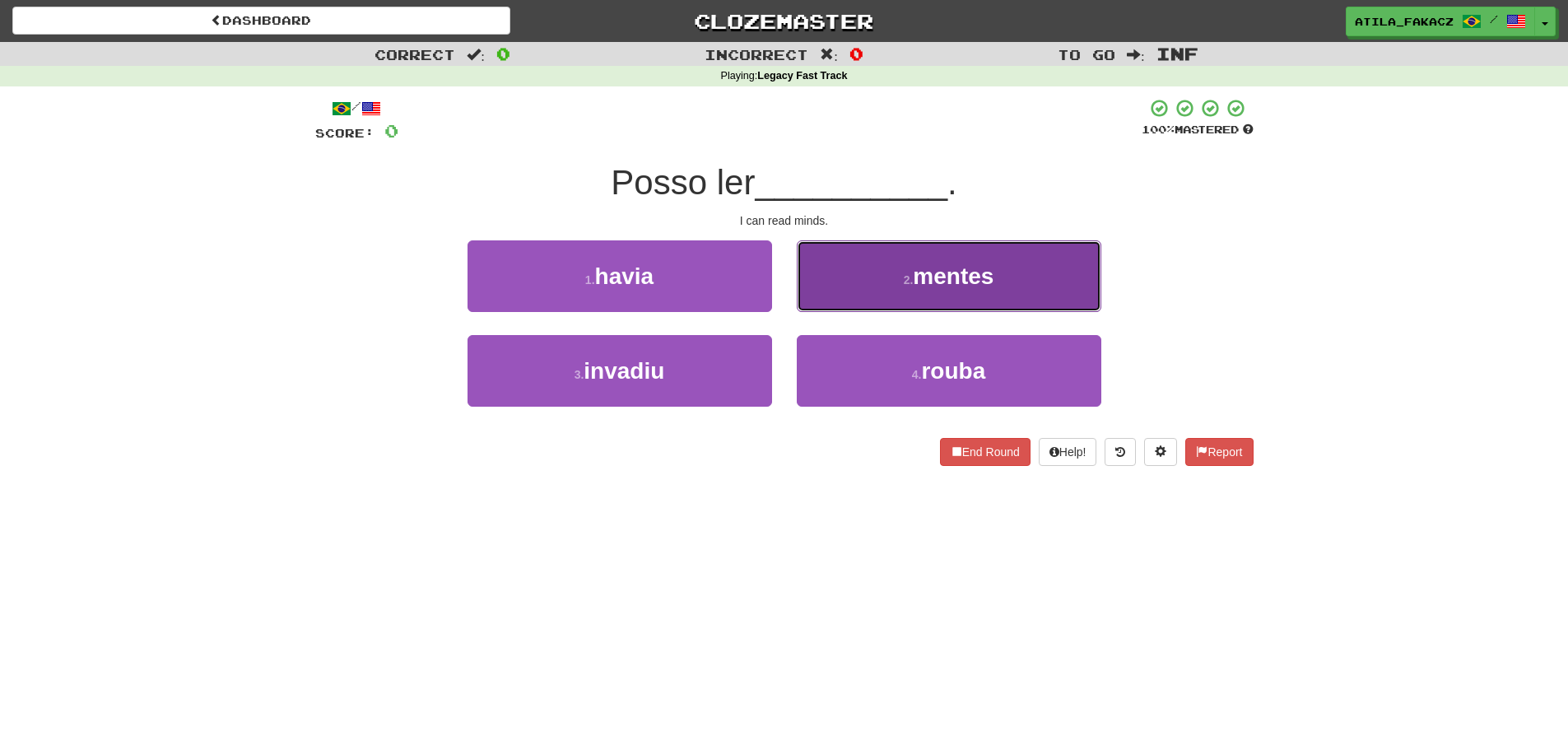
click at [853, 271] on button "2 . mentes" at bounding box center [949, 276] width 305 height 71
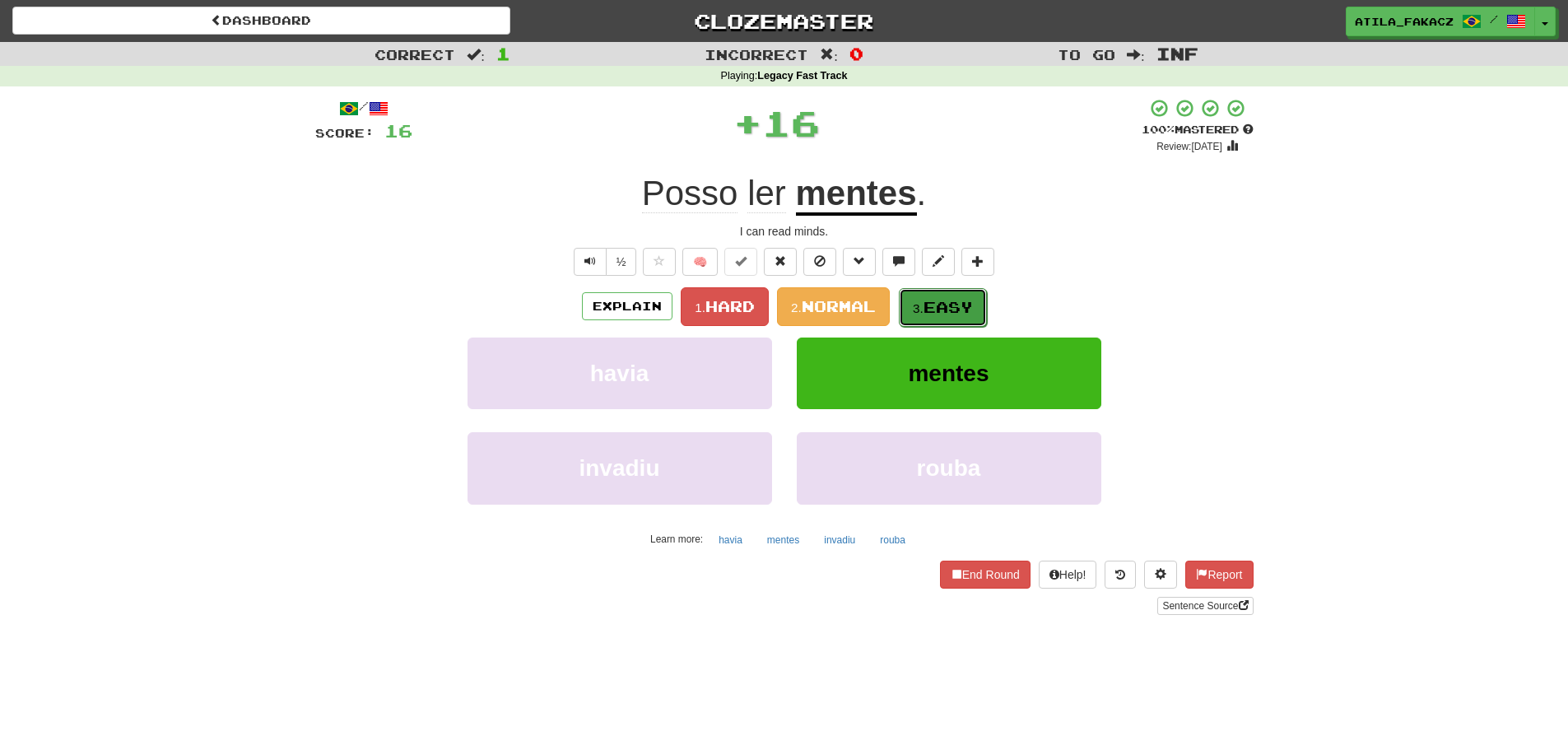
click at [928, 306] on span "Easy" at bounding box center [947, 308] width 49 height 18
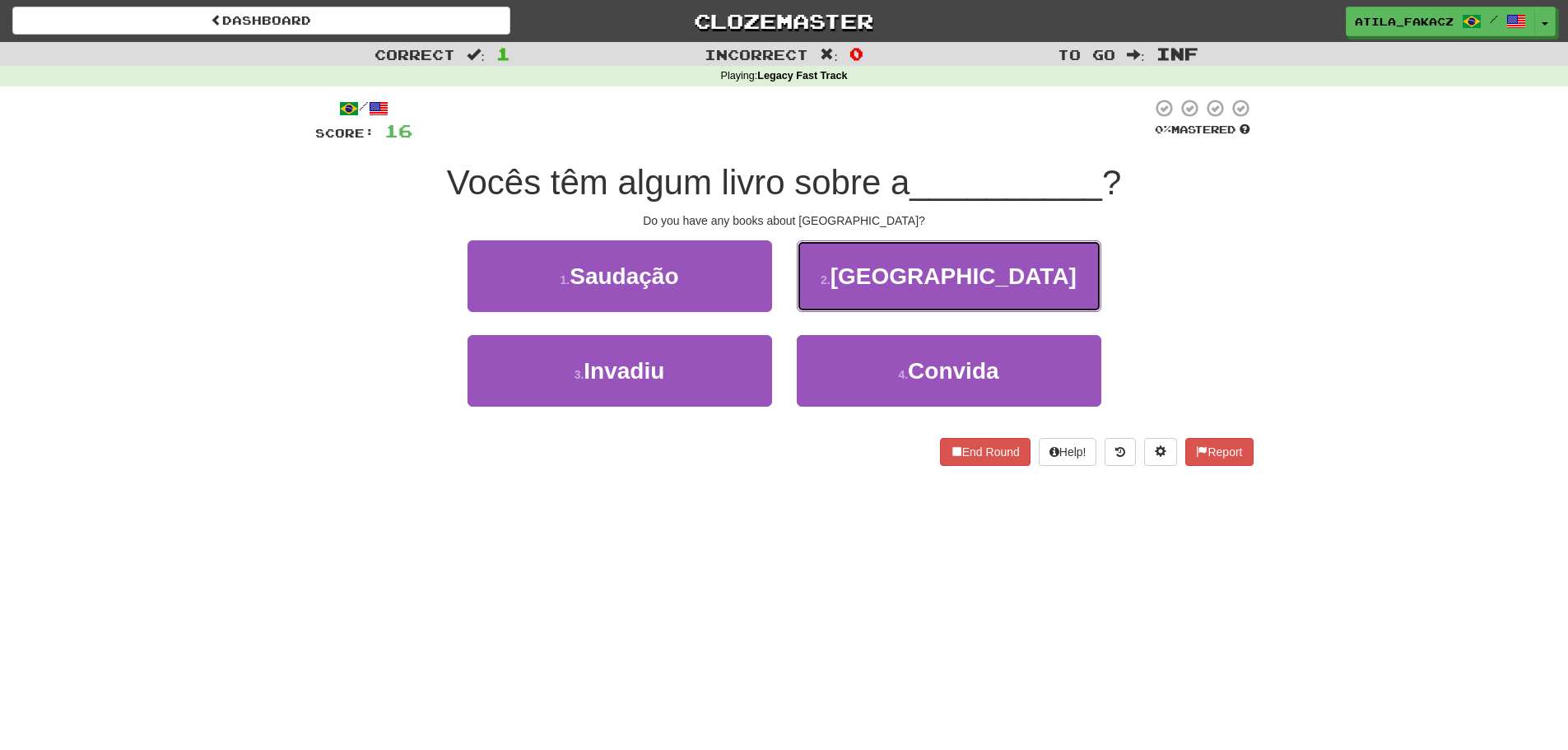
click at [885, 284] on button "2 . Armênia" at bounding box center [949, 276] width 305 height 71
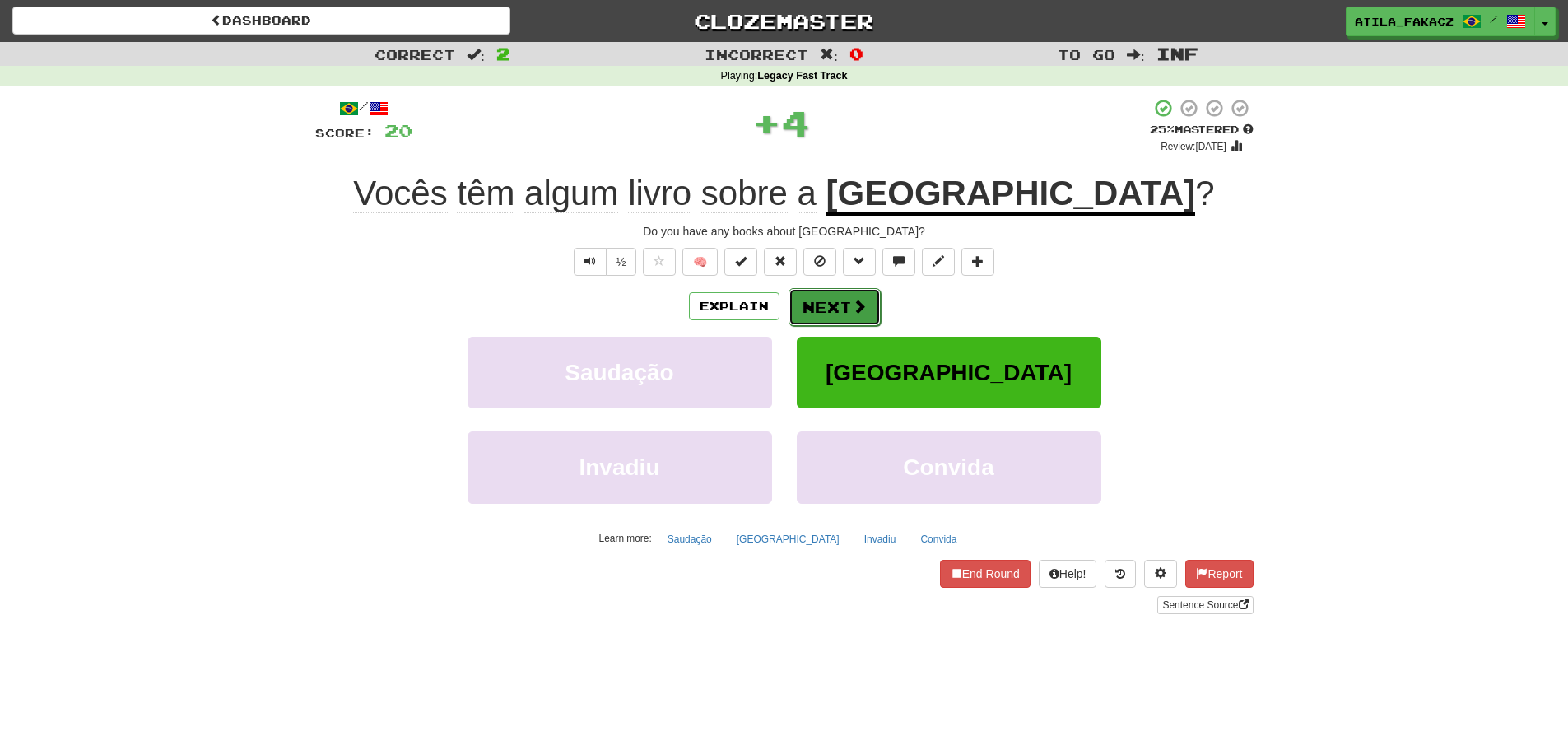
click at [850, 317] on button "Next" at bounding box center [834, 307] width 92 height 38
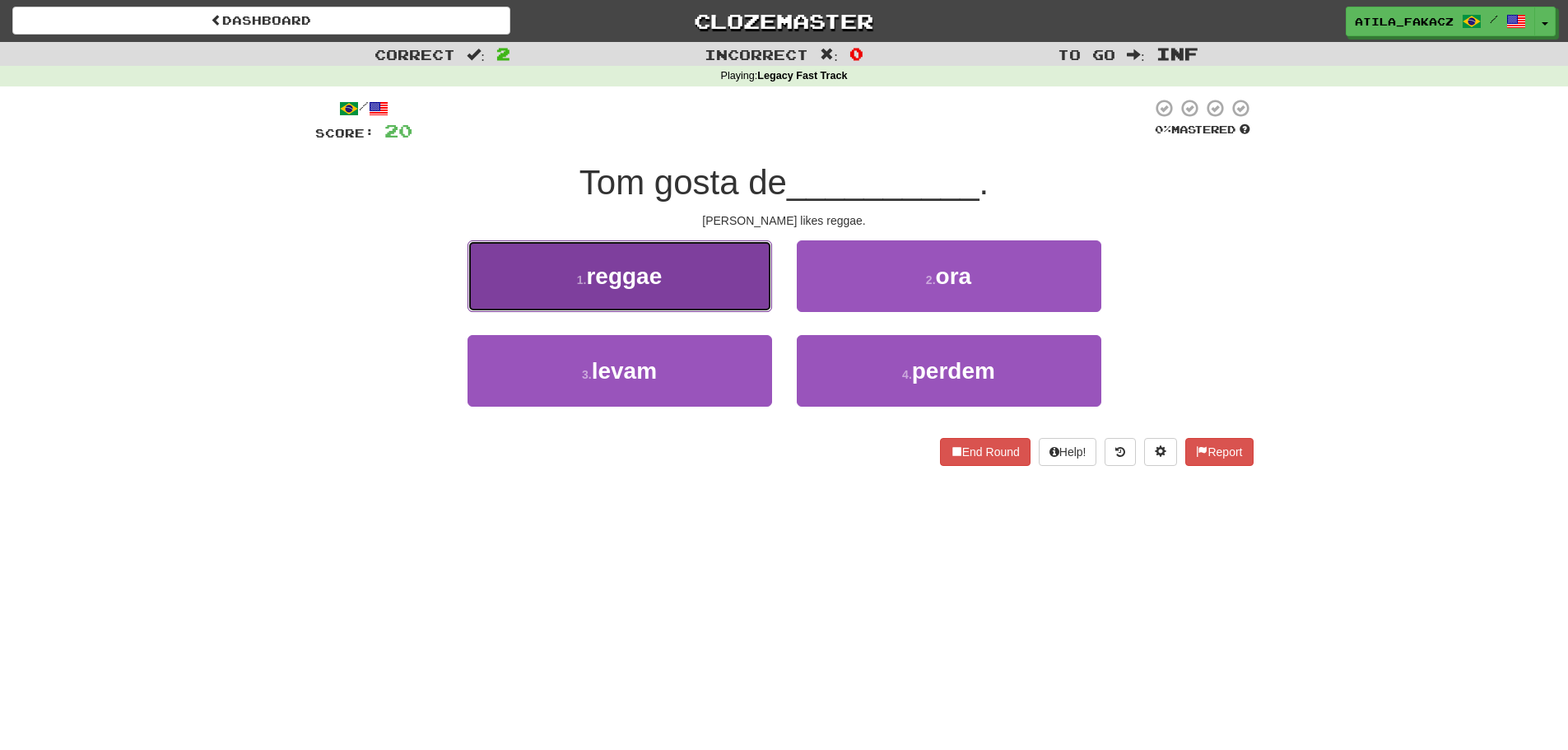
click at [668, 277] on button "1 . reggae" at bounding box center [620, 276] width 305 height 71
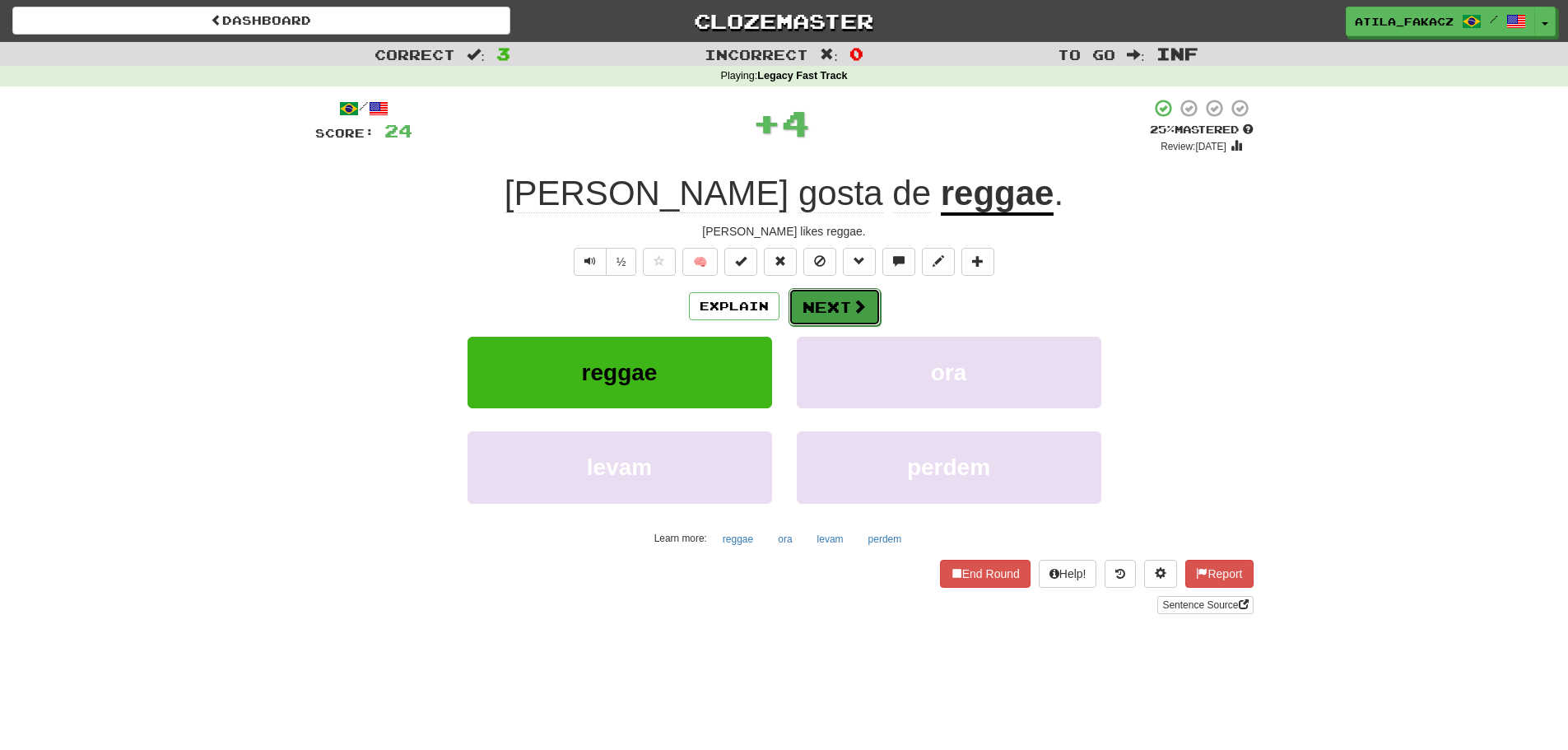
click at [839, 307] on button "Next" at bounding box center [834, 307] width 92 height 38
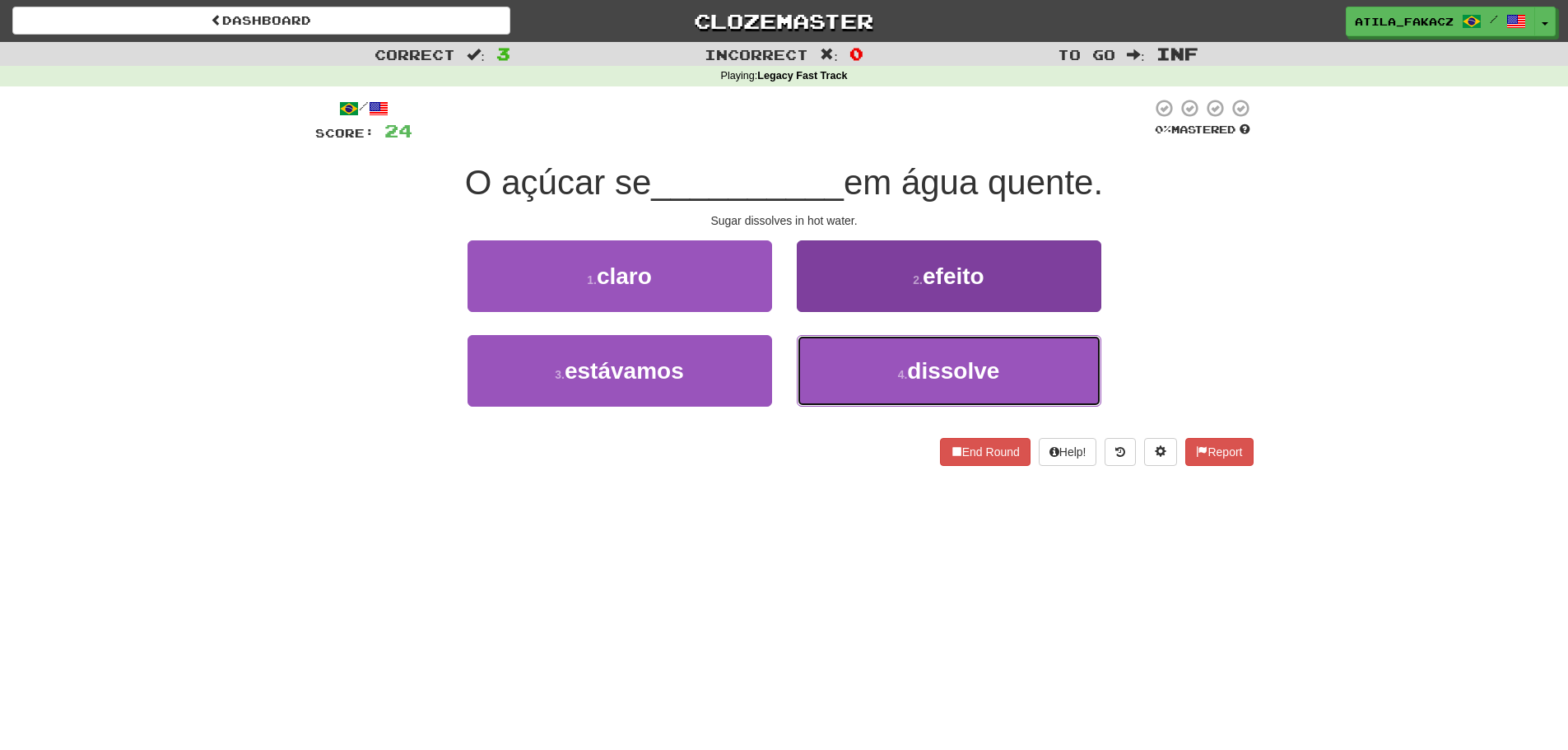
drag, startPoint x: 867, startPoint y: 359, endPoint x: 870, endPoint y: 344, distance: 15.3
click at [869, 359] on button "4 . dissolve" at bounding box center [949, 370] width 305 height 71
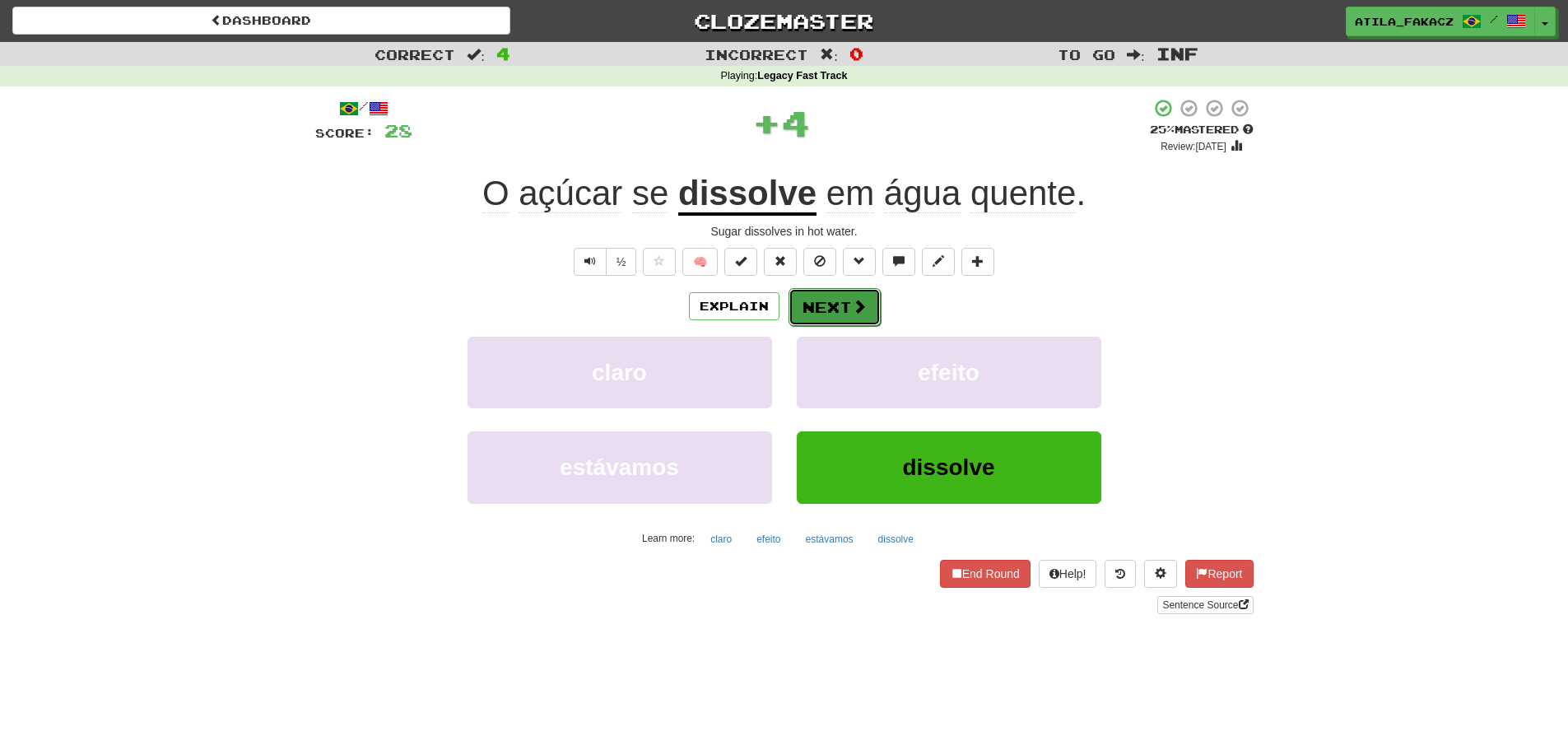
click at [862, 308] on span at bounding box center [859, 307] width 15 height 15
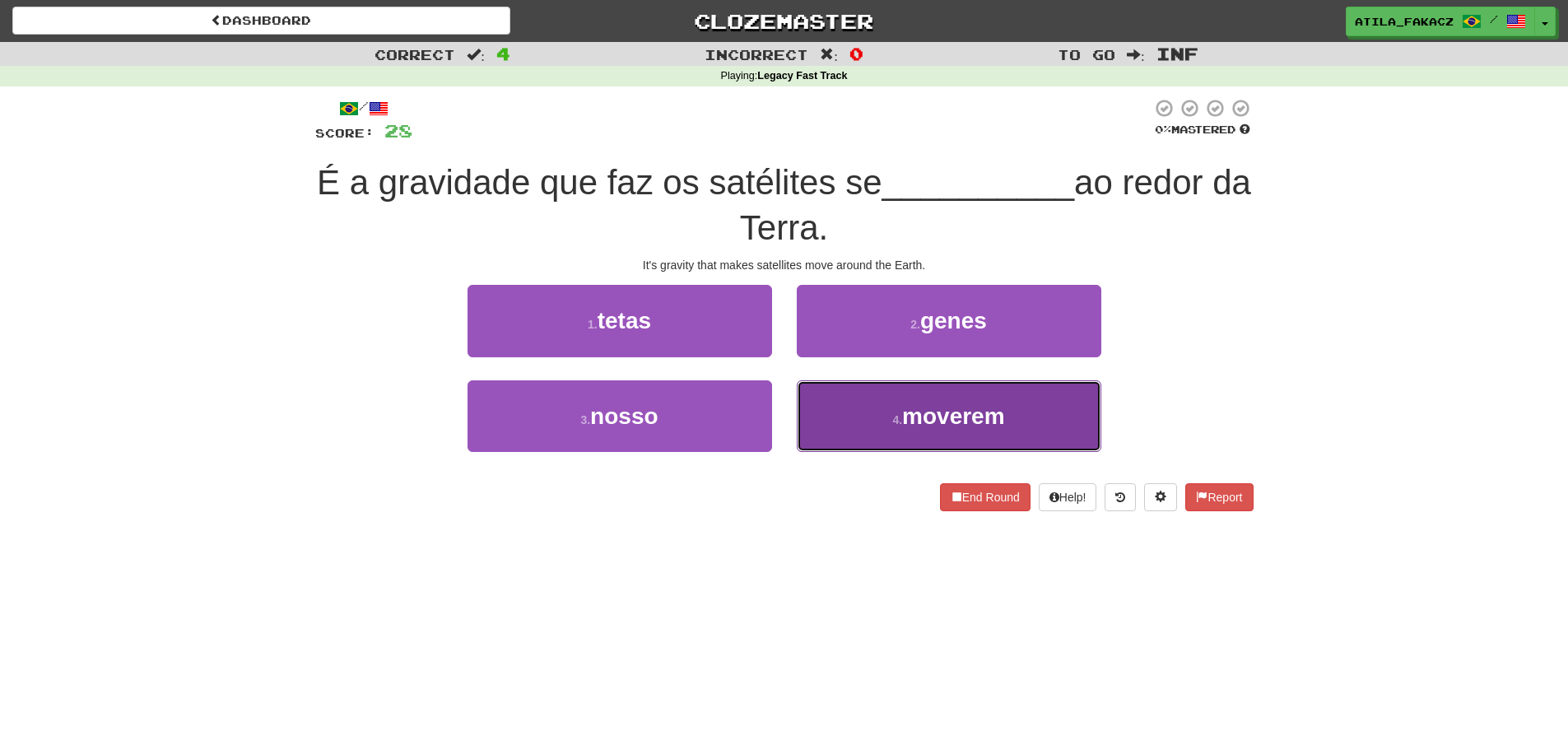
click at [880, 428] on button "4 . moverem" at bounding box center [949, 416] width 305 height 71
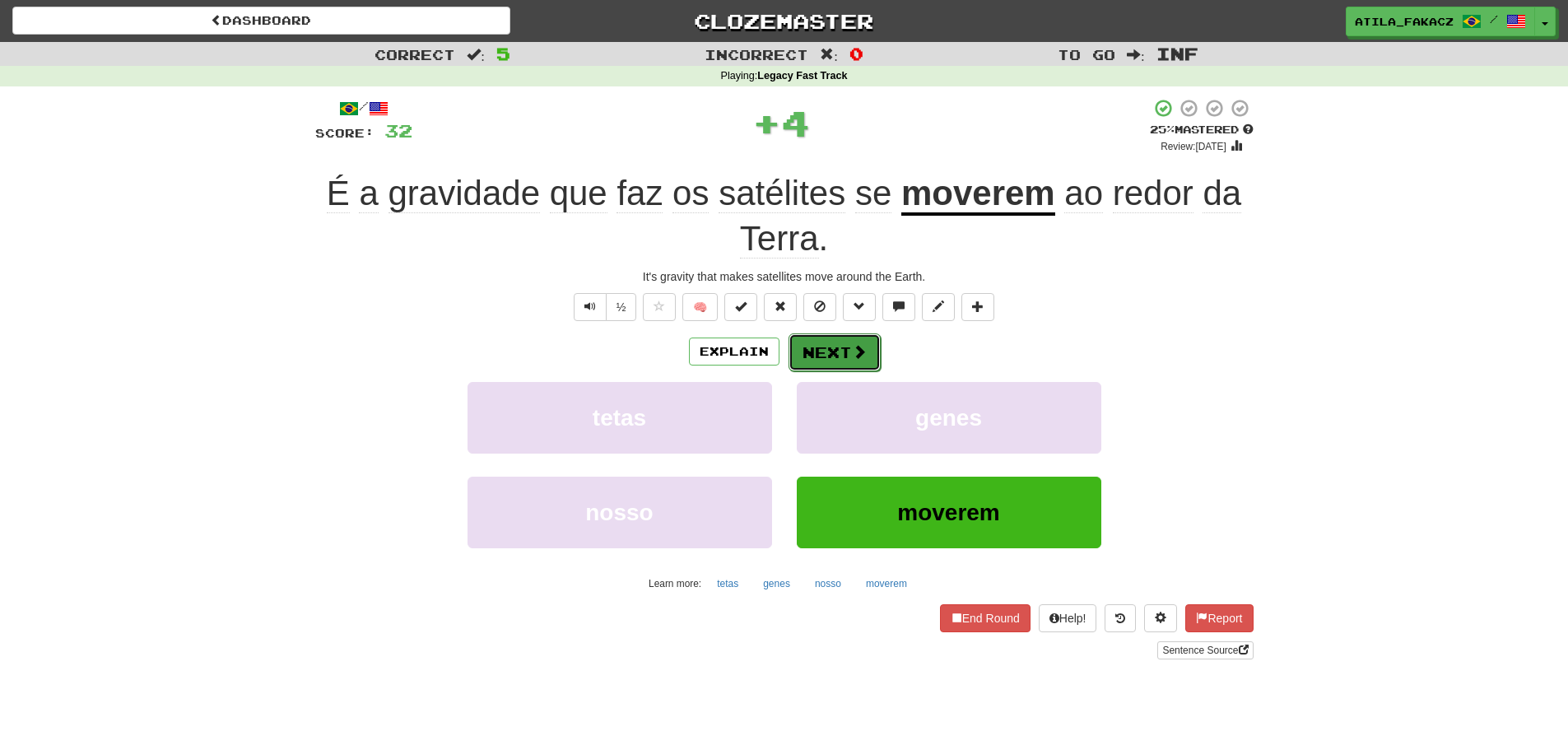
click at [846, 349] on button "Next" at bounding box center [834, 352] width 92 height 38
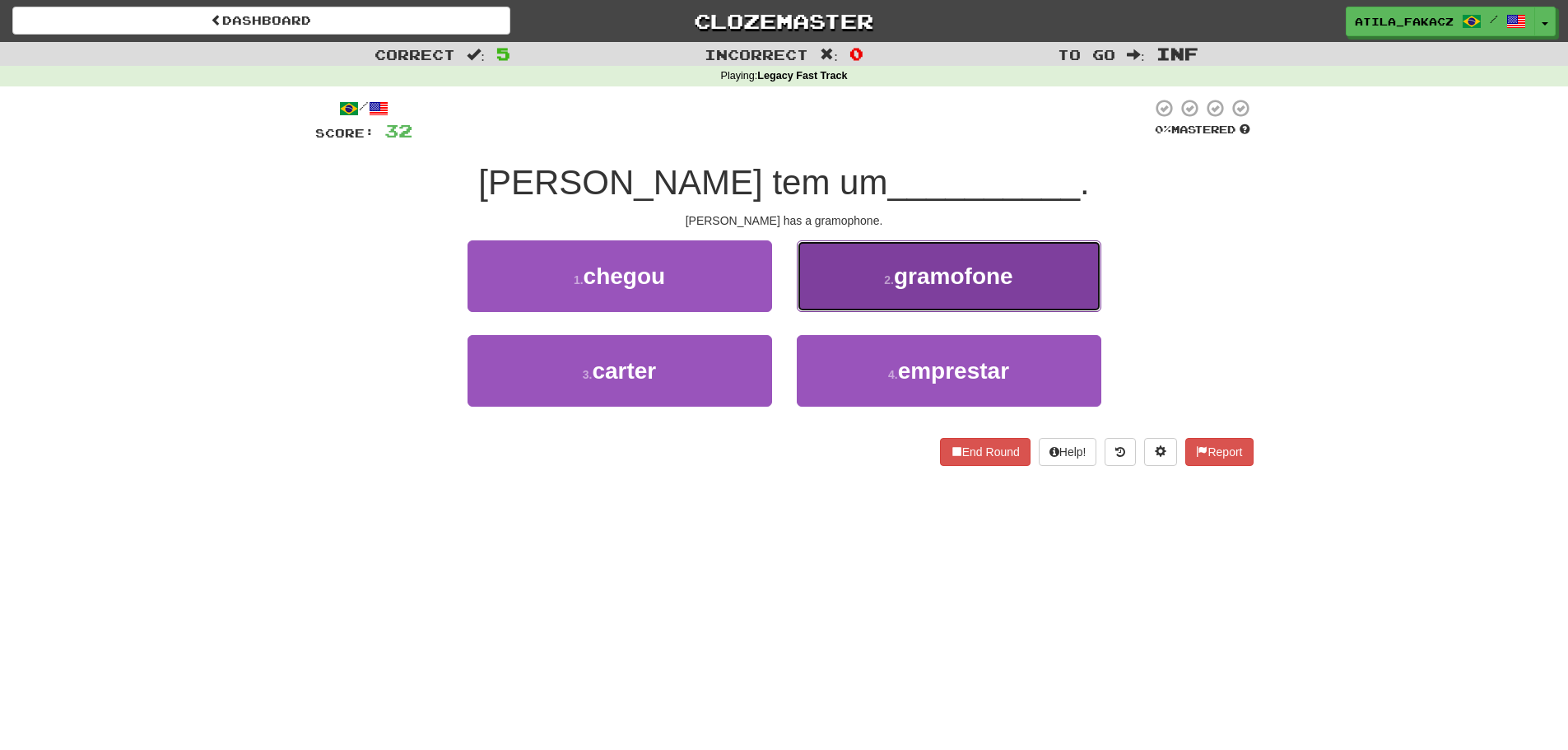
click at [856, 290] on button "2 . gramofone" at bounding box center [949, 276] width 305 height 71
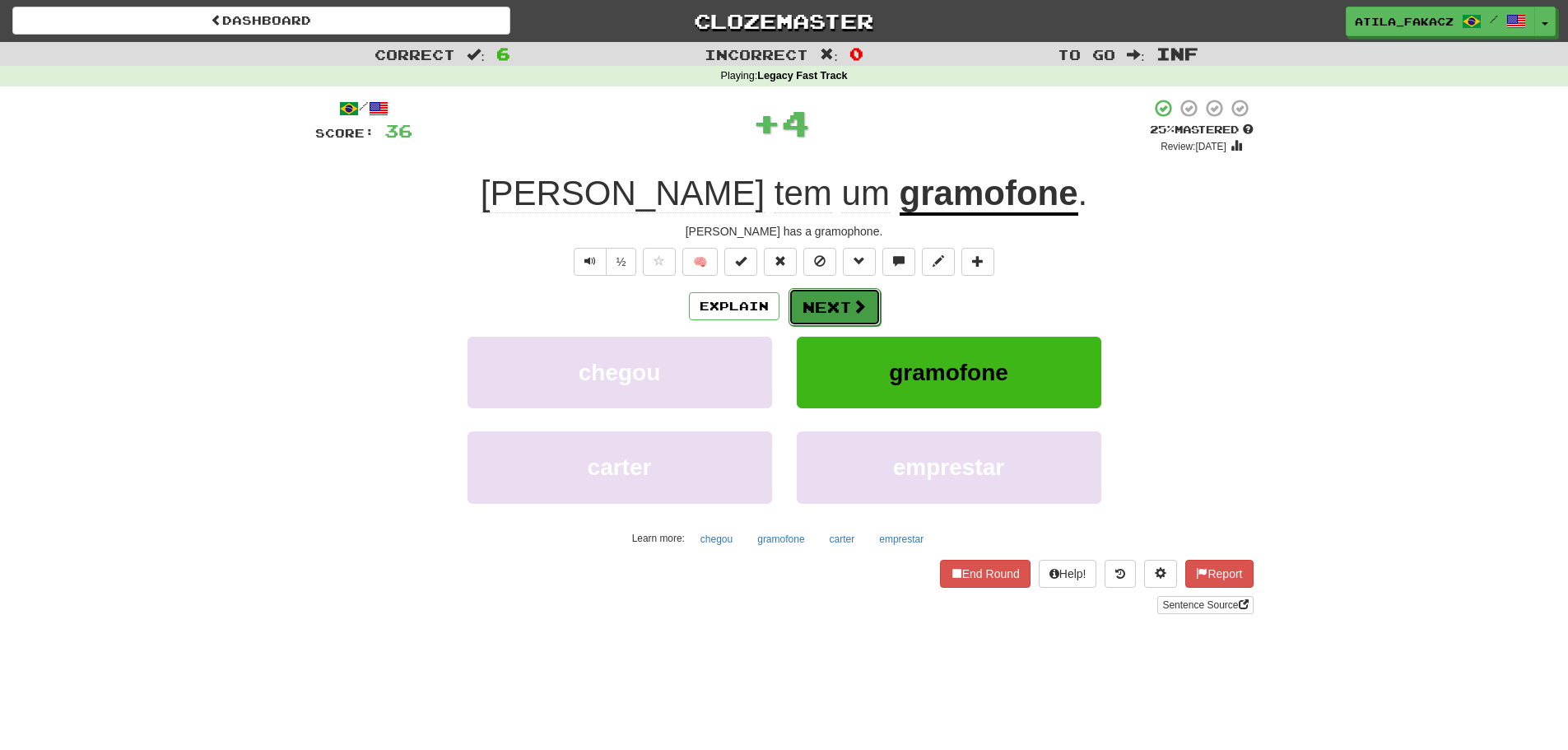
click at [852, 312] on span at bounding box center [859, 307] width 15 height 15
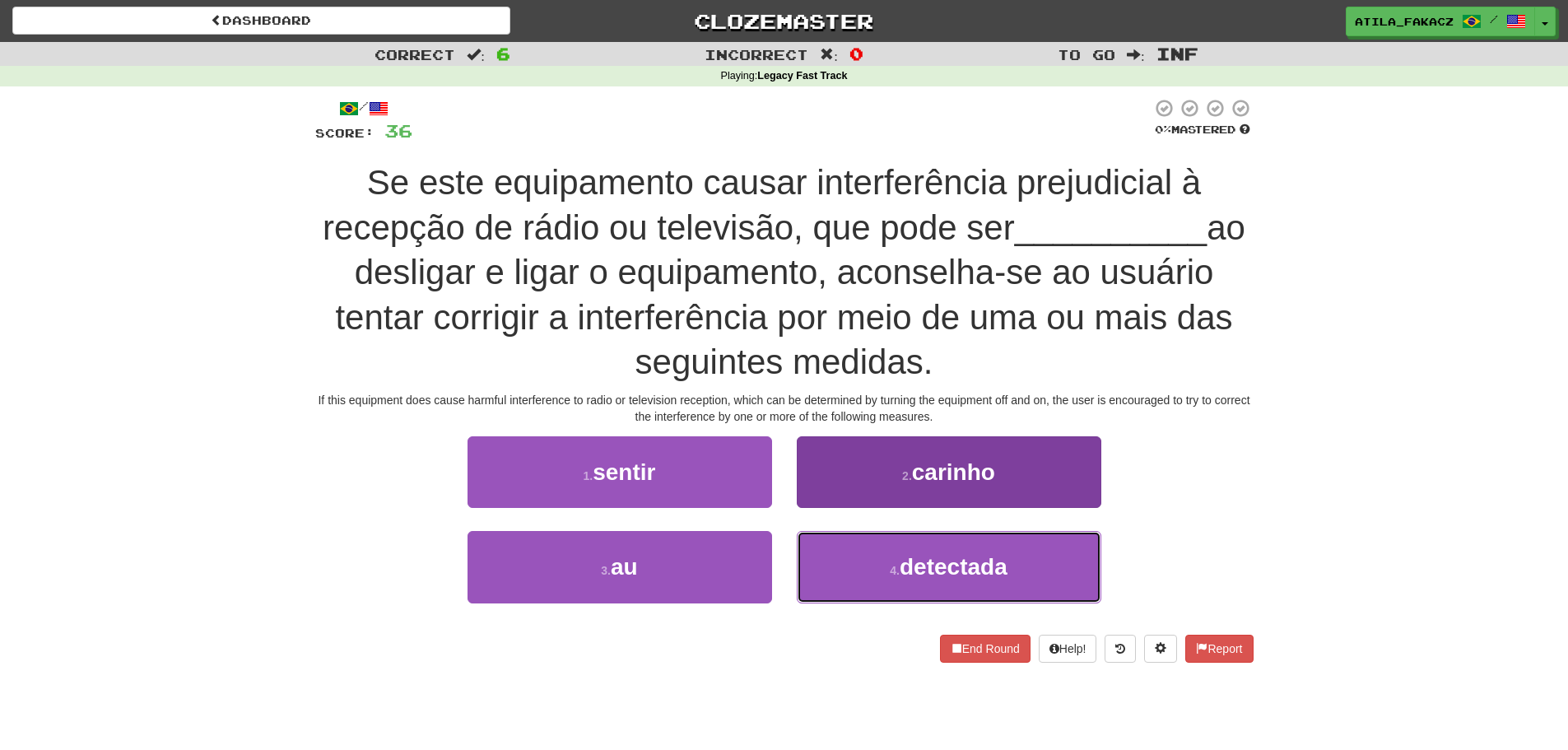
click at [863, 577] on button "4 . detectada" at bounding box center [949, 566] width 305 height 71
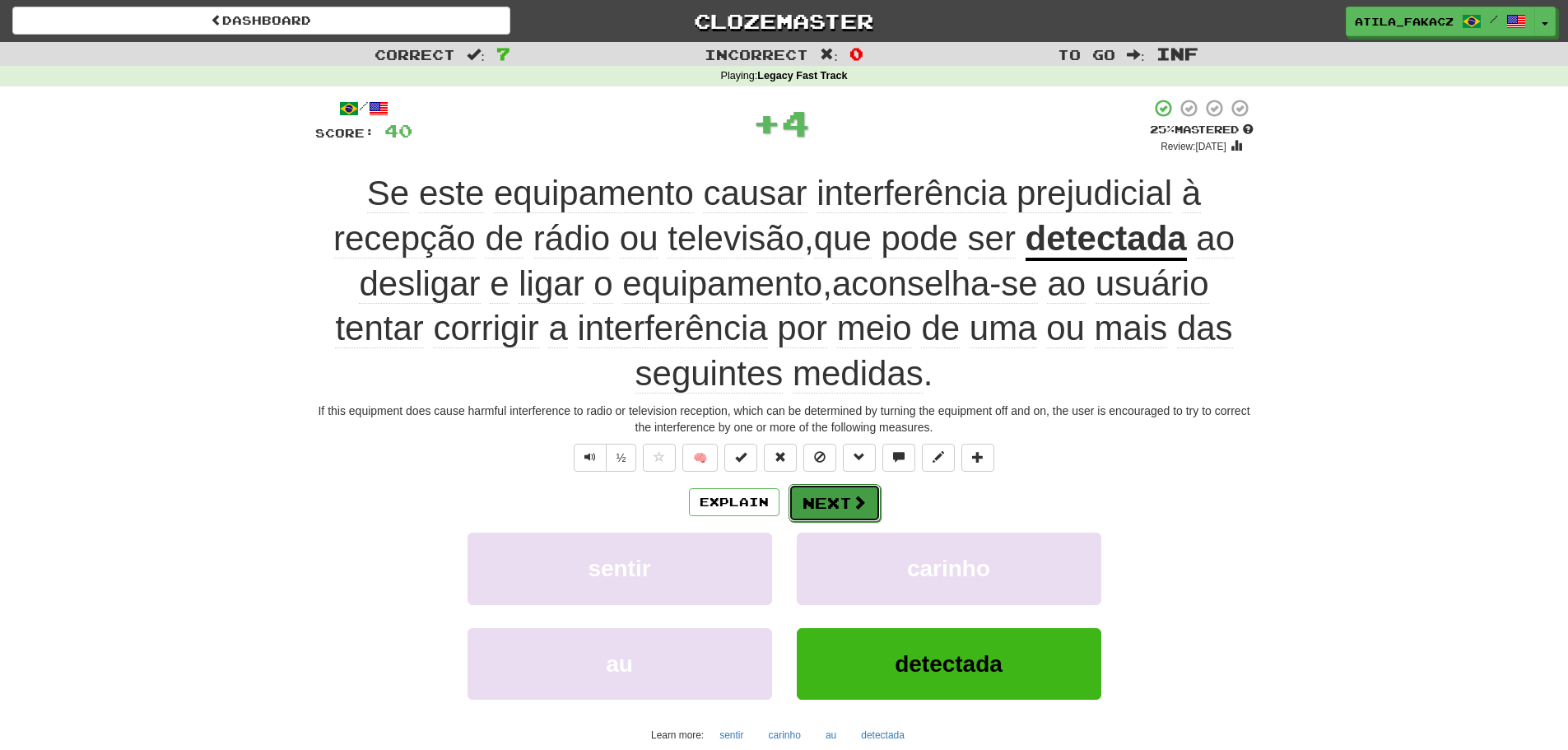
click at [840, 499] on button "Next" at bounding box center [834, 503] width 92 height 38
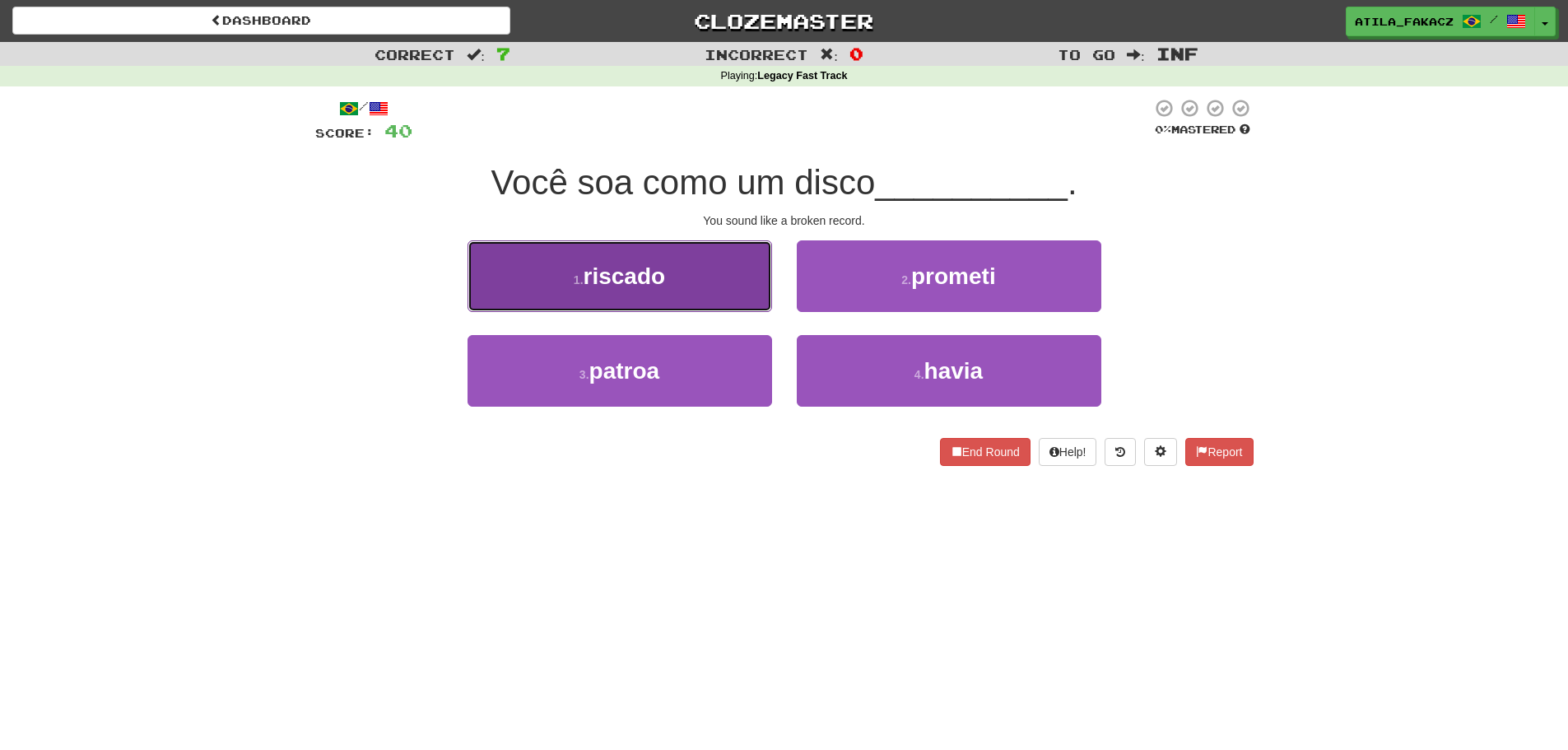
click at [728, 287] on button "1 . riscado" at bounding box center [620, 276] width 305 height 71
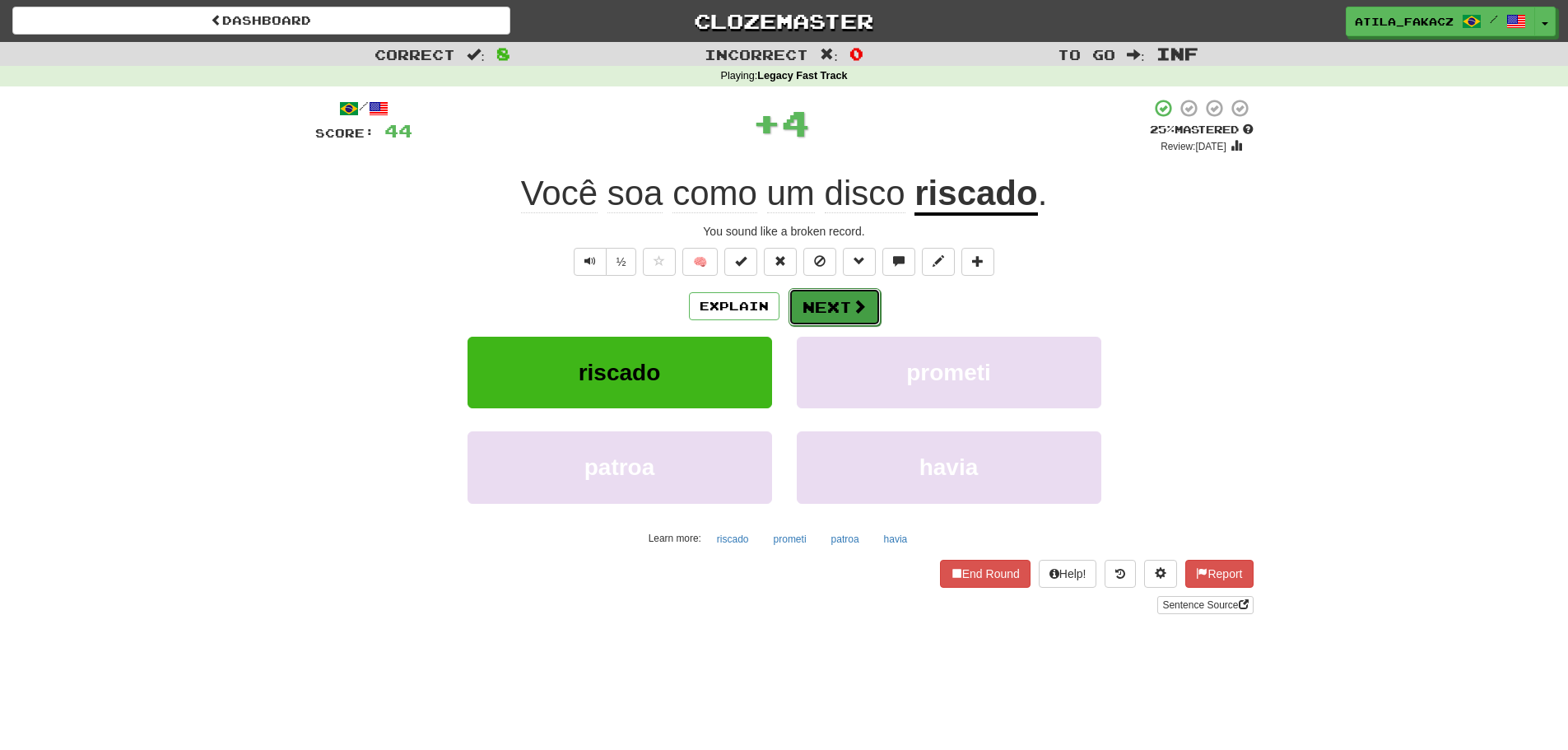
click at [847, 311] on button "Next" at bounding box center [834, 307] width 92 height 38
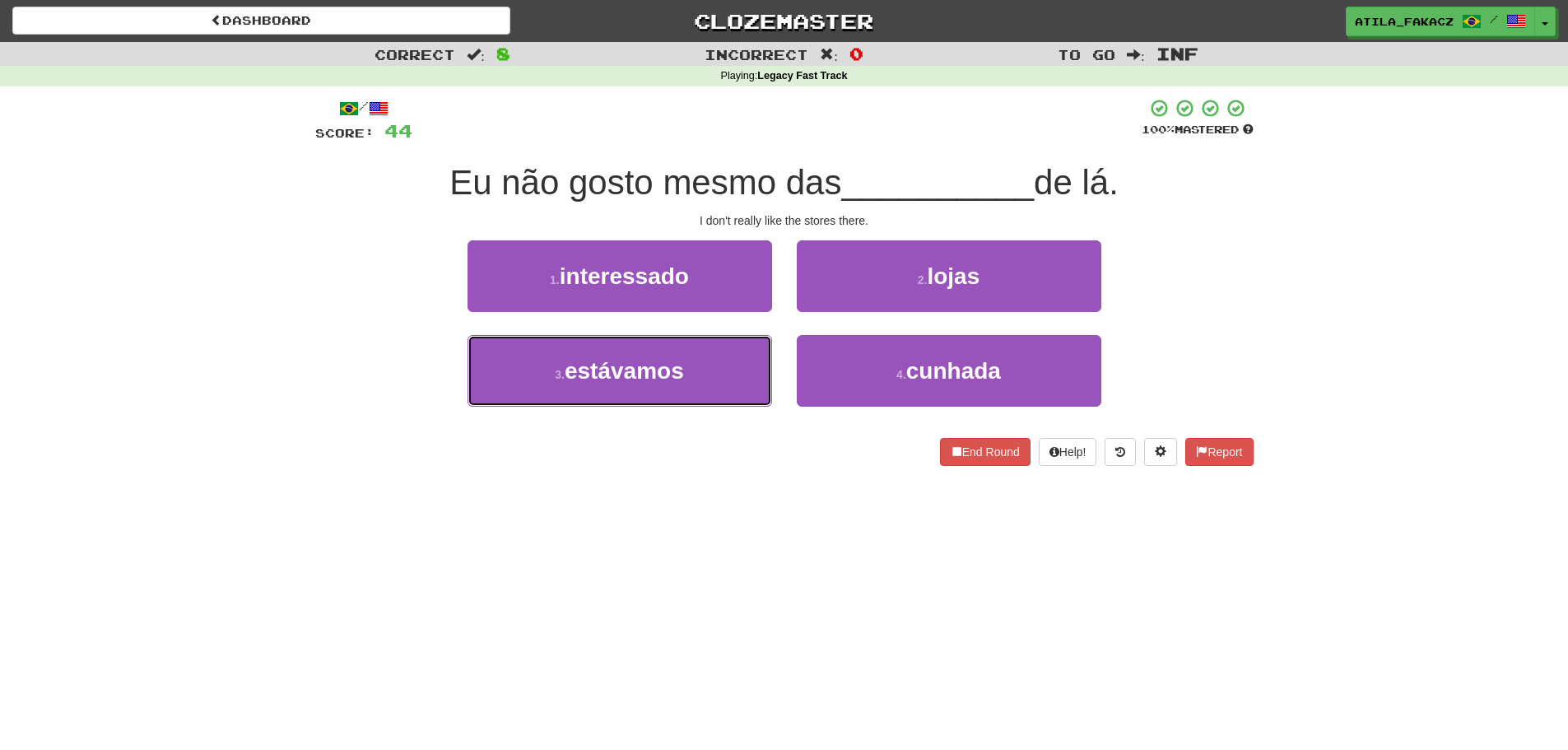
drag, startPoint x: 710, startPoint y: 380, endPoint x: 781, endPoint y: 442, distance: 94.3
click at [730, 495] on div "Dashboard Clozemaster atila_fakacz / Toggle Dropdown Dashboard Leaderboard Acti…" at bounding box center [784, 375] width 1568 height 750
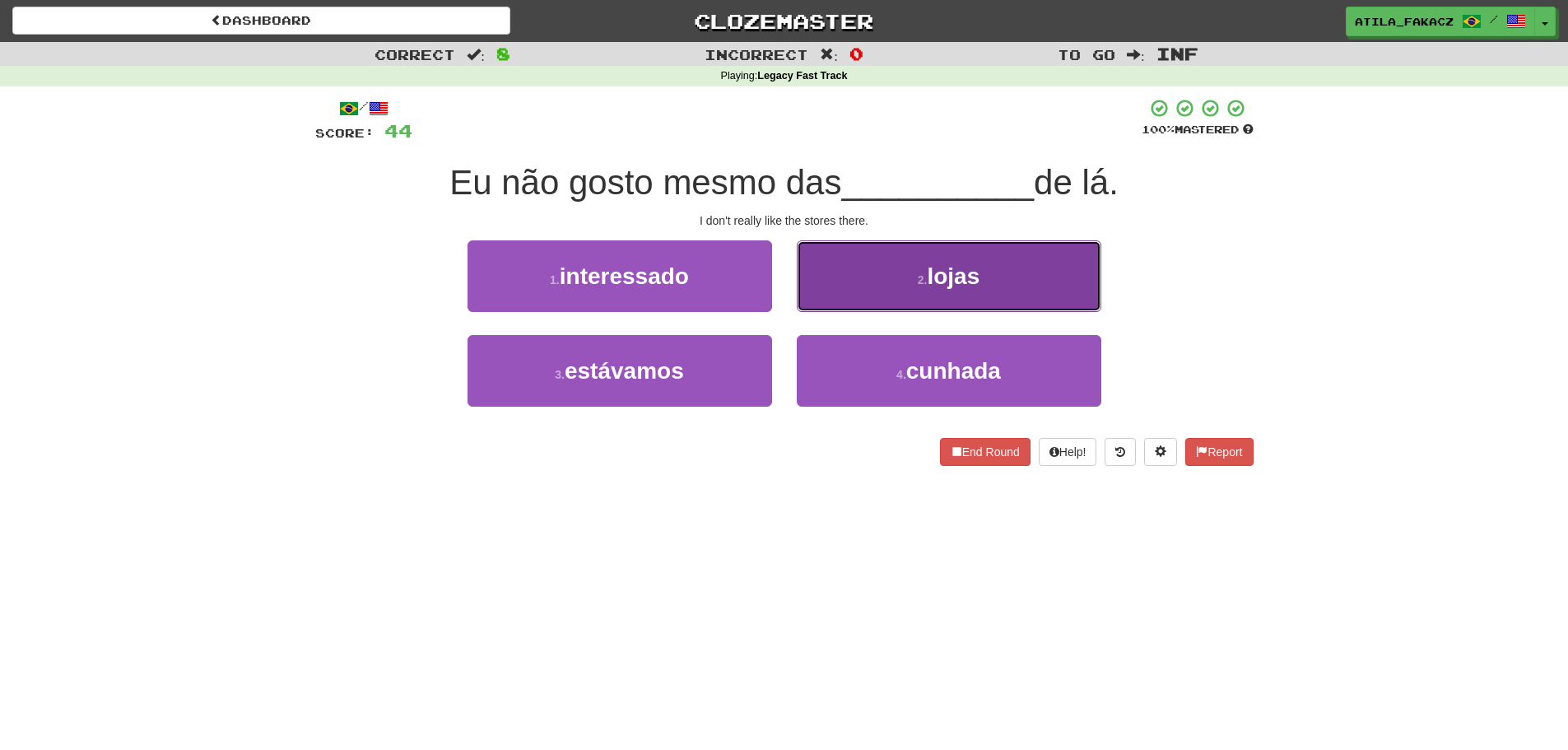
click at [864, 298] on button "2 . lojas" at bounding box center [949, 276] width 305 height 71
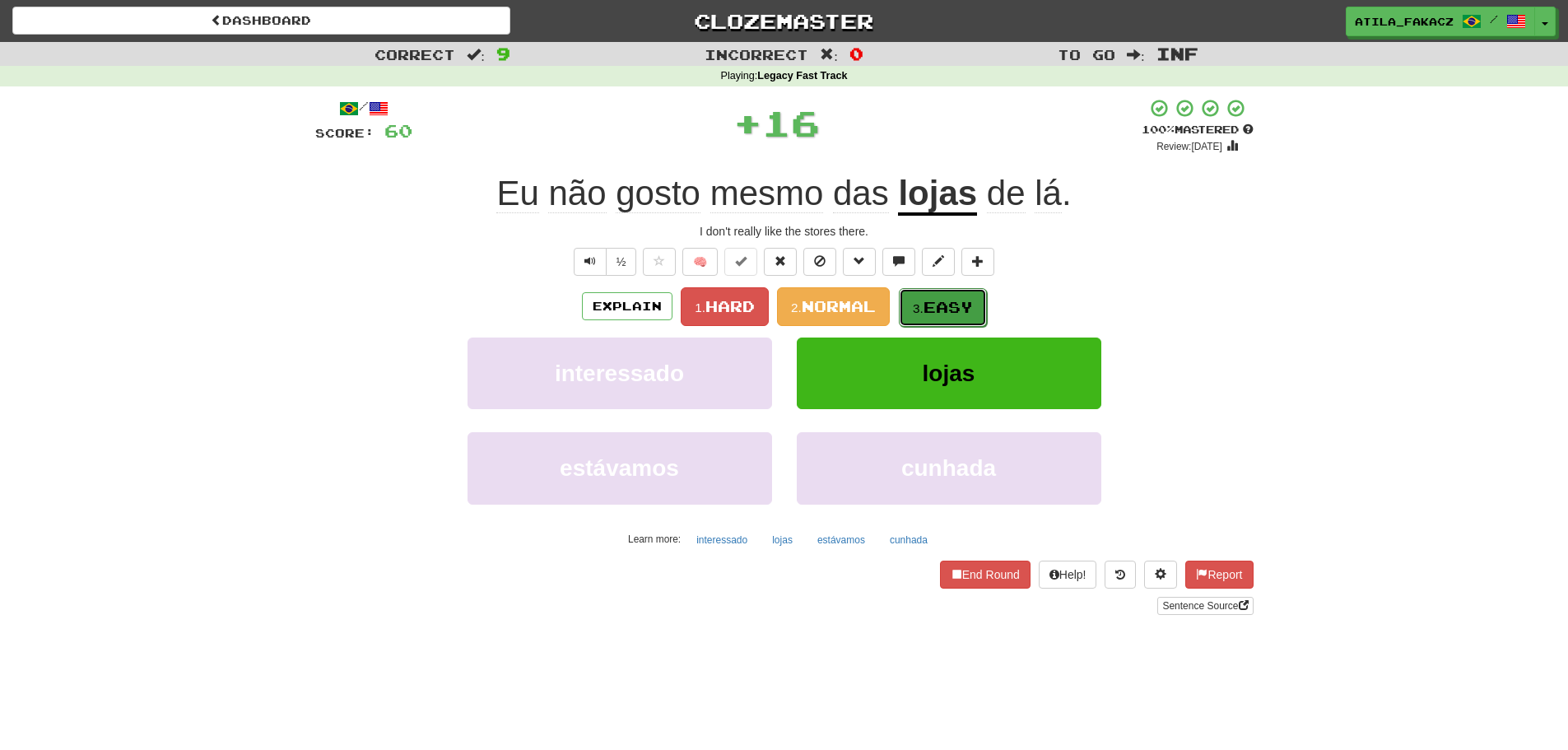
click at [916, 292] on button "3. Easy" at bounding box center [942, 308] width 88 height 39
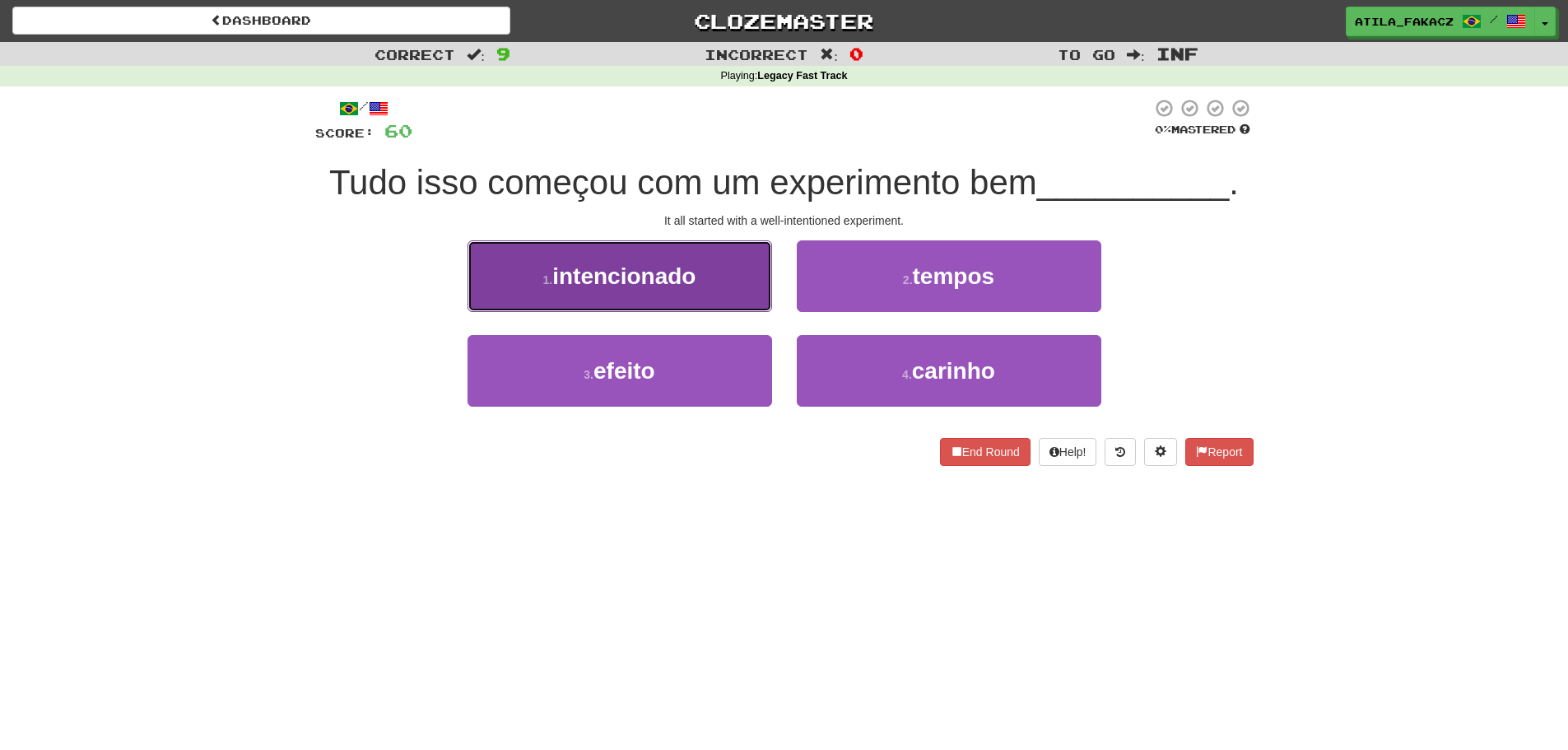
click at [686, 277] on span "intencionado" at bounding box center [623, 276] width 143 height 25
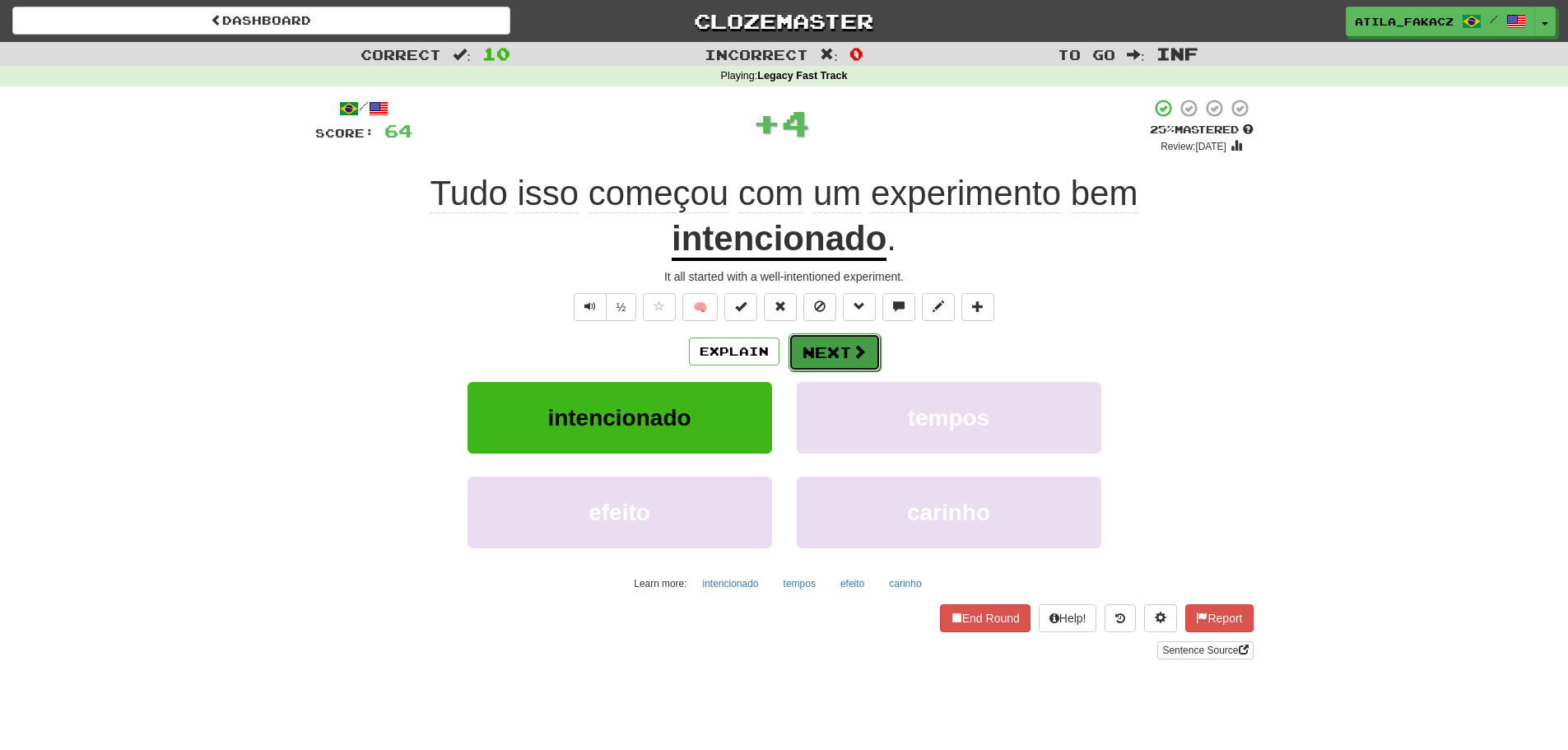
click at [857, 341] on button "Next" at bounding box center [834, 352] width 92 height 38
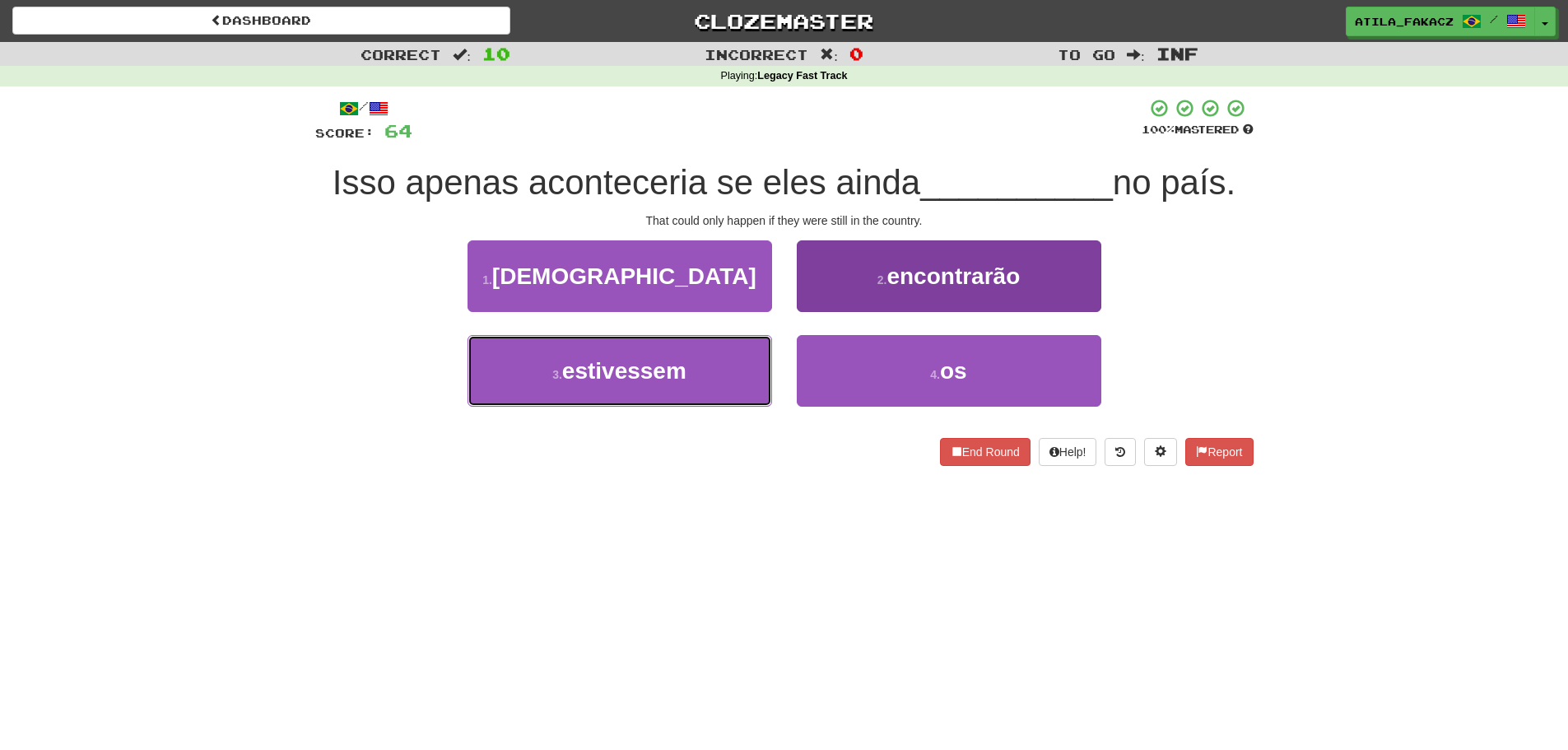
drag, startPoint x: 694, startPoint y: 378, endPoint x: 802, endPoint y: 337, distance: 115.5
click at [694, 378] on button "3 . estivessem" at bounding box center [620, 370] width 305 height 71
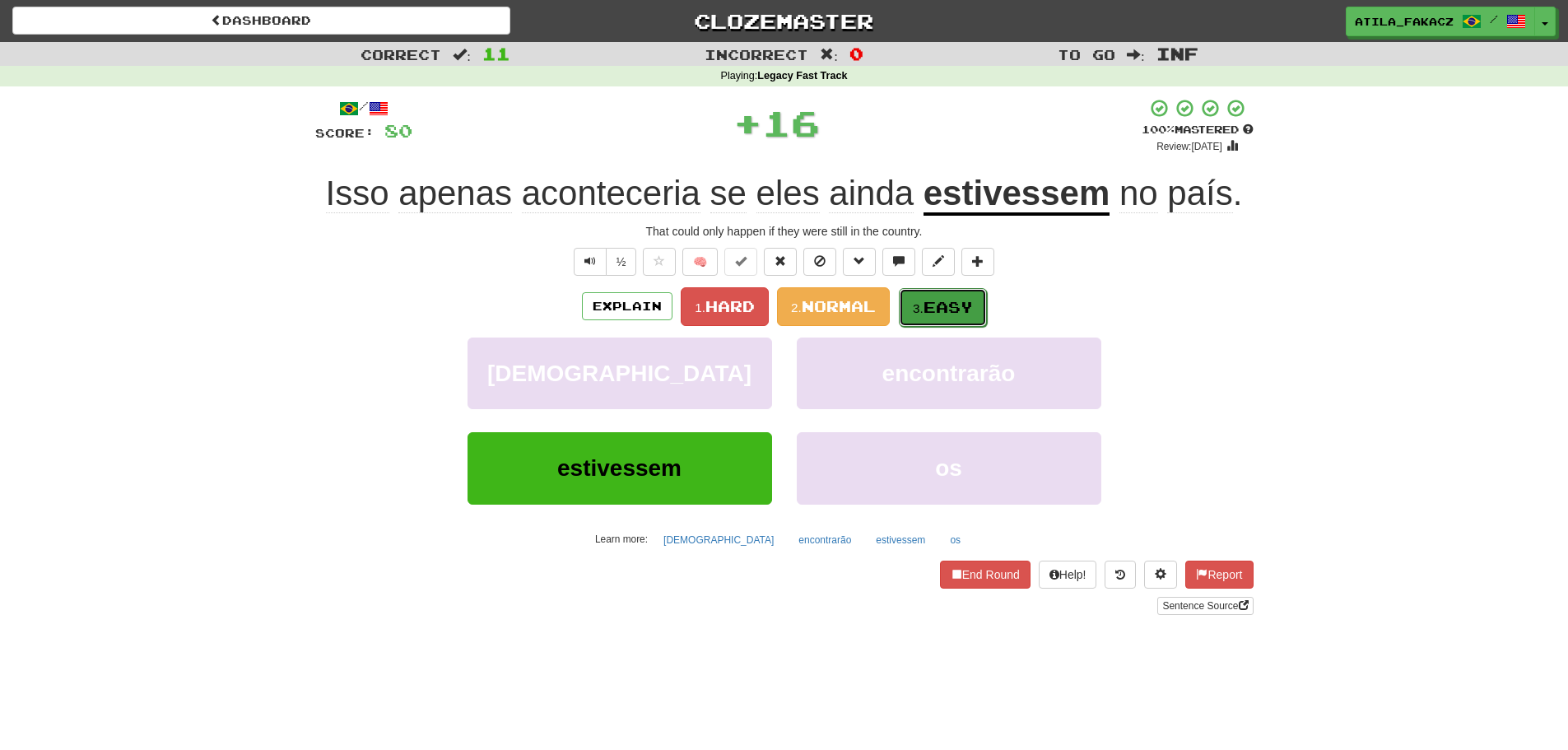
click at [922, 304] on small "3." at bounding box center [918, 308] width 11 height 14
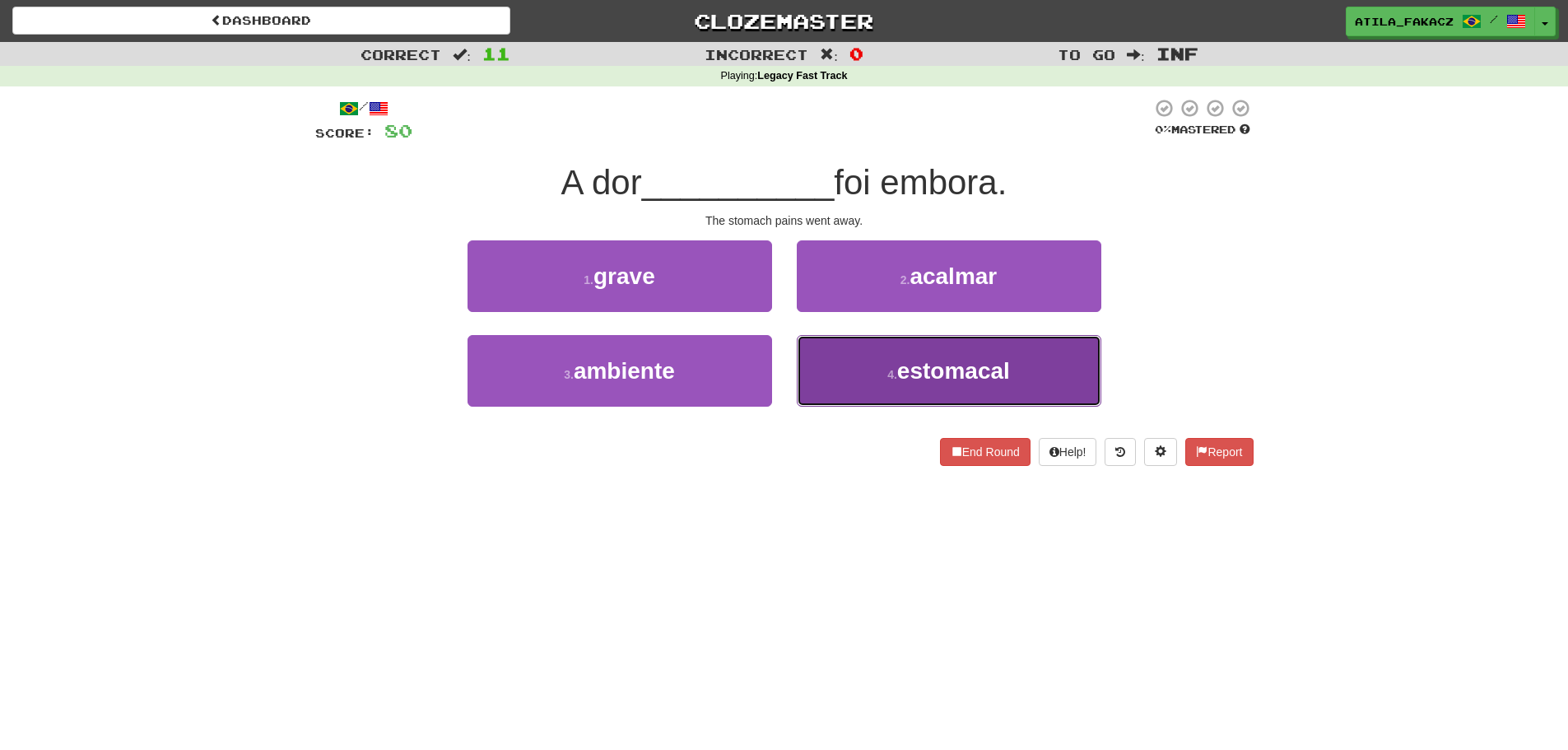
click at [878, 371] on button "4 . estomacal" at bounding box center [949, 370] width 305 height 71
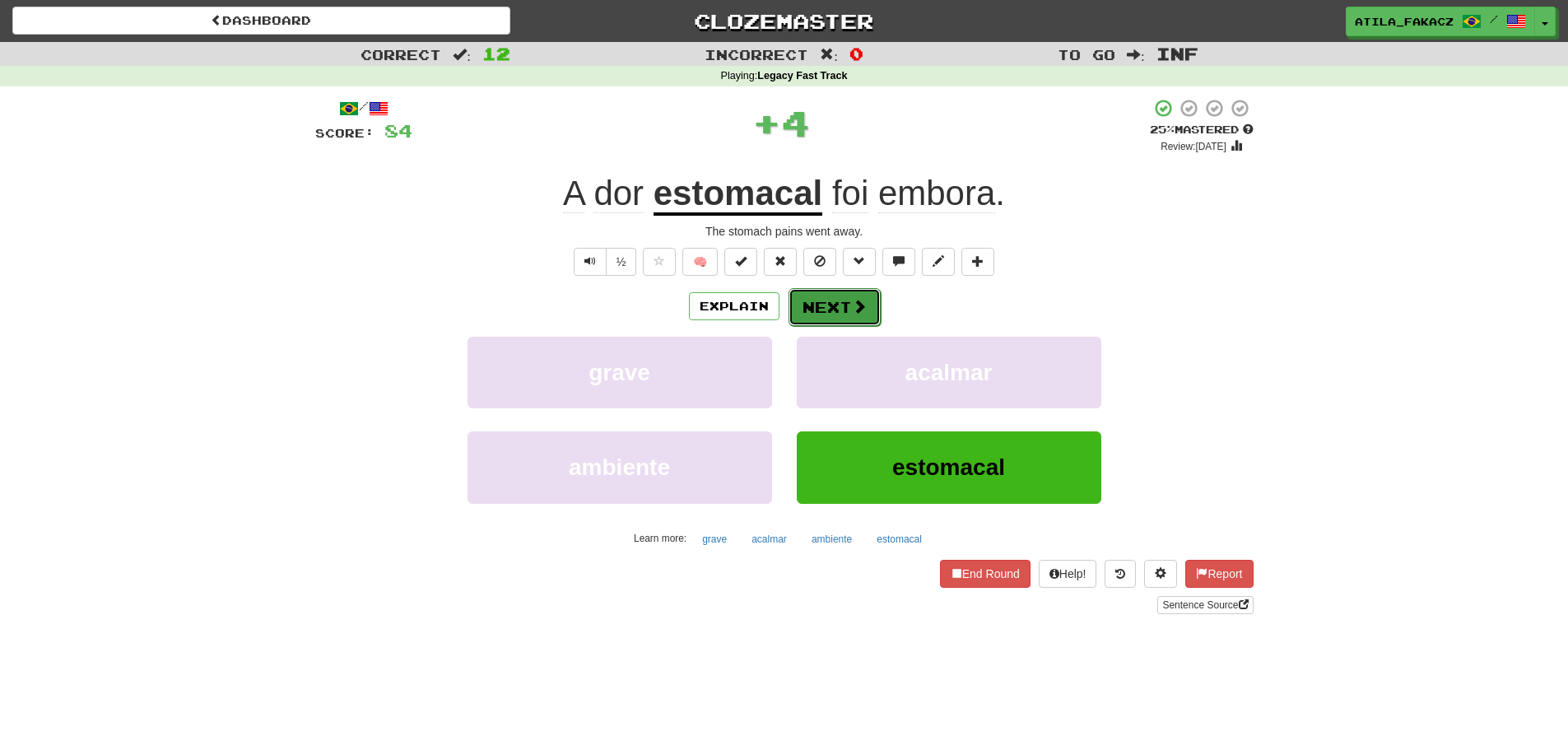
click at [861, 294] on button "Next" at bounding box center [834, 307] width 92 height 38
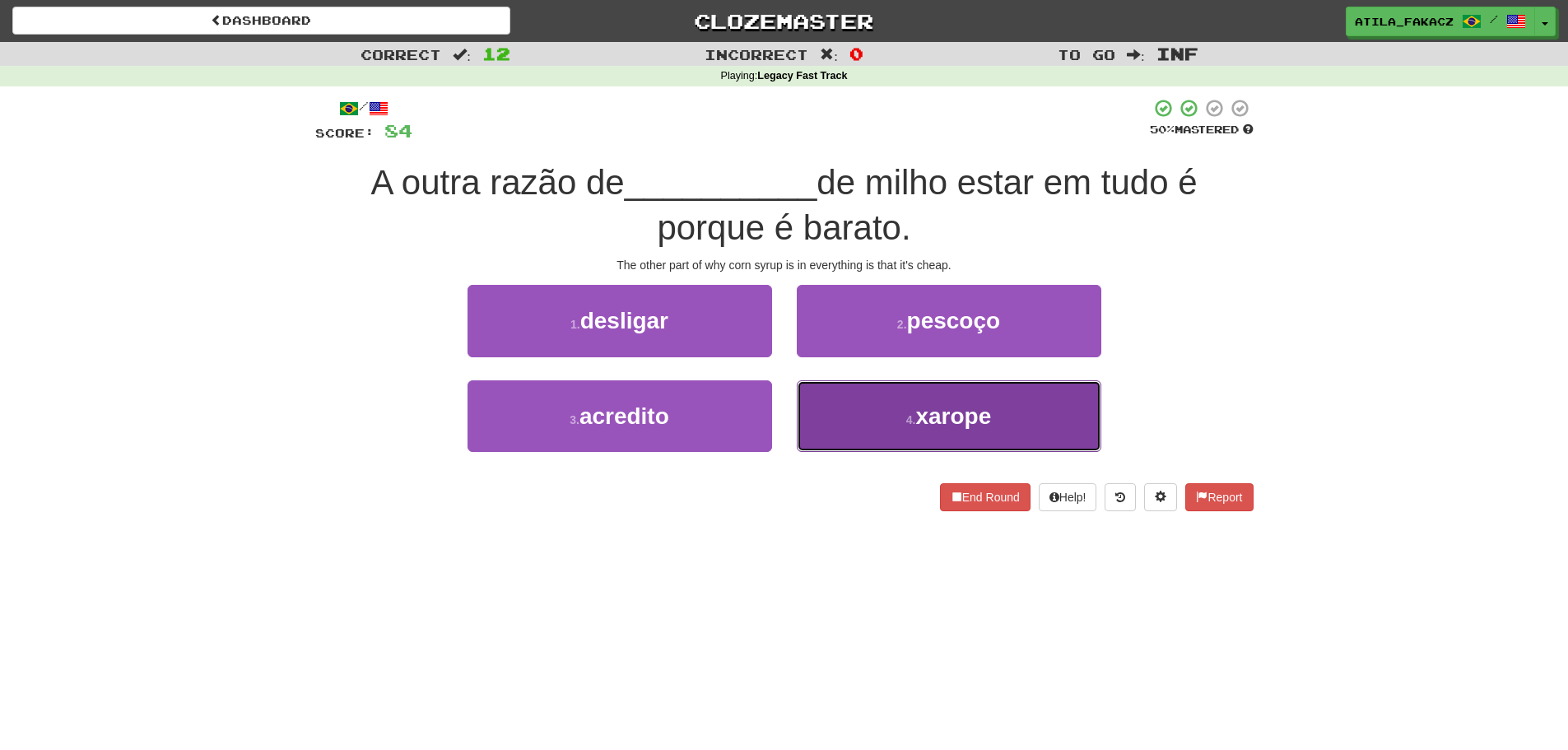
click at [881, 406] on button "4 . xarope" at bounding box center [949, 416] width 305 height 71
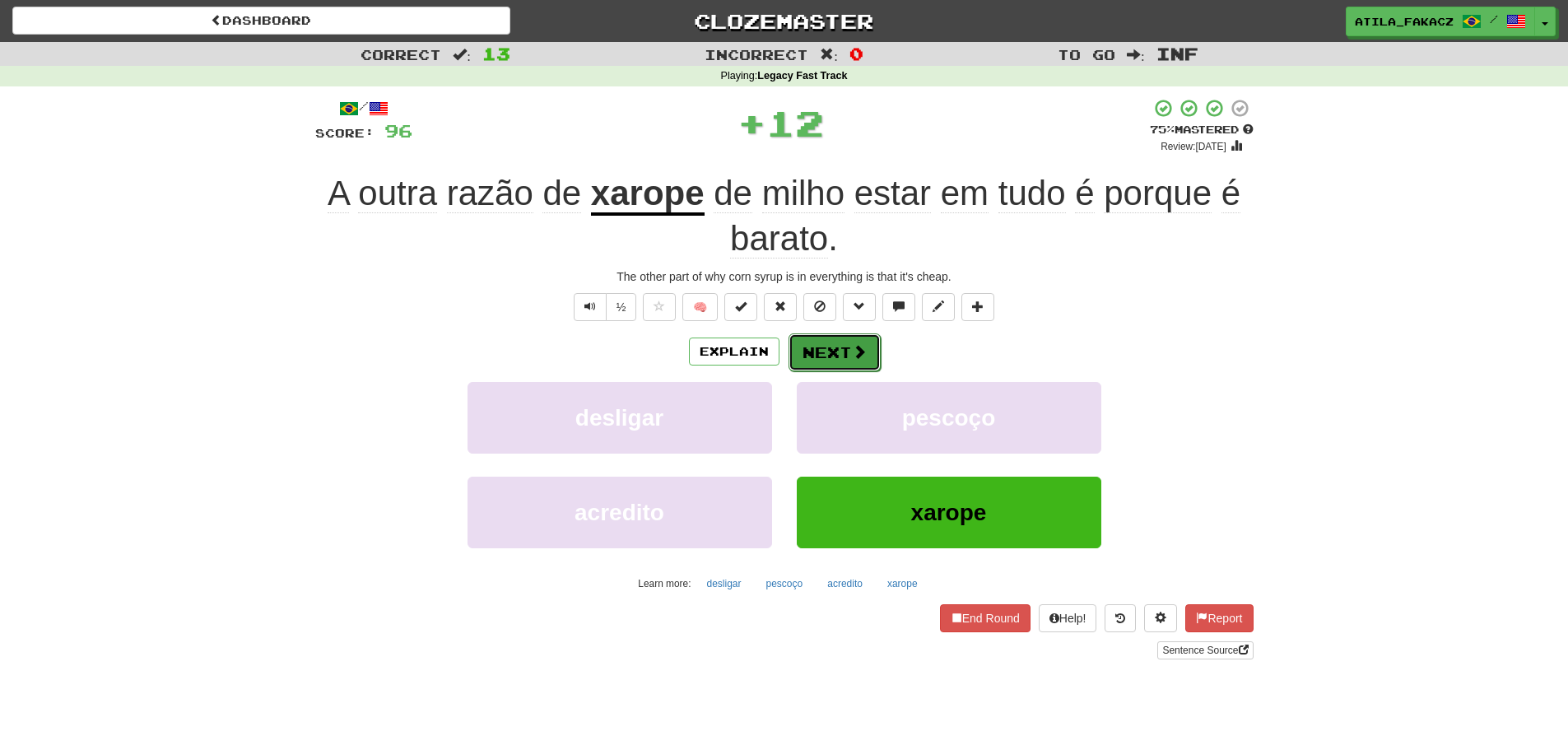
click at [837, 354] on button "Next" at bounding box center [834, 352] width 92 height 38
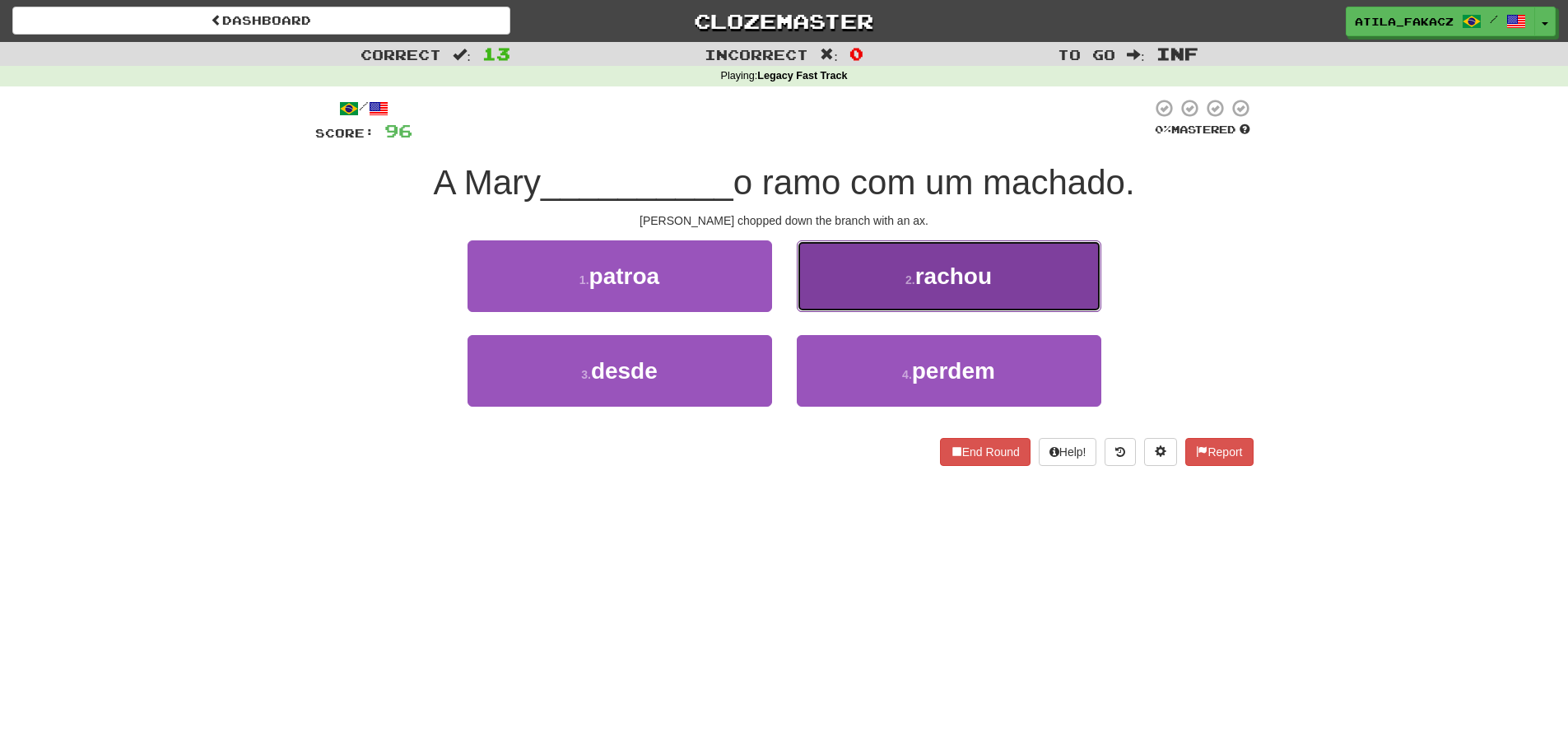
click at [855, 302] on button "2 . rachou" at bounding box center [949, 276] width 305 height 71
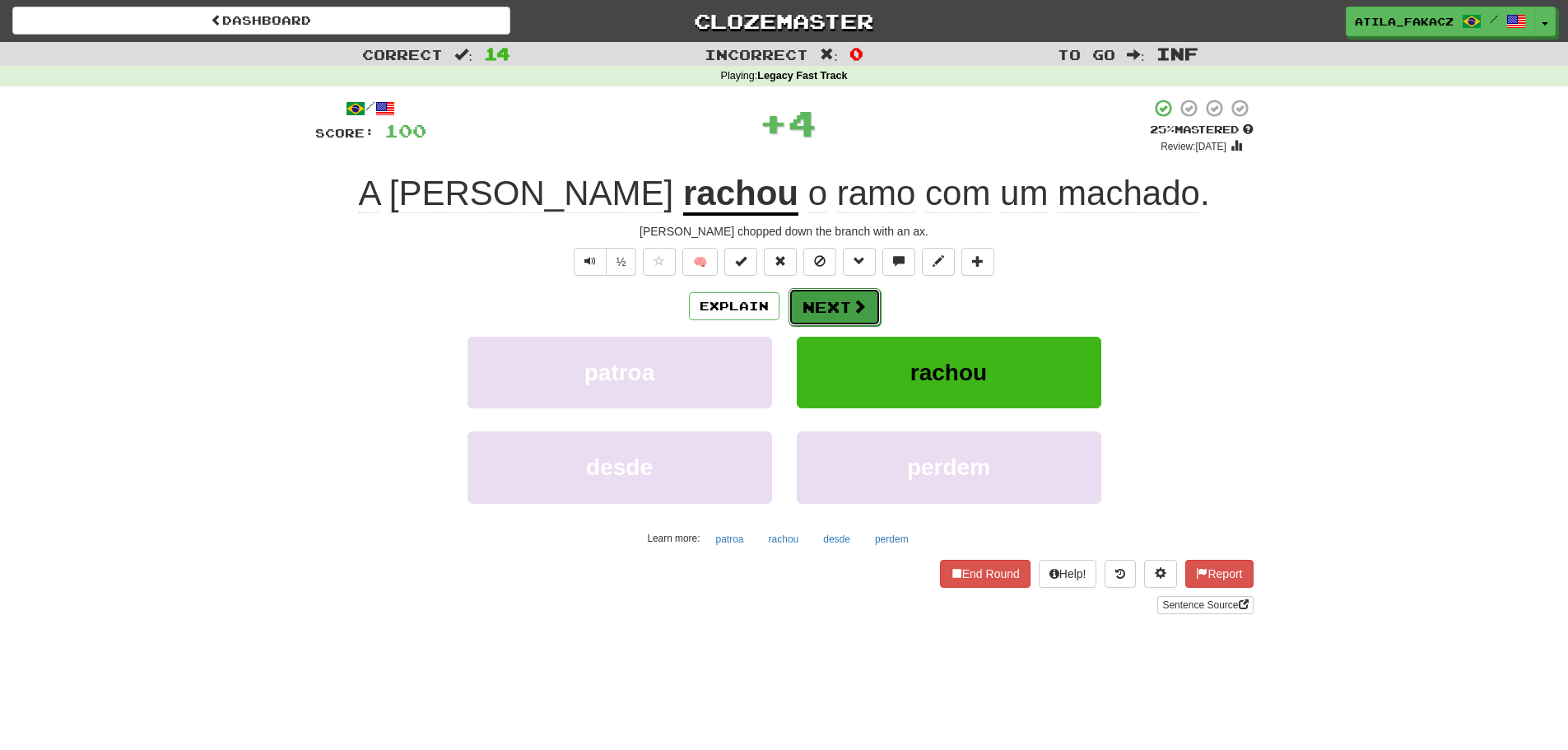
click at [859, 315] on button "Next" at bounding box center [834, 307] width 92 height 38
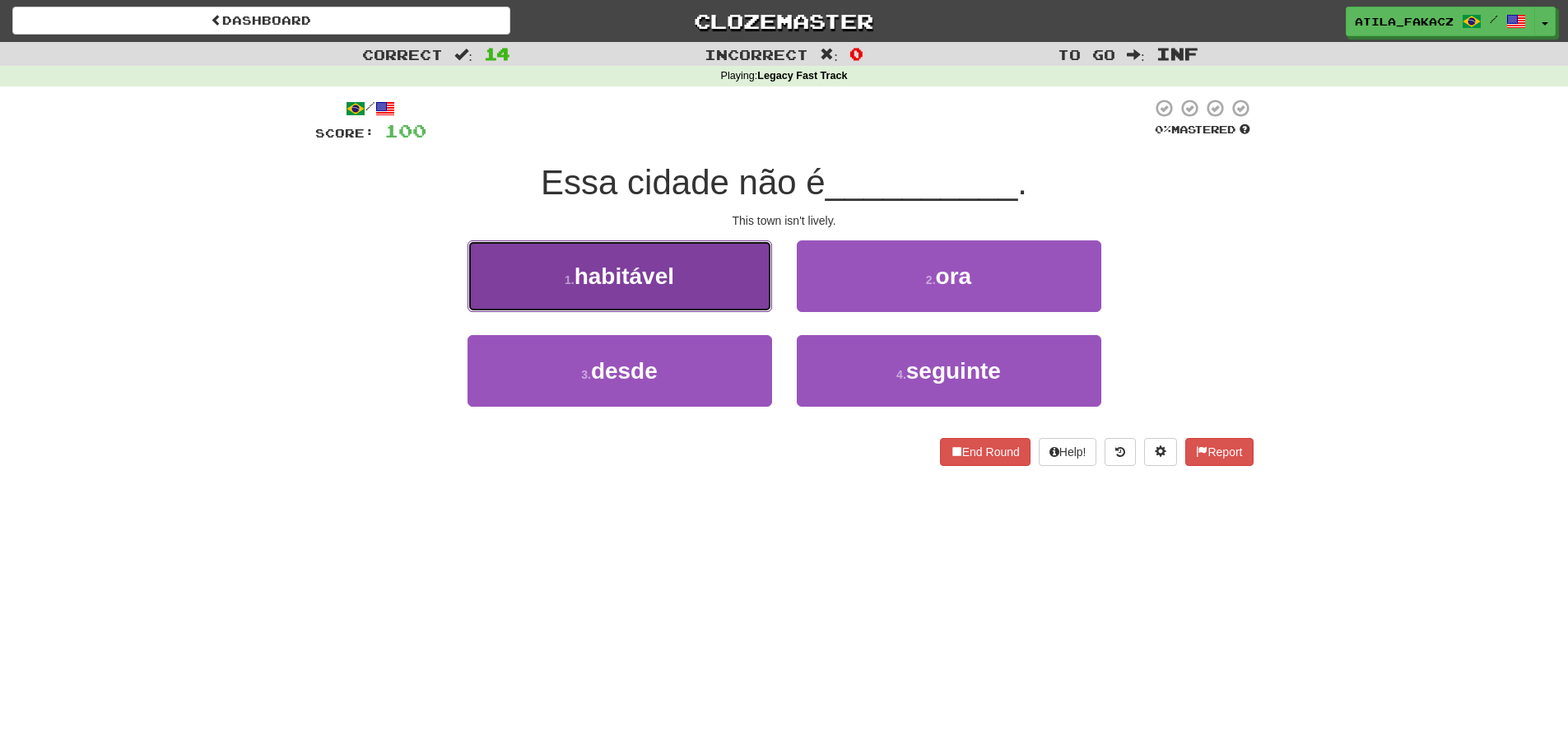
click at [722, 290] on button "1 . habitável" at bounding box center [620, 276] width 305 height 71
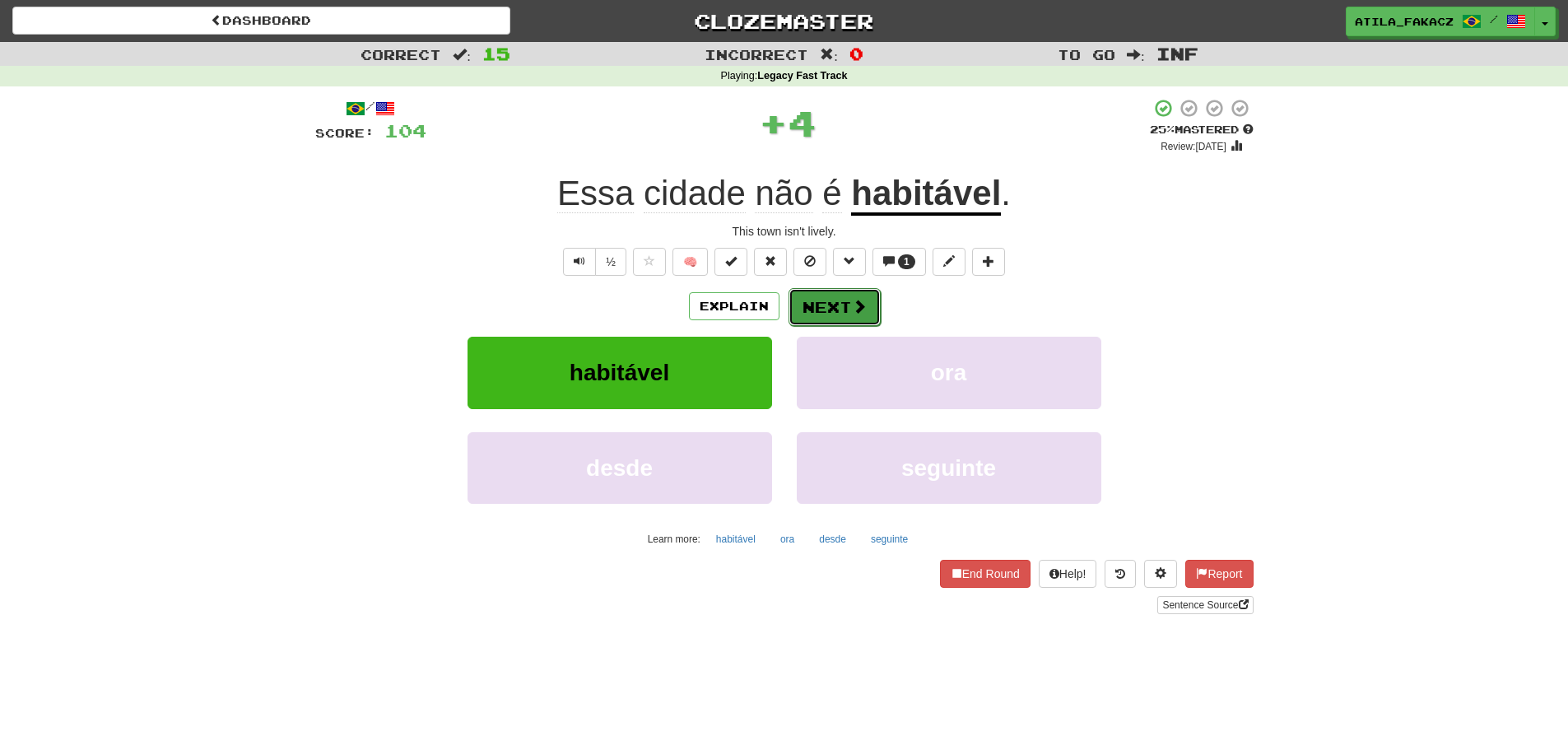
click at [835, 308] on button "Next" at bounding box center [834, 307] width 92 height 38
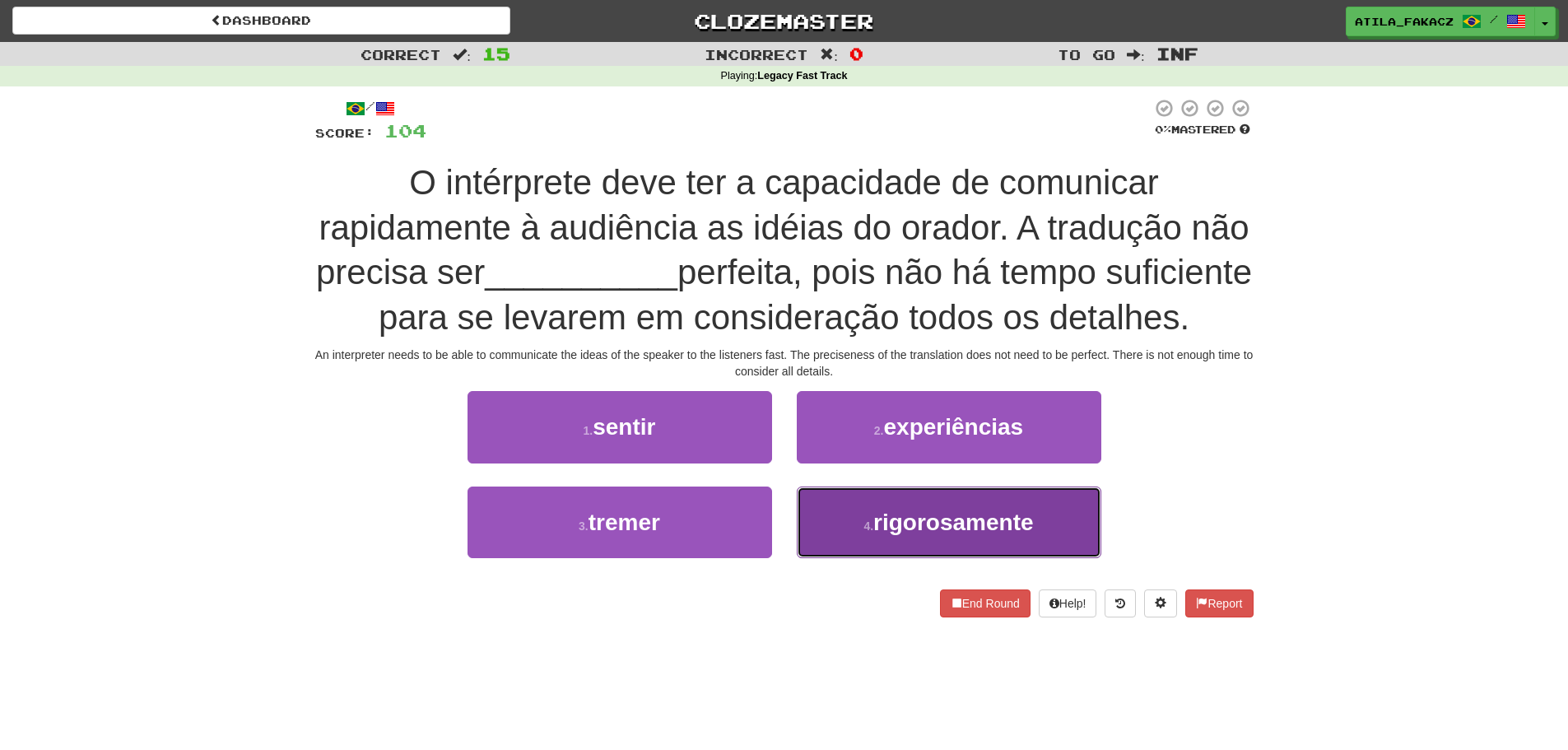
click at [885, 535] on span "rigorosamente" at bounding box center [953, 522] width 161 height 25
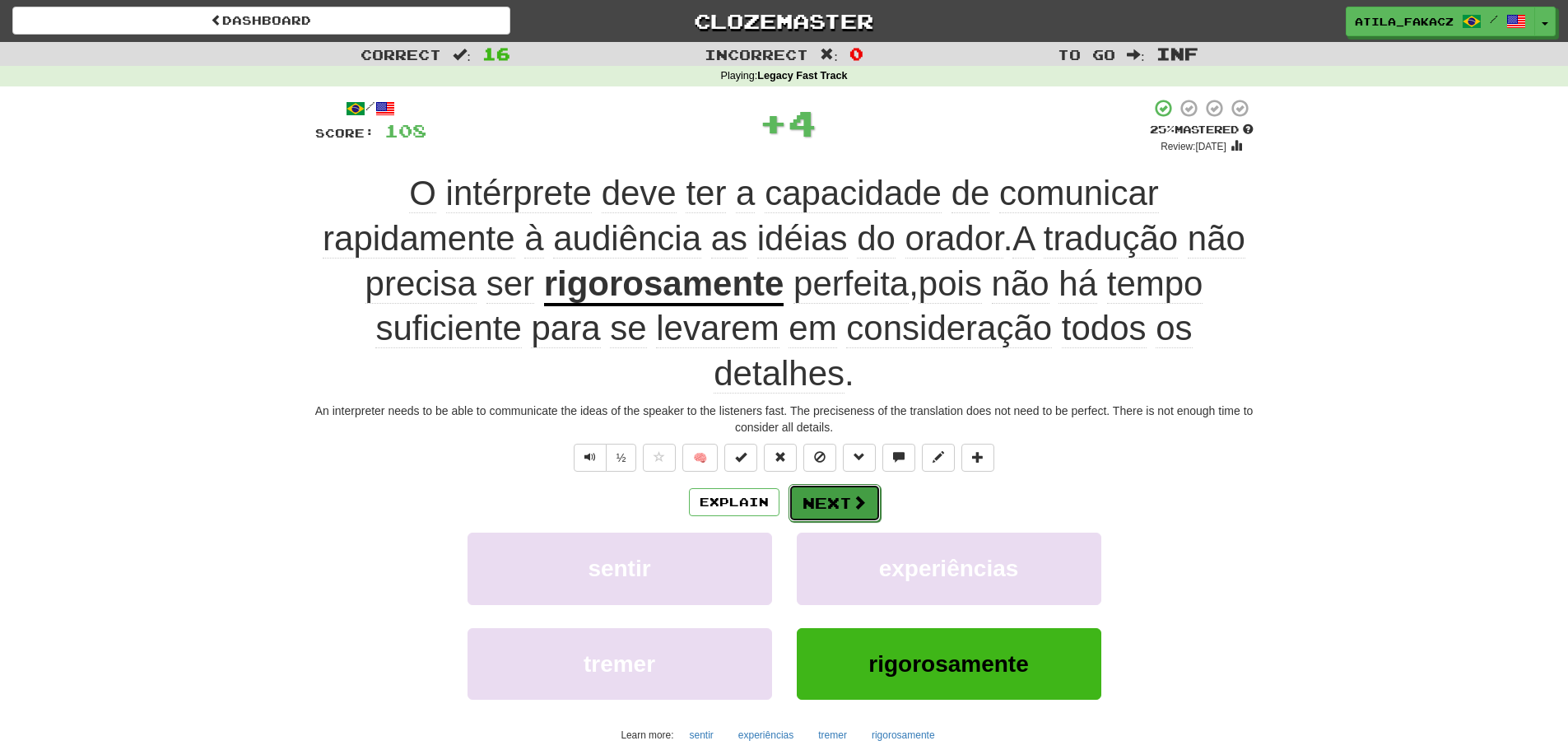
click at [869, 515] on button "Next" at bounding box center [834, 503] width 92 height 38
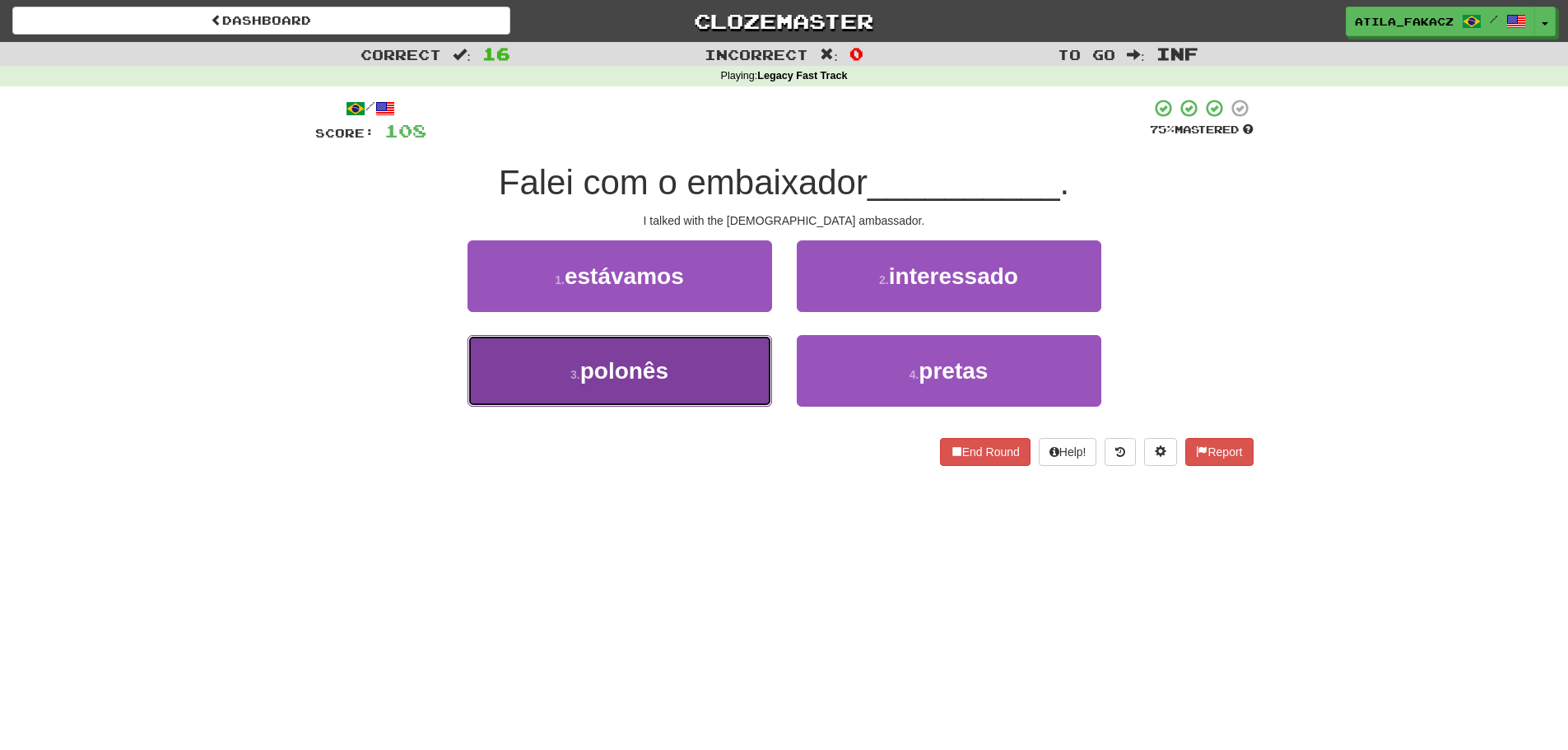
click at [733, 389] on button "3 . polonês" at bounding box center [620, 370] width 305 height 71
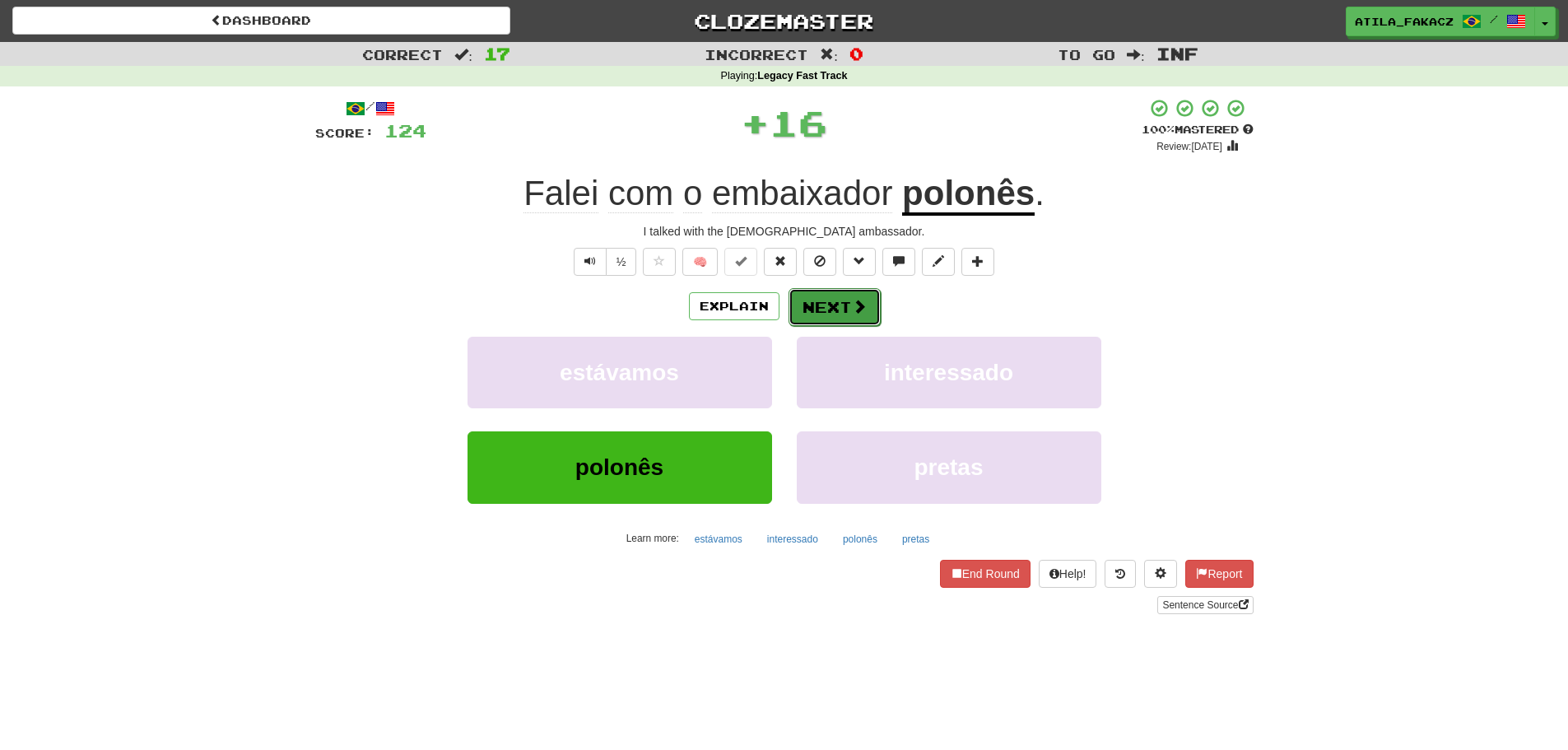
click at [874, 307] on button "Next" at bounding box center [834, 307] width 92 height 38
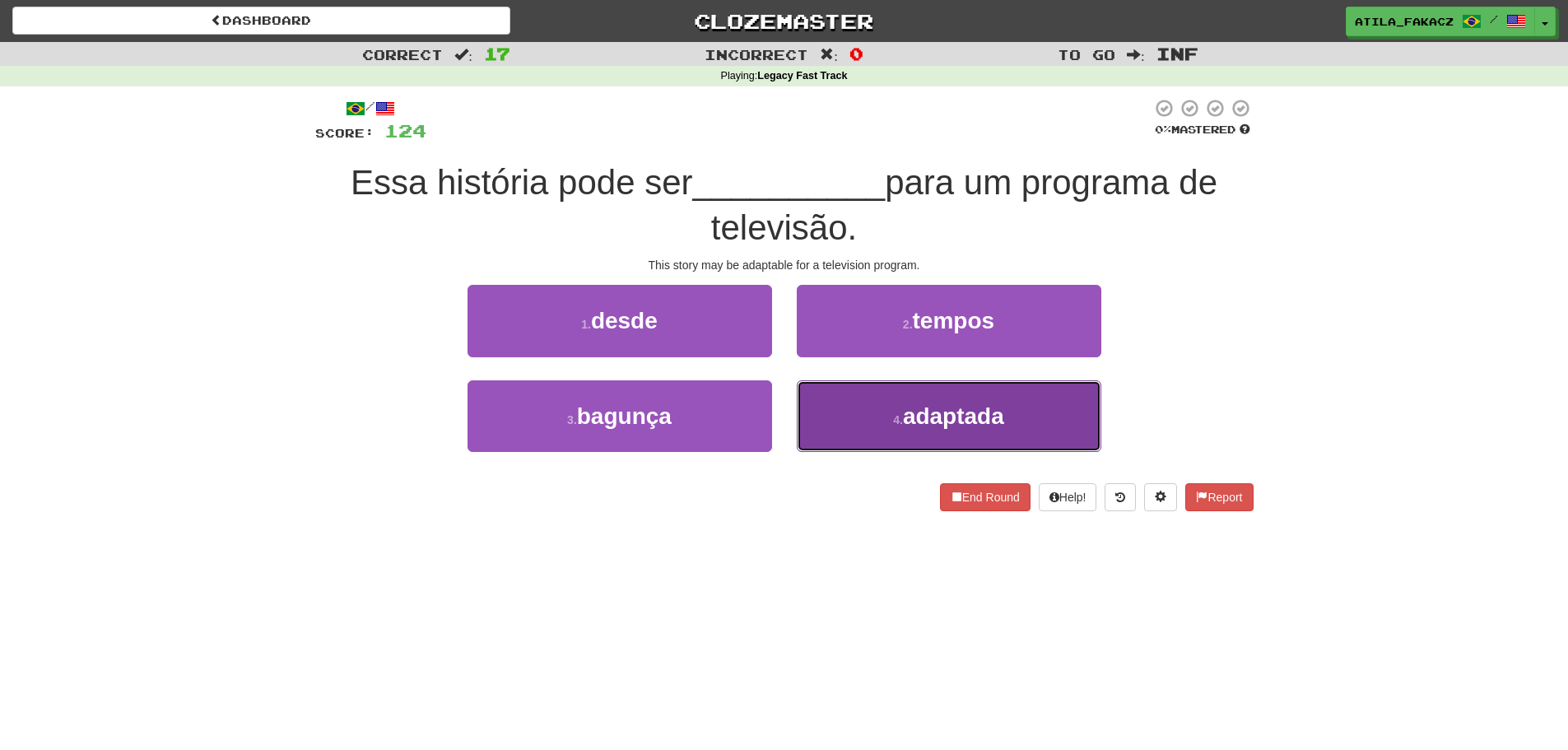
click at [860, 416] on button "4 . adaptada" at bounding box center [949, 416] width 305 height 71
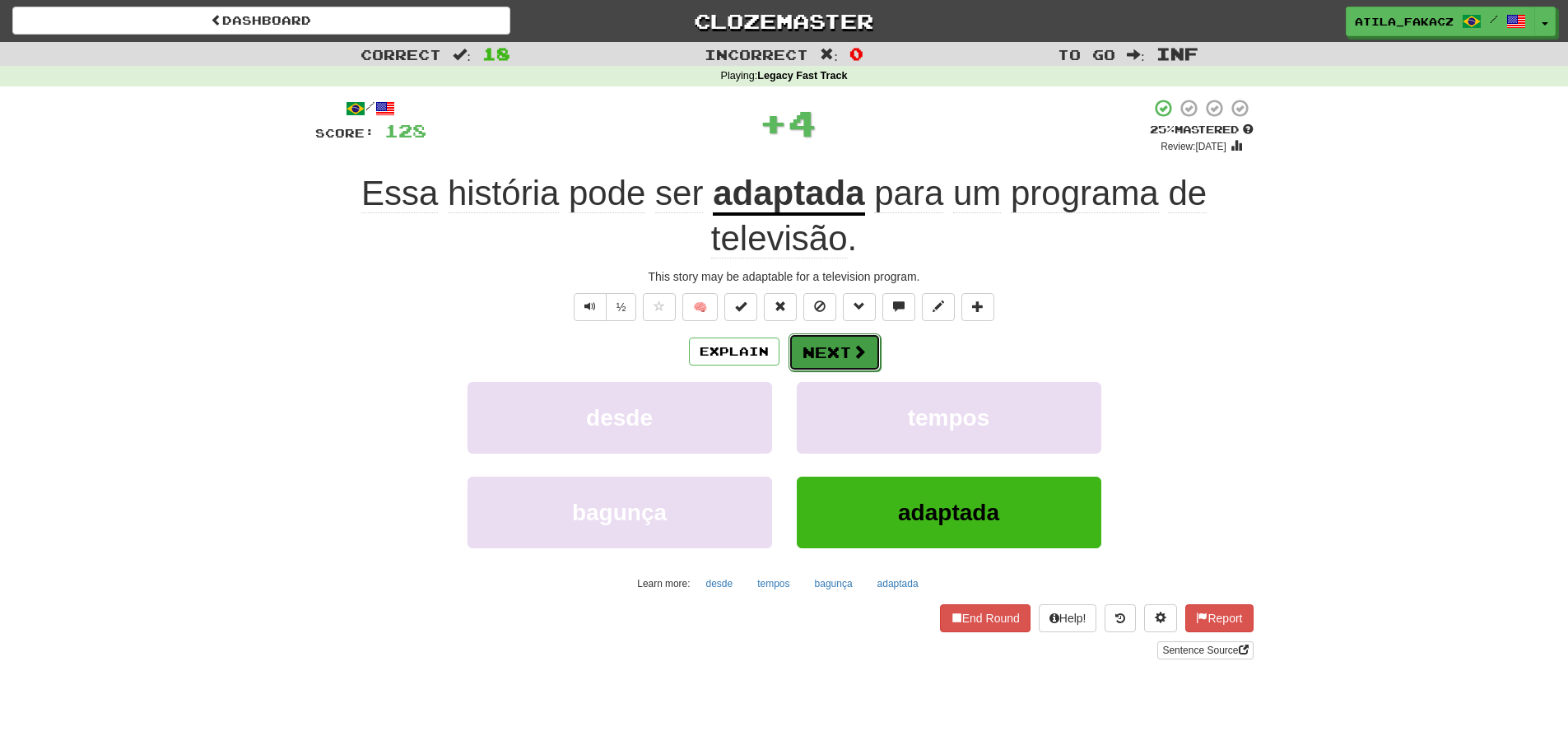
click at [868, 358] on button "Next" at bounding box center [834, 352] width 92 height 38
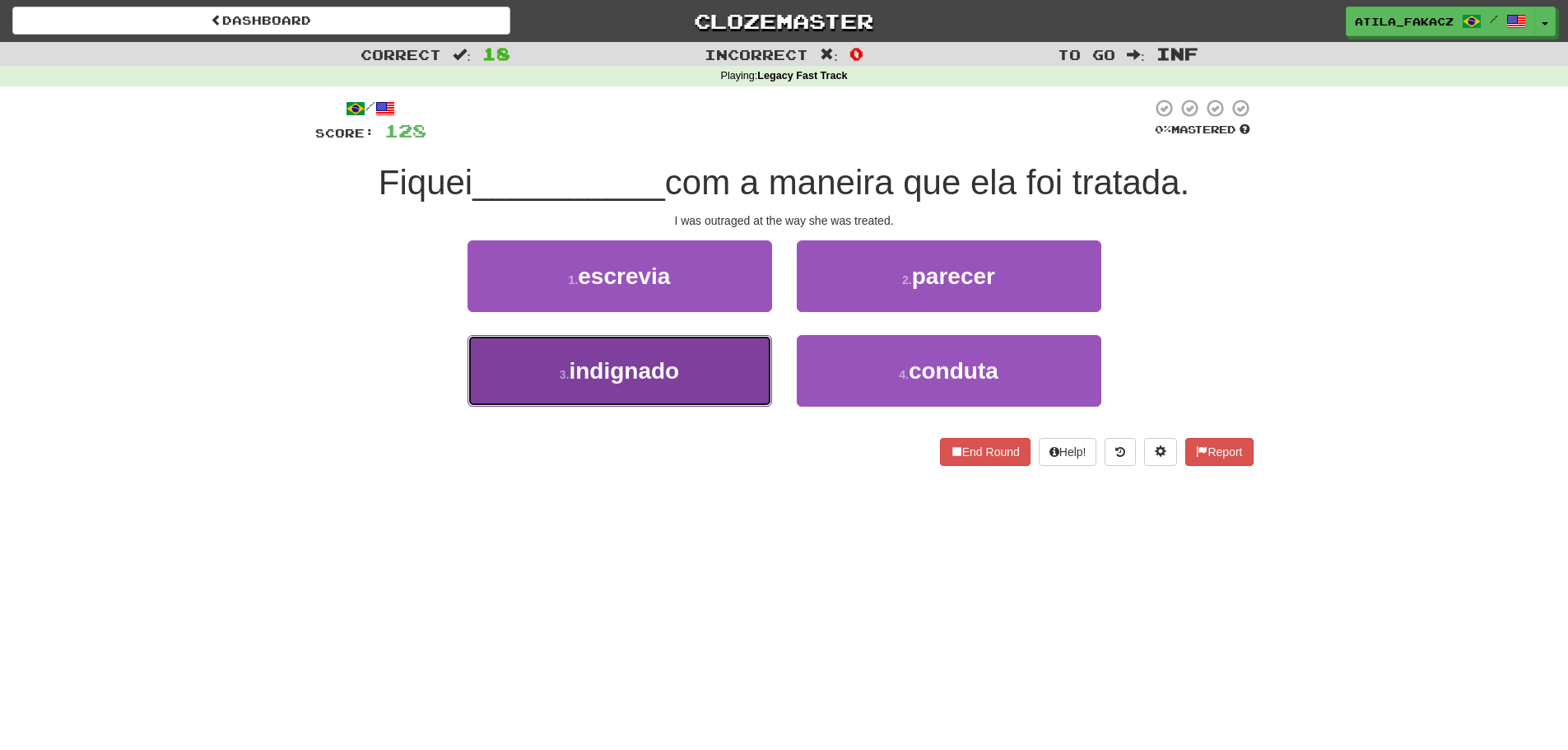
click at [715, 391] on button "3 . indignado" at bounding box center [620, 370] width 305 height 71
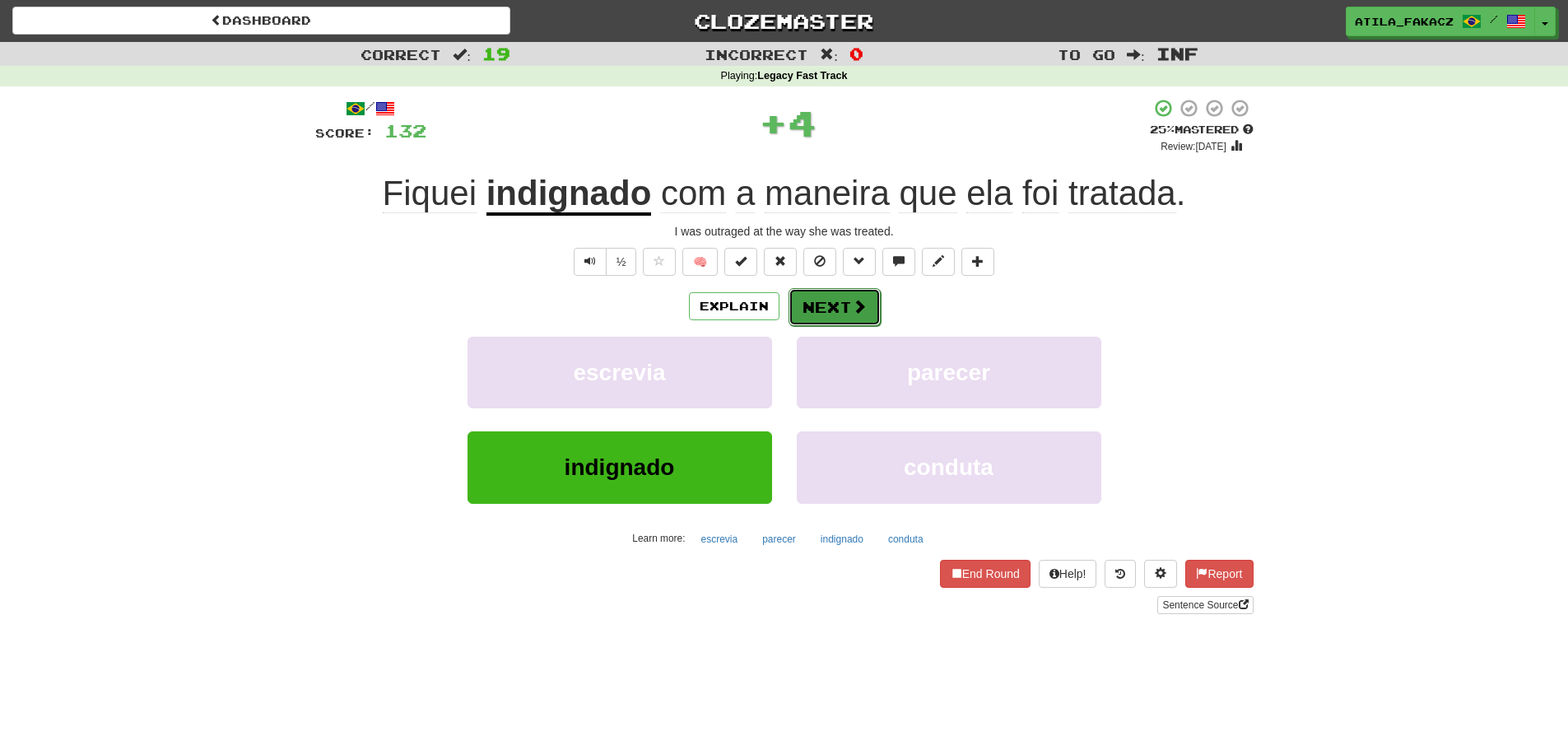
click at [854, 299] on span at bounding box center [859, 307] width 15 height 15
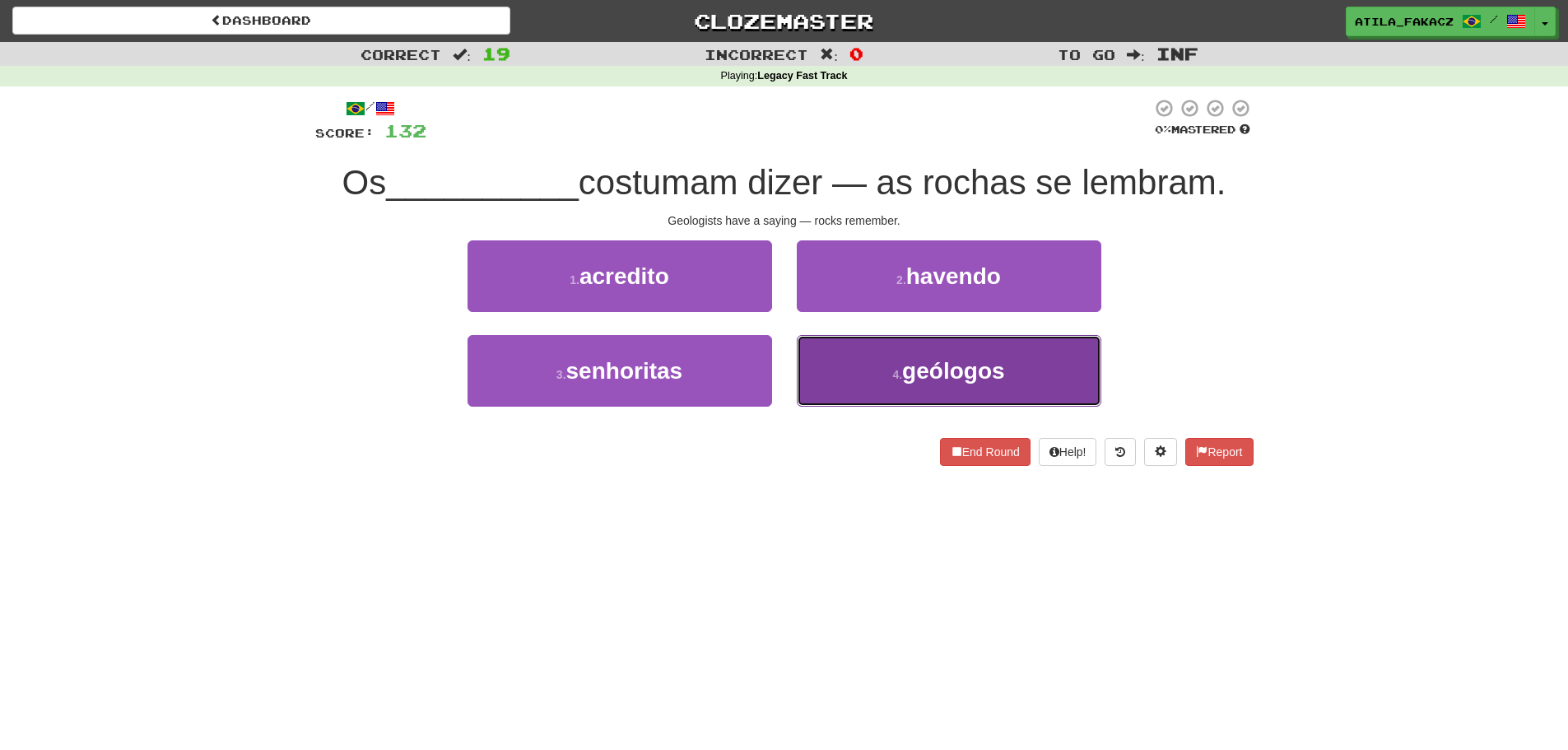
click at [884, 384] on button "4 . geólogos" at bounding box center [949, 370] width 305 height 71
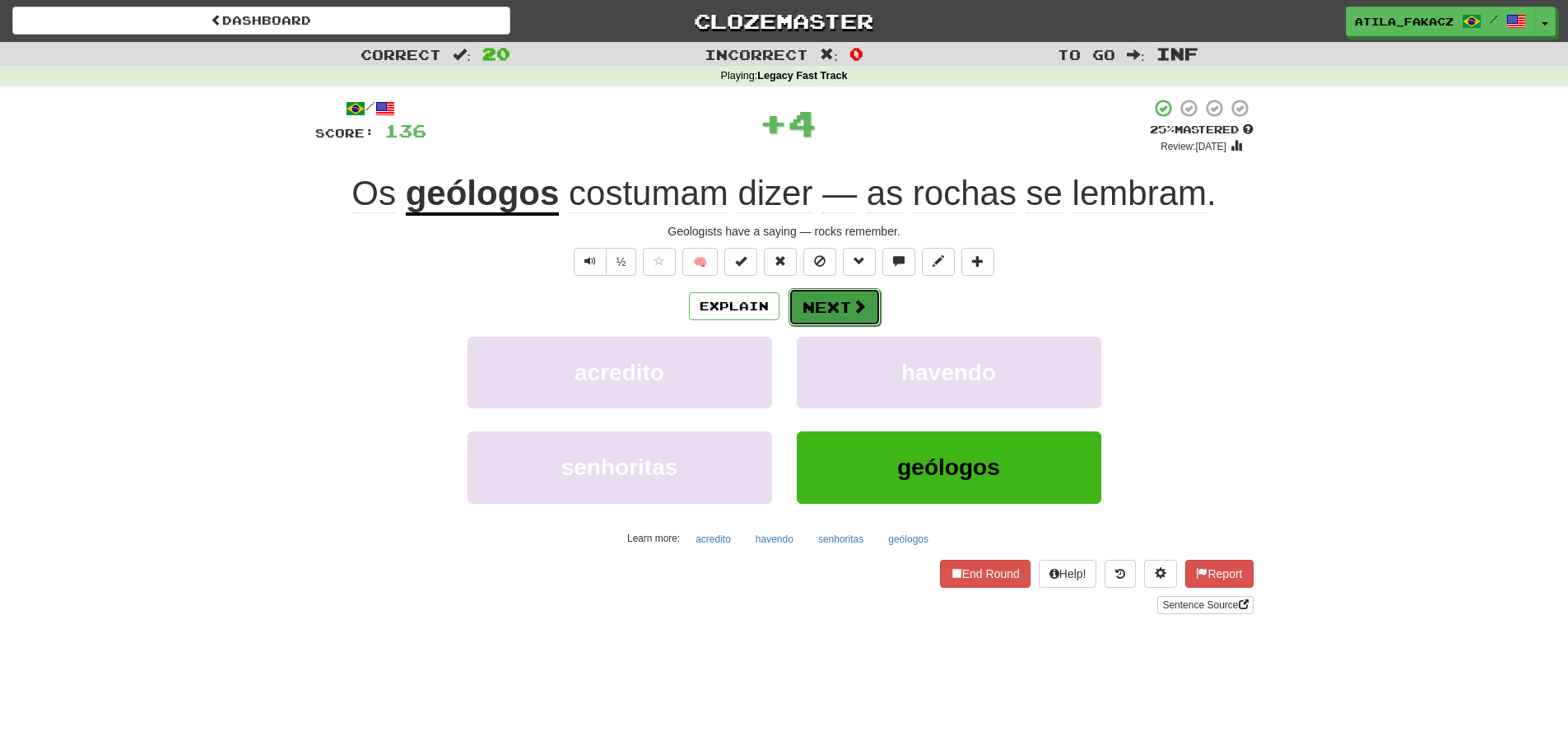
click at [838, 297] on button "Next" at bounding box center [834, 307] width 92 height 38
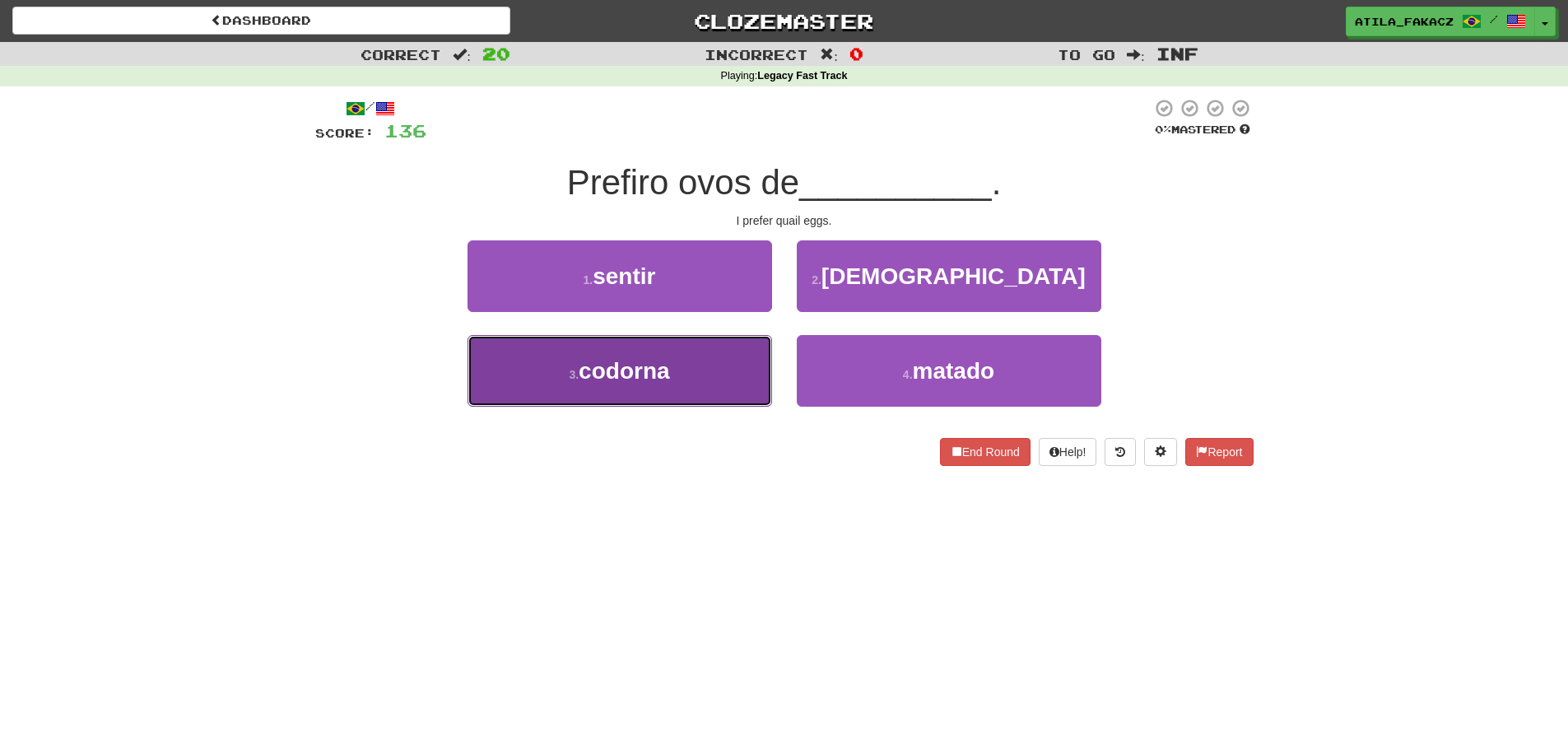
click at [692, 375] on button "3 . codorna" at bounding box center [620, 370] width 305 height 71
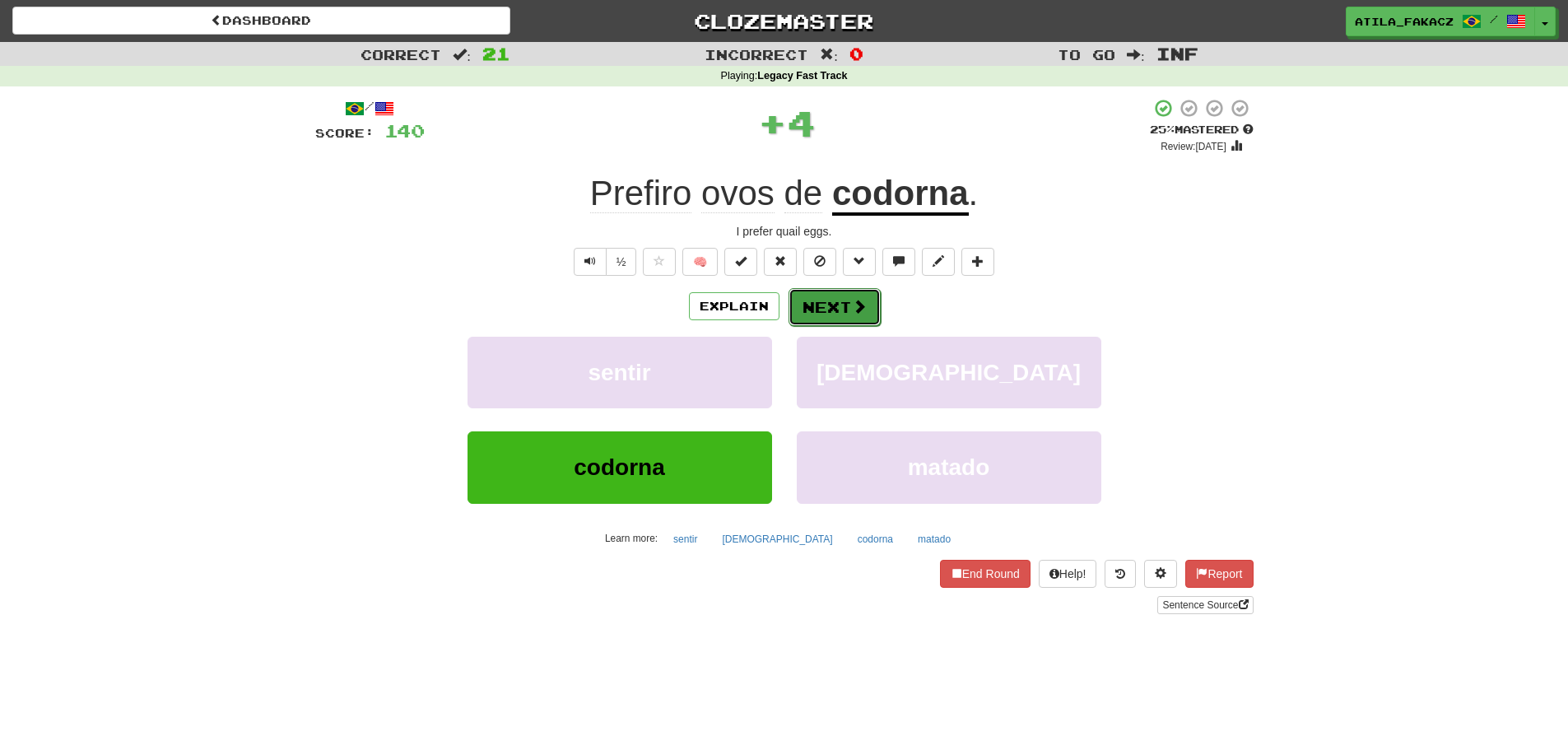
click at [850, 296] on button "Next" at bounding box center [834, 307] width 92 height 38
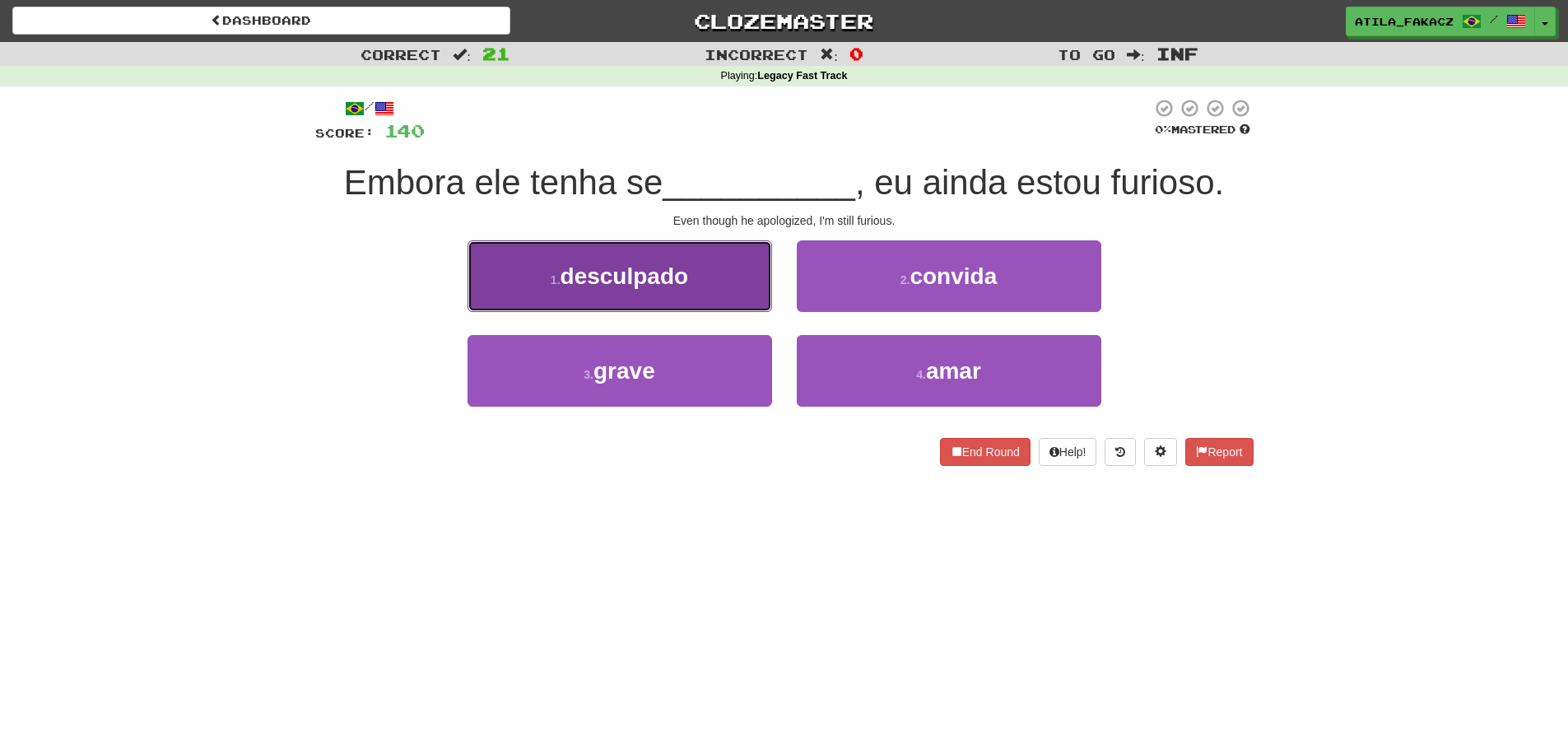
click at [734, 298] on button "1 . desculpado" at bounding box center [620, 276] width 305 height 71
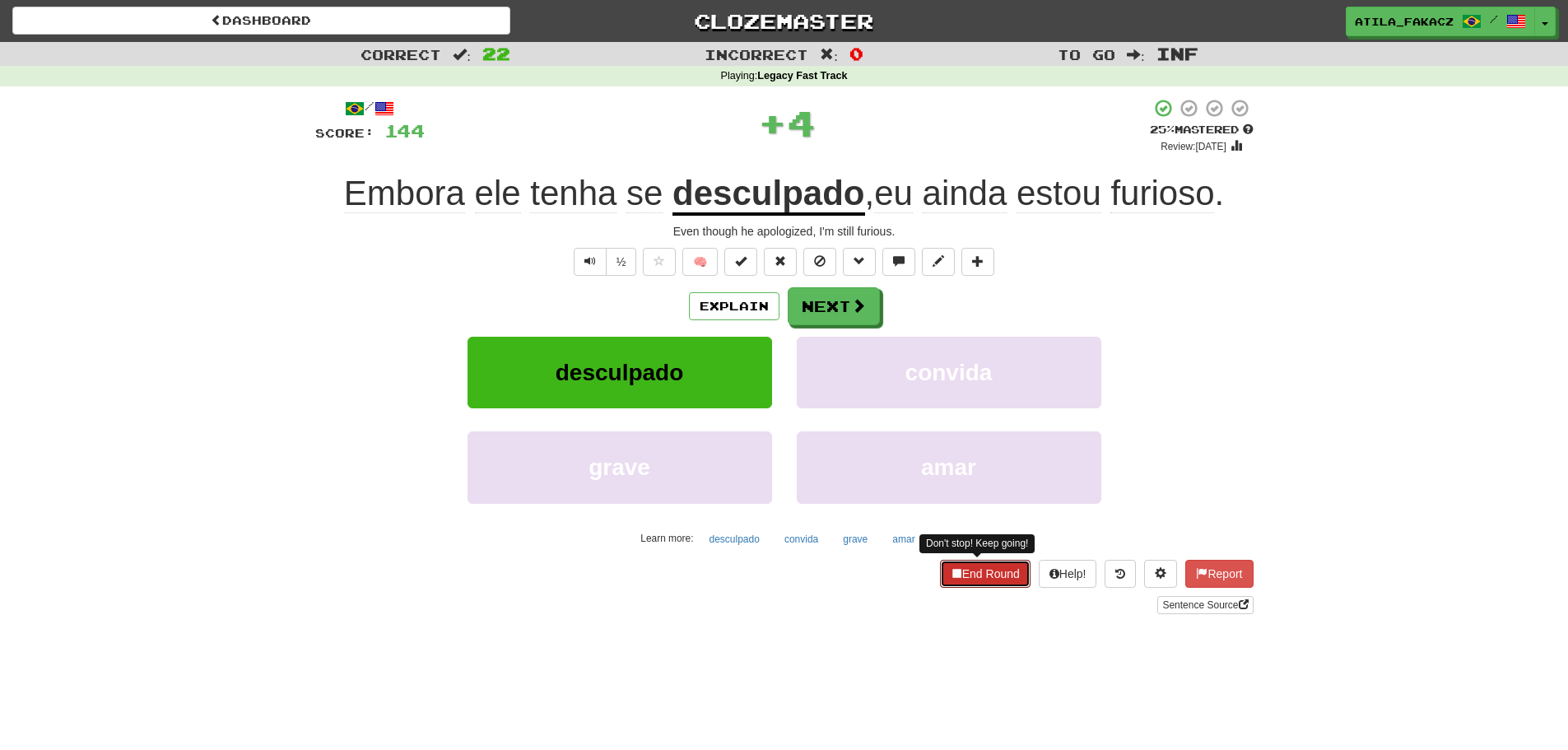
click at [984, 575] on button "End Round" at bounding box center [985, 573] width 90 height 28
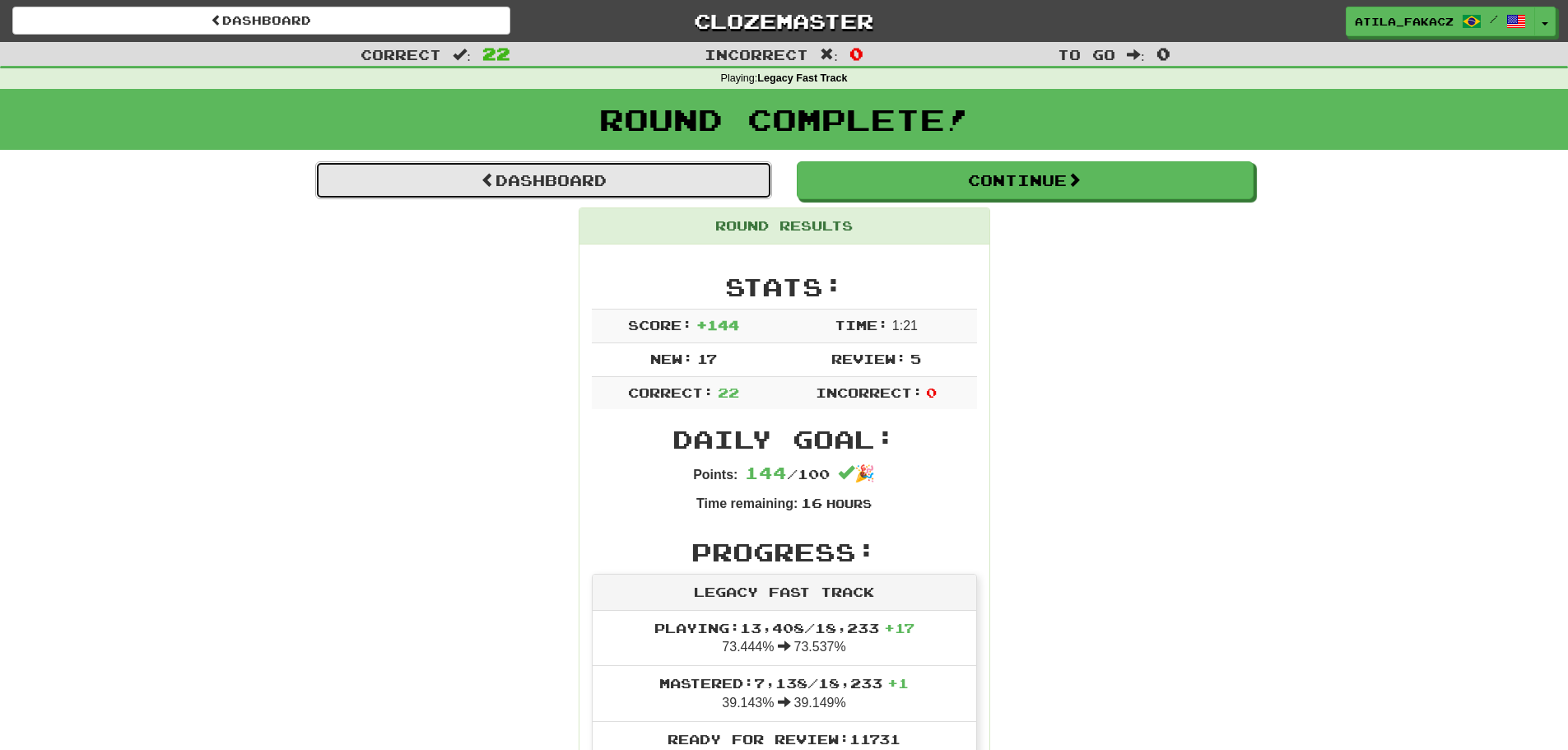
click at [469, 178] on link "Dashboard" at bounding box center [543, 180] width 456 height 38
